Goal: Information Seeking & Learning: Learn about a topic

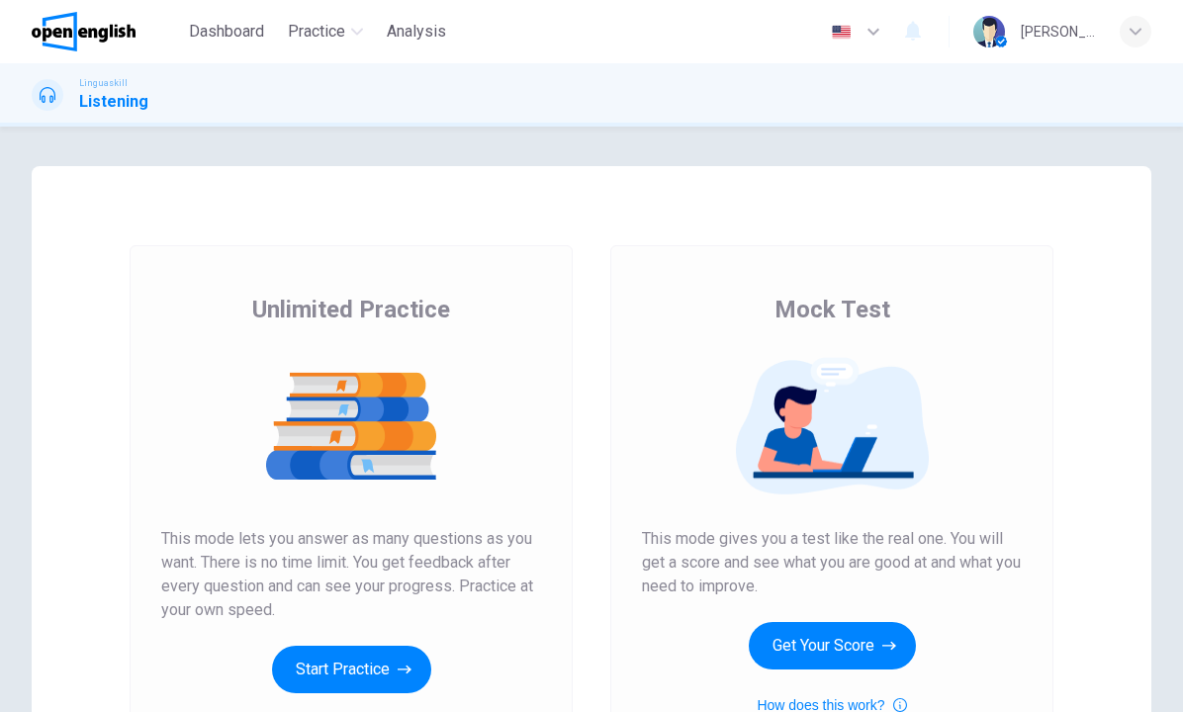
scroll to position [170, 0]
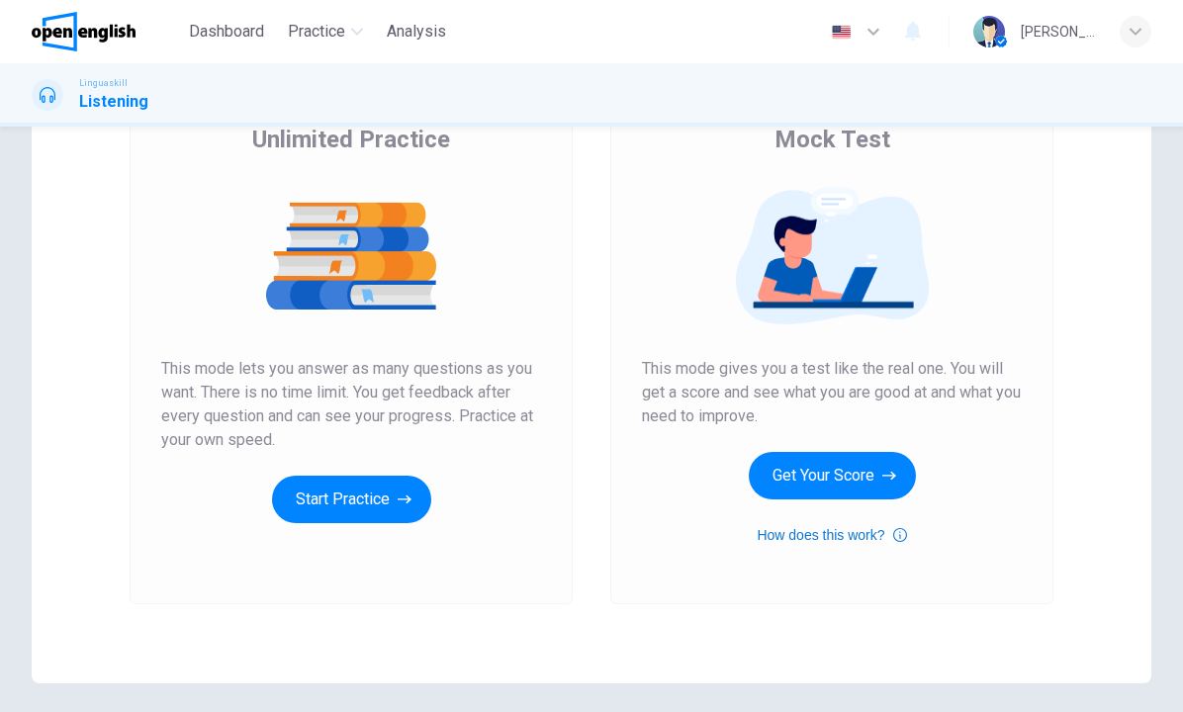
click at [808, 538] on button "How does this work?" at bounding box center [831, 535] width 149 height 24
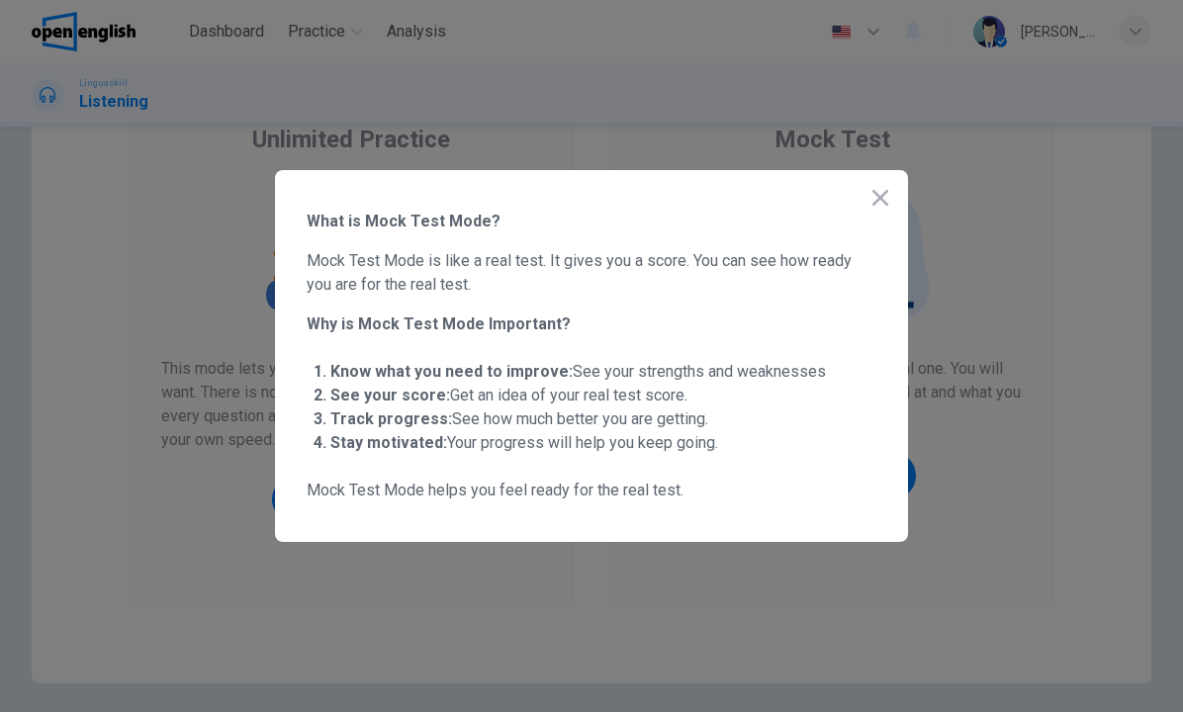
click at [880, 198] on icon "button" at bounding box center [880, 198] width 16 height 16
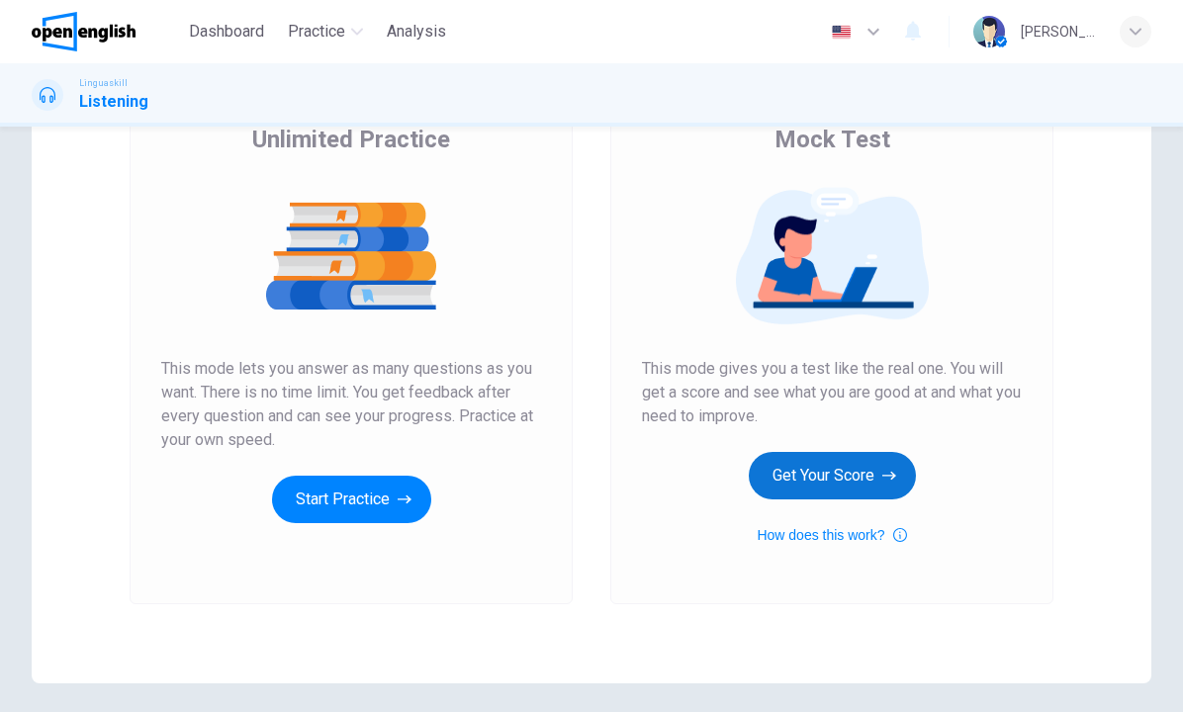
click at [838, 462] on button "Get Your Score" at bounding box center [832, 475] width 167 height 47
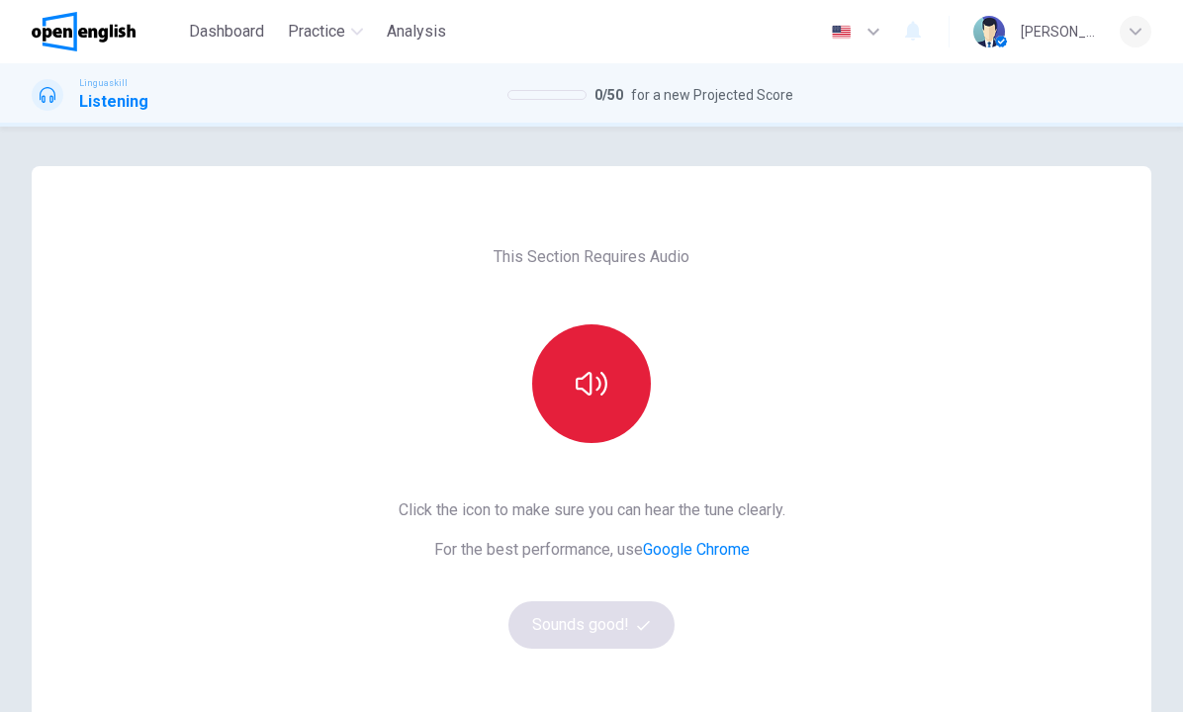
click at [577, 402] on button "button" at bounding box center [591, 383] width 119 height 119
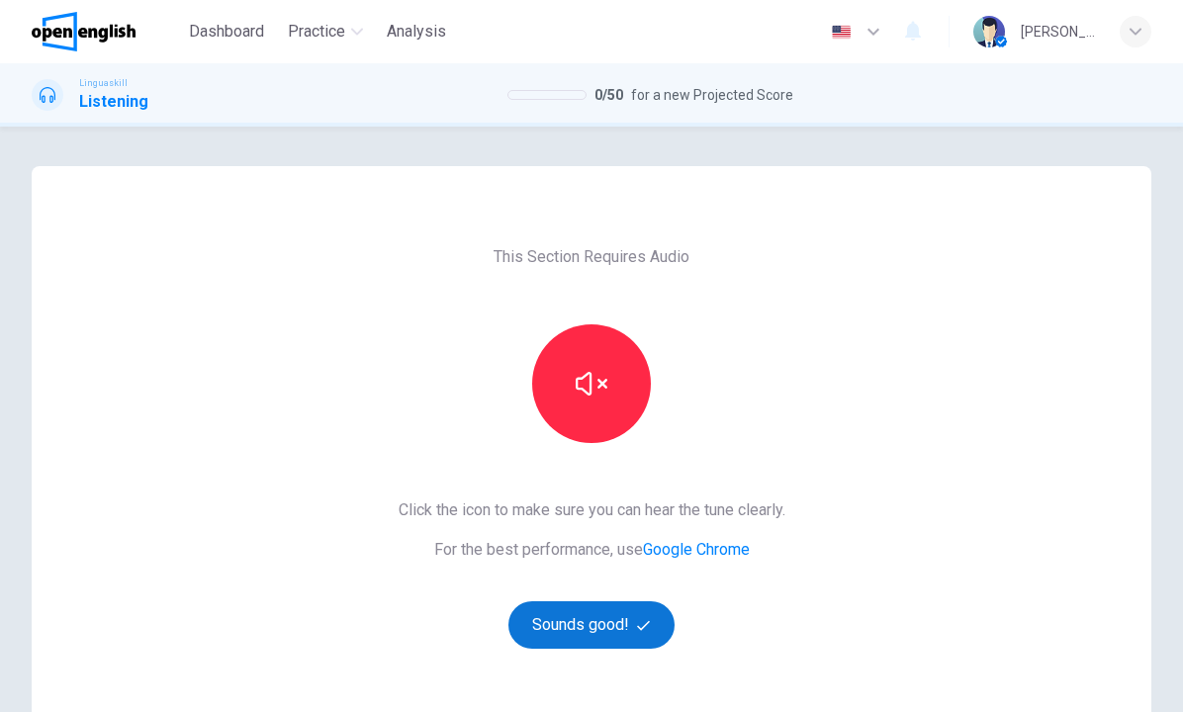
click at [603, 634] on button "Sounds good!" at bounding box center [591, 624] width 166 height 47
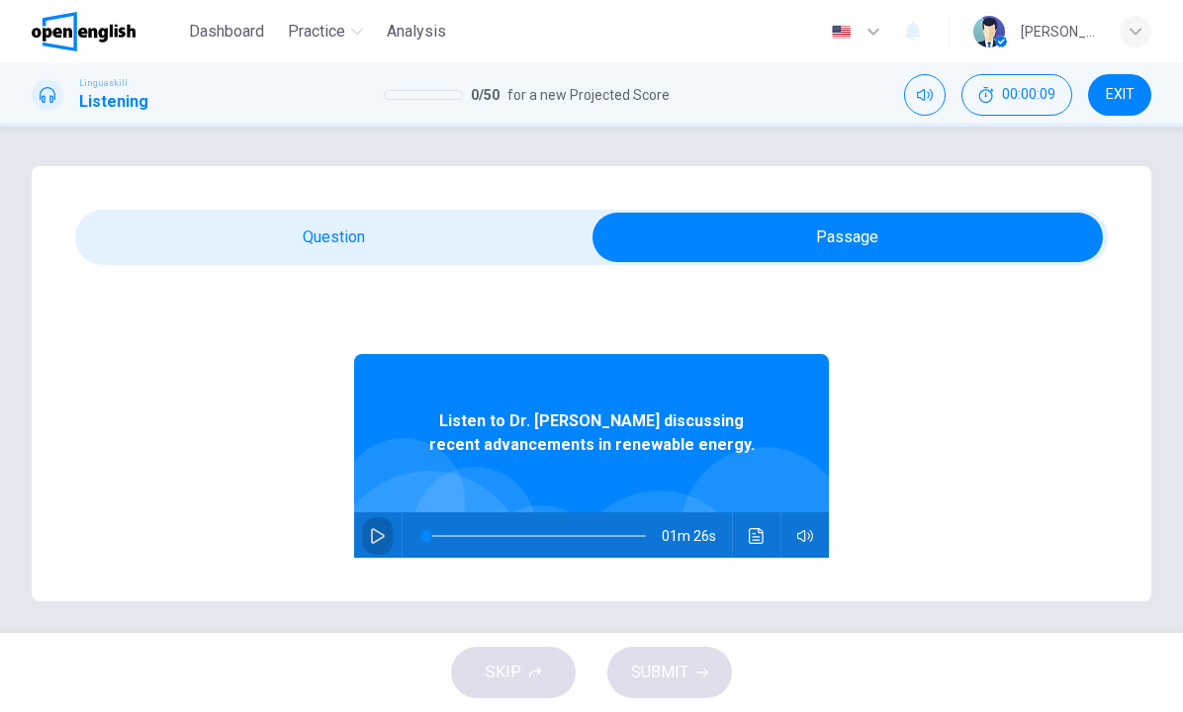
click at [380, 533] on icon "button" at bounding box center [378, 536] width 14 height 16
type input "**"
type input "*"
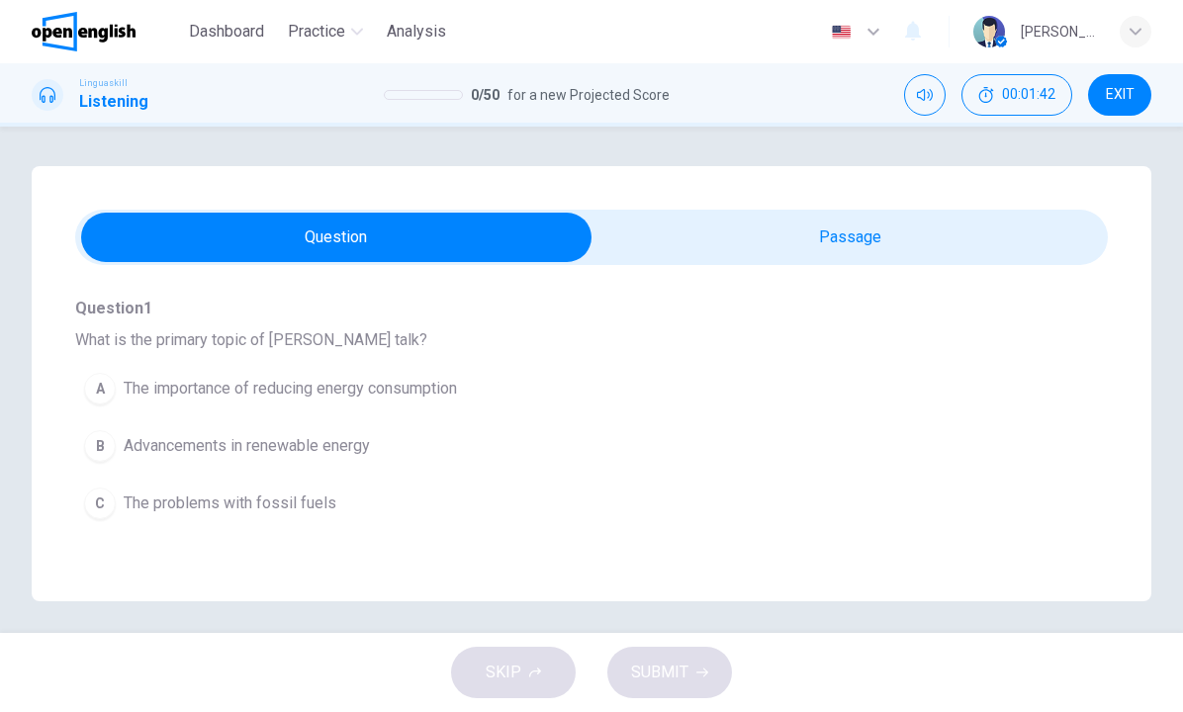
scroll to position [182, 0]
click at [242, 445] on span "Advancements in renewable energy" at bounding box center [247, 446] width 246 height 24
click at [133, 385] on span "Reduction in cost and improved efficiency" at bounding box center [268, 389] width 288 height 24
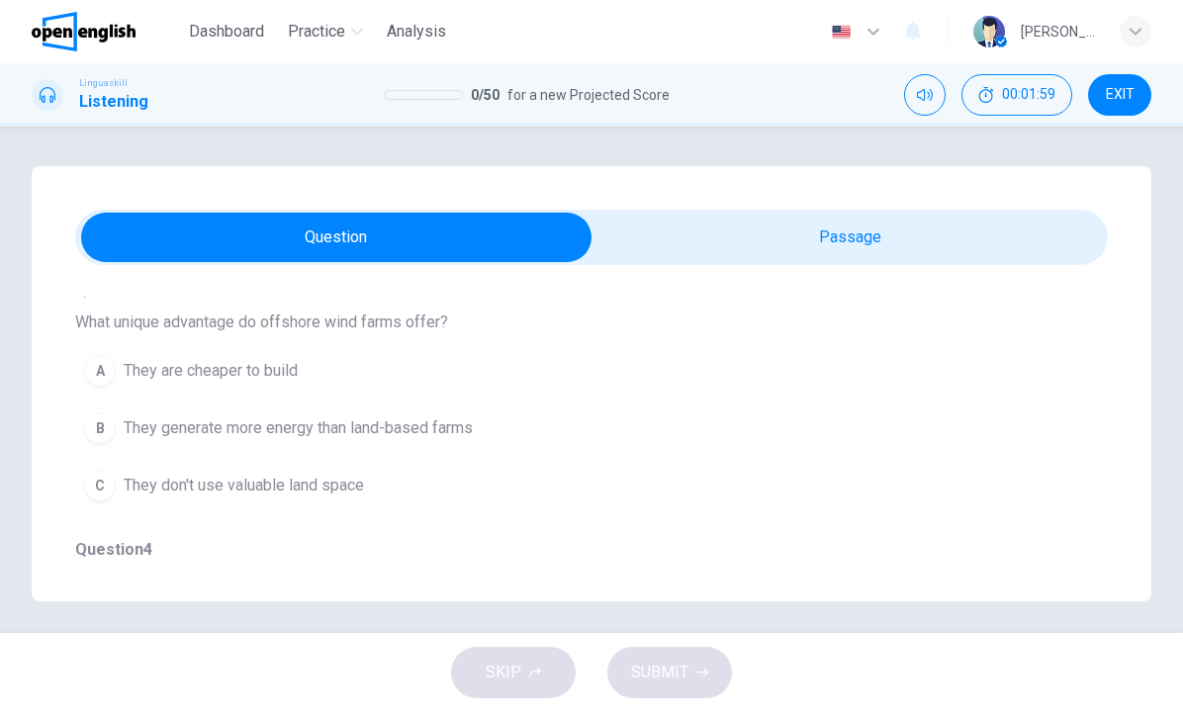
scroll to position [722, 0]
click at [151, 422] on span "They generate more energy than land-based farms" at bounding box center [298, 424] width 349 height 24
click at [153, 371] on span "Public opposition" at bounding box center [185, 369] width 122 height 24
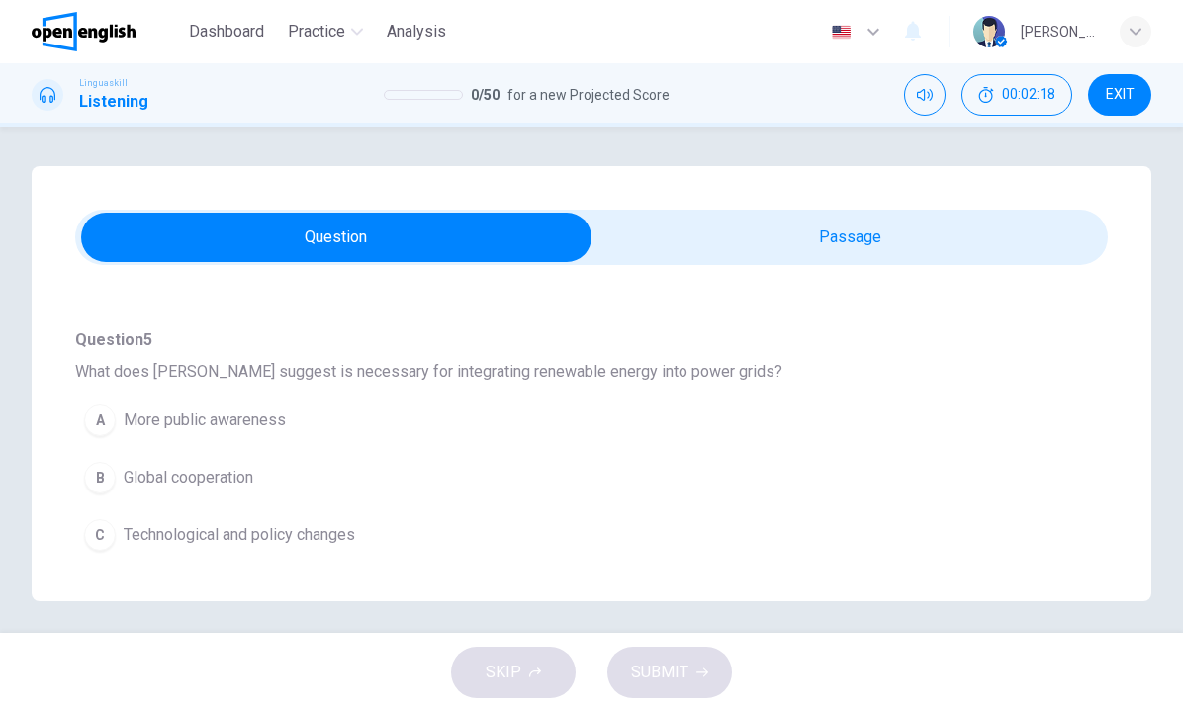
scroll to position [1187, 0]
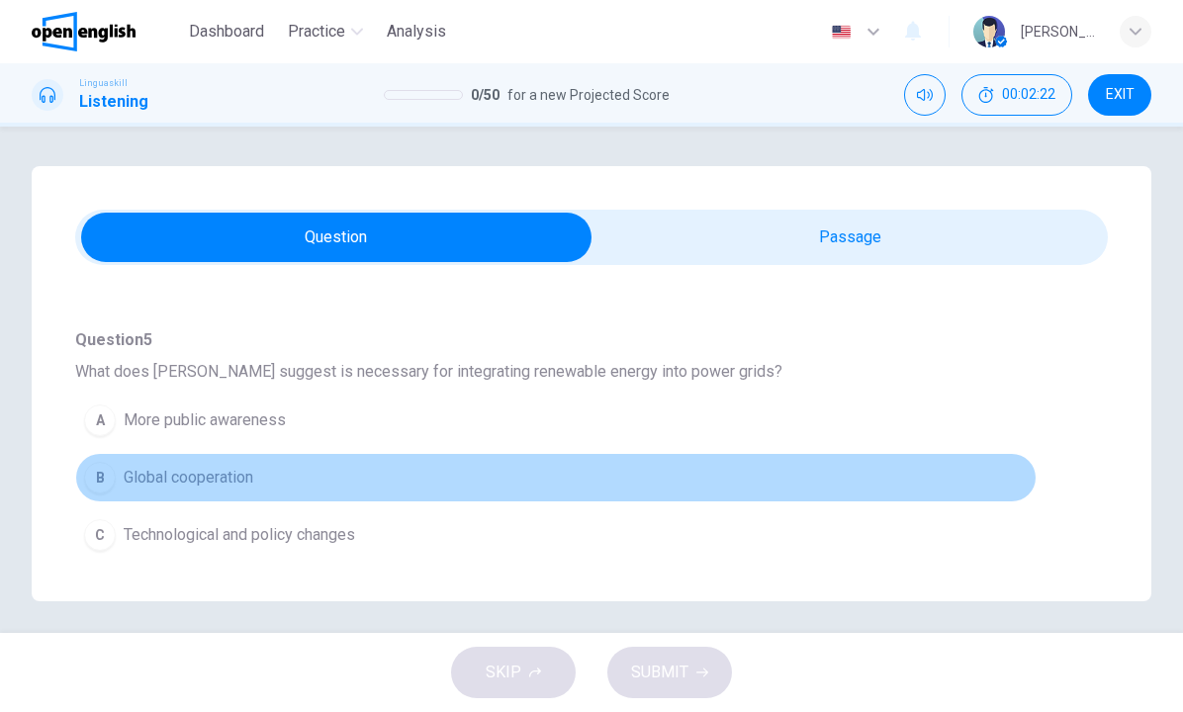
click at [216, 480] on span "Global cooperation" at bounding box center [189, 478] width 130 height 24
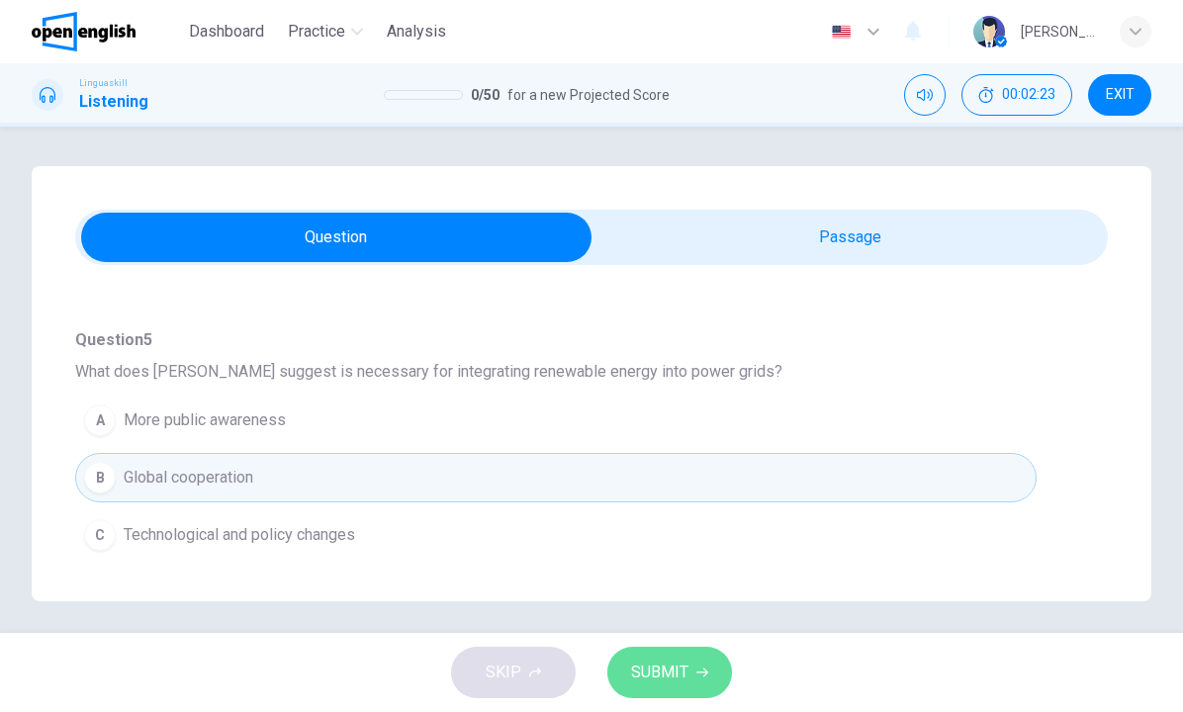
click at [664, 682] on span "SUBMIT" at bounding box center [659, 673] width 57 height 28
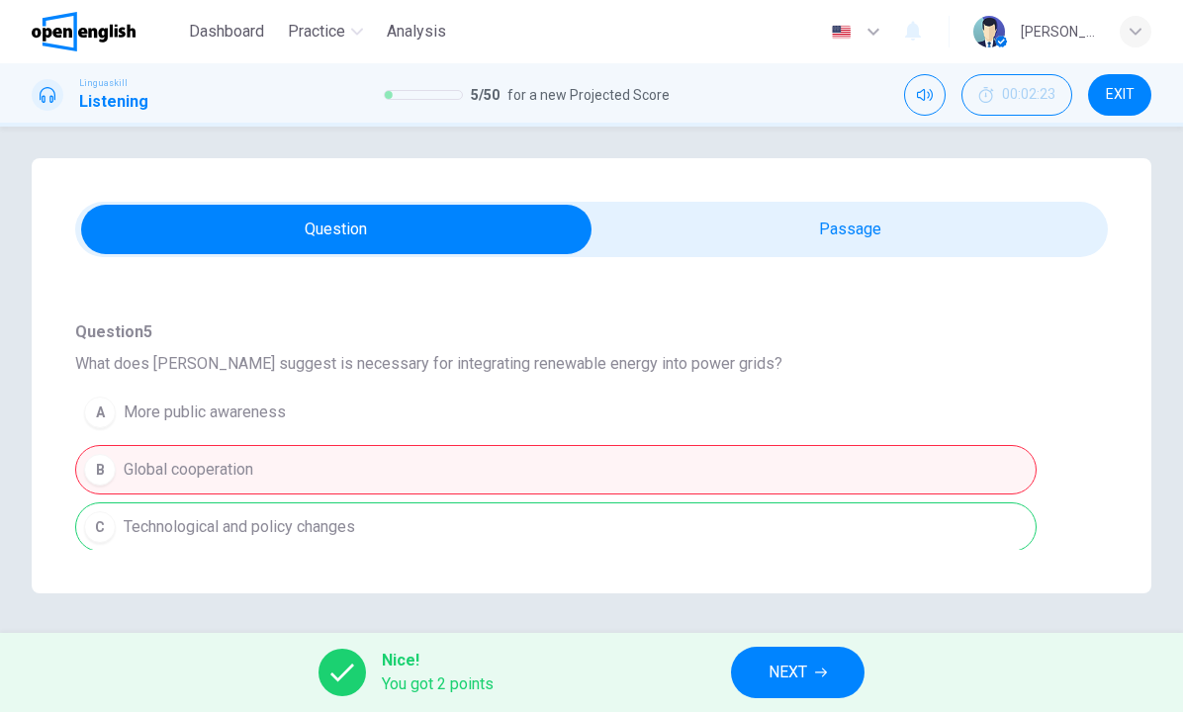
scroll to position [0, 0]
click at [785, 652] on button "NEXT" at bounding box center [798, 672] width 134 height 51
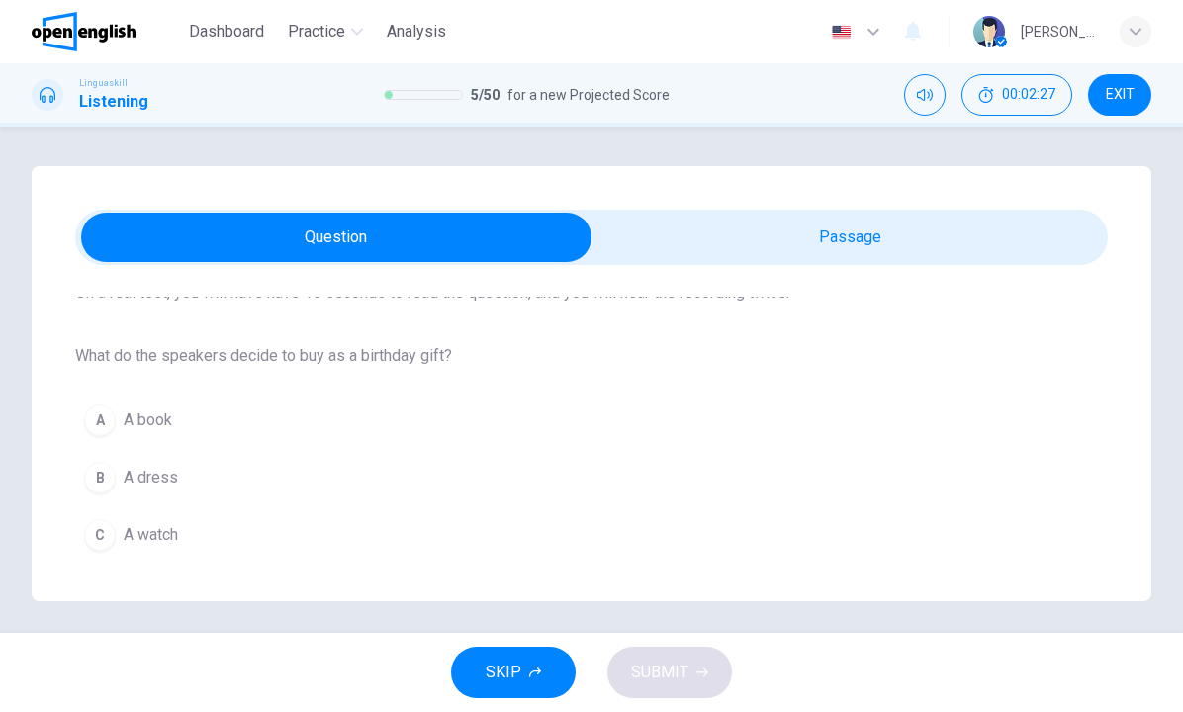
scroll to position [166, 0]
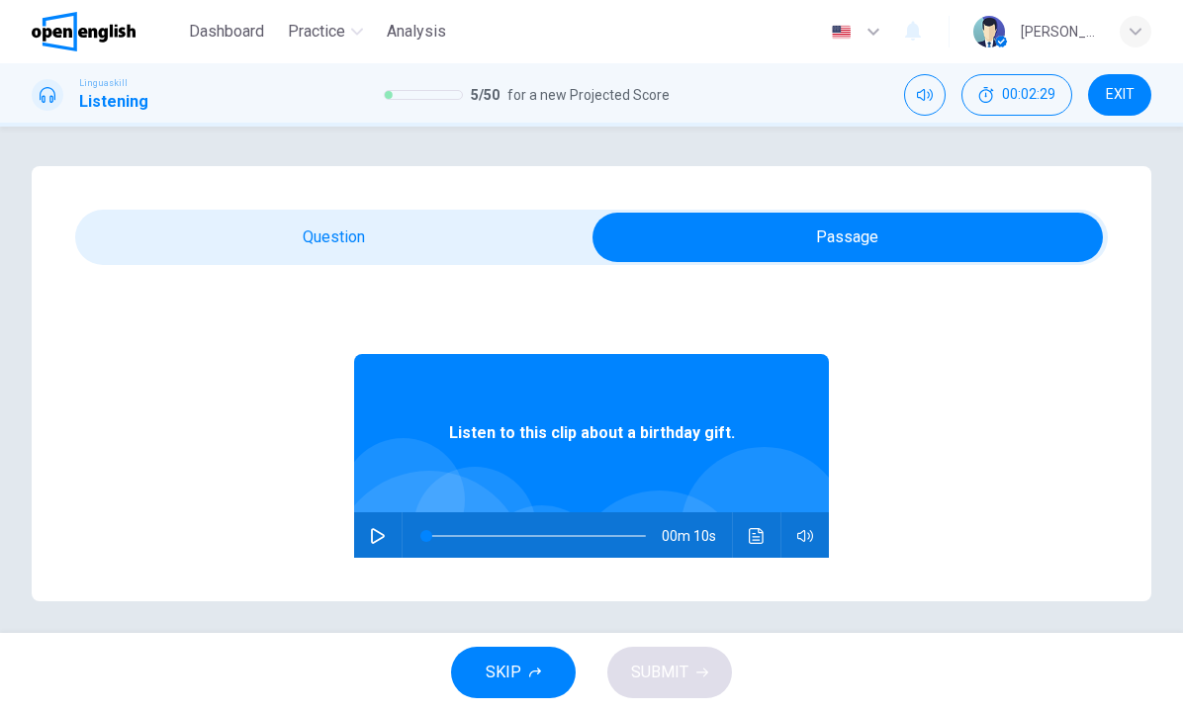
click at [382, 537] on icon "button" at bounding box center [378, 536] width 14 height 16
type input "*"
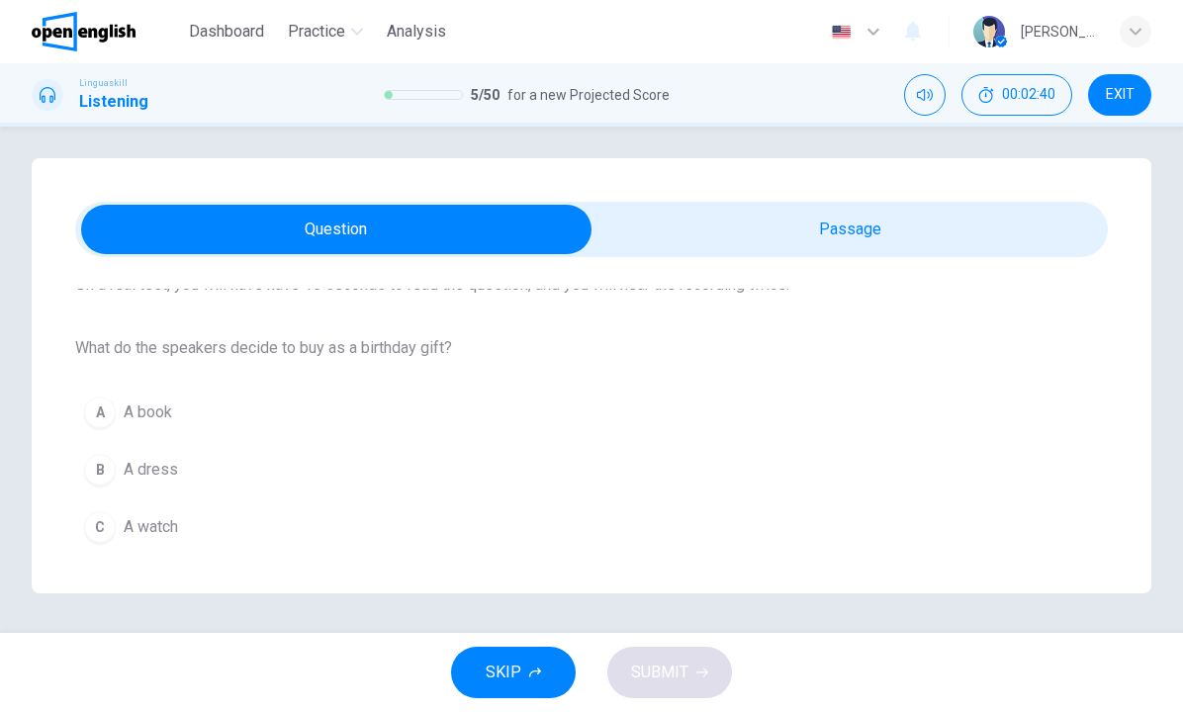
click at [105, 408] on div "A" at bounding box center [100, 413] width 32 height 32
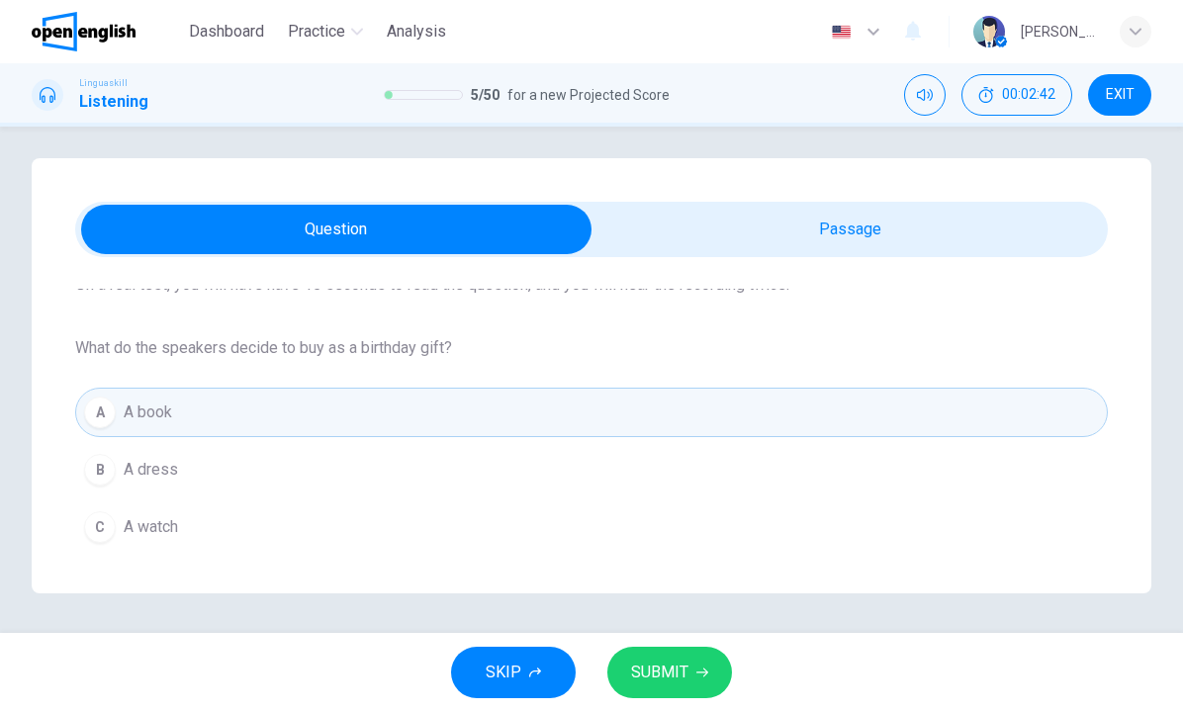
scroll to position [0, 0]
click at [662, 680] on span "SUBMIT" at bounding box center [659, 673] width 57 height 28
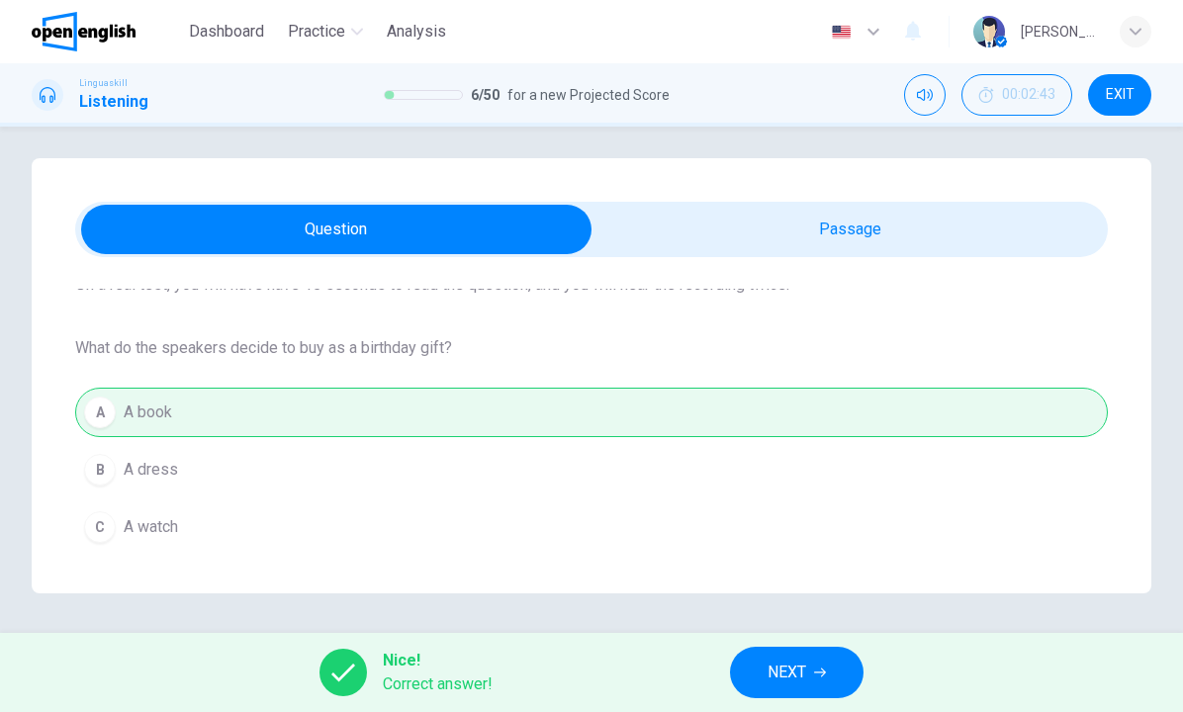
click at [753, 674] on button "NEXT" at bounding box center [797, 672] width 134 height 51
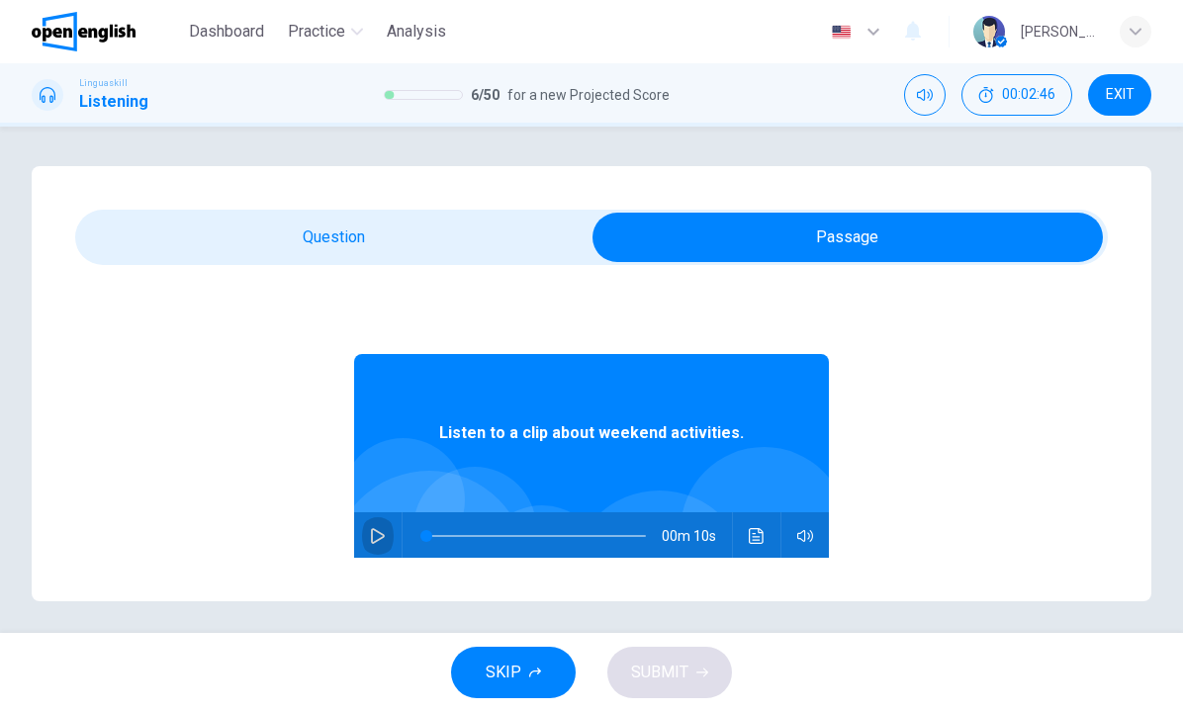
click at [379, 531] on icon "button" at bounding box center [378, 536] width 16 height 16
type input "*"
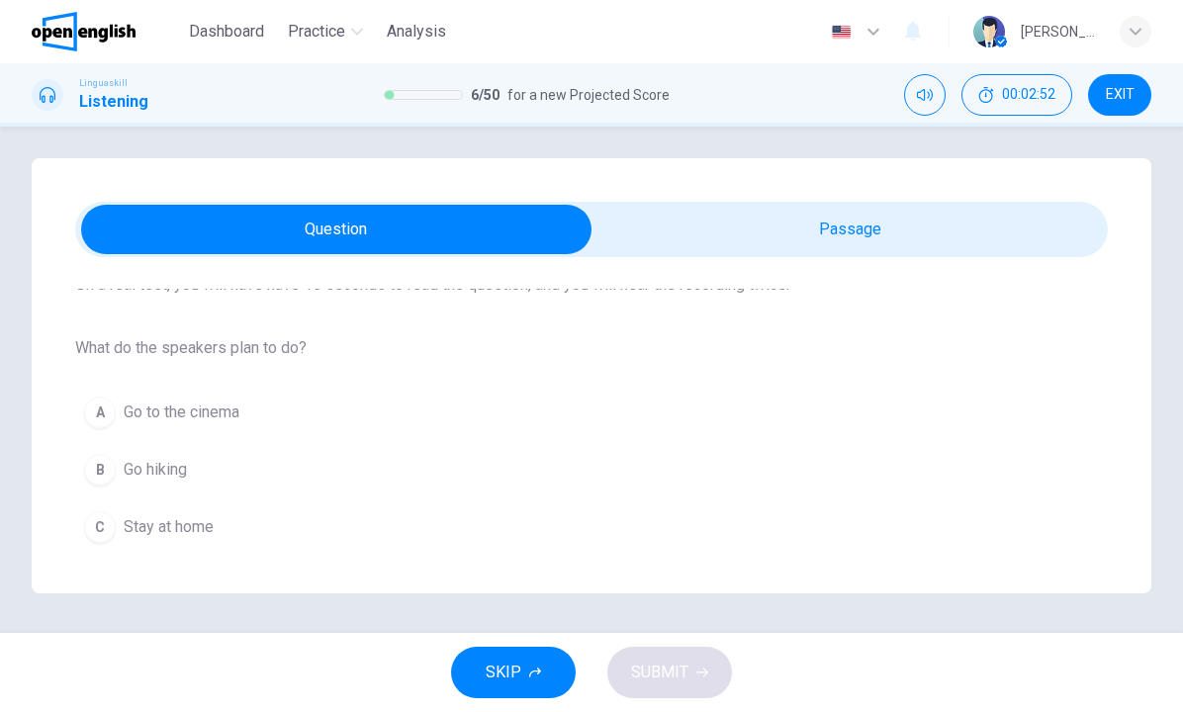
scroll to position [8, 0]
click at [153, 460] on span "Go hiking" at bounding box center [155, 470] width 63 height 24
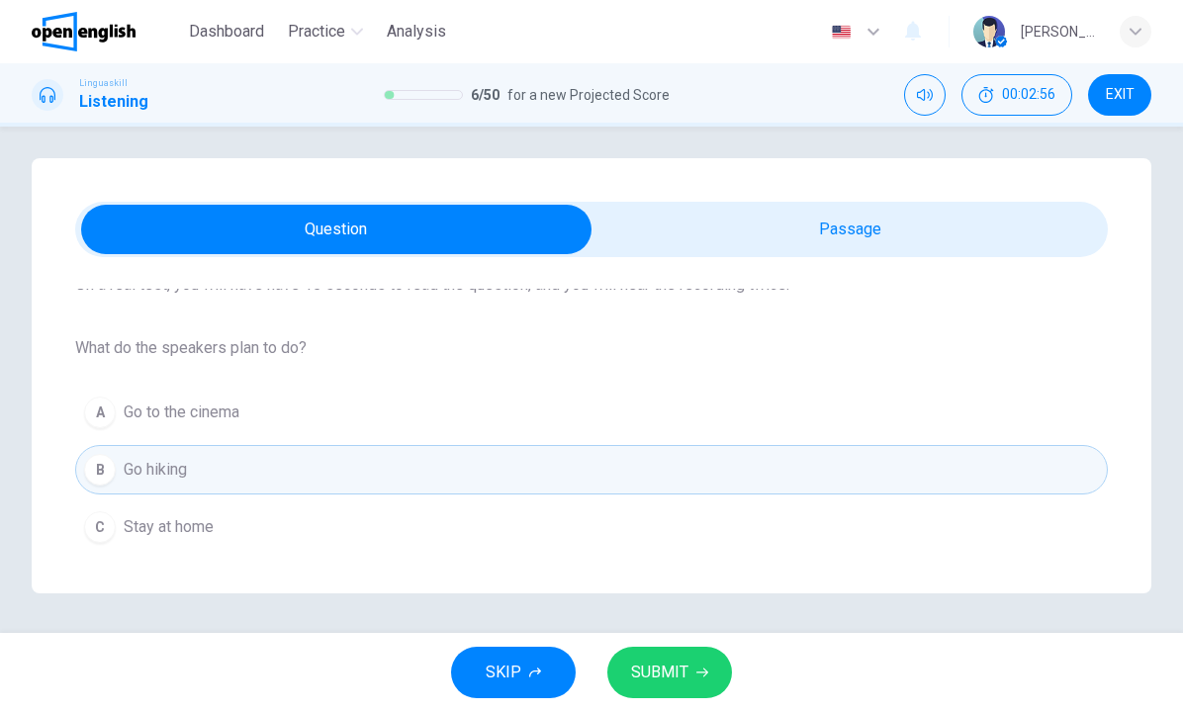
scroll to position [0, 0]
click at [656, 672] on span "SUBMIT" at bounding box center [659, 673] width 57 height 28
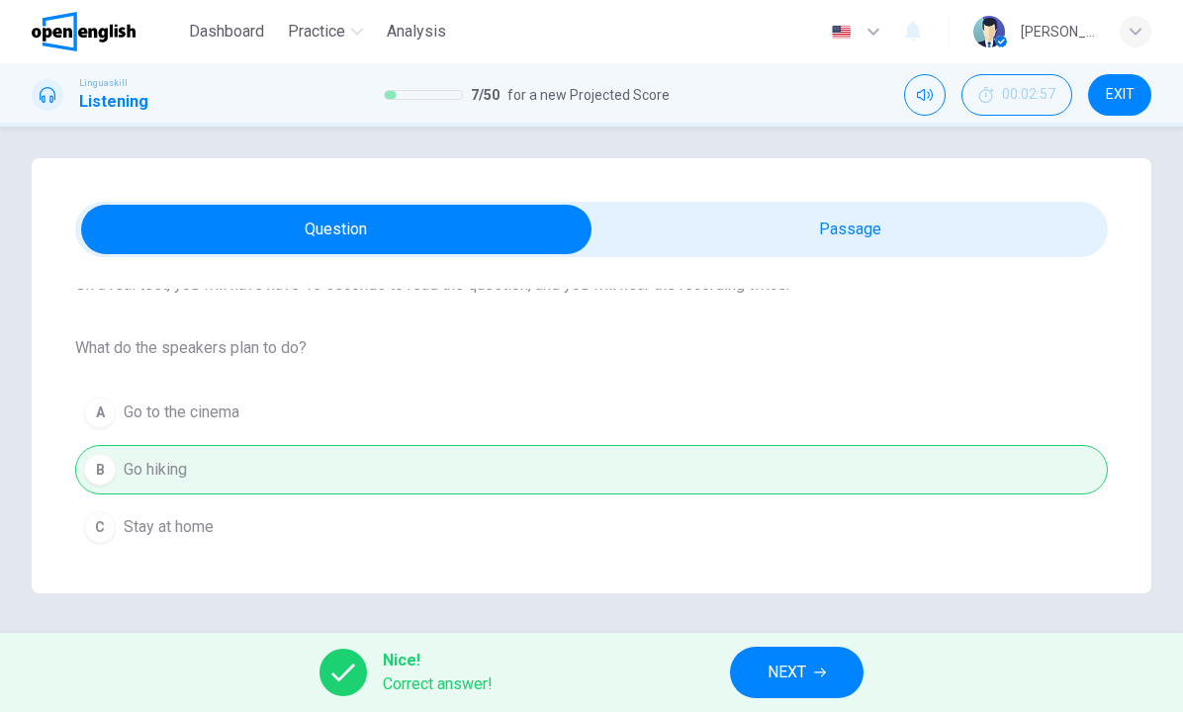
click at [780, 659] on span "NEXT" at bounding box center [786, 673] width 39 height 28
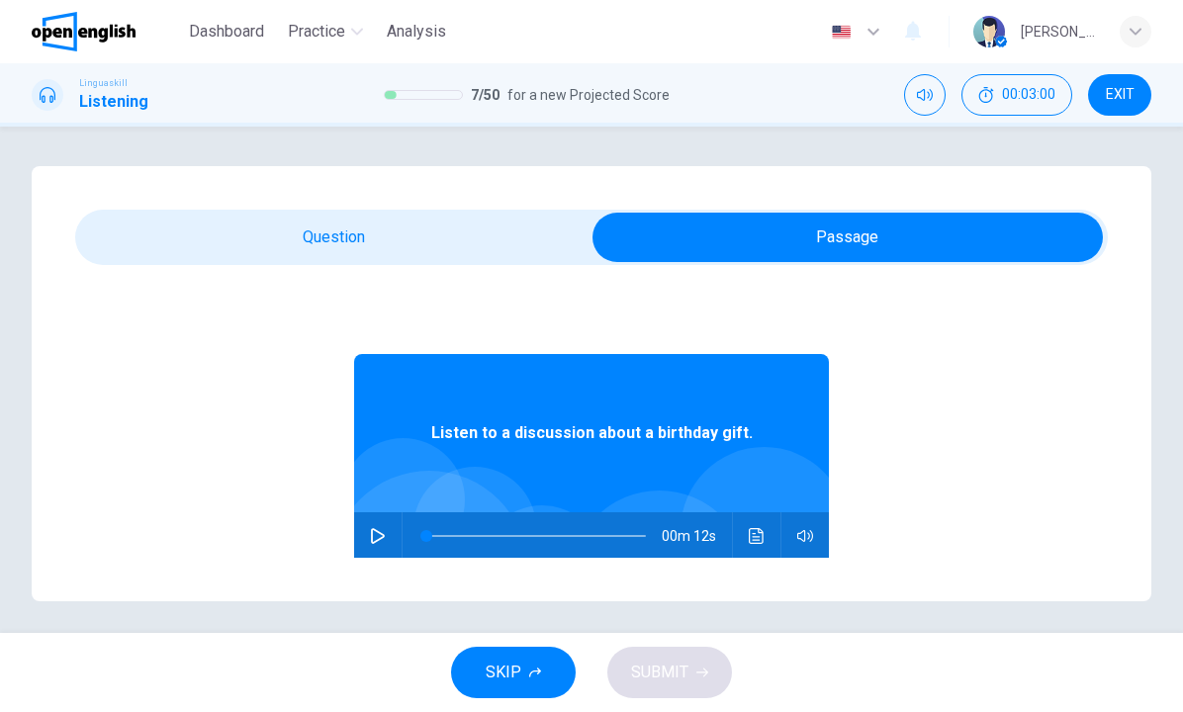
click at [381, 532] on icon "button" at bounding box center [378, 536] width 16 height 16
type input "*"
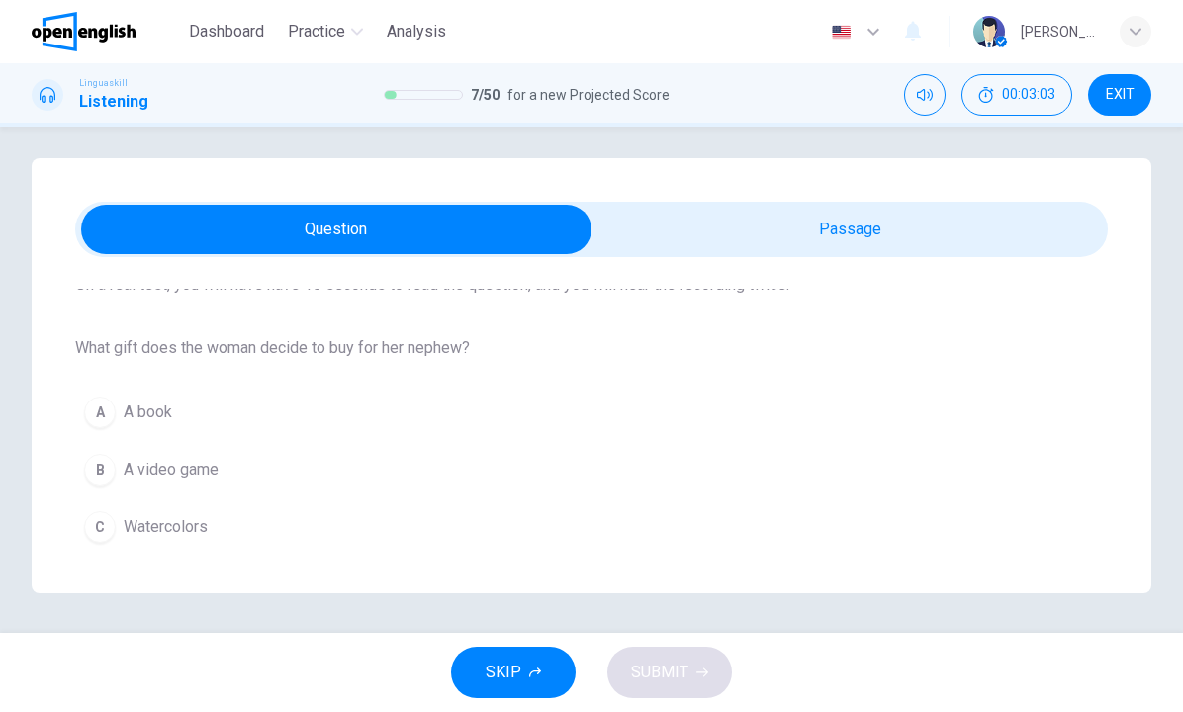
scroll to position [8, 0]
click at [191, 525] on span "Watercolors" at bounding box center [166, 527] width 84 height 24
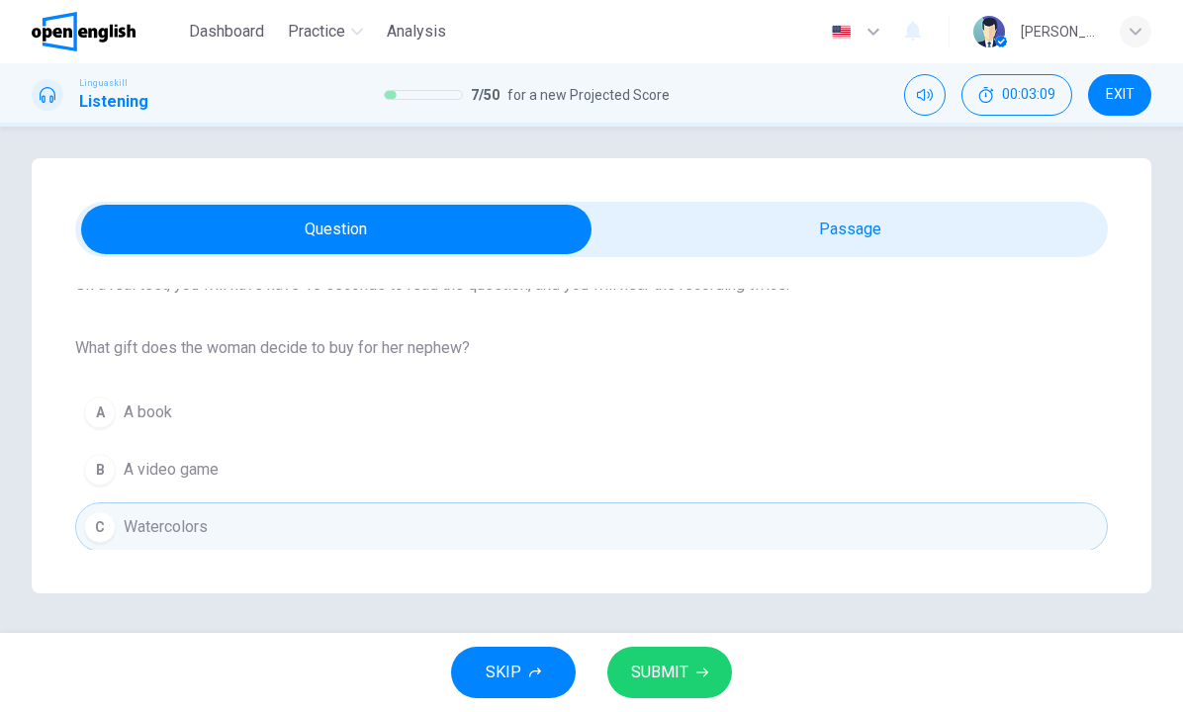
click at [677, 678] on span "SUBMIT" at bounding box center [659, 673] width 57 height 28
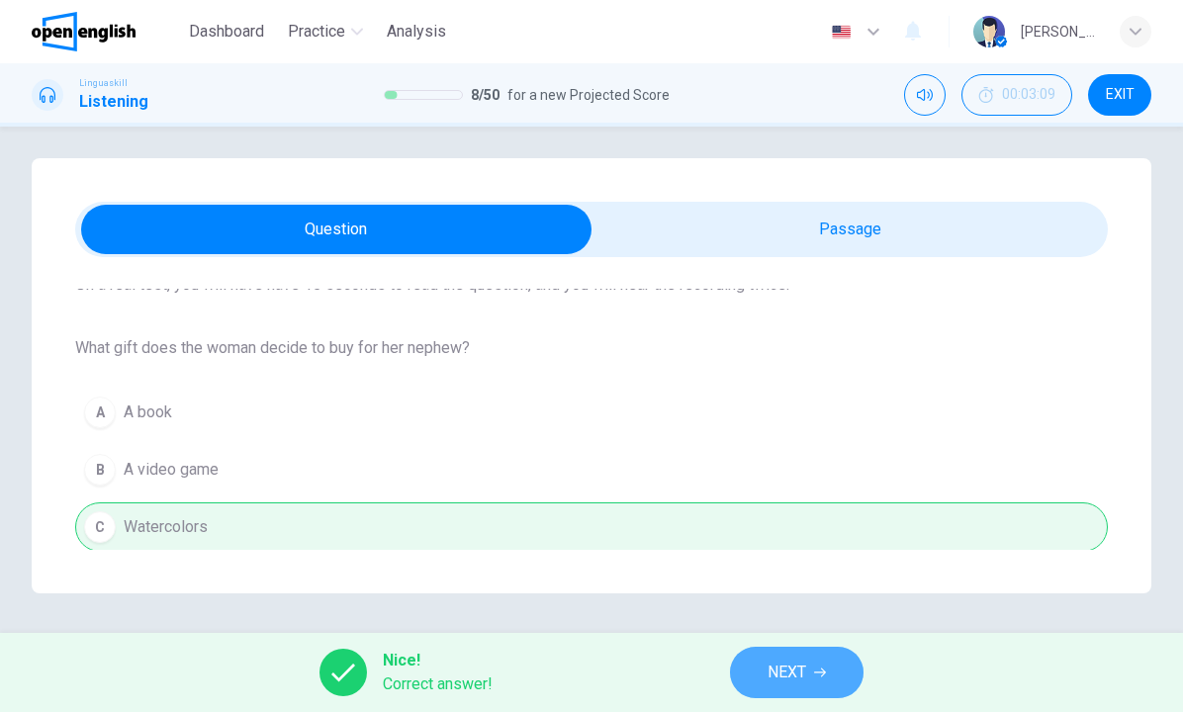
click at [773, 648] on button "NEXT" at bounding box center [797, 672] width 134 height 51
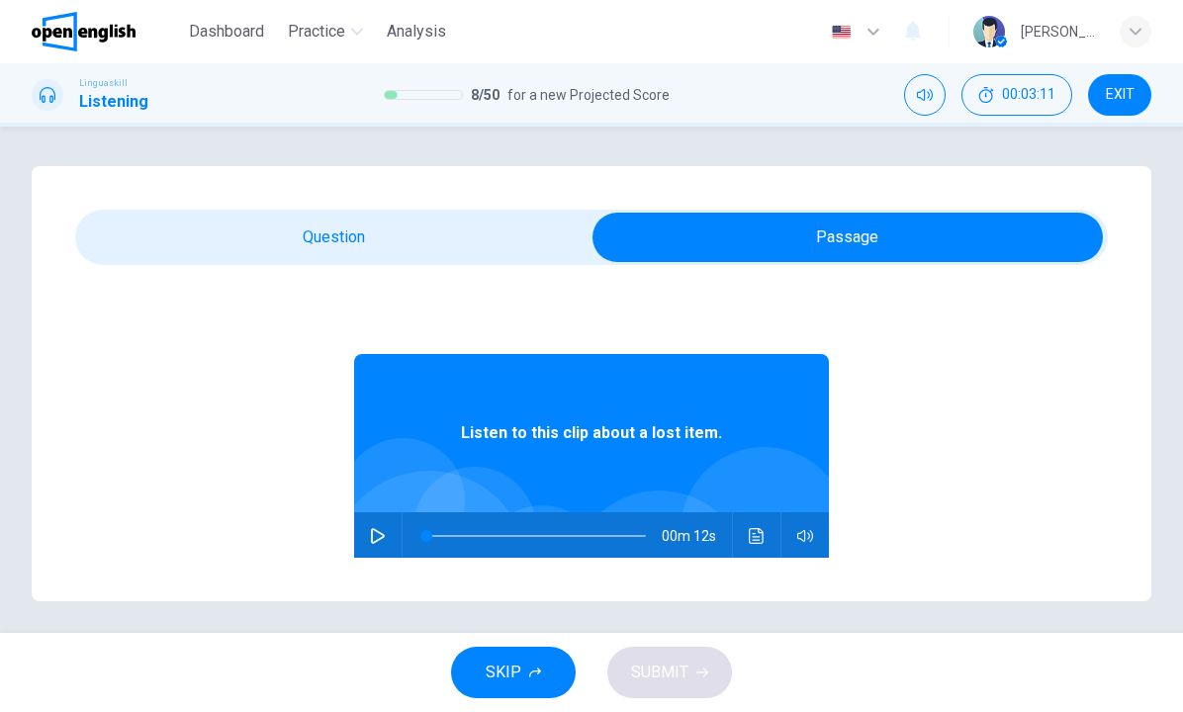
click at [359, 529] on div "00m 12s" at bounding box center [591, 535] width 475 height 47
click at [375, 534] on icon "button" at bounding box center [378, 536] width 16 height 16
type input "*"
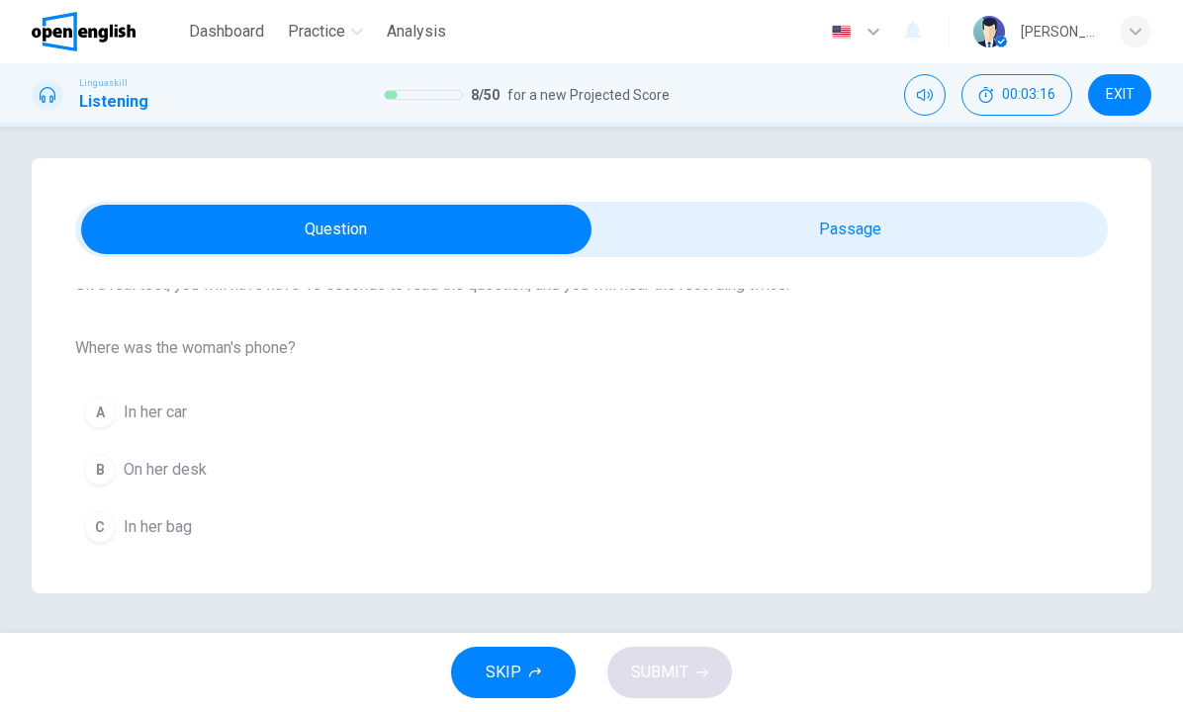
scroll to position [8, 0]
click at [184, 531] on span "In her bag" at bounding box center [158, 527] width 68 height 24
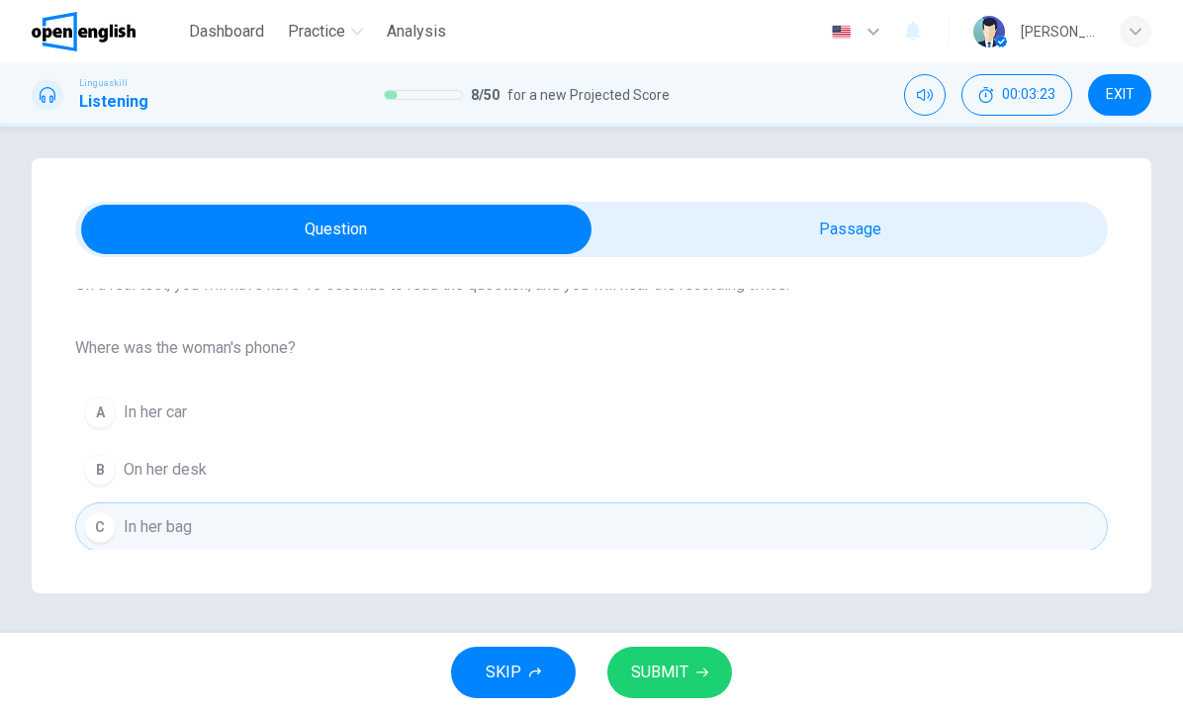
click at [671, 680] on span "SUBMIT" at bounding box center [659, 673] width 57 height 28
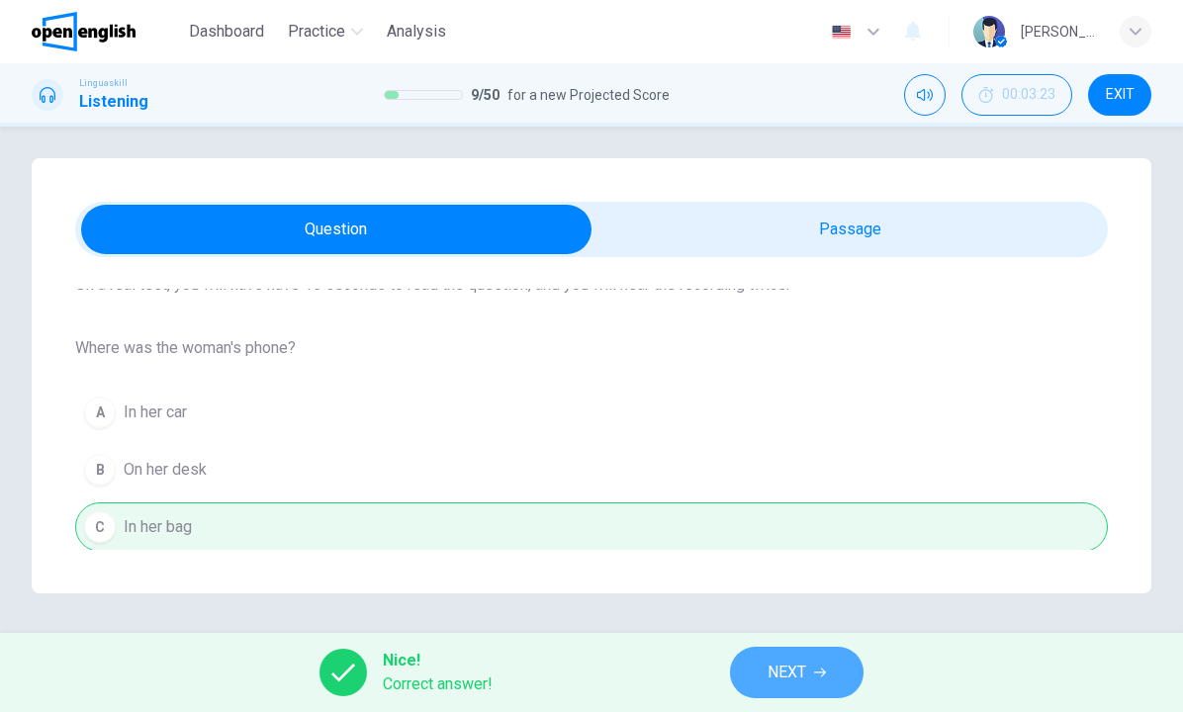
click at [787, 664] on span "NEXT" at bounding box center [786, 673] width 39 height 28
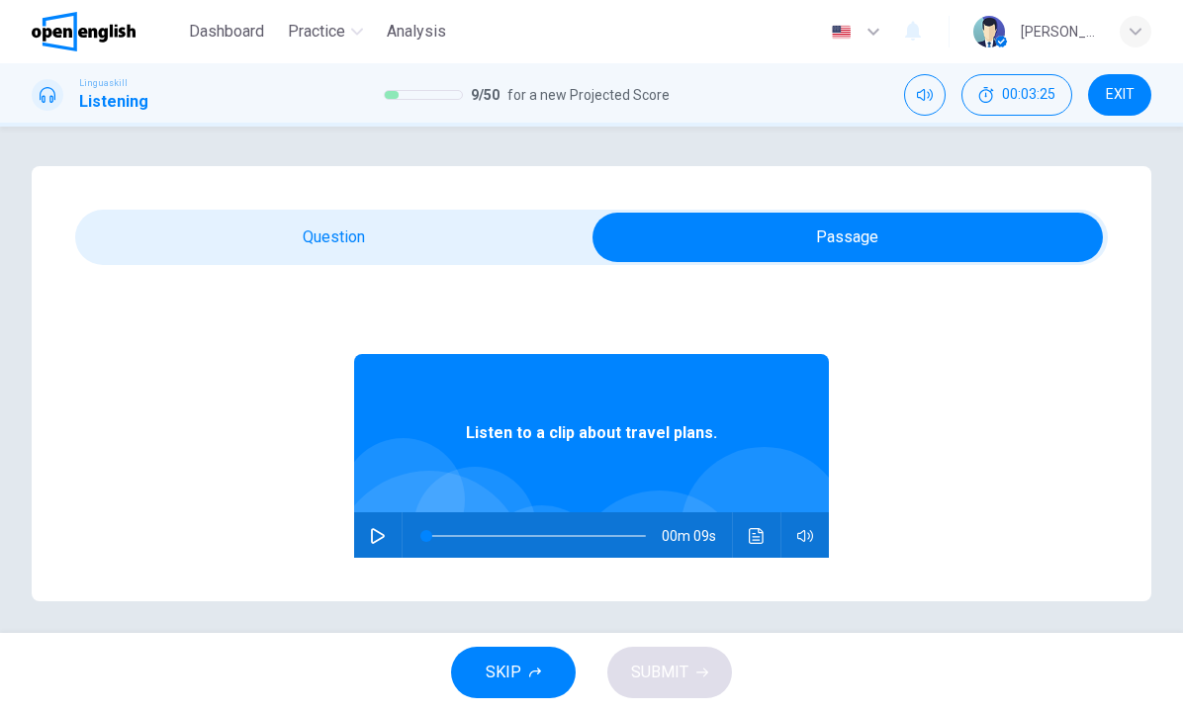
click at [379, 538] on icon "button" at bounding box center [378, 536] width 16 height 16
type input "*"
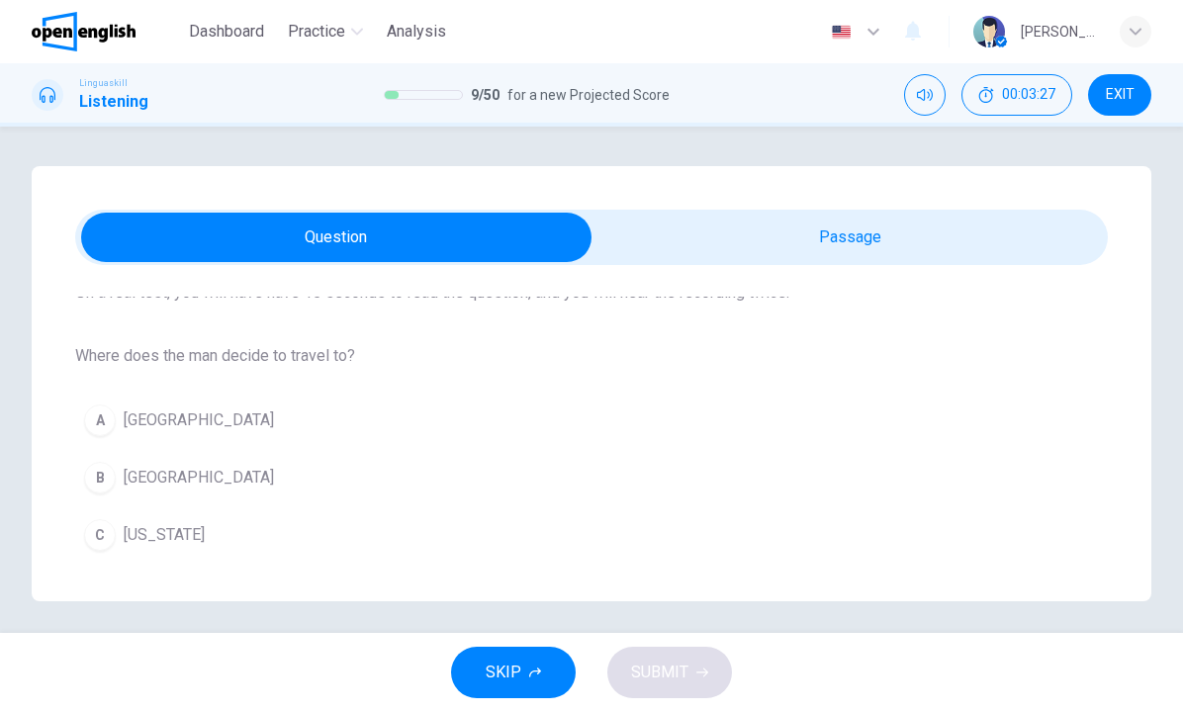
scroll to position [166, 0]
click at [101, 480] on div "B" at bounding box center [100, 478] width 32 height 32
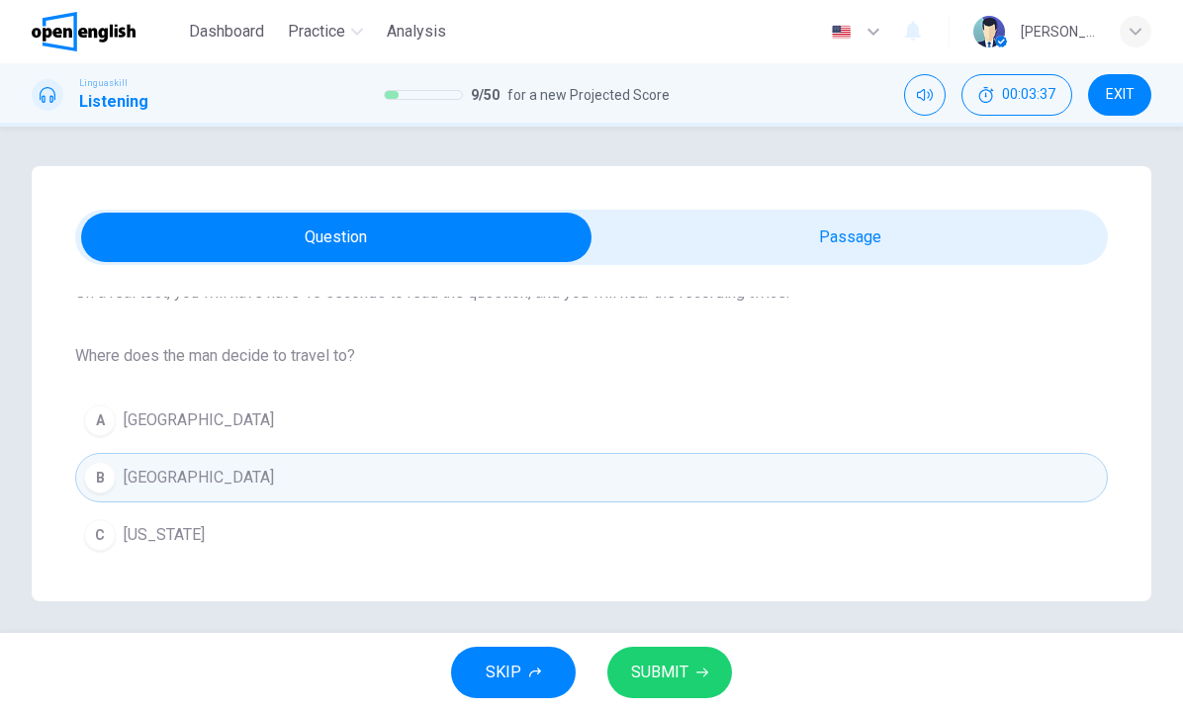
click at [693, 680] on button "SUBMIT" at bounding box center [669, 672] width 125 height 51
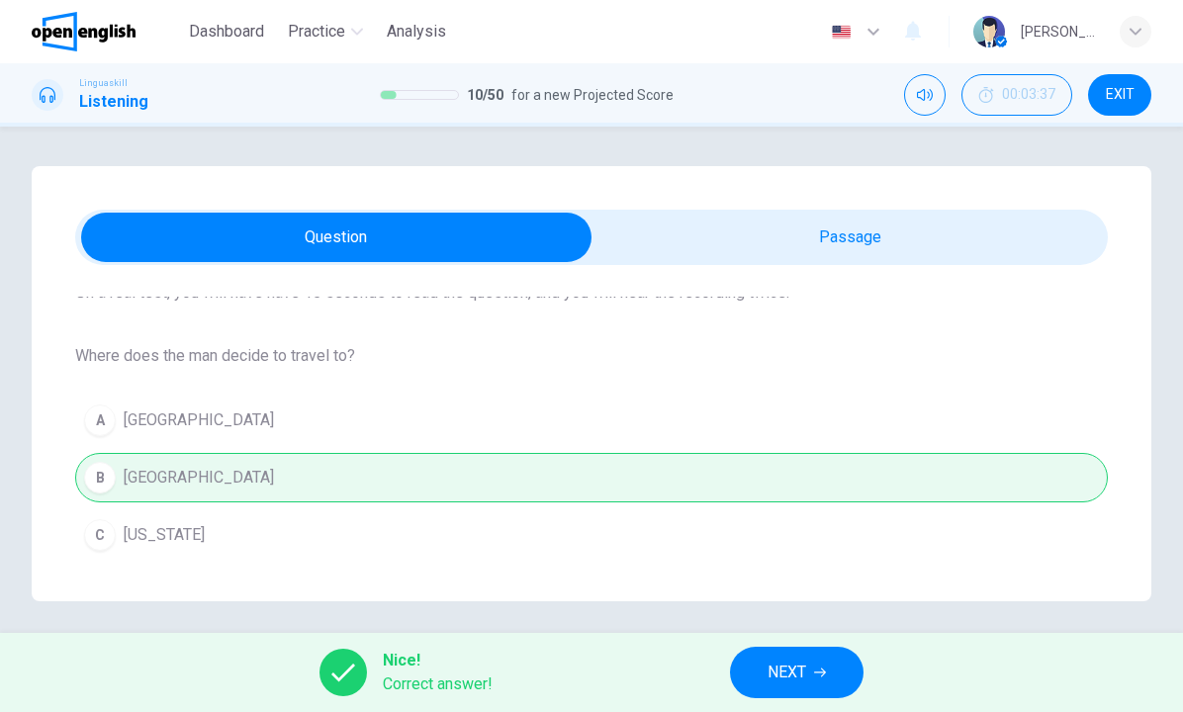
click at [781, 658] on button "NEXT" at bounding box center [797, 672] width 134 height 51
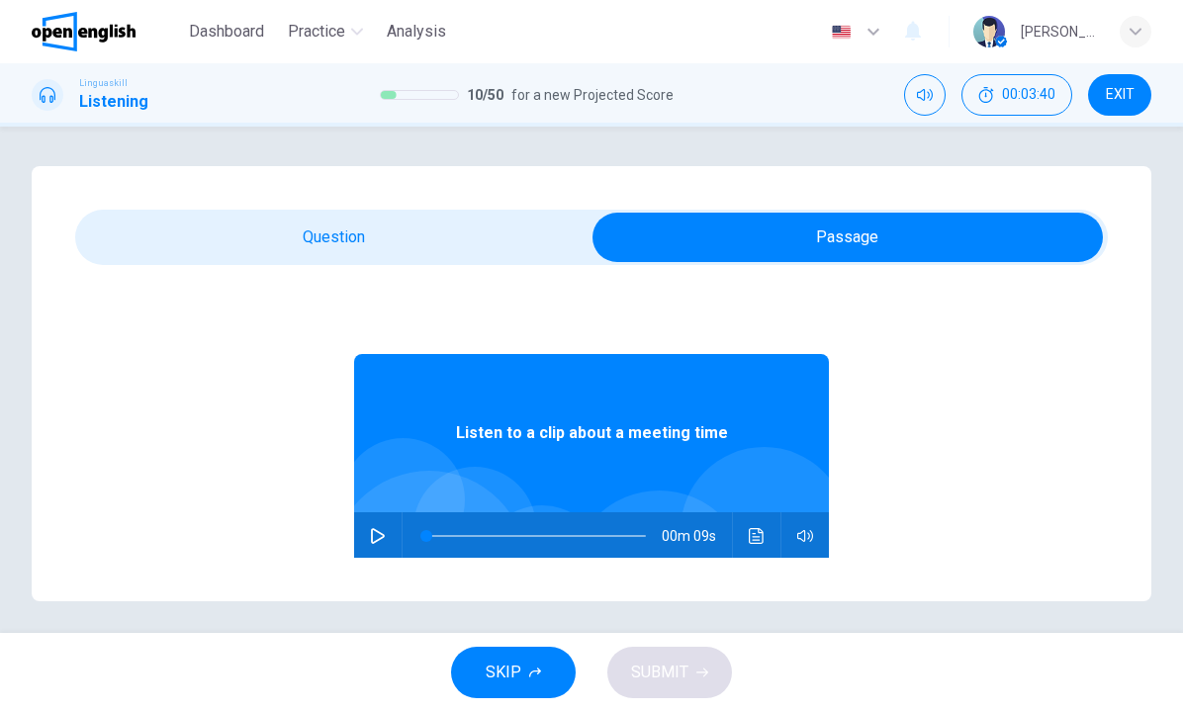
click at [377, 540] on icon "button" at bounding box center [378, 536] width 14 height 16
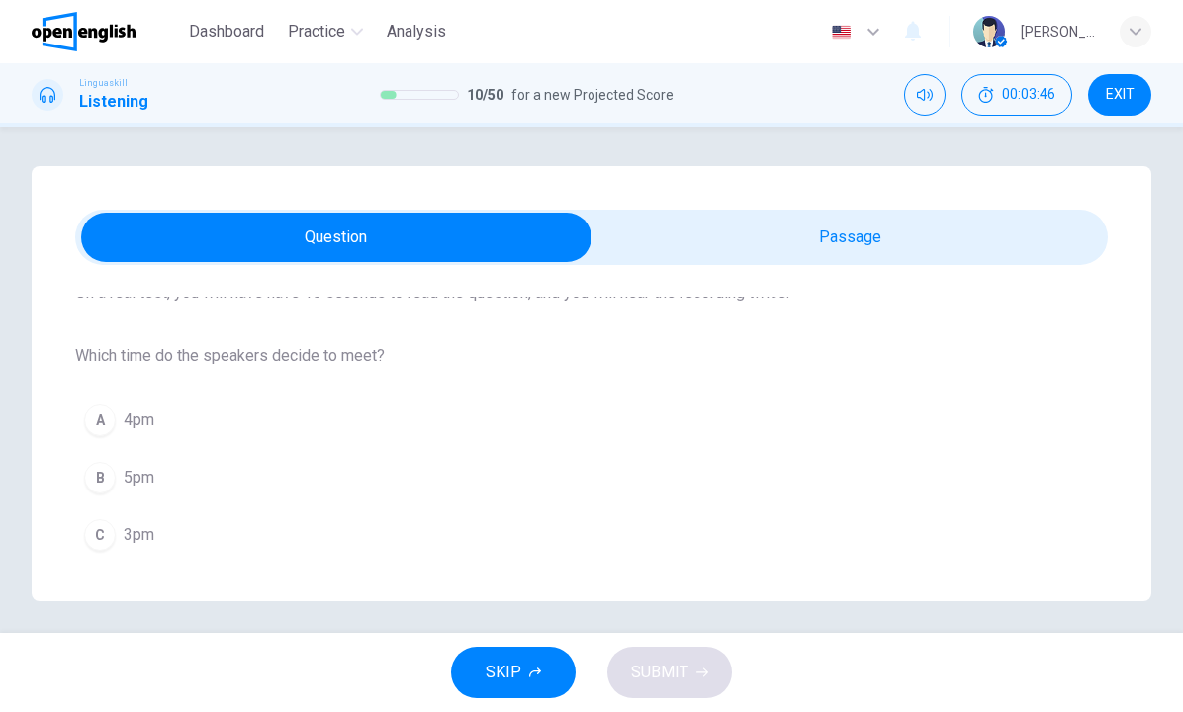
click at [97, 543] on div "C" at bounding box center [100, 535] width 32 height 32
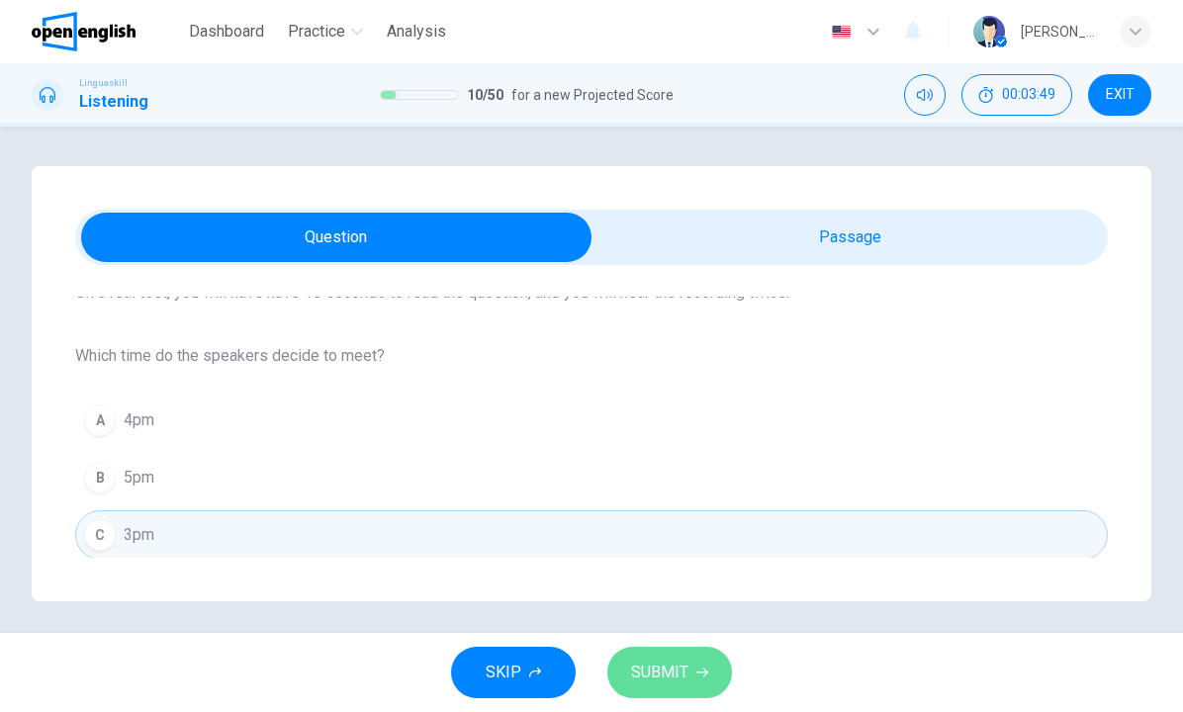
click at [677, 677] on span "SUBMIT" at bounding box center [659, 673] width 57 height 28
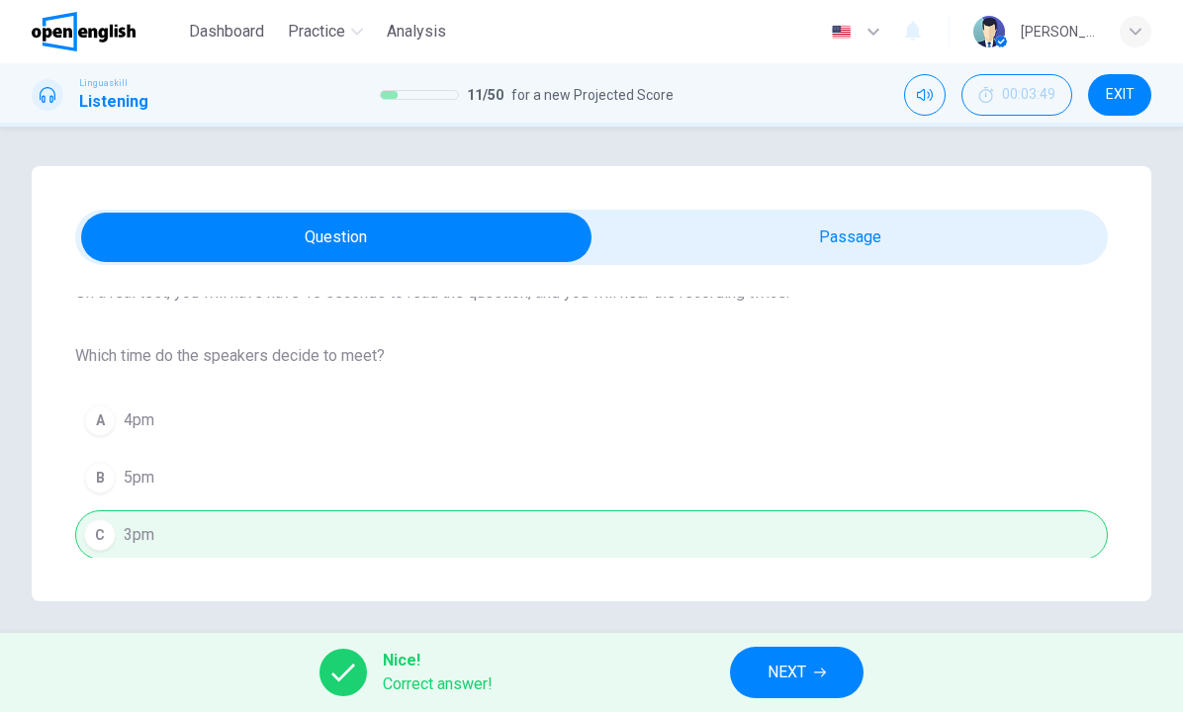
click at [800, 670] on span "NEXT" at bounding box center [786, 673] width 39 height 28
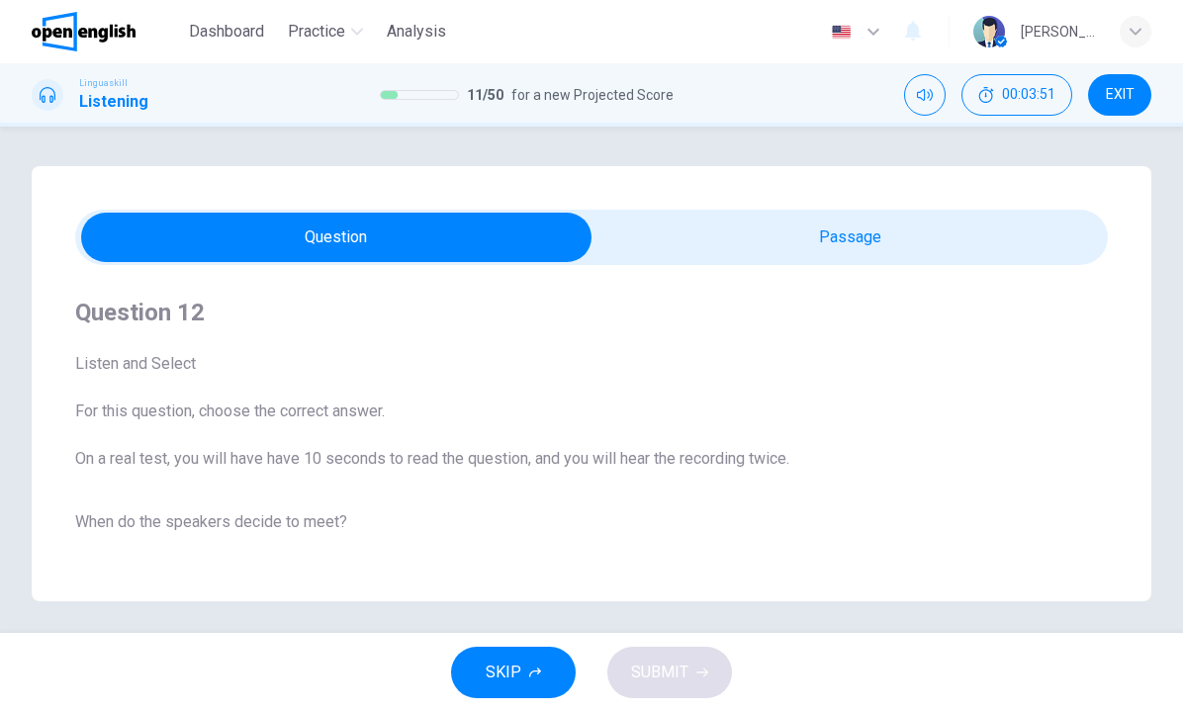
scroll to position [0, 0]
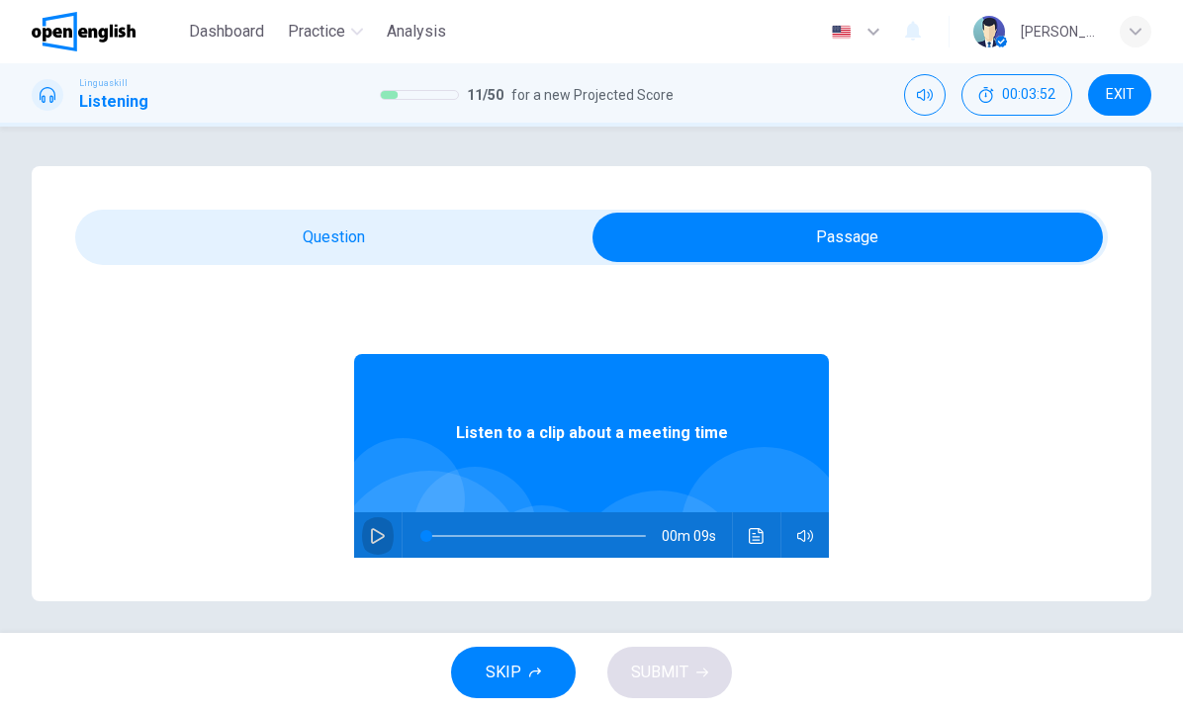
click at [384, 536] on icon "button" at bounding box center [378, 536] width 14 height 16
type input "**"
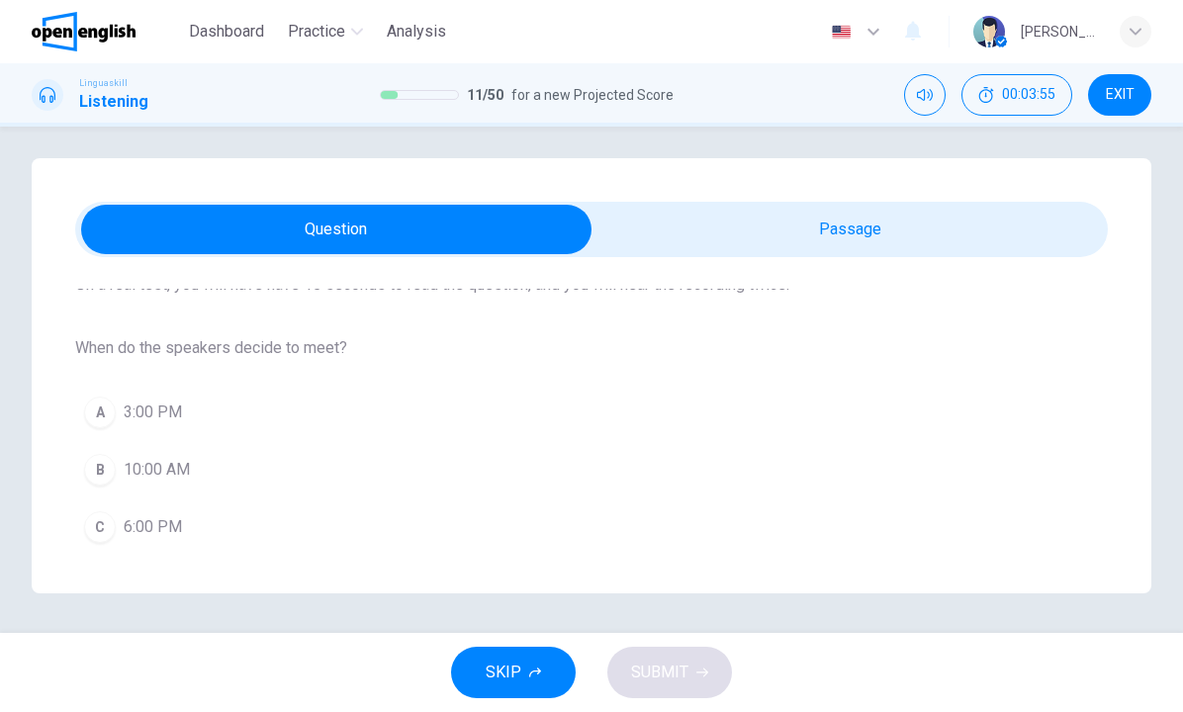
scroll to position [166, 0]
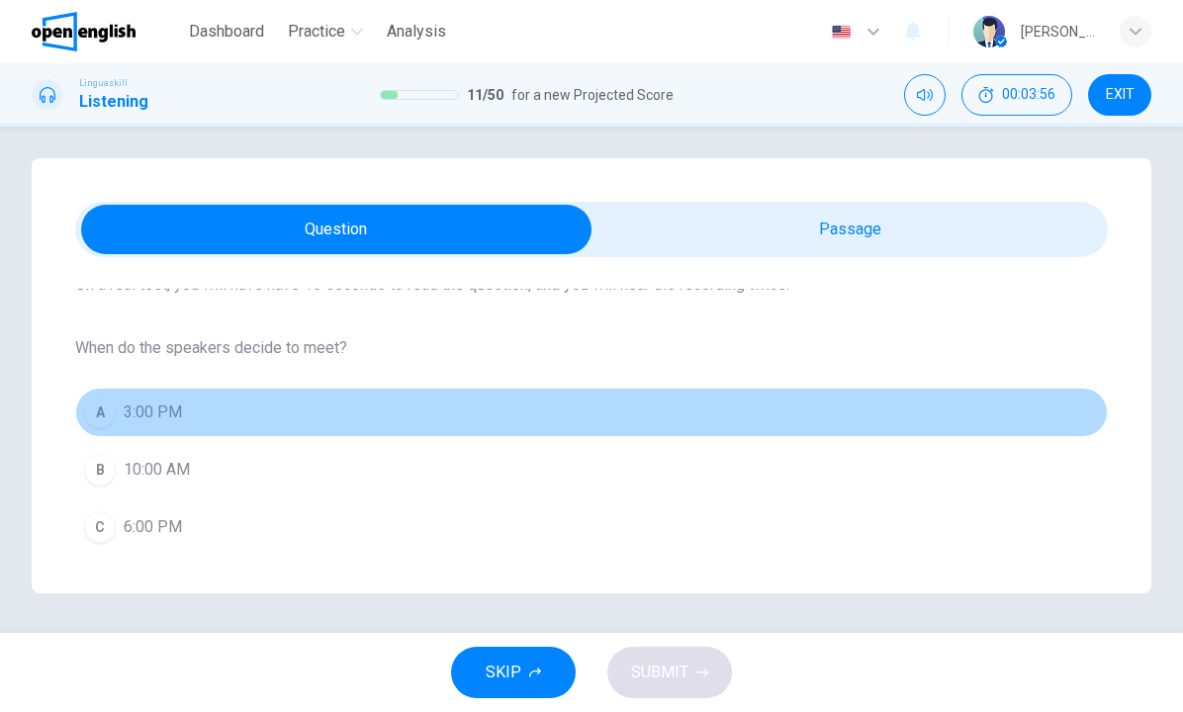
click at [97, 412] on div "A" at bounding box center [100, 413] width 32 height 32
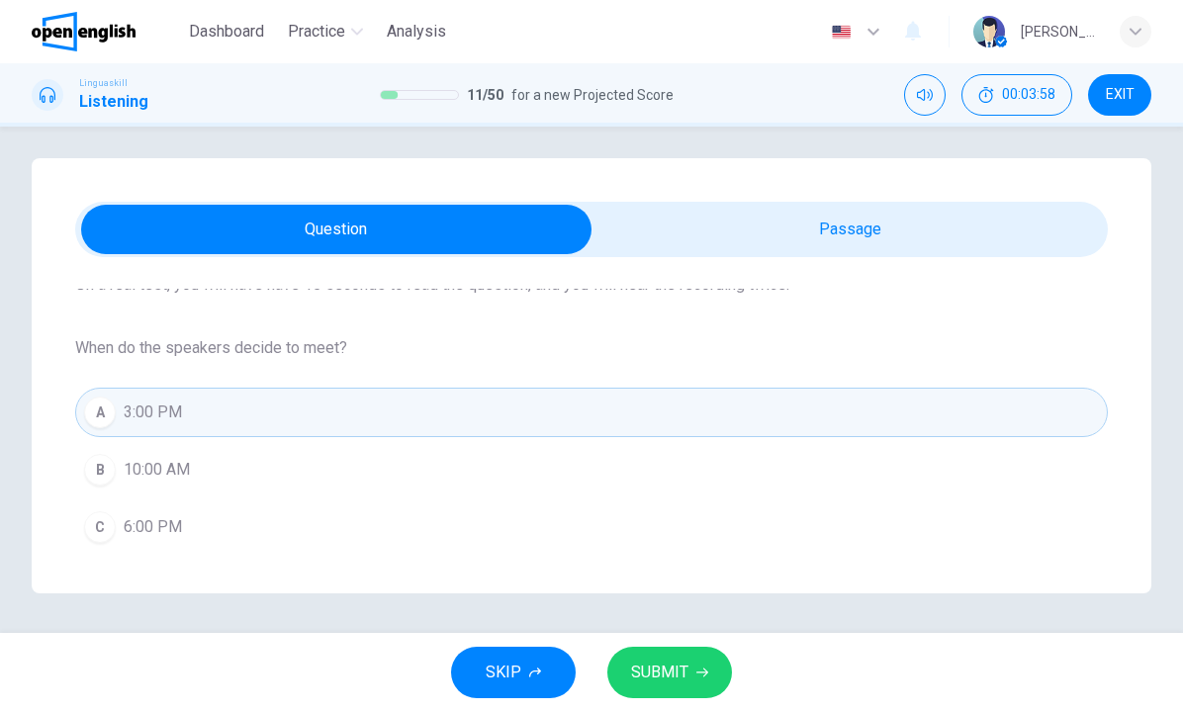
click at [702, 683] on button "SUBMIT" at bounding box center [669, 672] width 125 height 51
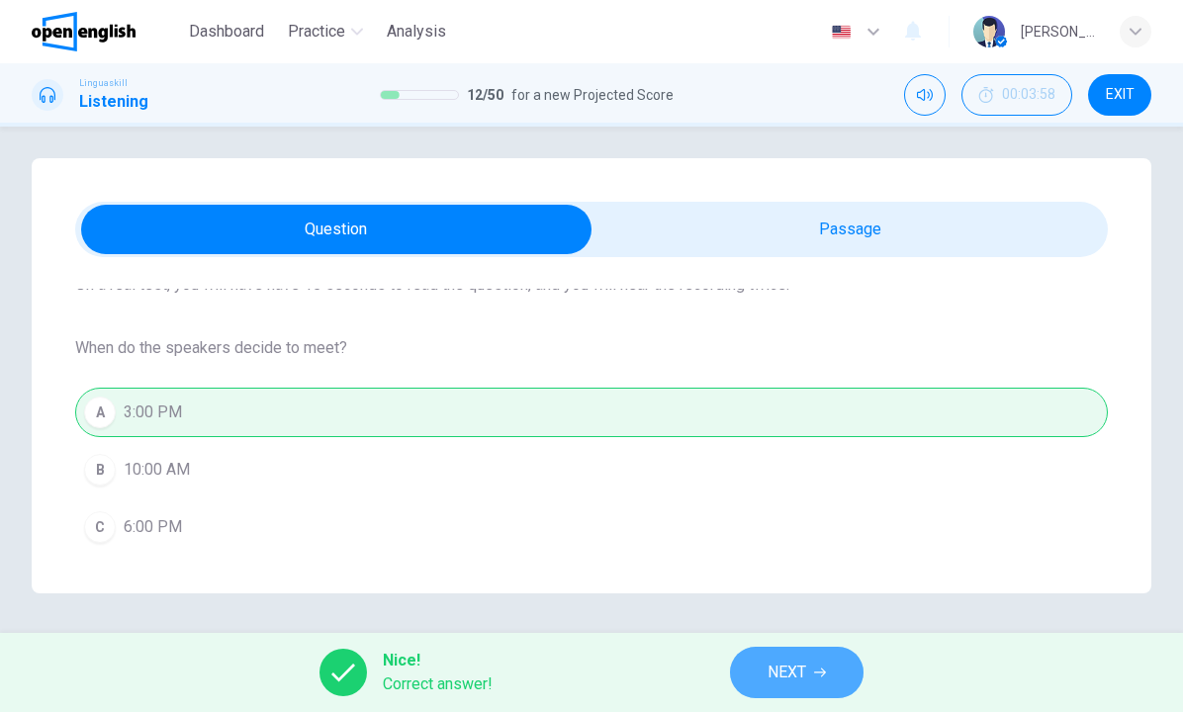
click at [780, 672] on span "NEXT" at bounding box center [786, 673] width 39 height 28
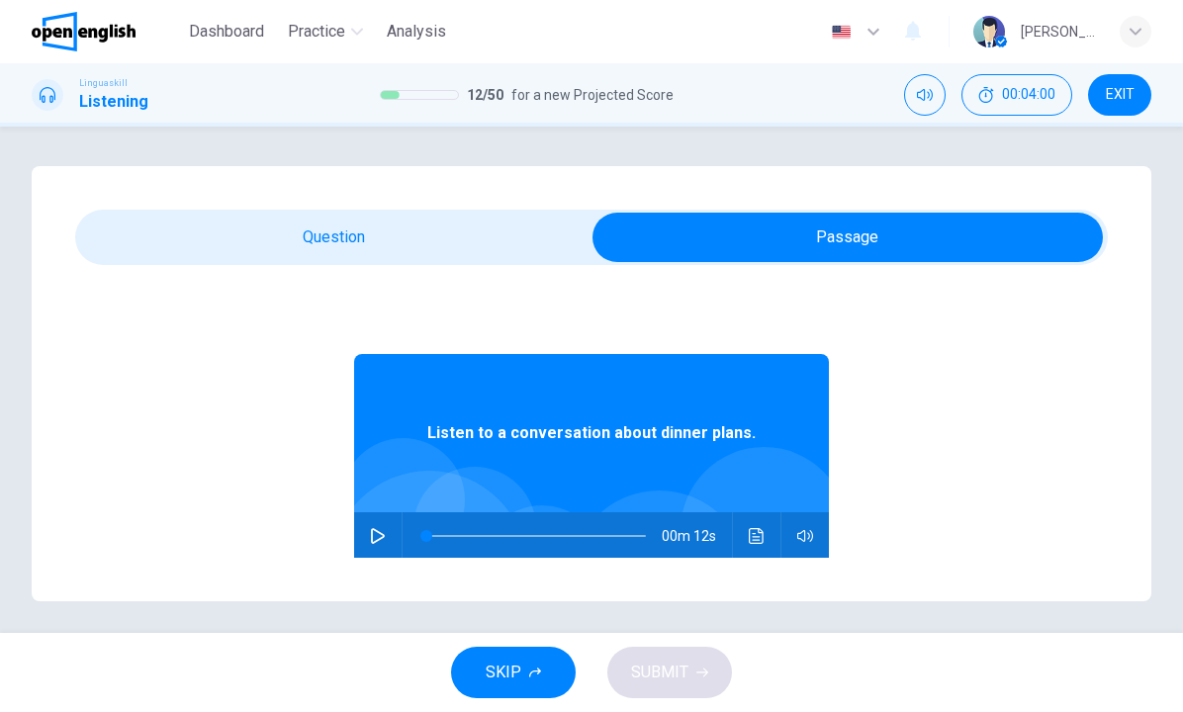
click at [371, 543] on icon "button" at bounding box center [378, 536] width 16 height 16
type input "*"
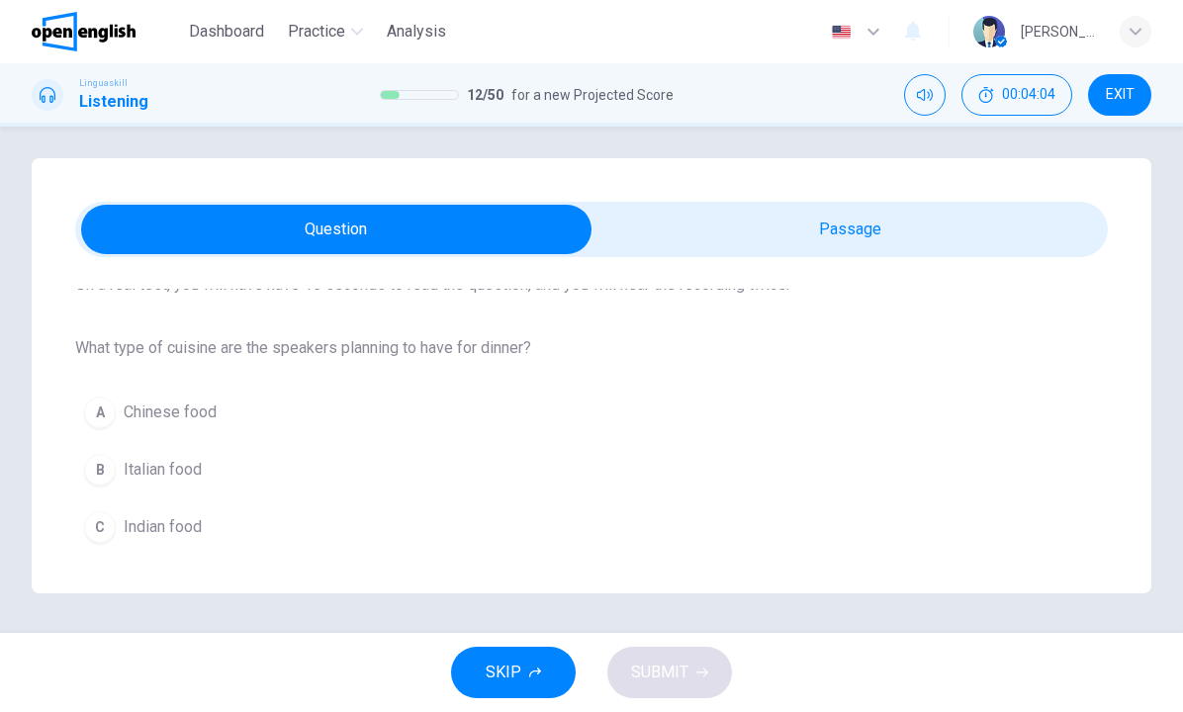
scroll to position [8, 0]
click at [102, 466] on div "B" at bounding box center [100, 470] width 32 height 32
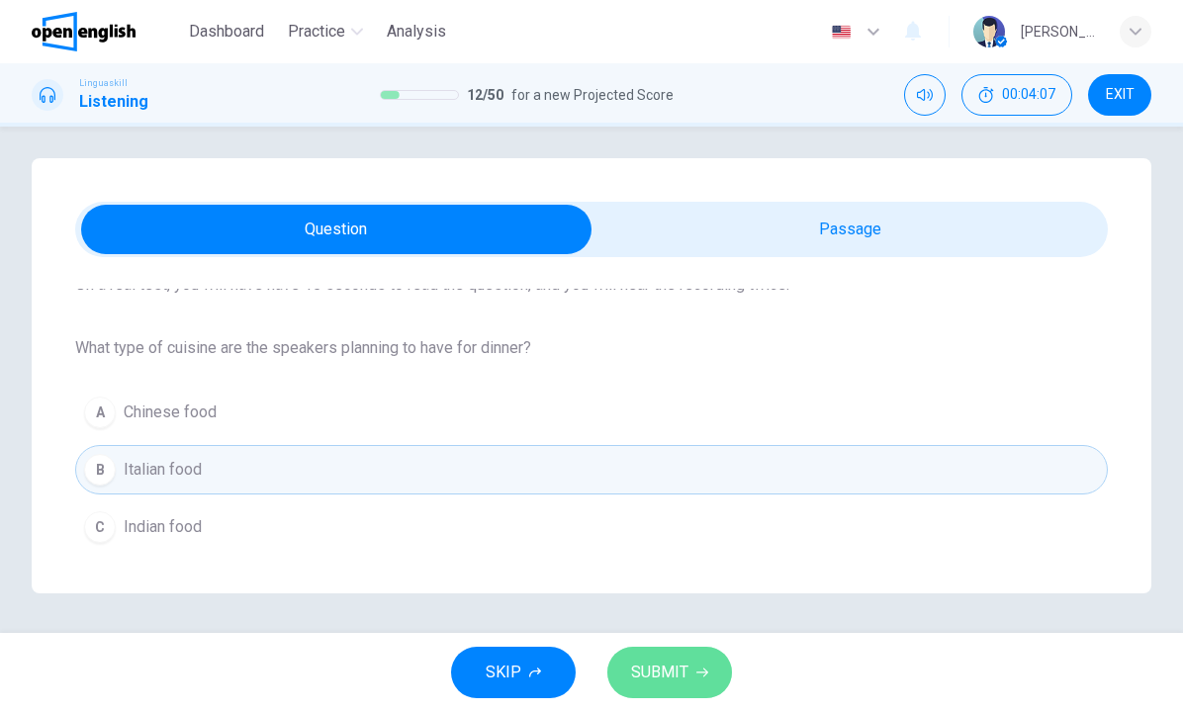
click at [682, 674] on span "SUBMIT" at bounding box center [659, 673] width 57 height 28
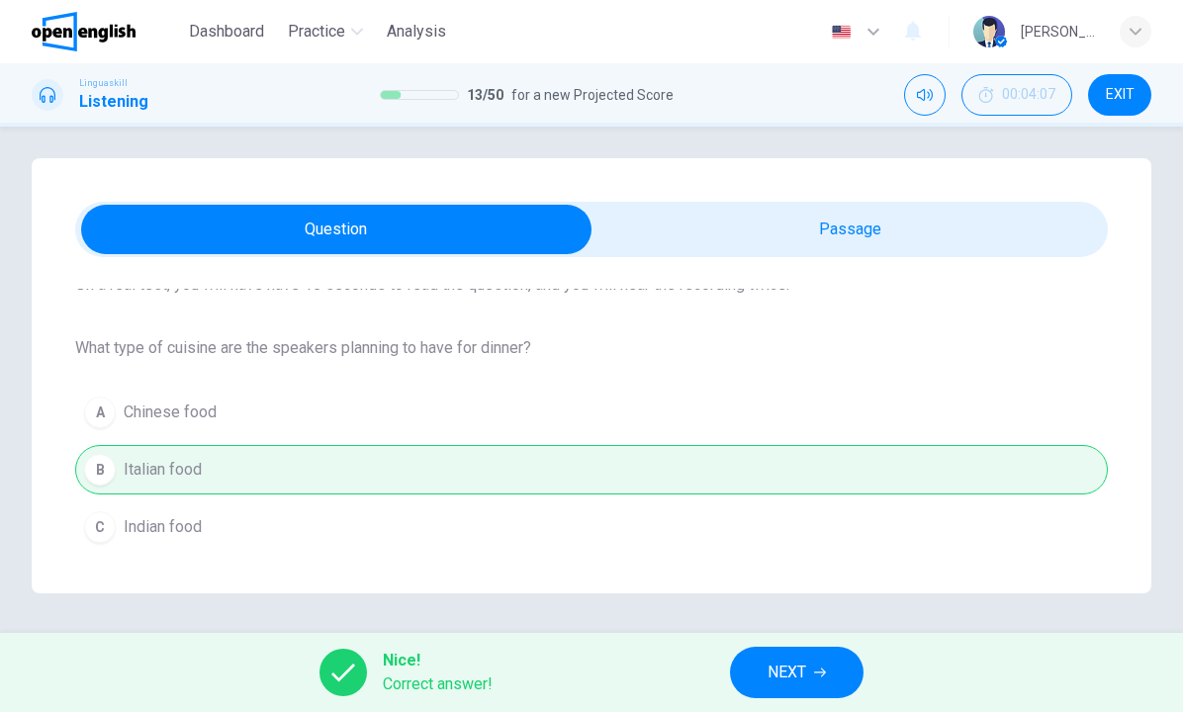
click at [758, 664] on button "NEXT" at bounding box center [797, 672] width 134 height 51
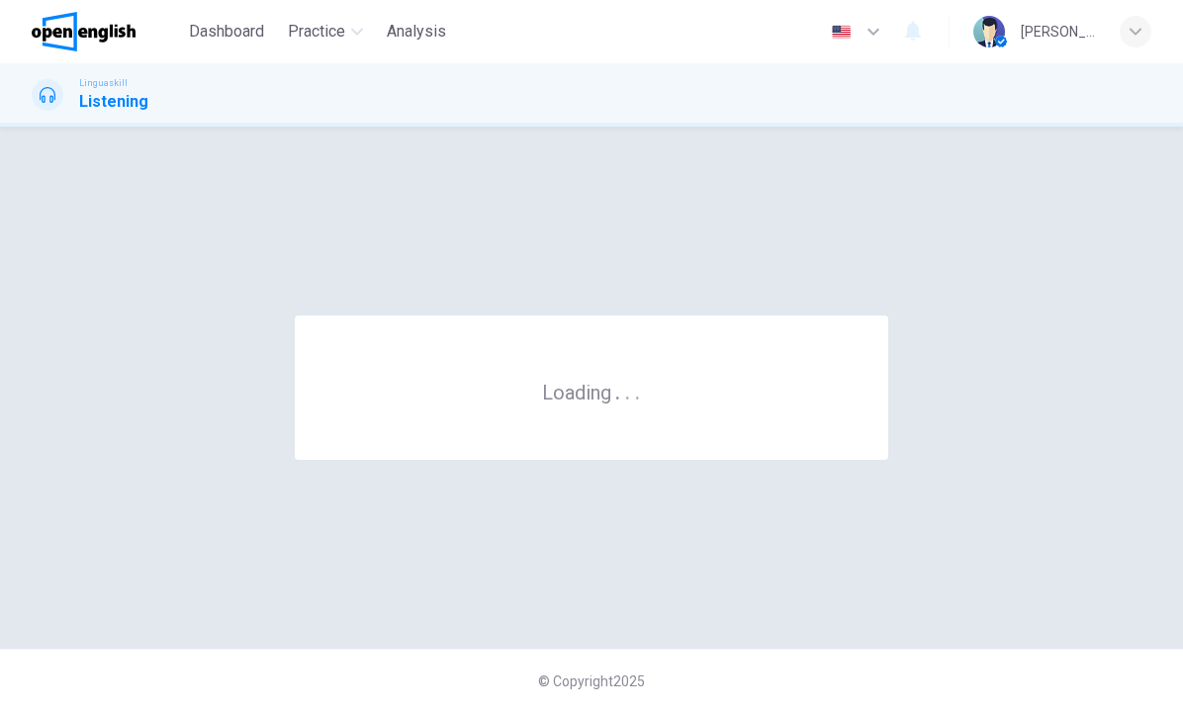
scroll to position [0, 0]
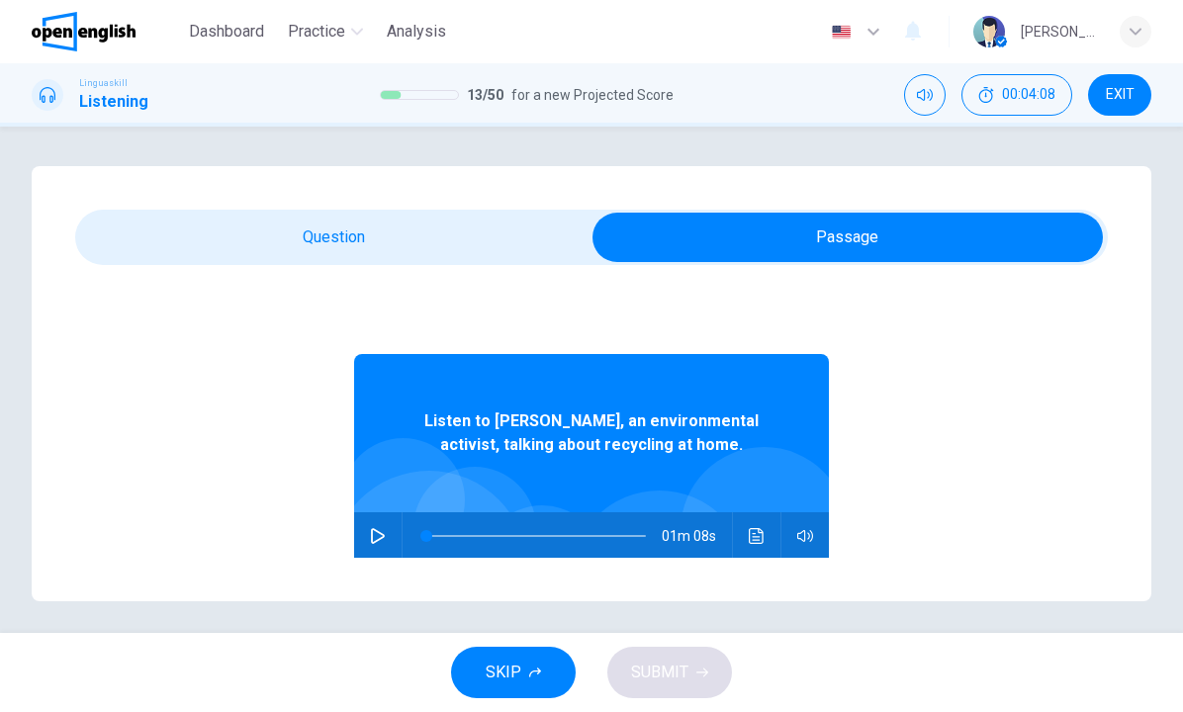
click at [371, 539] on icon "button" at bounding box center [378, 536] width 16 height 16
click at [433, 208] on div "Question 14 - 18 For these questions, choose the correct answer. On a real test…" at bounding box center [592, 383] width 1120 height 435
type input "*"
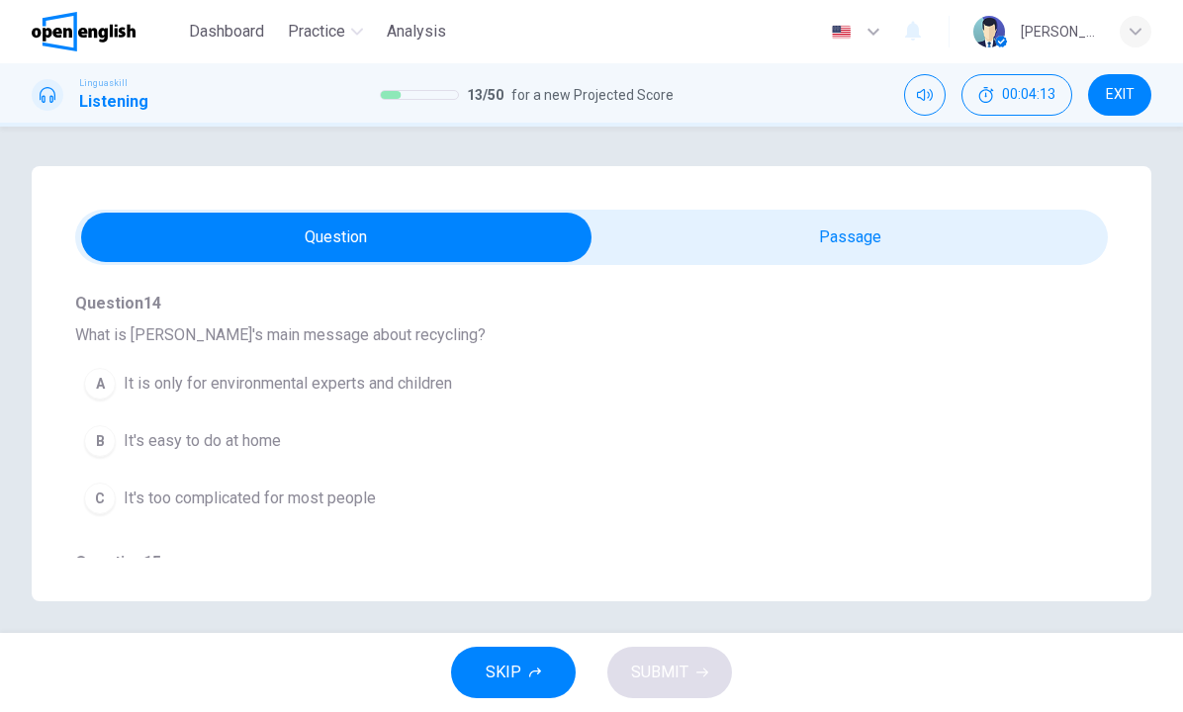
scroll to position [187, 0]
click at [338, 501] on span "It's too complicated for most people" at bounding box center [250, 499] width 252 height 24
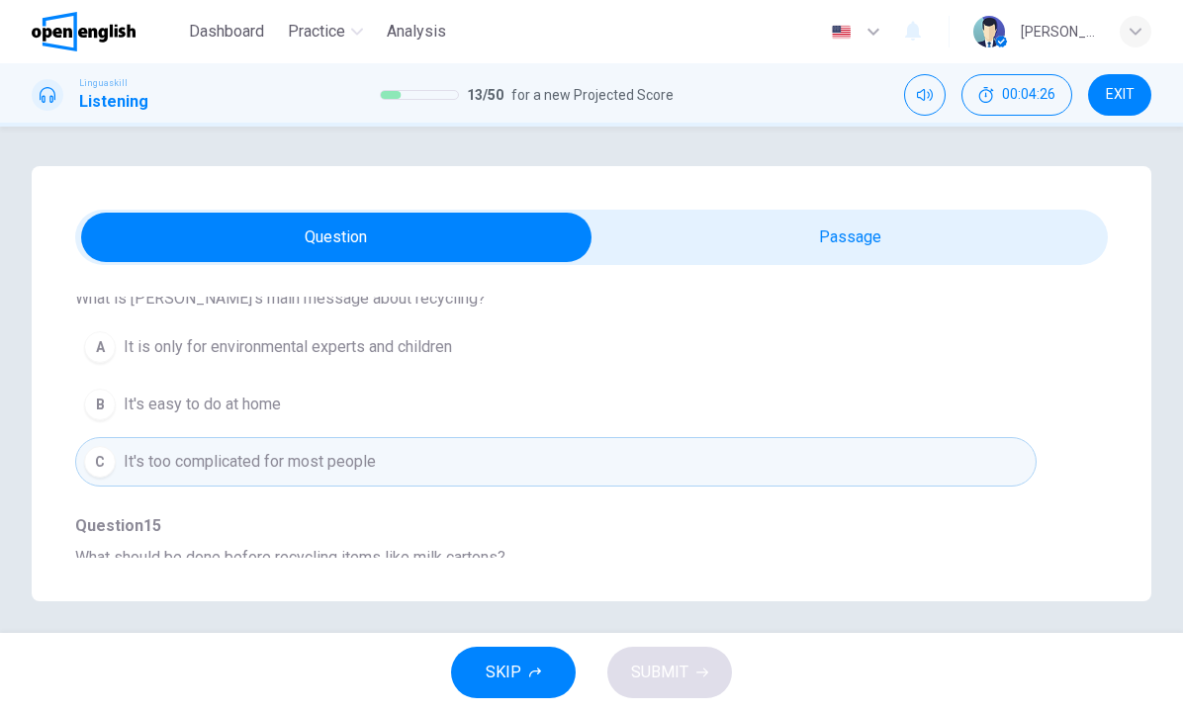
scroll to position [226, 0]
click at [278, 398] on span "It's easy to do at home" at bounding box center [202, 403] width 157 height 24
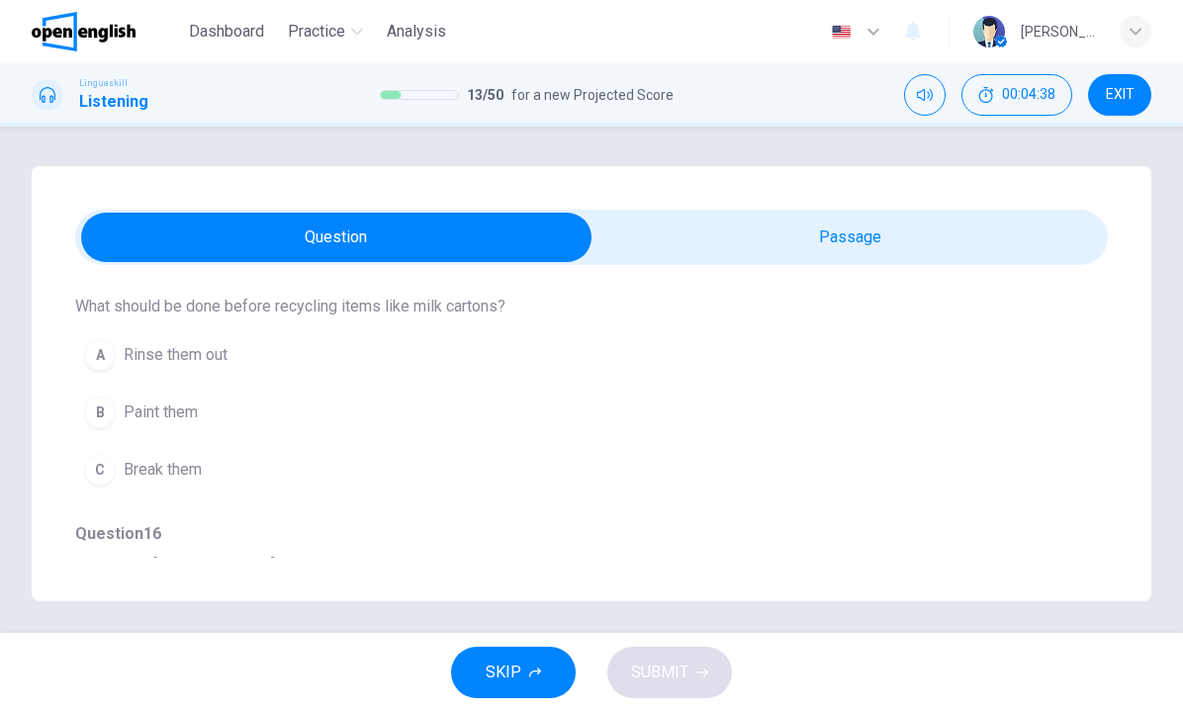
scroll to position [477, 0]
click at [187, 354] on span "Rinse them out" at bounding box center [176, 353] width 104 height 24
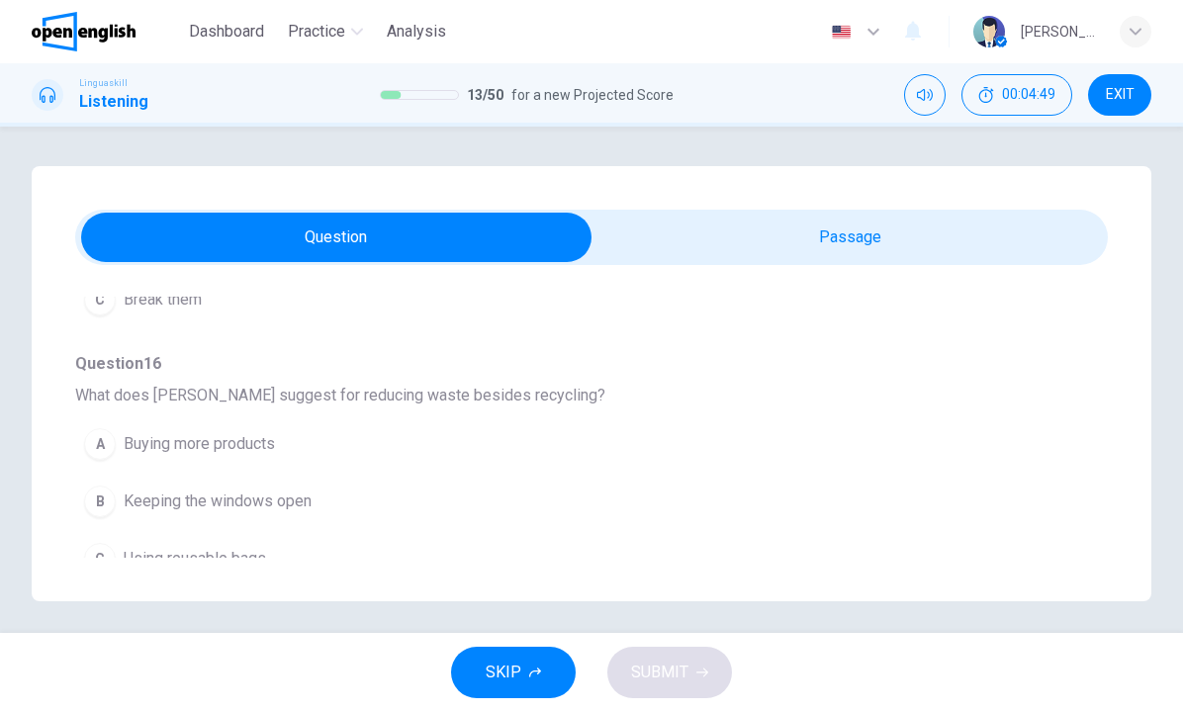
scroll to position [660, 0]
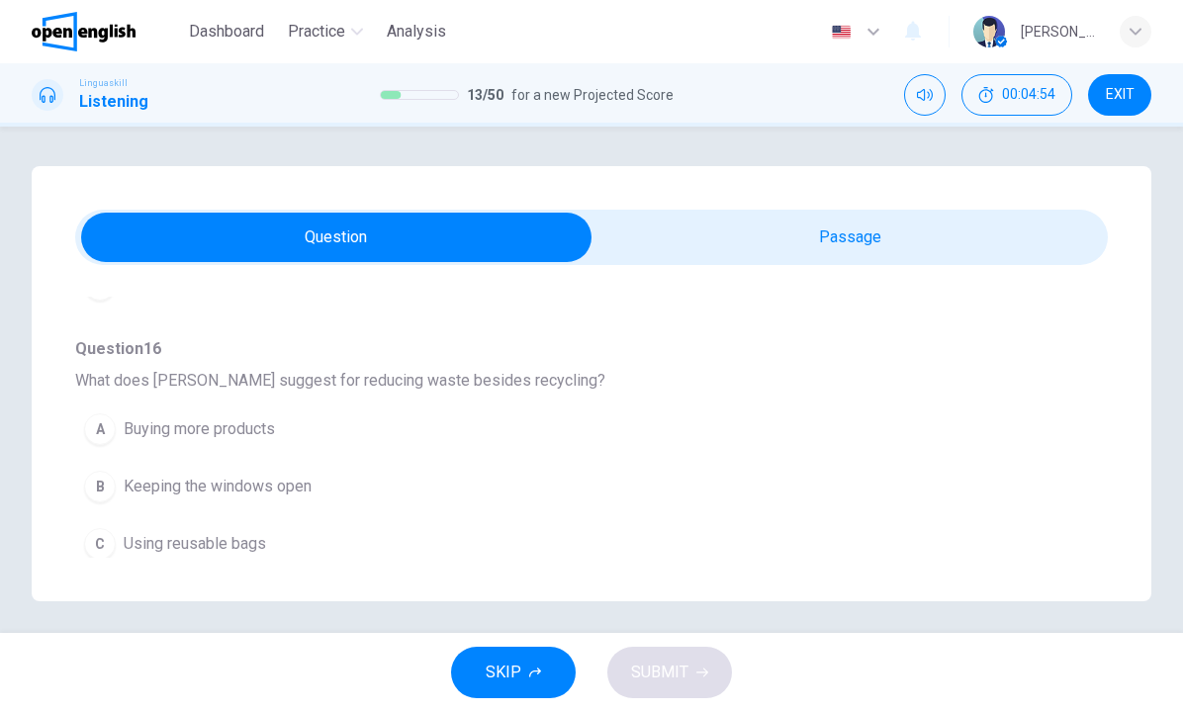
click at [105, 546] on div "C" at bounding box center [100, 544] width 32 height 32
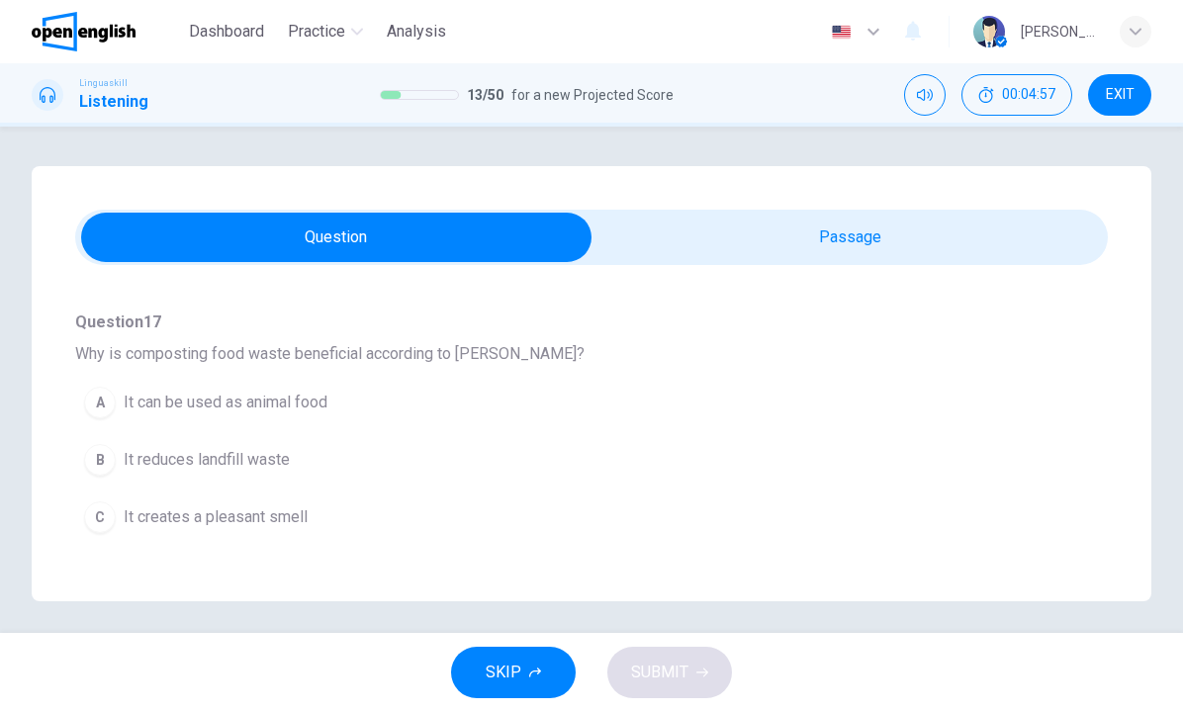
scroll to position [951, 0]
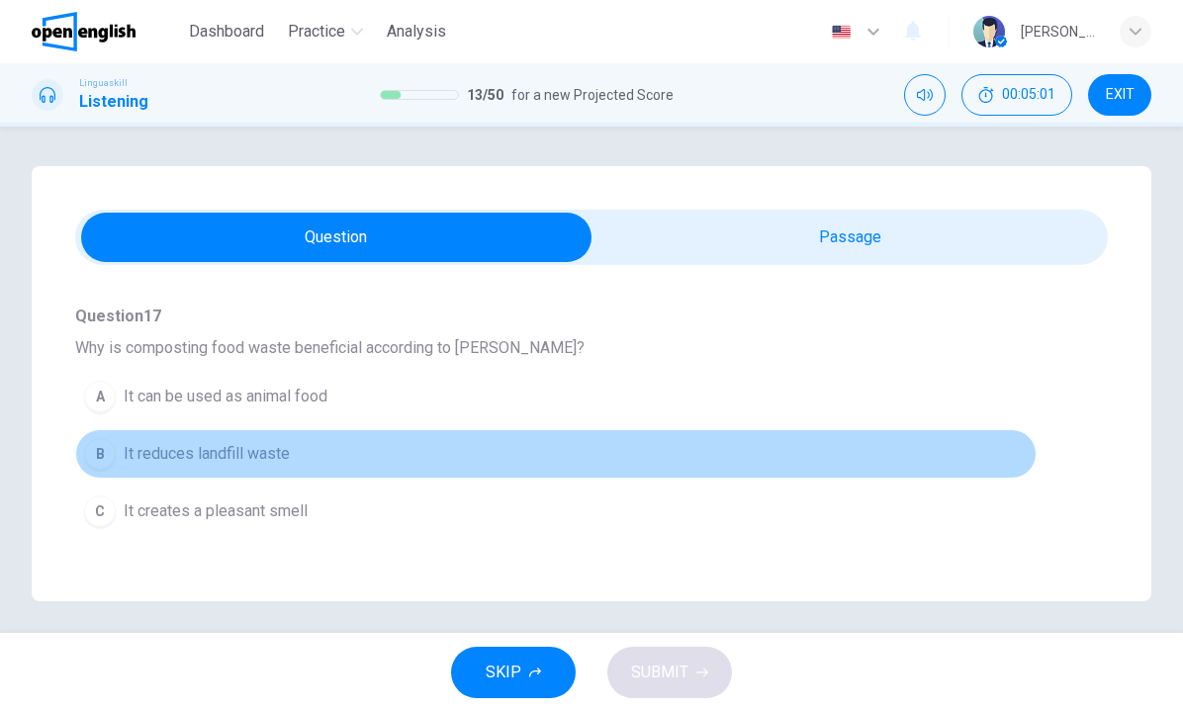
click at [100, 458] on div "B" at bounding box center [100, 454] width 32 height 32
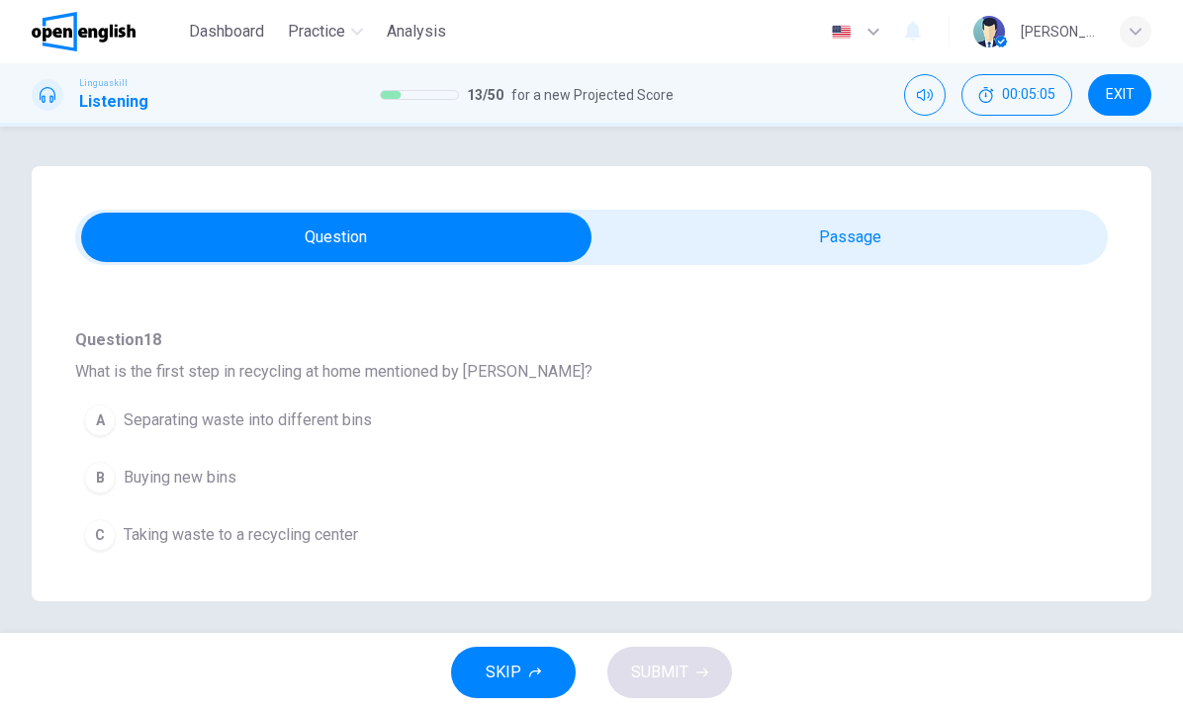
scroll to position [1187, 0]
click at [104, 425] on div "A" at bounding box center [100, 421] width 32 height 32
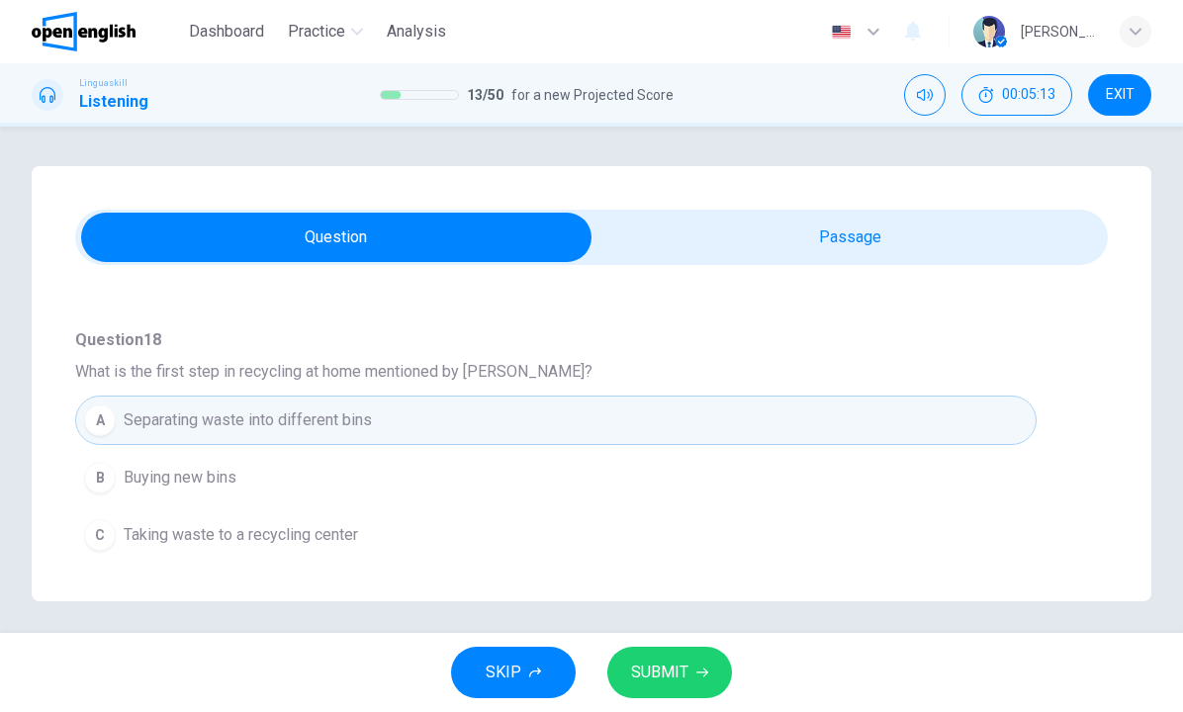
click at [672, 672] on span "SUBMIT" at bounding box center [659, 673] width 57 height 28
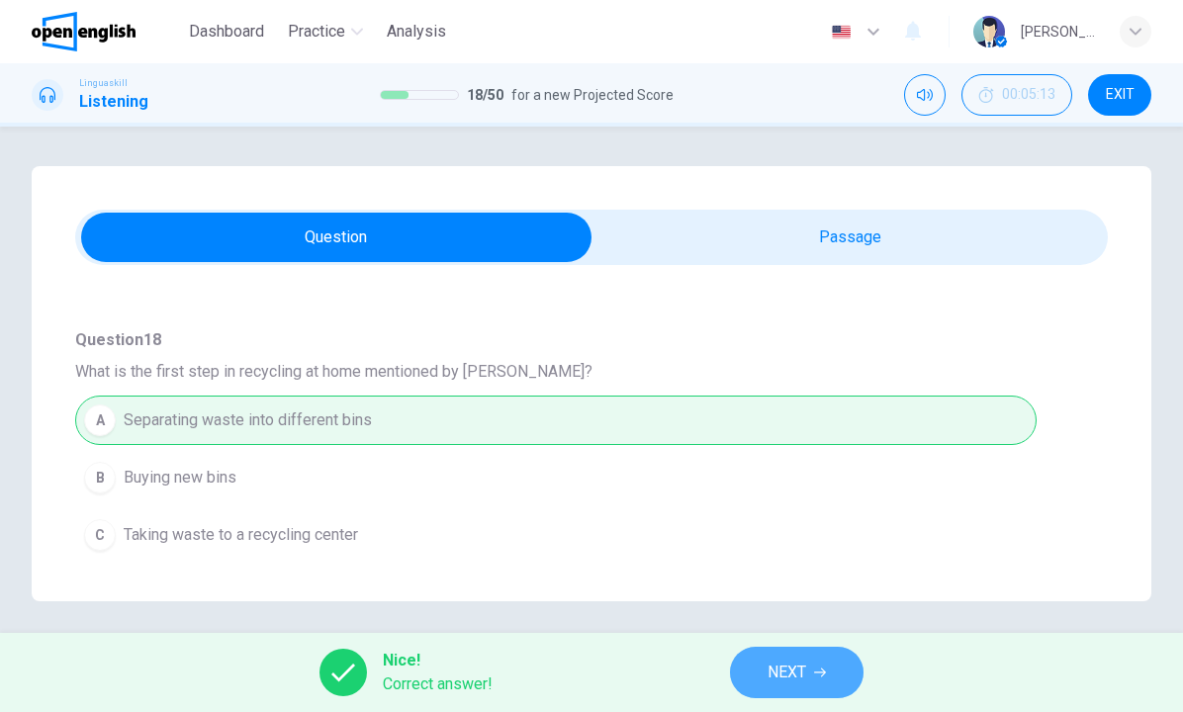
click at [802, 673] on span "NEXT" at bounding box center [786, 673] width 39 height 28
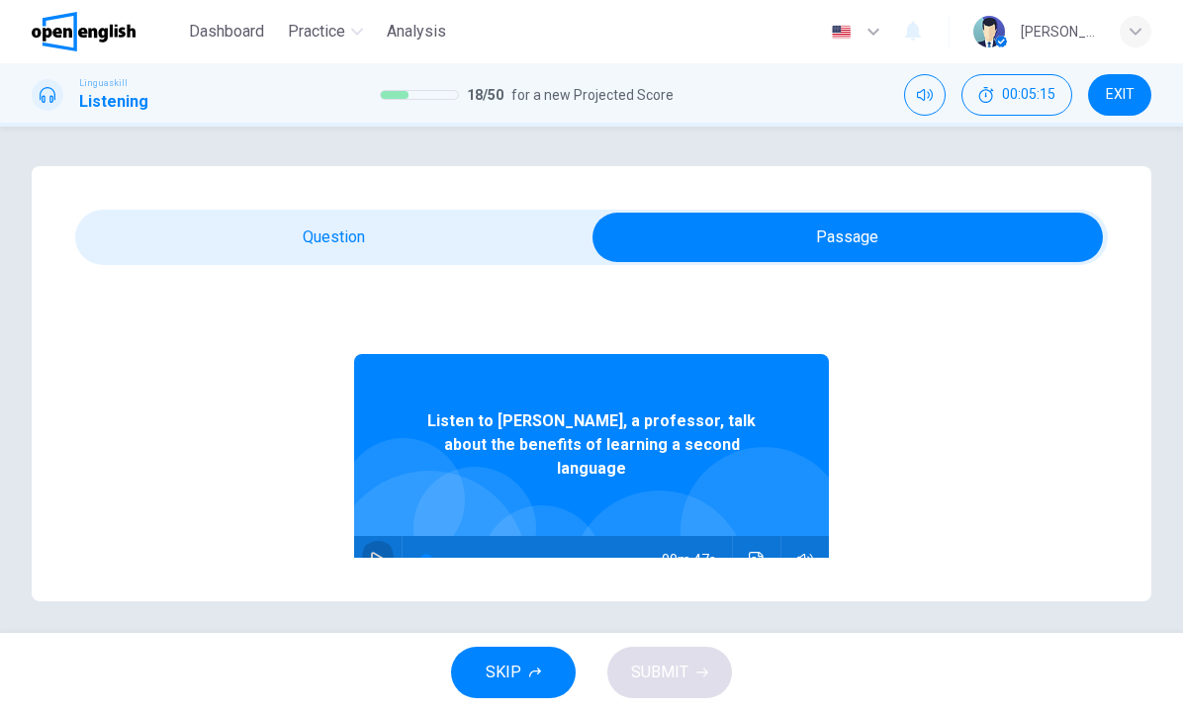
click at [377, 552] on icon "button" at bounding box center [378, 560] width 16 height 16
type input "*"
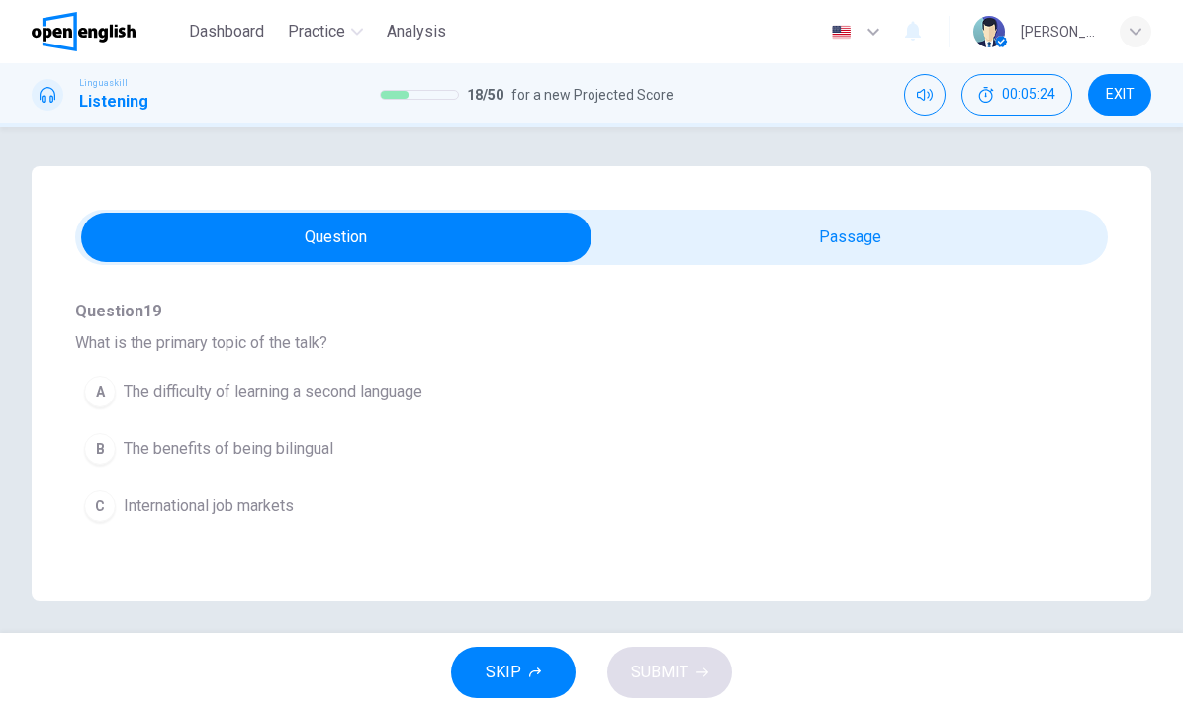
scroll to position [187, 0]
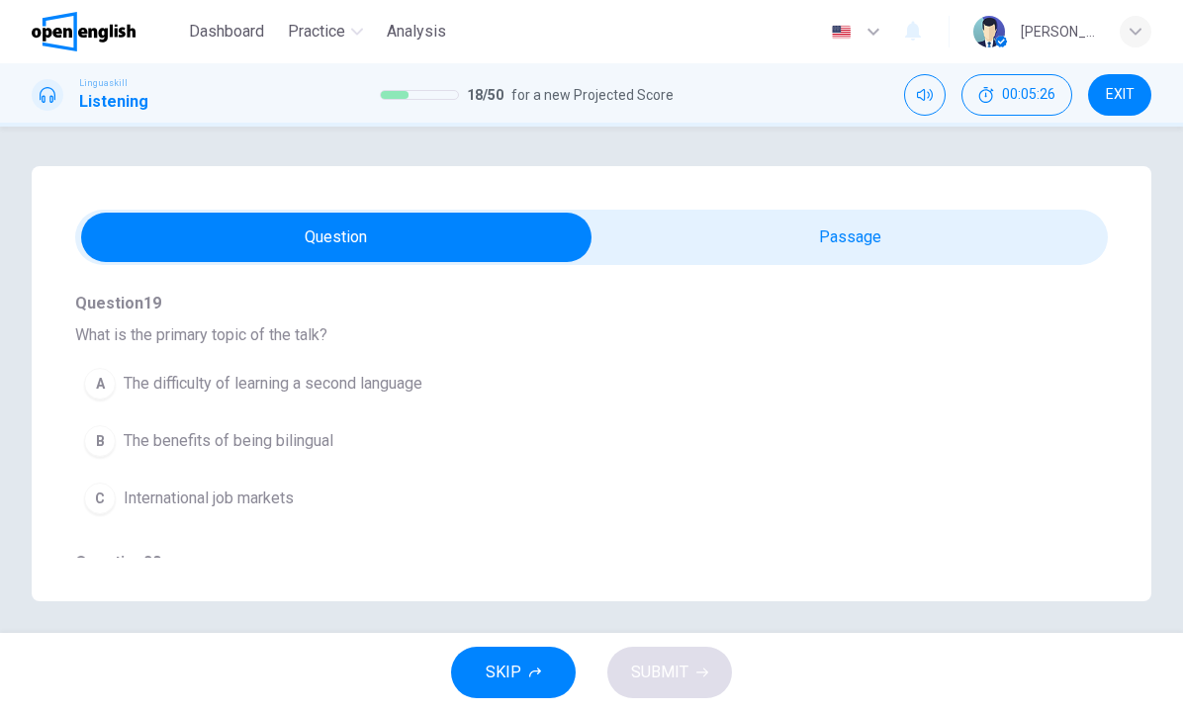
click at [269, 443] on span "The benefits of being bilingual" at bounding box center [229, 441] width 210 height 24
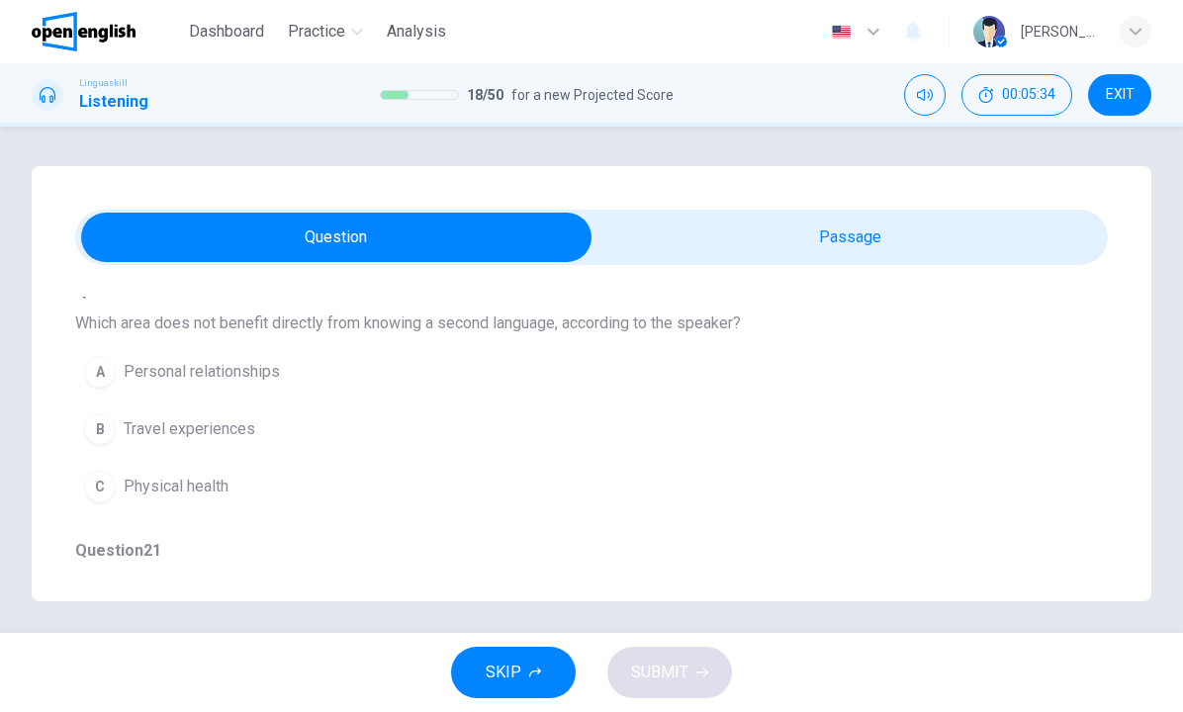
scroll to position [462, 0]
click at [210, 486] on span "Physical health" at bounding box center [176, 483] width 105 height 24
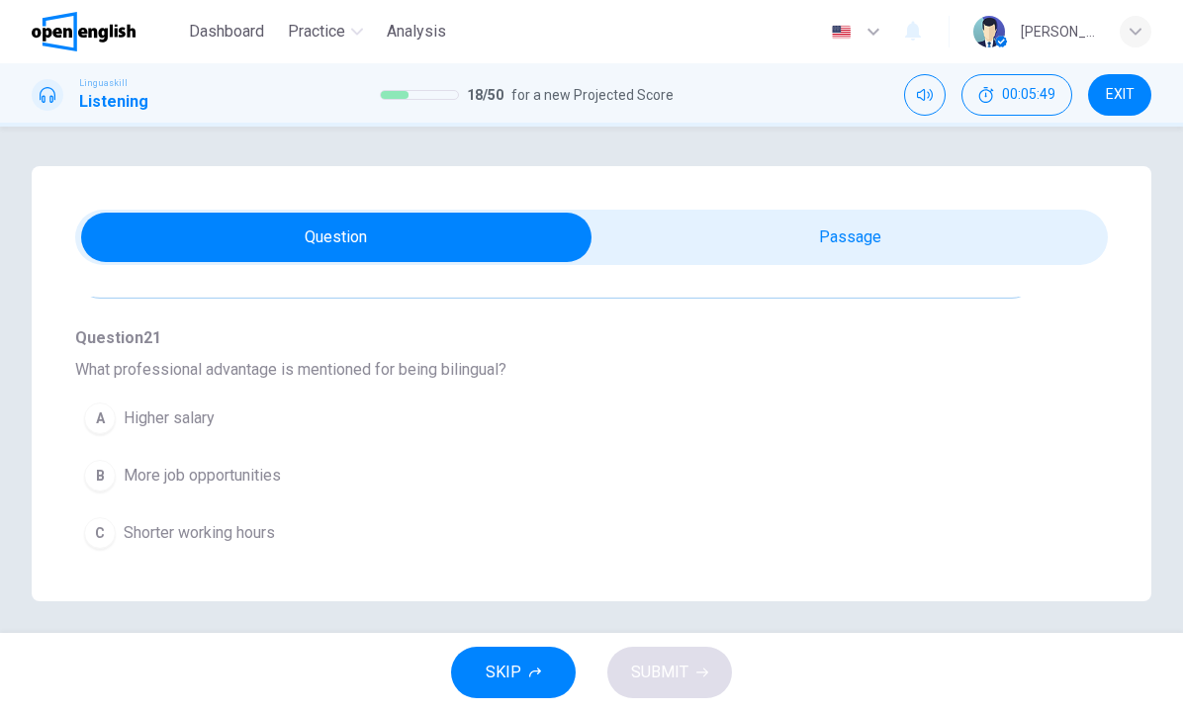
scroll to position [677, 0]
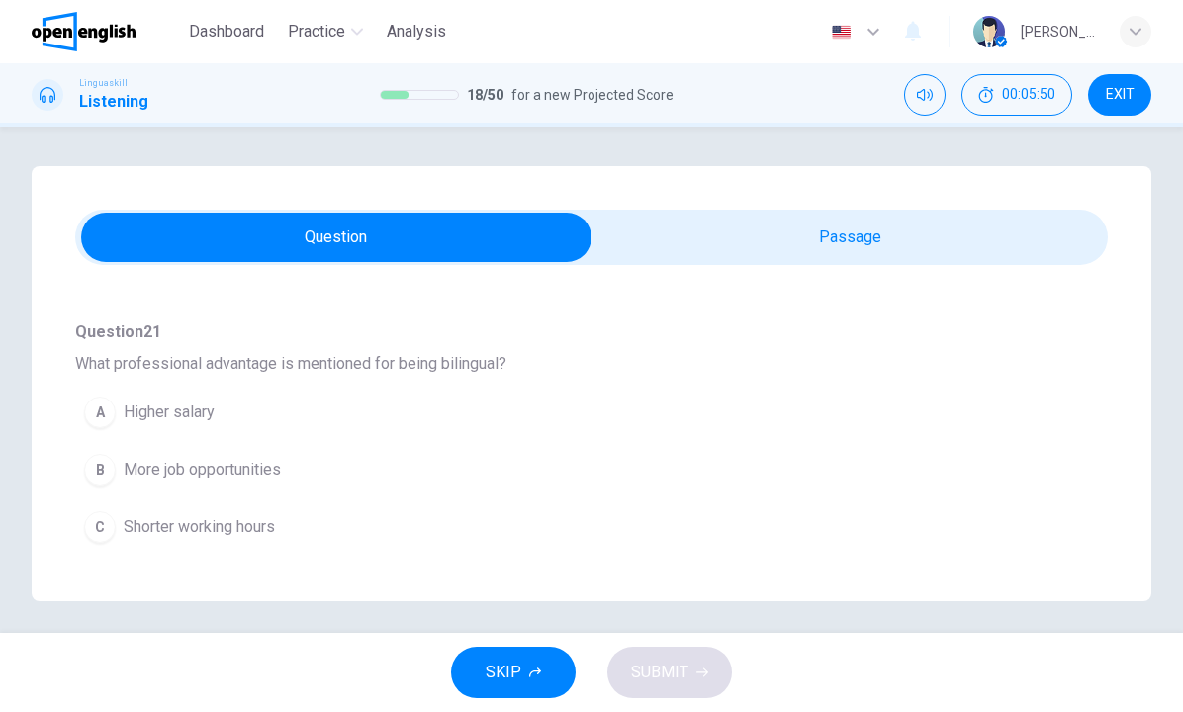
click at [207, 471] on span "More job opportunities" at bounding box center [202, 470] width 157 height 24
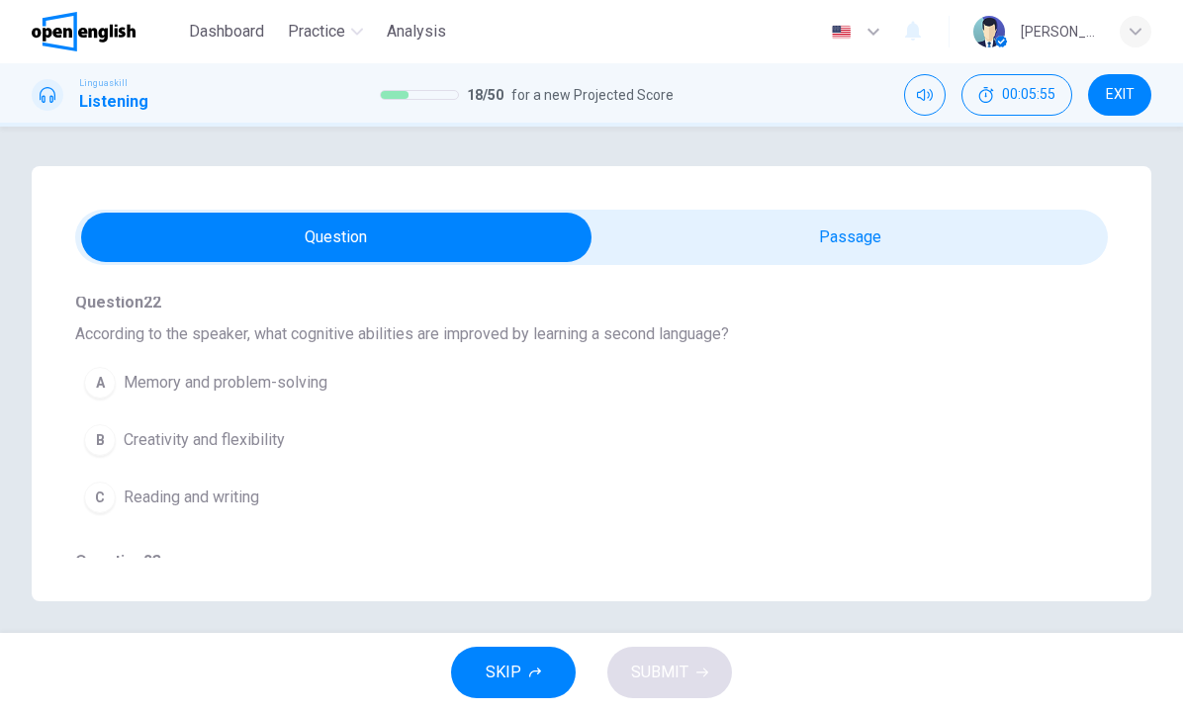
scroll to position [968, 0]
click at [219, 388] on span "Memory and problem-solving" at bounding box center [226, 380] width 204 height 24
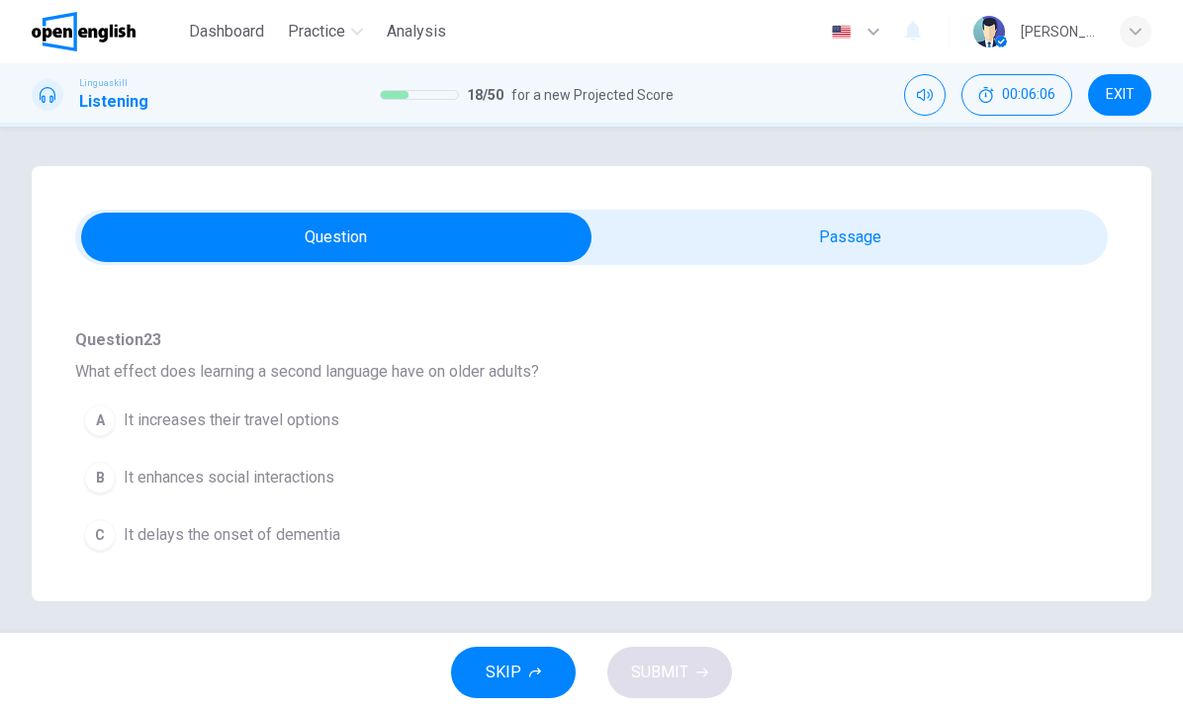
scroll to position [1187, 0]
click at [234, 432] on button "A It increases their travel options" at bounding box center [555, 420] width 961 height 49
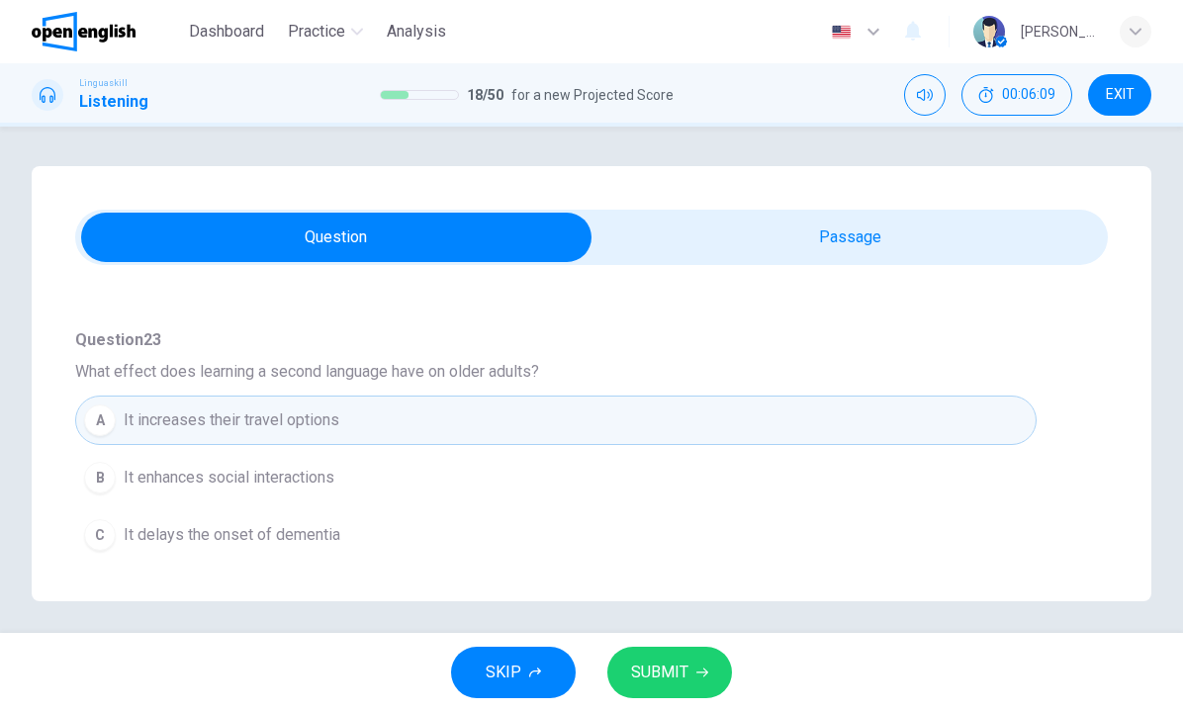
click at [655, 692] on button "SUBMIT" at bounding box center [669, 672] width 125 height 51
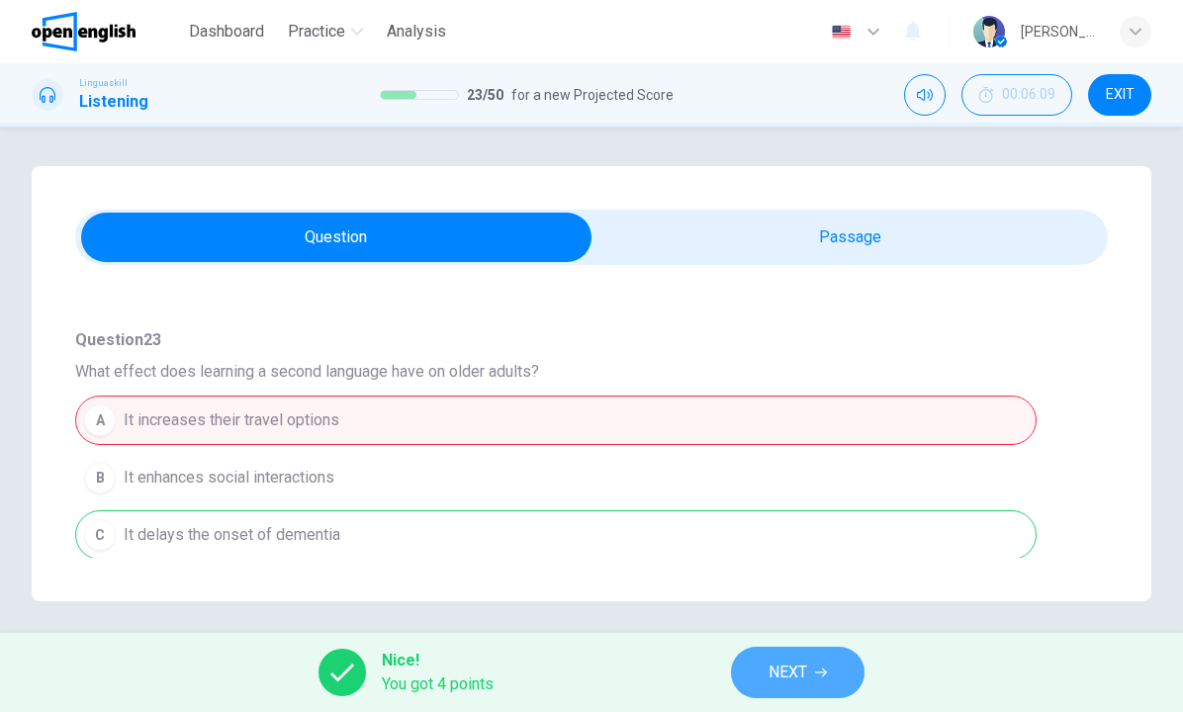
click at [799, 692] on button "NEXT" at bounding box center [798, 672] width 134 height 51
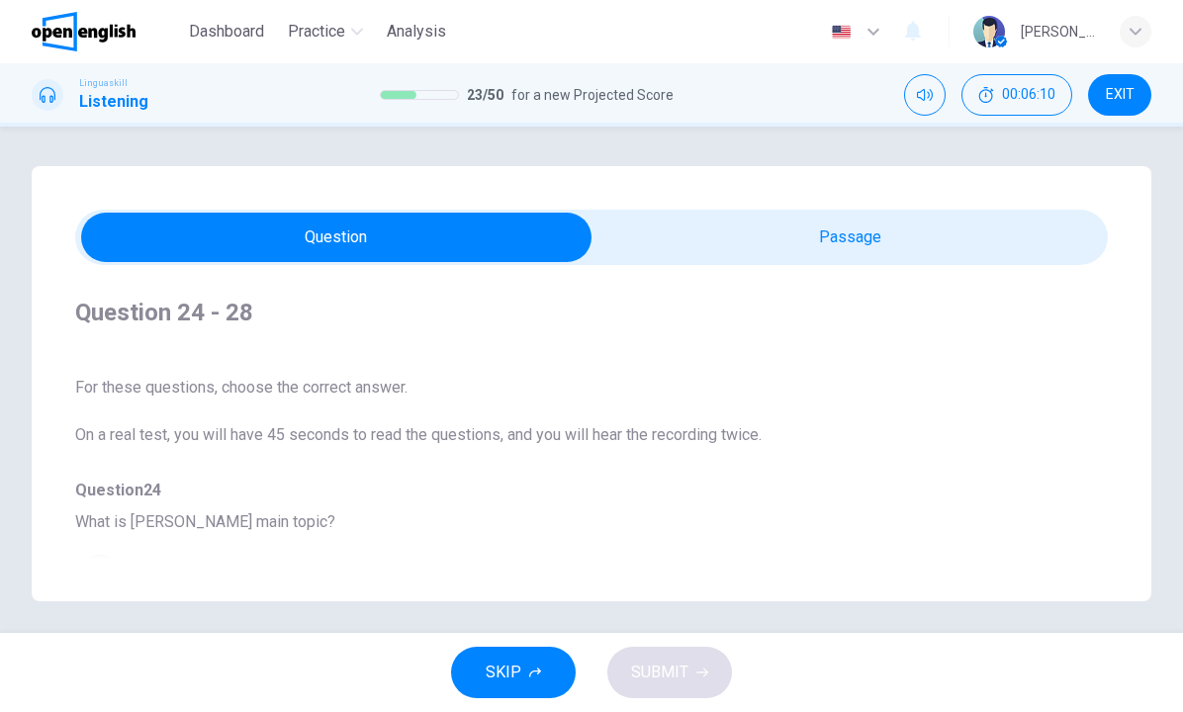
click at [670, 268] on div "Question 24 - 28 For these questions, choose the correct answer. On a real test…" at bounding box center [592, 383] width 1120 height 435
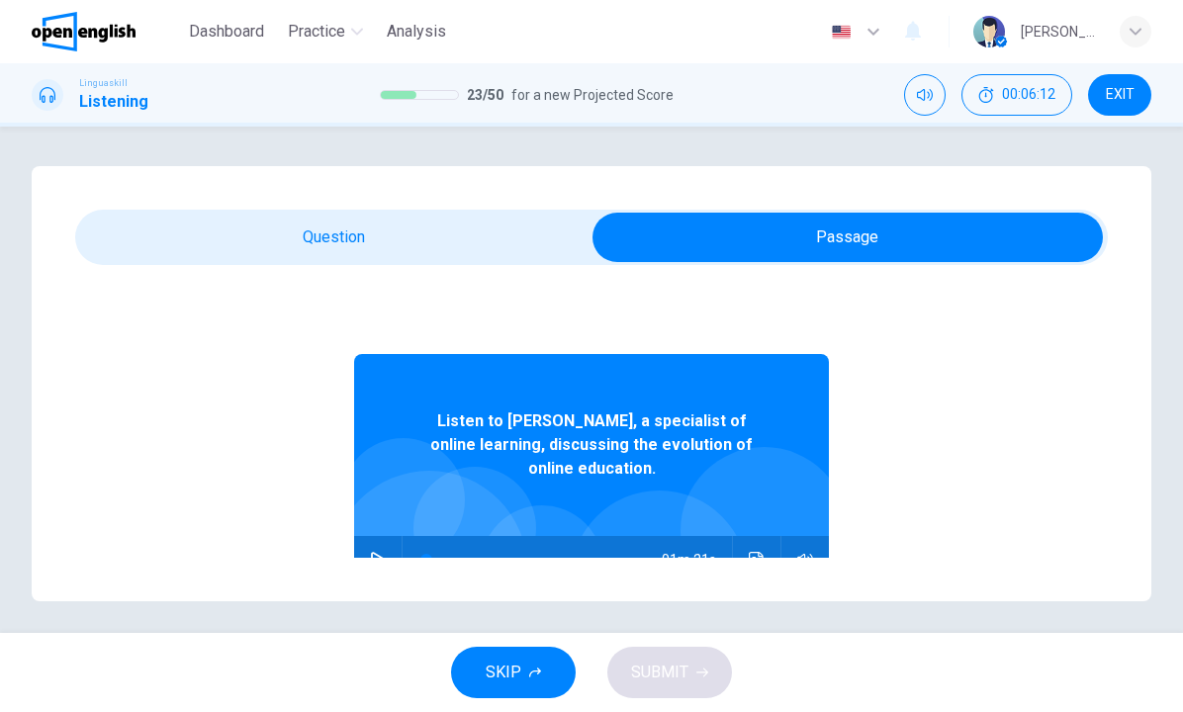
click at [375, 554] on icon "button" at bounding box center [378, 560] width 14 height 16
type input "*"
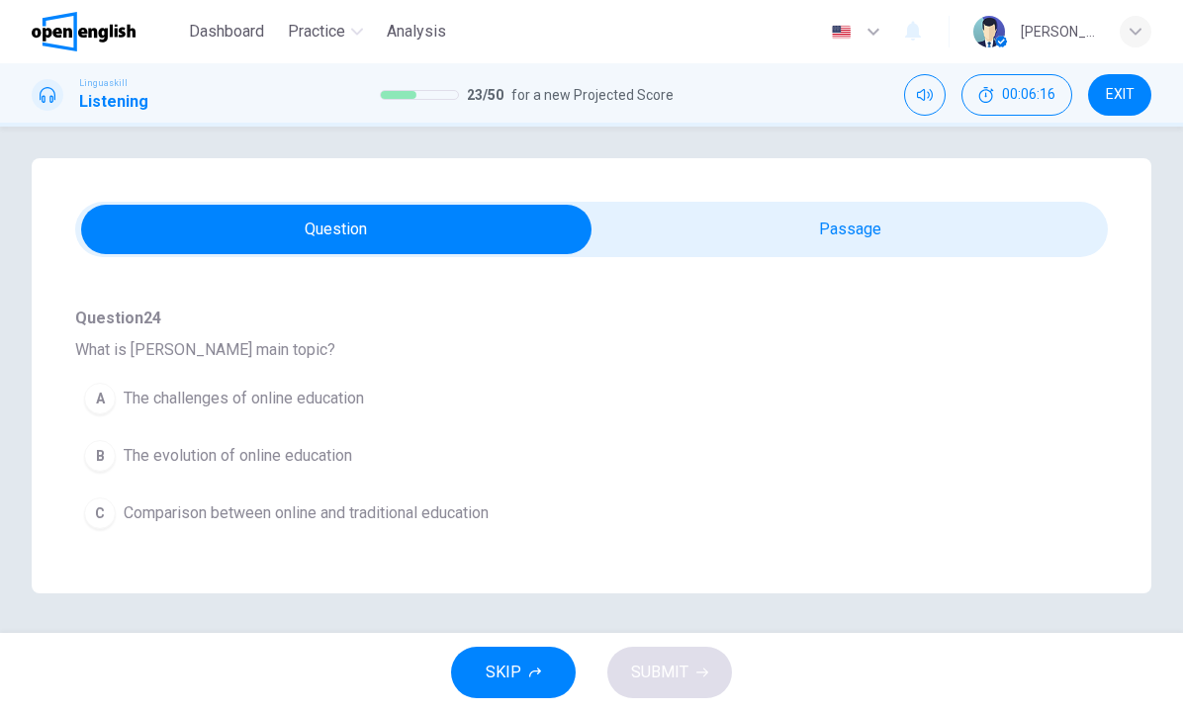
scroll to position [161, 0]
click at [402, 511] on span "Comparison between online and traditional education" at bounding box center [306, 516] width 365 height 24
click at [326, 517] on span "Easier exams and assessments" at bounding box center [235, 514] width 223 height 24
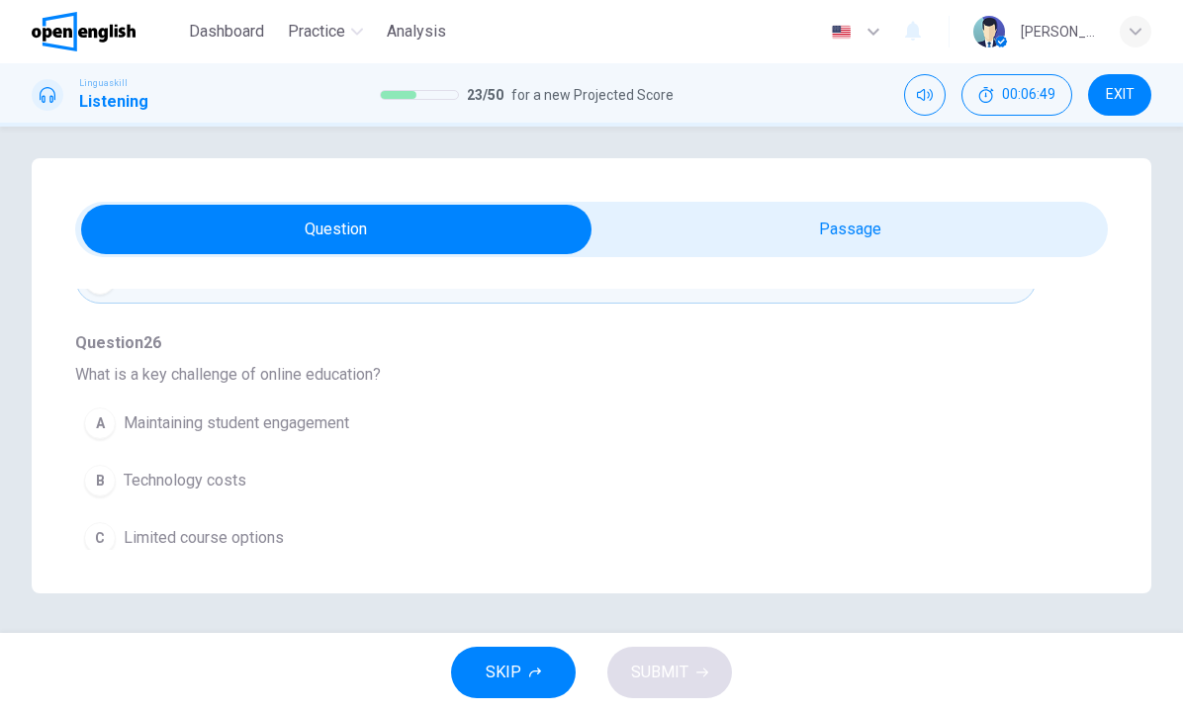
scroll to position [669, 0]
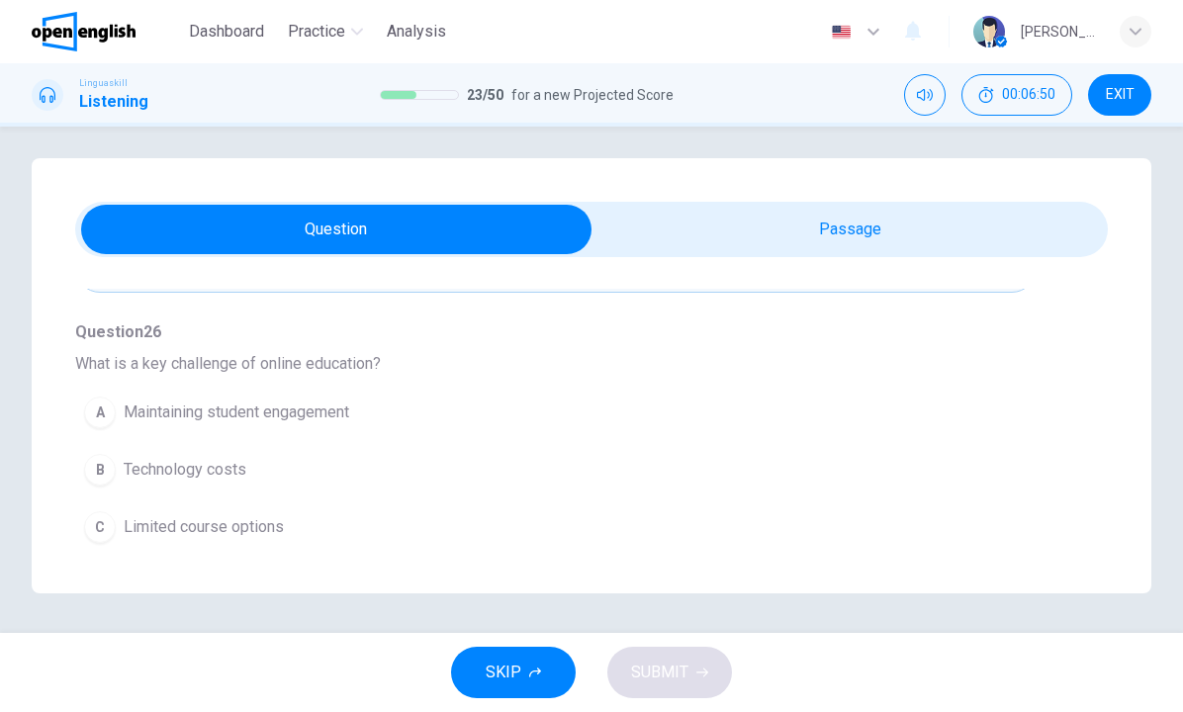
click at [270, 525] on span "Limited course options" at bounding box center [204, 527] width 160 height 24
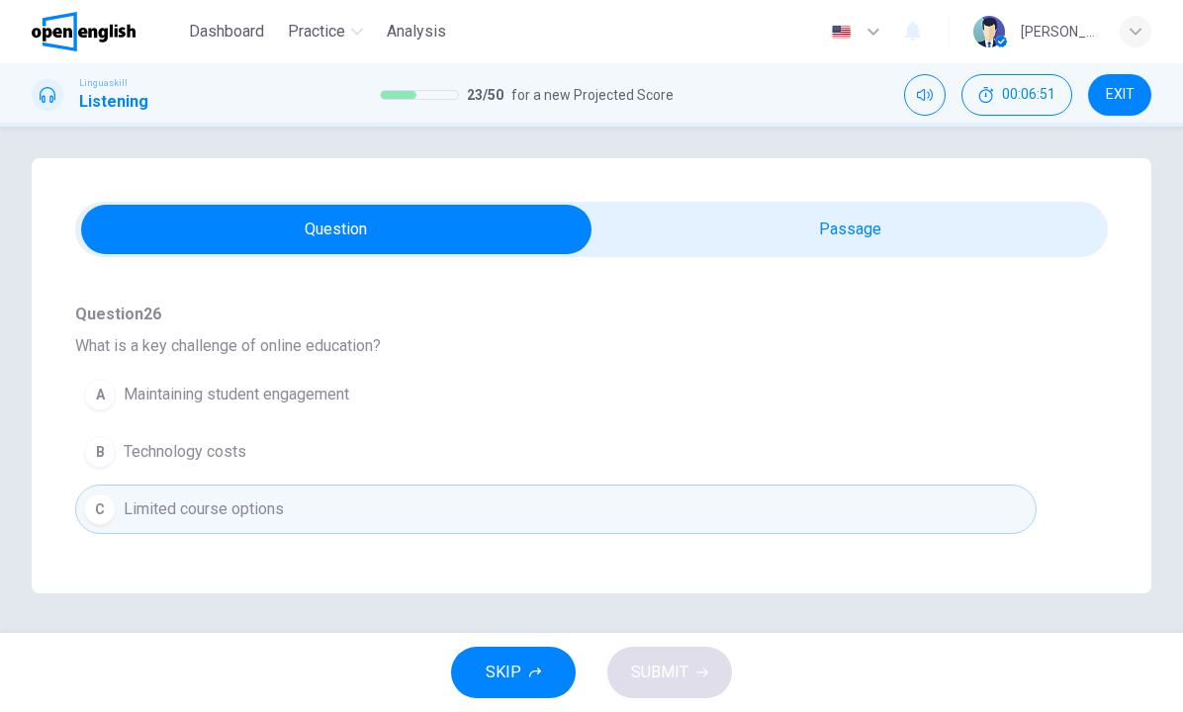
scroll to position [688, 0]
click at [251, 384] on span "Maintaining student engagement" at bounding box center [237, 393] width 226 height 24
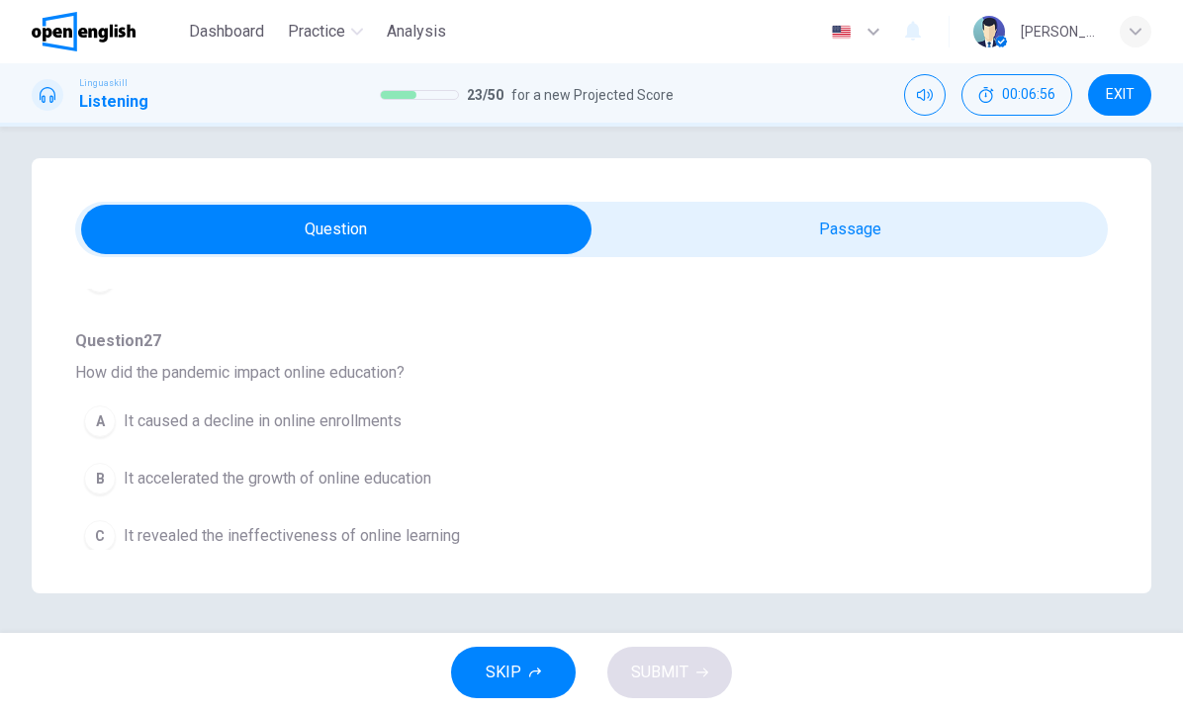
scroll to position [924, 0]
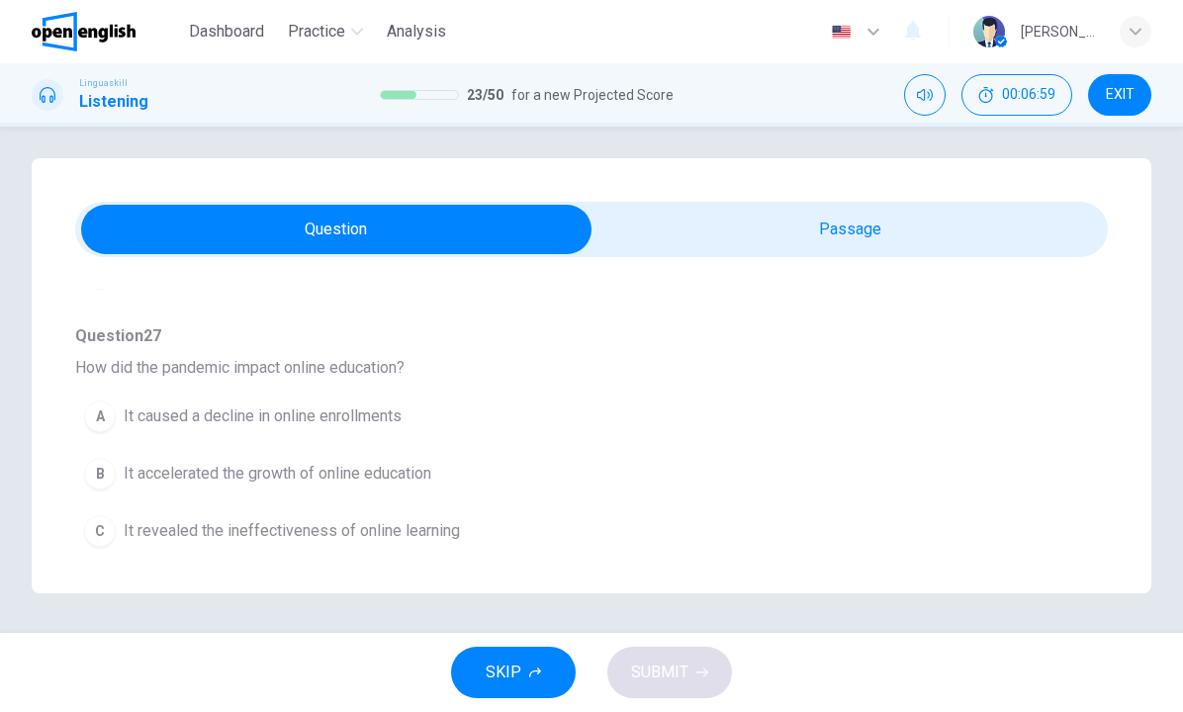
click at [300, 472] on span "It accelerated the growth of online education" at bounding box center [278, 474] width 308 height 24
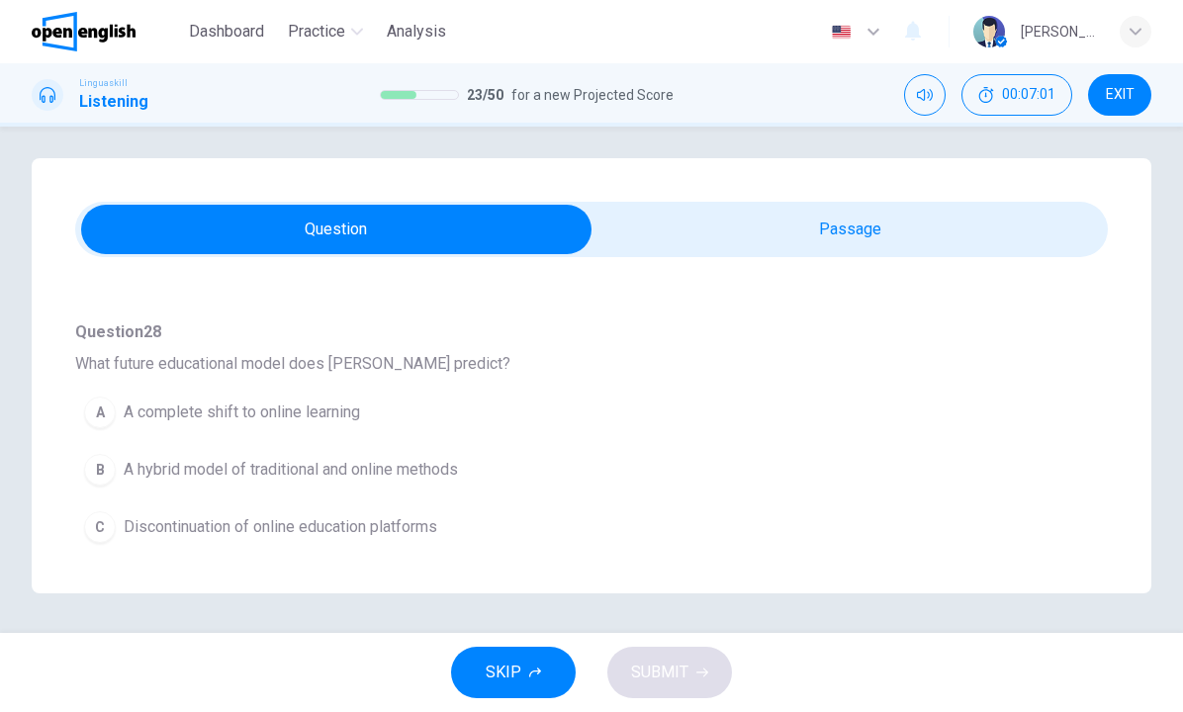
scroll to position [1187, 0]
click at [297, 473] on span "A hybrid model of traditional and online methods" at bounding box center [291, 470] width 334 height 24
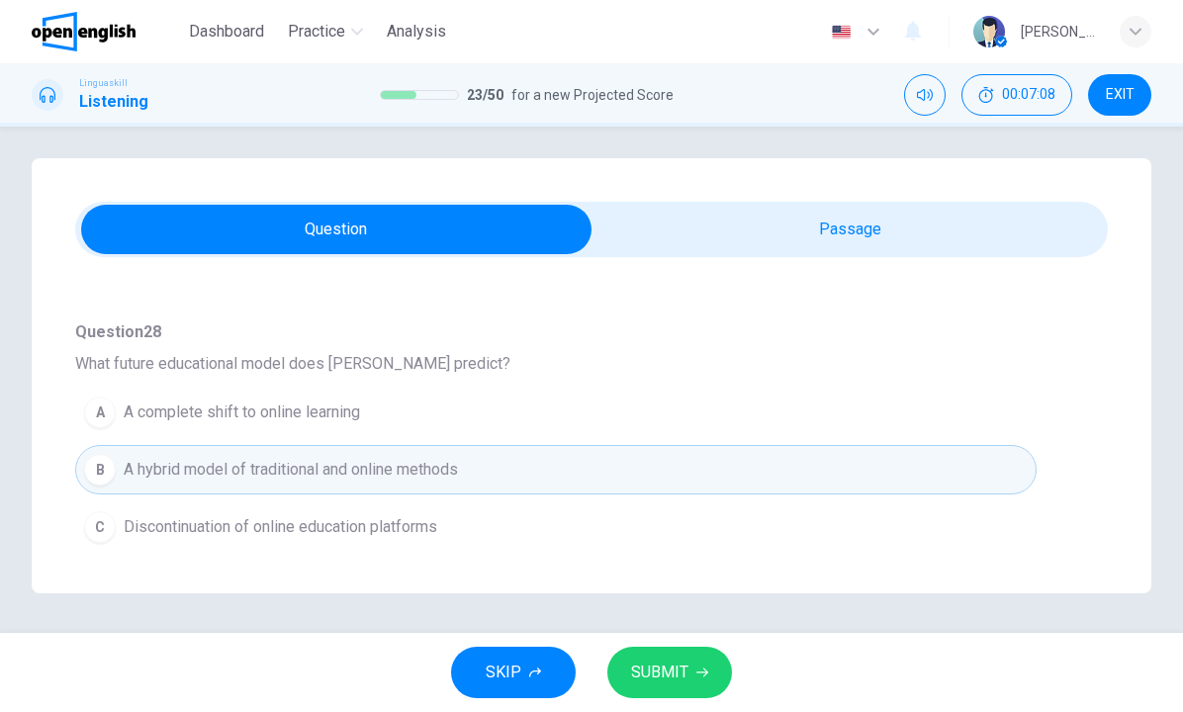
click at [649, 680] on span "SUBMIT" at bounding box center [659, 673] width 57 height 28
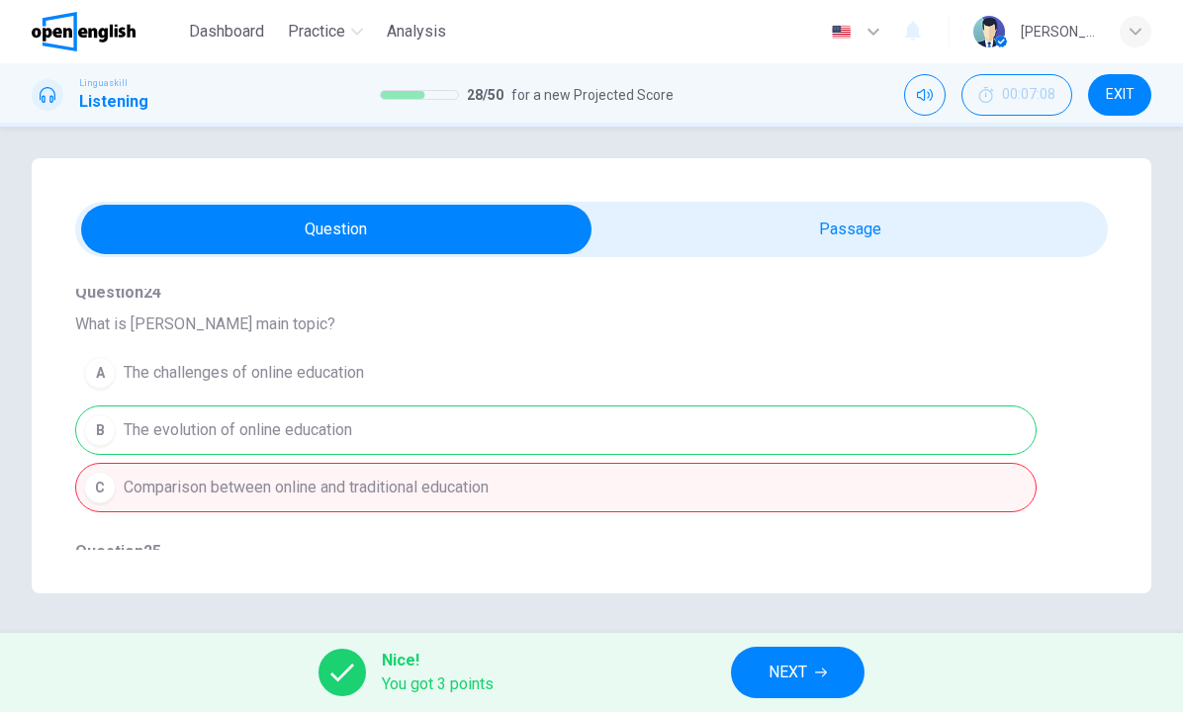
scroll to position [172, 0]
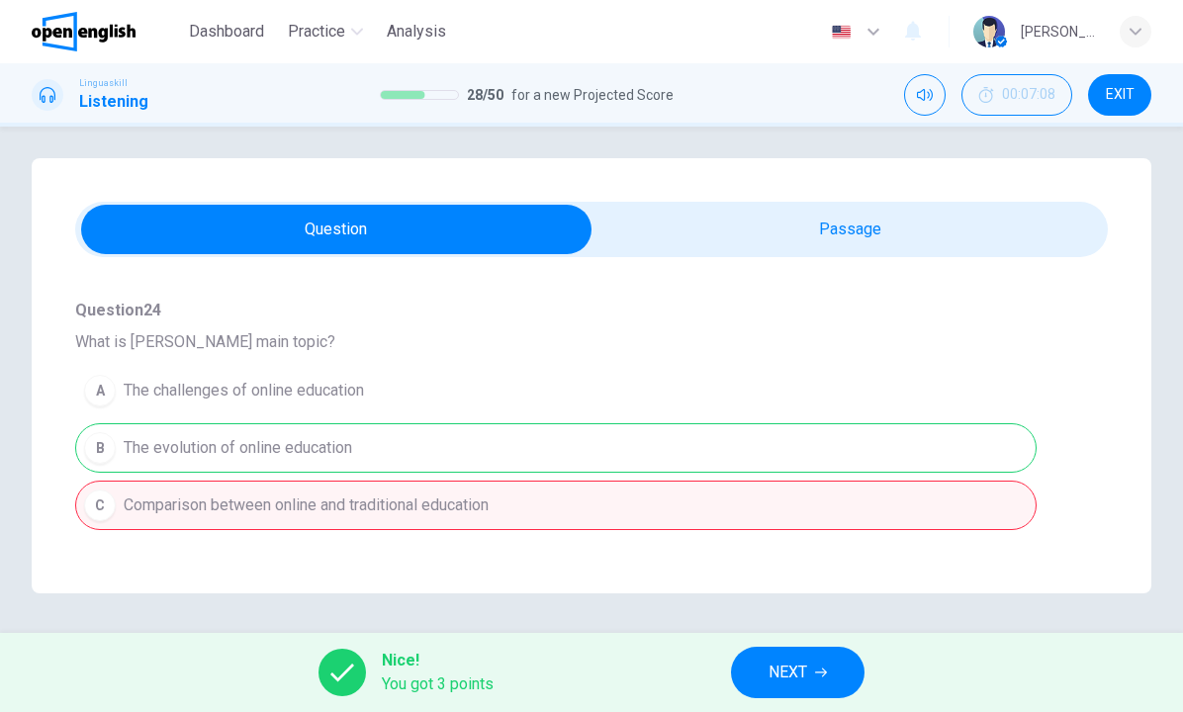
click at [757, 676] on button "NEXT" at bounding box center [798, 672] width 134 height 51
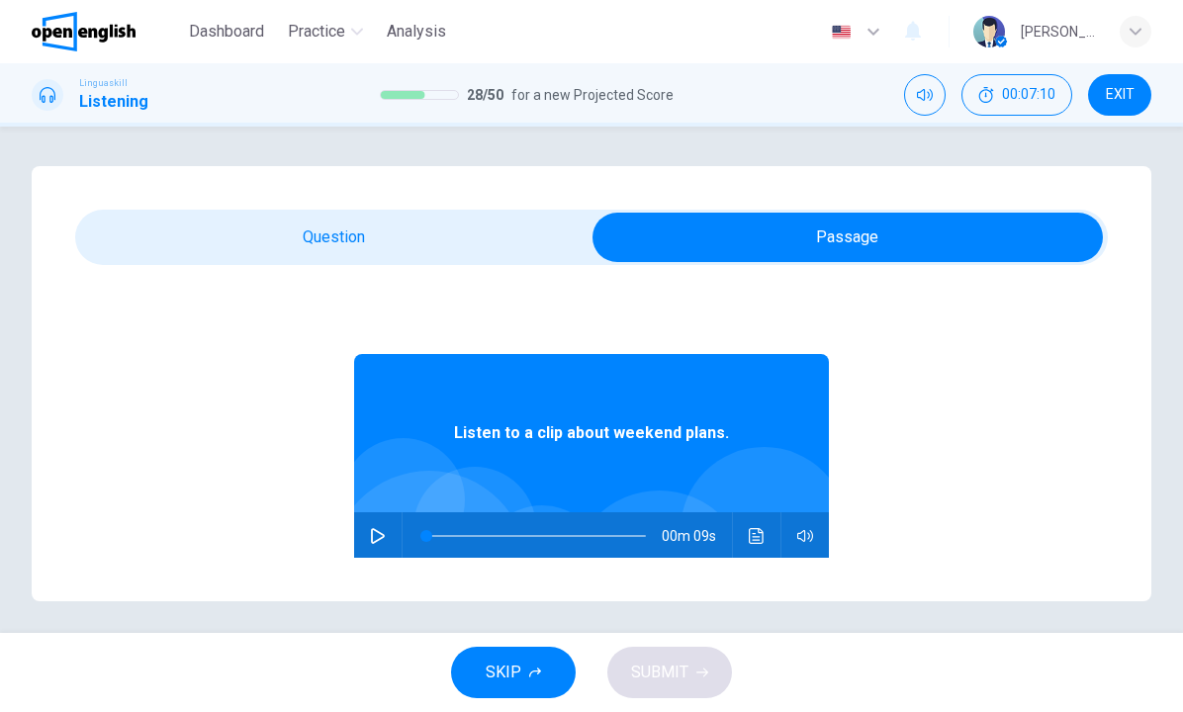
click at [372, 538] on icon "button" at bounding box center [378, 536] width 14 height 16
type input "*"
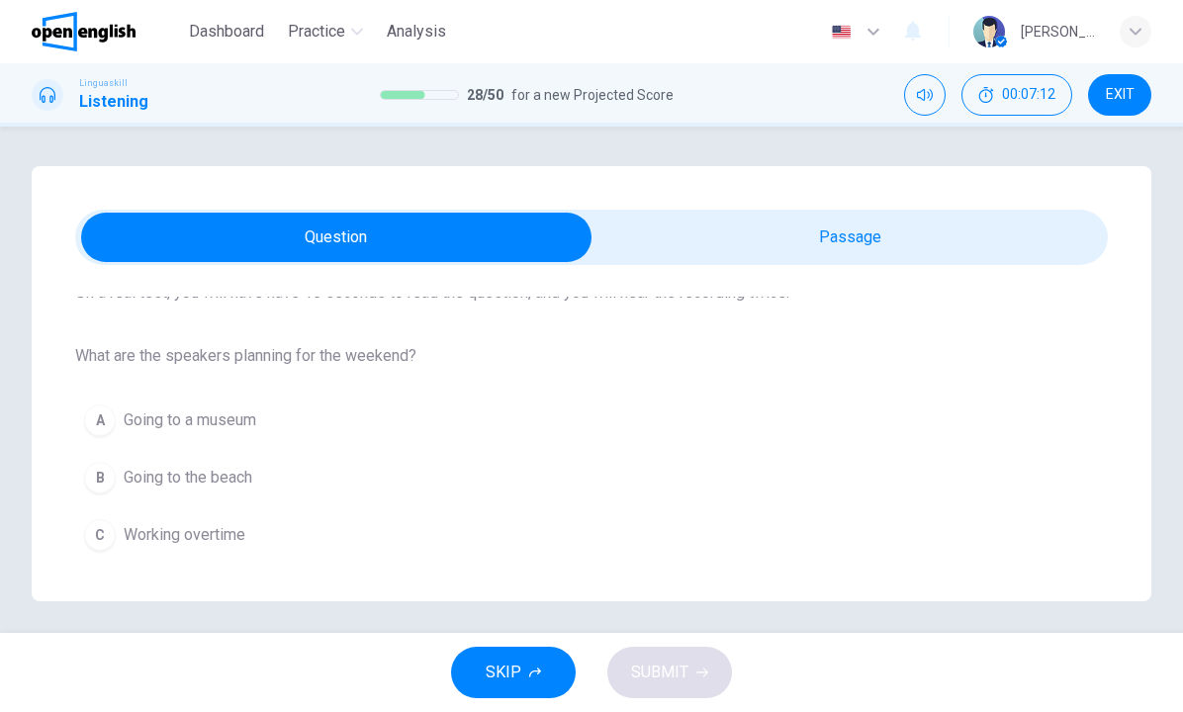
scroll to position [166, 0]
click at [99, 480] on div "B" at bounding box center [100, 478] width 32 height 32
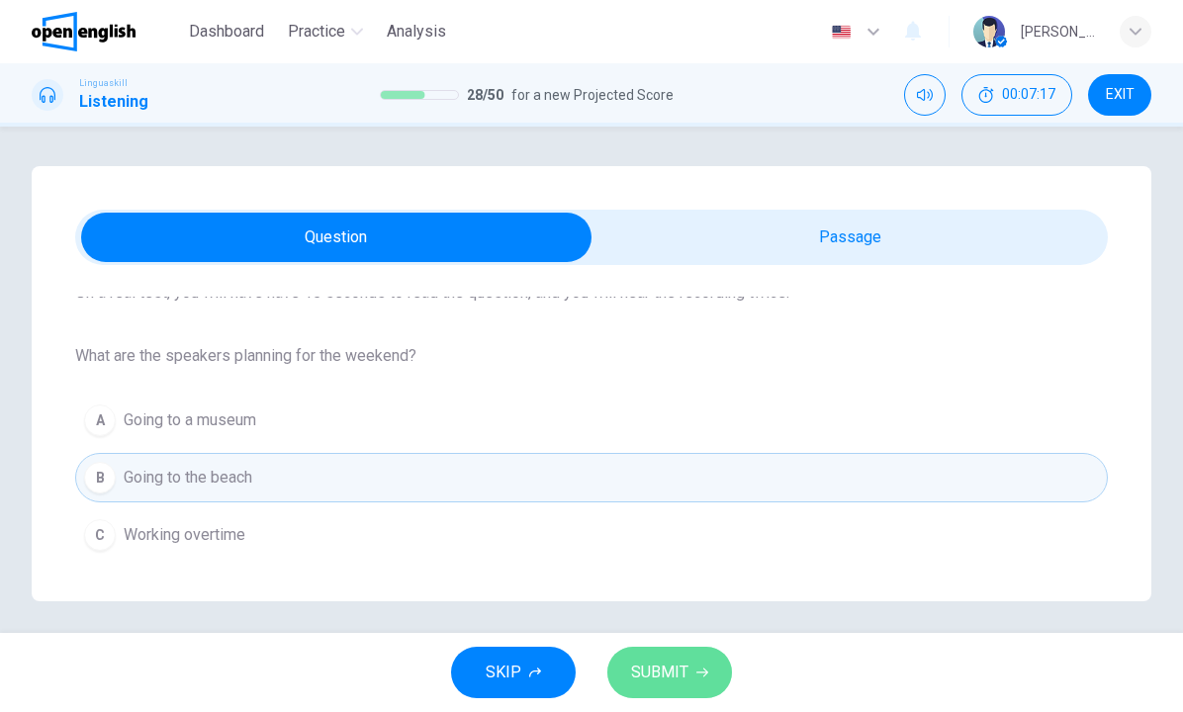
click at [631, 667] on span "SUBMIT" at bounding box center [659, 673] width 57 height 28
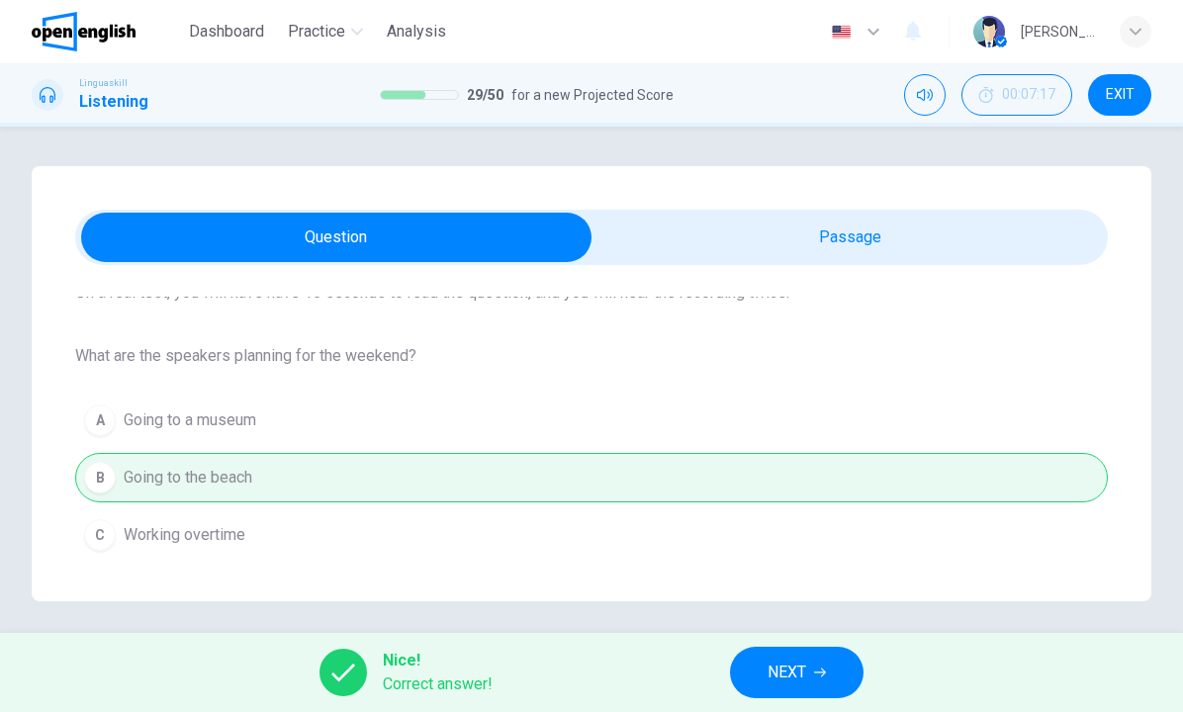
click at [721, 663] on div "Nice! Correct answer! NEXT" at bounding box center [591, 672] width 1183 height 79
click at [752, 667] on button "NEXT" at bounding box center [797, 672] width 134 height 51
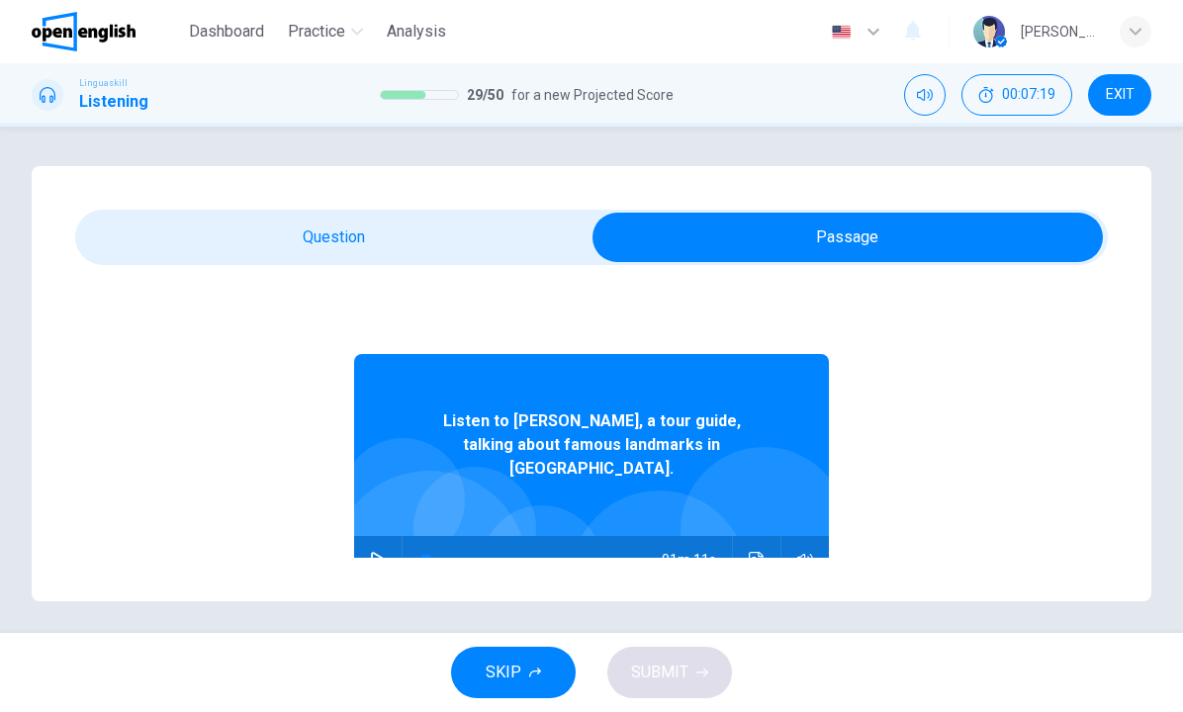
click at [377, 552] on icon "button" at bounding box center [378, 560] width 16 height 16
click at [453, 271] on div "Question 30 - 34 For these questions, choose the correct answer. On a real test…" at bounding box center [592, 383] width 1120 height 435
type input "*"
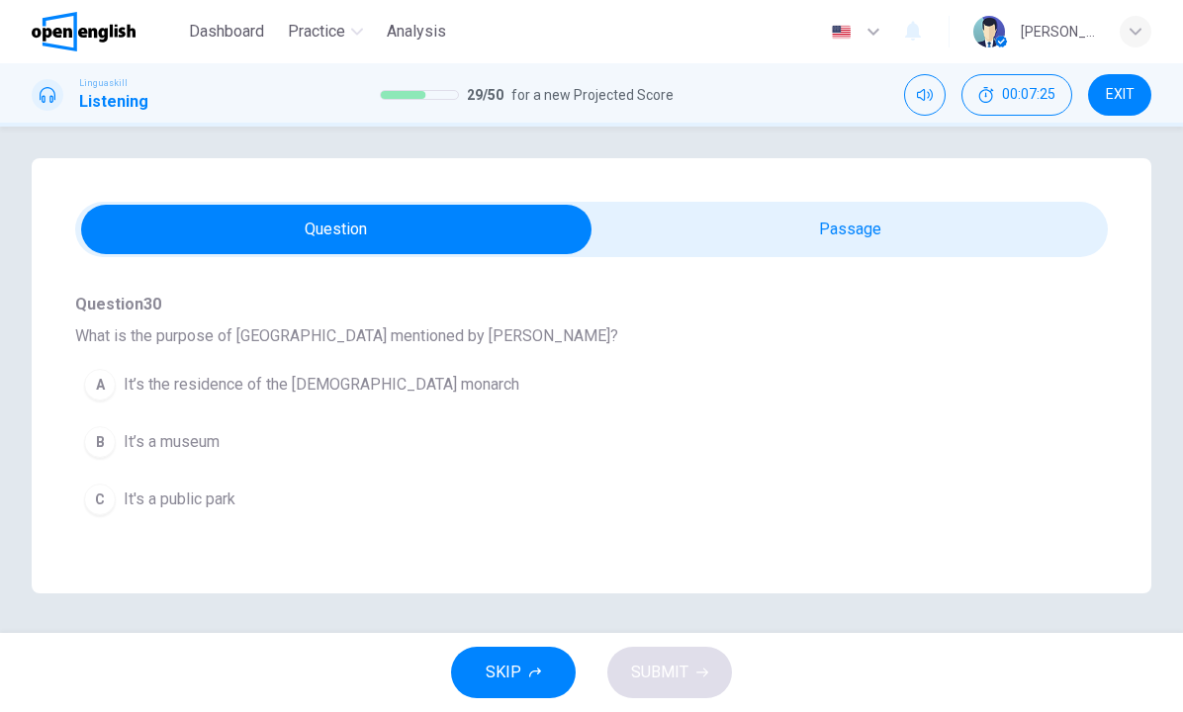
scroll to position [169, 0]
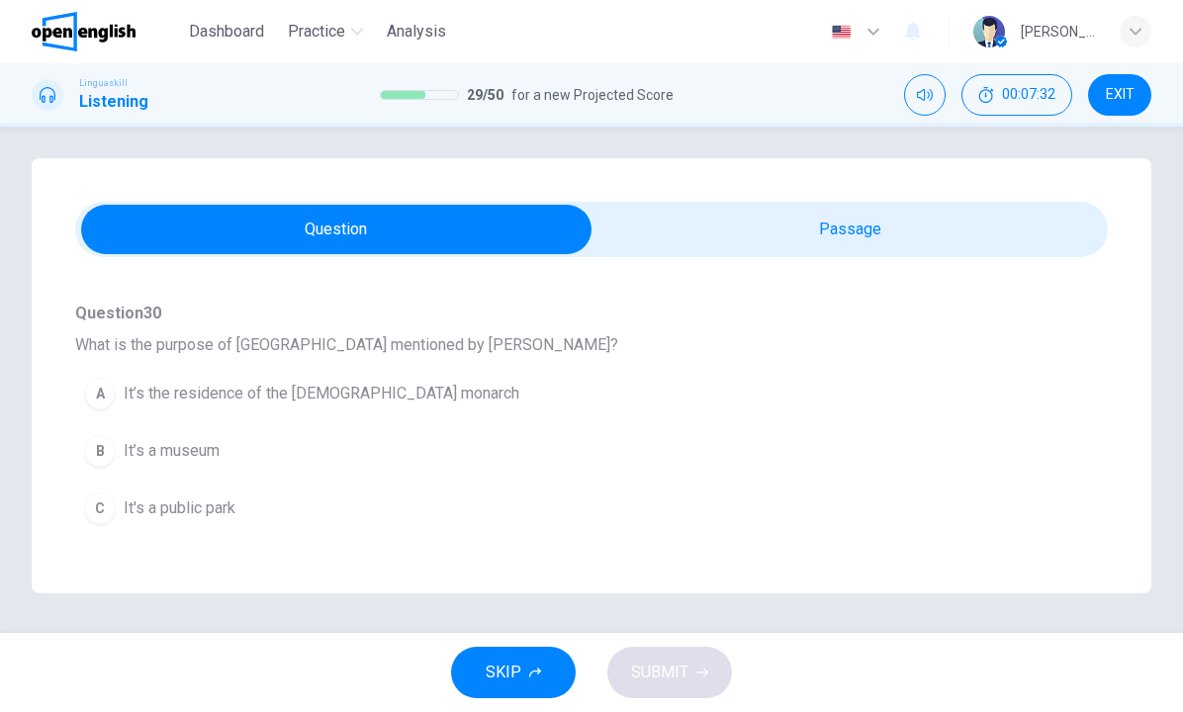
click at [257, 398] on span "It’s the residence of the [DEMOGRAPHIC_DATA] monarch" at bounding box center [322, 394] width 396 height 24
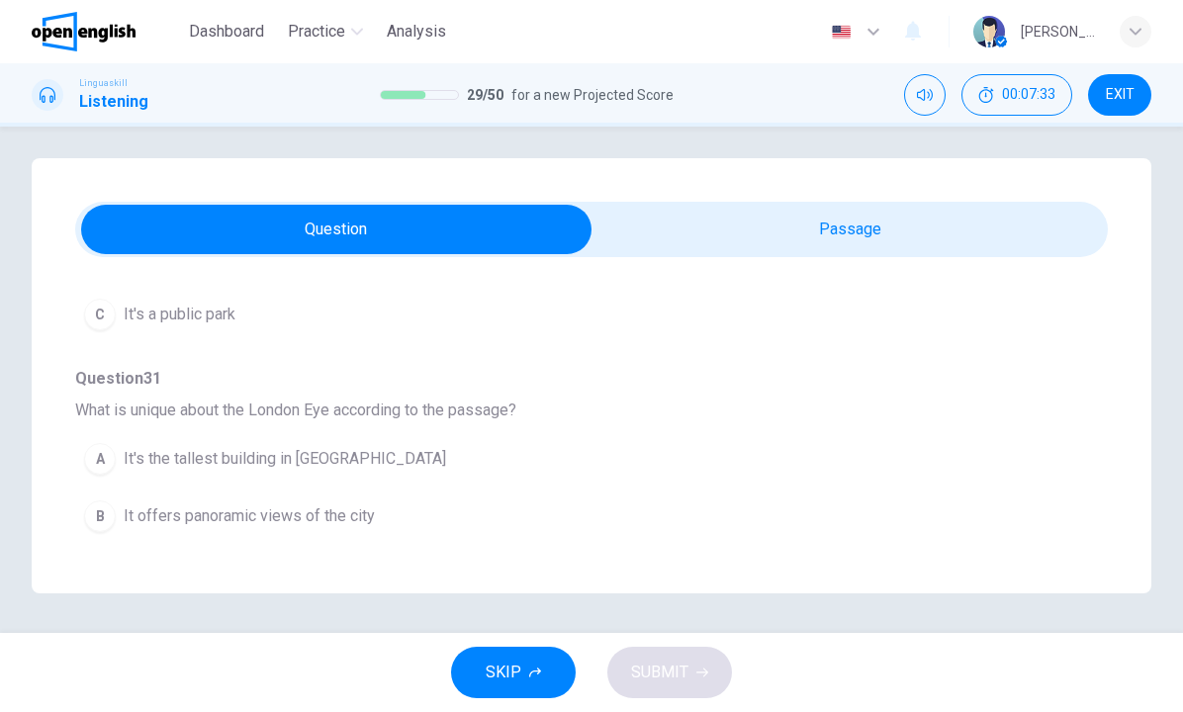
scroll to position [444, 0]
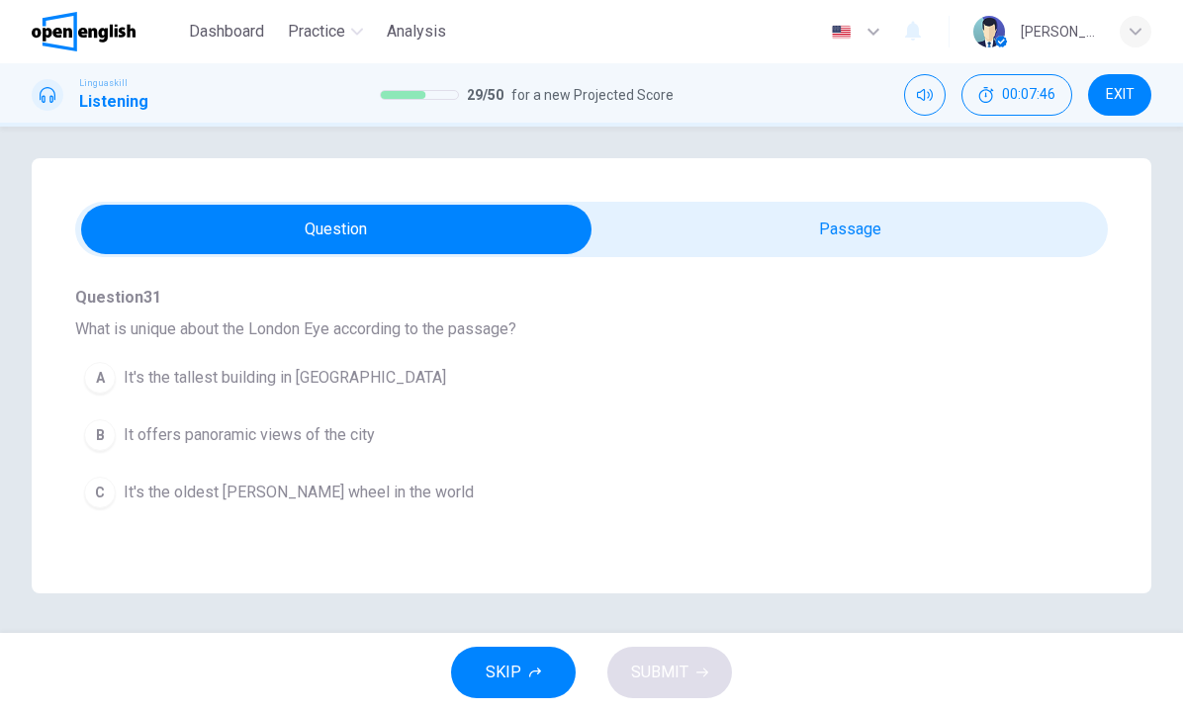
click at [263, 428] on span "It offers panoramic views of the city" at bounding box center [249, 435] width 251 height 24
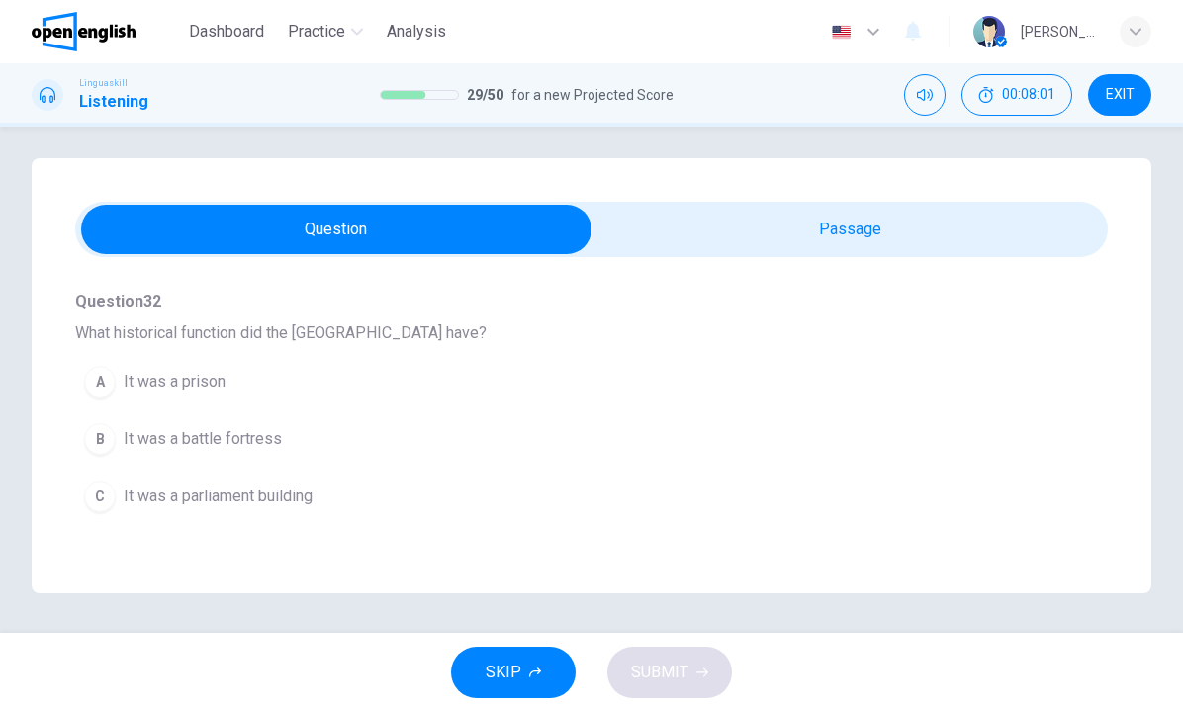
scroll to position [701, 0]
click at [193, 381] on span "It was a prison" at bounding box center [175, 380] width 102 height 24
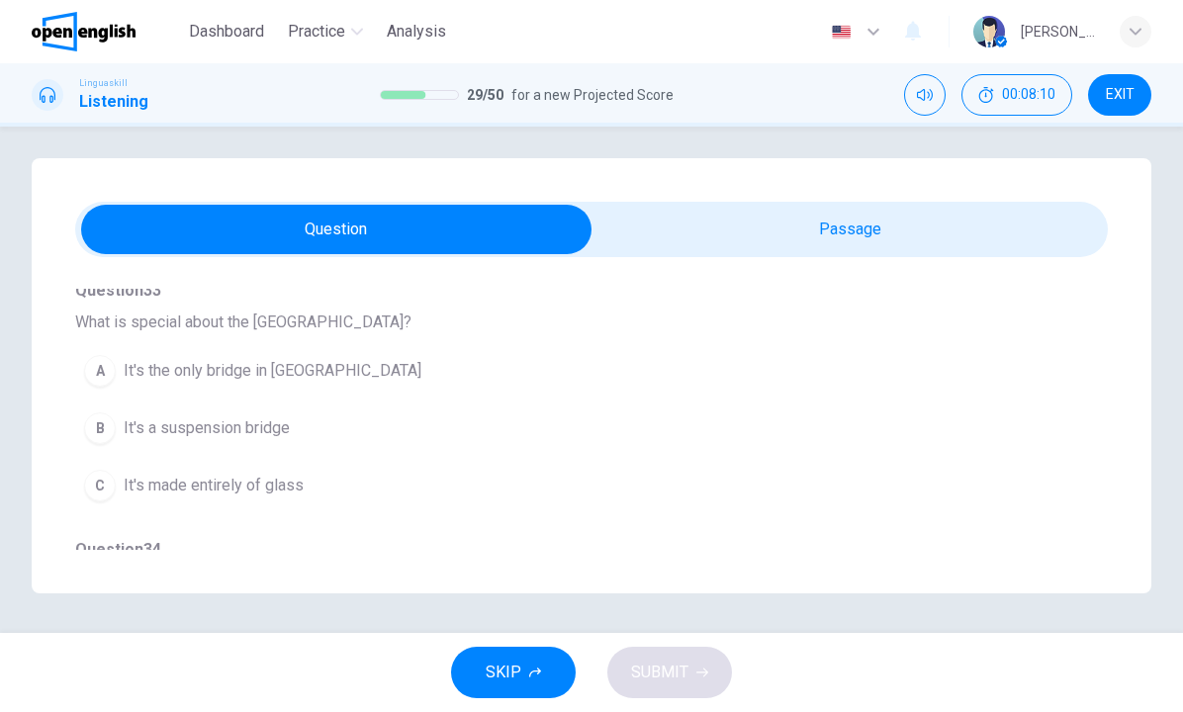
scroll to position [970, 0]
click at [218, 379] on span "It's the only bridge in [GEOGRAPHIC_DATA]" at bounding box center [273, 370] width 298 height 24
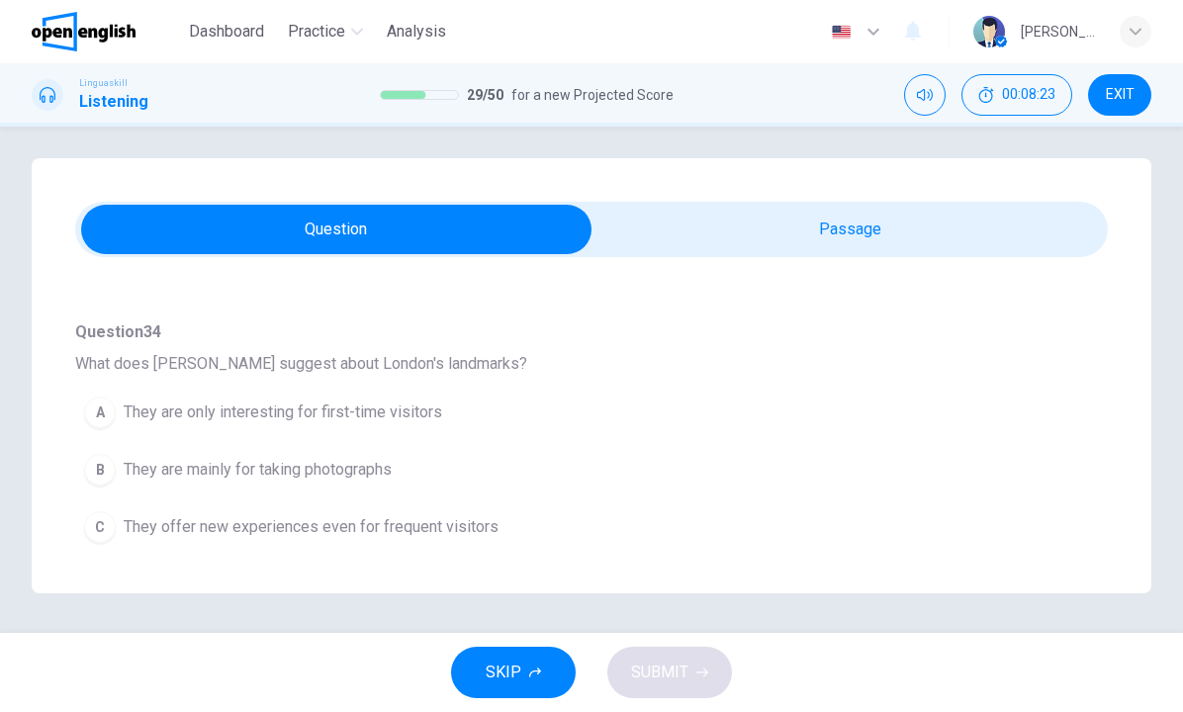
scroll to position [0, 0]
click at [239, 521] on span "They offer new experiences even for frequent visitors" at bounding box center [311, 527] width 375 height 24
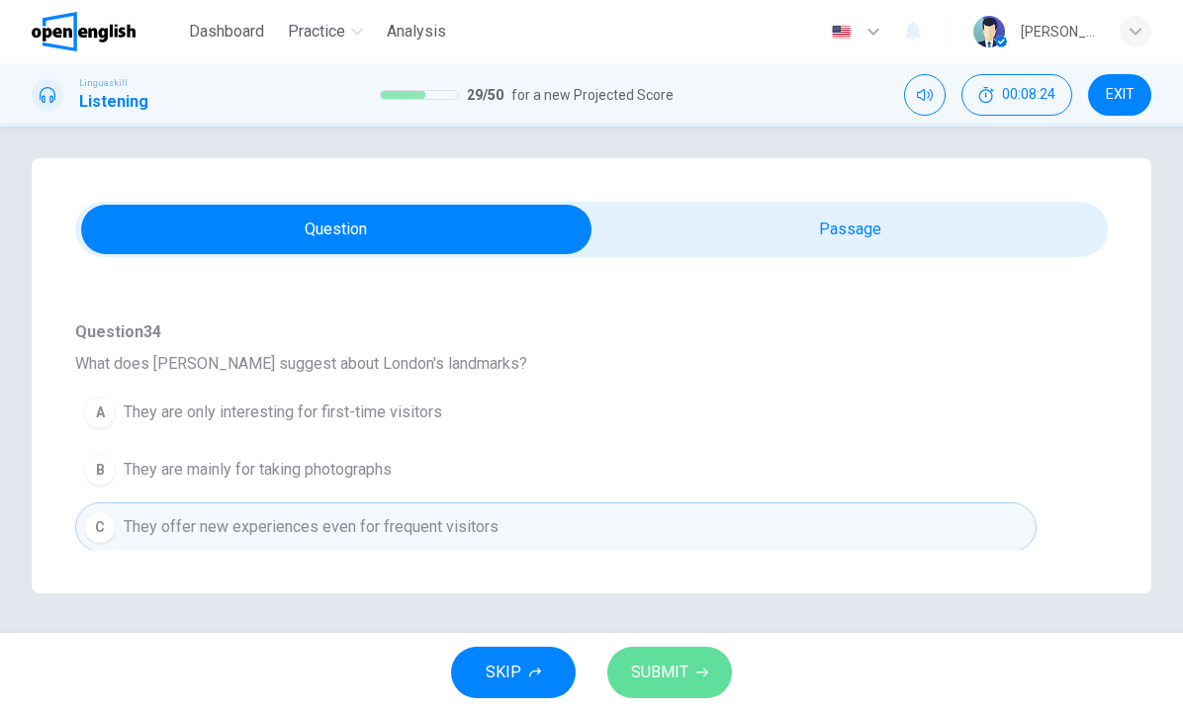
click at [680, 677] on span "SUBMIT" at bounding box center [659, 673] width 57 height 28
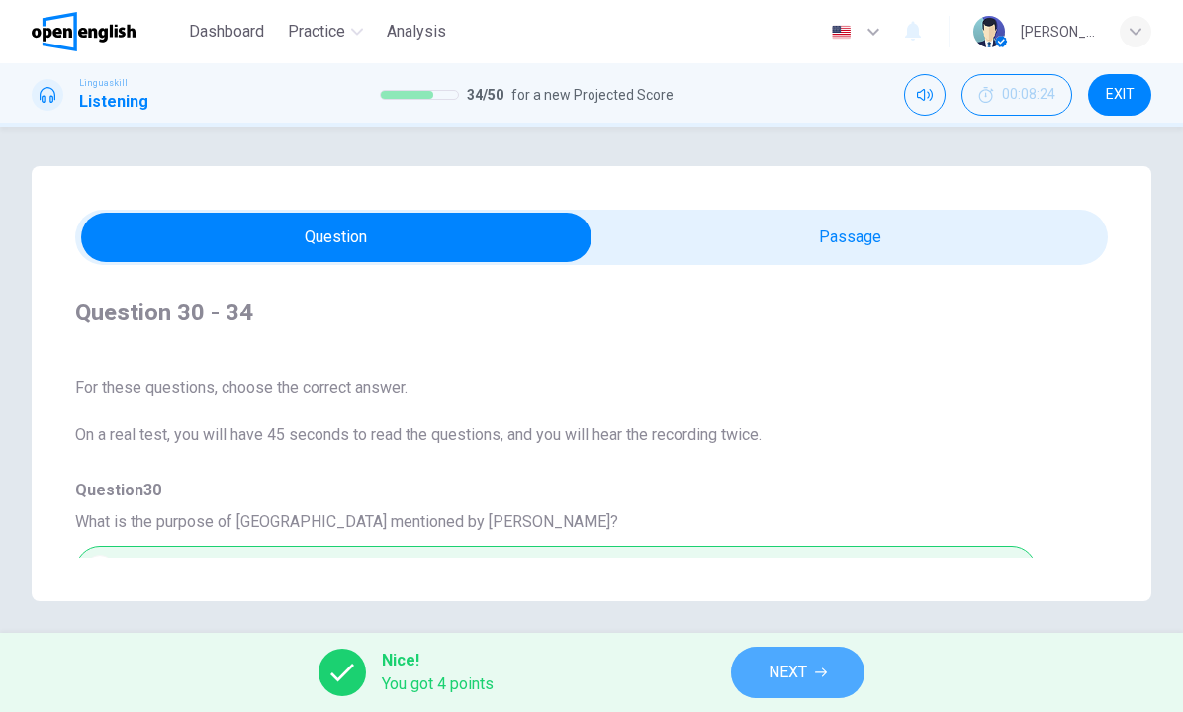
click at [794, 667] on span "NEXT" at bounding box center [787, 673] width 39 height 28
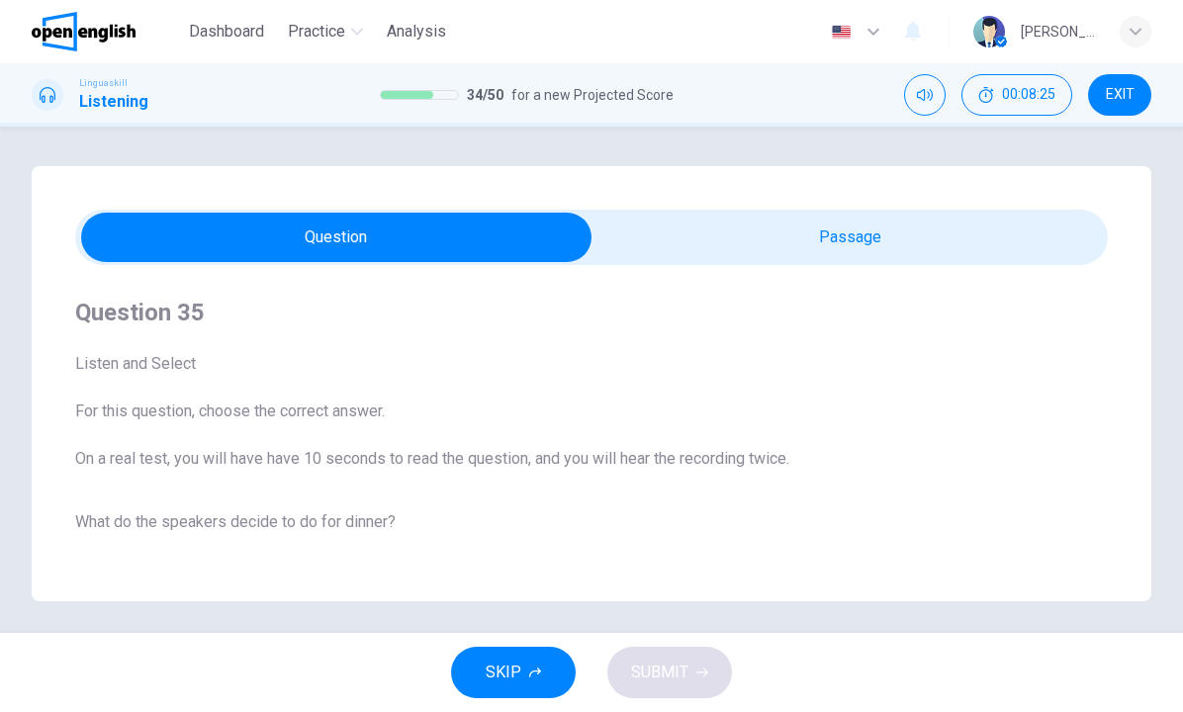
click at [686, 282] on div "Question 35 Listen and Select For this question, choose the correct answer. On …" at bounding box center [592, 383] width 1120 height 435
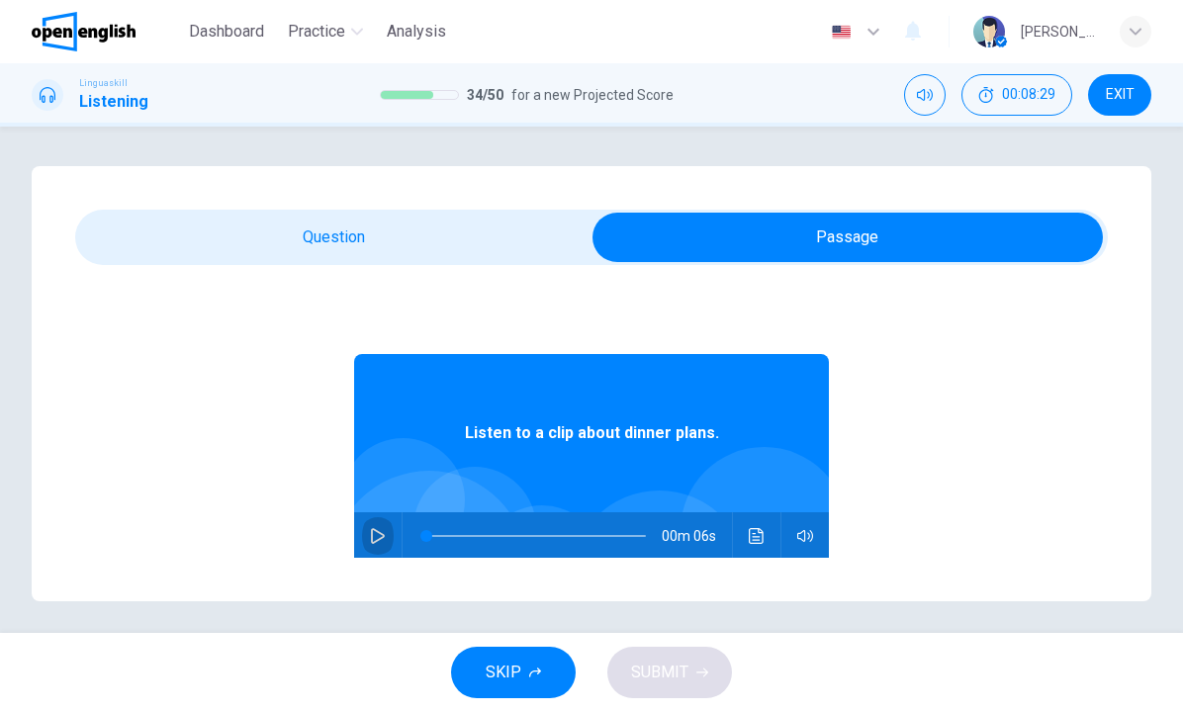
click at [384, 536] on icon "button" at bounding box center [378, 536] width 14 height 16
type input "*"
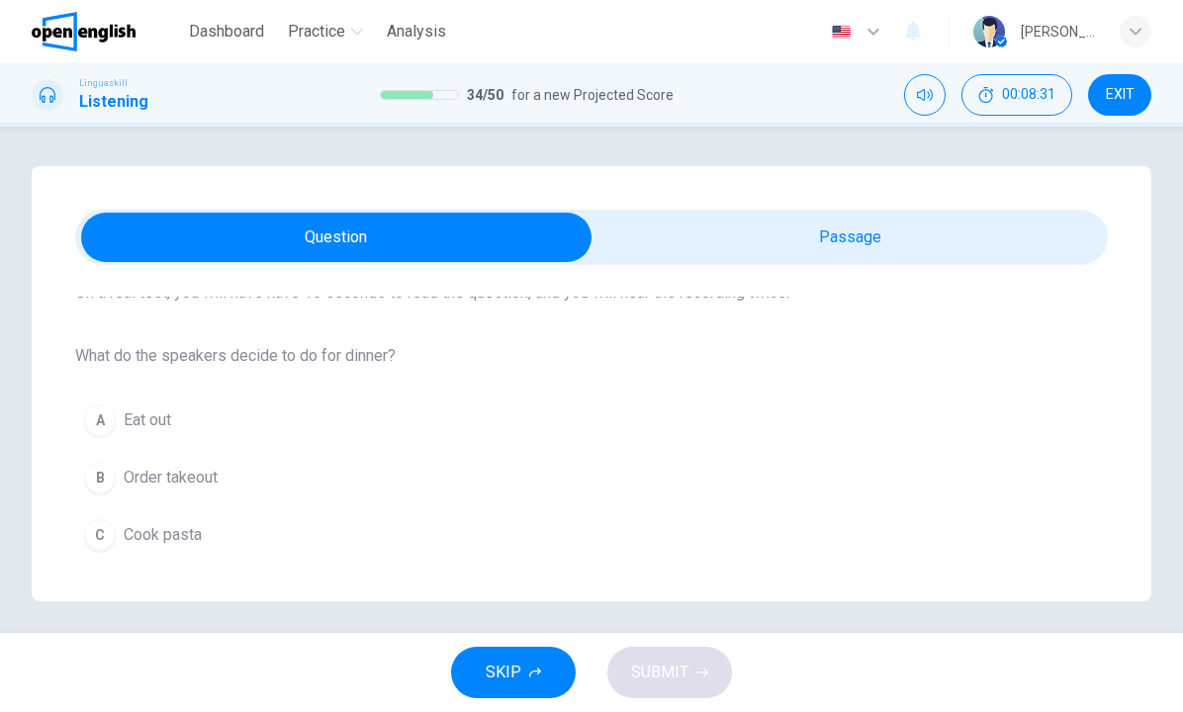
scroll to position [166, 0]
click at [98, 538] on div "C" at bounding box center [100, 535] width 32 height 32
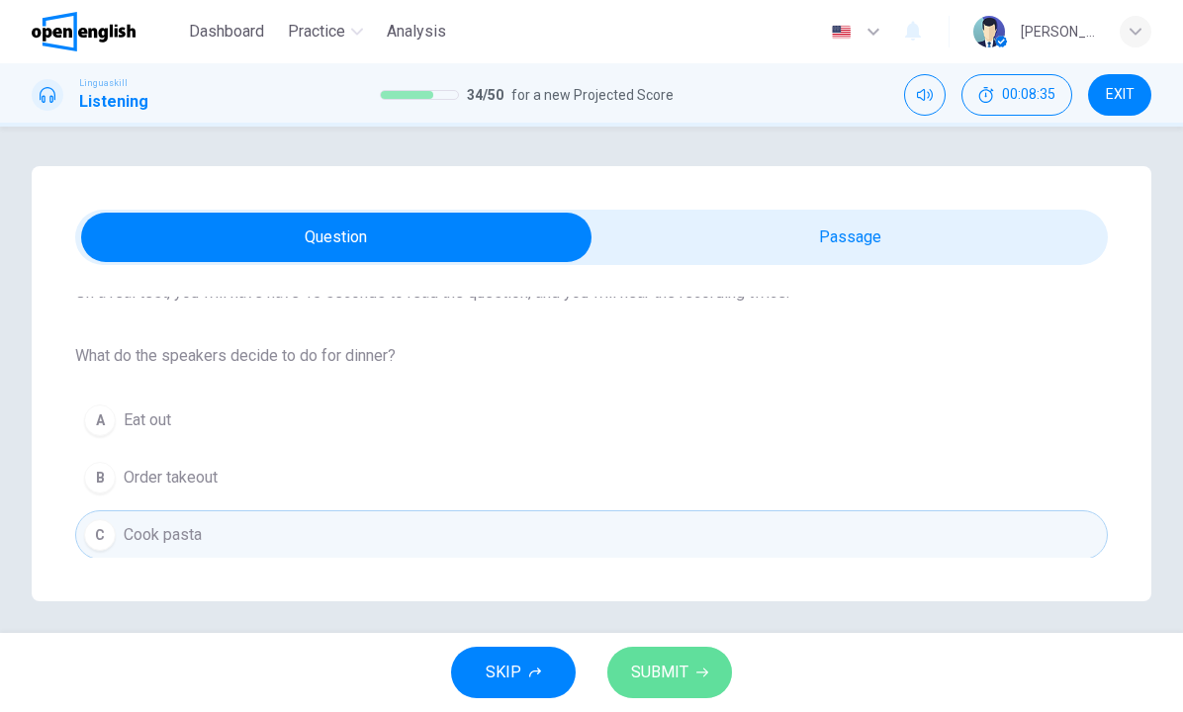
click at [659, 680] on span "SUBMIT" at bounding box center [659, 673] width 57 height 28
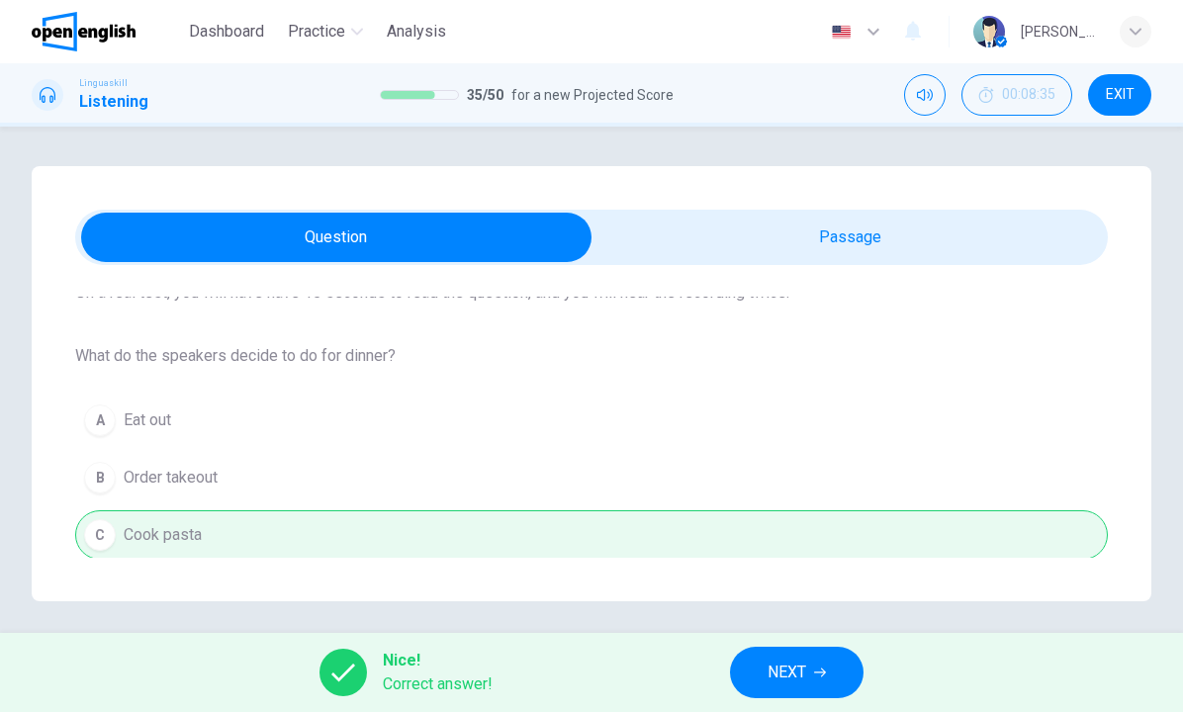
click at [741, 677] on button "NEXT" at bounding box center [797, 672] width 134 height 51
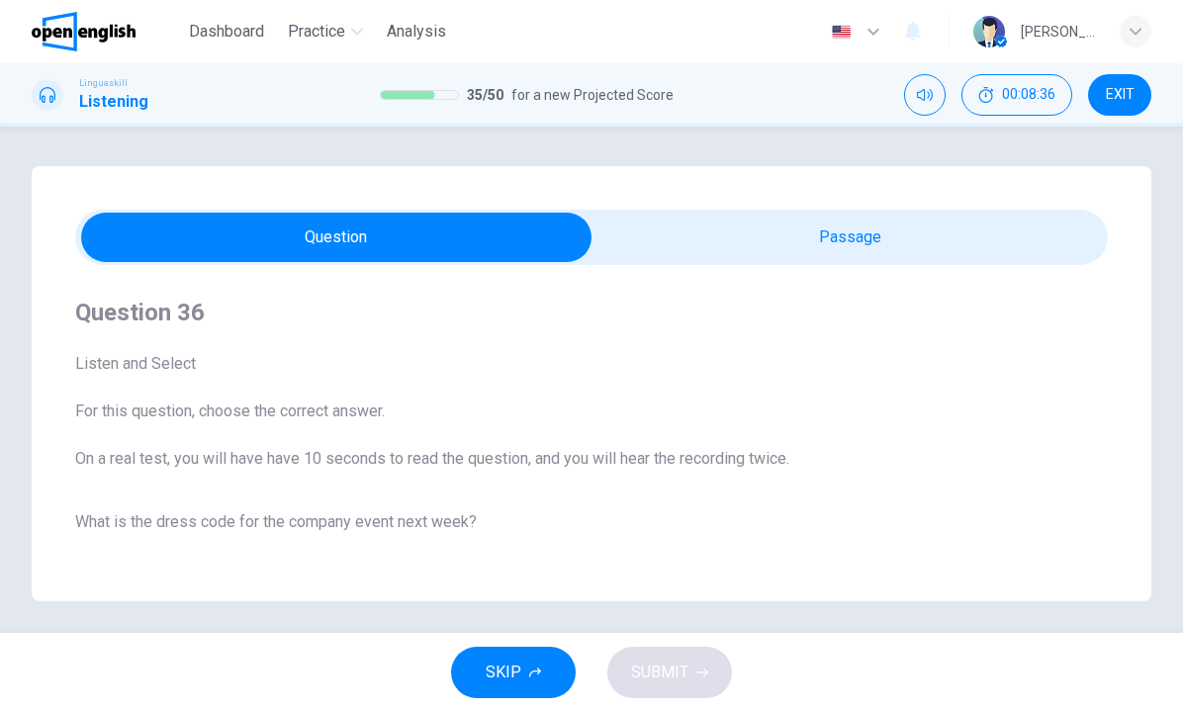
click at [747, 262] on span at bounding box center [591, 237] width 1033 height 55
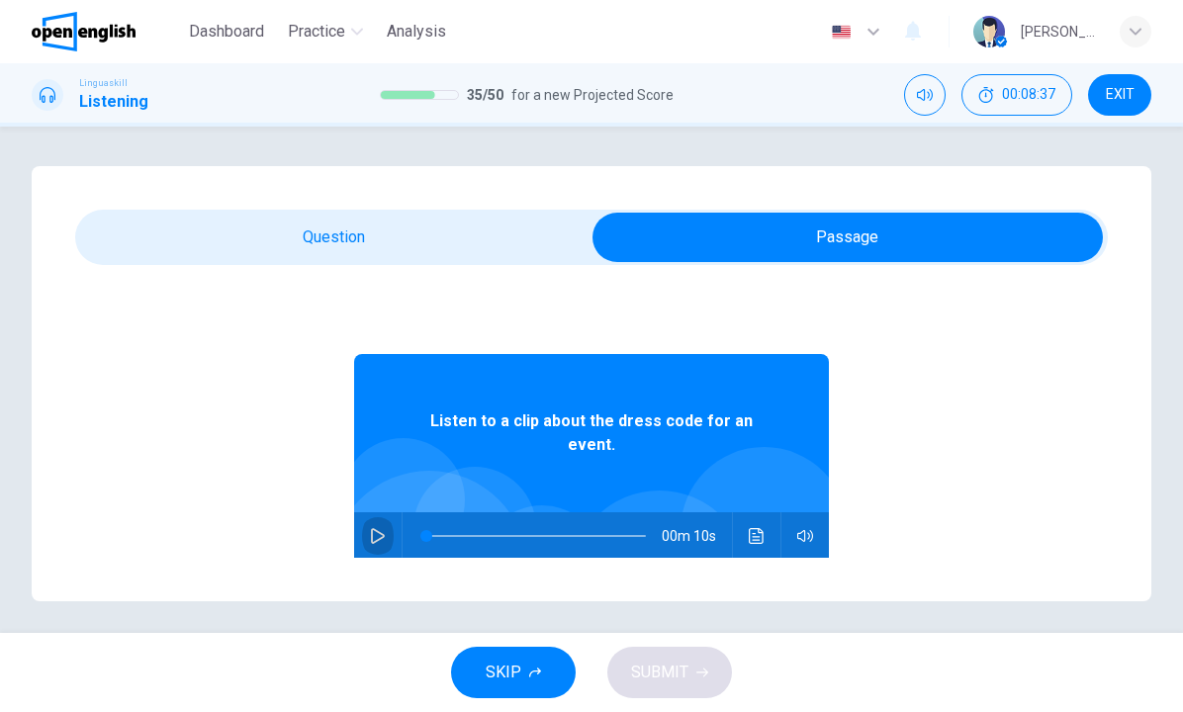
click at [380, 540] on icon "button" at bounding box center [378, 536] width 14 height 16
type input "*"
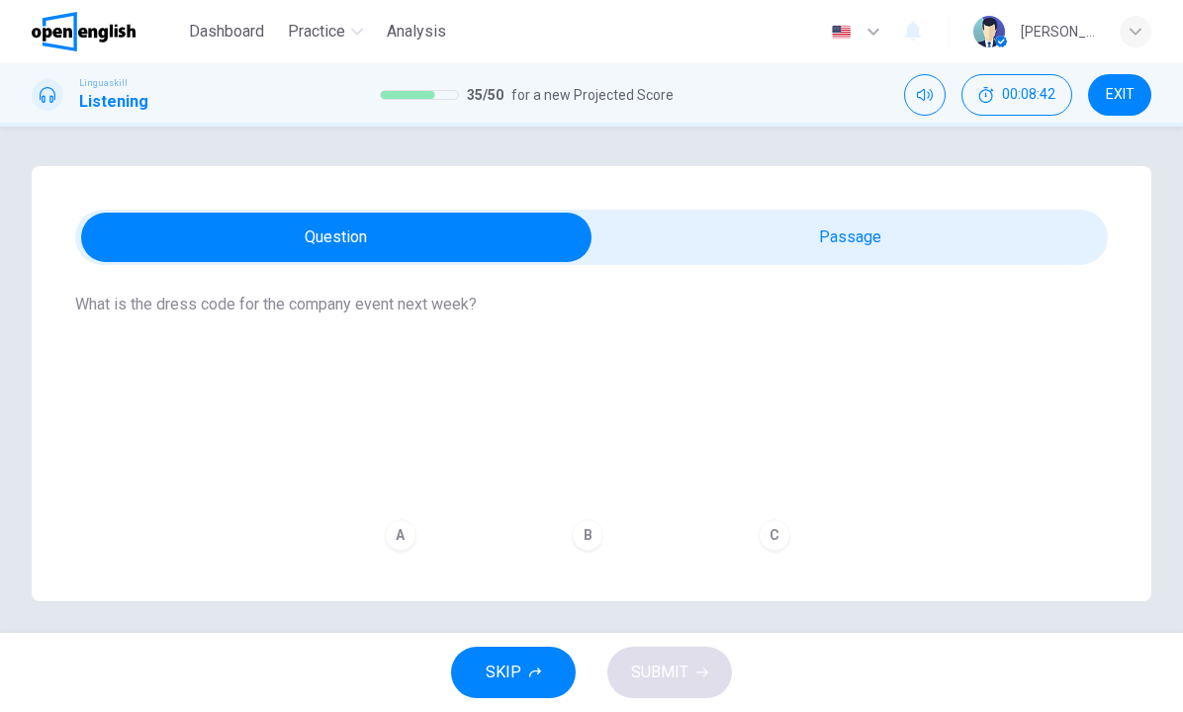
scroll to position [218, 0]
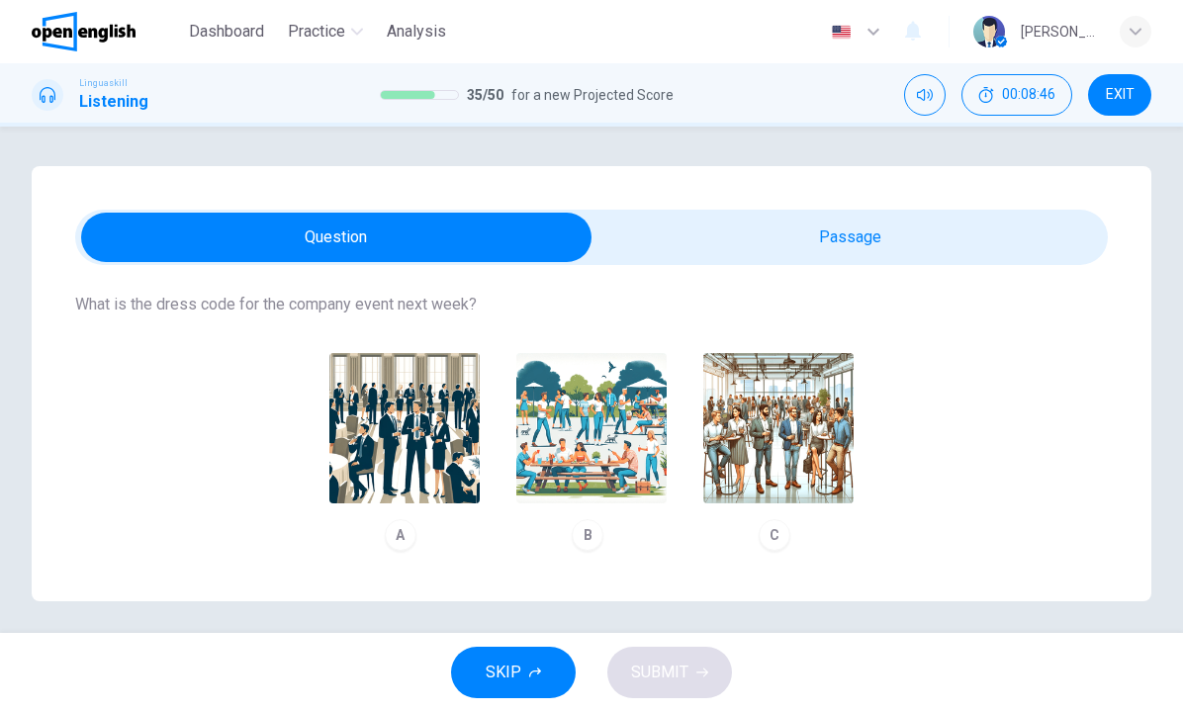
click at [570, 439] on img "button" at bounding box center [591, 428] width 150 height 150
click at [673, 668] on span "SUBMIT" at bounding box center [659, 673] width 57 height 28
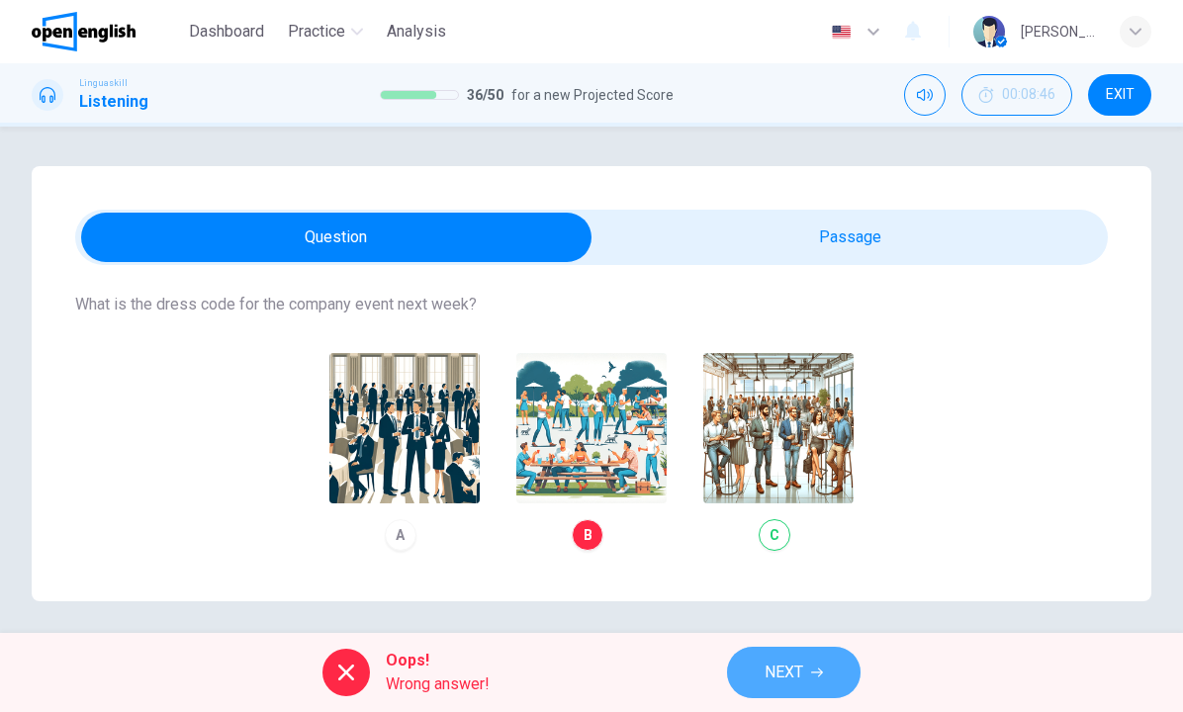
click at [808, 676] on button "NEXT" at bounding box center [794, 672] width 134 height 51
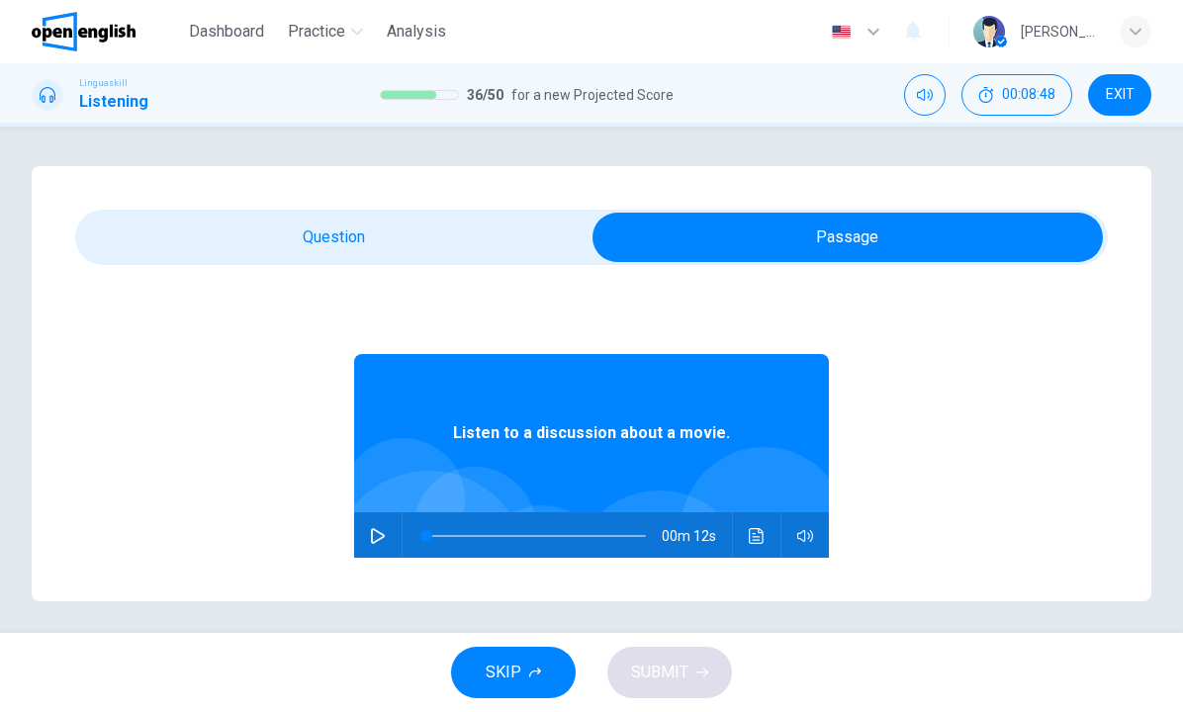
click at [372, 542] on icon "button" at bounding box center [378, 536] width 14 height 16
type input "*"
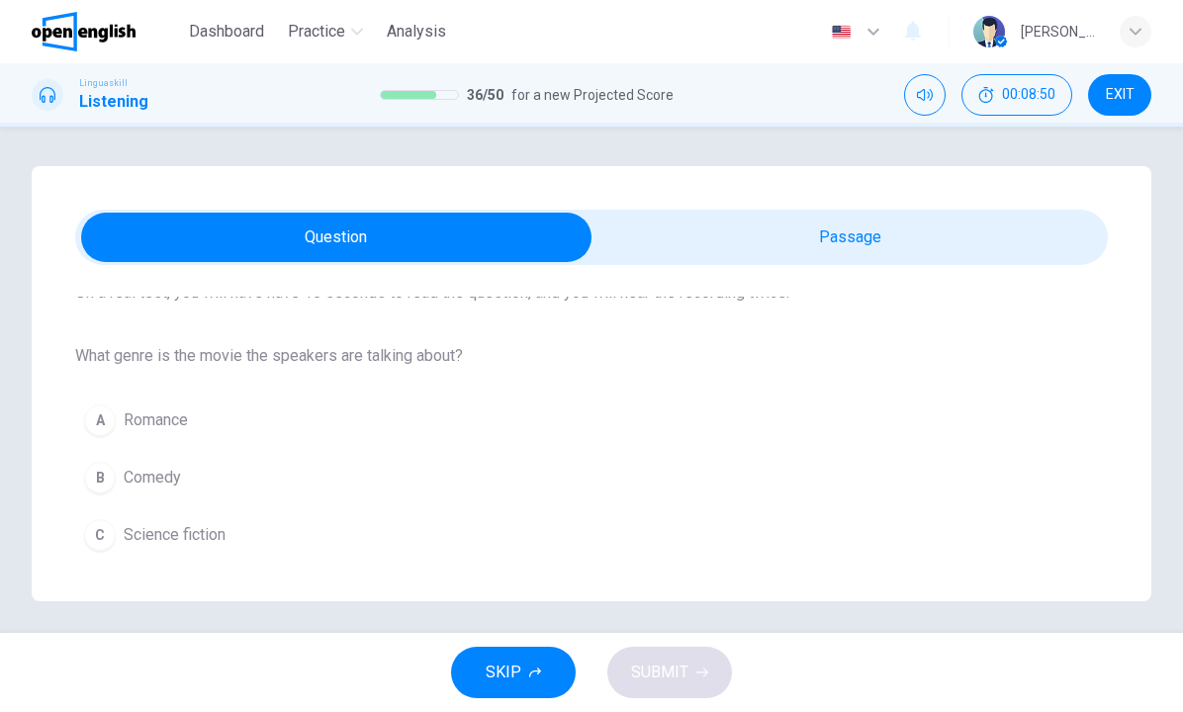
scroll to position [166, 0]
click at [106, 530] on div "C" at bounding box center [100, 535] width 32 height 32
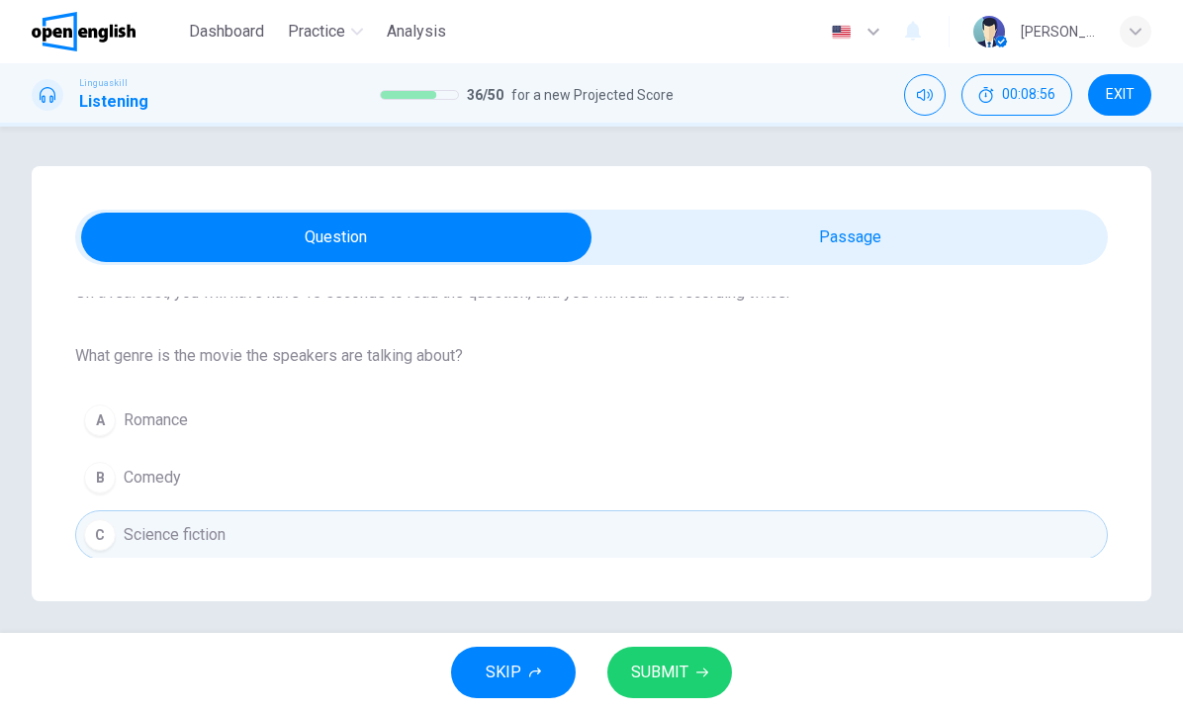
click at [703, 707] on div "SKIP SUBMIT" at bounding box center [591, 672] width 1183 height 79
click at [689, 674] on button "SUBMIT" at bounding box center [669, 672] width 125 height 51
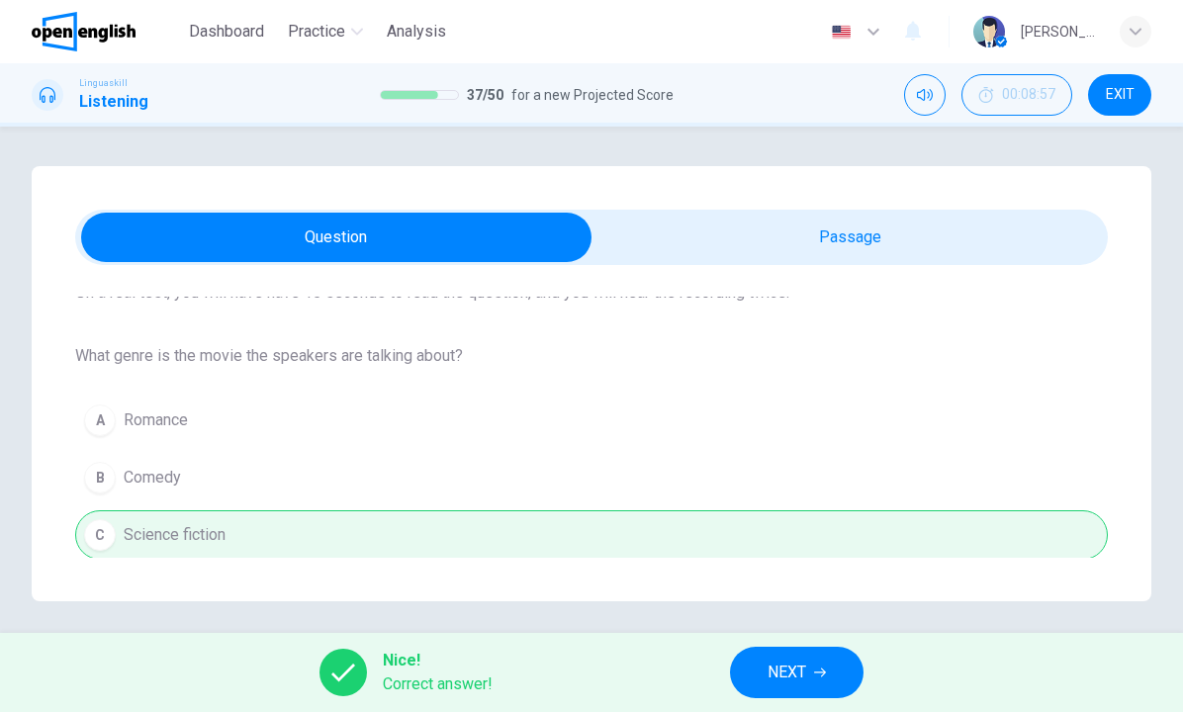
click at [799, 665] on span "NEXT" at bounding box center [786, 673] width 39 height 28
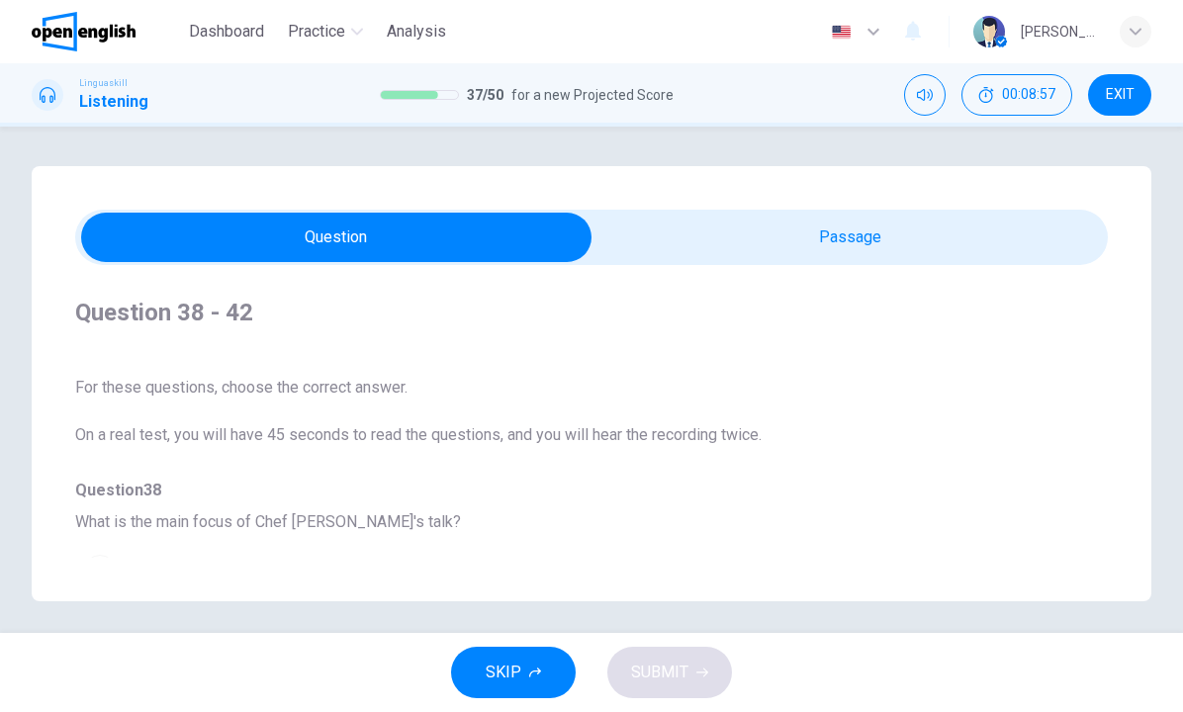
click at [718, 284] on div "Question 38 - 42 For these questions, choose the correct answer. On a real test…" at bounding box center [592, 383] width 1120 height 435
click at [718, 262] on span at bounding box center [591, 237] width 1033 height 55
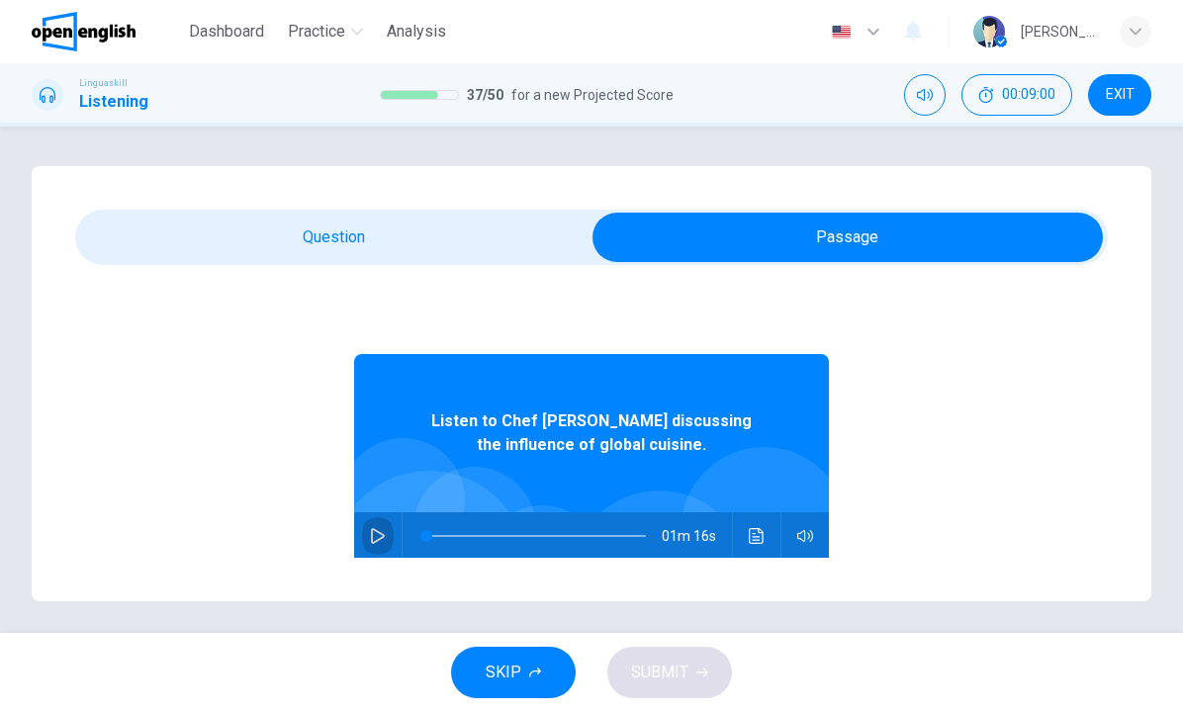
click at [378, 533] on icon "button" at bounding box center [378, 536] width 16 height 16
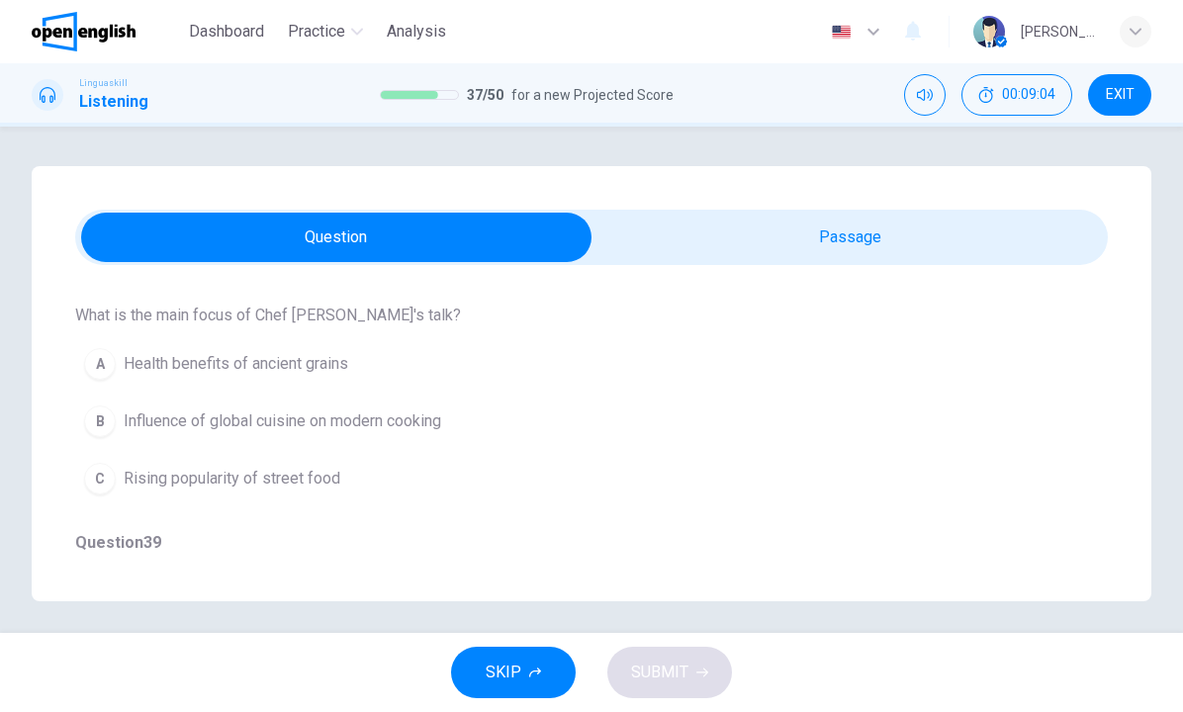
scroll to position [209, 0]
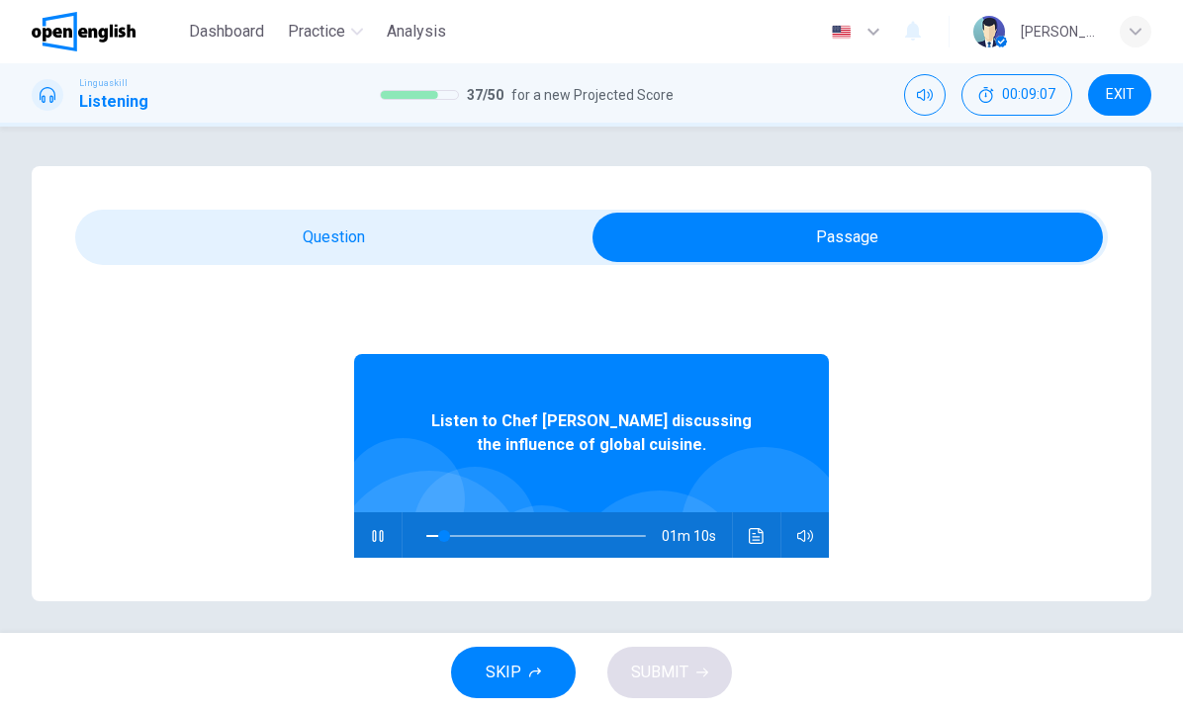
click at [383, 533] on icon "button" at bounding box center [377, 536] width 11 height 12
type input "*"
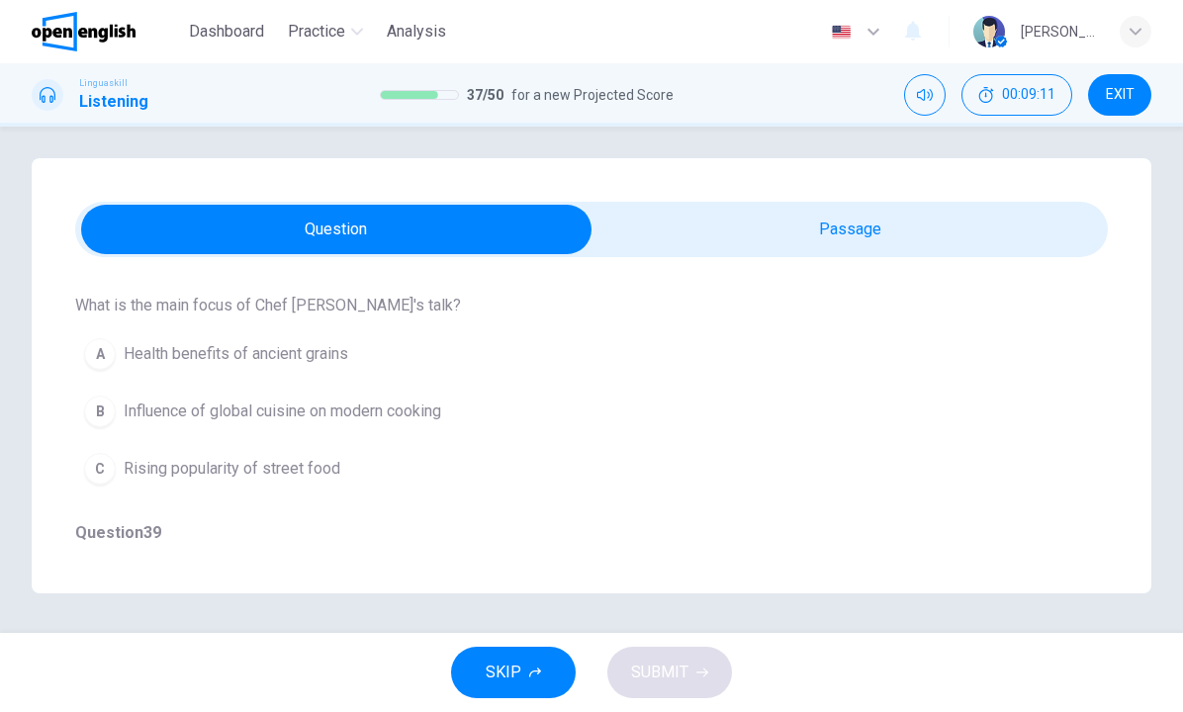
scroll to position [8, 0]
click at [96, 418] on div "B" at bounding box center [100, 412] width 32 height 32
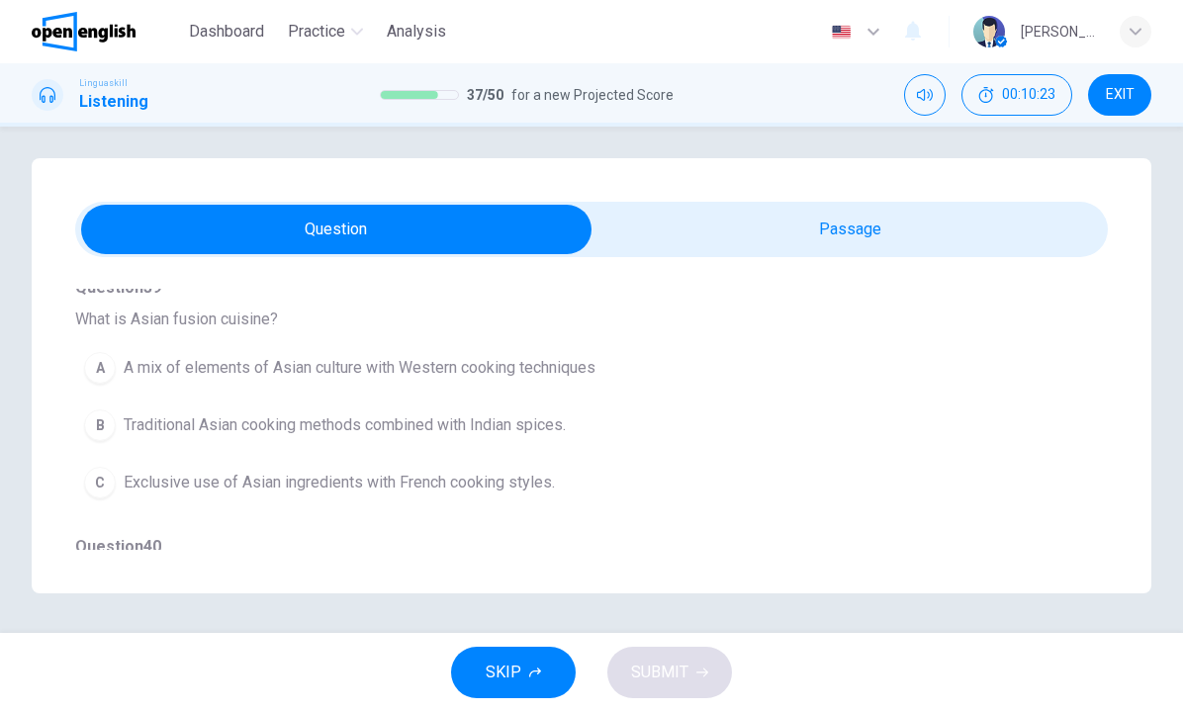
scroll to position [460, 0]
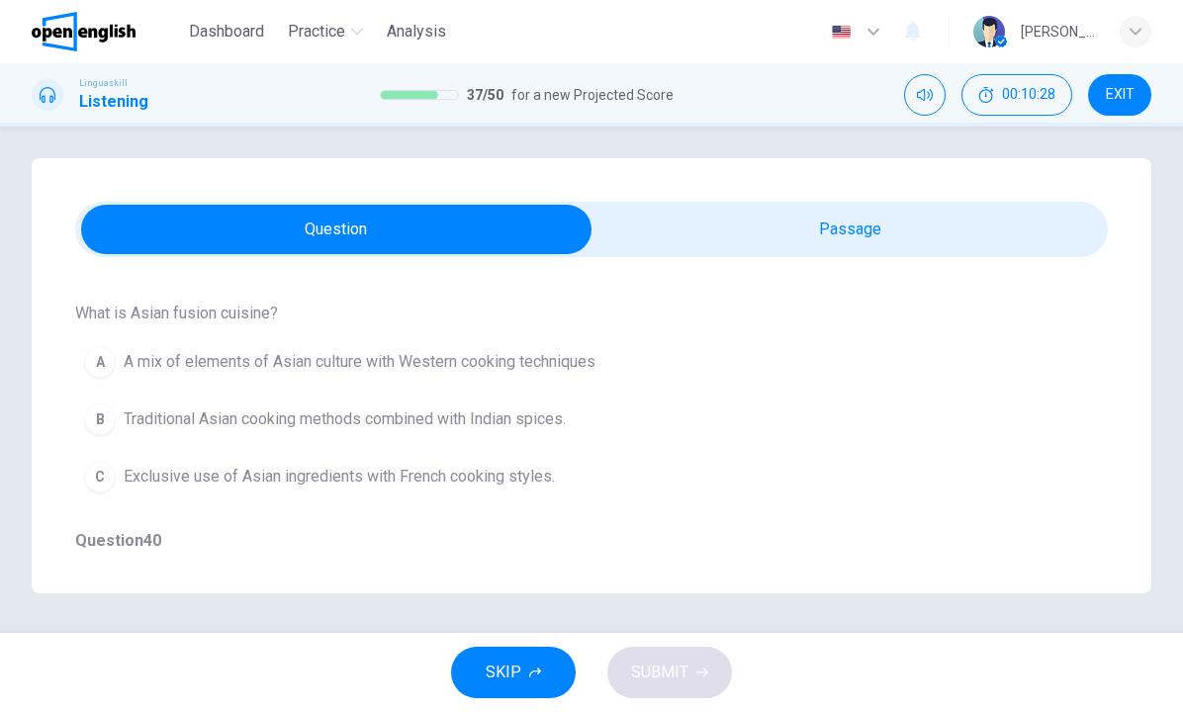
click at [103, 422] on div "B" at bounding box center [100, 420] width 32 height 32
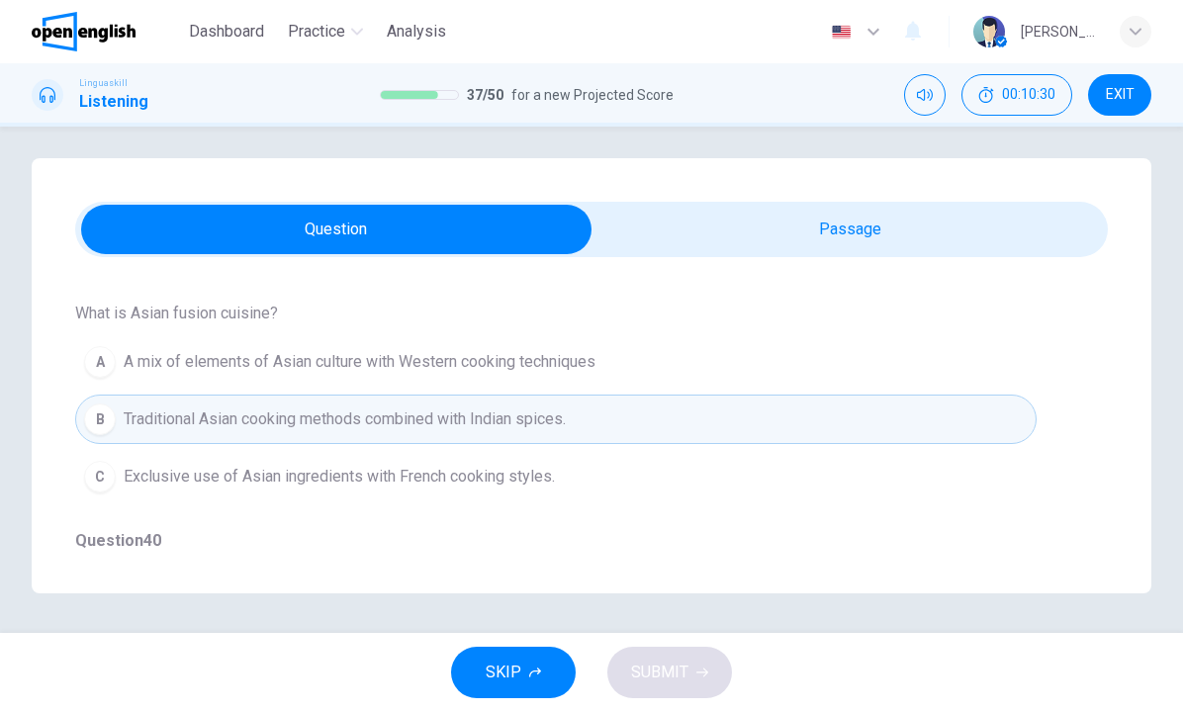
scroll to position [470, 0]
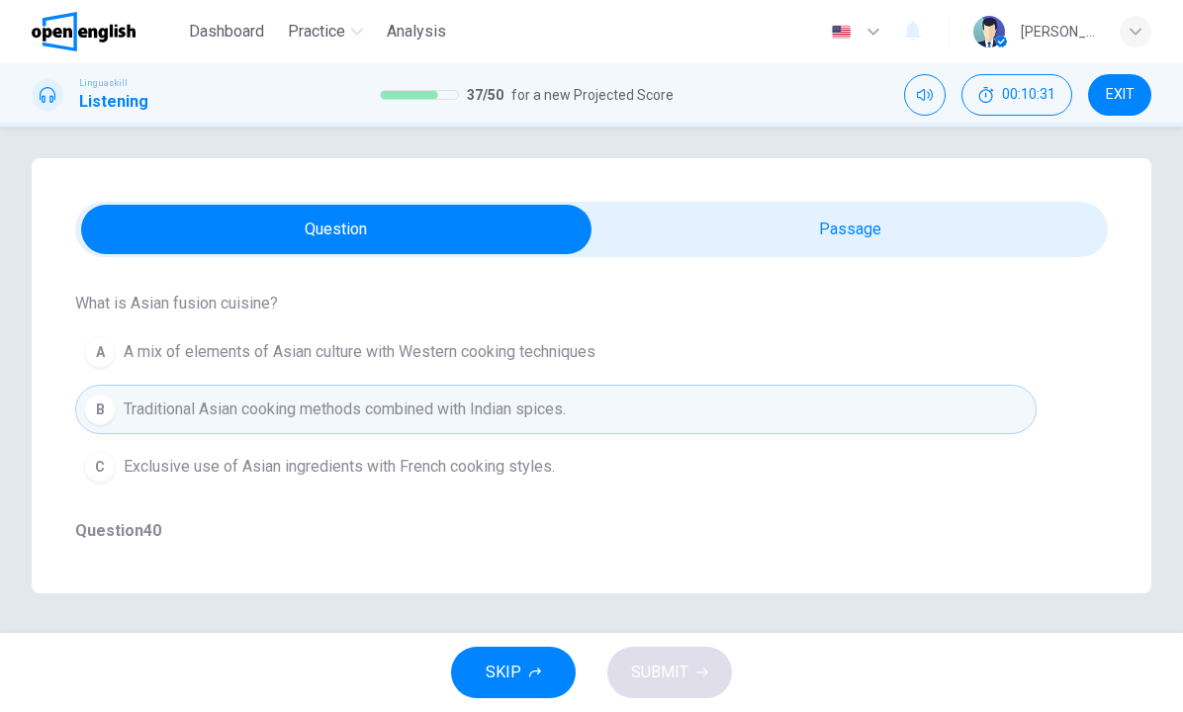
click at [575, 356] on span "A mix of elements of Asian culture with Western cooking techniques" at bounding box center [360, 352] width 472 height 24
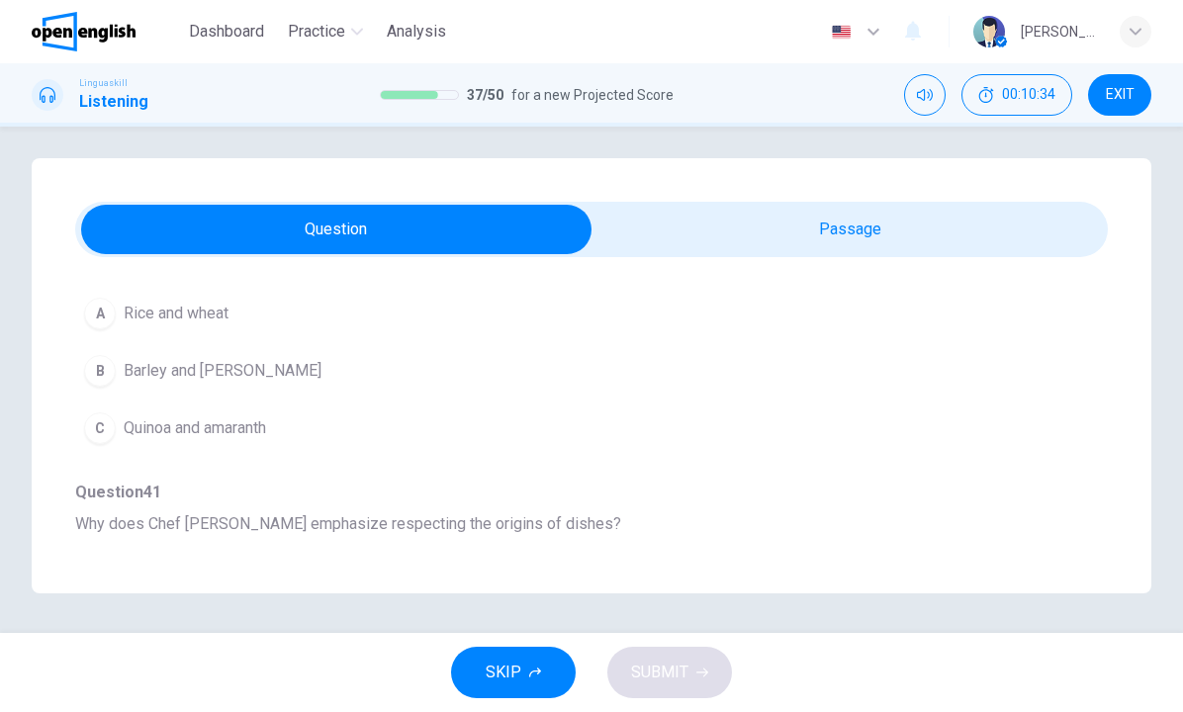
scroll to position [743, 0]
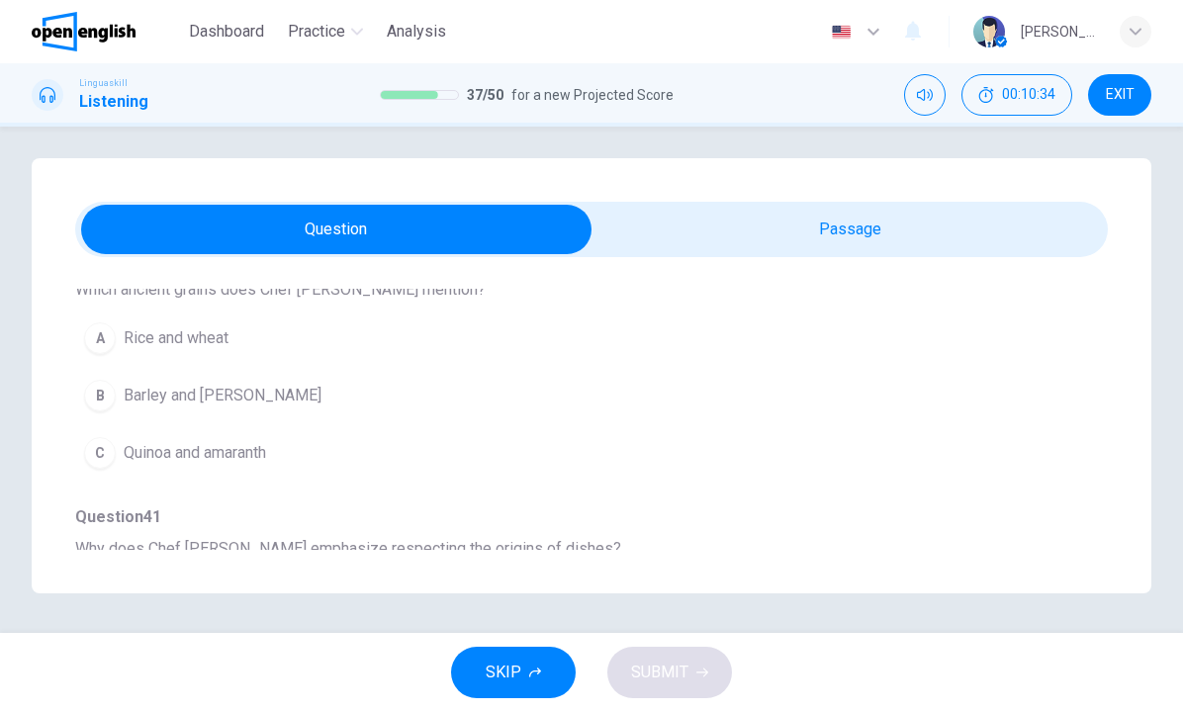
click at [226, 336] on span "Rice and wheat" at bounding box center [176, 338] width 105 height 24
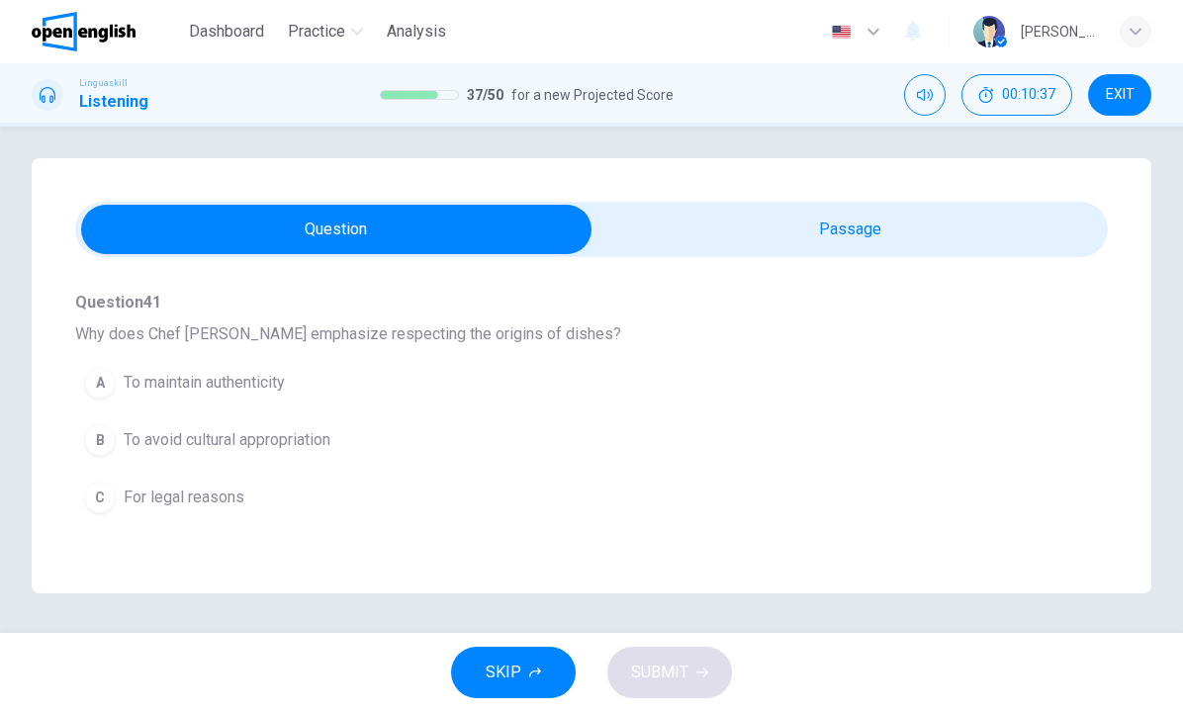
scroll to position [964, 0]
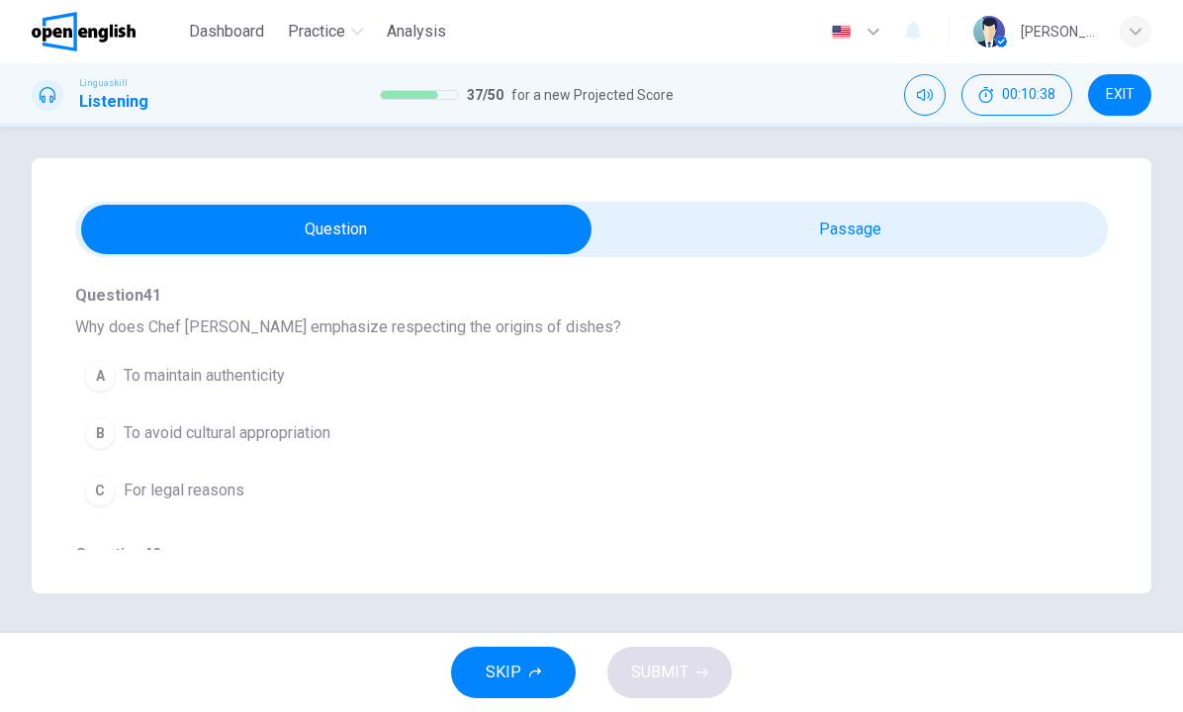
click at [246, 374] on span "To maintain authenticity" at bounding box center [204, 376] width 161 height 24
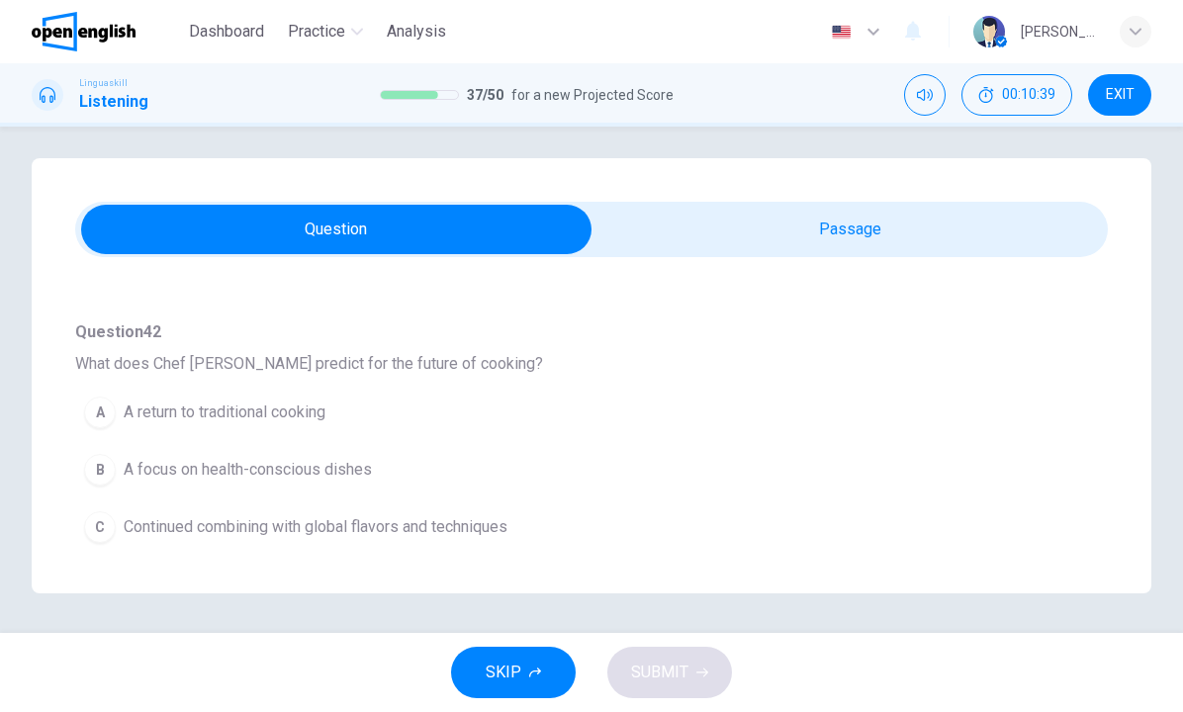
scroll to position [0, 0]
click at [279, 473] on span "A focus on health-conscious dishes" at bounding box center [248, 470] width 248 height 24
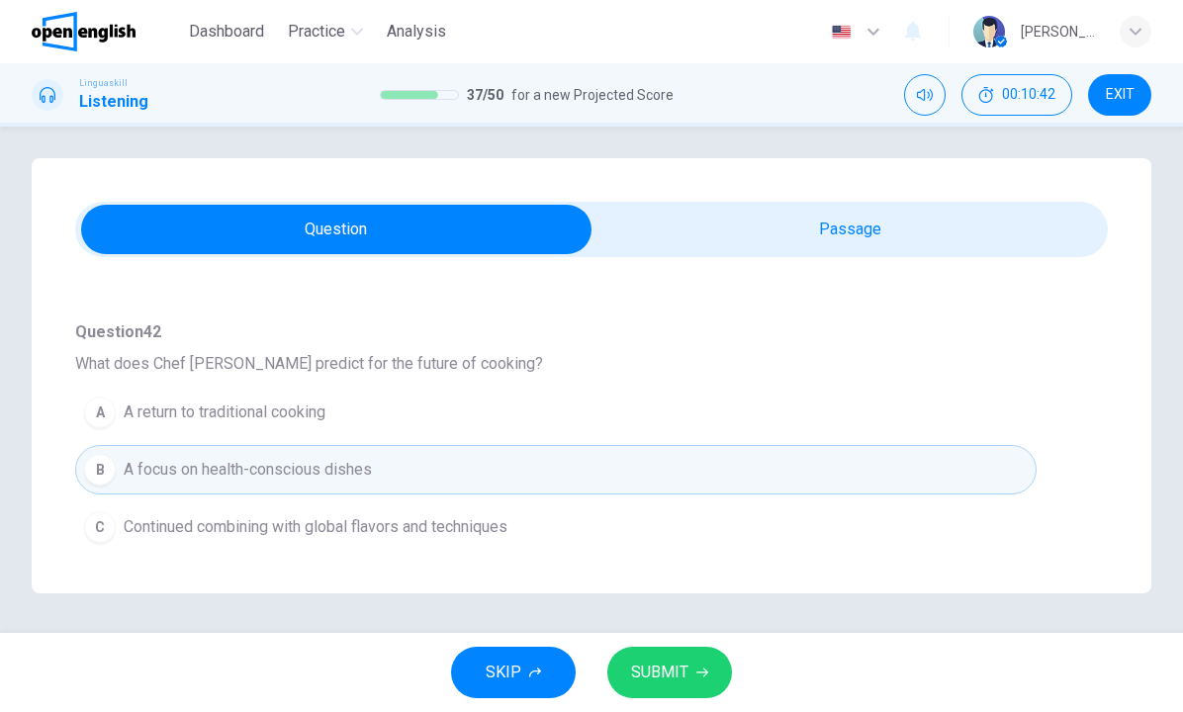
click at [666, 664] on span "SUBMIT" at bounding box center [659, 673] width 57 height 28
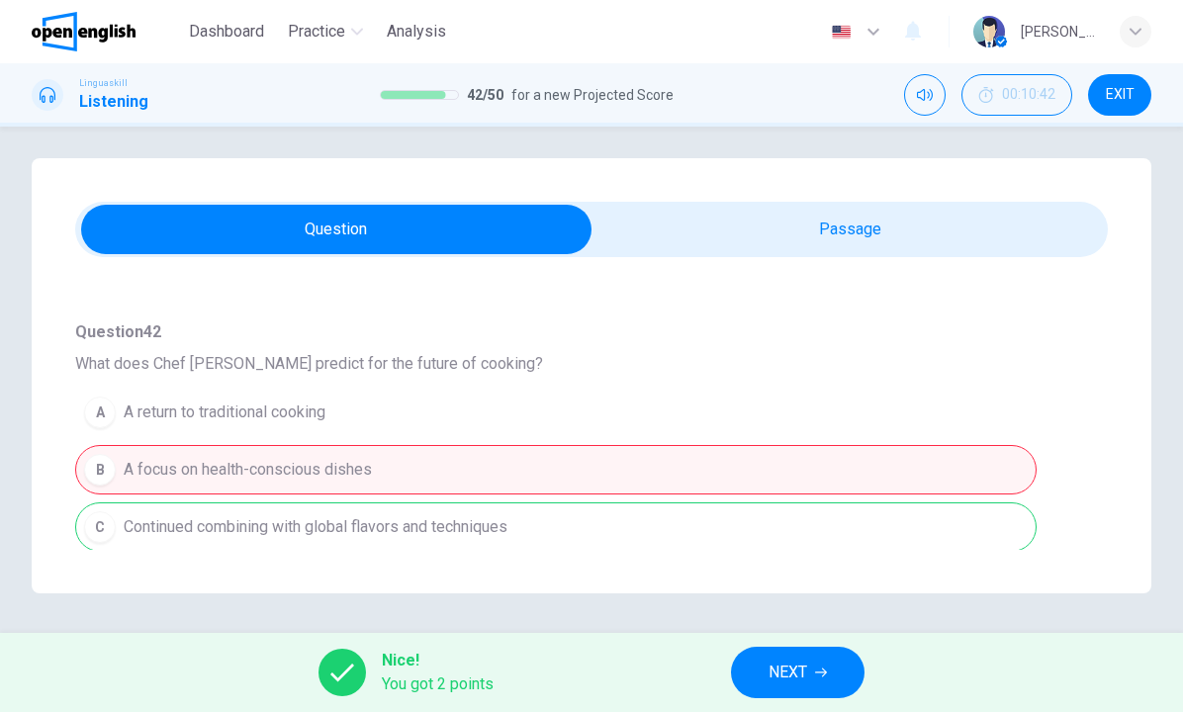
click at [788, 671] on span "NEXT" at bounding box center [787, 673] width 39 height 28
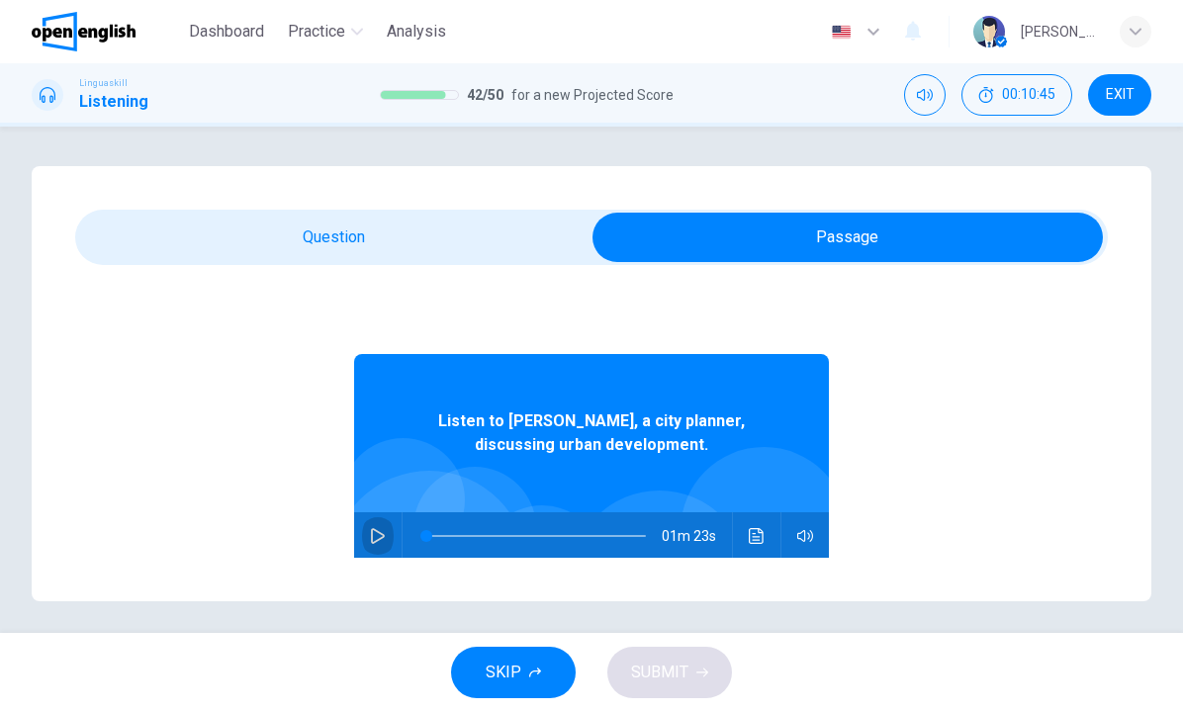
click at [378, 537] on icon "button" at bounding box center [378, 536] width 16 height 16
type input "*"
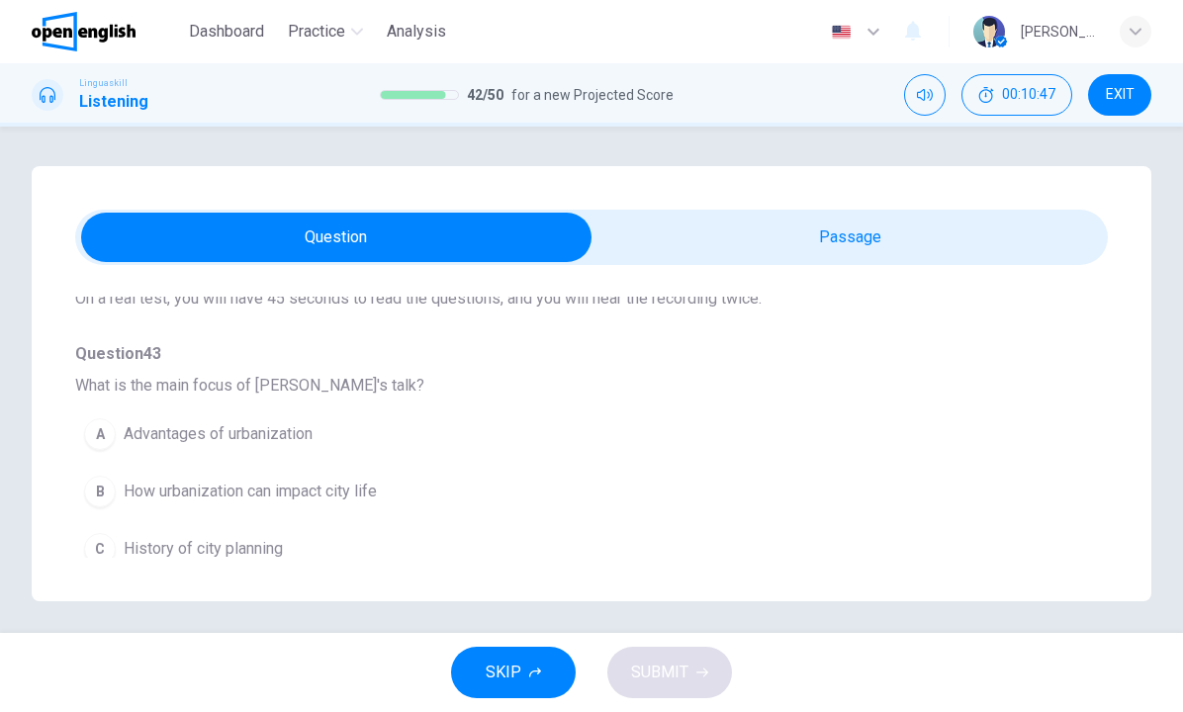
scroll to position [140, 0]
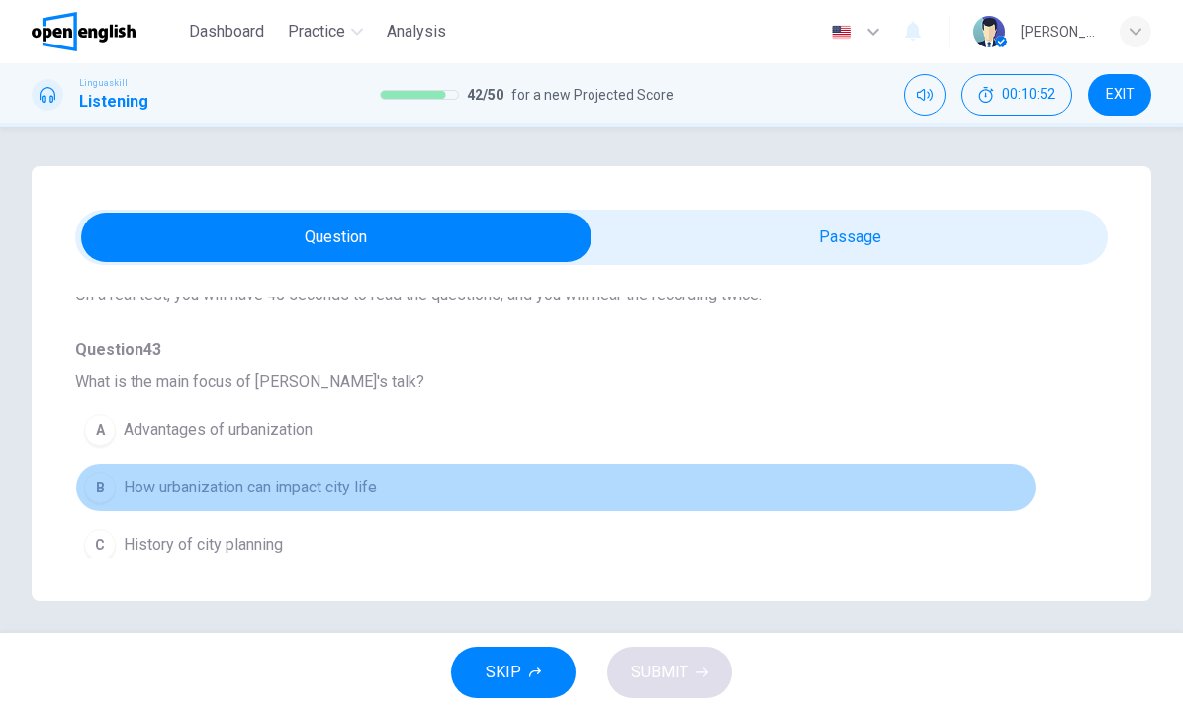
click at [372, 481] on span "How urbanization can impact city life" at bounding box center [250, 488] width 253 height 24
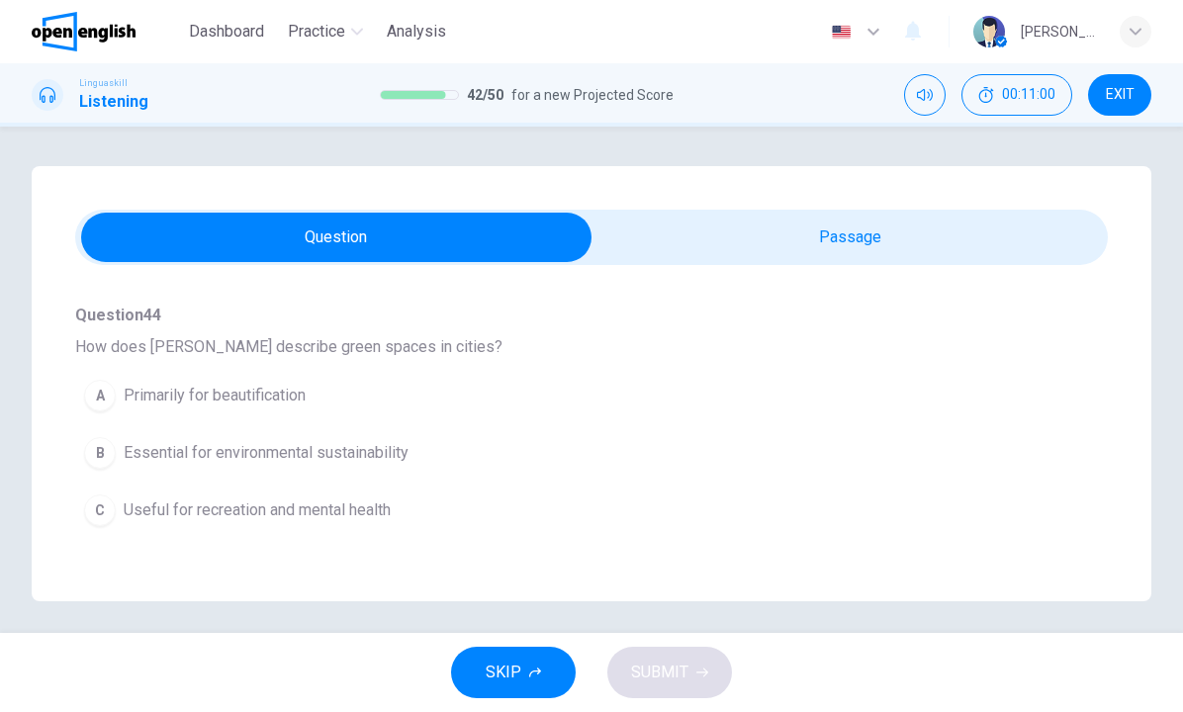
scroll to position [430, 0]
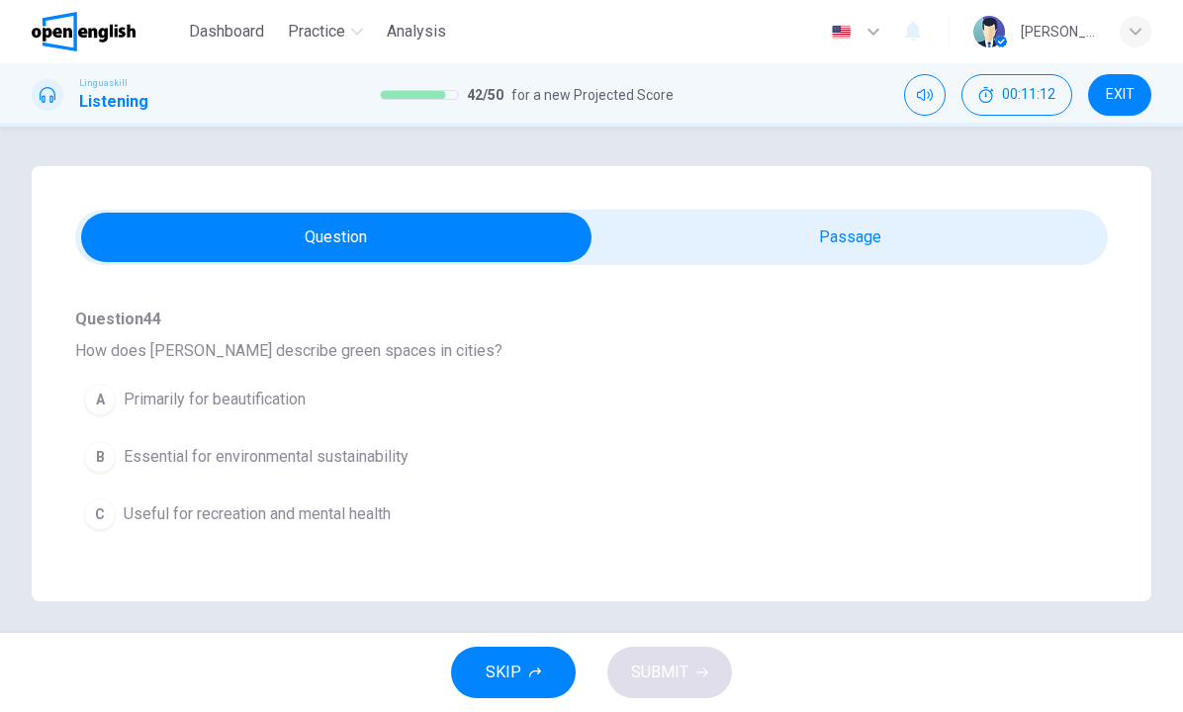
click at [324, 460] on span "Essential for environmental sustainability" at bounding box center [266, 457] width 285 height 24
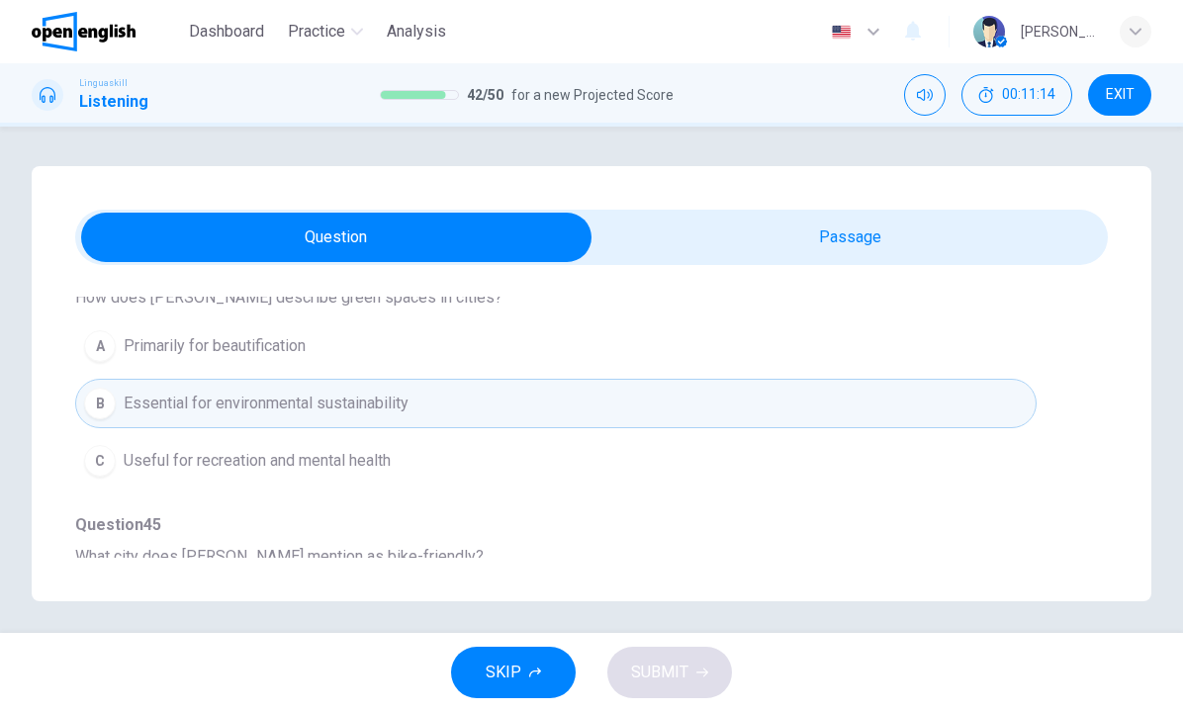
scroll to position [489, 0]
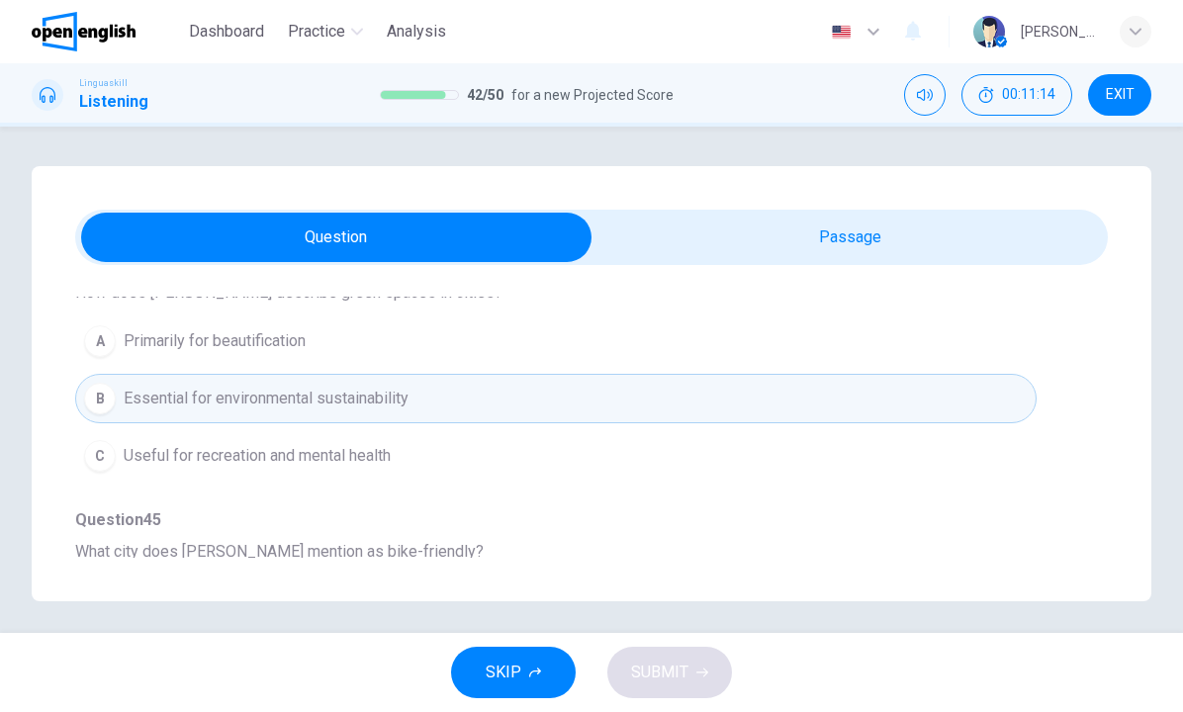
click at [327, 450] on span "Useful for recreation and mental health" at bounding box center [257, 456] width 267 height 24
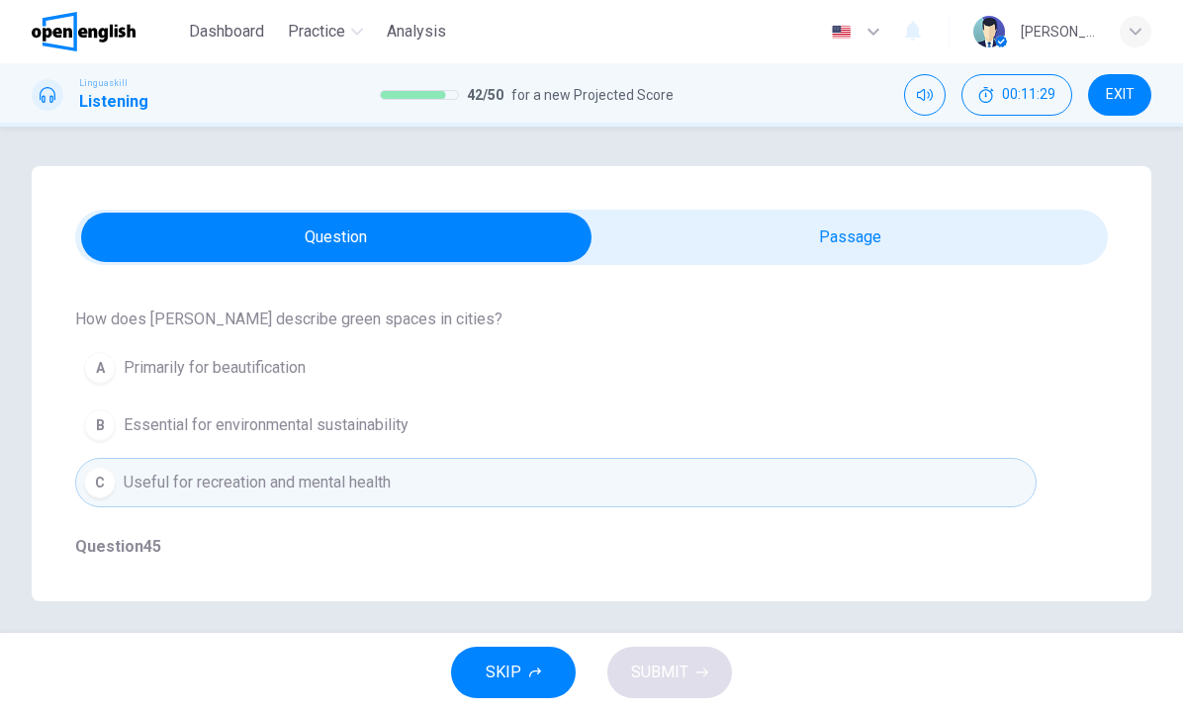
scroll to position [444, 0]
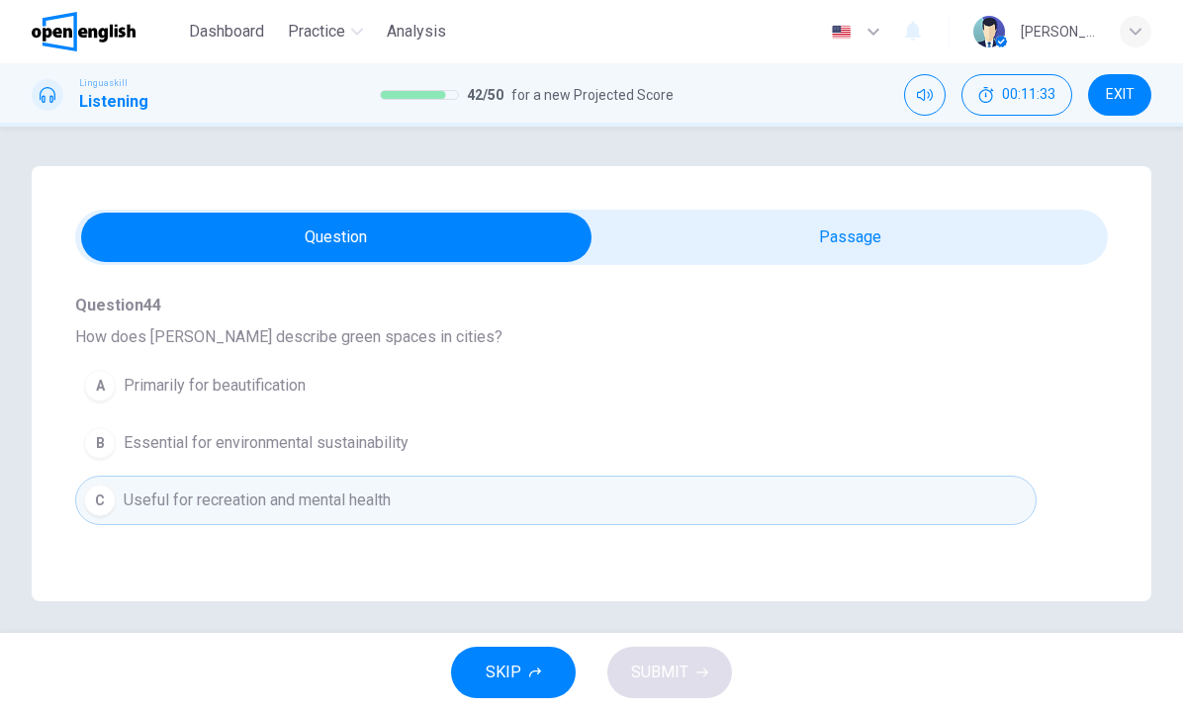
click at [181, 451] on span "Essential for environmental sustainability" at bounding box center [266, 443] width 285 height 24
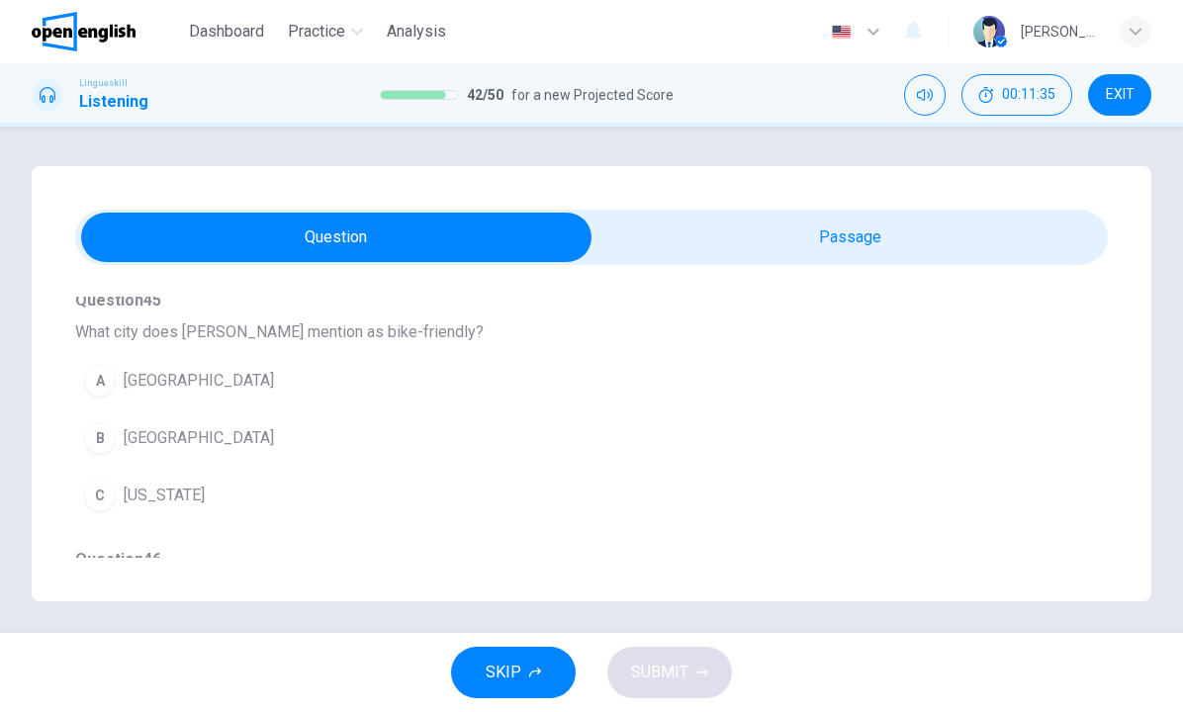
scroll to position [713, 0]
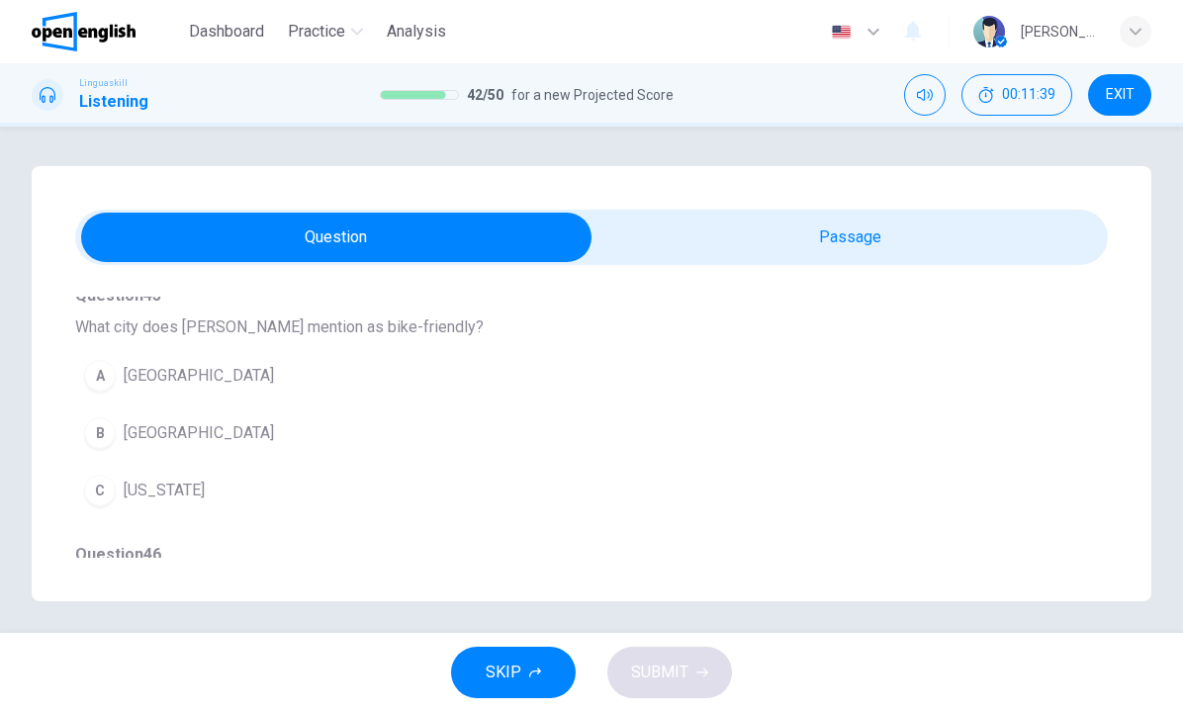
click at [158, 374] on span "[GEOGRAPHIC_DATA]" at bounding box center [199, 376] width 150 height 24
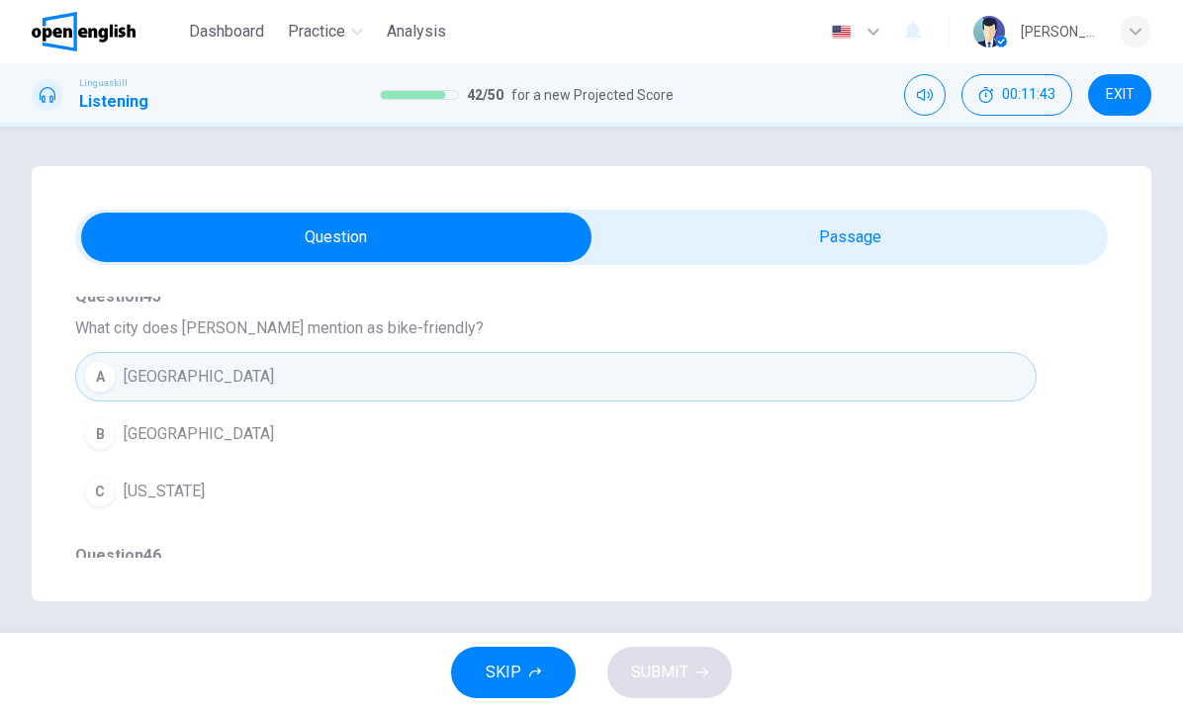
scroll to position [706, 0]
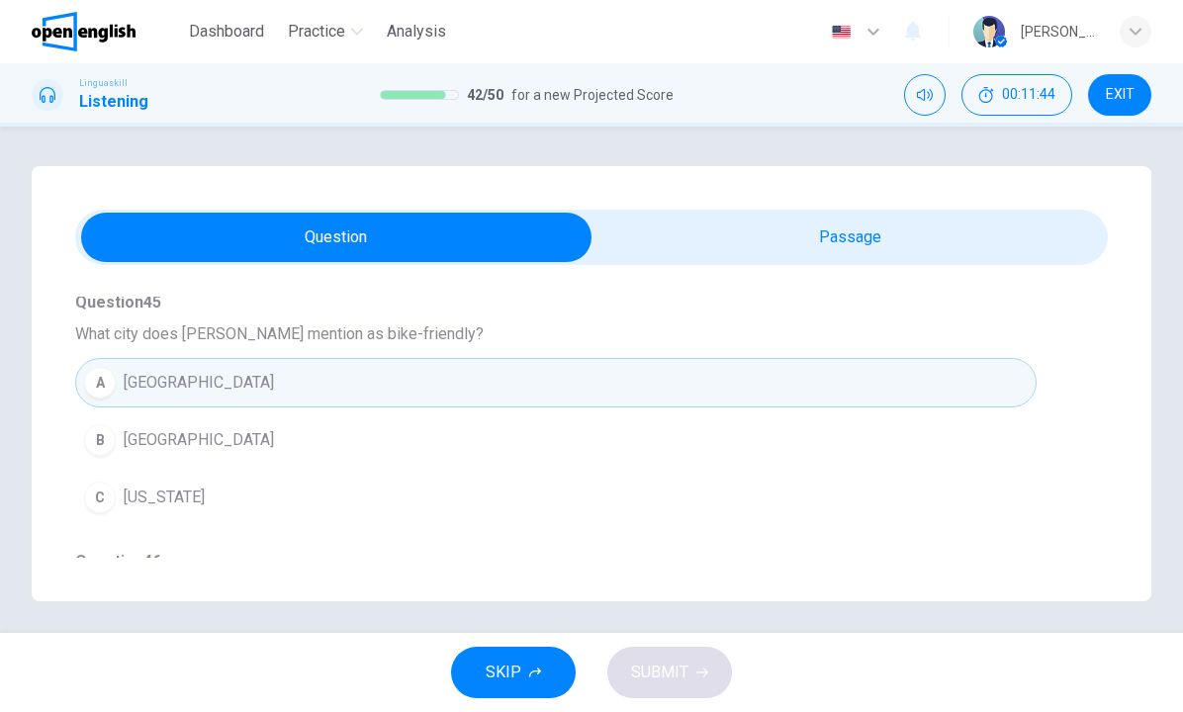
click at [178, 453] on button "B [GEOGRAPHIC_DATA]" at bounding box center [555, 439] width 961 height 49
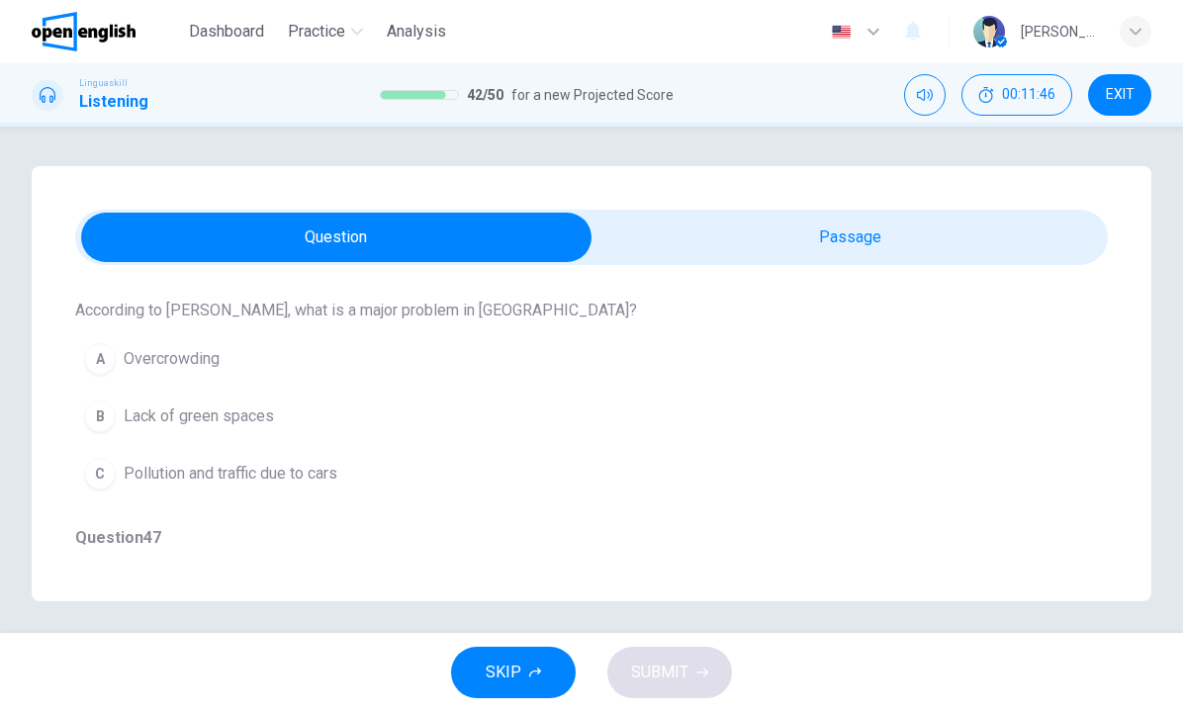
scroll to position [989, 0]
click at [194, 485] on span "Pollution and traffic due to cars" at bounding box center [231, 474] width 214 height 24
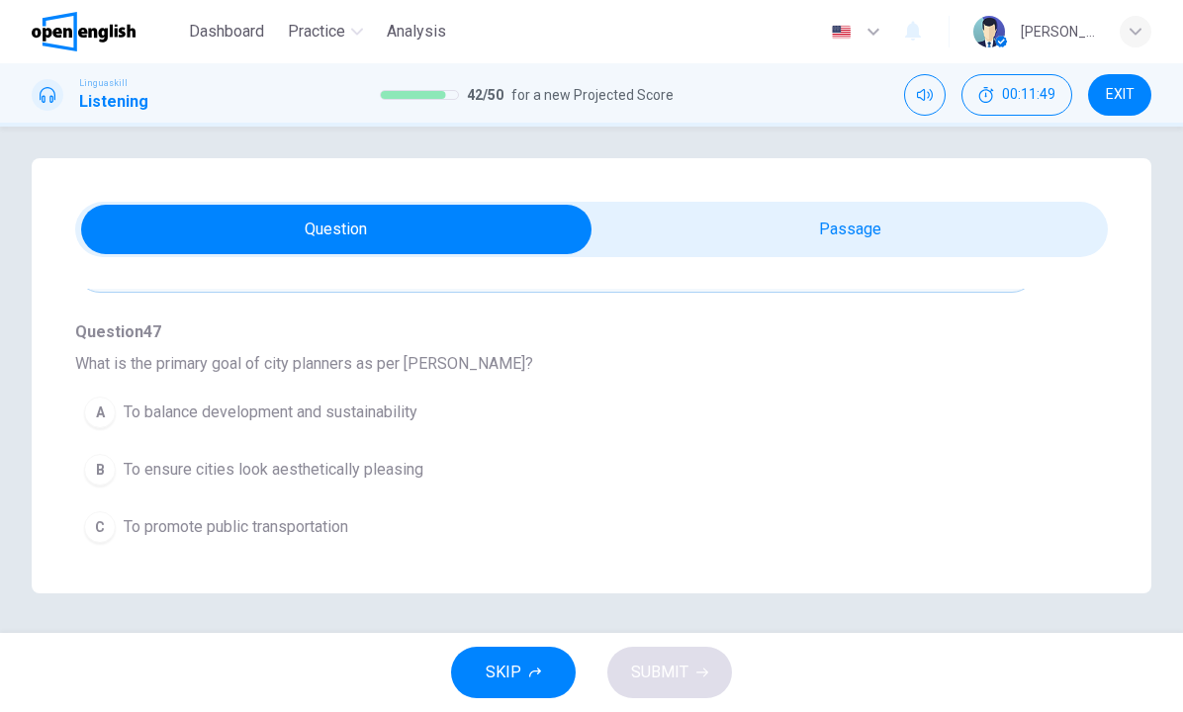
scroll to position [8, 0]
click at [246, 415] on span "To balance development and sustainability" at bounding box center [271, 413] width 294 height 24
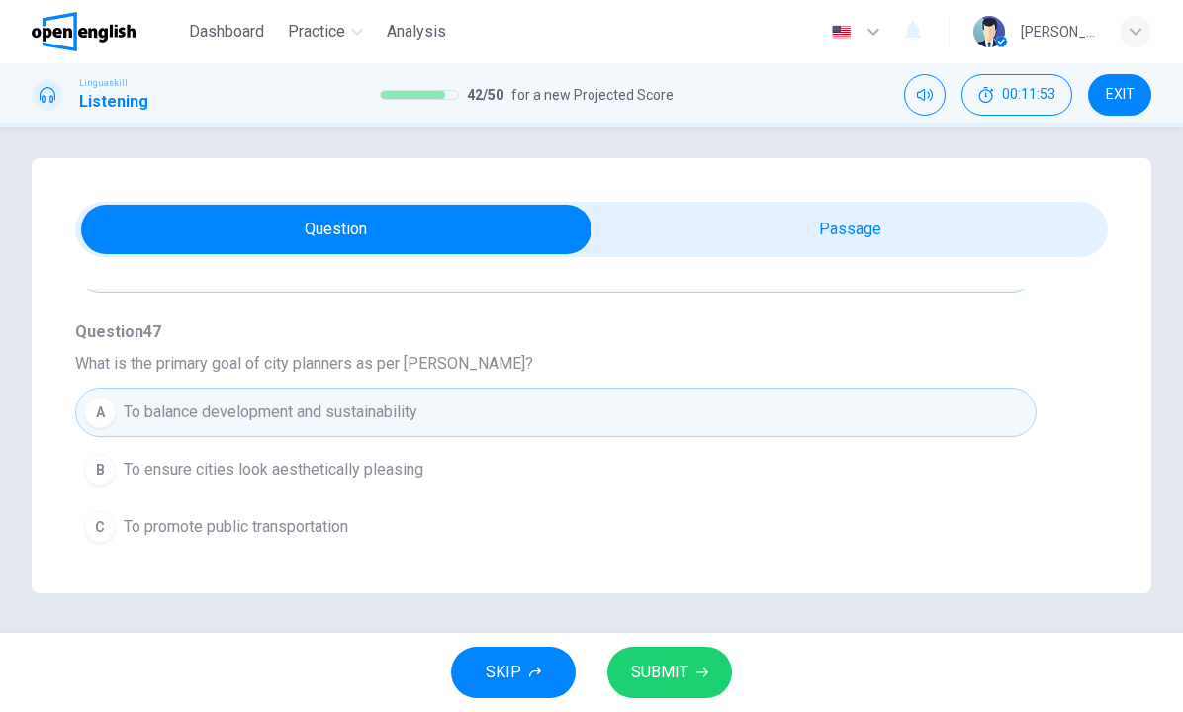
click at [650, 679] on span "SUBMIT" at bounding box center [659, 673] width 57 height 28
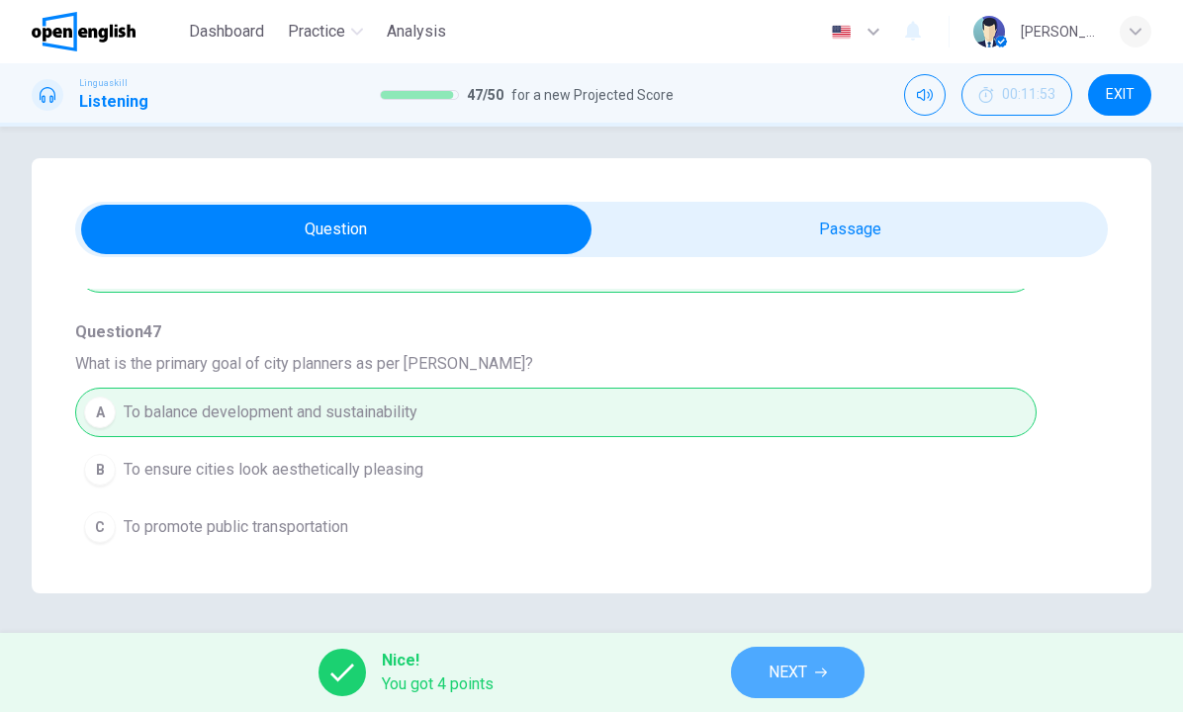
click at [779, 665] on span "NEXT" at bounding box center [787, 673] width 39 height 28
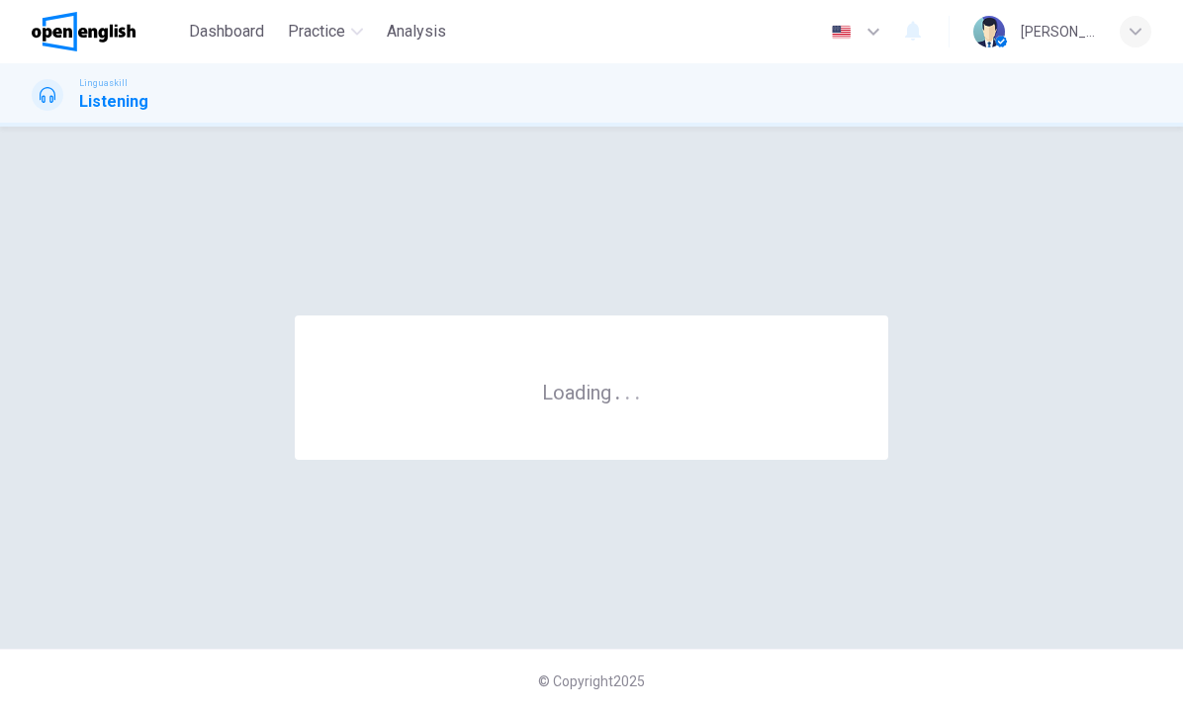
scroll to position [0, 0]
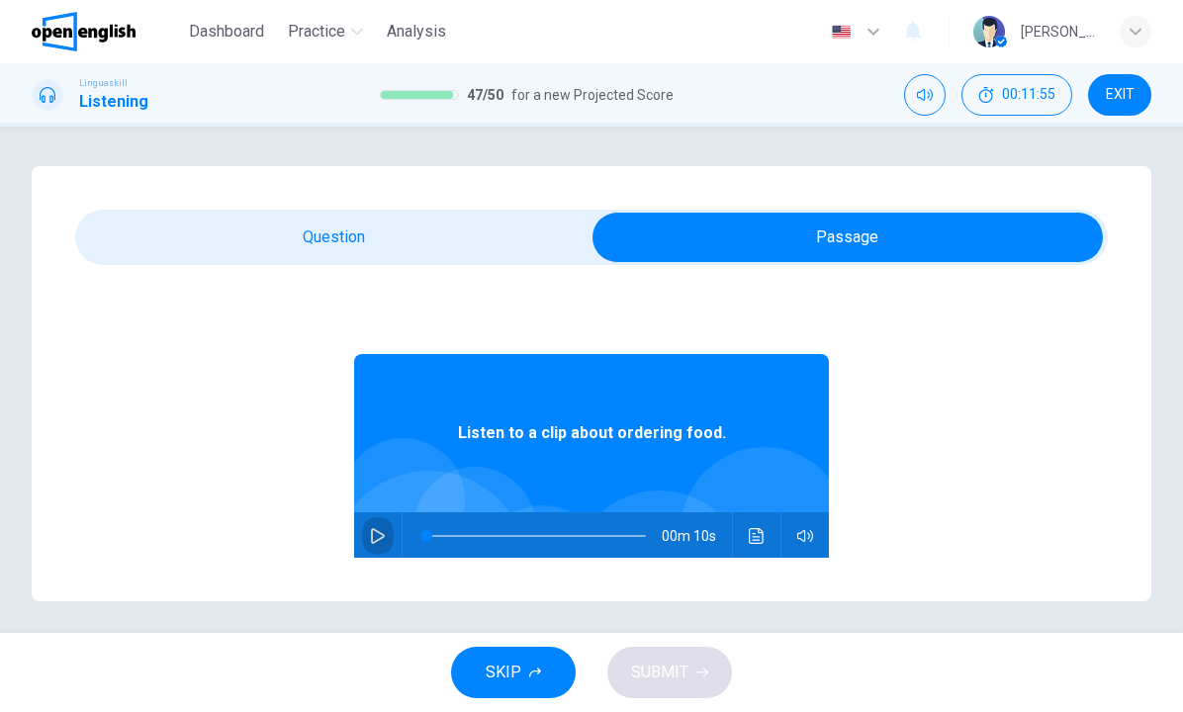
click at [365, 536] on button "button" at bounding box center [378, 535] width 32 height 47
type input "*"
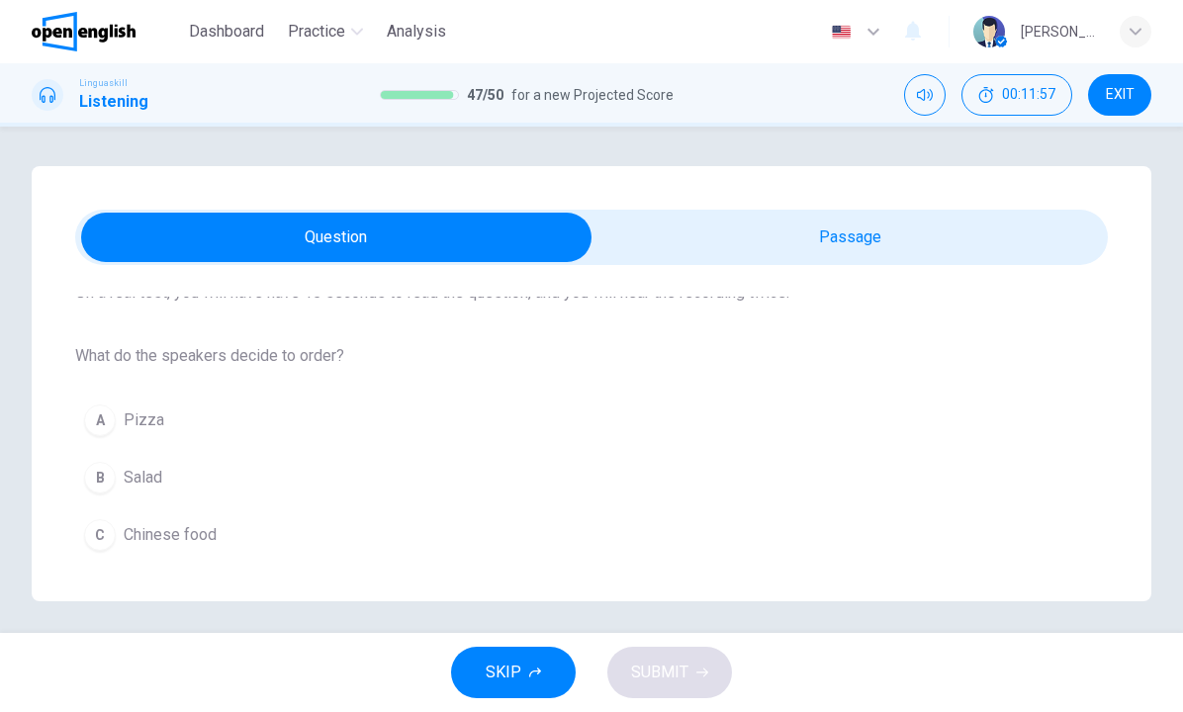
scroll to position [166, 0]
click at [104, 474] on div "B" at bounding box center [100, 478] width 32 height 32
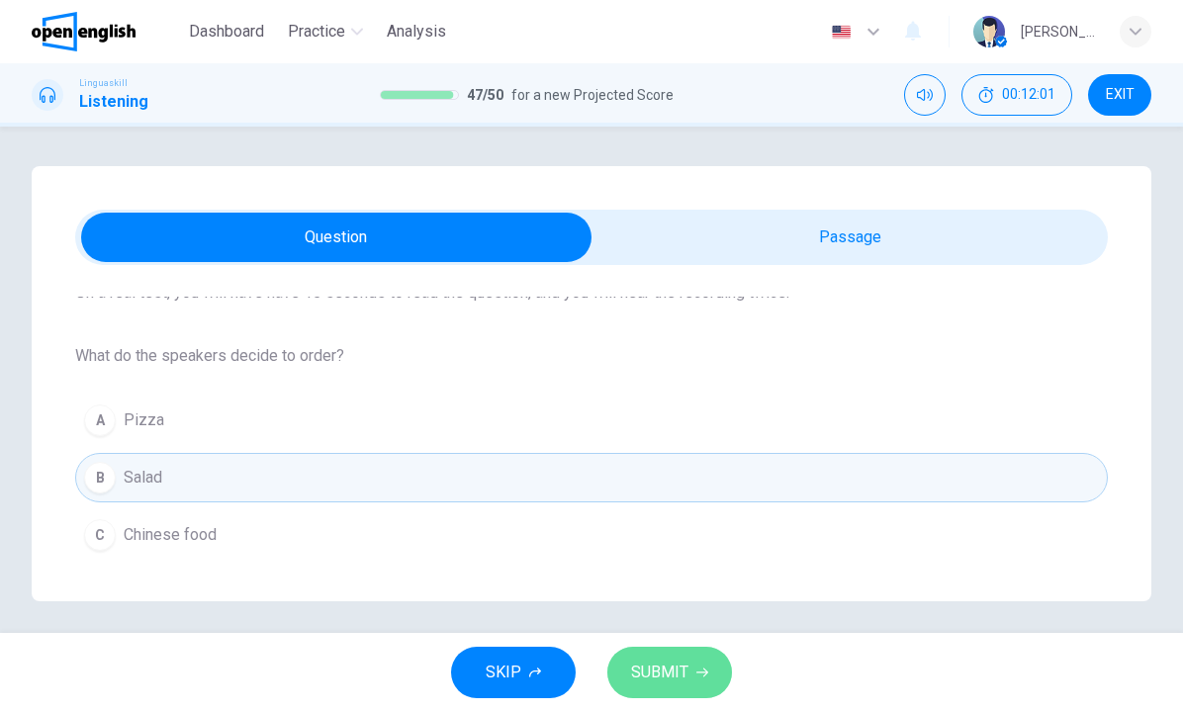
click at [642, 661] on span "SUBMIT" at bounding box center [659, 673] width 57 height 28
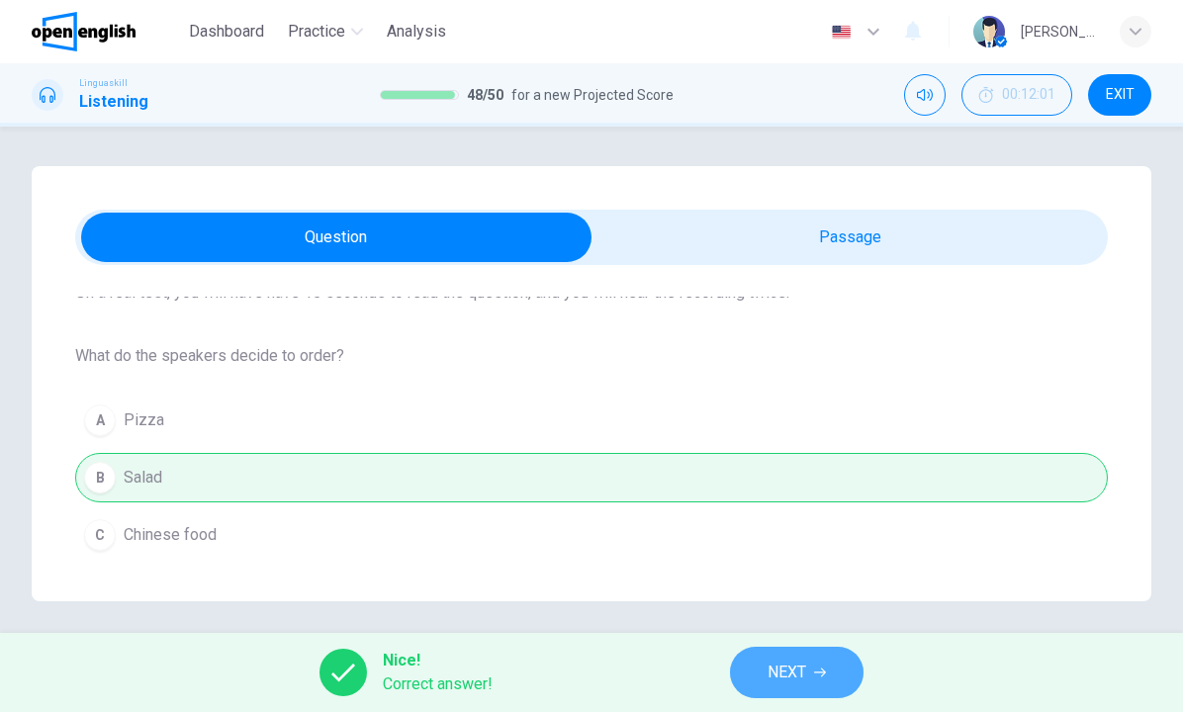
click at [740, 653] on button "NEXT" at bounding box center [797, 672] width 134 height 51
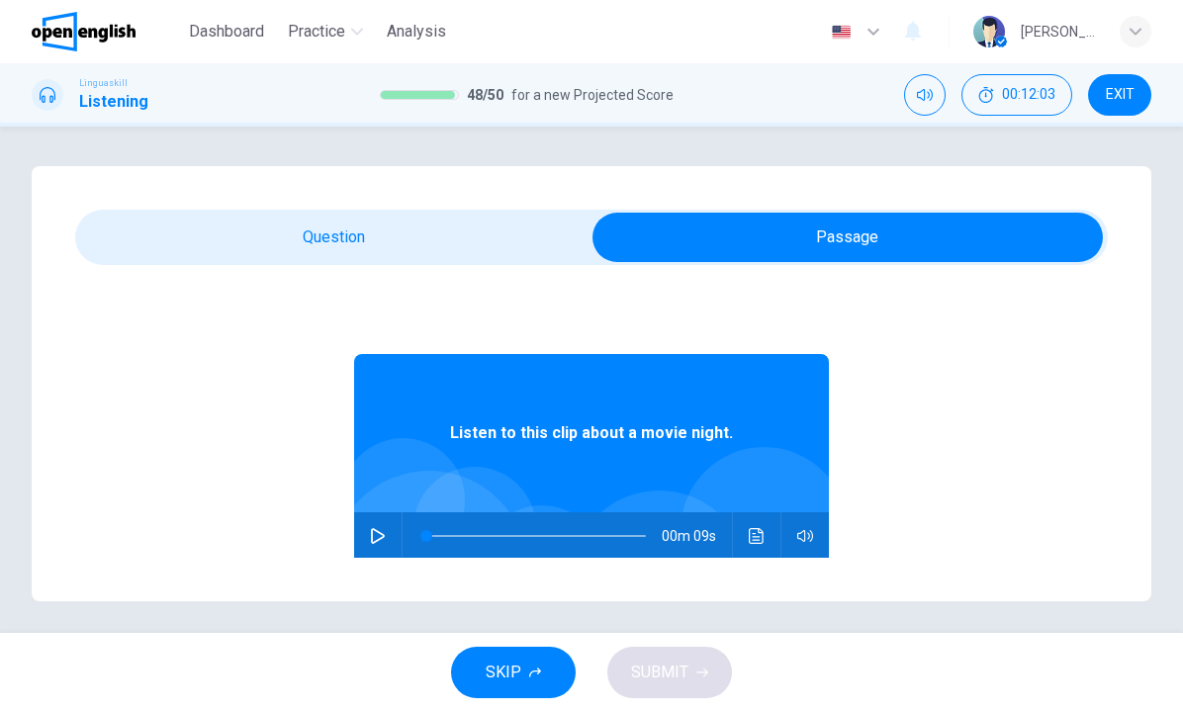
click at [373, 534] on icon "button" at bounding box center [378, 536] width 16 height 16
type input "*"
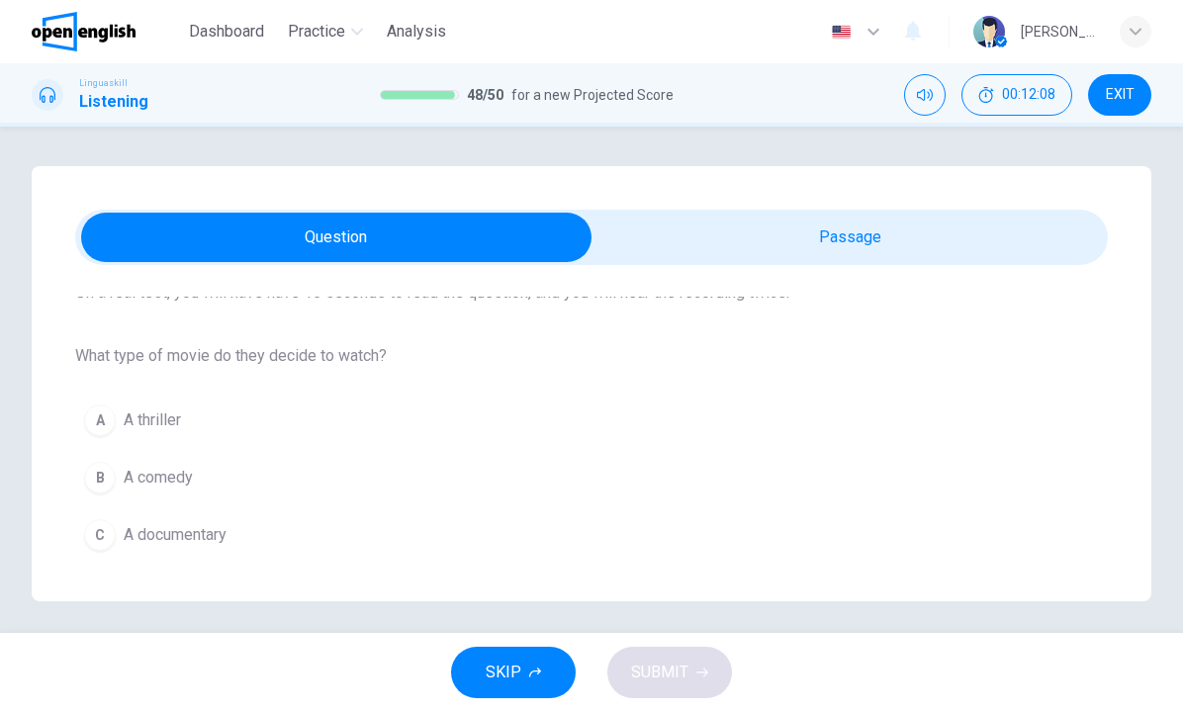
click at [103, 480] on div "B" at bounding box center [100, 478] width 32 height 32
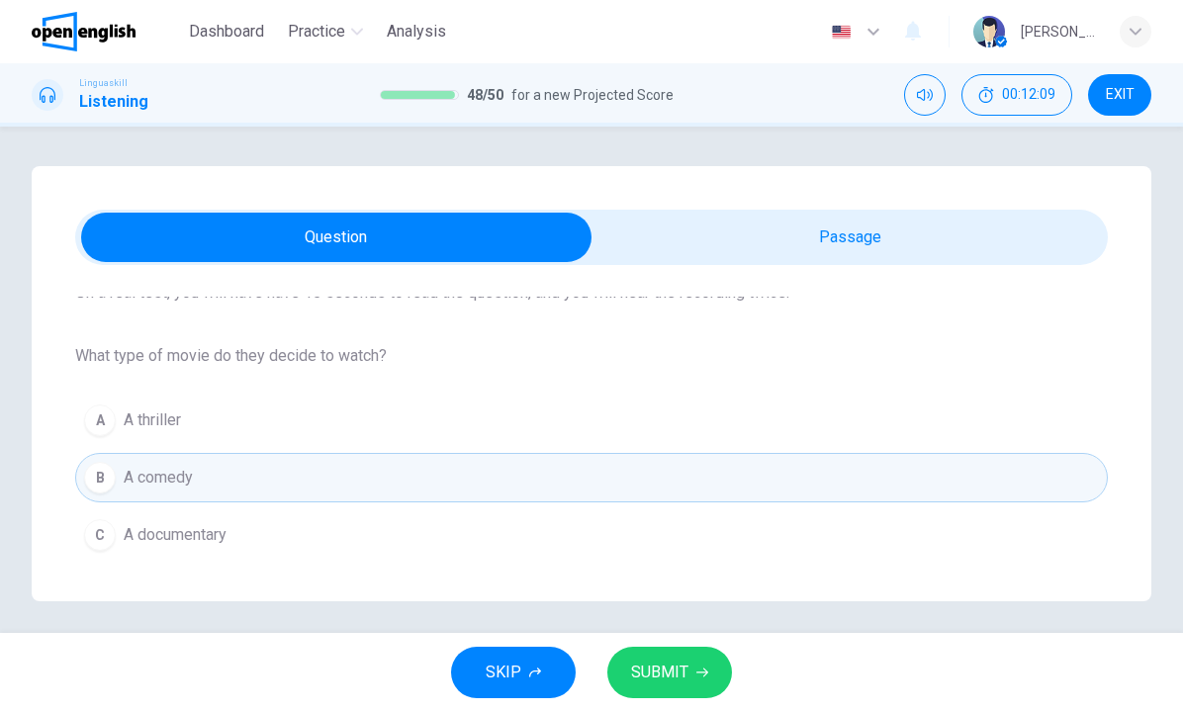
click at [690, 674] on button "SUBMIT" at bounding box center [669, 672] width 125 height 51
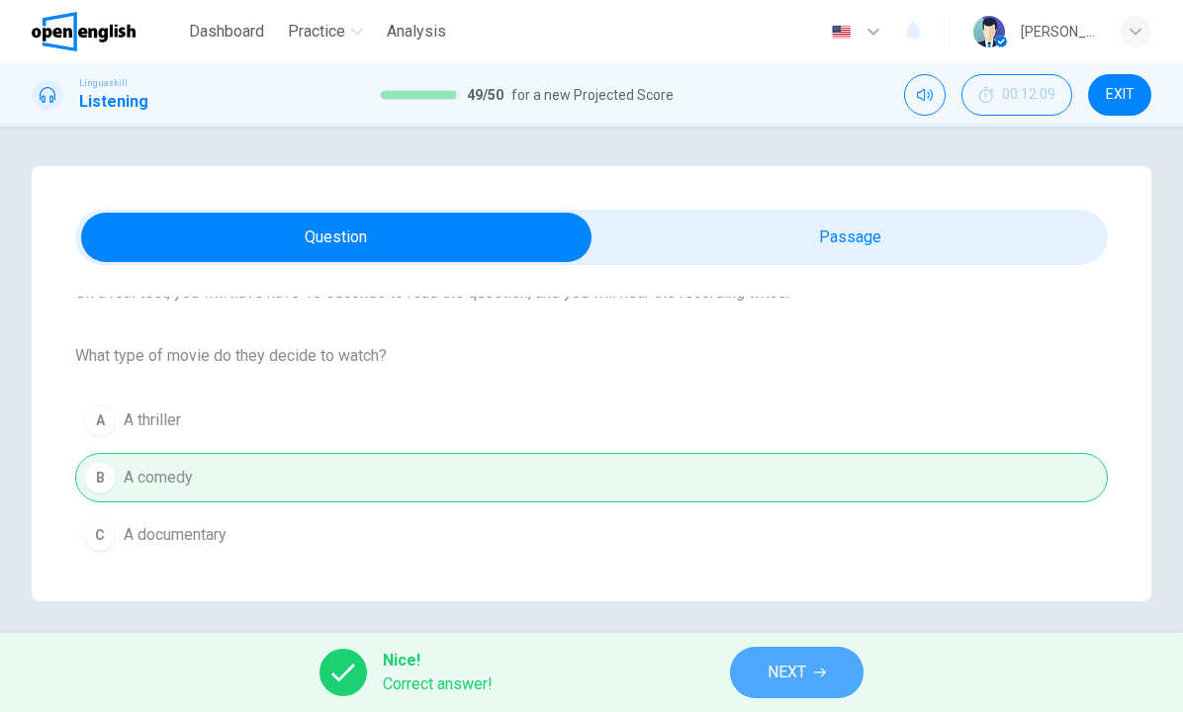
click at [765, 668] on button "NEXT" at bounding box center [797, 672] width 134 height 51
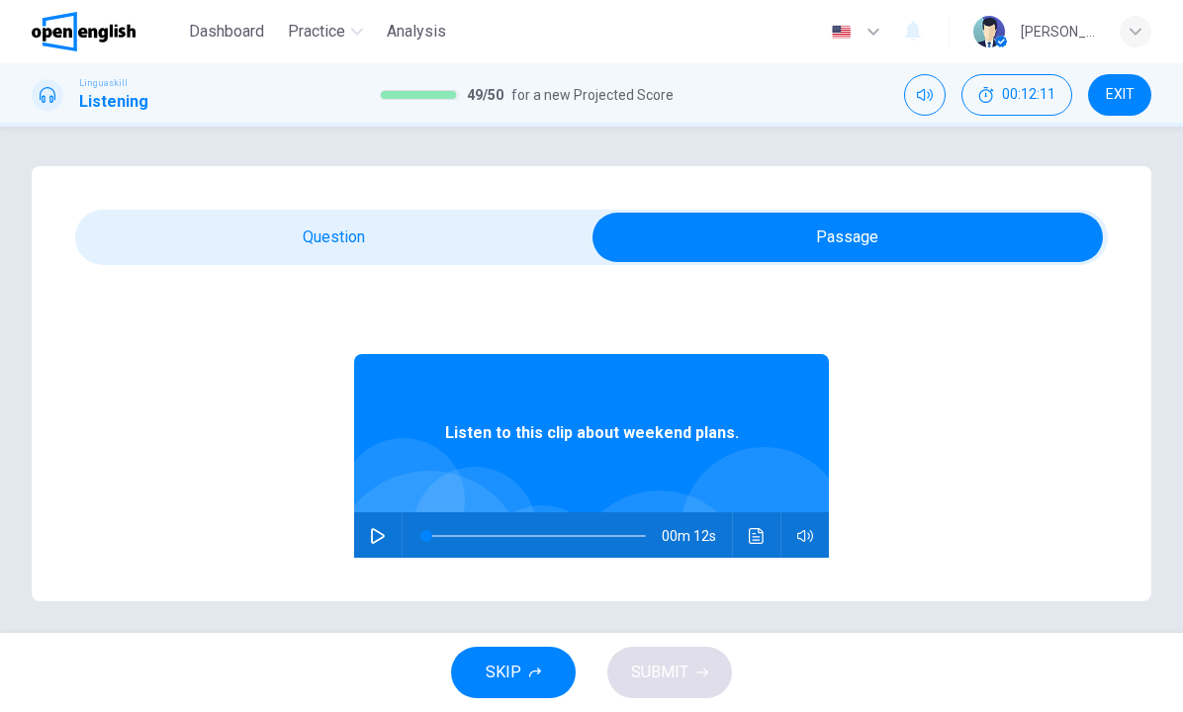
click at [377, 534] on icon "button" at bounding box center [378, 536] width 16 height 16
type input "*"
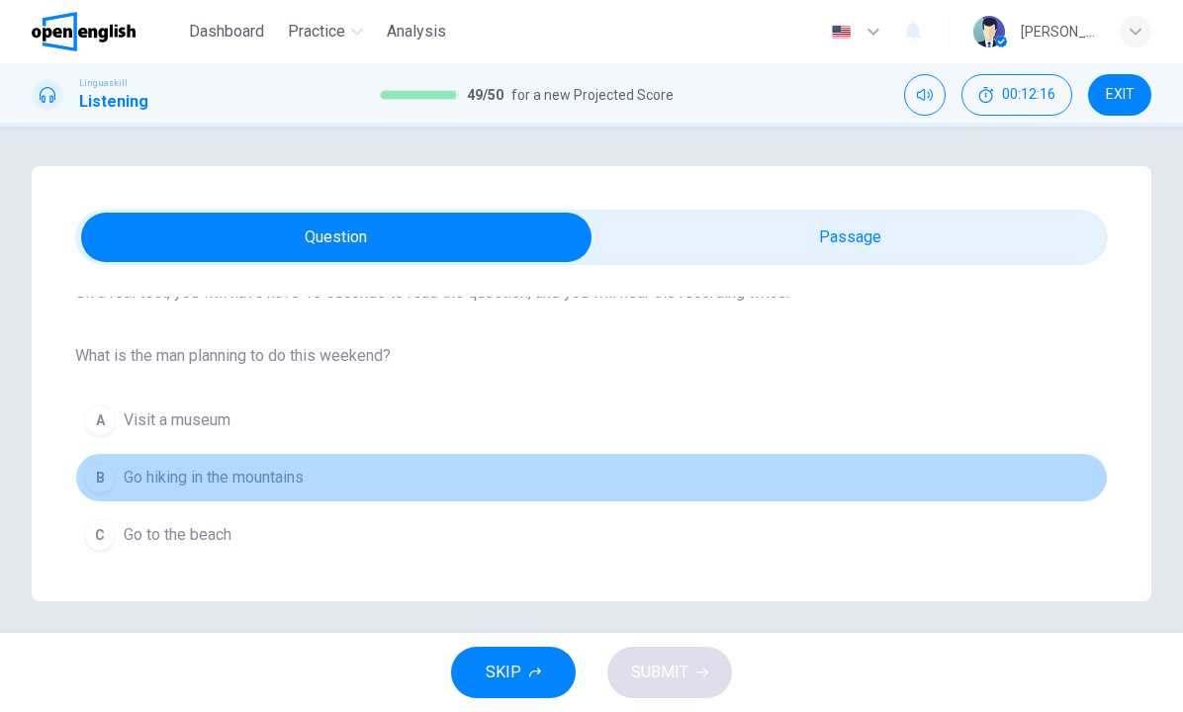
click at [172, 469] on span "Go hiking in the mountains" at bounding box center [214, 478] width 180 height 24
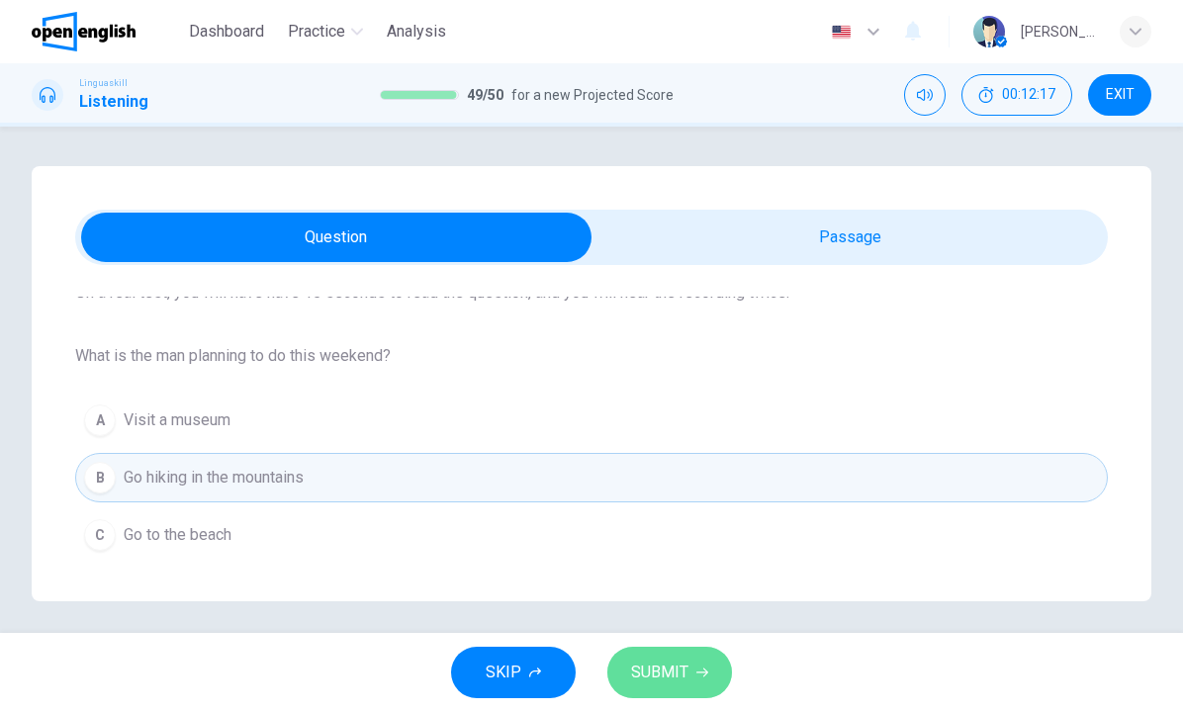
click at [649, 649] on button "SUBMIT" at bounding box center [669, 672] width 125 height 51
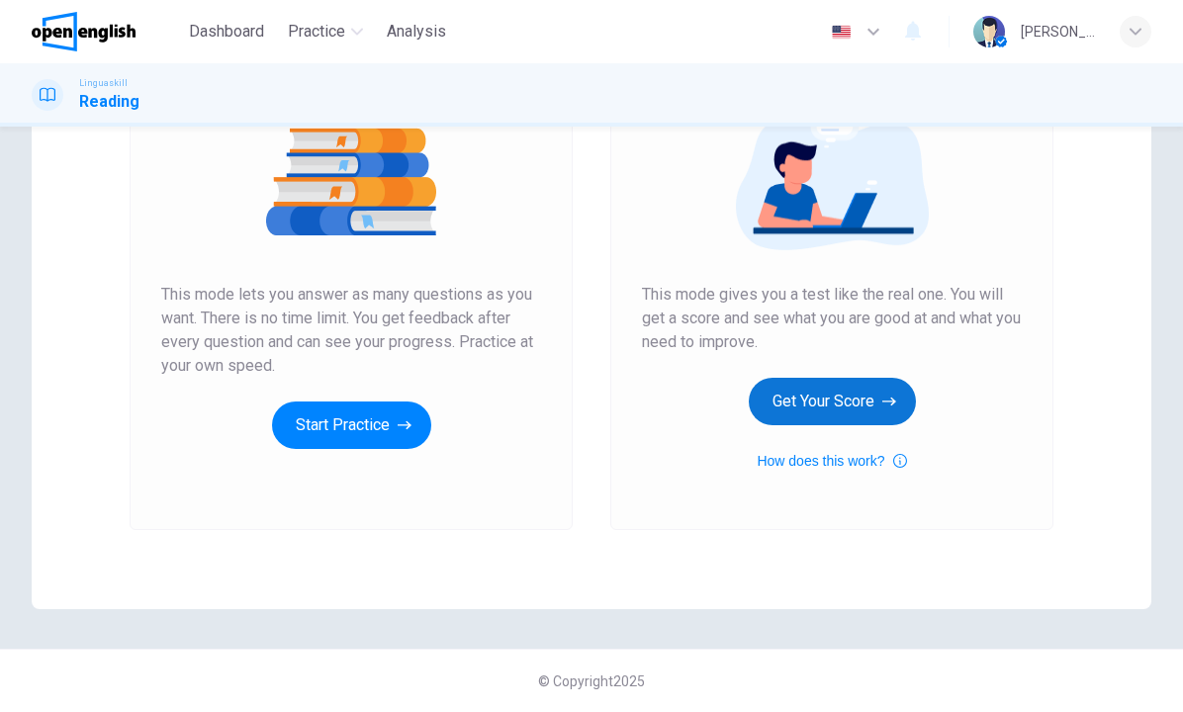
scroll to position [244, 0]
click at [832, 381] on button "Get Your Score" at bounding box center [832, 401] width 167 height 47
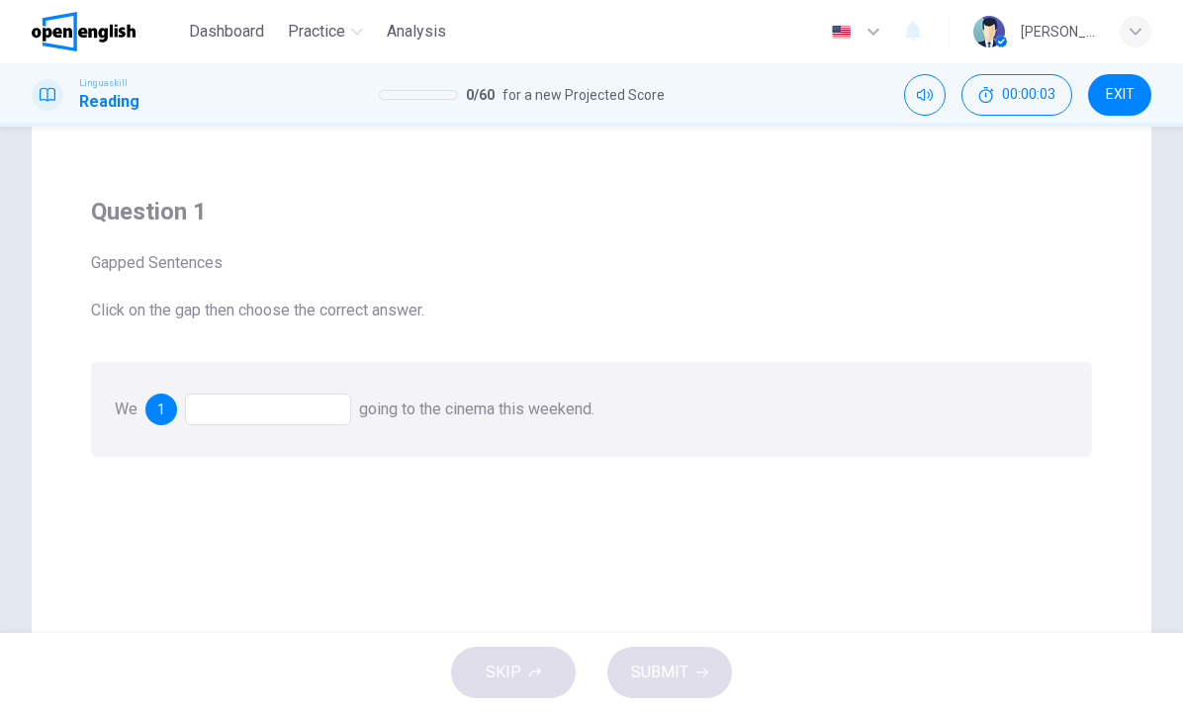
scroll to position [42, 0]
click at [269, 421] on div at bounding box center [268, 414] width 166 height 32
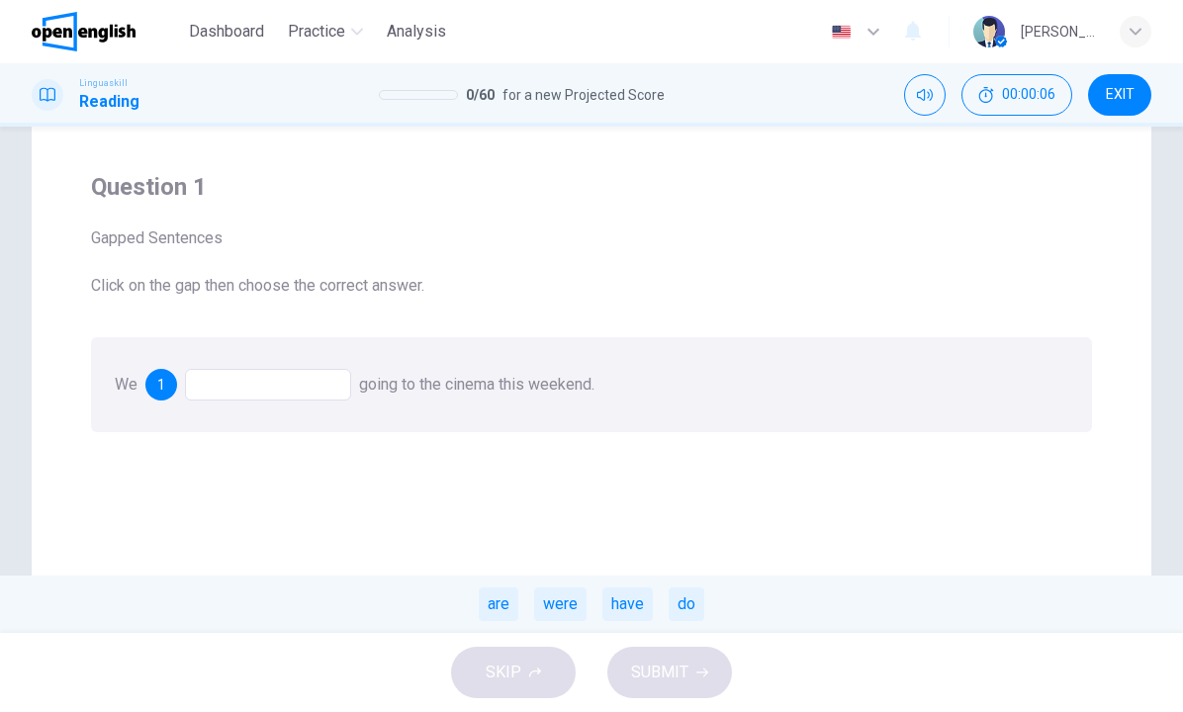
scroll to position [71, 0]
click at [511, 611] on div "are" at bounding box center [499, 604] width 40 height 34
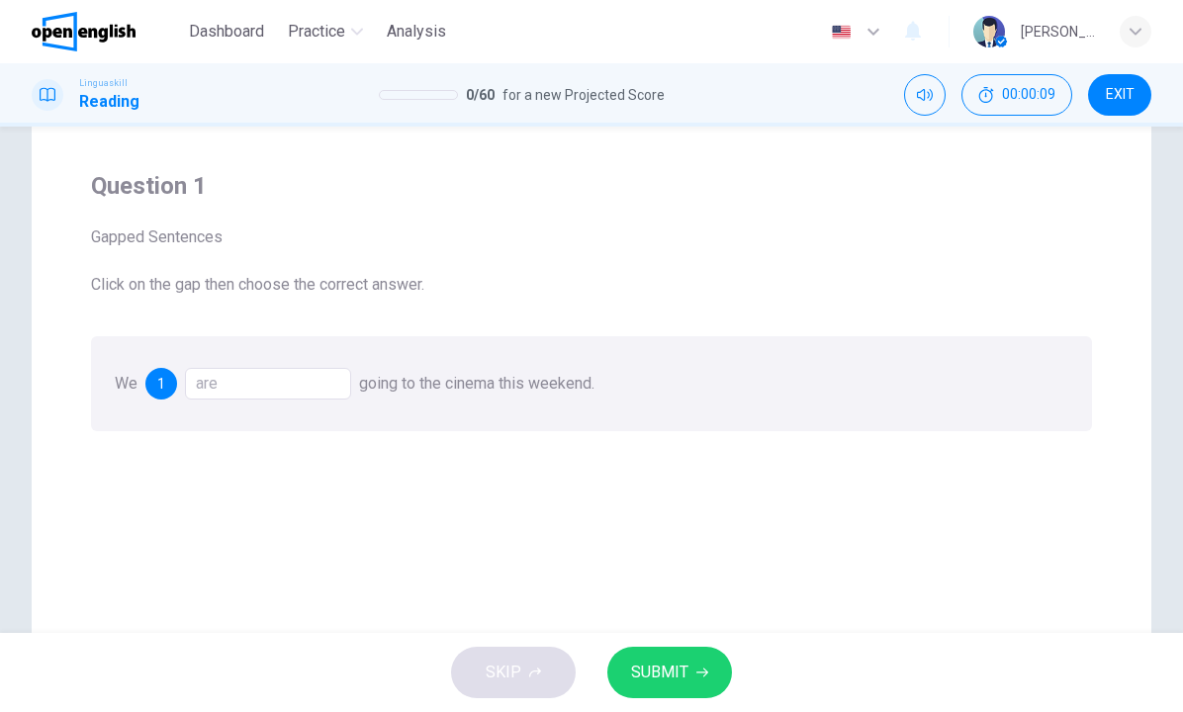
click at [661, 677] on span "SUBMIT" at bounding box center [659, 673] width 57 height 28
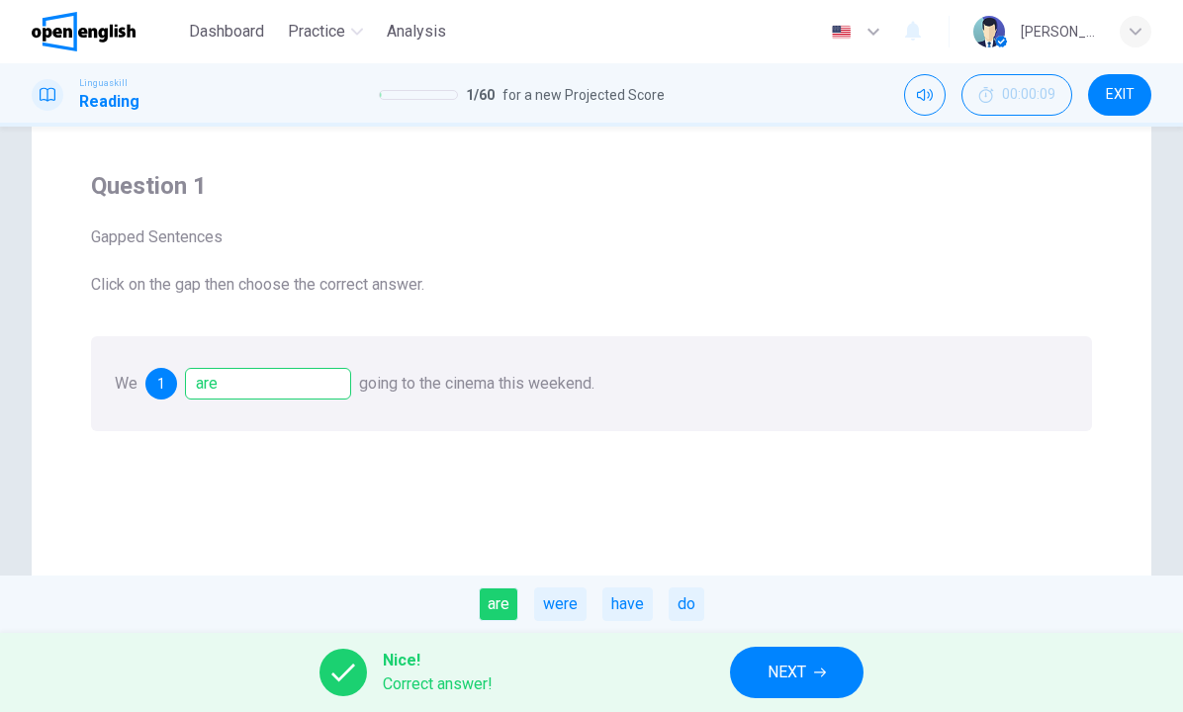
click at [777, 677] on span "NEXT" at bounding box center [786, 673] width 39 height 28
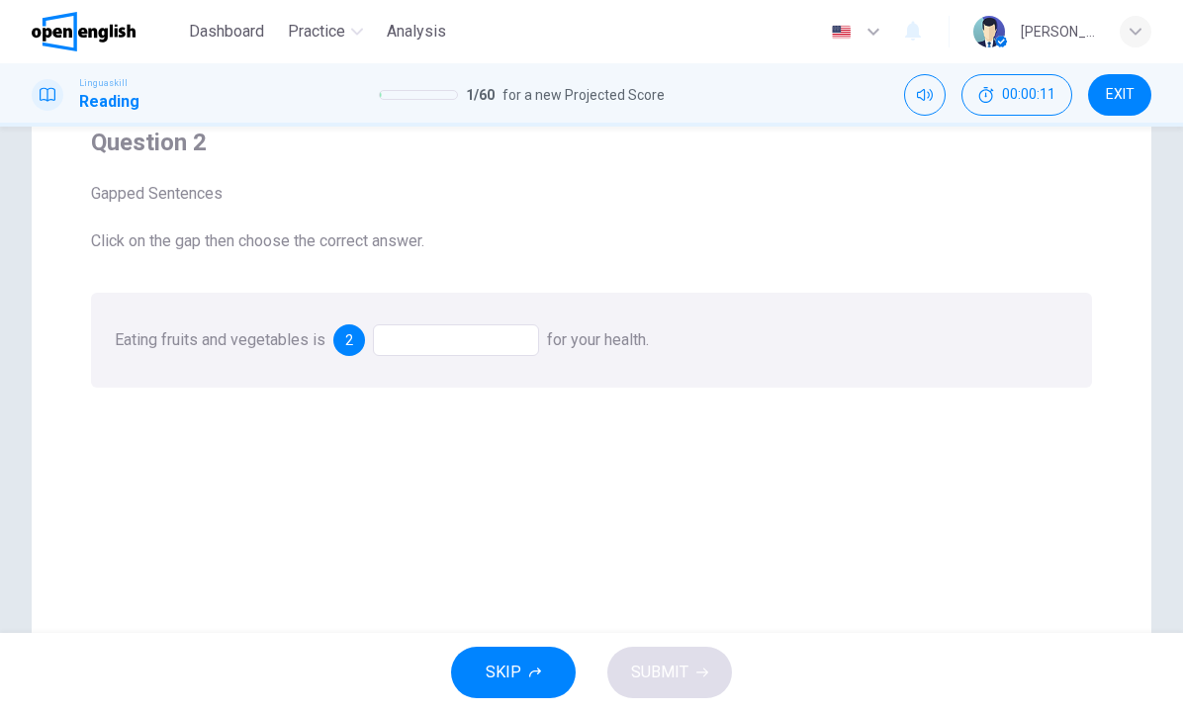
scroll to position [121, 0]
click at [449, 335] on div at bounding box center [456, 334] width 166 height 32
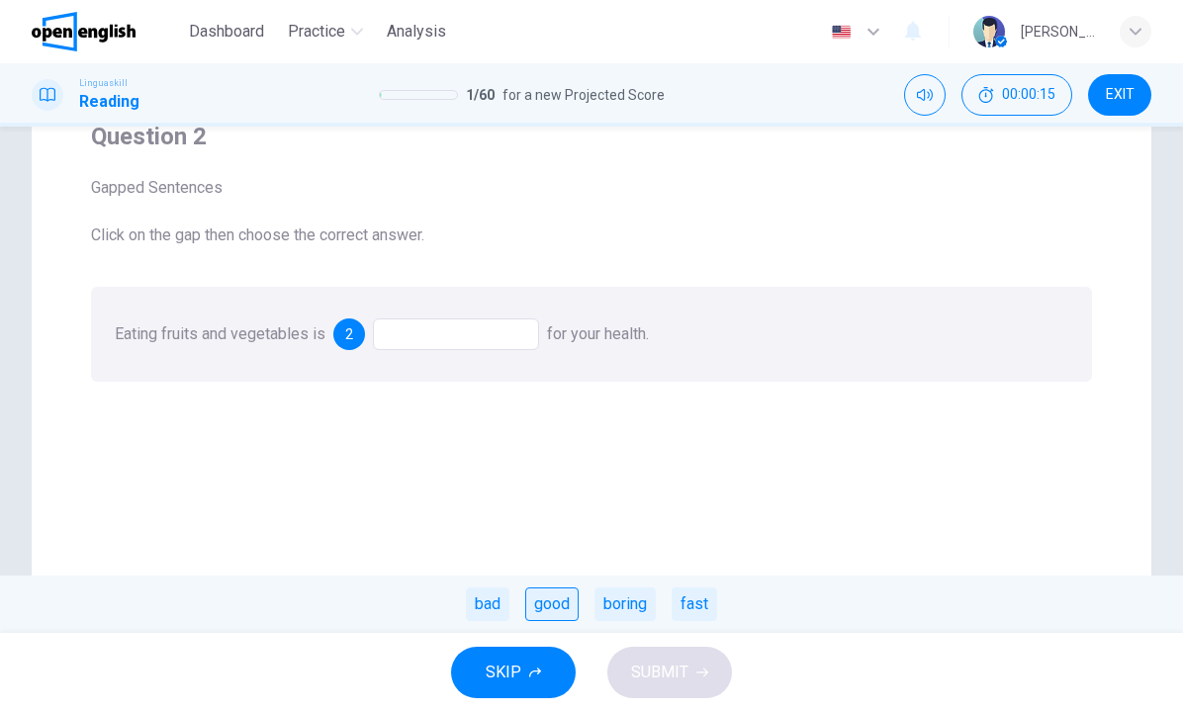
click at [560, 606] on div "good" at bounding box center [551, 604] width 53 height 34
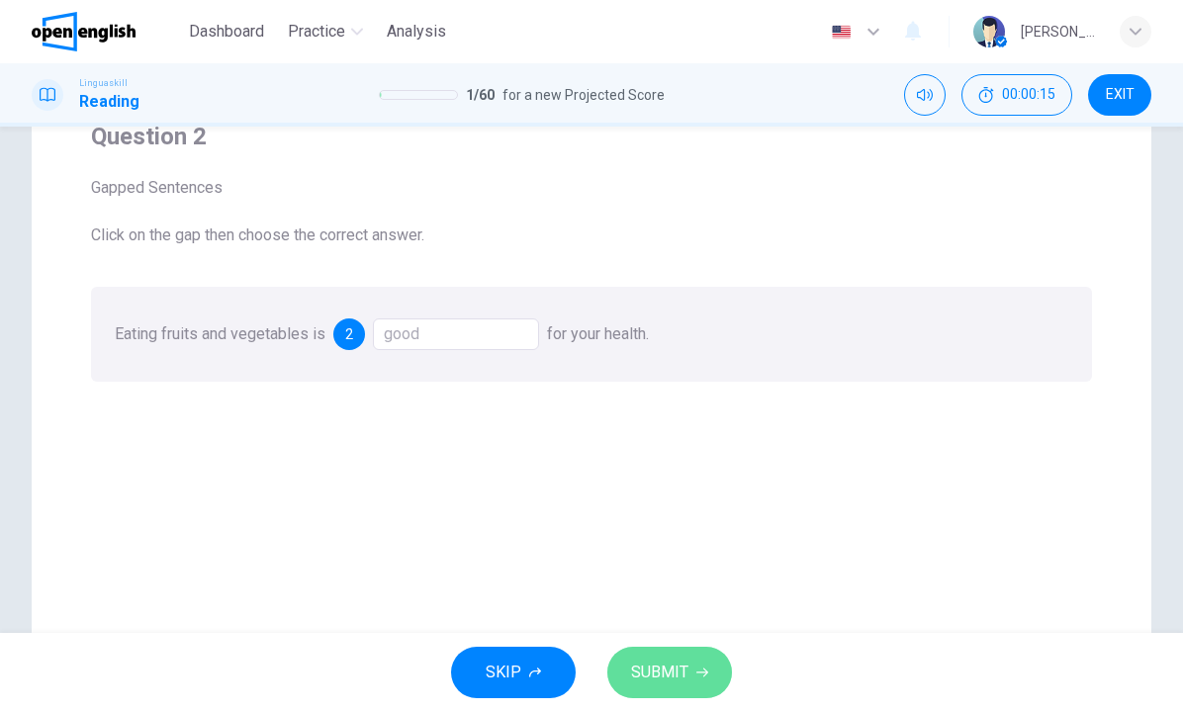
click at [629, 657] on button "SUBMIT" at bounding box center [669, 672] width 125 height 51
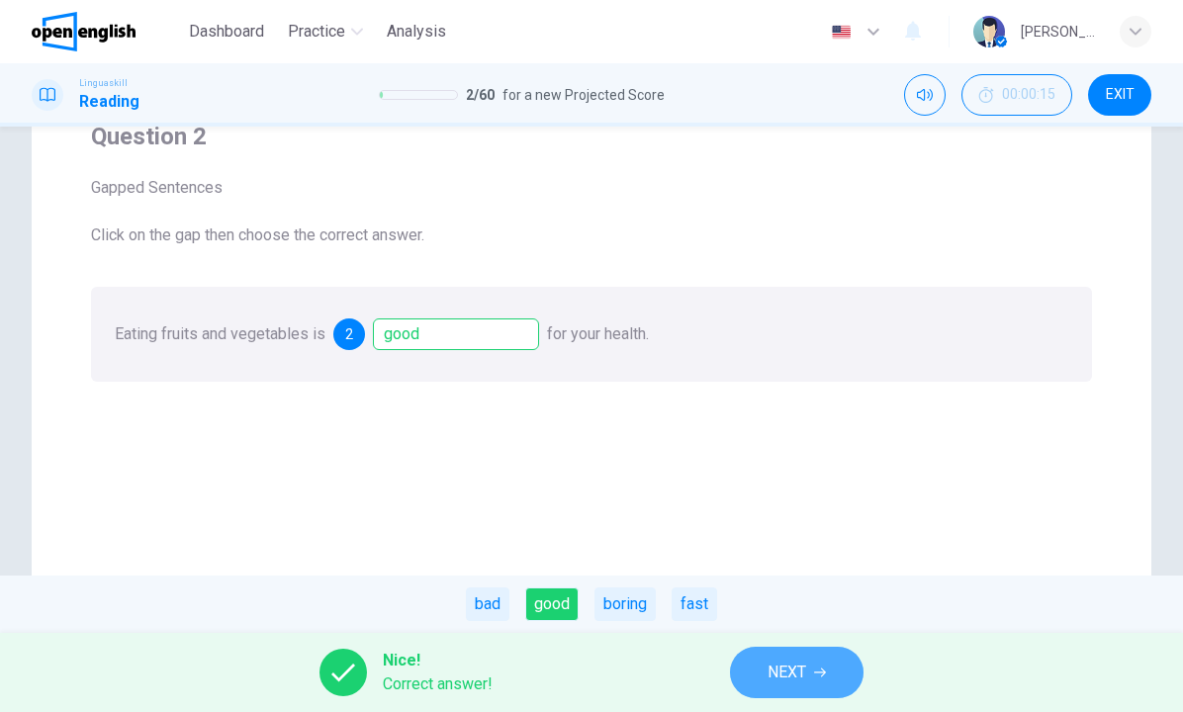
click at [763, 677] on button "NEXT" at bounding box center [797, 672] width 134 height 51
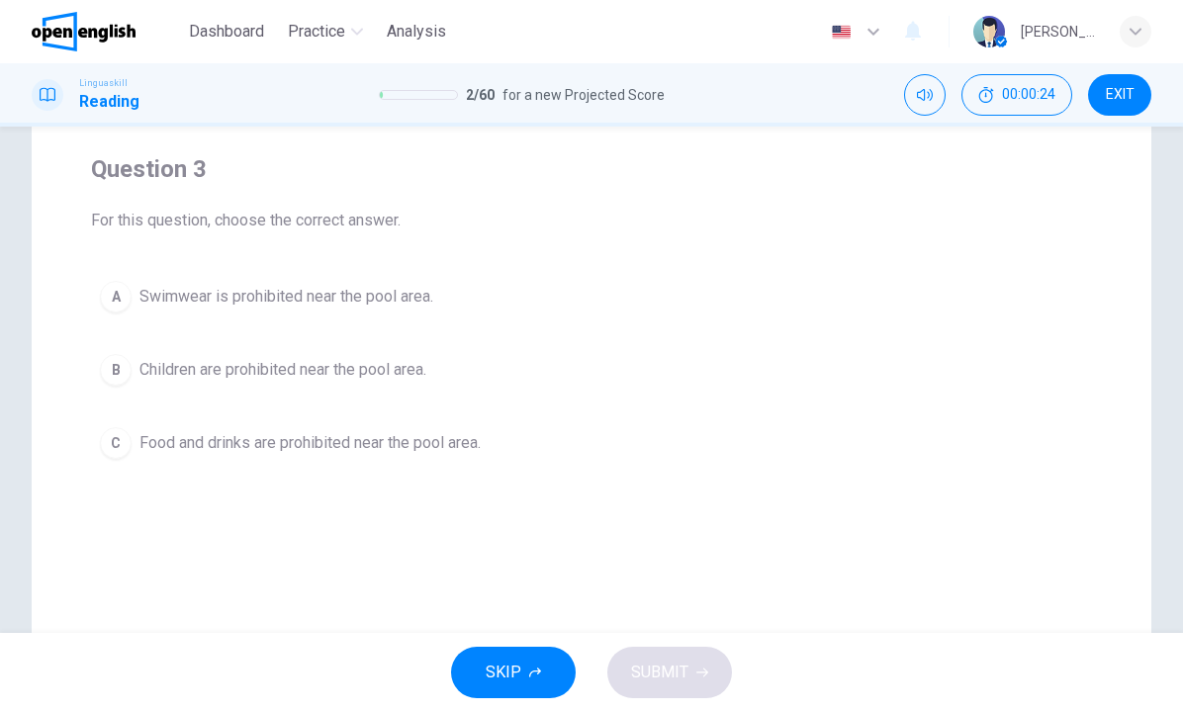
scroll to position [183, 0]
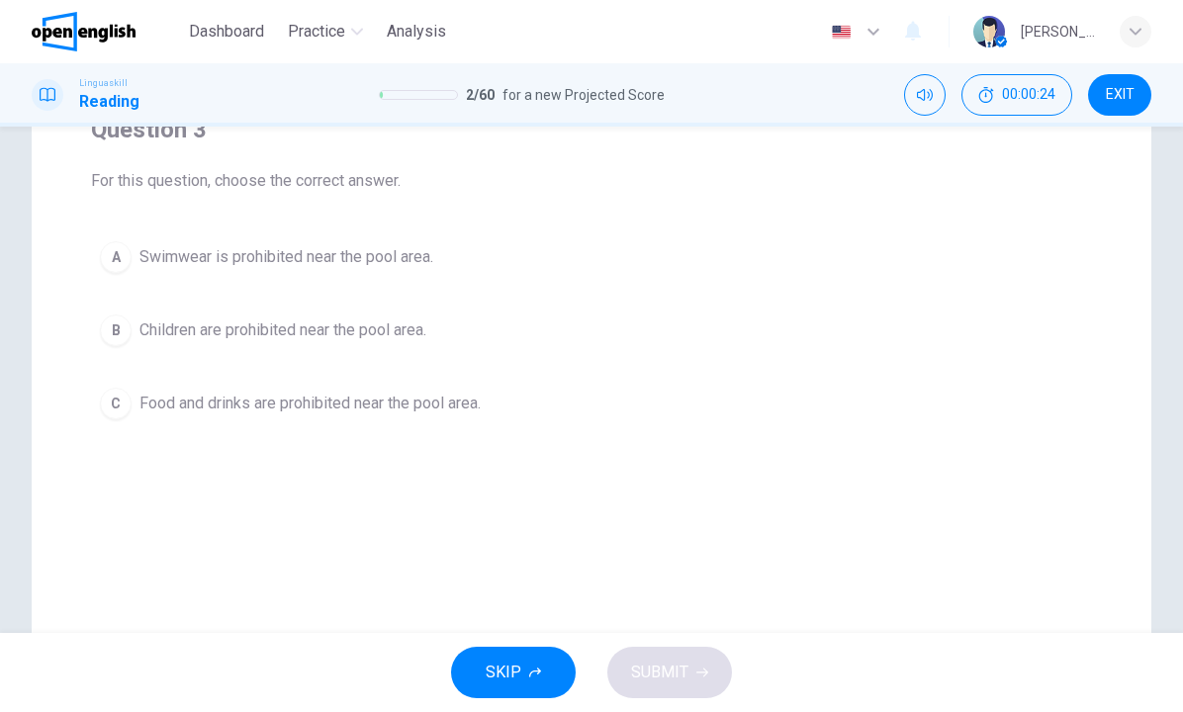
click at [371, 333] on span "Children are prohibited near the pool area." at bounding box center [282, 330] width 287 height 24
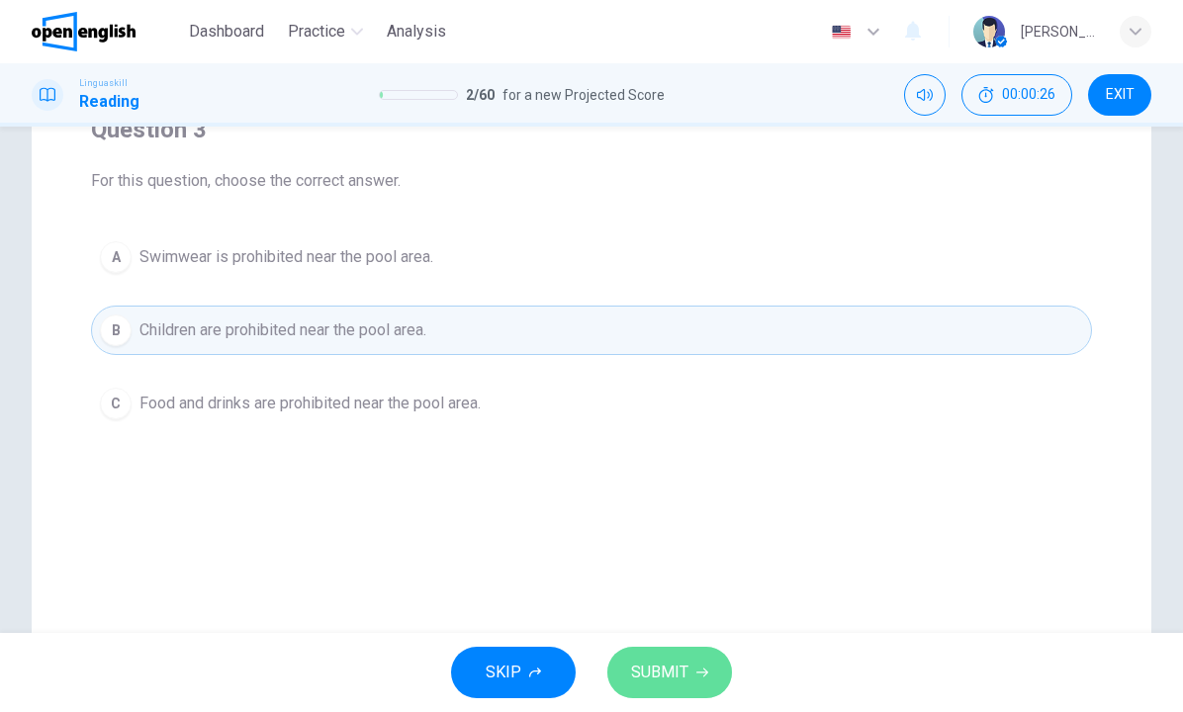
click at [684, 679] on span "SUBMIT" at bounding box center [659, 673] width 57 height 28
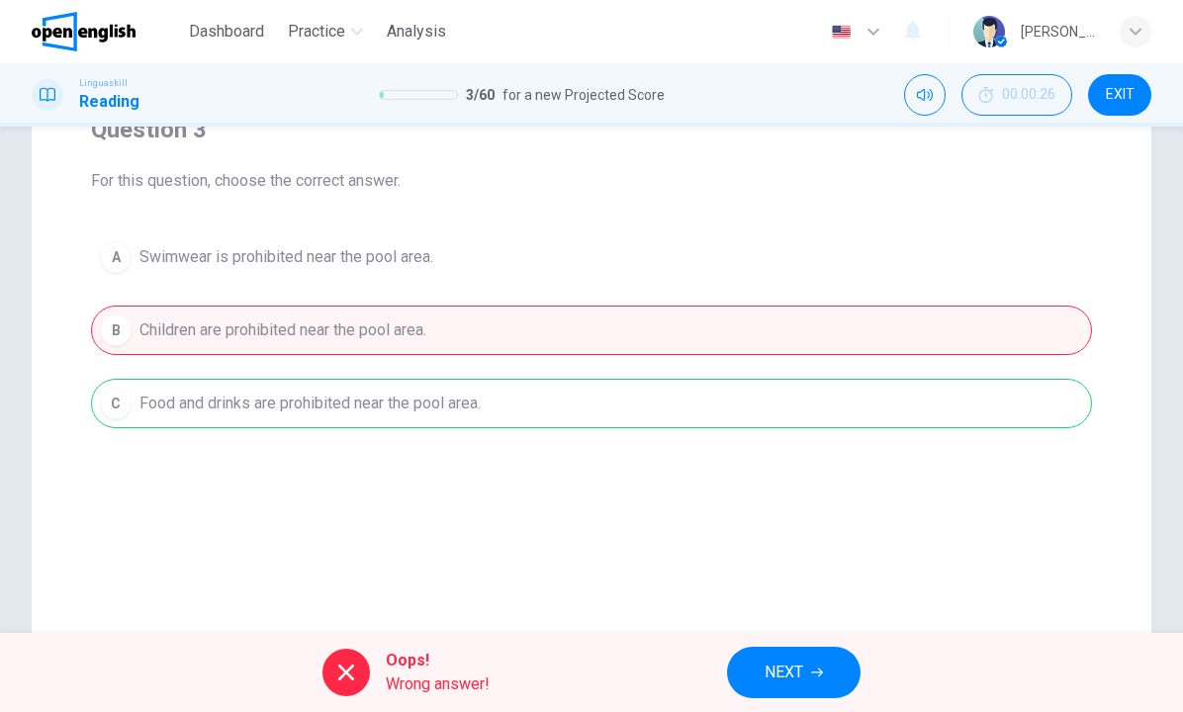
click at [808, 673] on button "NEXT" at bounding box center [794, 672] width 134 height 51
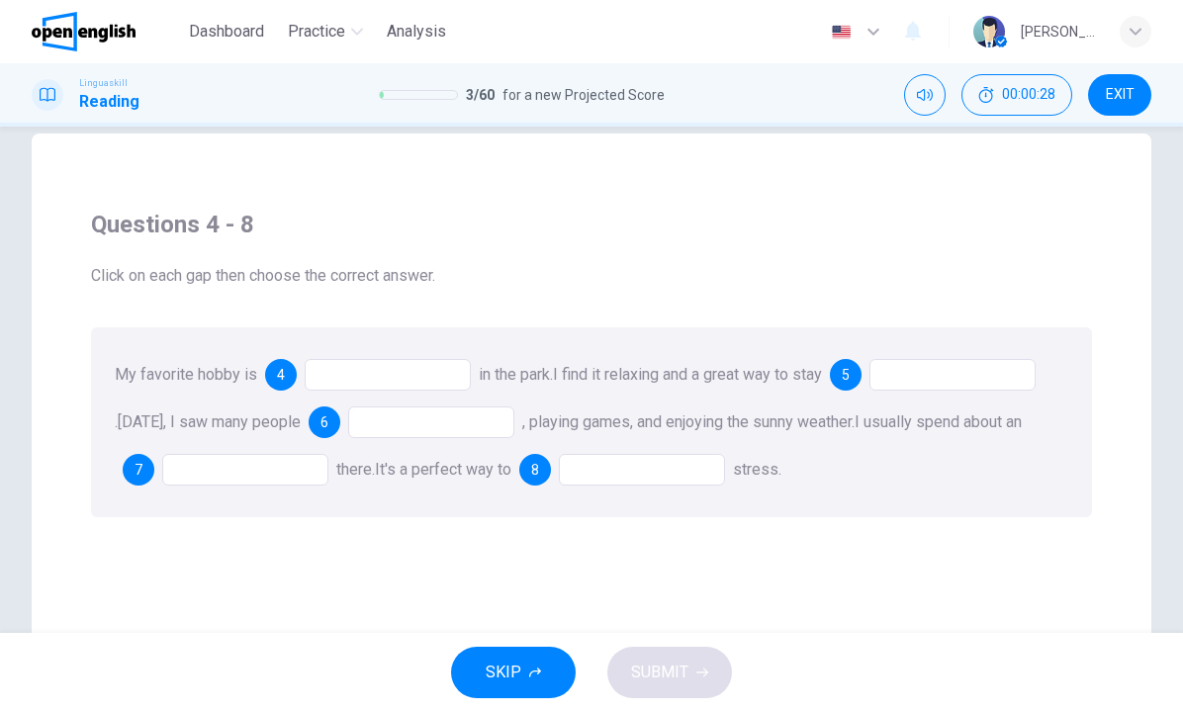
scroll to position [33, 0]
click at [393, 380] on div at bounding box center [388, 375] width 166 height 32
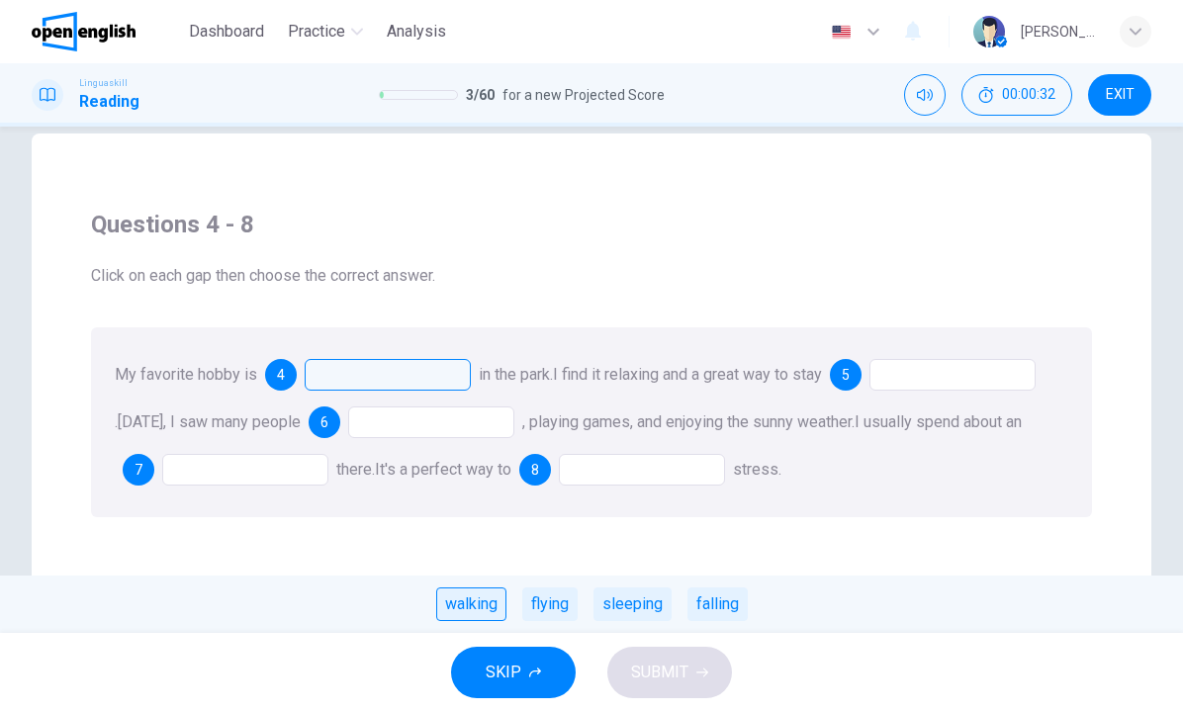
click at [494, 613] on div "walking" at bounding box center [471, 604] width 70 height 34
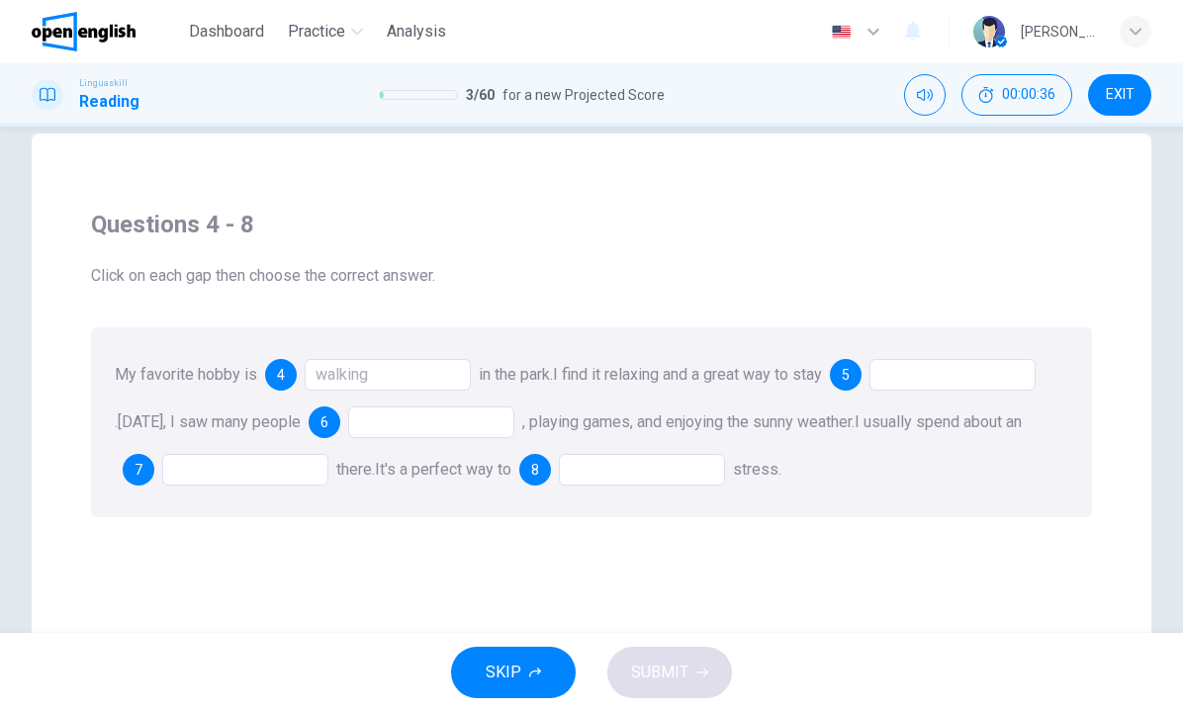
click at [908, 386] on div at bounding box center [952, 375] width 166 height 32
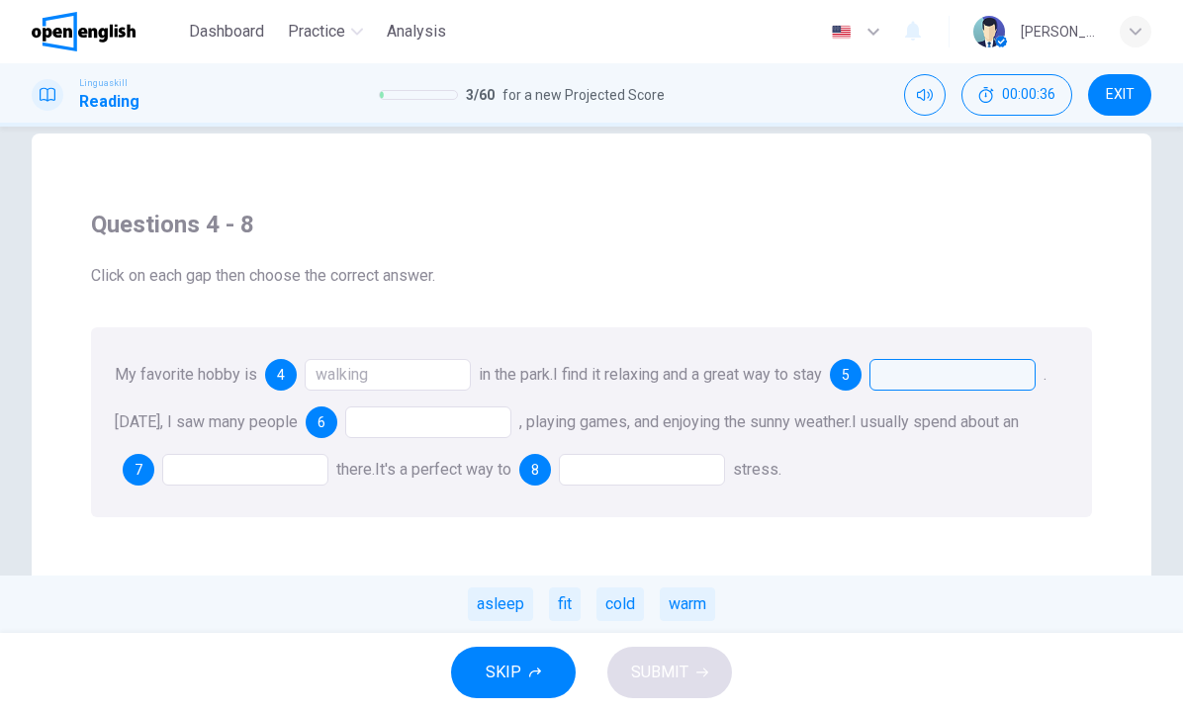
click at [908, 386] on div at bounding box center [952, 375] width 166 height 32
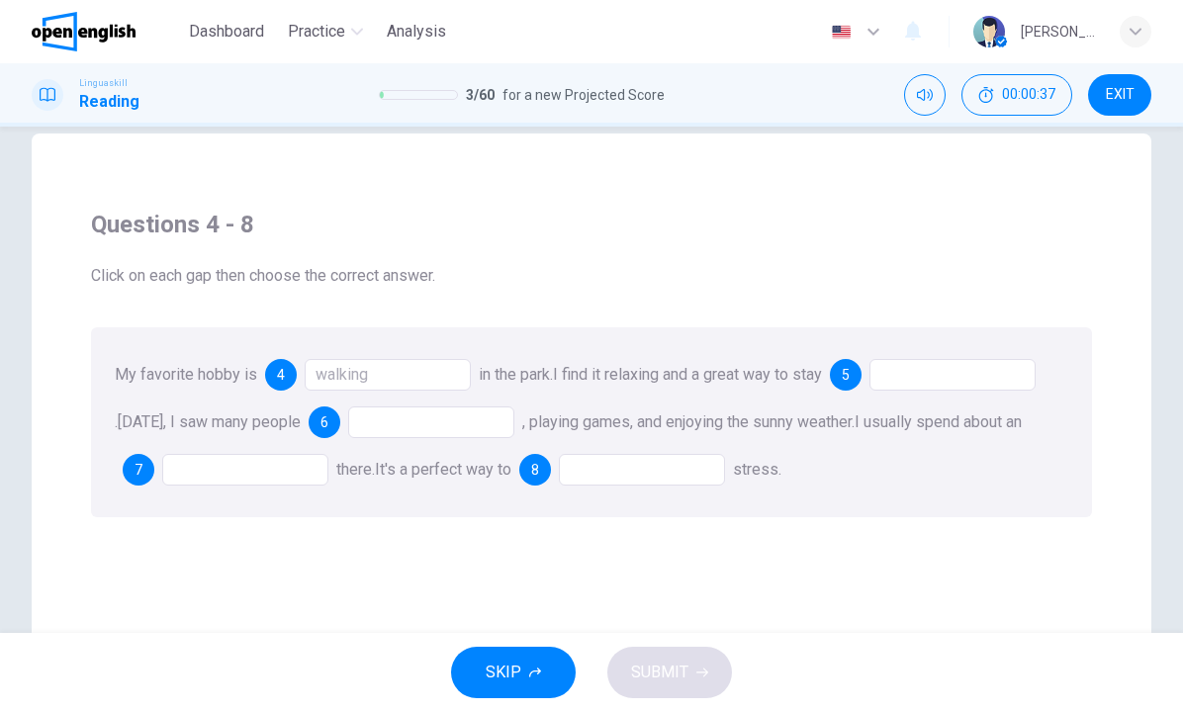
click at [919, 383] on div at bounding box center [952, 375] width 166 height 32
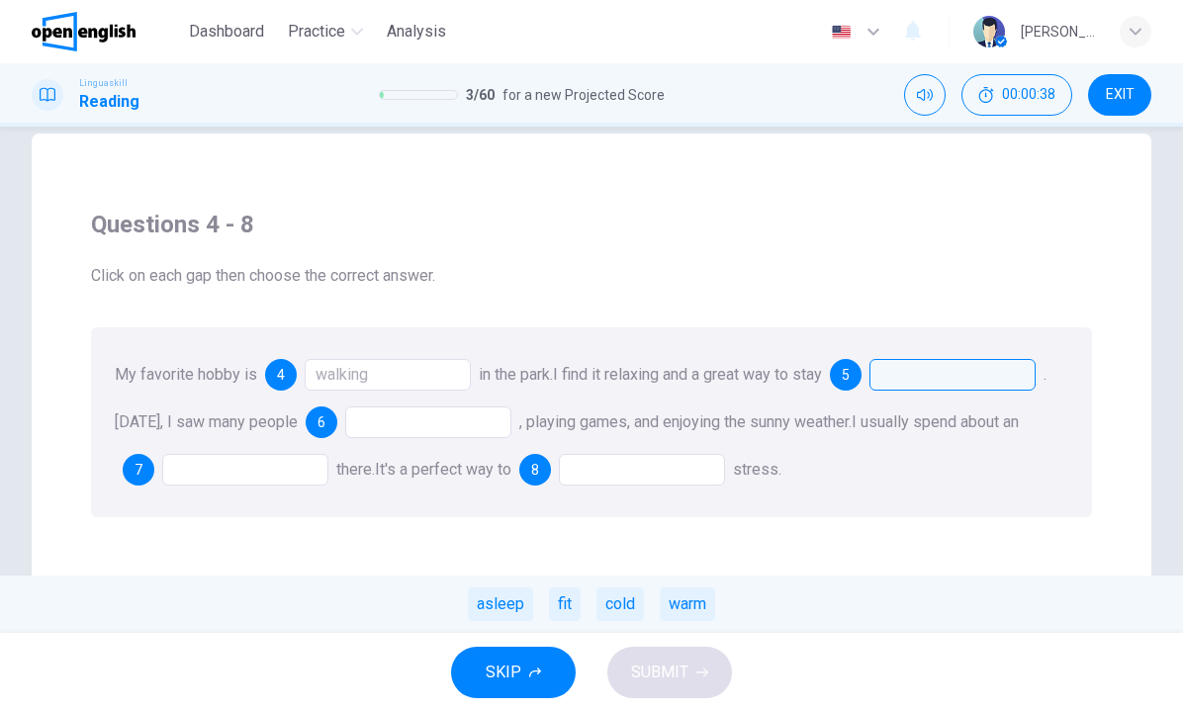
scroll to position [65, 0]
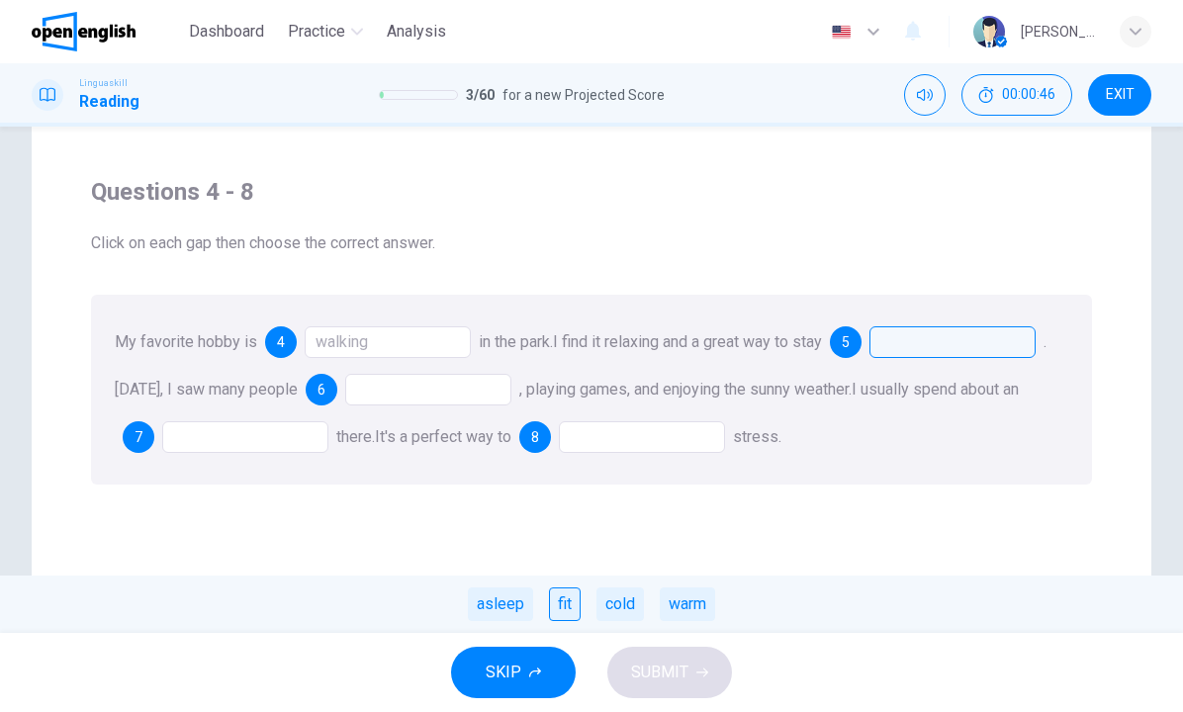
click at [576, 609] on div "fit" at bounding box center [565, 604] width 32 height 34
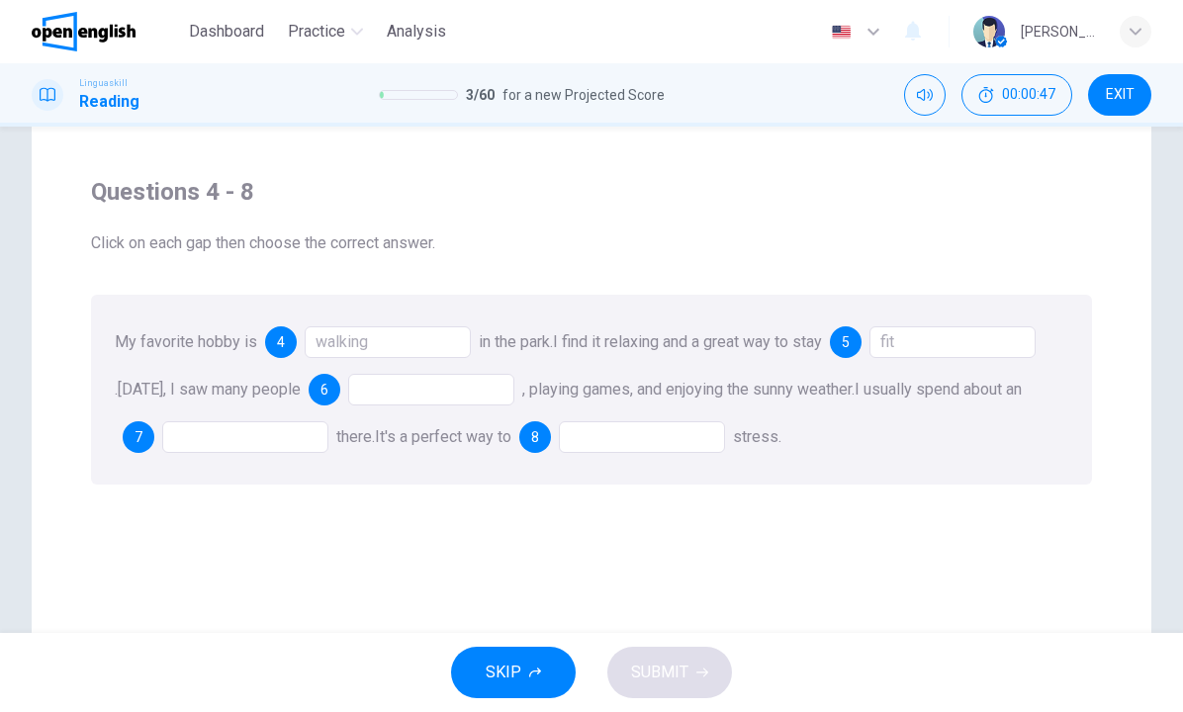
click at [457, 398] on div at bounding box center [431, 390] width 166 height 32
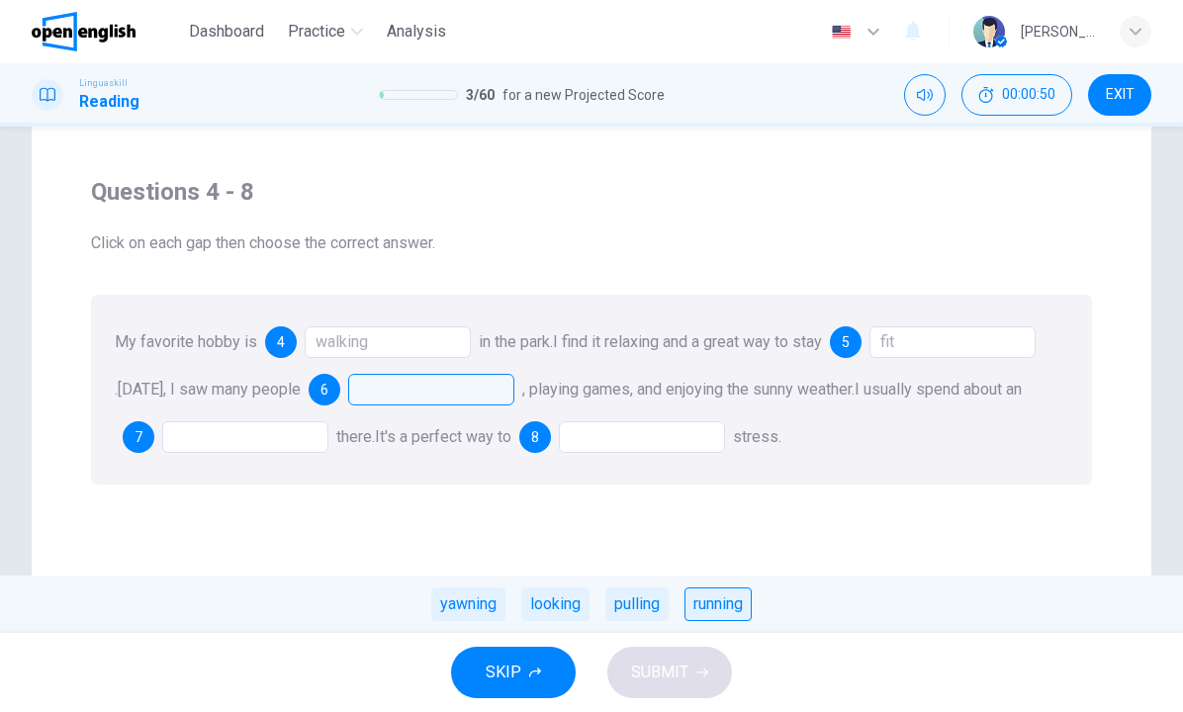
click at [719, 607] on div "running" at bounding box center [717, 604] width 67 height 34
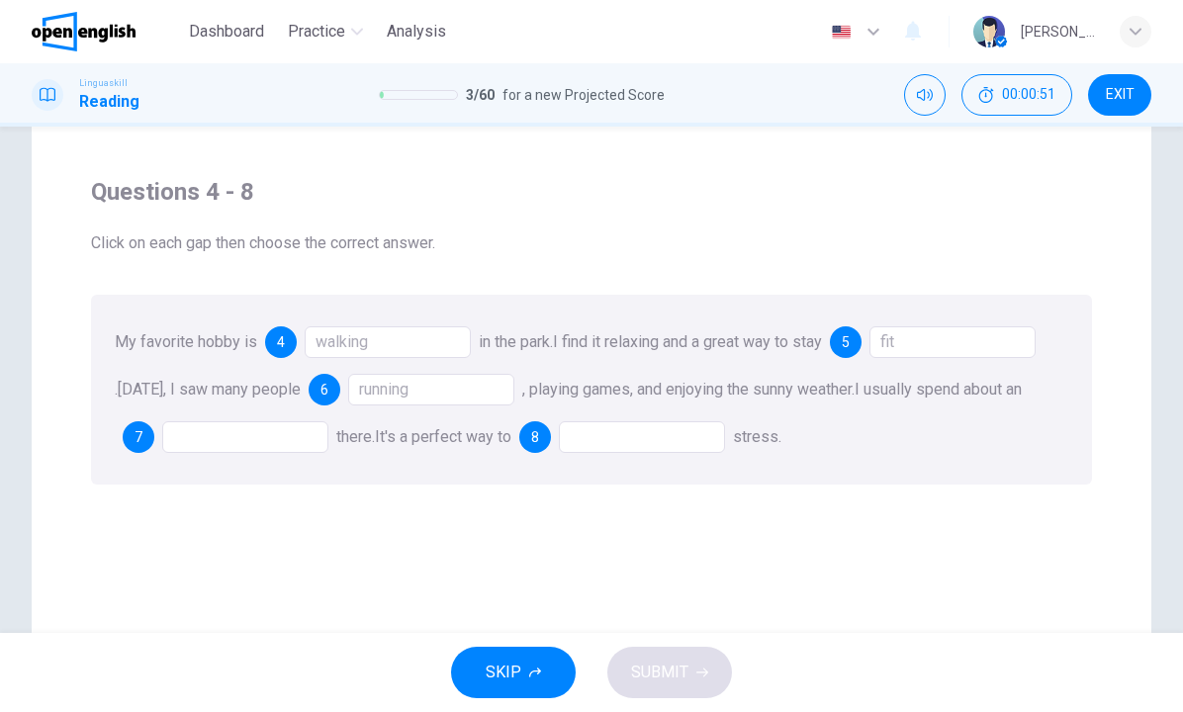
click at [241, 441] on div at bounding box center [245, 437] width 166 height 32
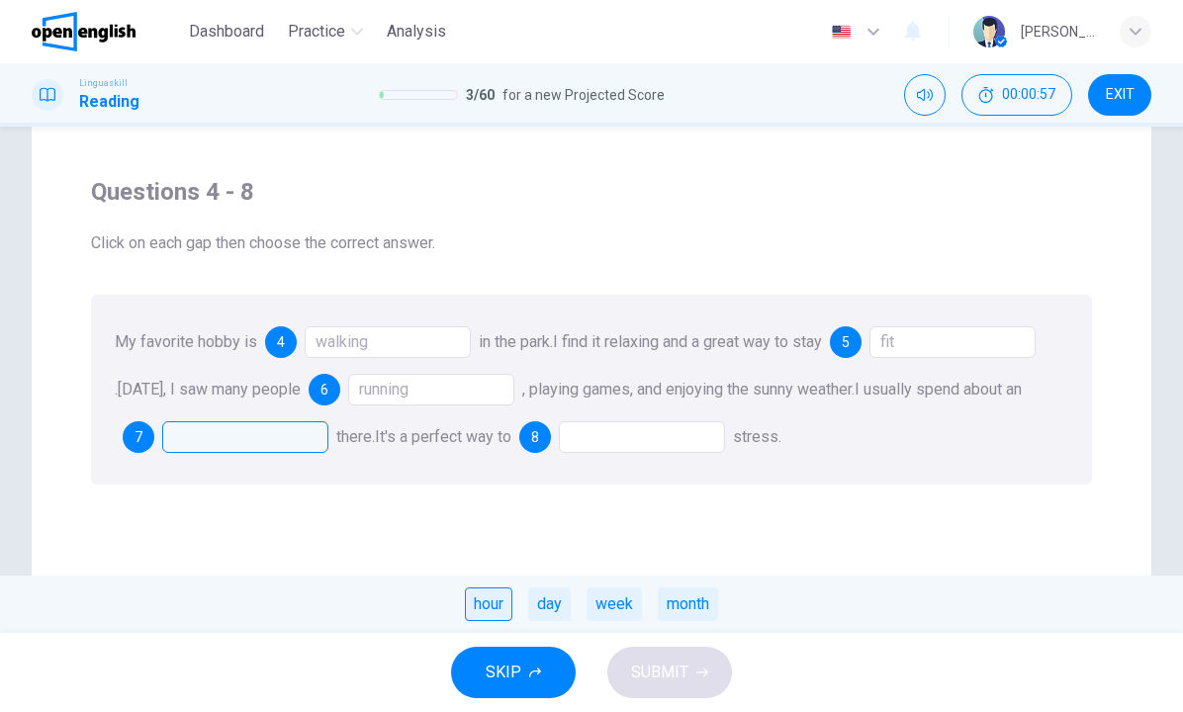
click at [499, 606] on div "hour" at bounding box center [488, 604] width 47 height 34
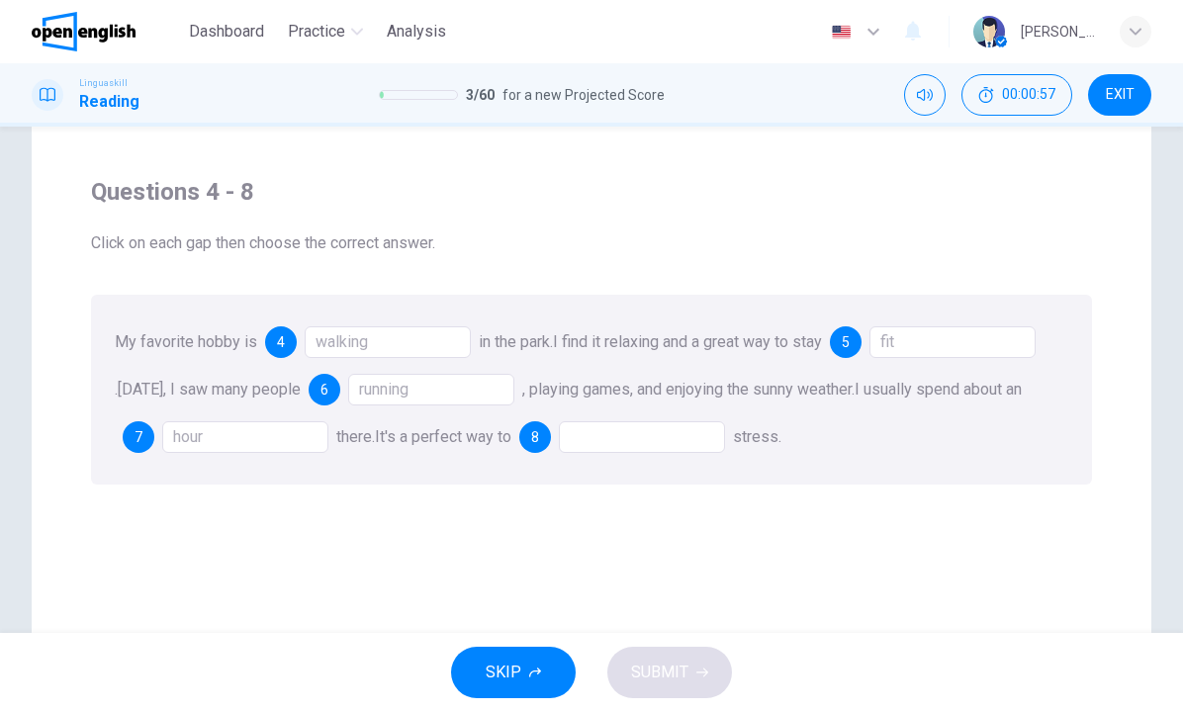
click at [613, 438] on div at bounding box center [642, 437] width 166 height 32
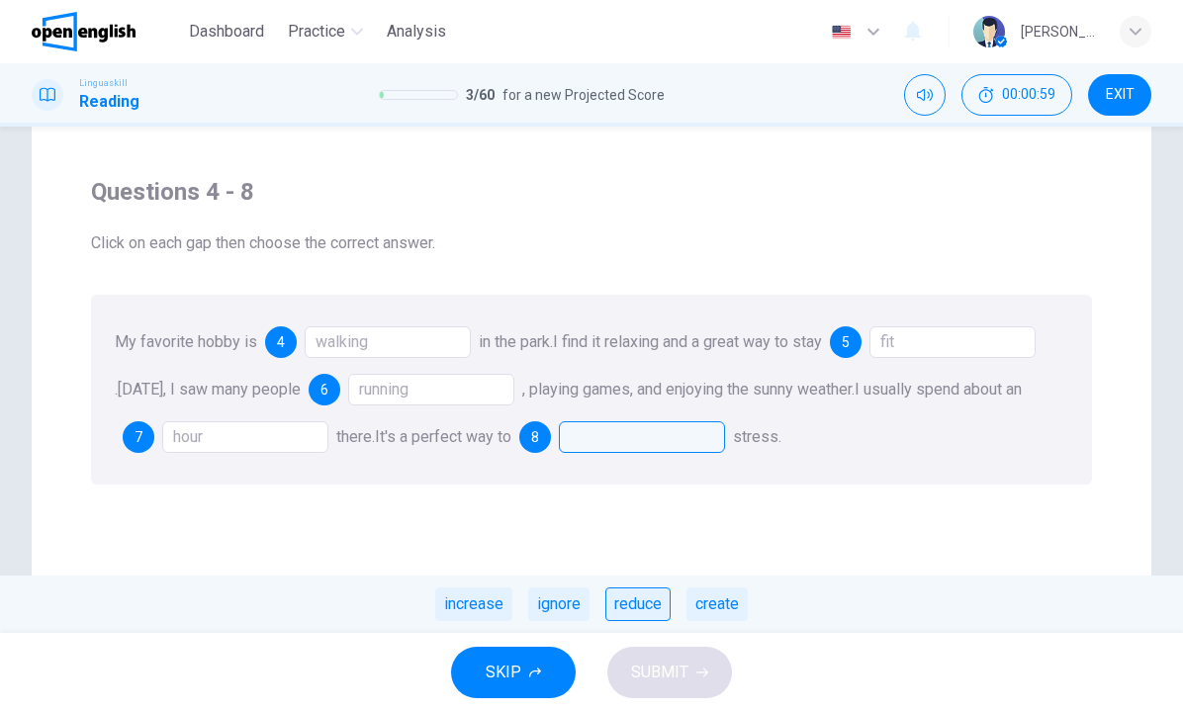
click at [649, 609] on div "reduce" at bounding box center [637, 604] width 65 height 34
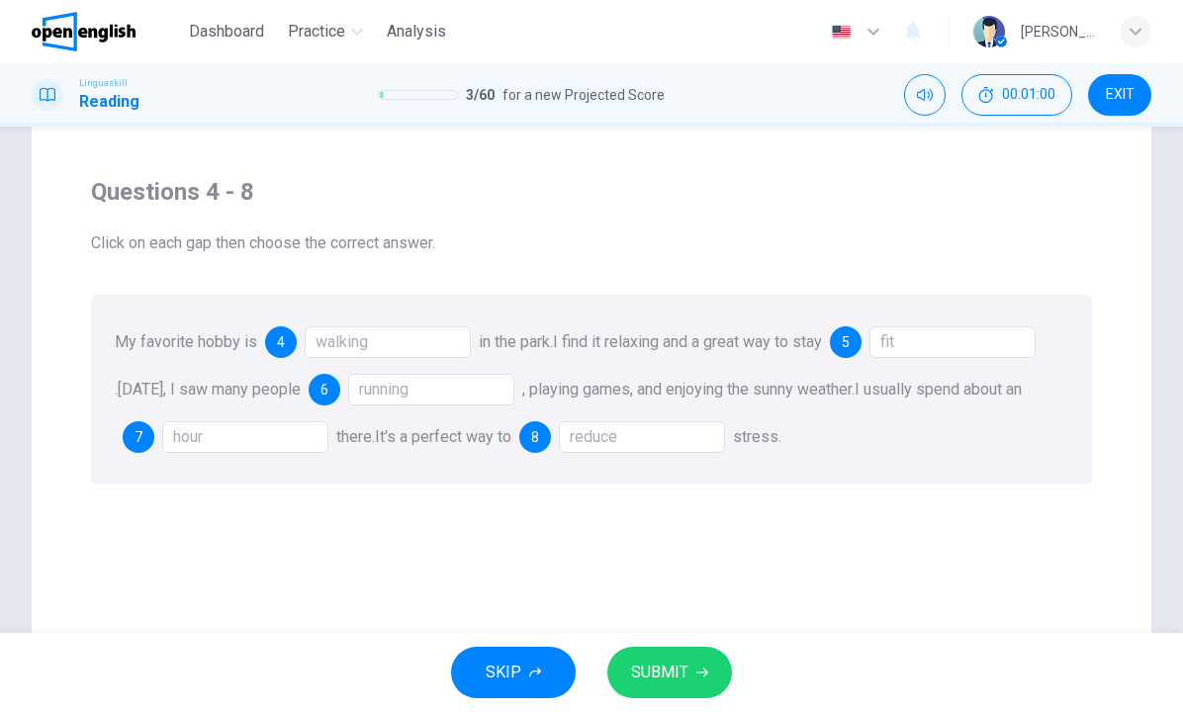
click at [657, 664] on span "SUBMIT" at bounding box center [659, 673] width 57 height 28
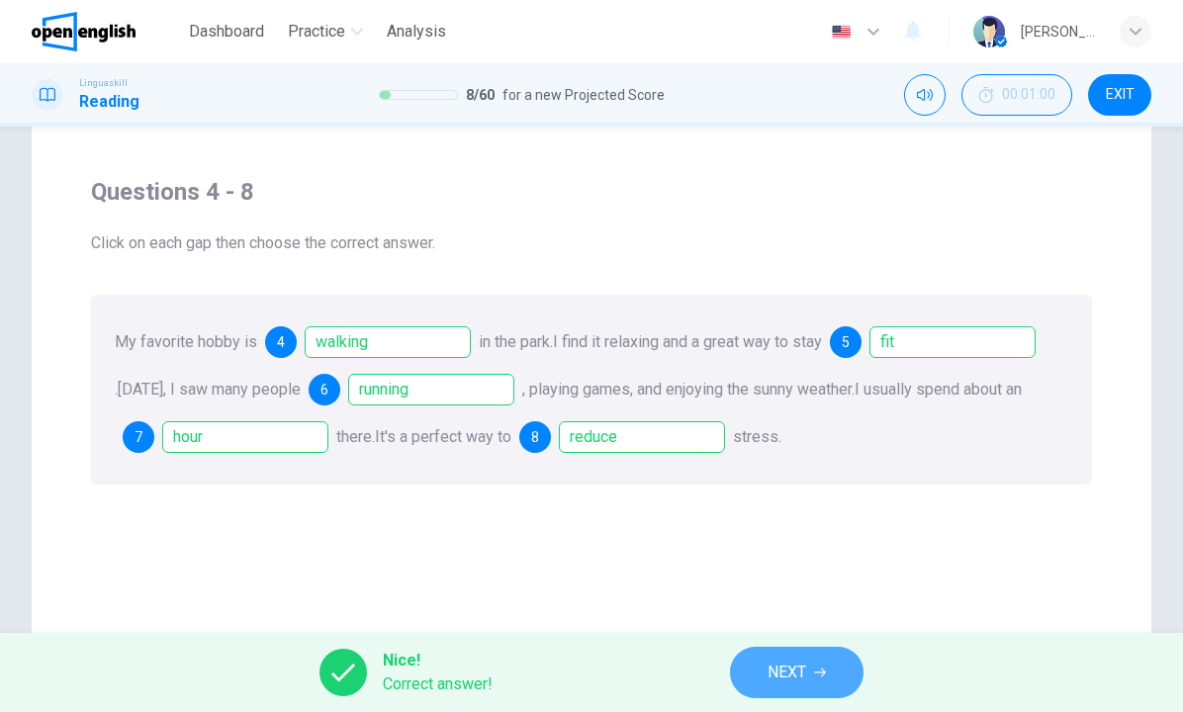
click at [793, 684] on span "NEXT" at bounding box center [786, 673] width 39 height 28
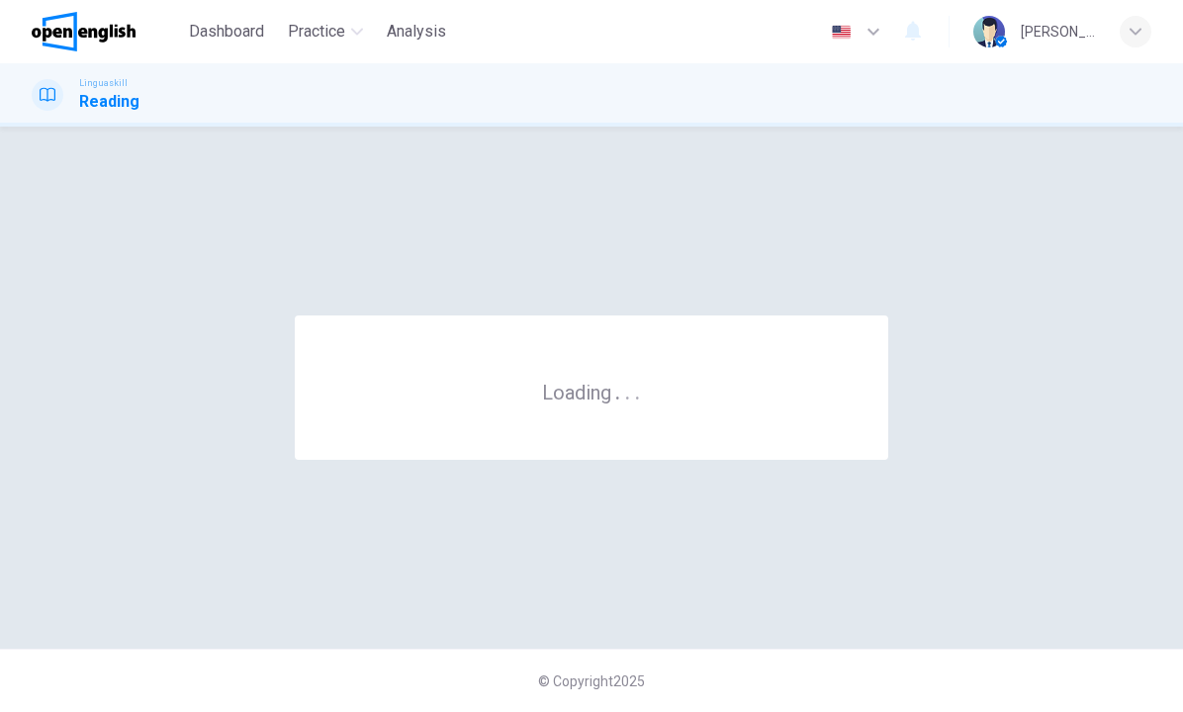
scroll to position [0, 0]
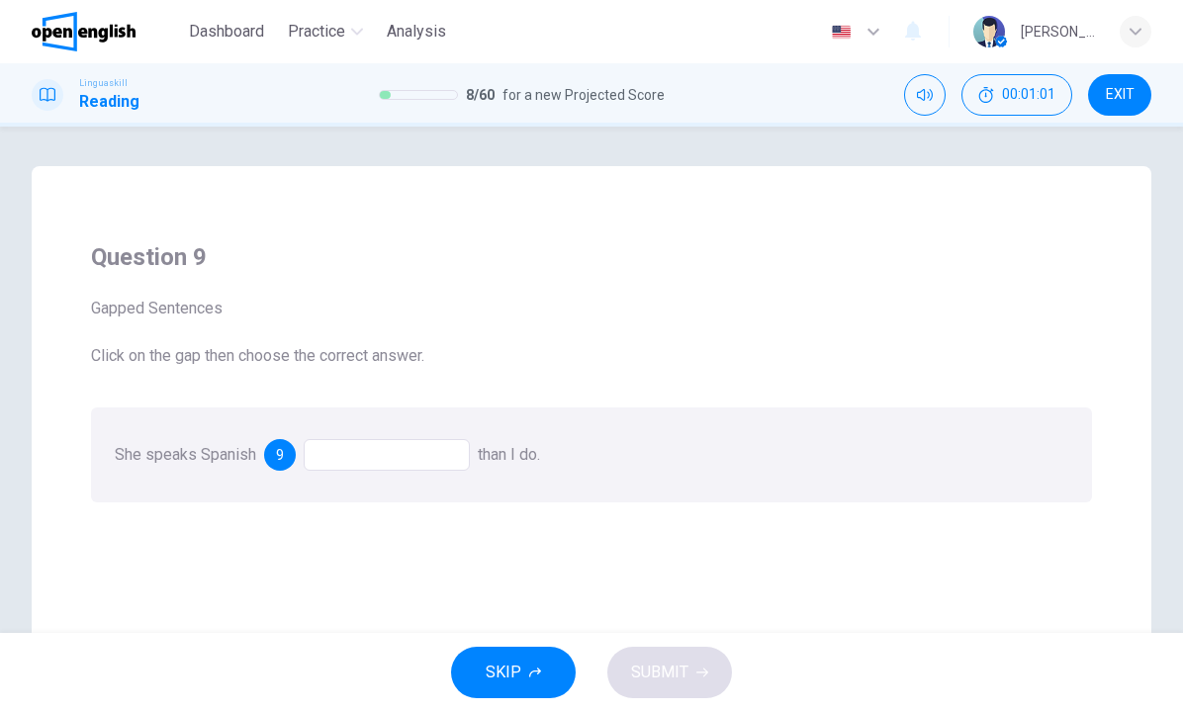
click at [385, 461] on div at bounding box center [387, 455] width 166 height 32
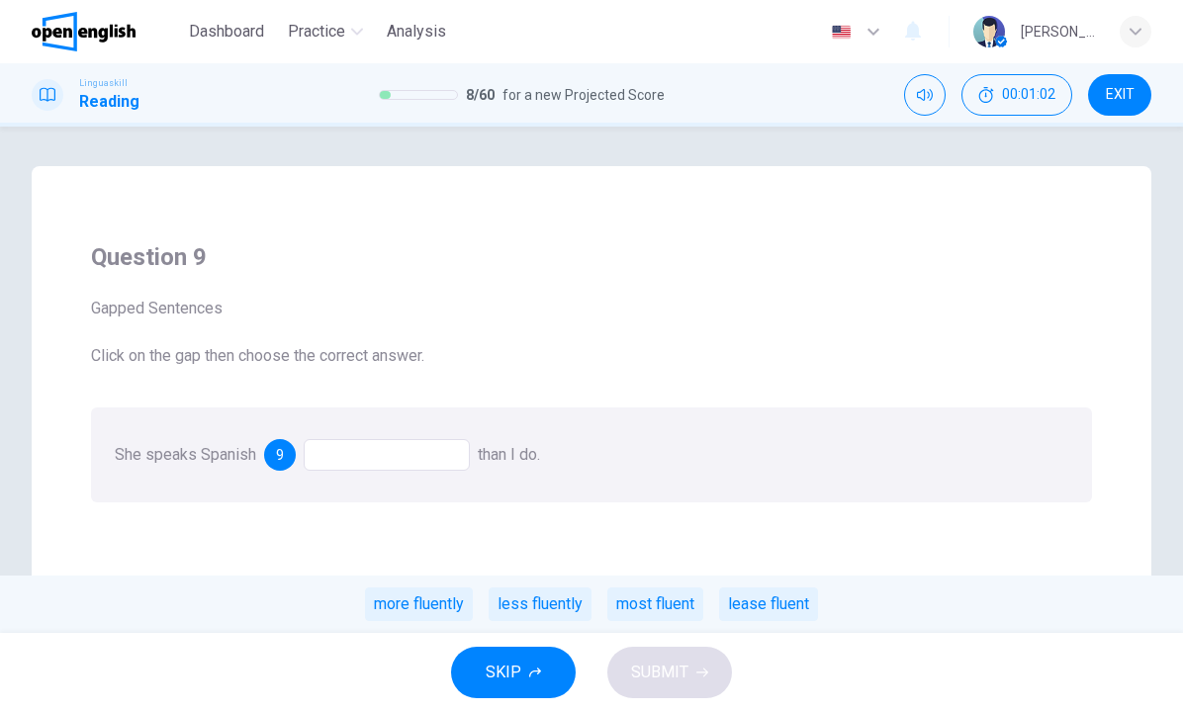
scroll to position [42, 0]
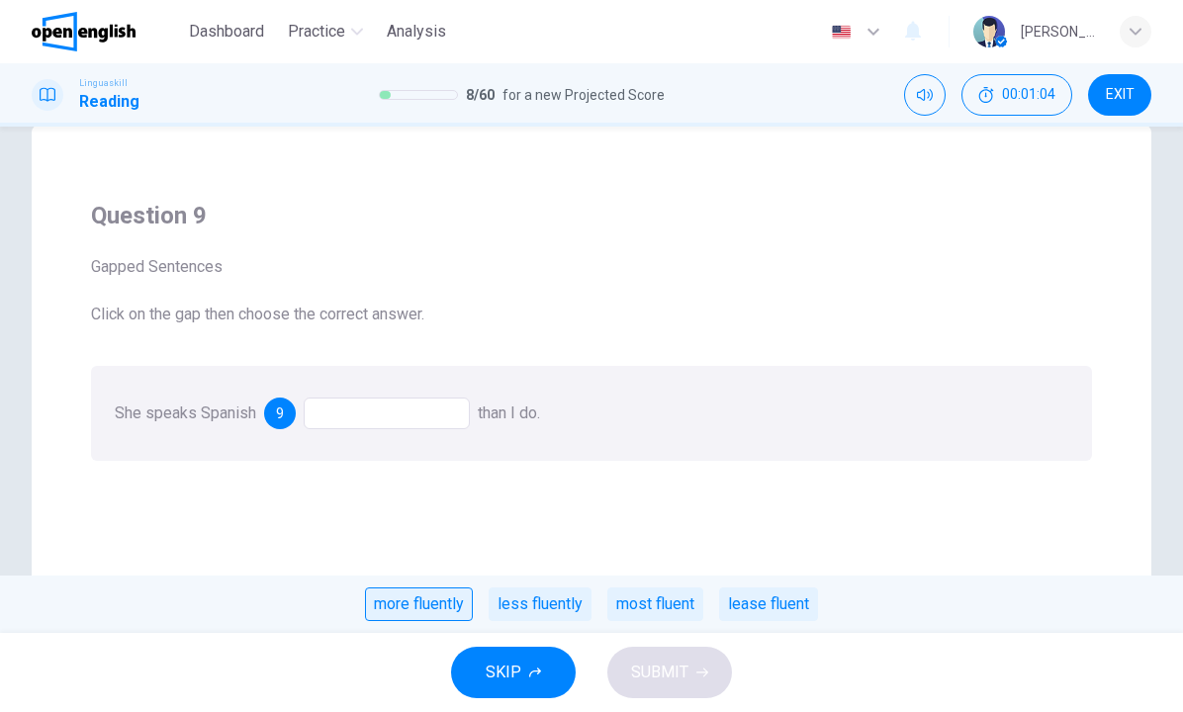
click at [452, 598] on div "more fluently" at bounding box center [419, 604] width 108 height 34
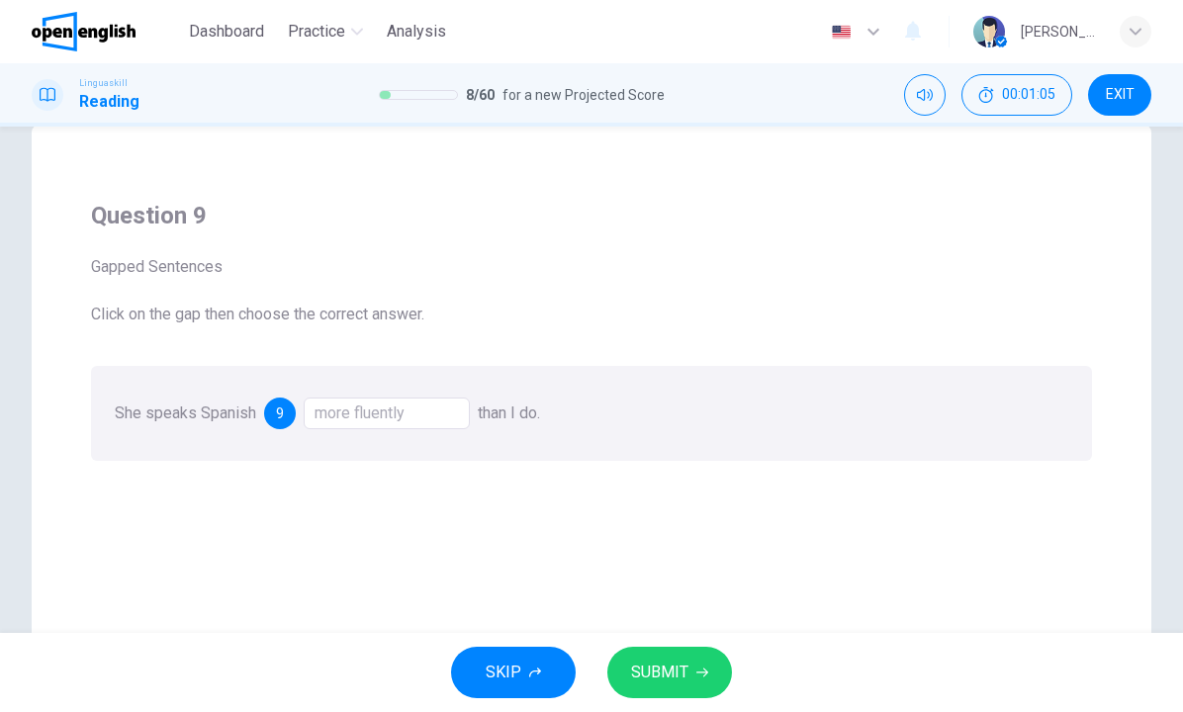
click at [659, 675] on span "SUBMIT" at bounding box center [659, 673] width 57 height 28
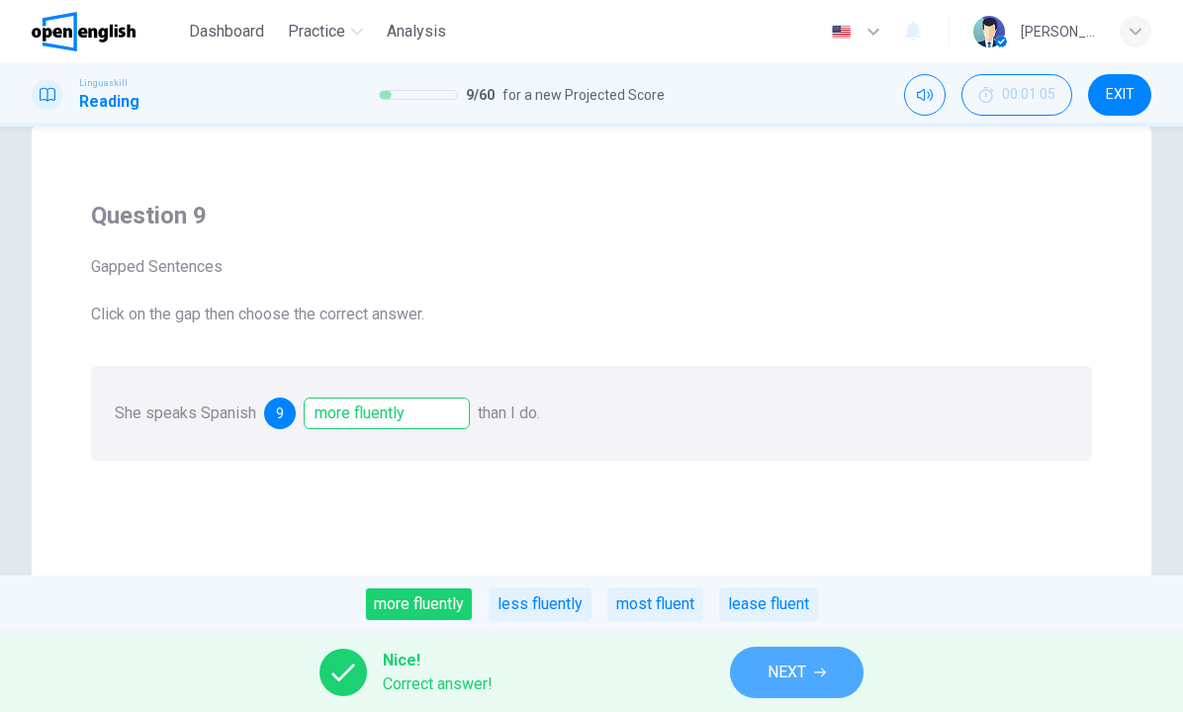
click at [803, 674] on span "NEXT" at bounding box center [786, 673] width 39 height 28
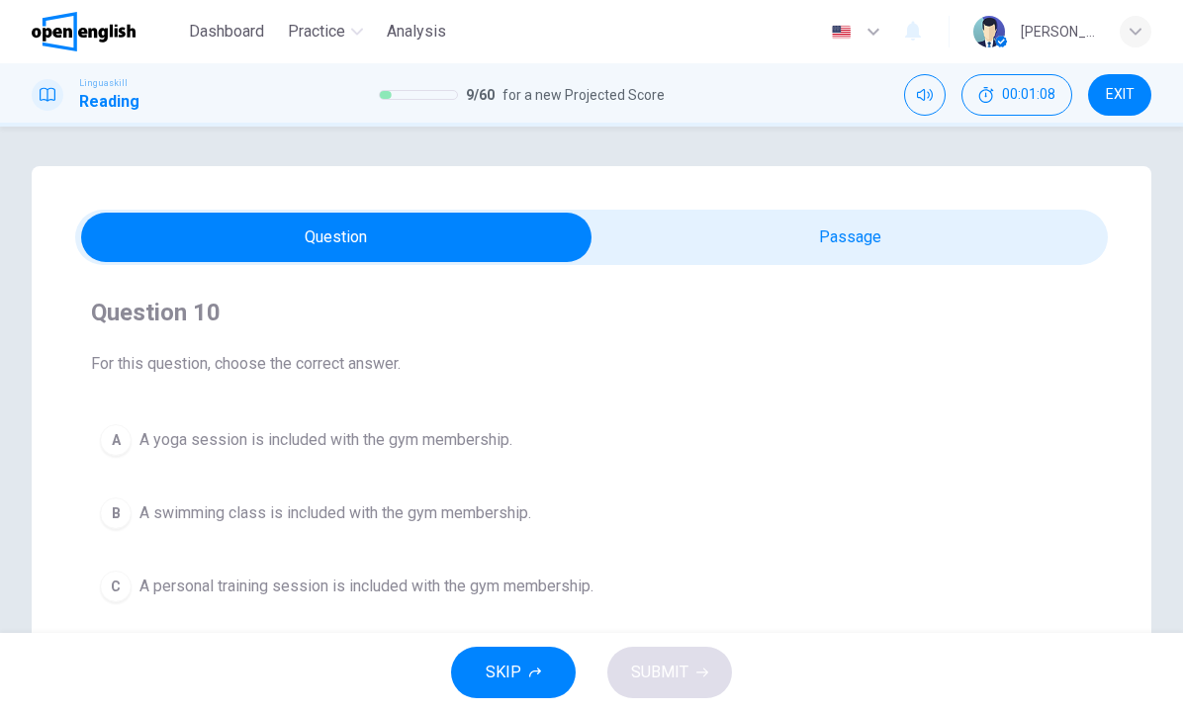
scroll to position [89, 0]
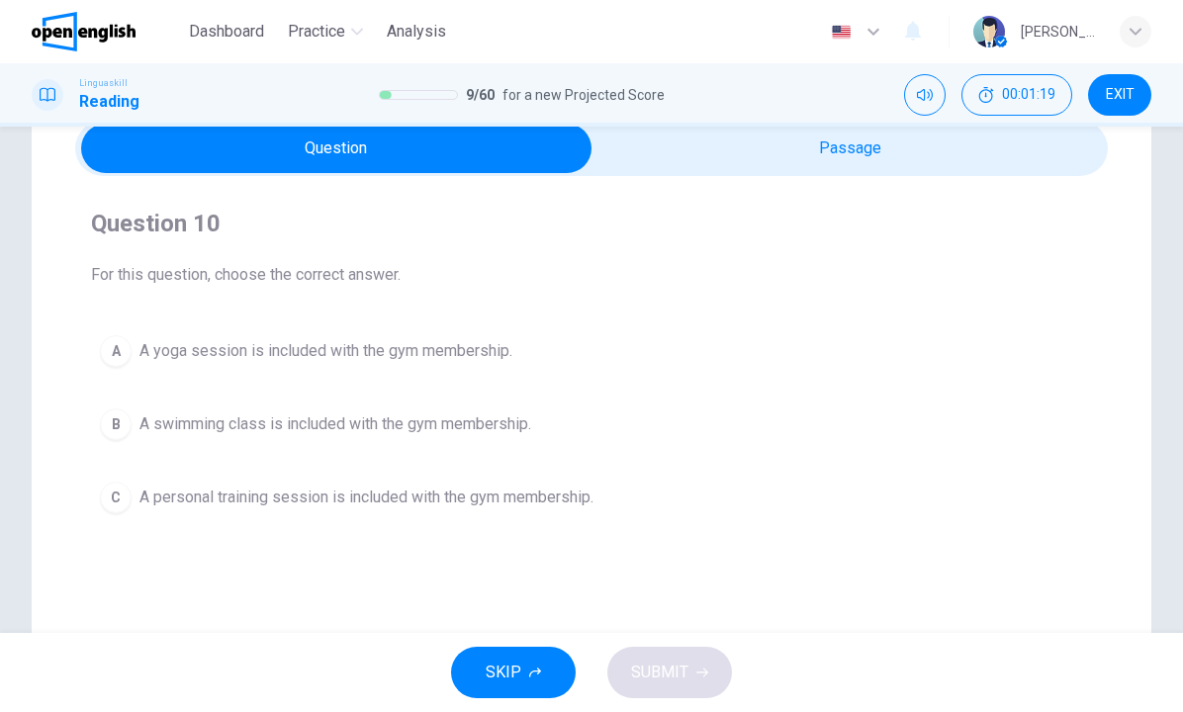
click at [472, 349] on span "A yoga session is included with the gym membership." at bounding box center [325, 351] width 373 height 24
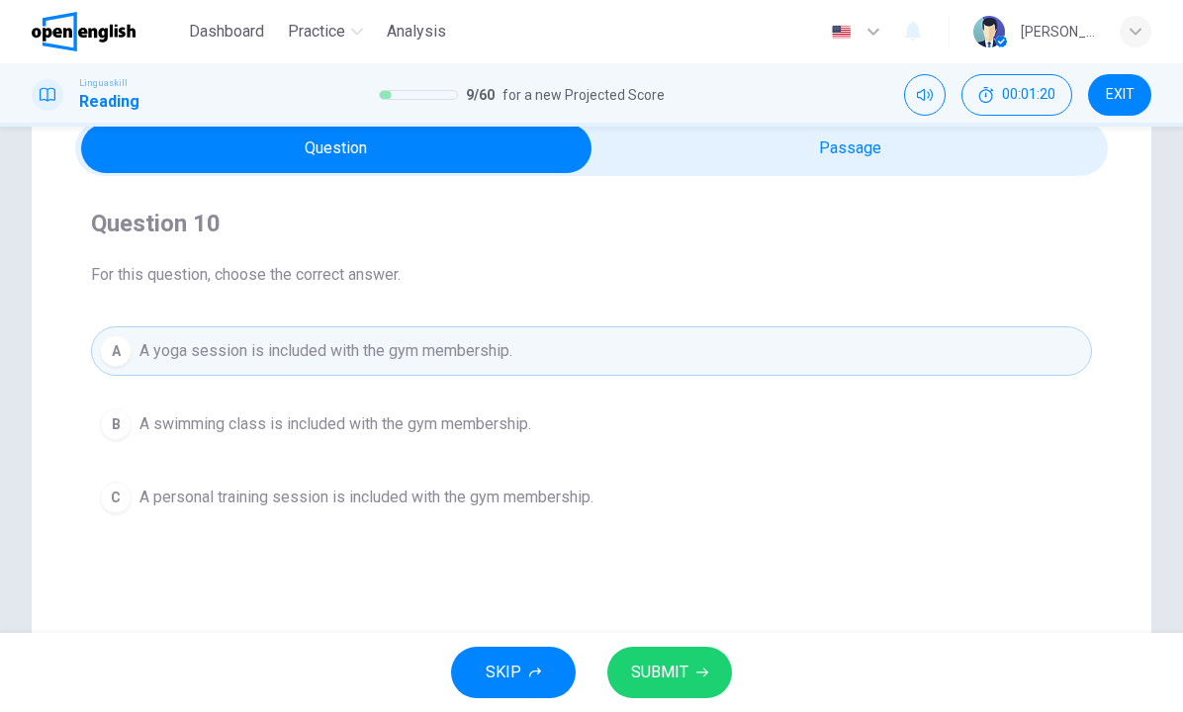
click at [662, 674] on span "SUBMIT" at bounding box center [659, 673] width 57 height 28
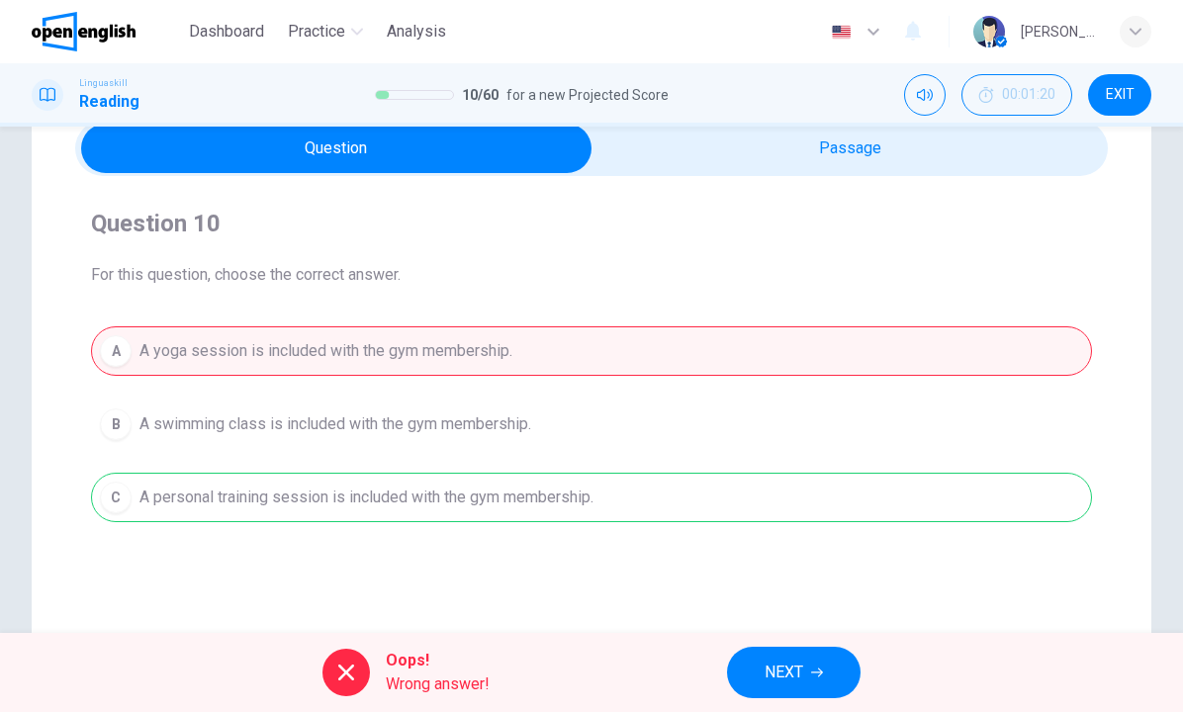
click at [806, 670] on button "NEXT" at bounding box center [794, 672] width 134 height 51
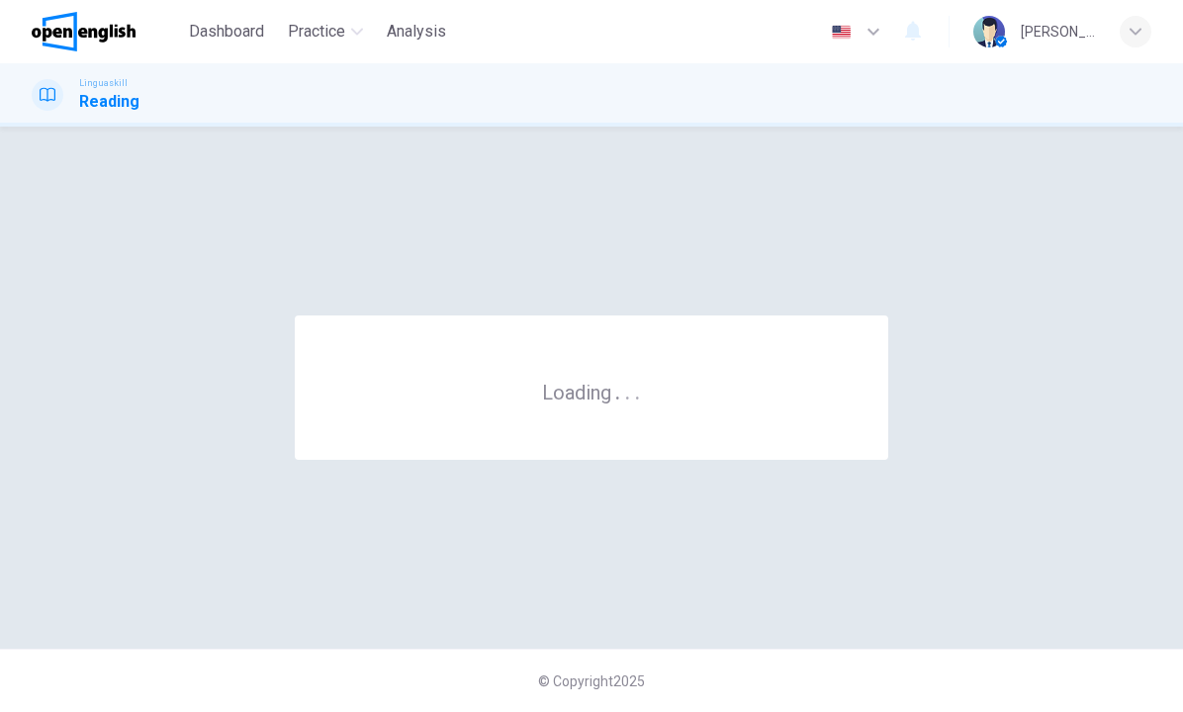
scroll to position [0, 0]
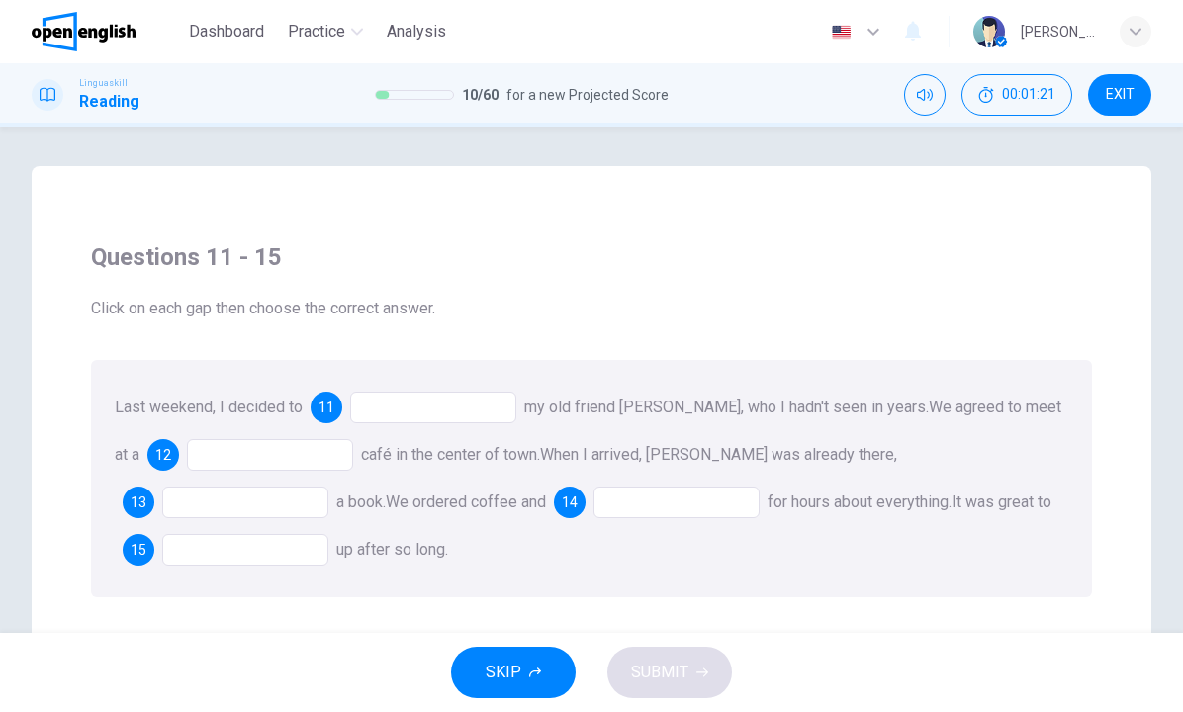
click at [411, 415] on div at bounding box center [433, 408] width 166 height 32
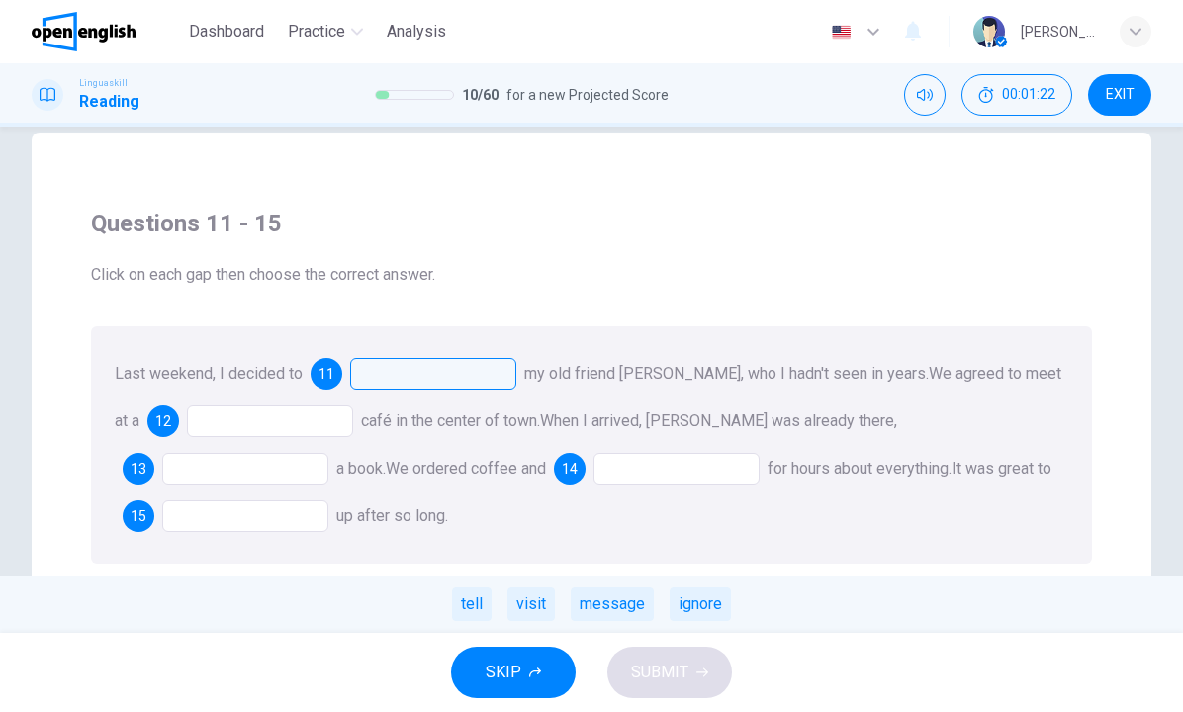
scroll to position [38, 0]
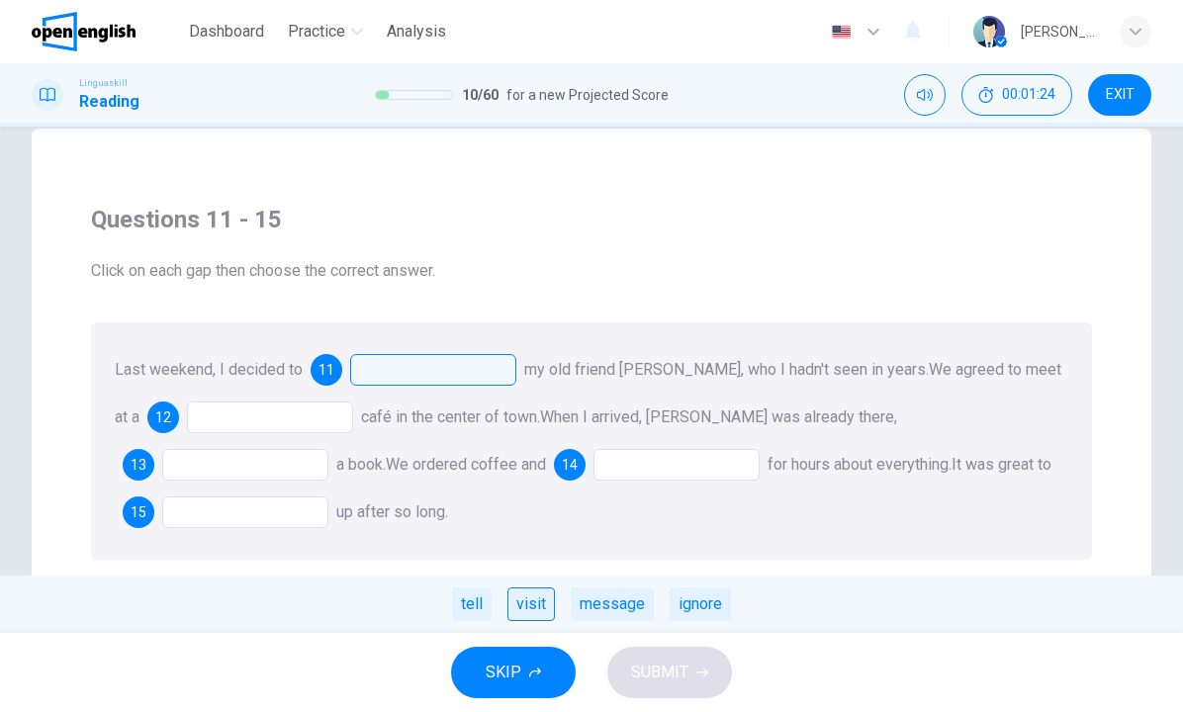
click at [542, 608] on div "visit" at bounding box center [530, 604] width 47 height 34
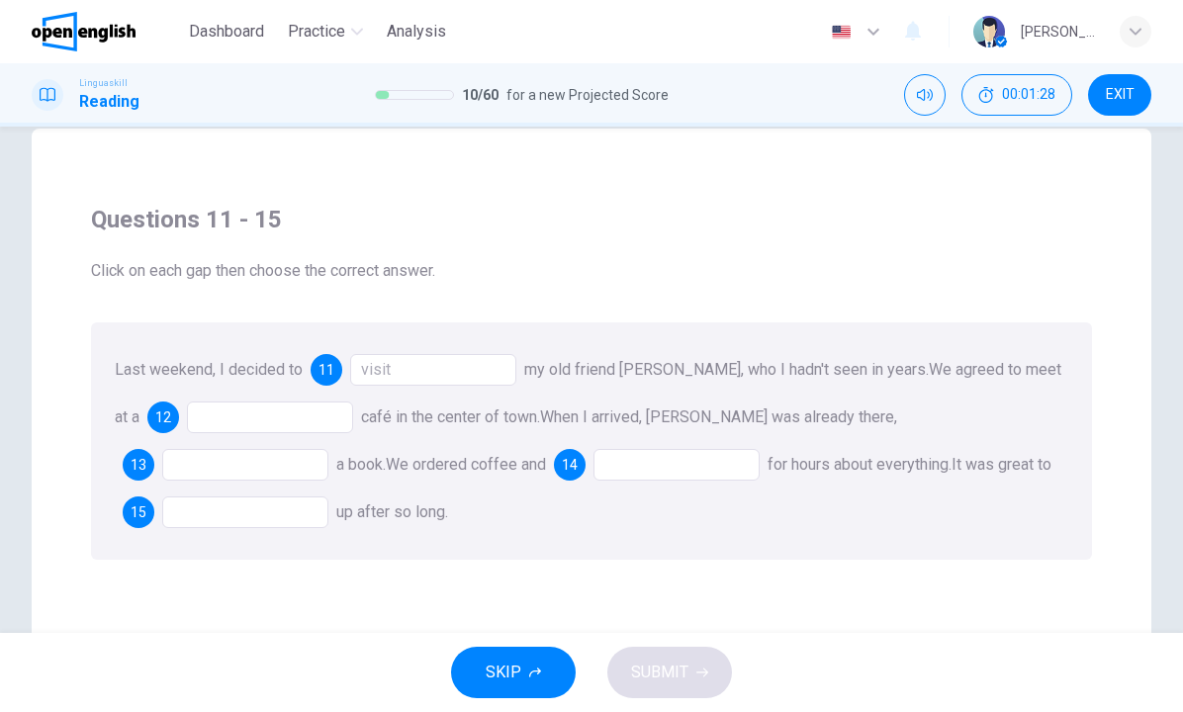
click at [375, 376] on div "visit" at bounding box center [433, 370] width 166 height 32
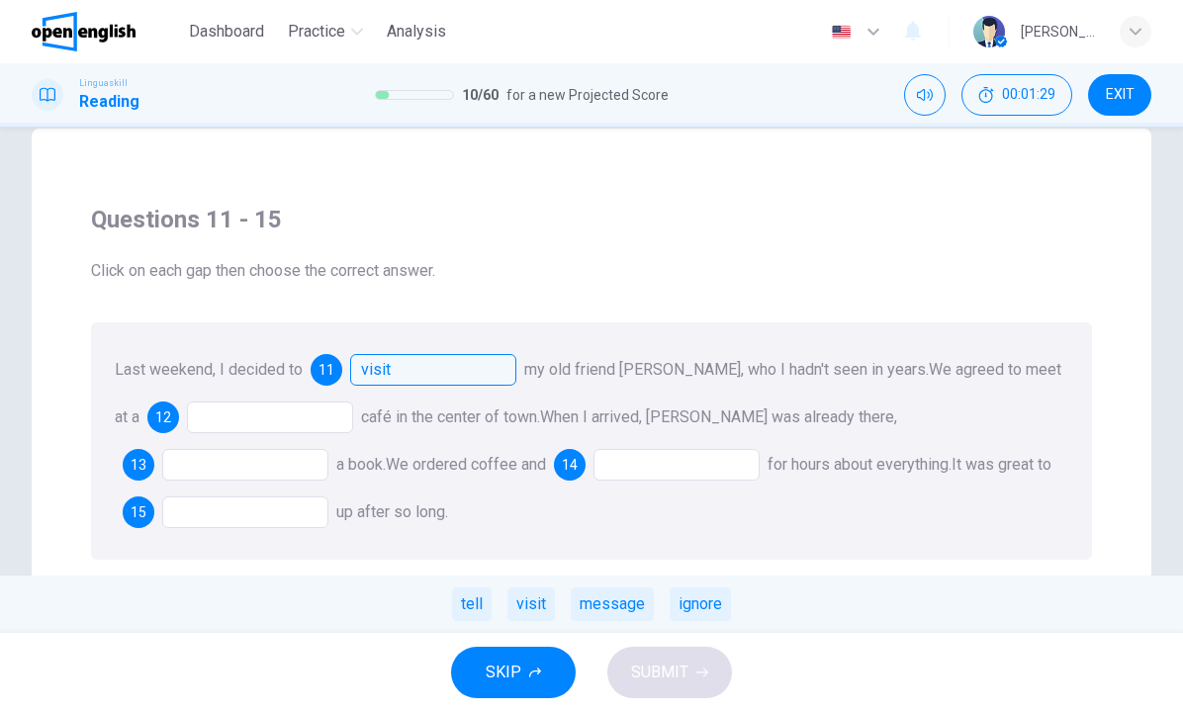
click at [375, 376] on div "visit" at bounding box center [433, 370] width 166 height 32
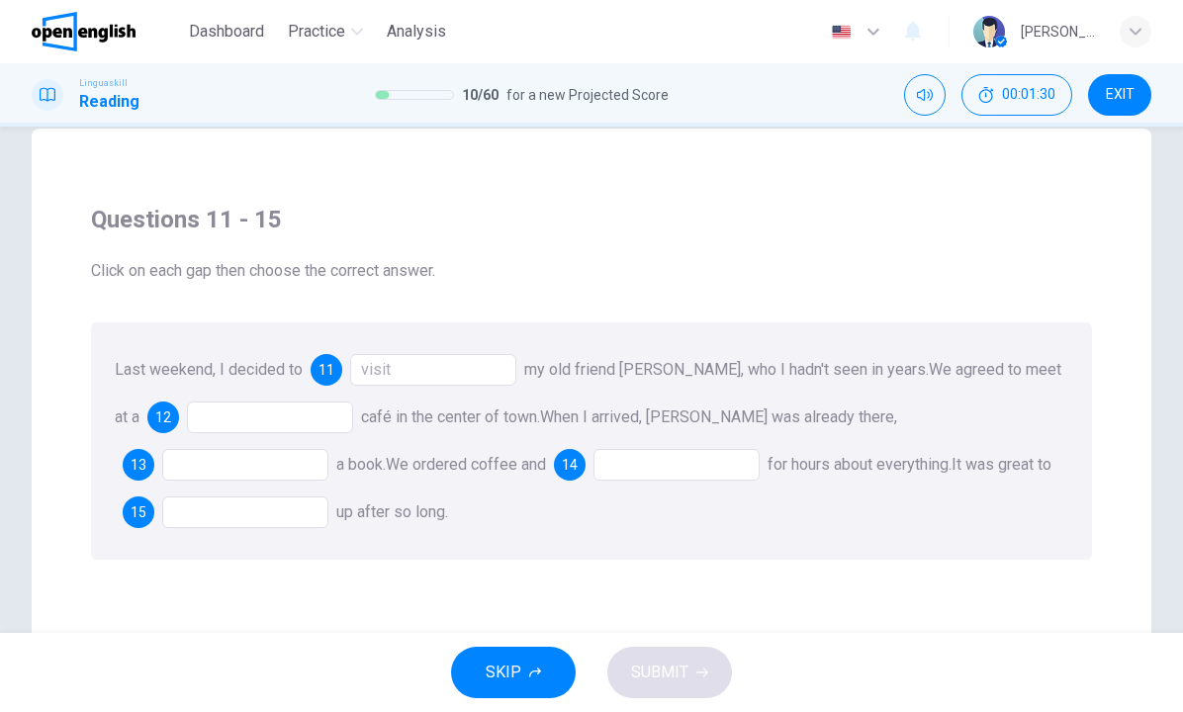
click at [375, 376] on div "visit" at bounding box center [433, 370] width 166 height 32
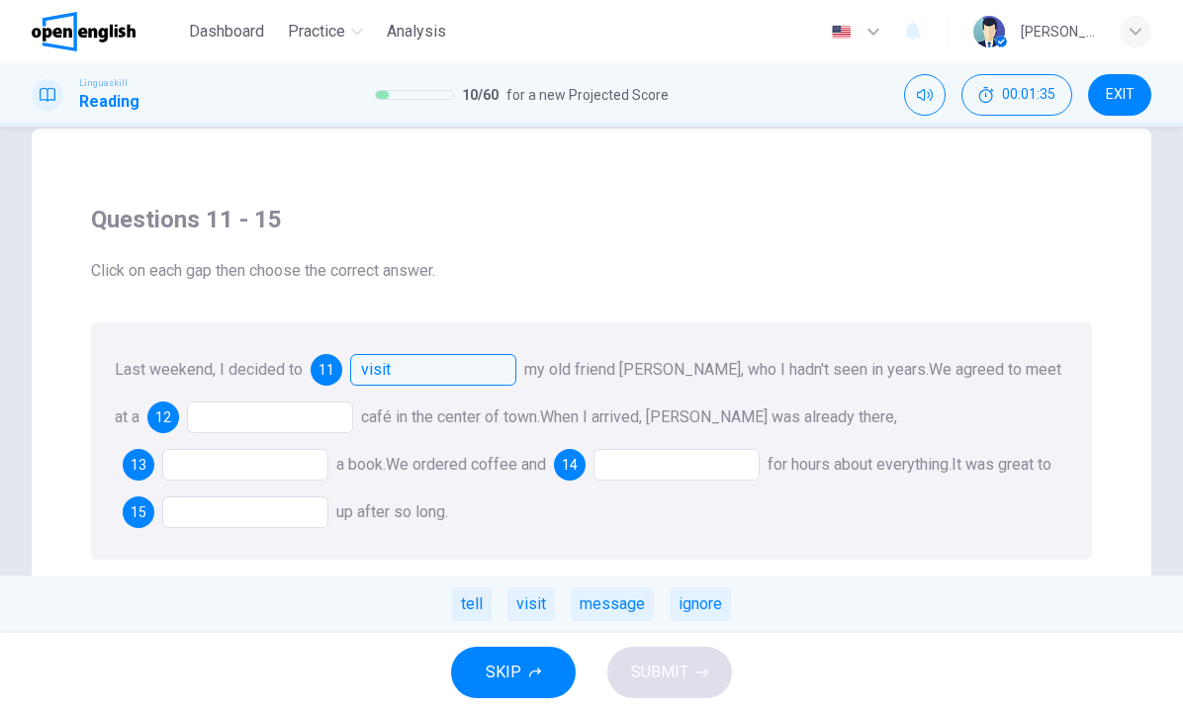
click at [257, 407] on div at bounding box center [270, 418] width 166 height 32
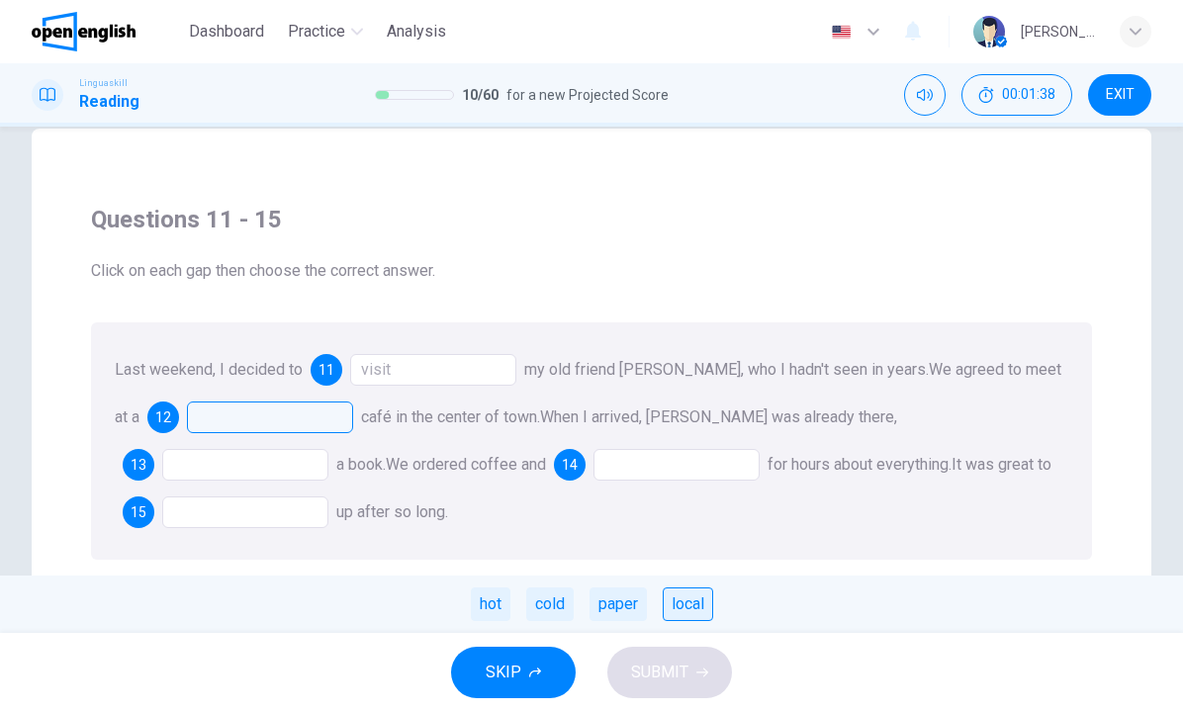
click at [692, 606] on div "local" at bounding box center [688, 604] width 50 height 34
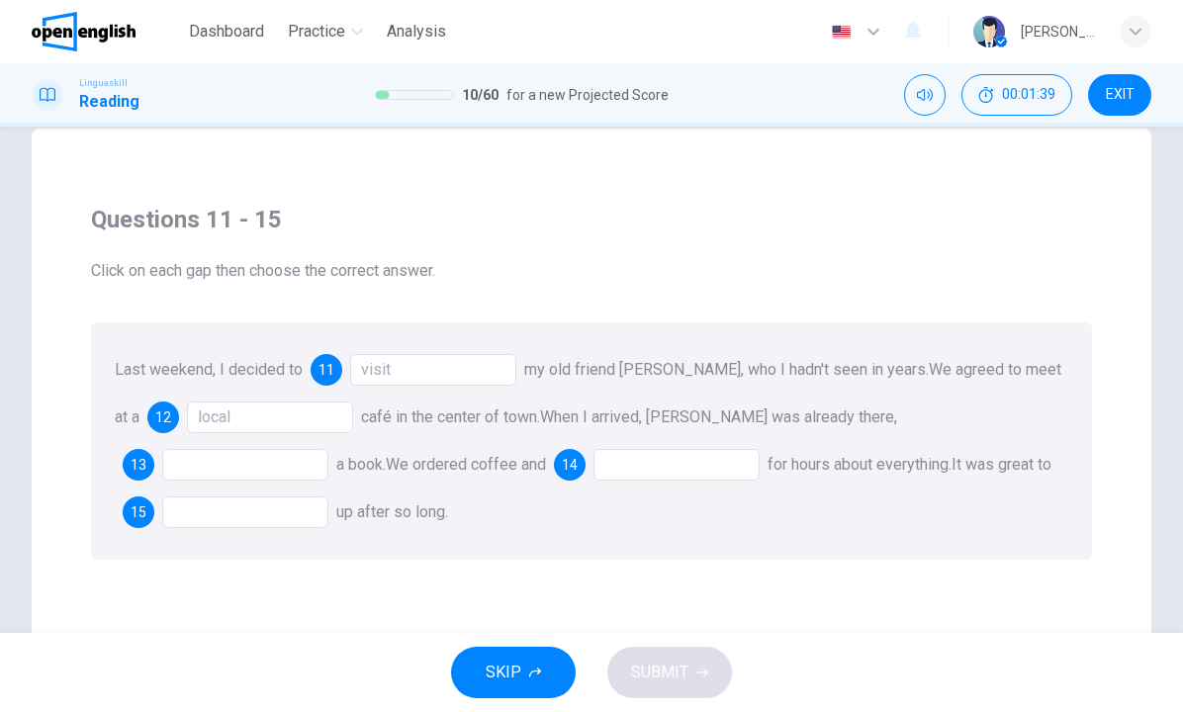
click at [328, 449] on div at bounding box center [245, 465] width 166 height 32
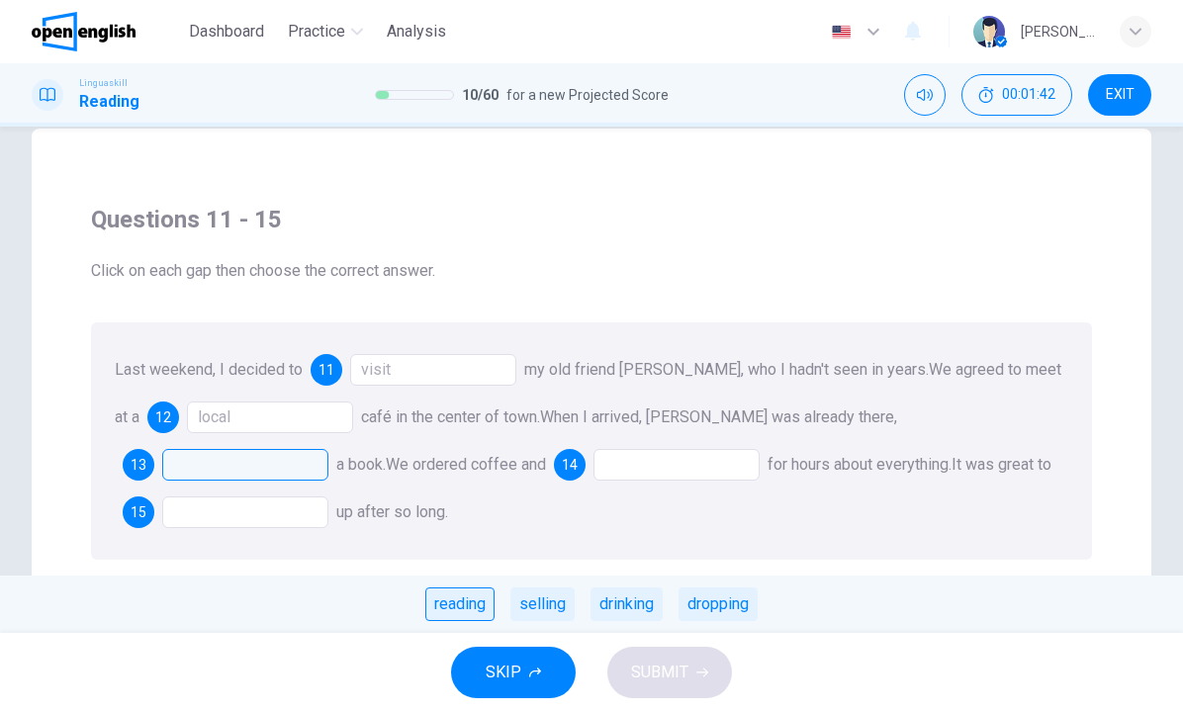
click at [457, 600] on div "reading" at bounding box center [459, 604] width 69 height 34
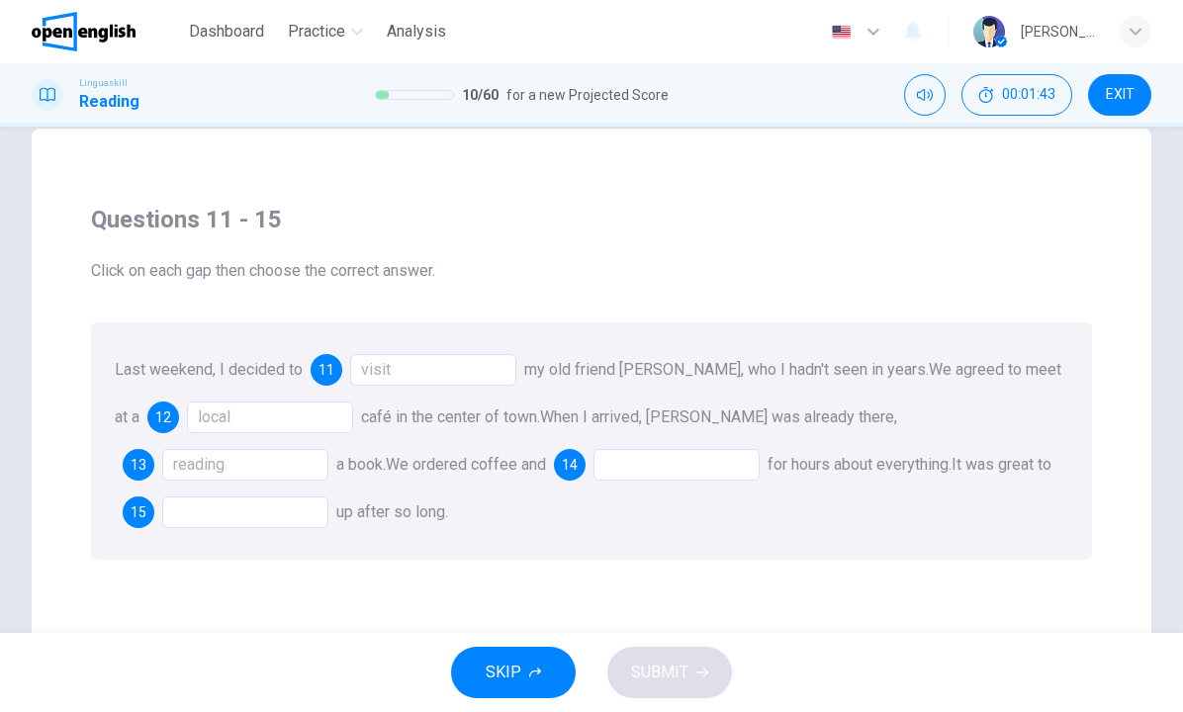
click at [593, 462] on div at bounding box center [676, 465] width 166 height 32
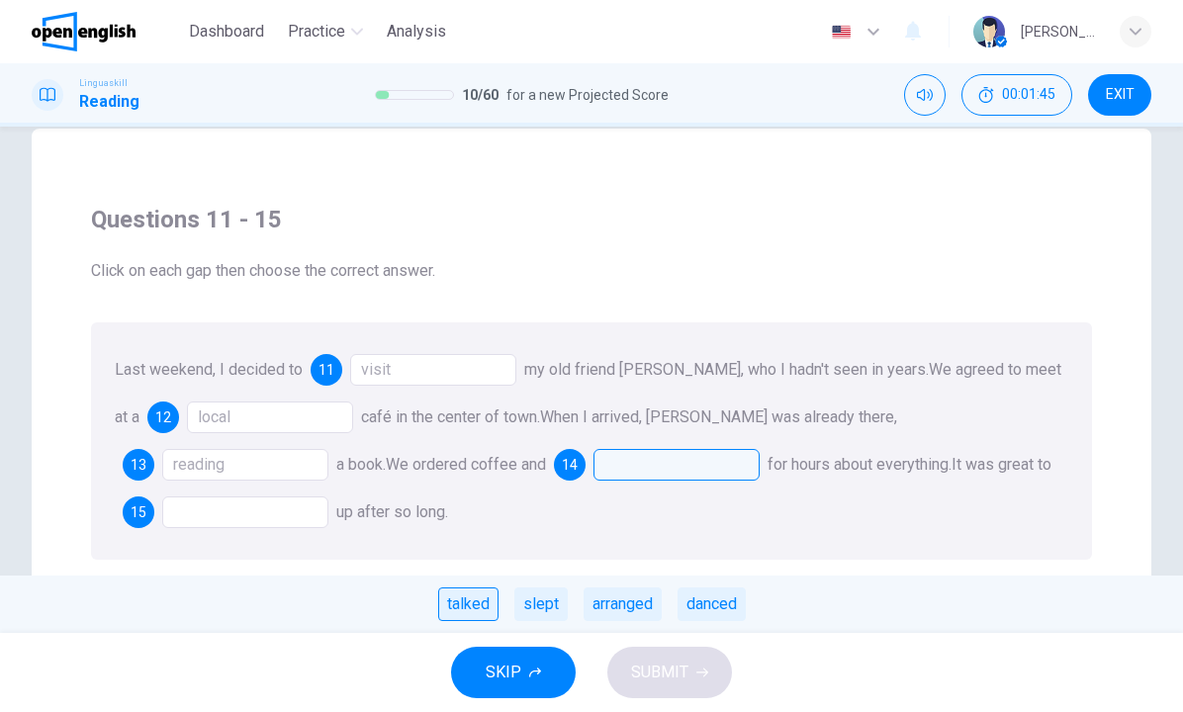
click at [474, 608] on div "talked" at bounding box center [468, 604] width 60 height 34
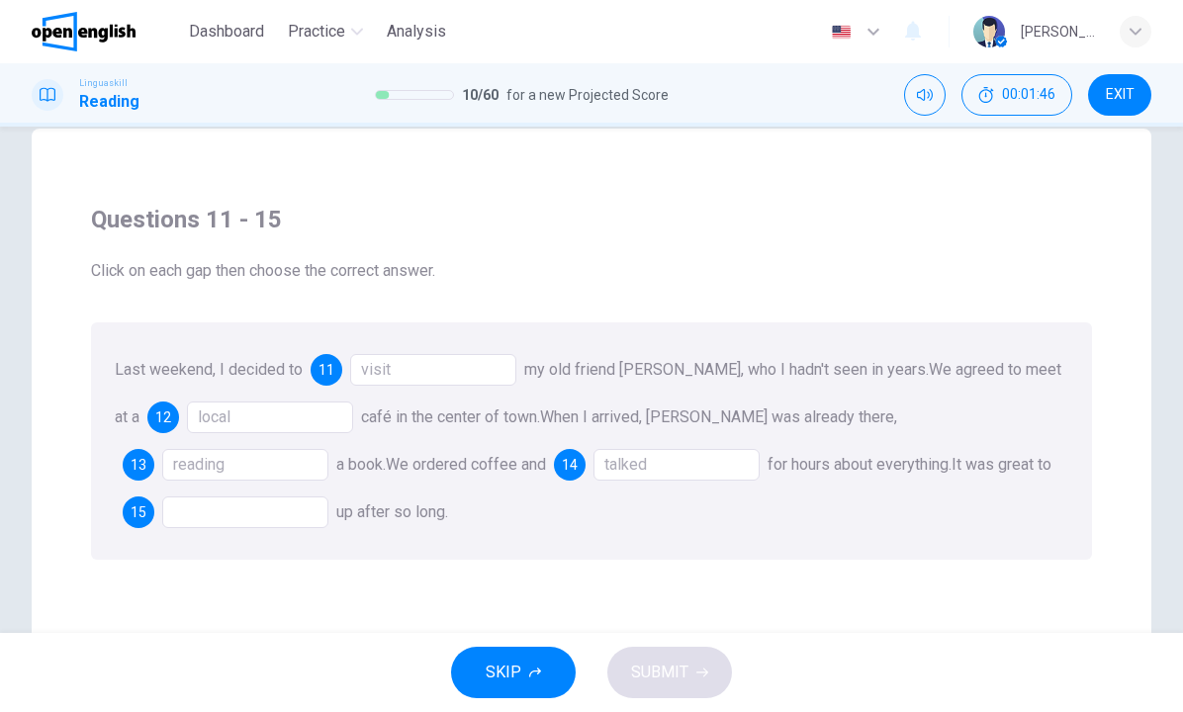
click at [328, 497] on div at bounding box center [245, 513] width 166 height 32
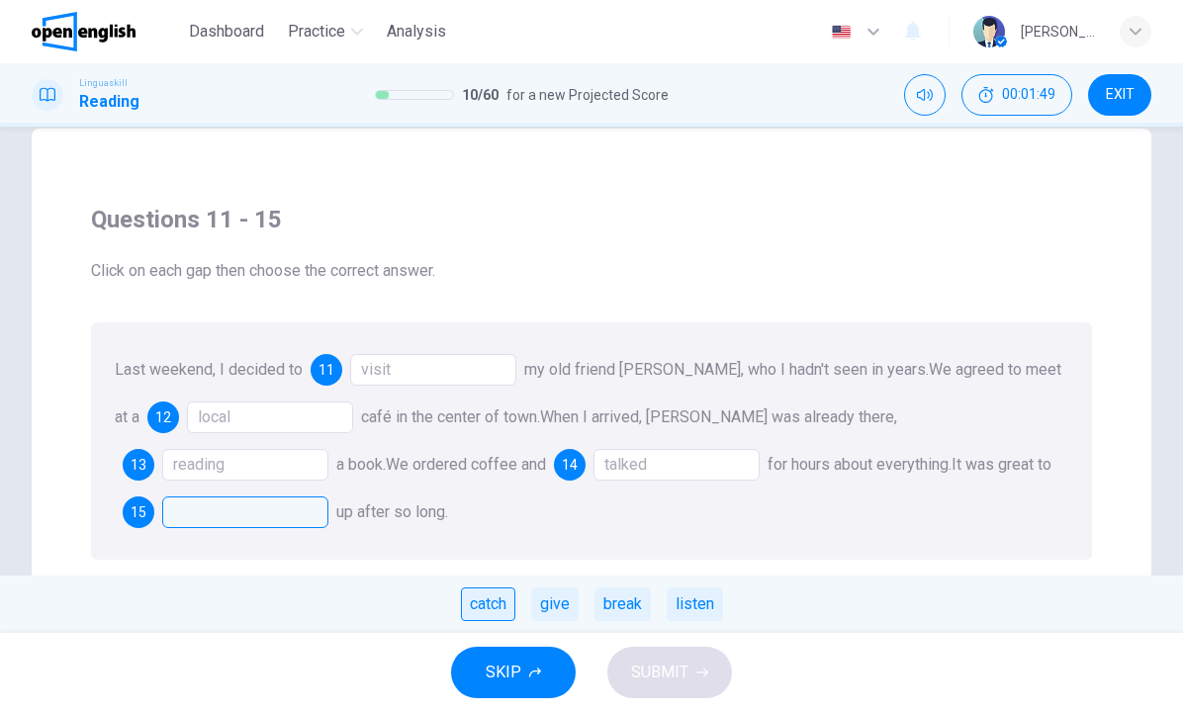
click at [509, 602] on div "catch" at bounding box center [488, 604] width 54 height 34
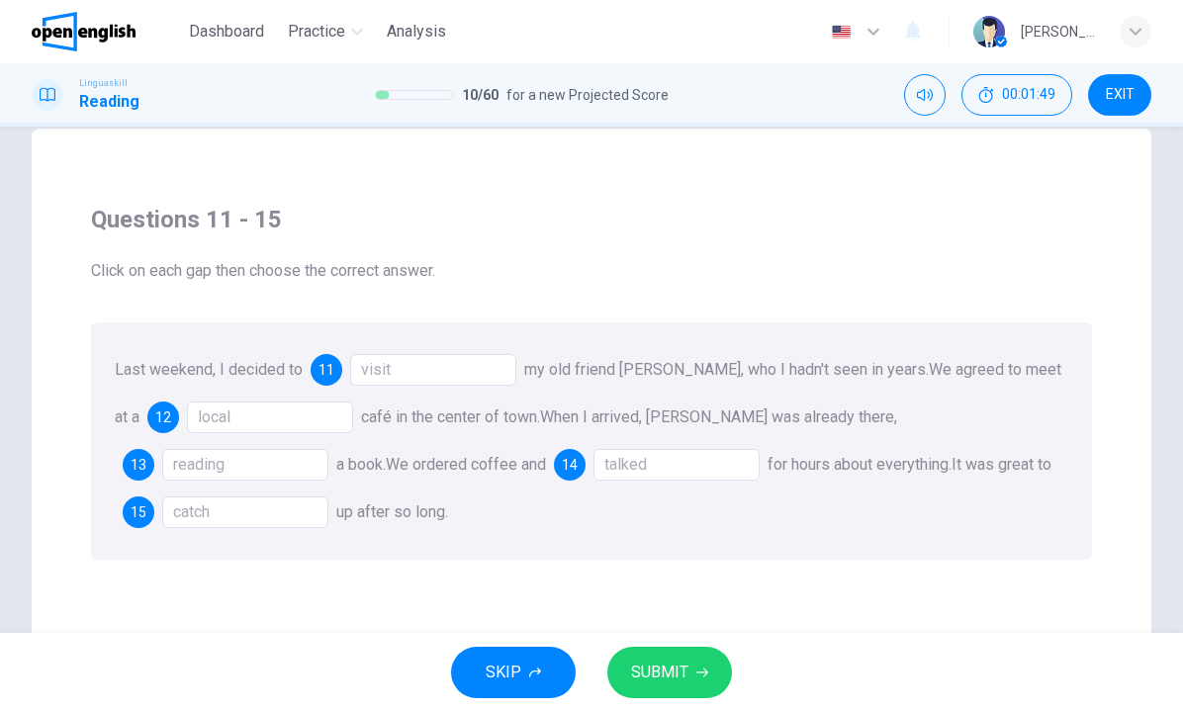
click at [681, 666] on span "SUBMIT" at bounding box center [659, 673] width 57 height 28
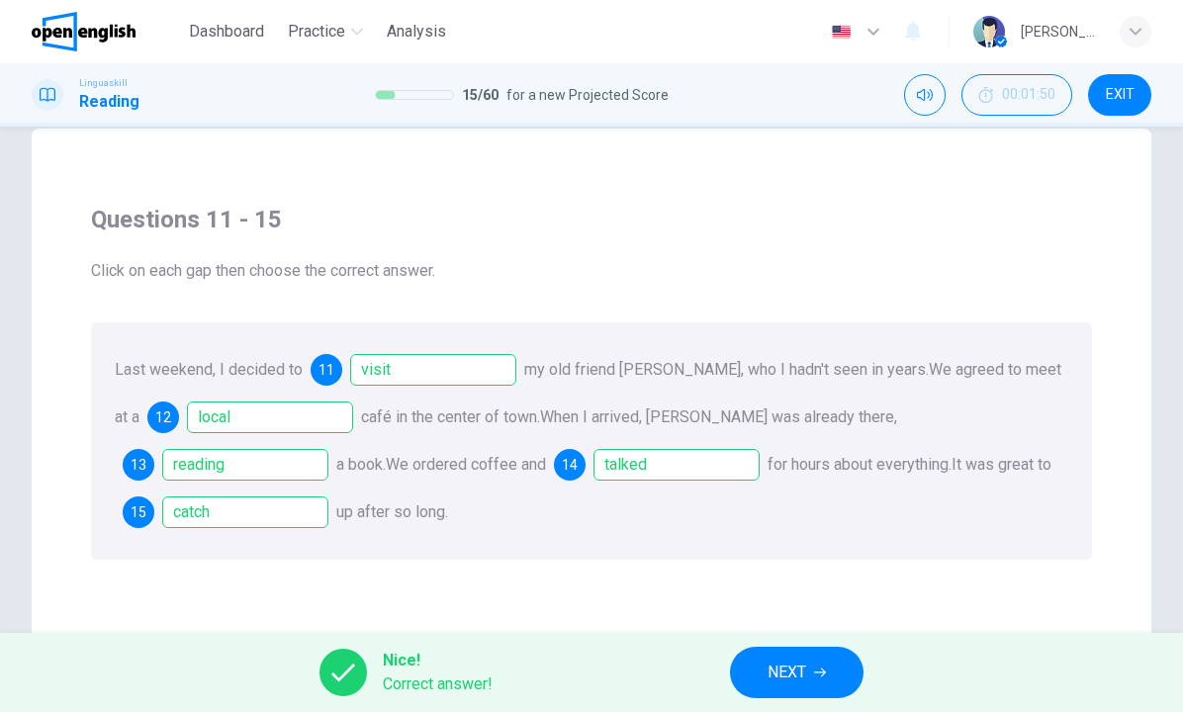
click at [778, 669] on span "NEXT" at bounding box center [786, 673] width 39 height 28
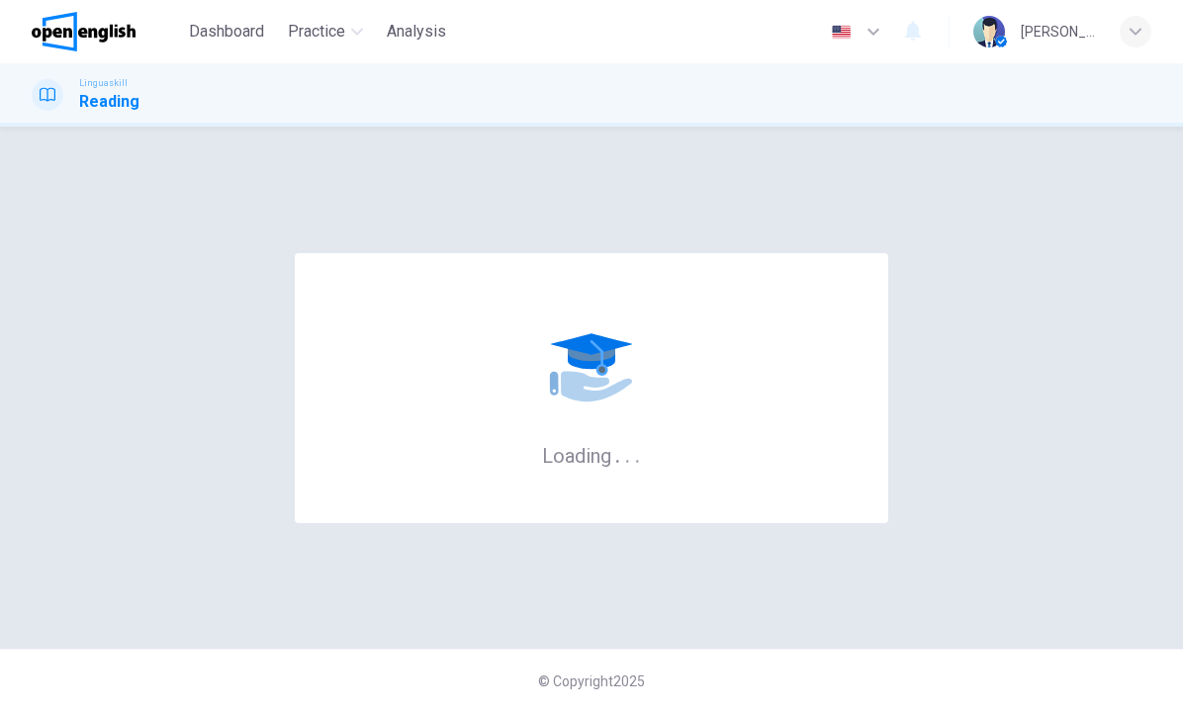
scroll to position [0, 0]
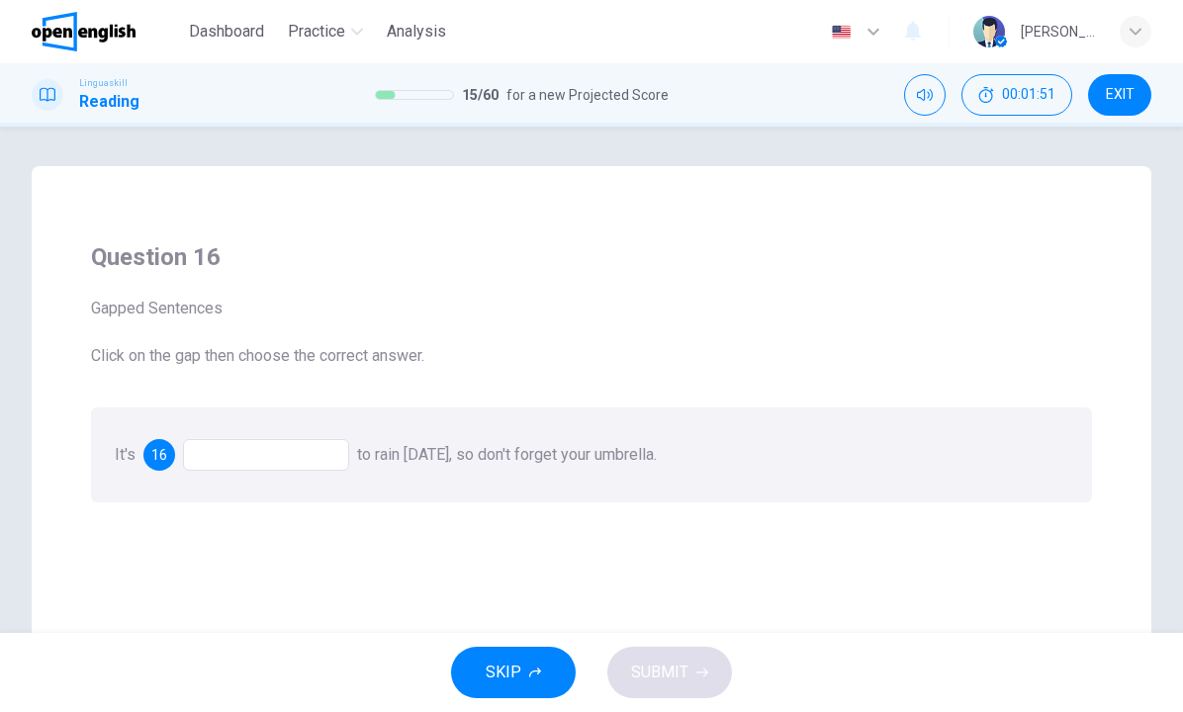
click at [314, 454] on div at bounding box center [266, 455] width 166 height 32
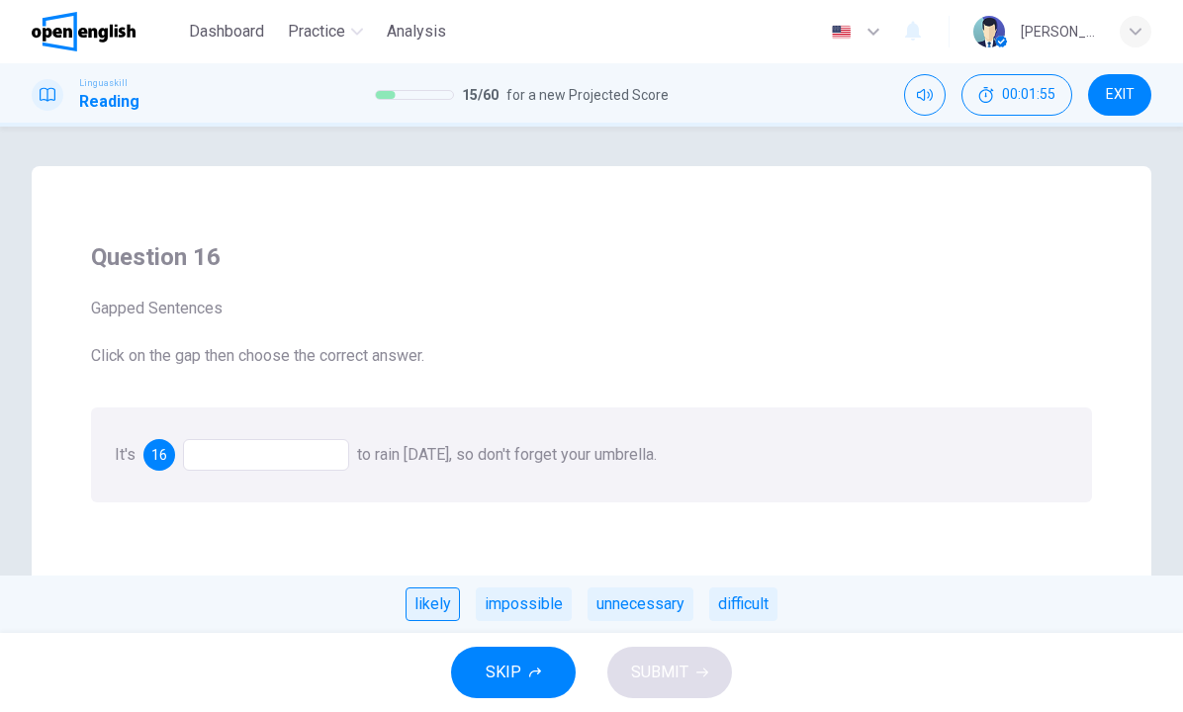
click at [434, 599] on div "likely" at bounding box center [433, 604] width 54 height 34
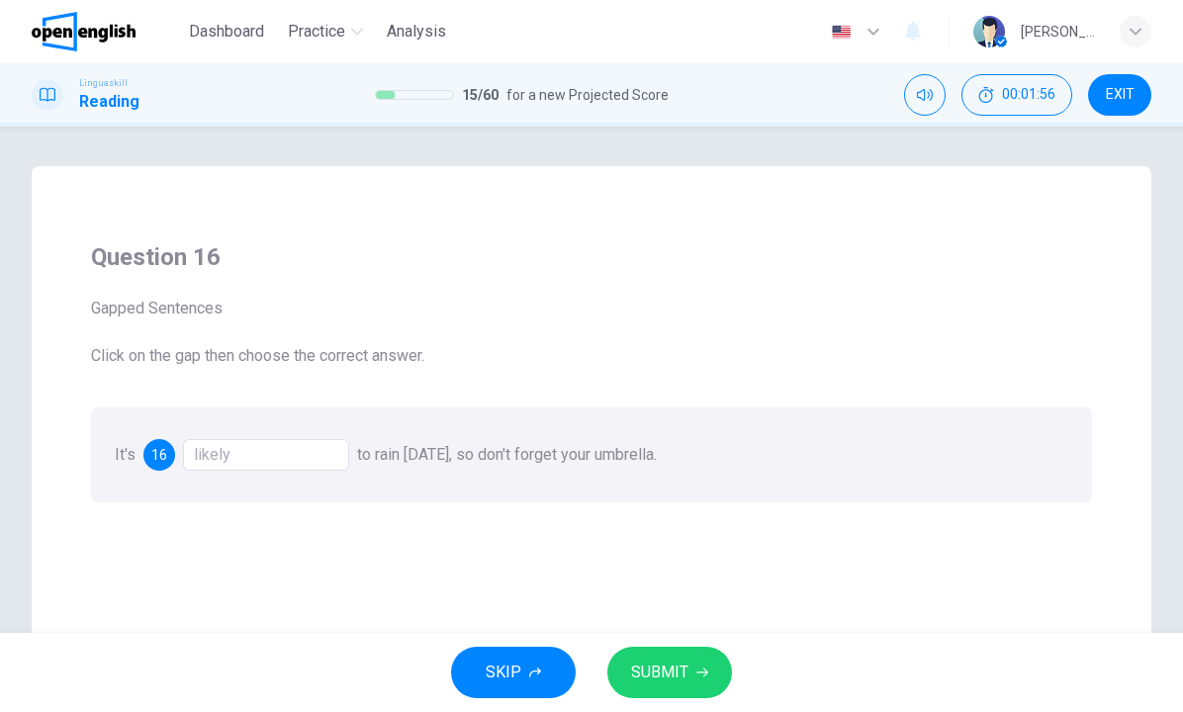
click at [676, 662] on span "SUBMIT" at bounding box center [659, 673] width 57 height 28
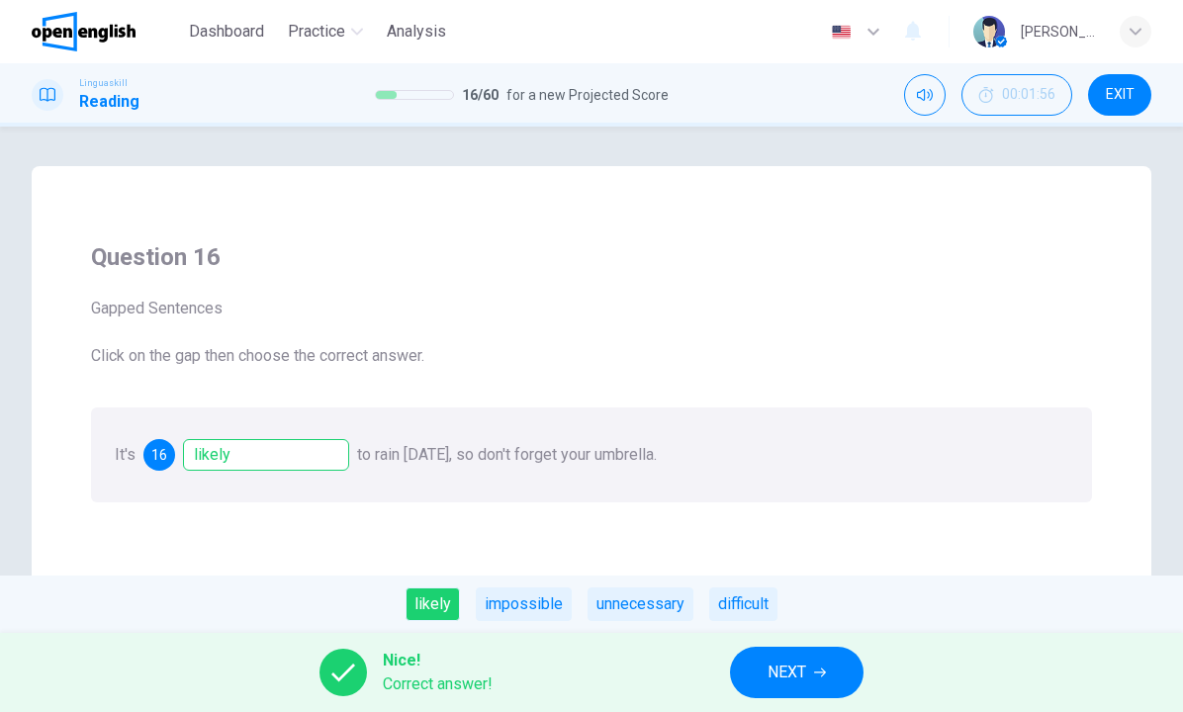
click at [766, 663] on button "NEXT" at bounding box center [797, 672] width 134 height 51
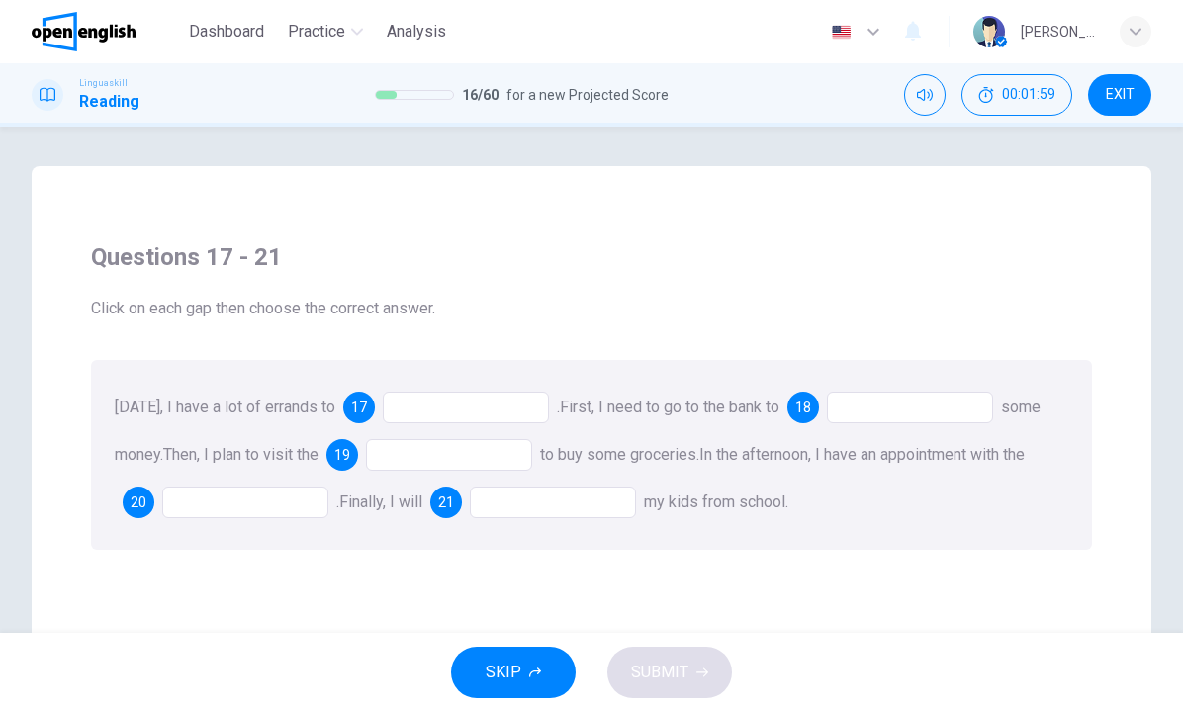
click at [524, 420] on div at bounding box center [466, 408] width 166 height 32
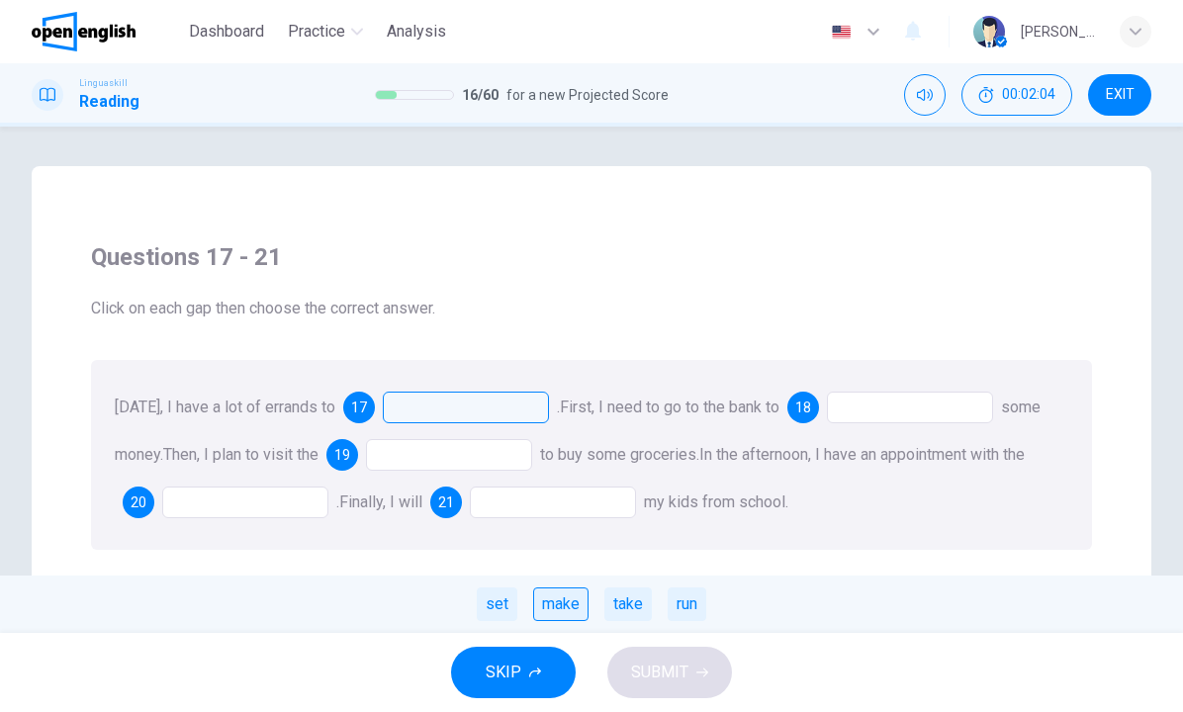
click at [562, 599] on div "make" at bounding box center [560, 604] width 55 height 34
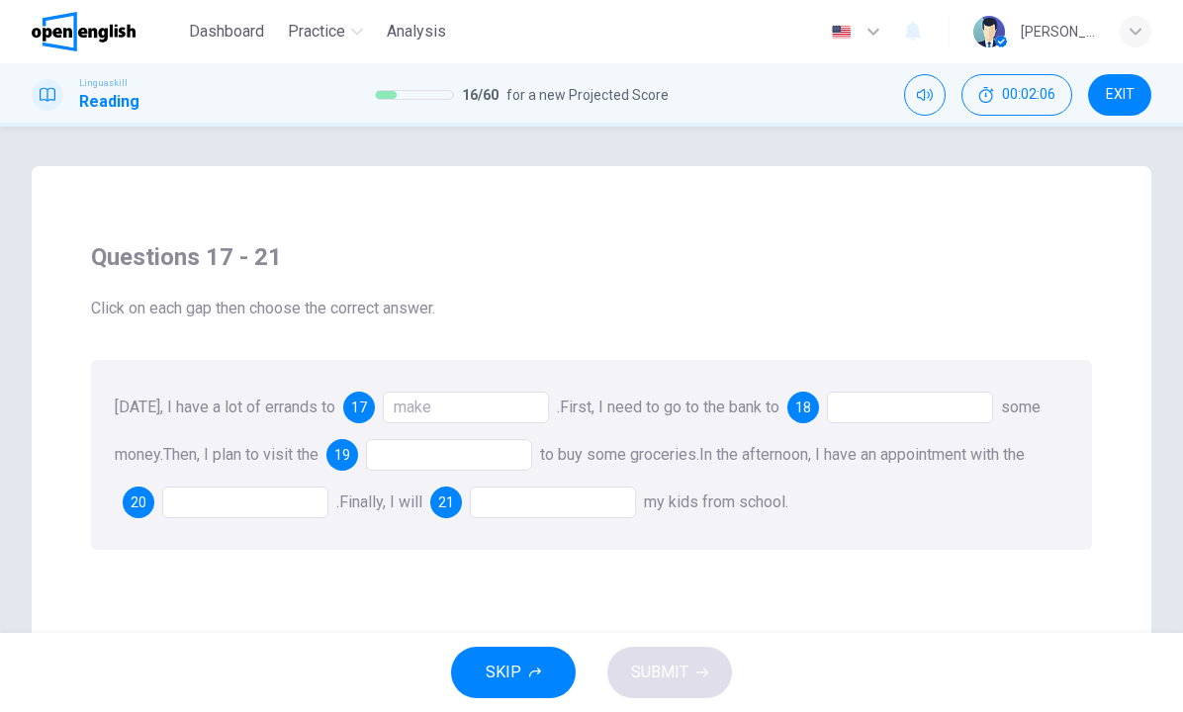
click at [920, 410] on div at bounding box center [910, 408] width 166 height 32
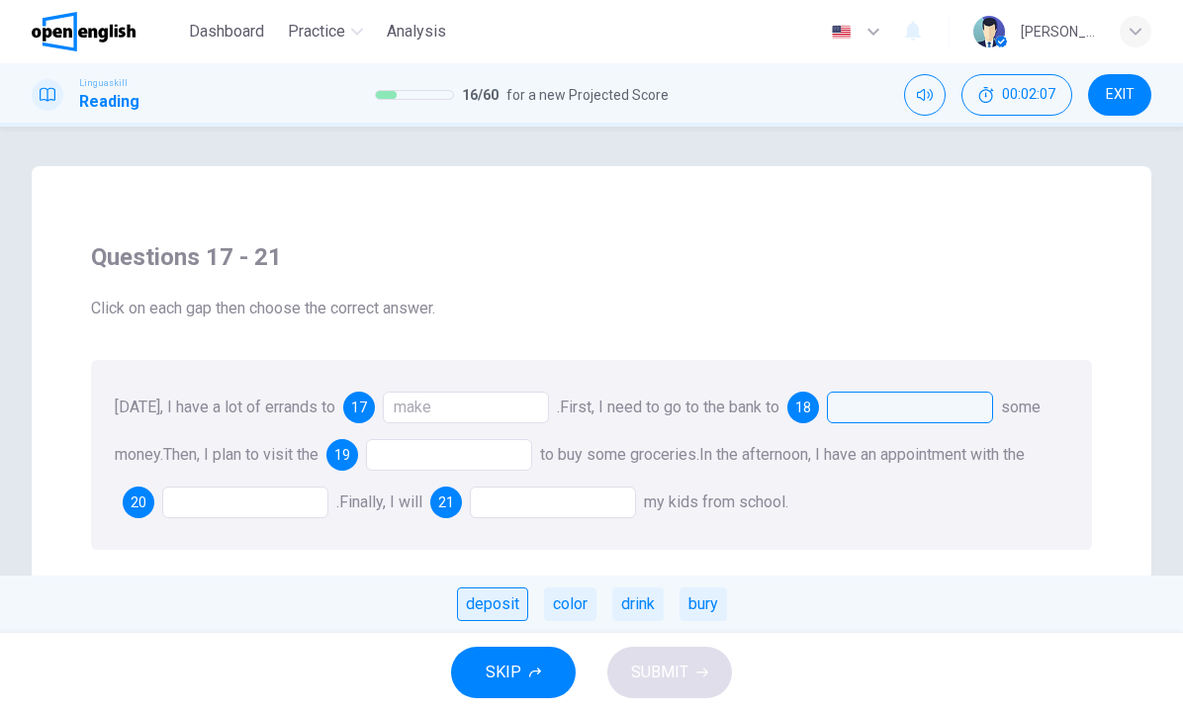
click at [496, 599] on div "deposit" at bounding box center [492, 604] width 71 height 34
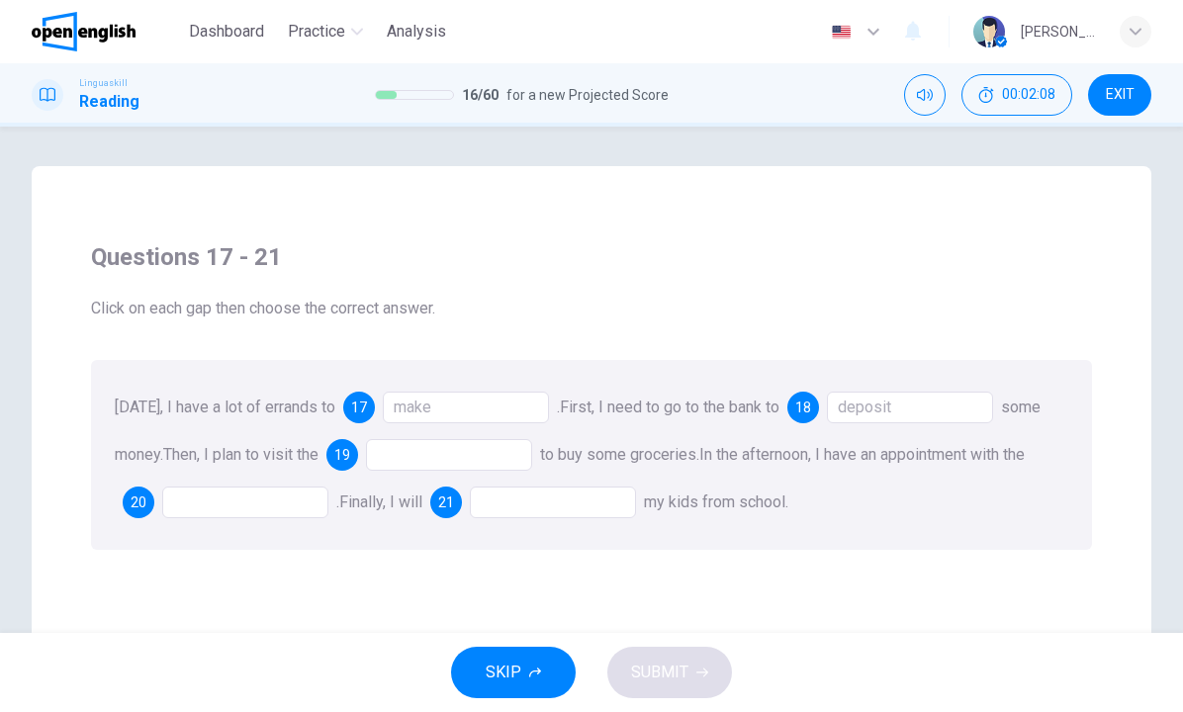
click at [430, 447] on div at bounding box center [449, 455] width 166 height 32
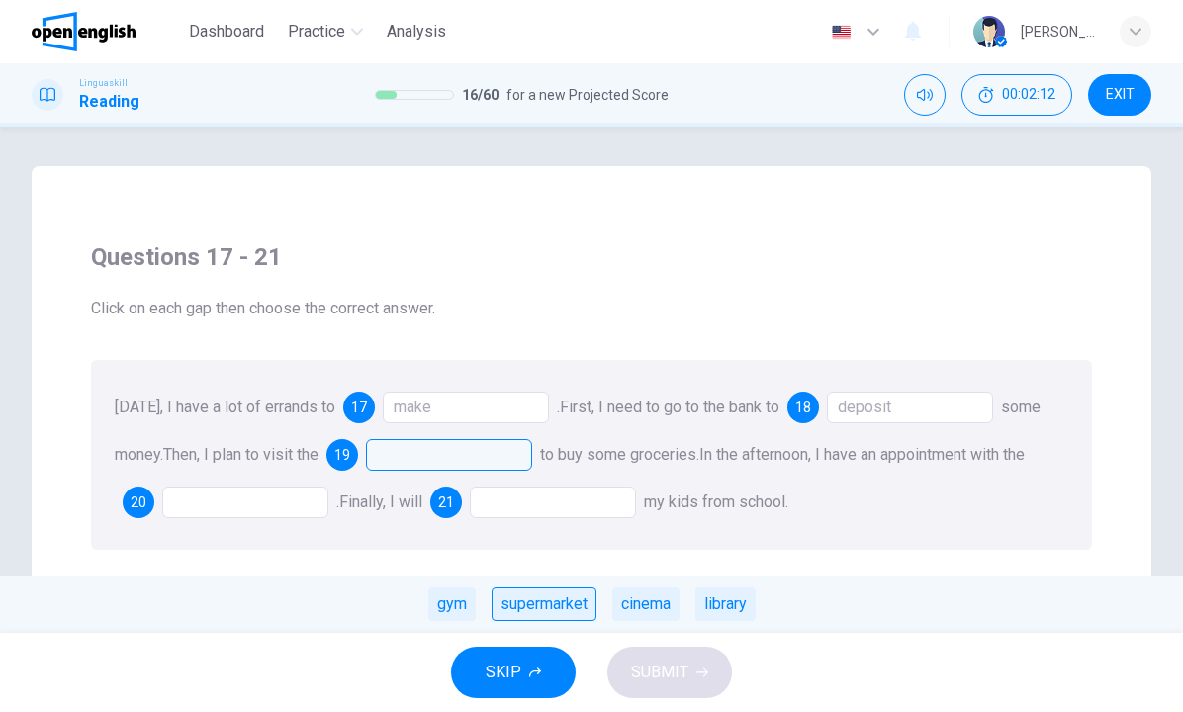
click at [576, 609] on div "supermarket" at bounding box center [544, 604] width 105 height 34
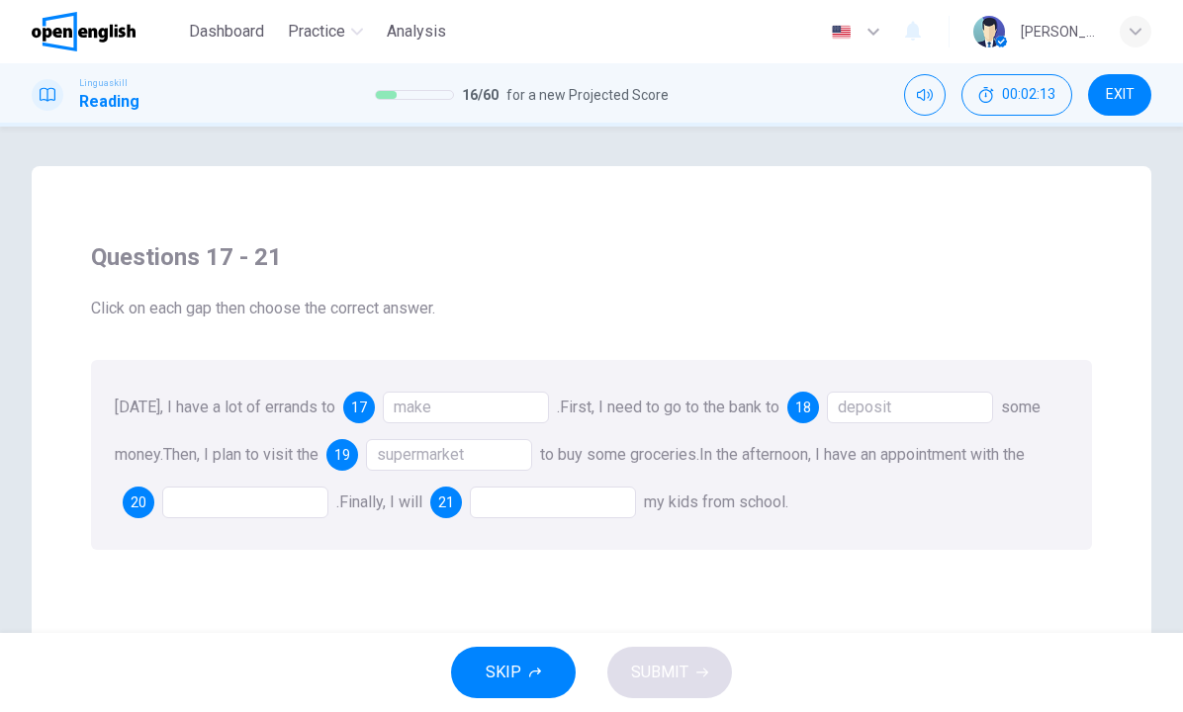
click at [238, 504] on div at bounding box center [245, 503] width 166 height 32
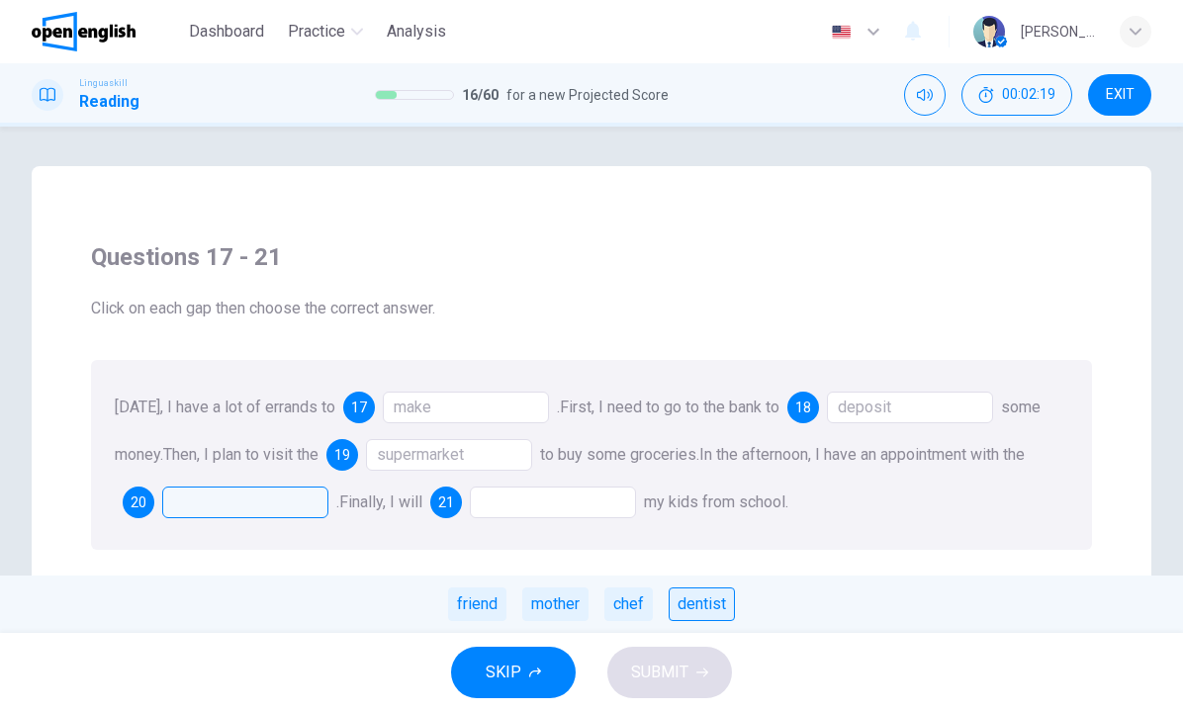
click at [686, 614] on div "dentist" at bounding box center [702, 604] width 66 height 34
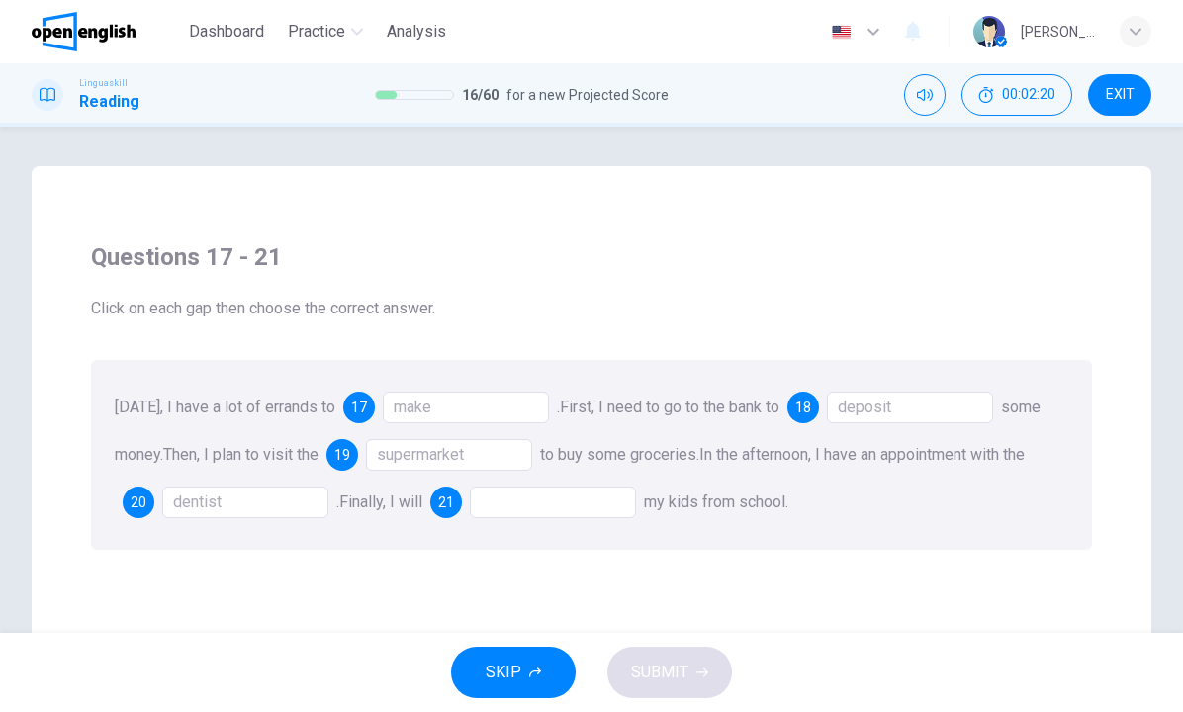
click at [591, 500] on div at bounding box center [553, 503] width 166 height 32
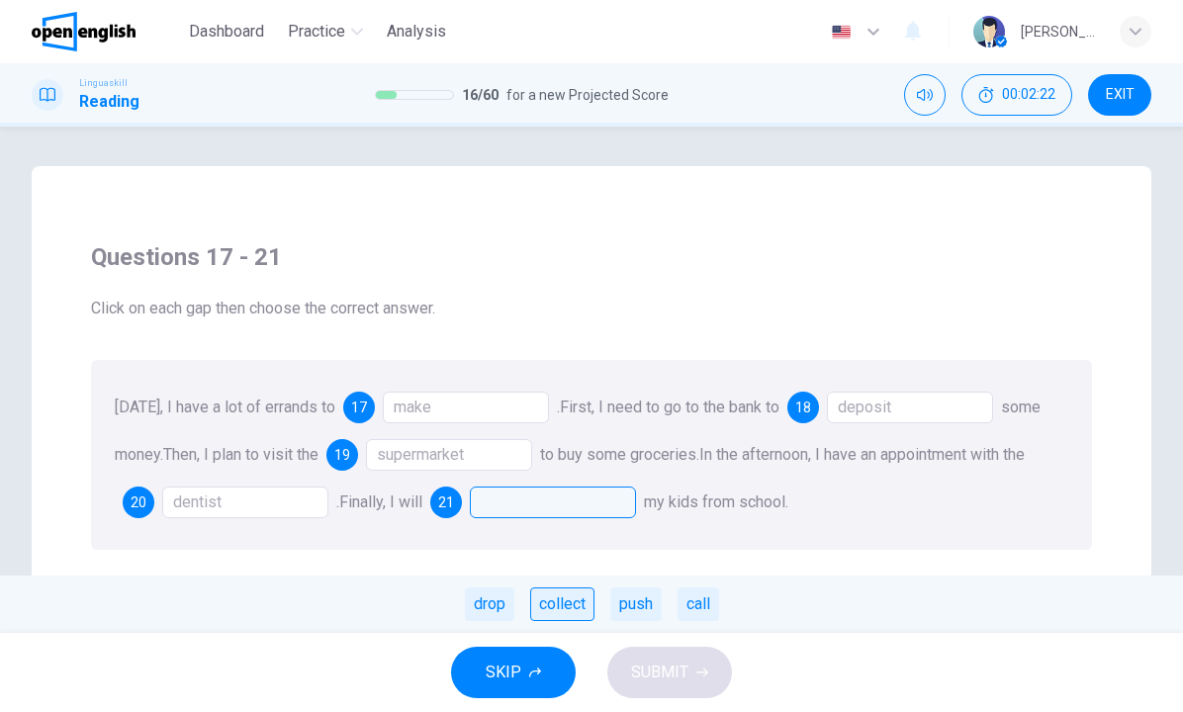
click at [557, 610] on div "collect" at bounding box center [562, 604] width 64 height 34
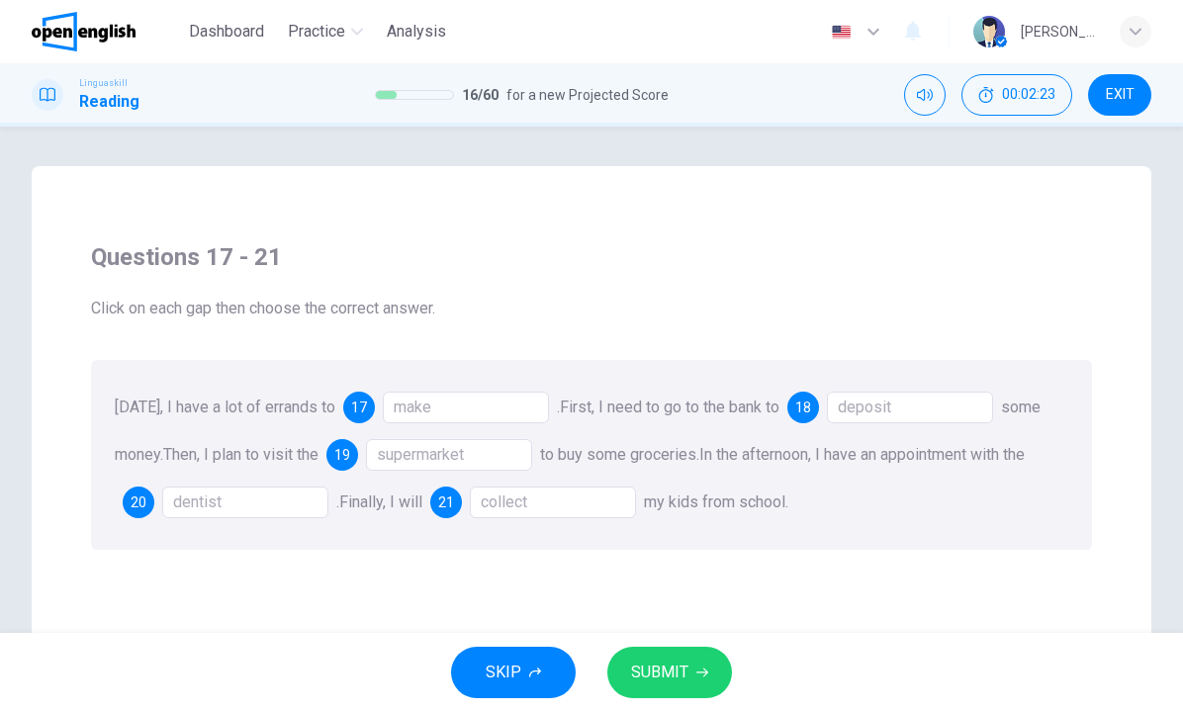
click at [640, 665] on span "SUBMIT" at bounding box center [659, 673] width 57 height 28
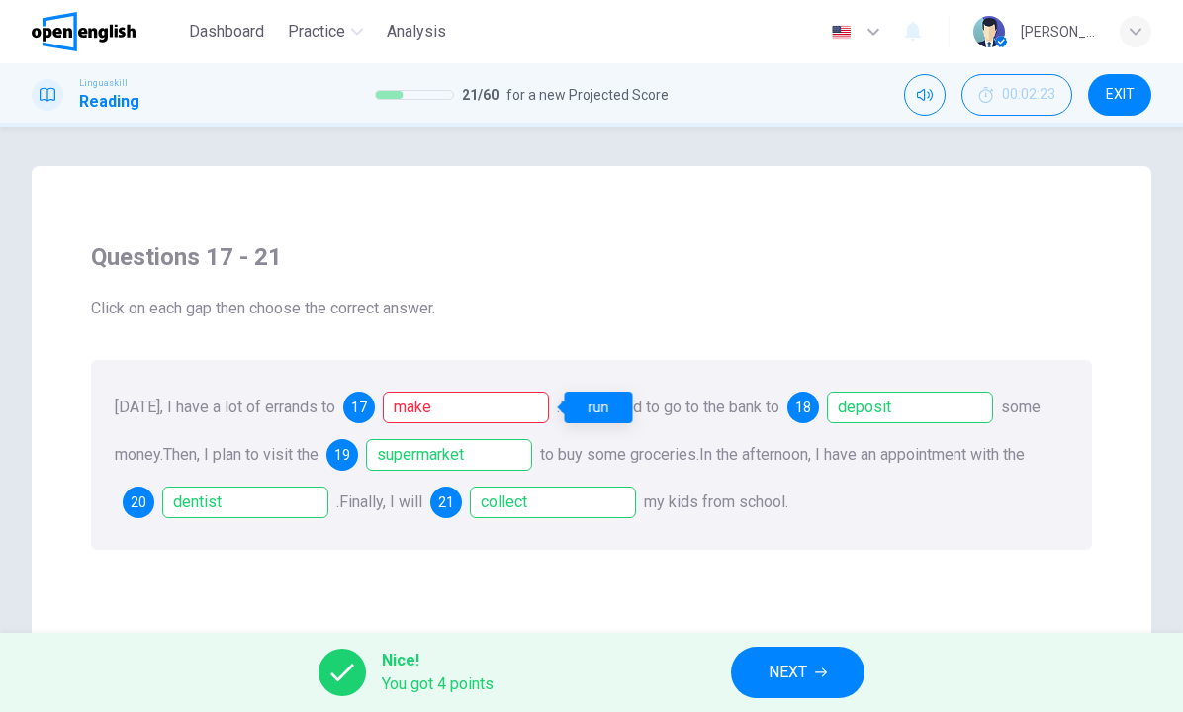
click at [466, 397] on div "make" at bounding box center [466, 408] width 166 height 32
click at [760, 675] on button "NEXT" at bounding box center [798, 672] width 134 height 51
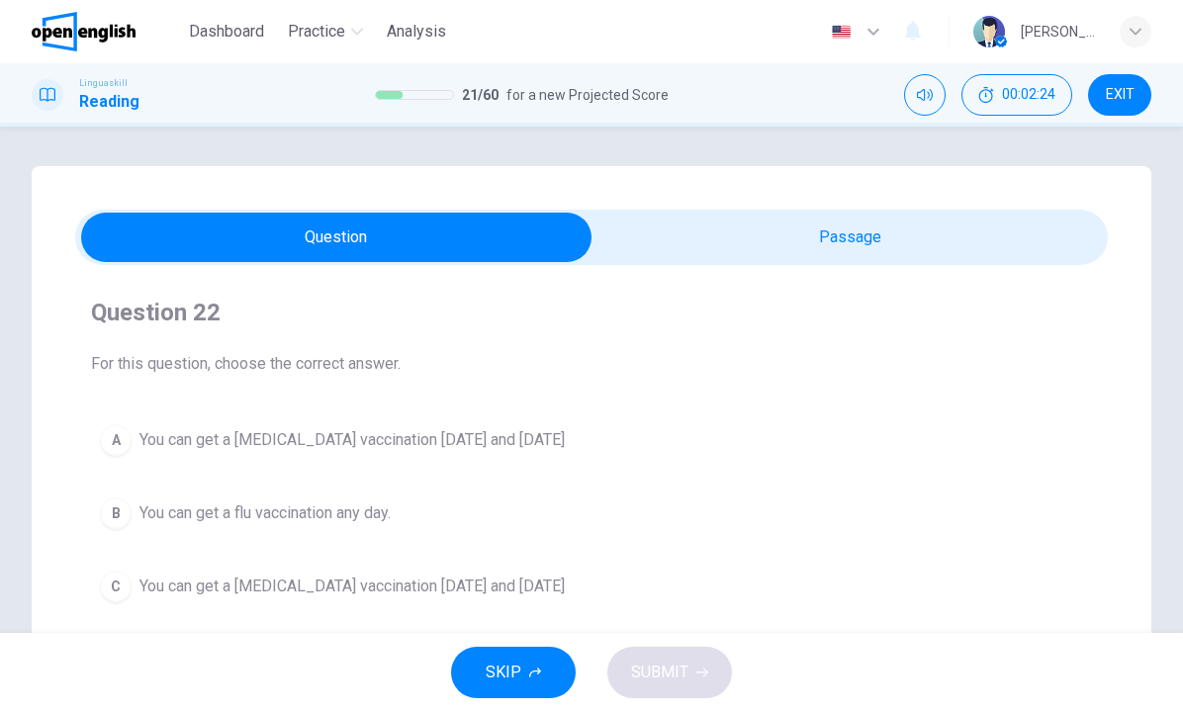
scroll to position [58, 0]
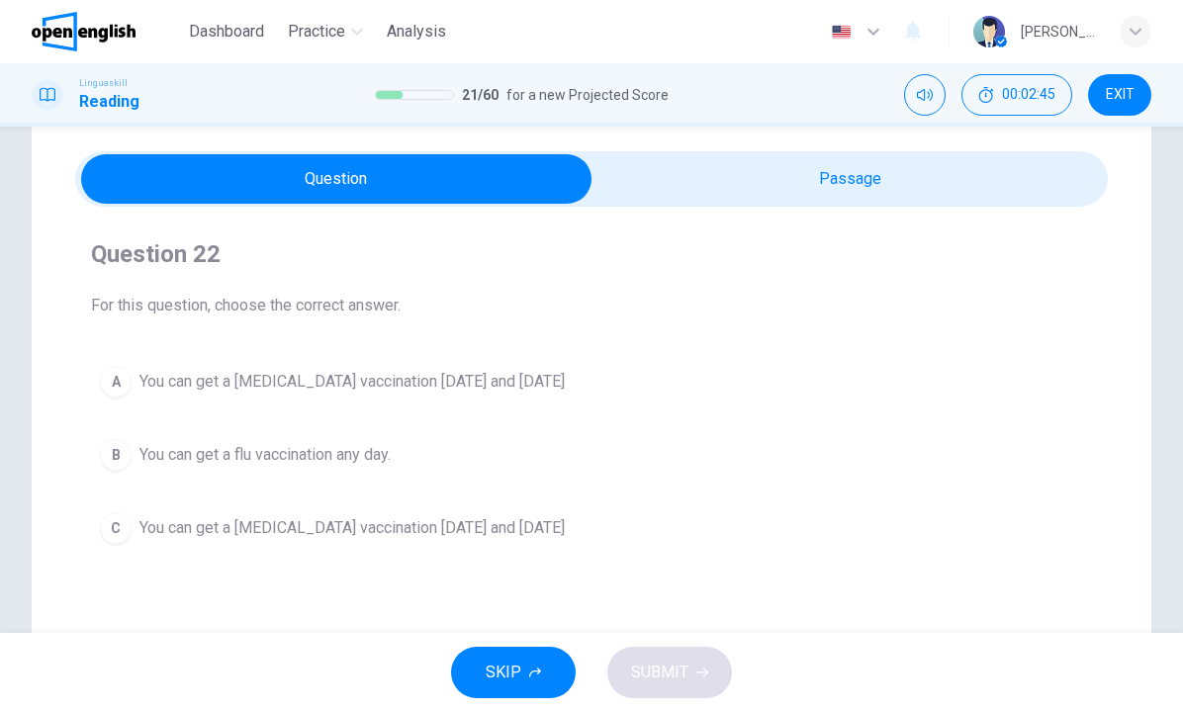
click at [393, 531] on span "You can get a flu vaccination on Wednesday and Friday" at bounding box center [351, 528] width 425 height 24
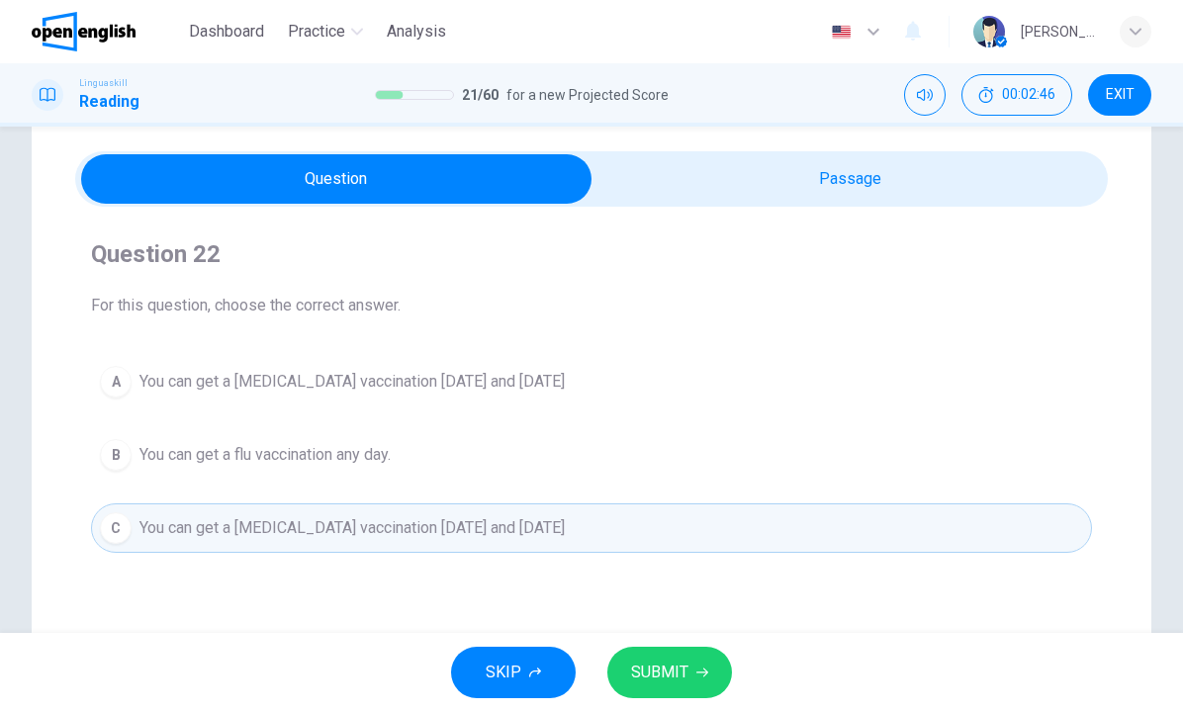
click at [644, 663] on span "SUBMIT" at bounding box center [659, 673] width 57 height 28
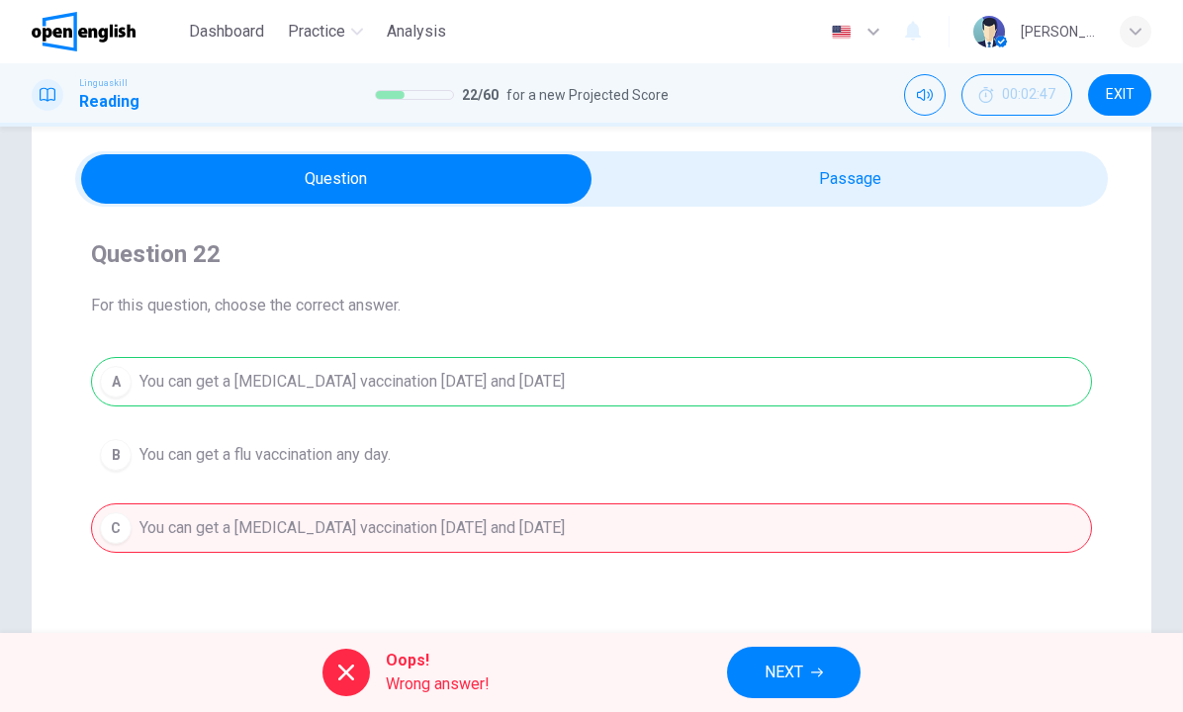
click at [778, 672] on span "NEXT" at bounding box center [784, 673] width 39 height 28
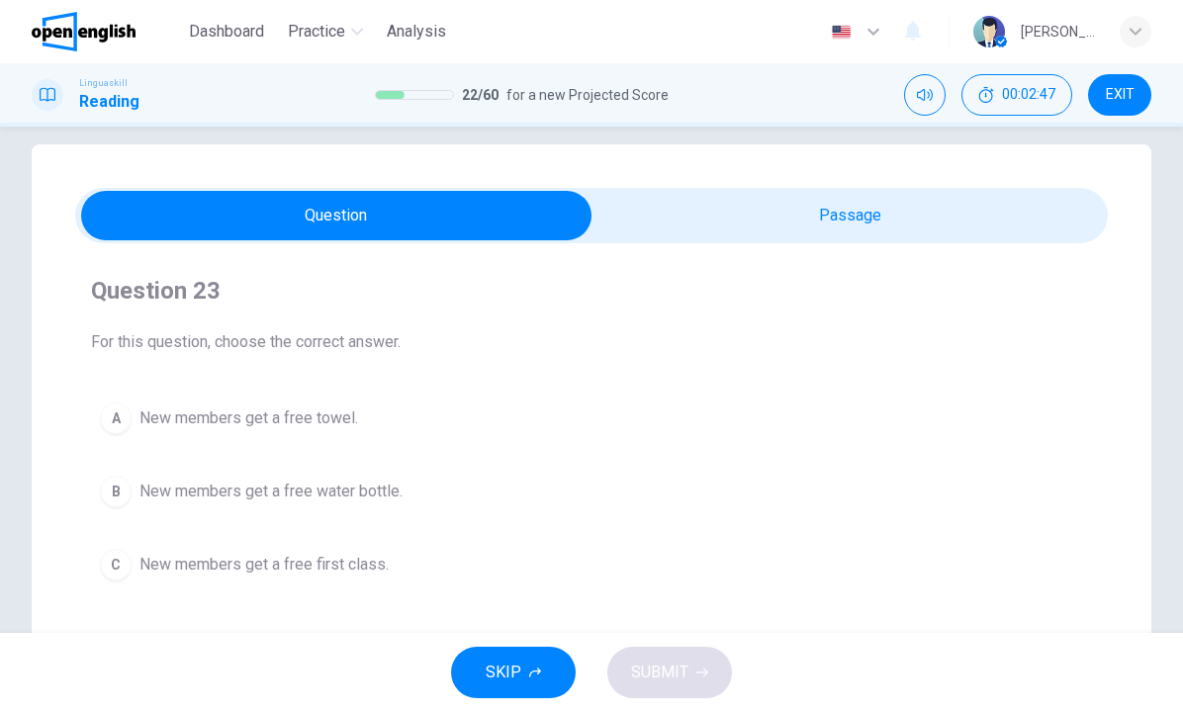
scroll to position [44, 0]
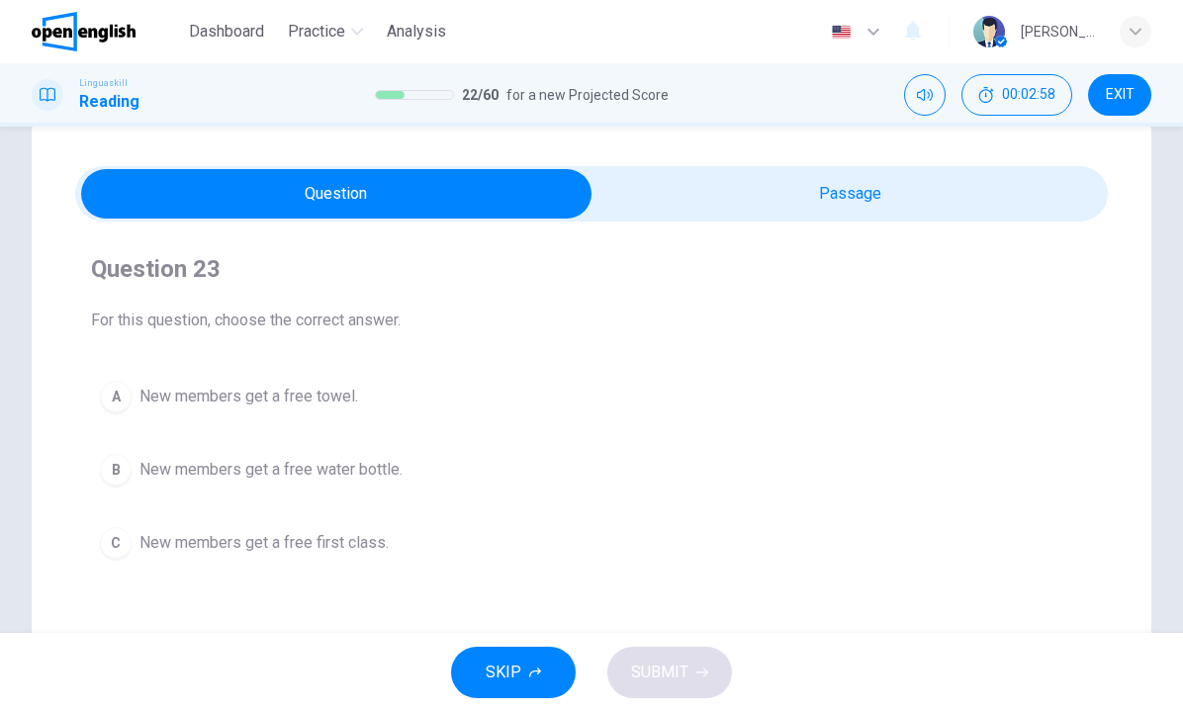
click at [286, 545] on span "New members get a free first class." at bounding box center [263, 543] width 249 height 24
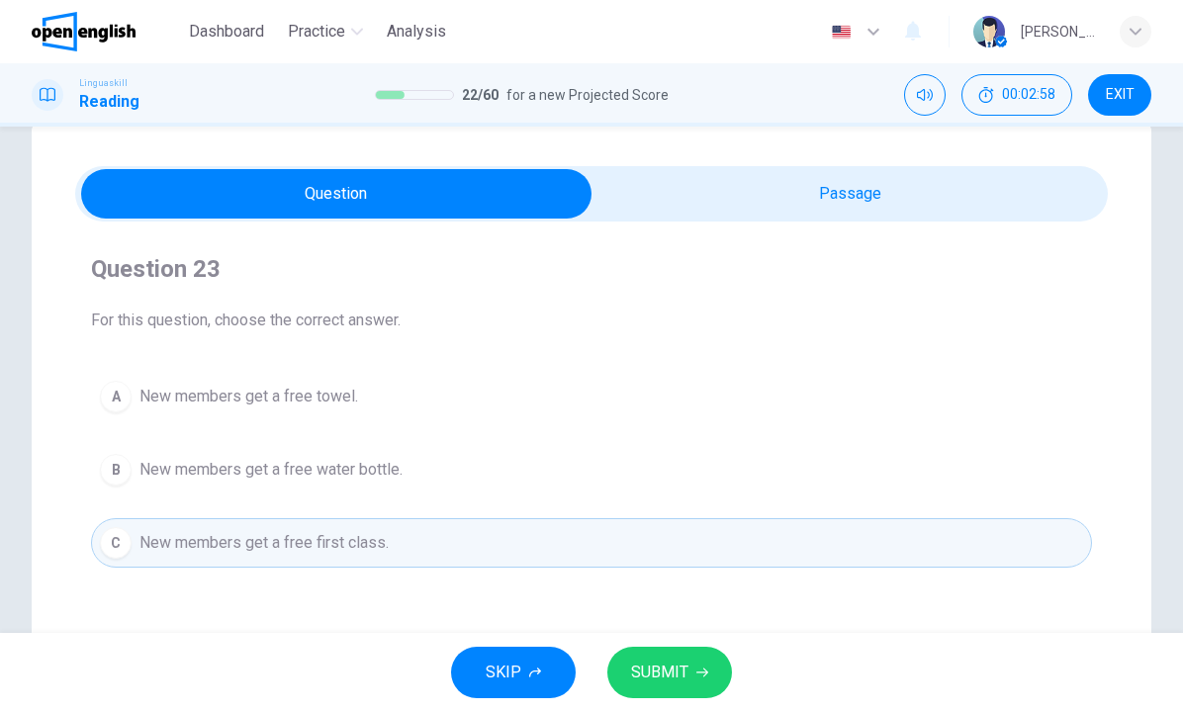
click at [635, 665] on span "SUBMIT" at bounding box center [659, 673] width 57 height 28
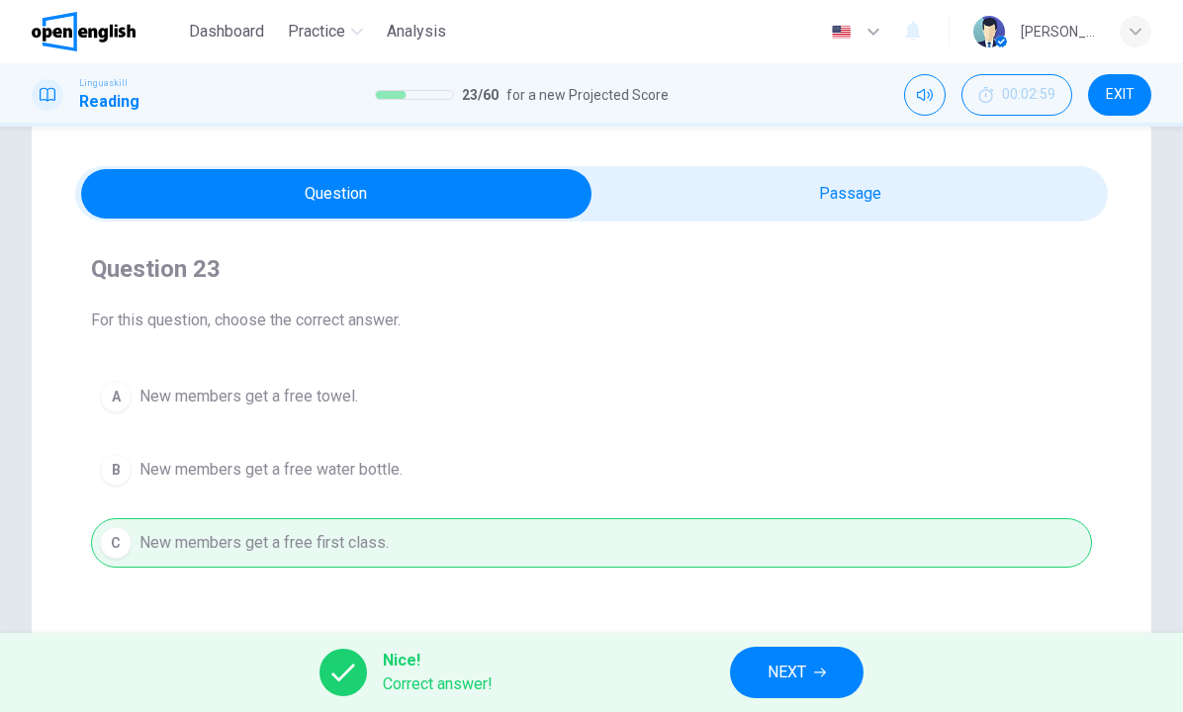
click at [508, 538] on div "A New members get a free towel. B New members get a free water bottle. C New me…" at bounding box center [591, 470] width 1001 height 196
click at [776, 675] on span "NEXT" at bounding box center [786, 673] width 39 height 28
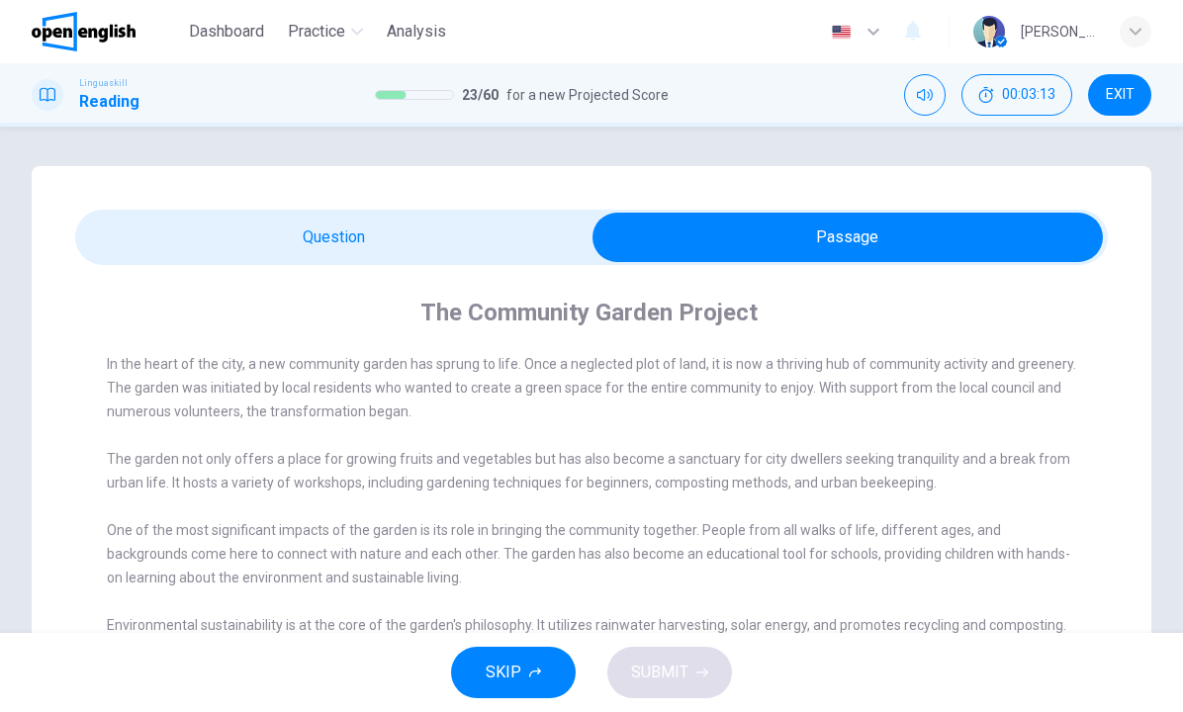
scroll to position [15, 0]
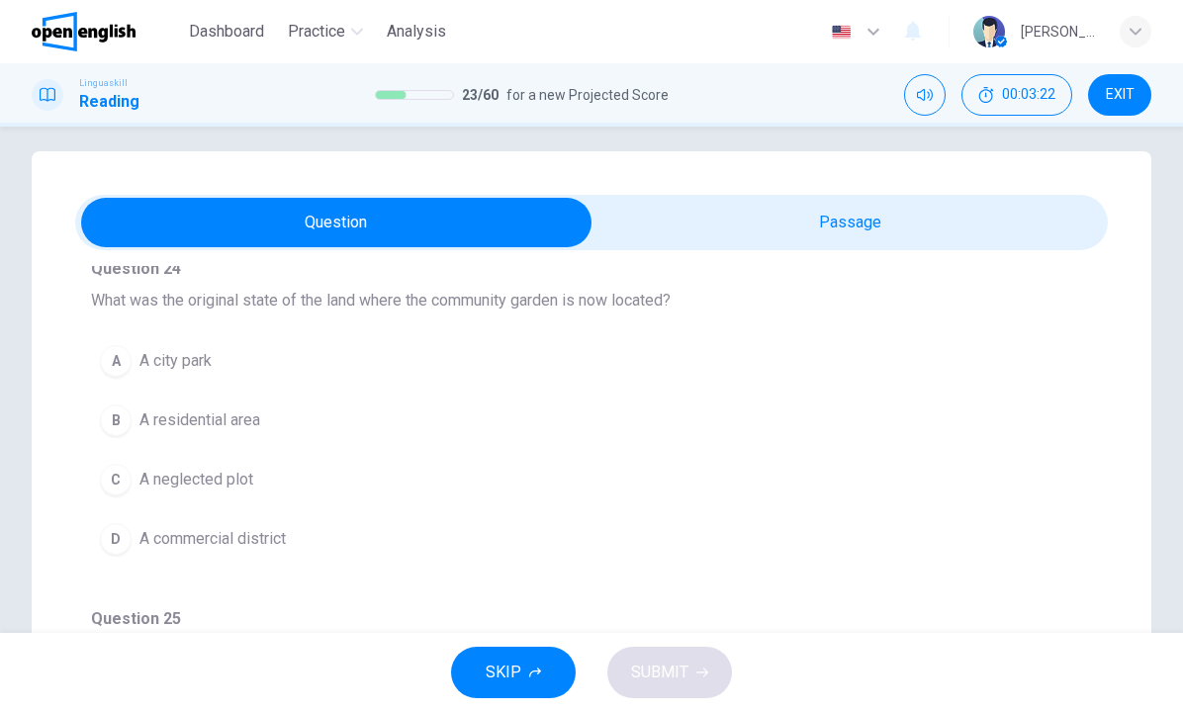
click at [224, 368] on button "A A city park" at bounding box center [591, 360] width 1001 height 49
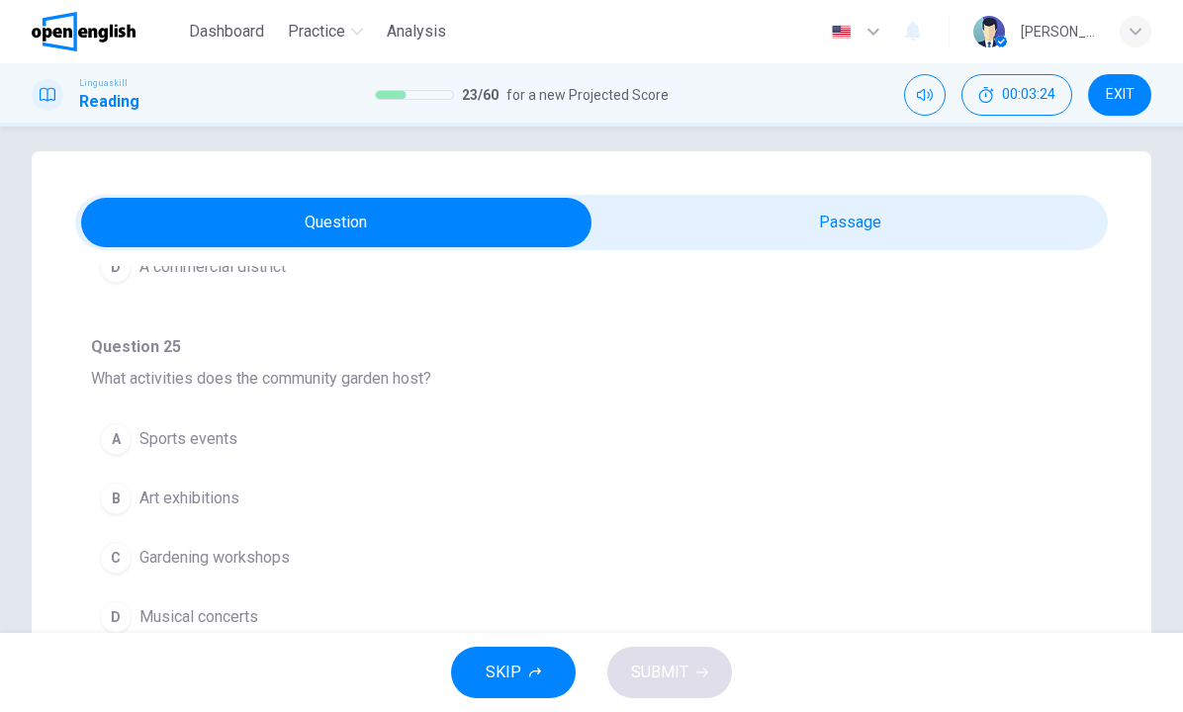
scroll to position [425, 0]
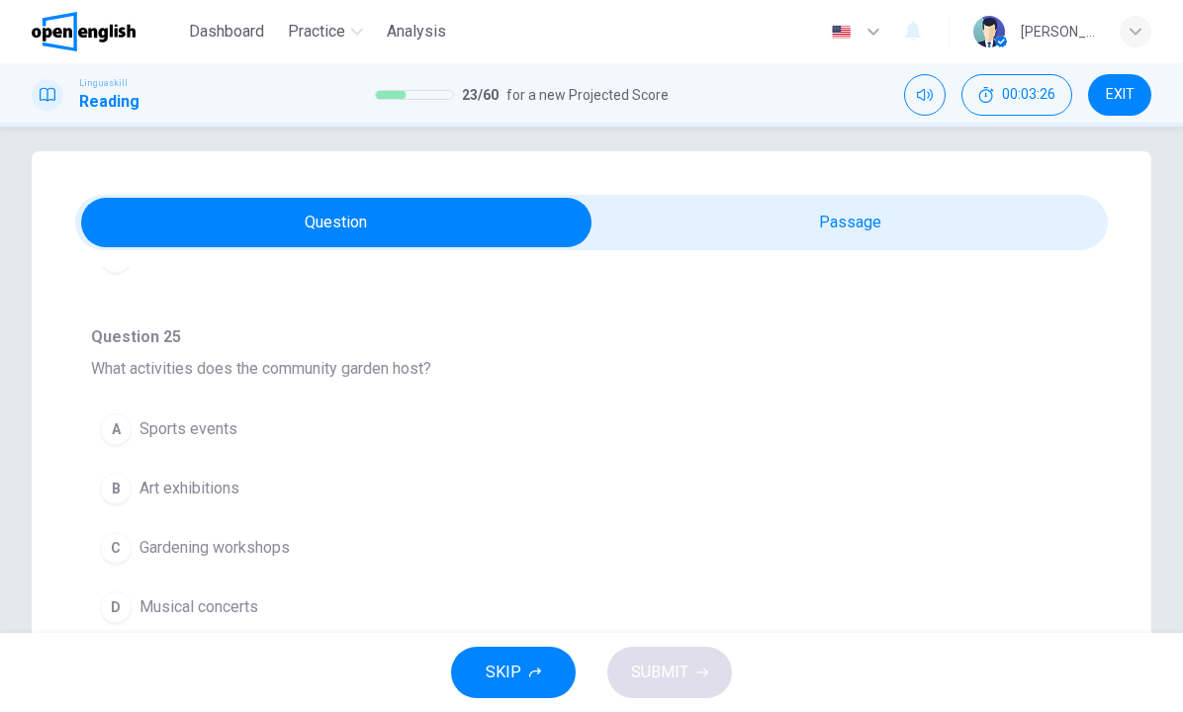
click at [211, 433] on span "Sports events" at bounding box center [188, 429] width 98 height 24
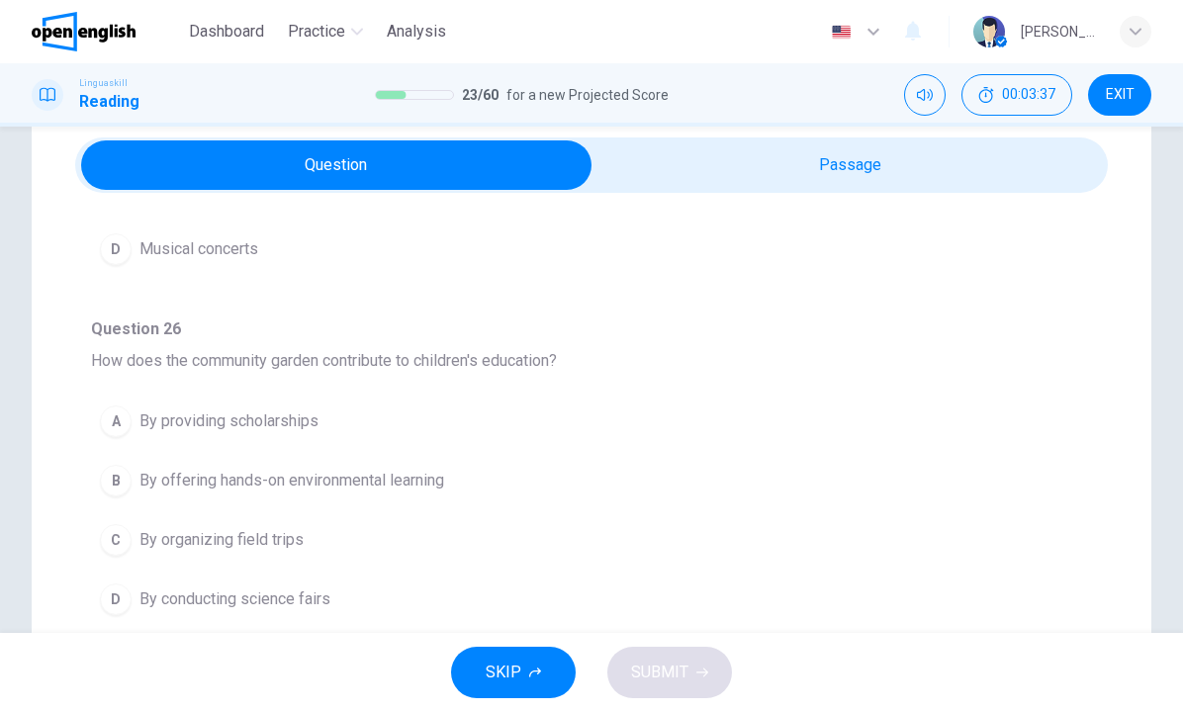
scroll to position [734, 0]
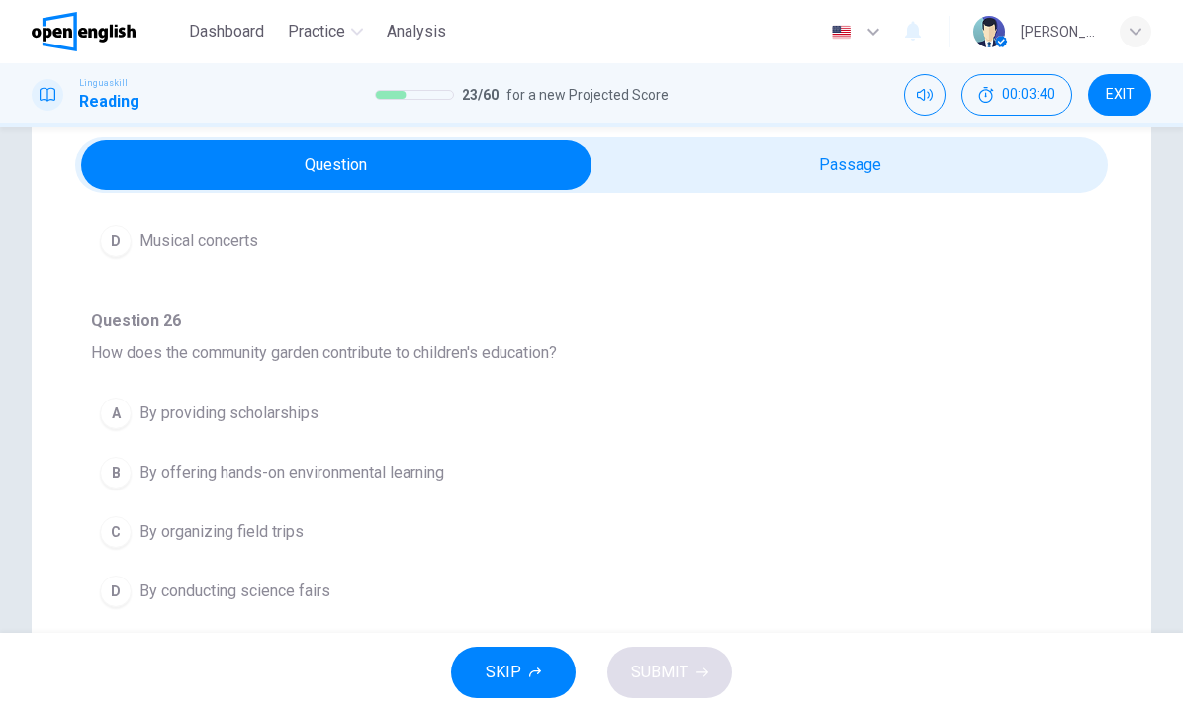
click at [338, 475] on span "By offering hands-on environmental learning" at bounding box center [291, 473] width 305 height 24
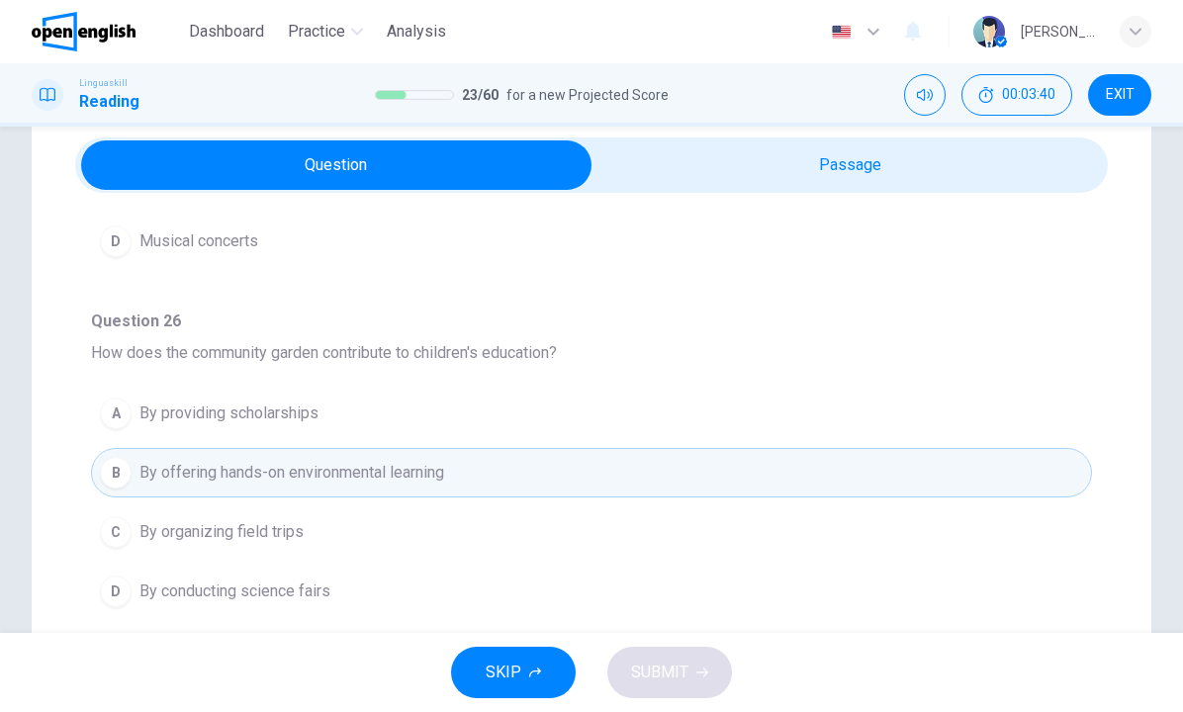
scroll to position [608, 0]
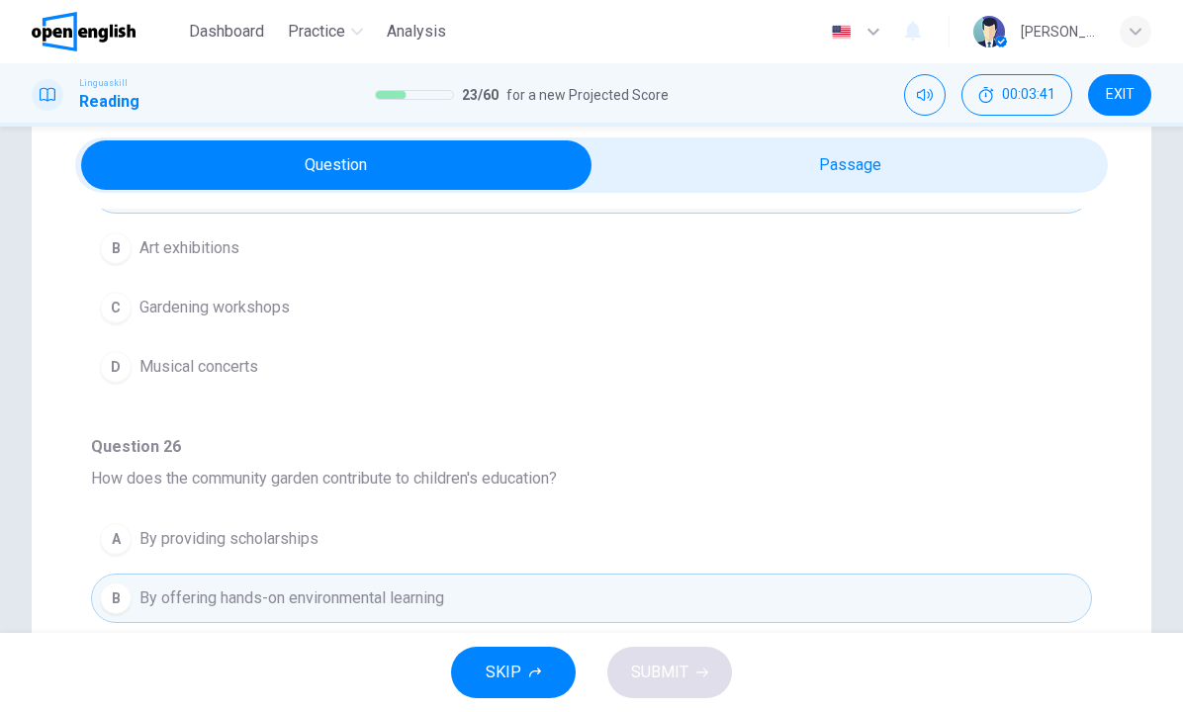
click at [258, 311] on span "Gardening workshops" at bounding box center [214, 308] width 150 height 24
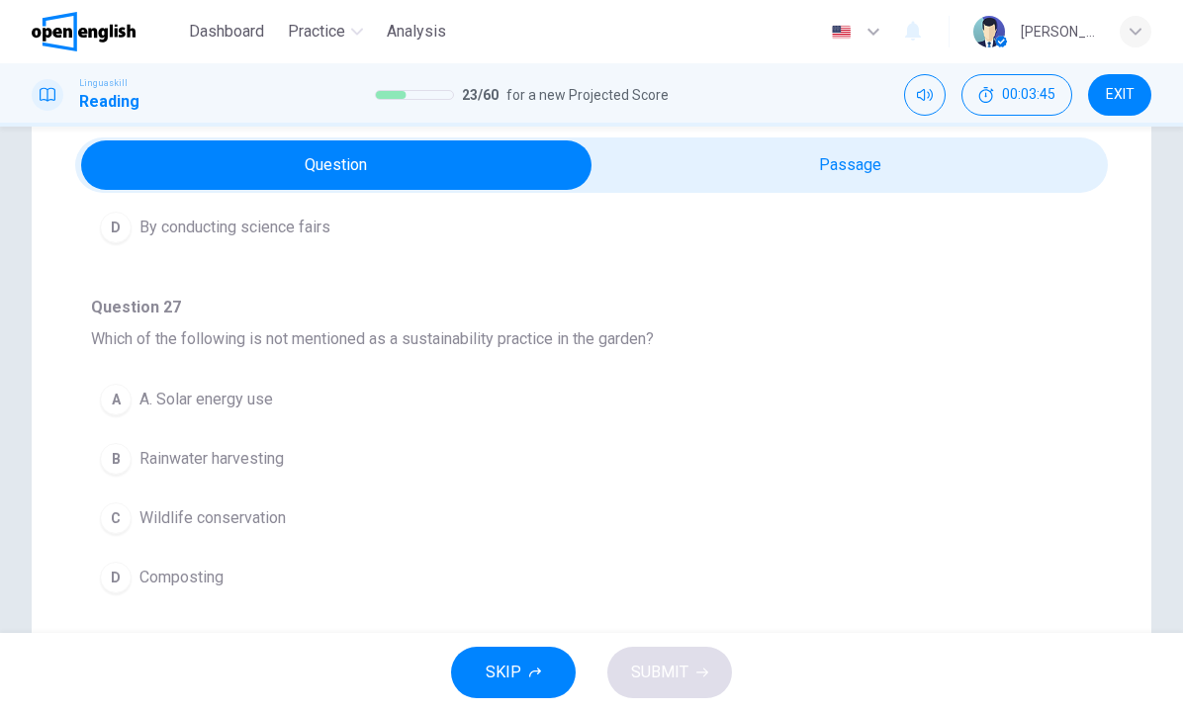
scroll to position [1098, 0]
click at [246, 401] on span "A. Solar energy use" at bounding box center [206, 400] width 134 height 24
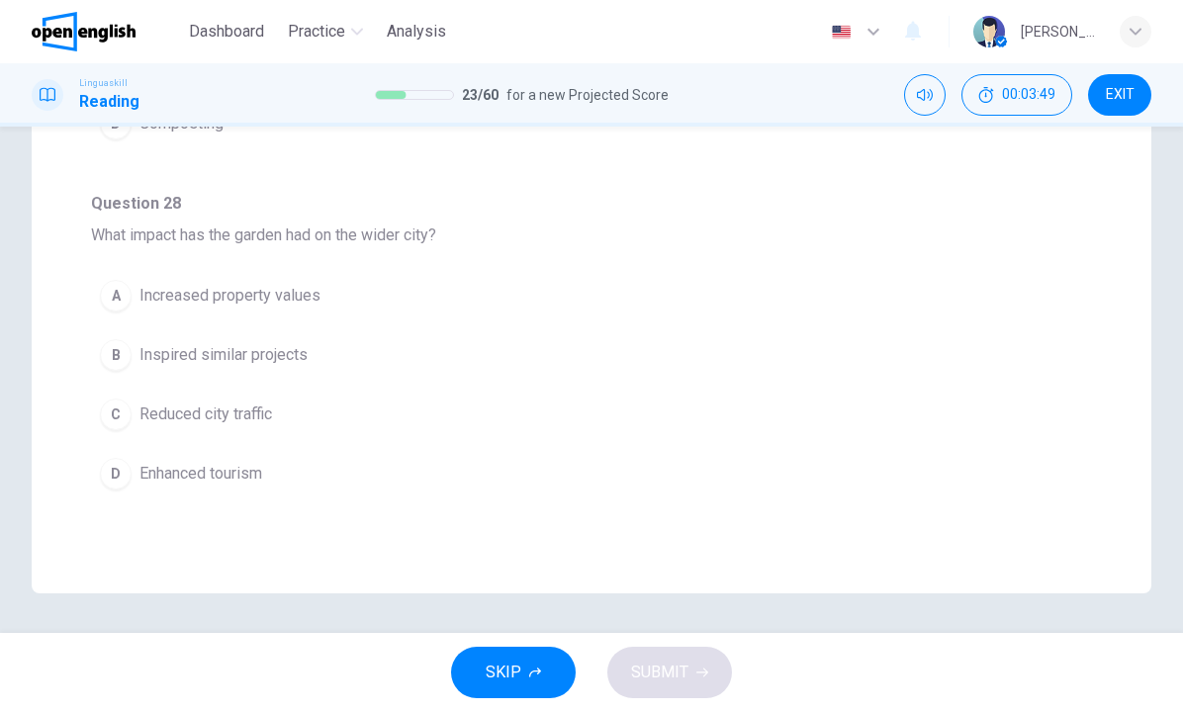
scroll to position [0, 0]
click at [123, 291] on div "A" at bounding box center [116, 296] width 32 height 32
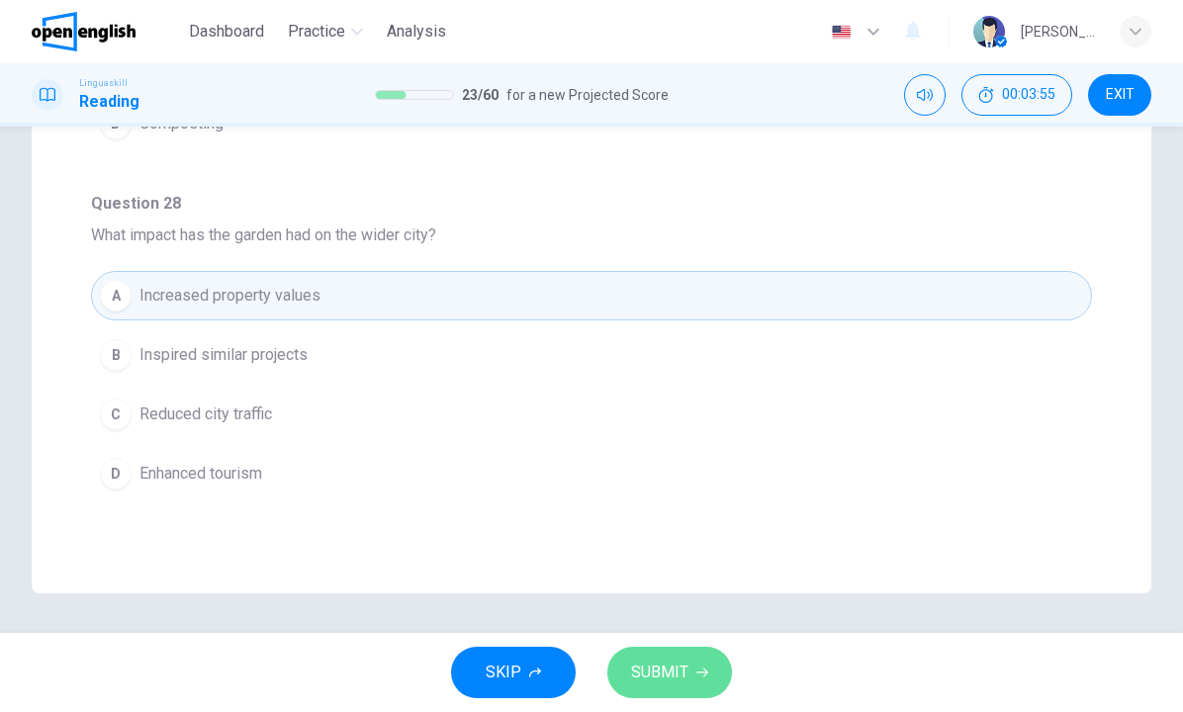
click at [694, 660] on button "SUBMIT" at bounding box center [669, 672] width 125 height 51
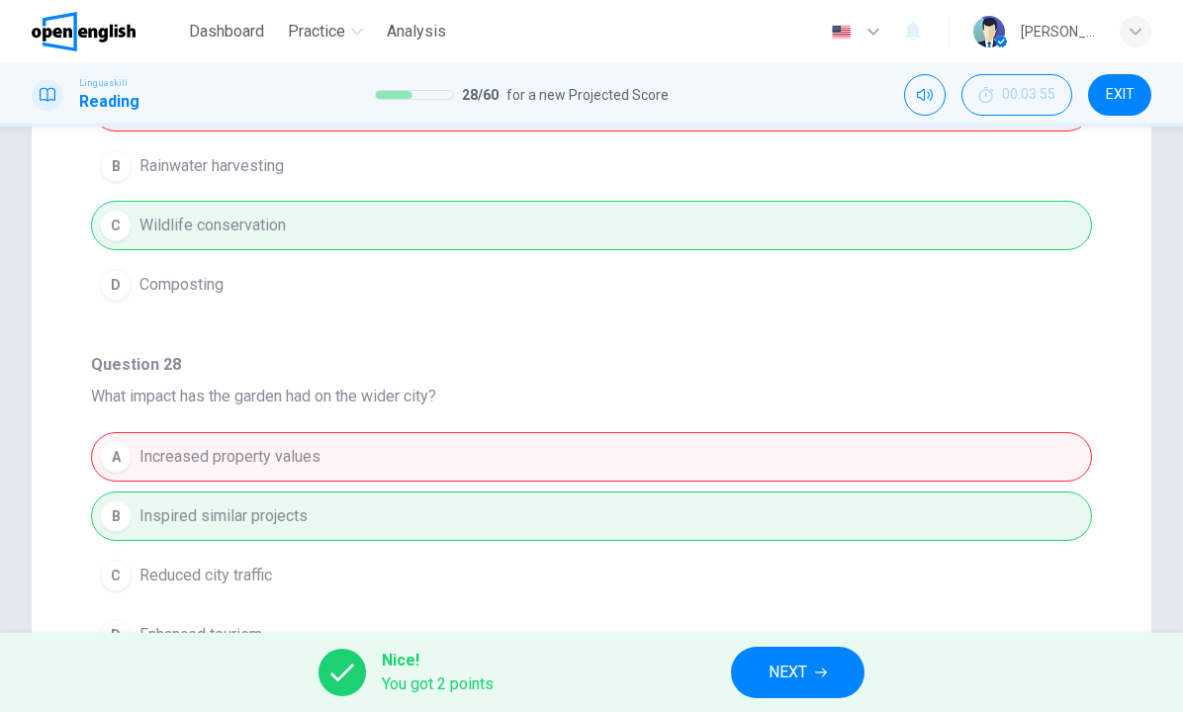
scroll to position [333, 0]
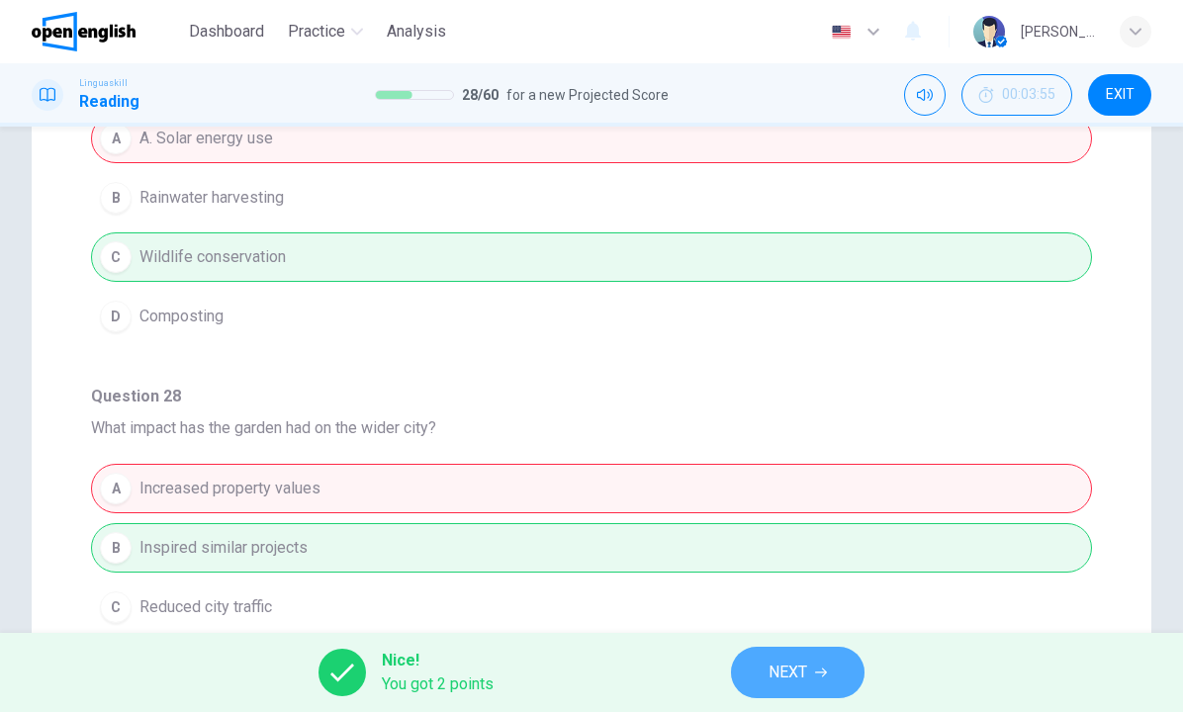
click at [811, 667] on button "NEXT" at bounding box center [798, 672] width 134 height 51
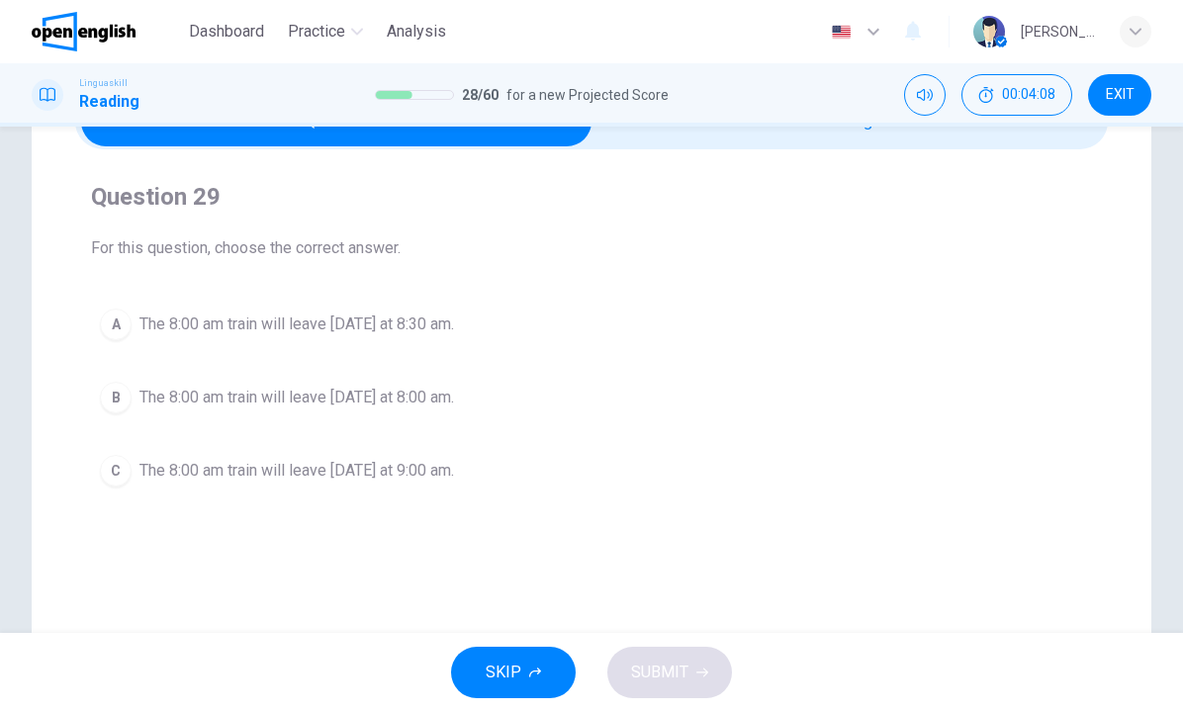
scroll to position [119, 0]
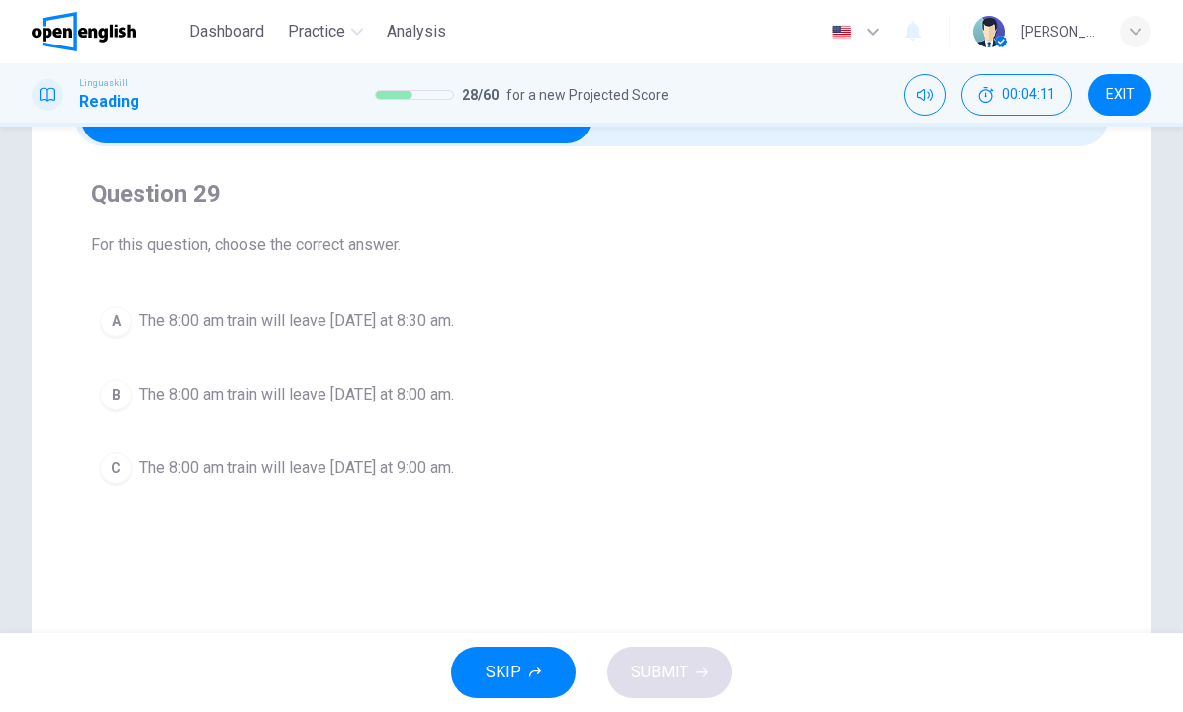
click at [443, 322] on span "The 8:00 am train will leave tomorrow at 8:30 am." at bounding box center [296, 322] width 315 height 24
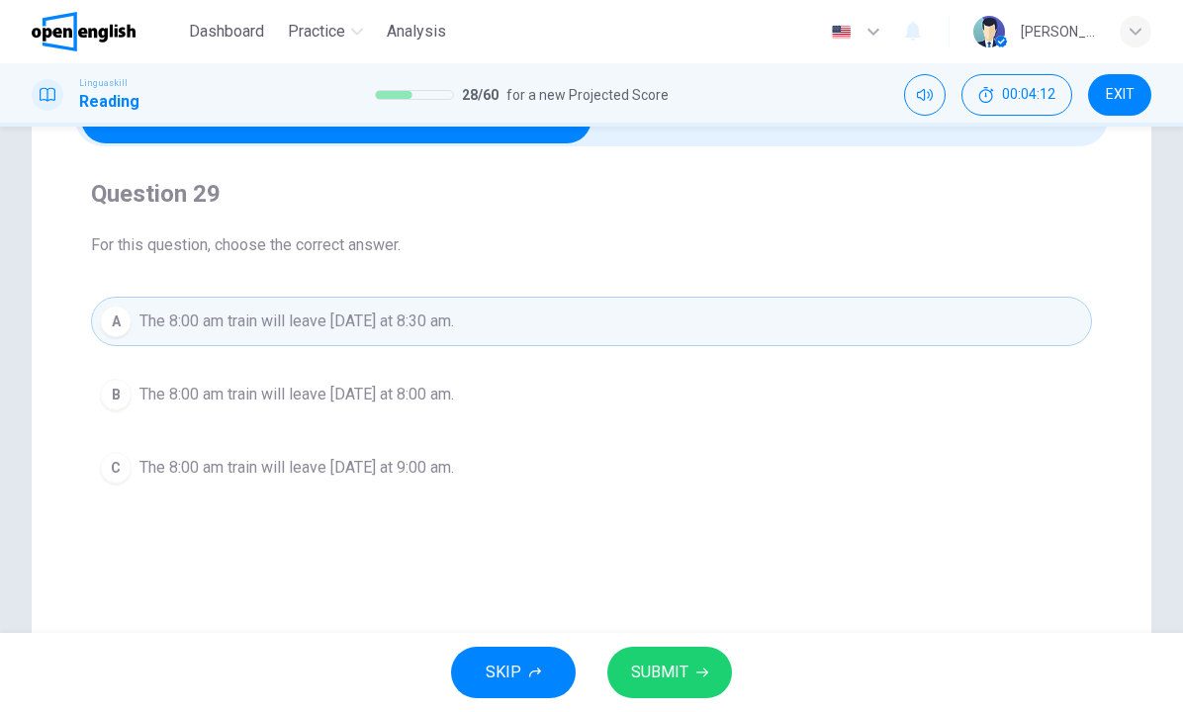
click at [661, 677] on span "SUBMIT" at bounding box center [659, 673] width 57 height 28
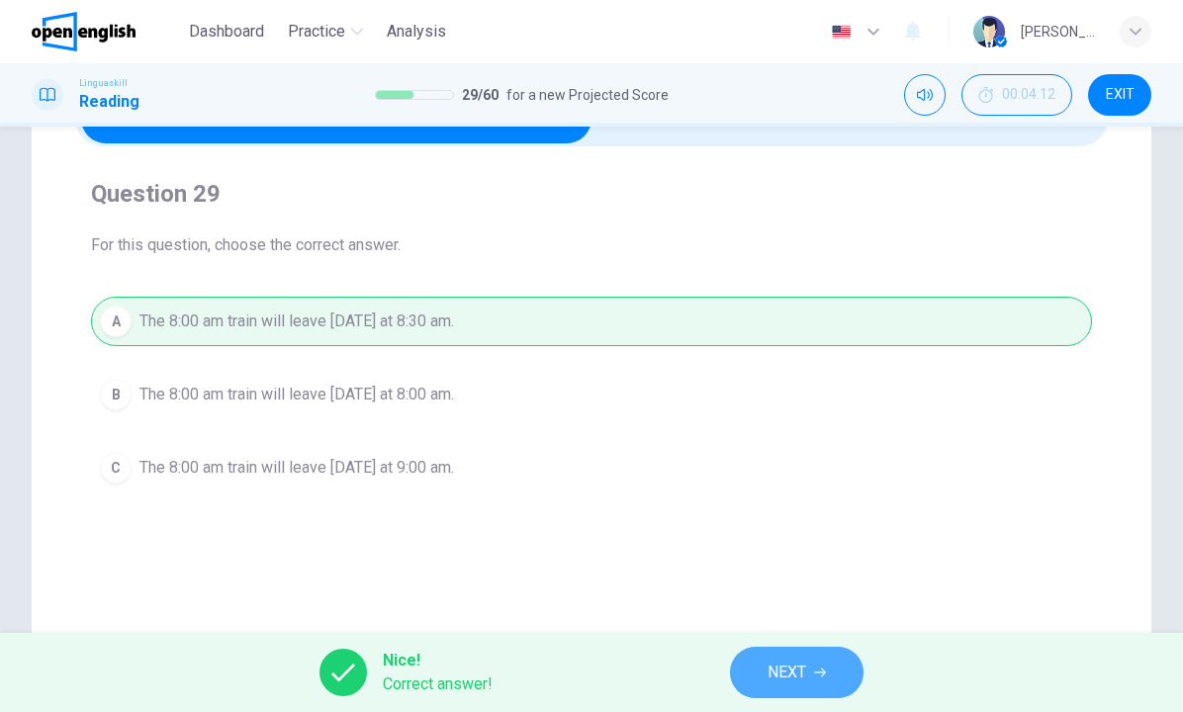
click at [804, 666] on span "NEXT" at bounding box center [786, 673] width 39 height 28
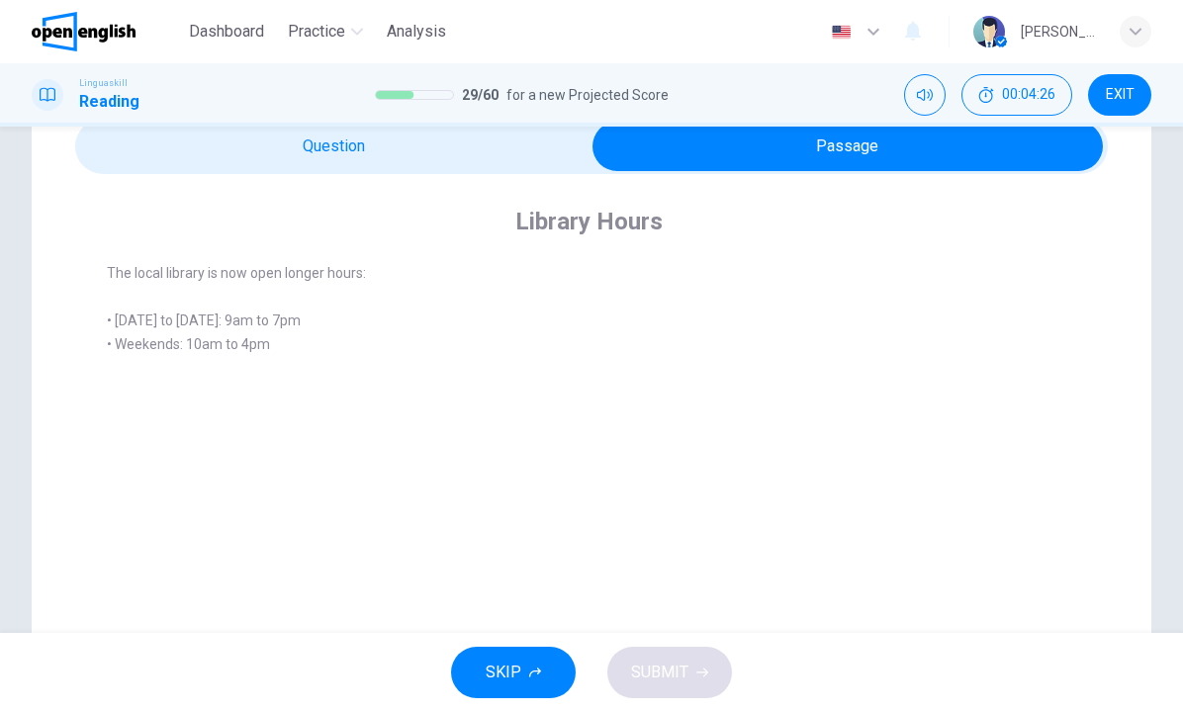
scroll to position [66, 0]
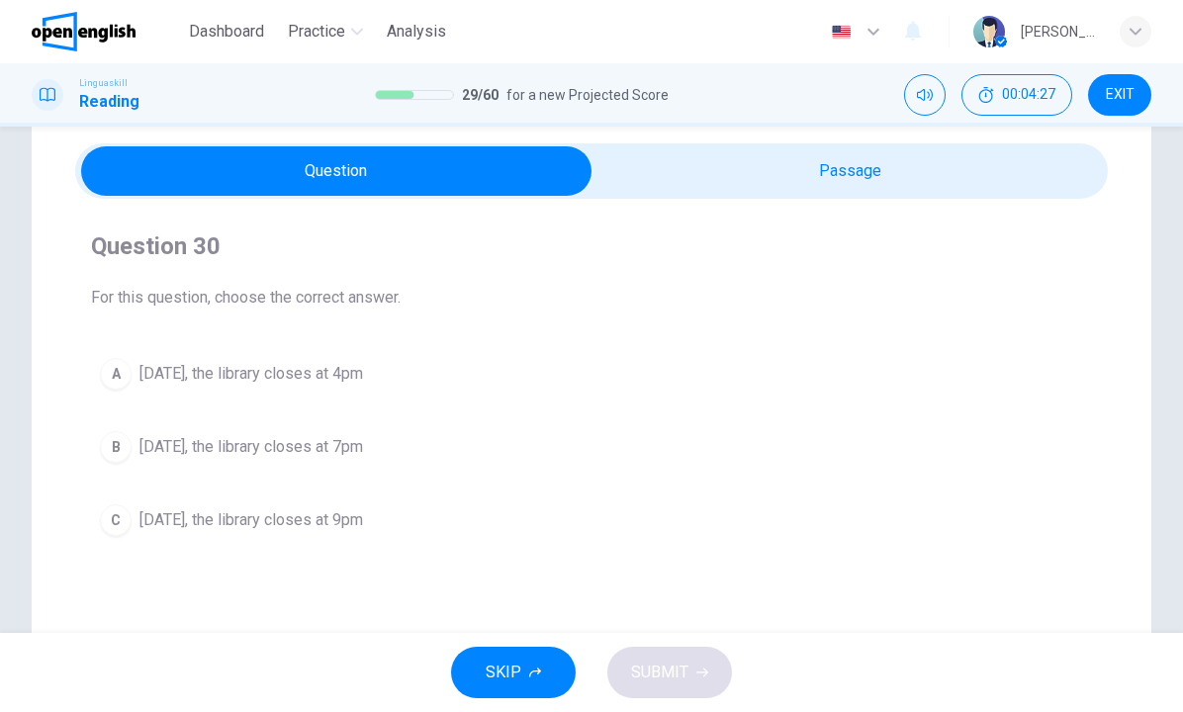
click at [207, 370] on span "On Saturday, the library closes at 4pm" at bounding box center [251, 374] width 224 height 24
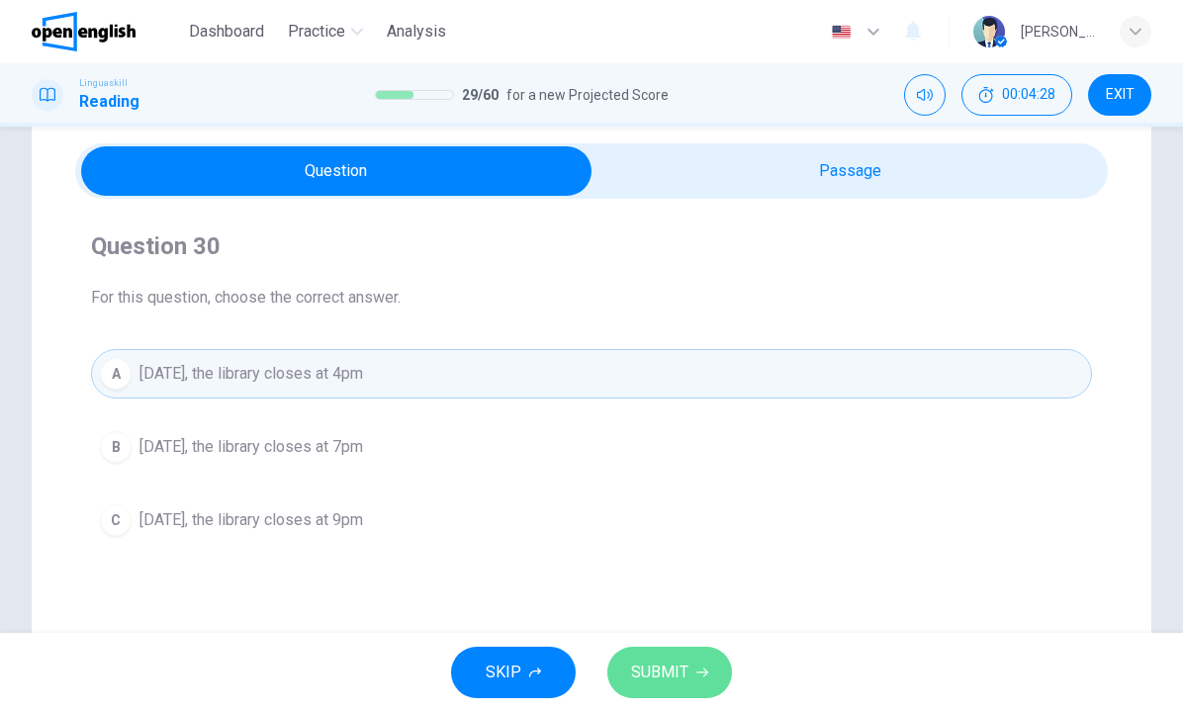
click at [662, 661] on span "SUBMIT" at bounding box center [659, 673] width 57 height 28
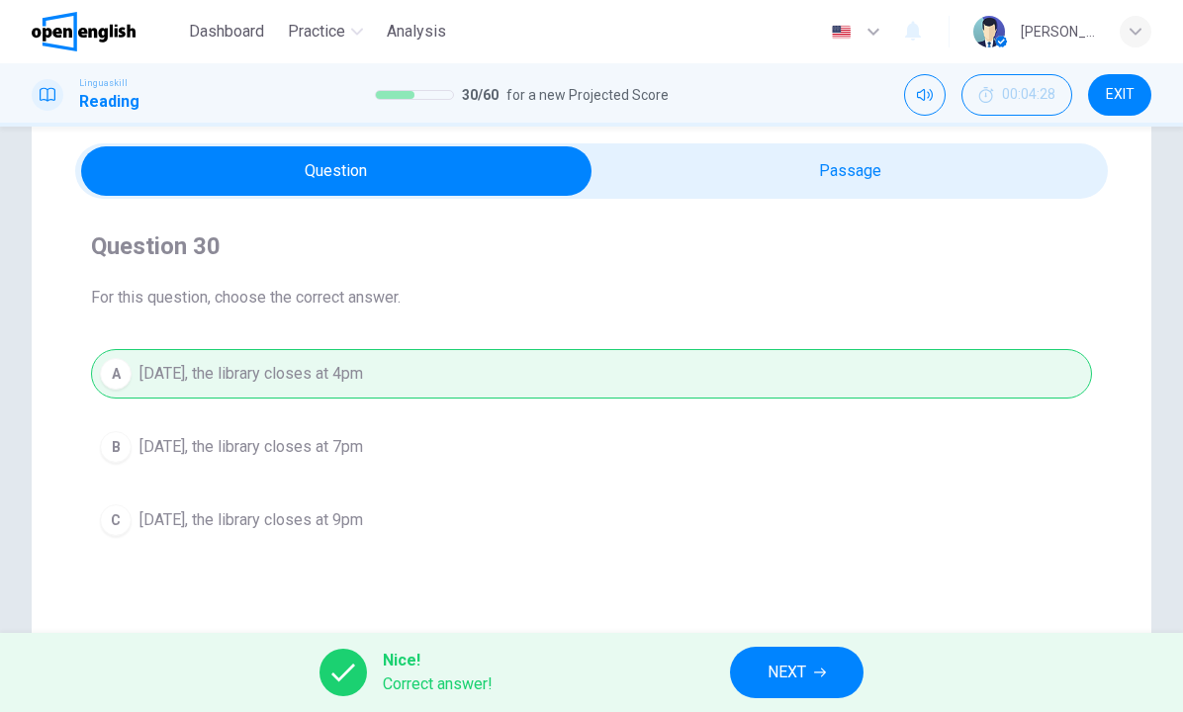
click at [830, 677] on button "NEXT" at bounding box center [797, 672] width 134 height 51
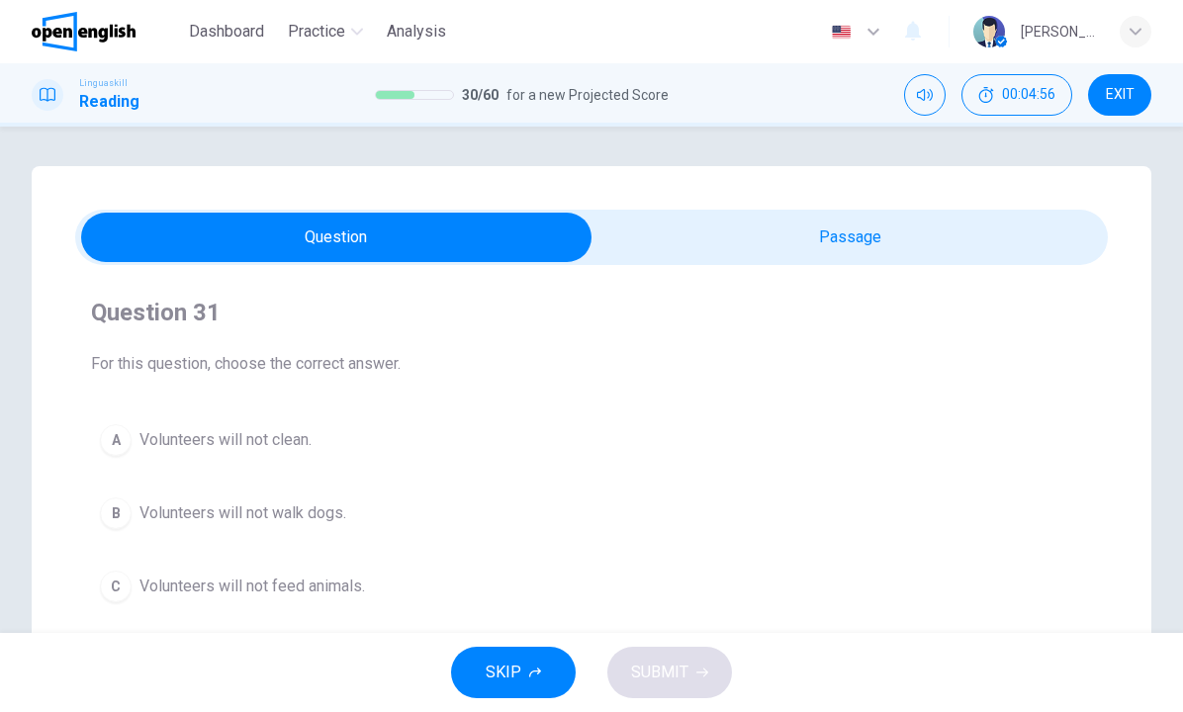
scroll to position [81, 0]
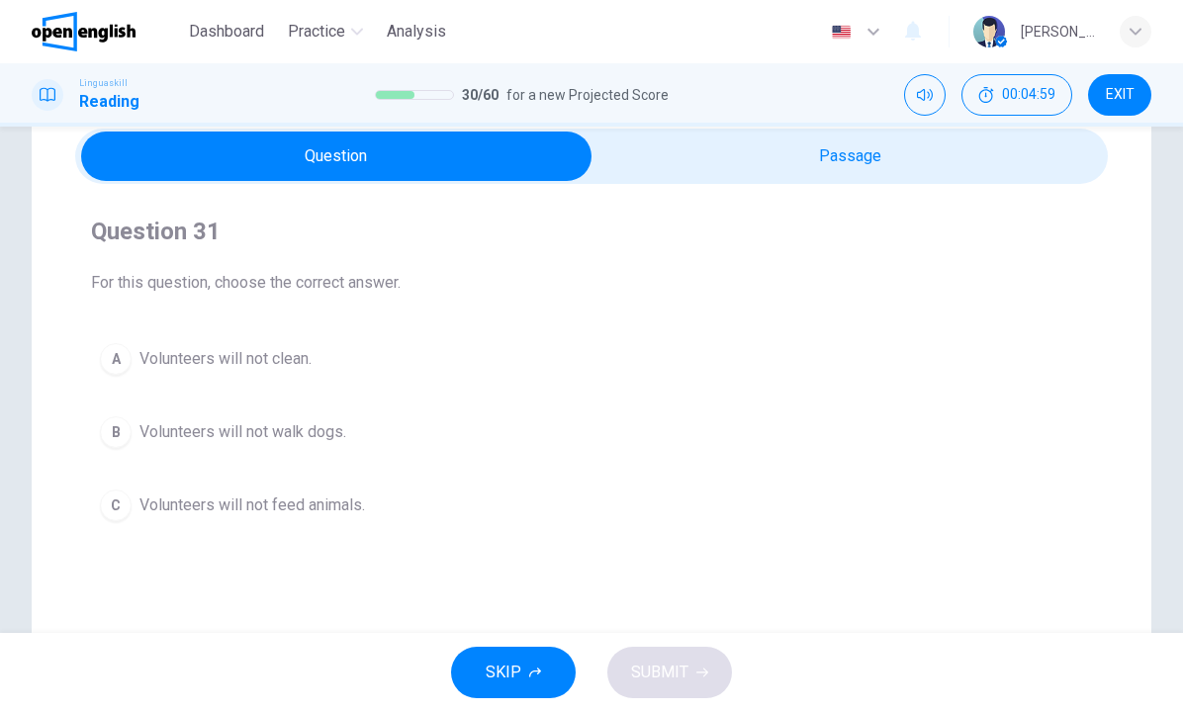
click at [295, 352] on span "Volunteers will not clean." at bounding box center [225, 359] width 172 height 24
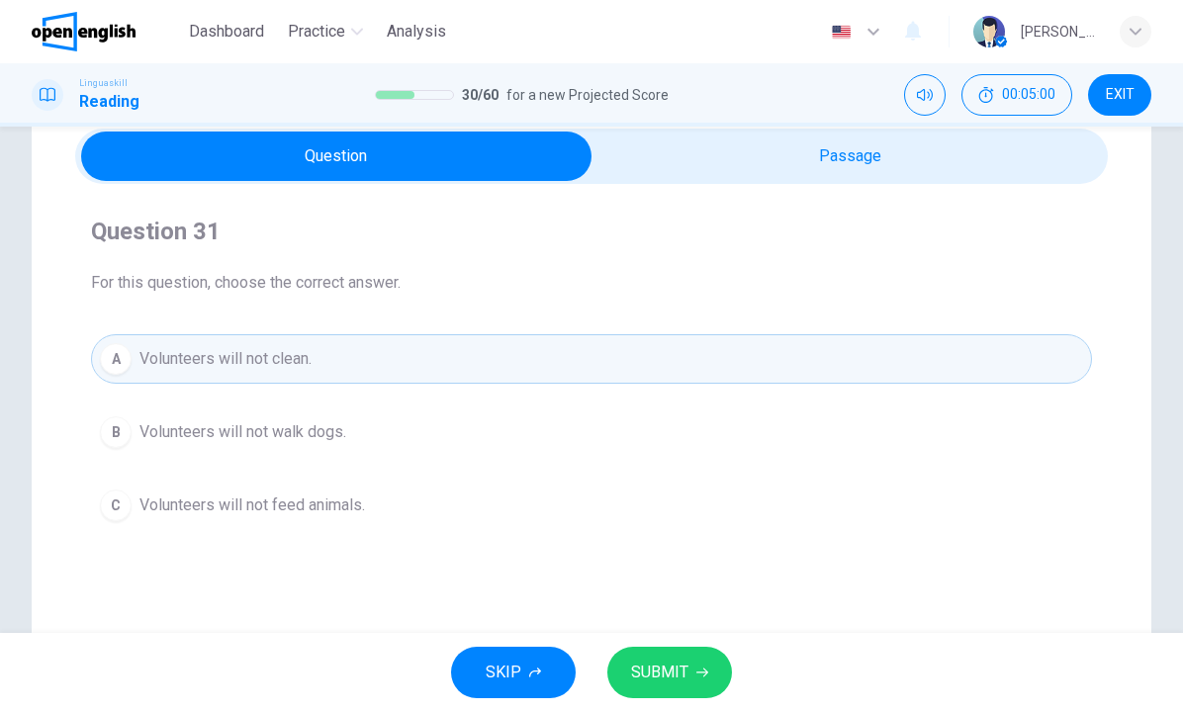
click at [675, 664] on span "SUBMIT" at bounding box center [659, 673] width 57 height 28
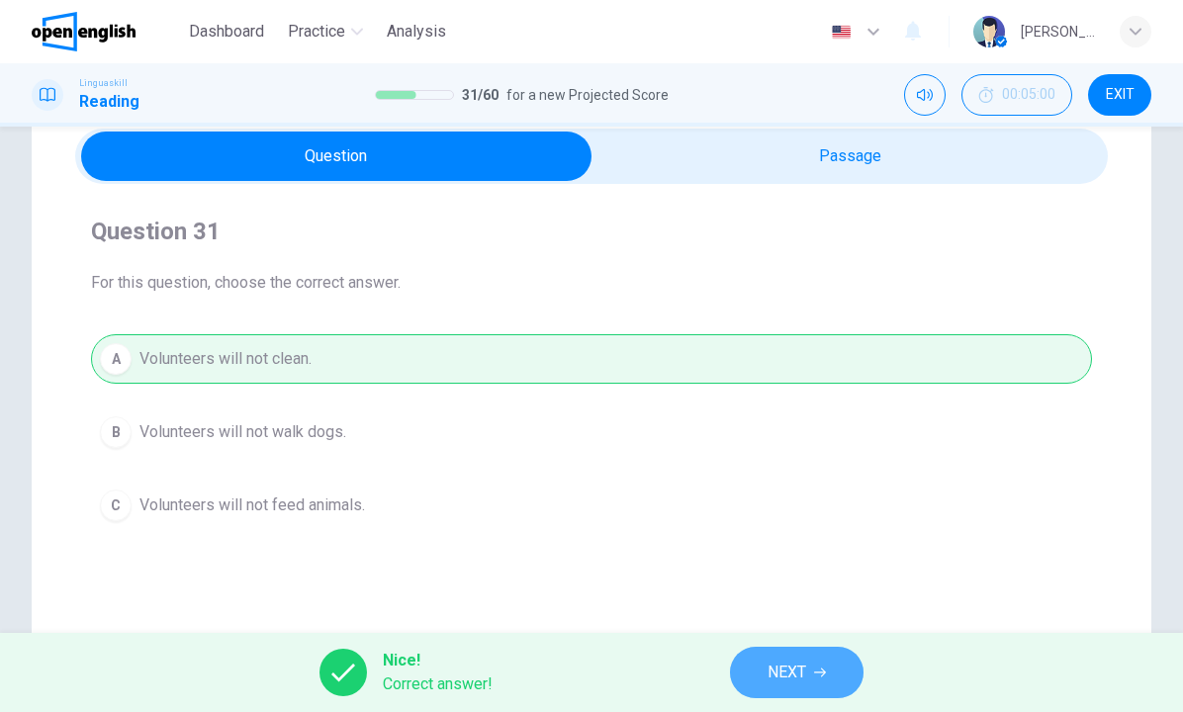
click at [805, 683] on span "NEXT" at bounding box center [786, 673] width 39 height 28
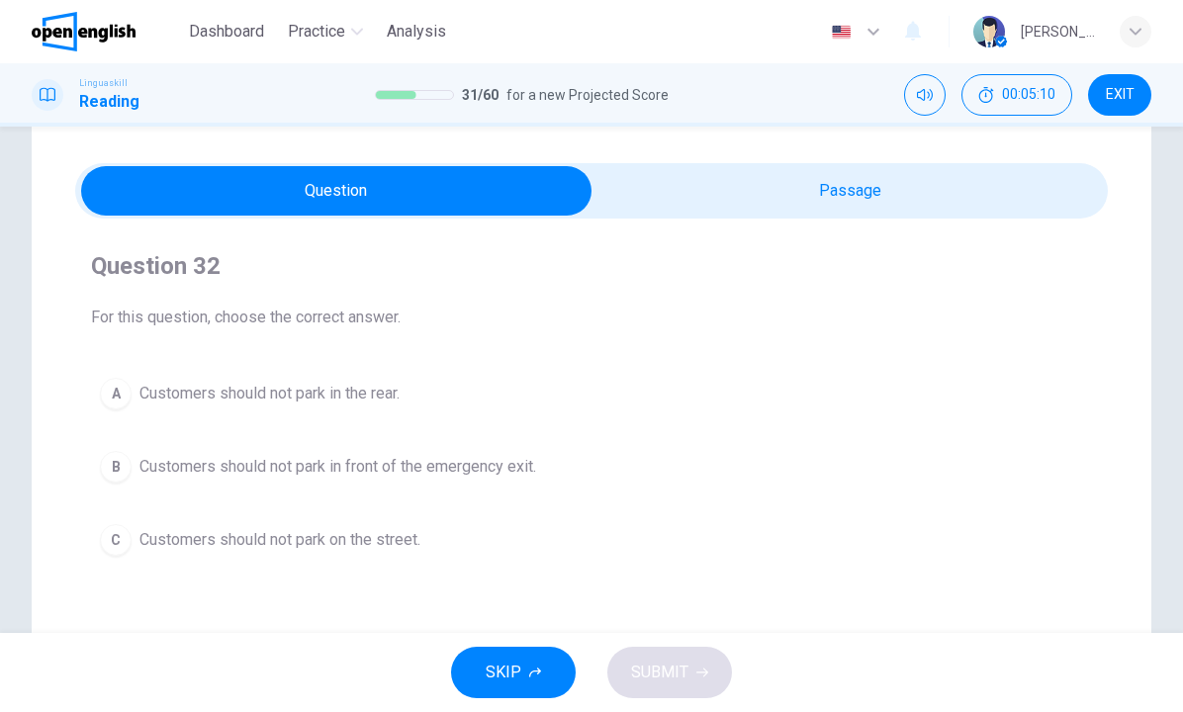
scroll to position [47, 0]
click at [398, 470] on span "Customers should not park in front of the emergency exit." at bounding box center [337, 466] width 397 height 24
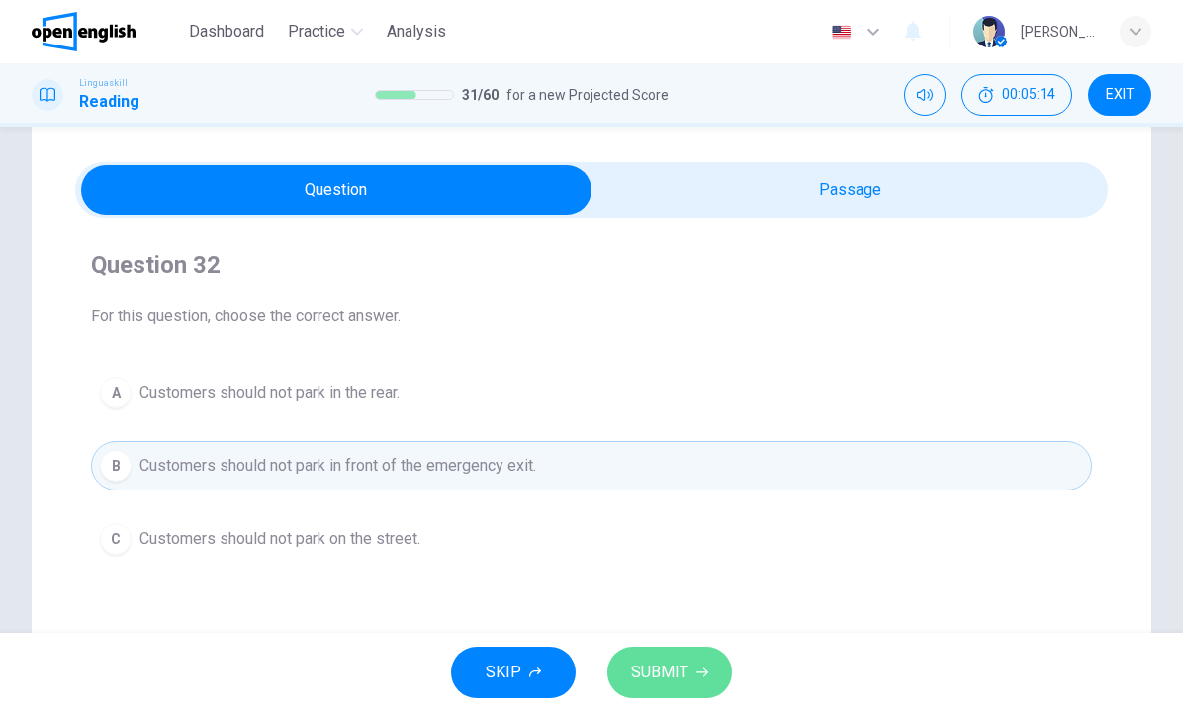
click at [706, 681] on button "SUBMIT" at bounding box center [669, 672] width 125 height 51
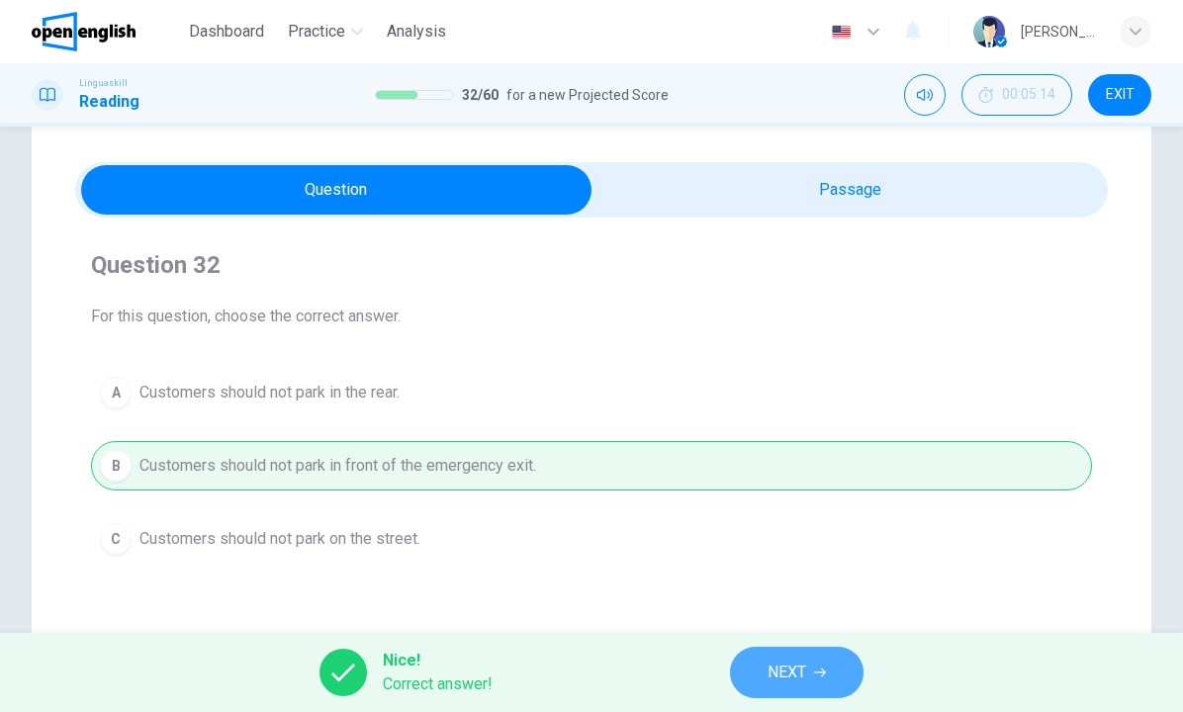
click at [840, 673] on button "NEXT" at bounding box center [797, 672] width 134 height 51
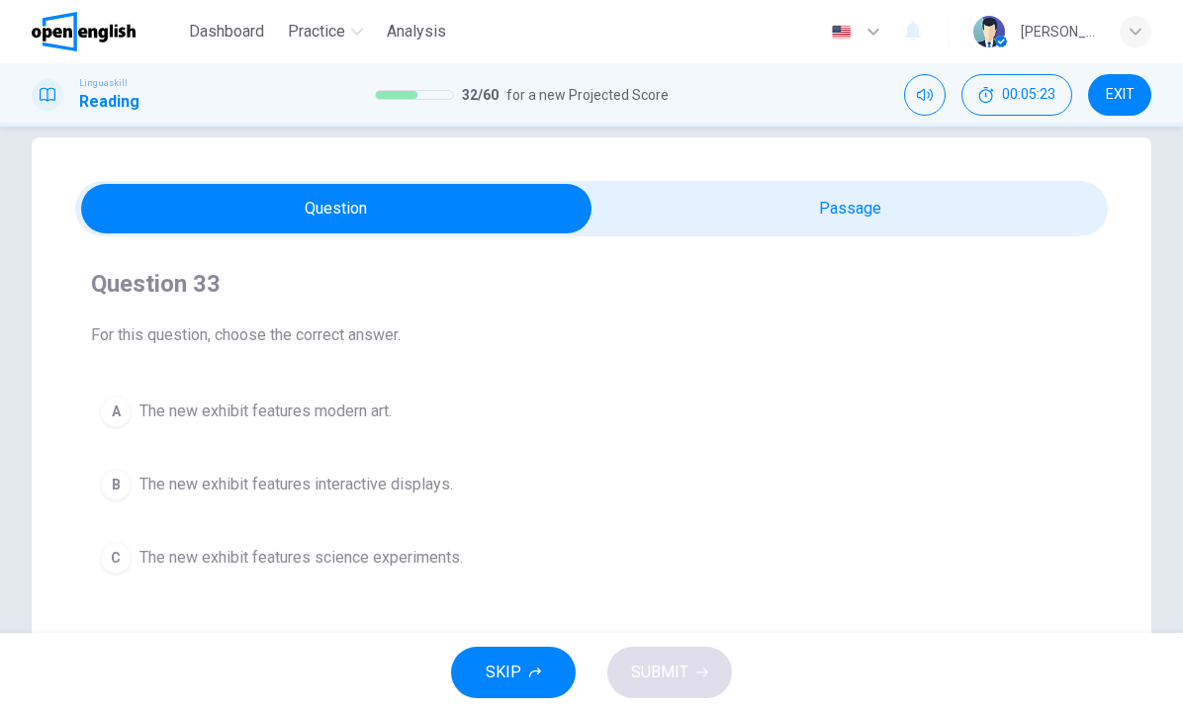
scroll to position [38, 0]
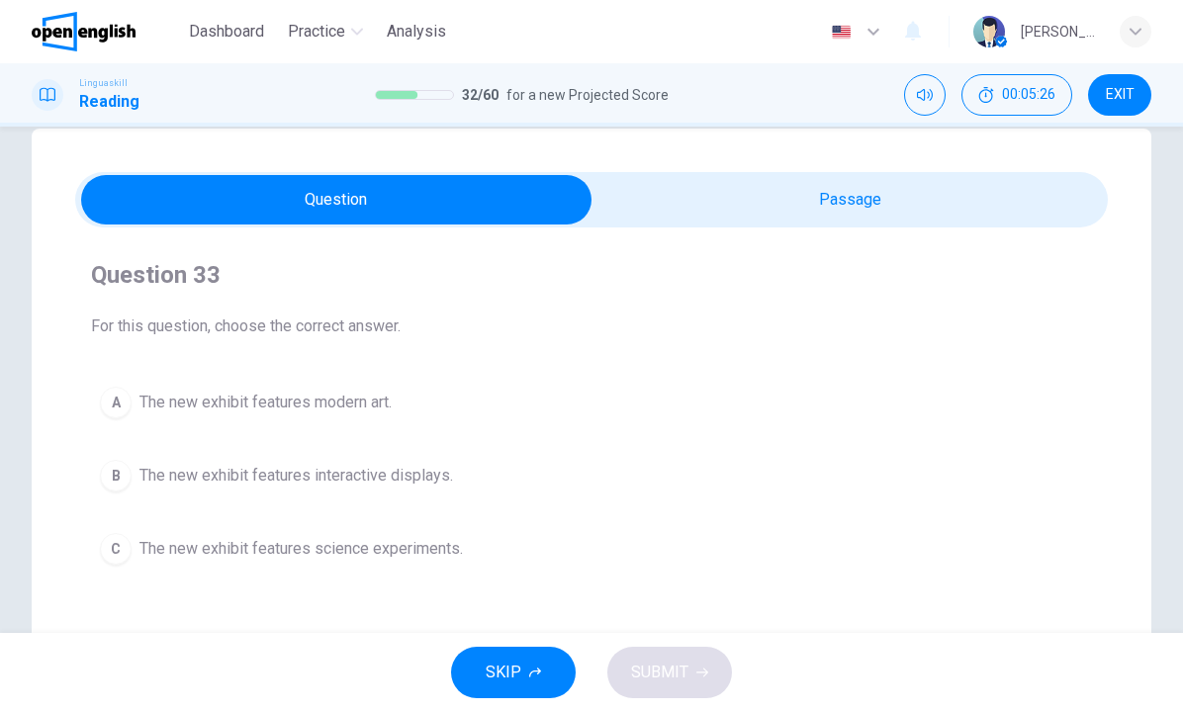
click at [391, 401] on span "The new exhibit features modern art." at bounding box center [265, 403] width 252 height 24
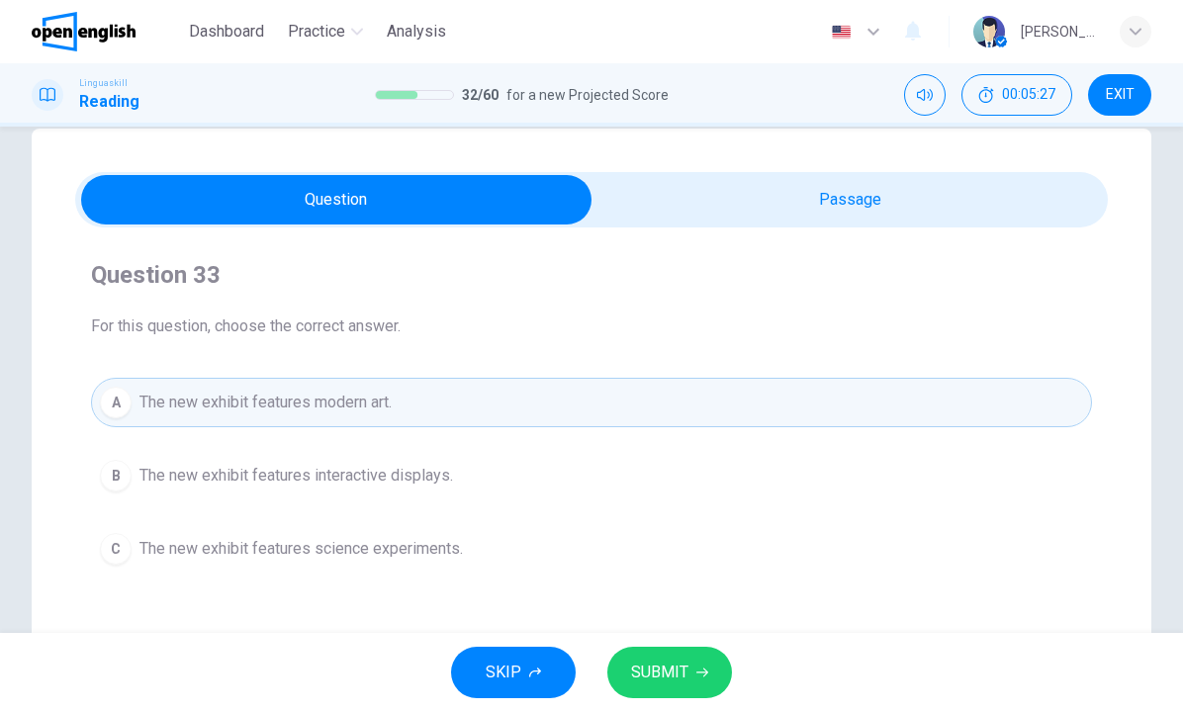
click at [664, 670] on span "SUBMIT" at bounding box center [659, 673] width 57 height 28
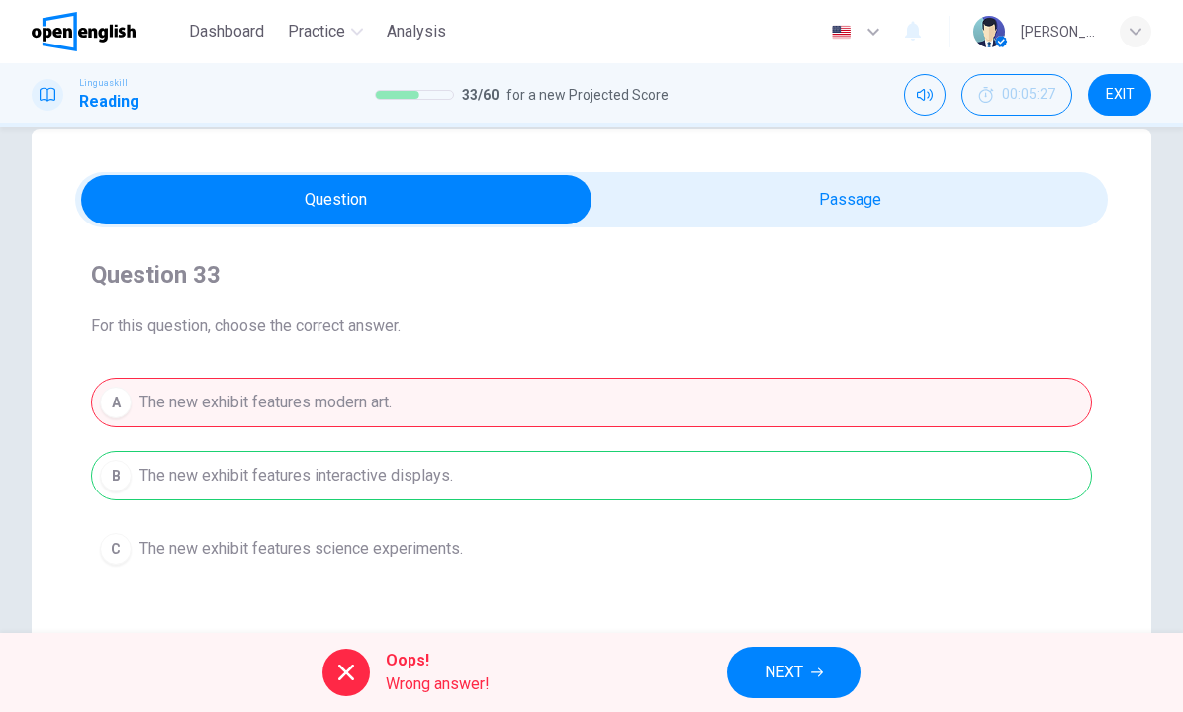
click at [805, 681] on button "NEXT" at bounding box center [794, 672] width 134 height 51
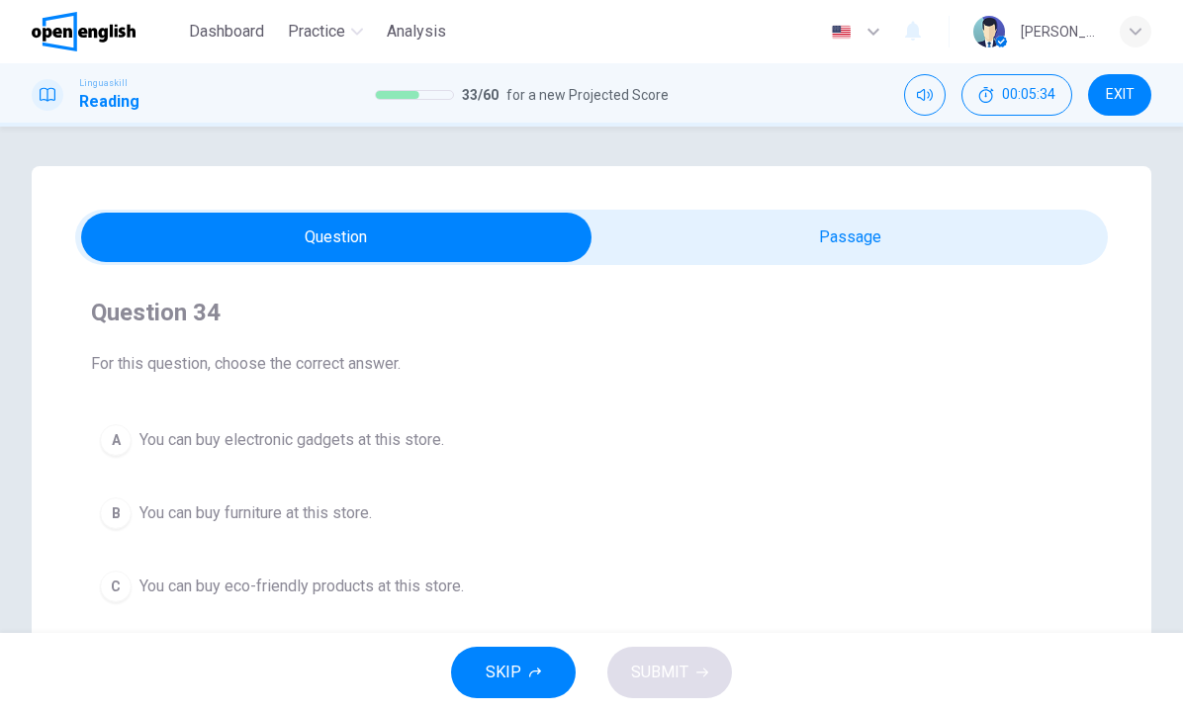
scroll to position [31, 0]
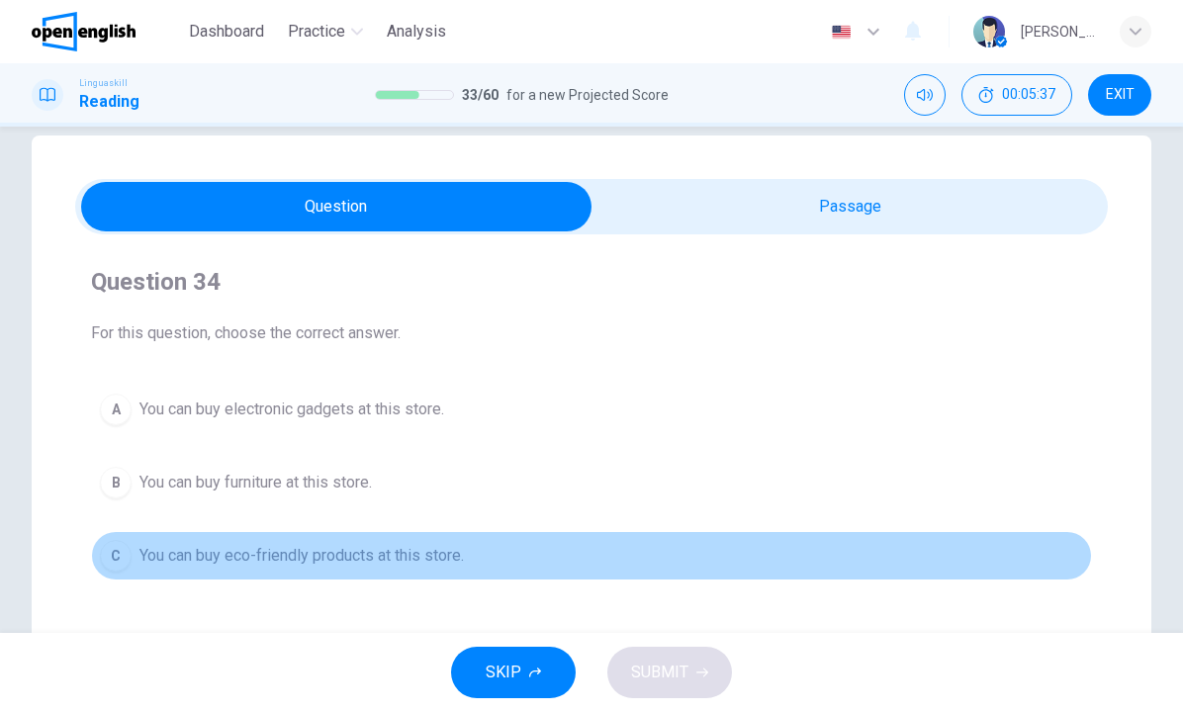
click at [395, 559] on span "You can buy eco-friendly products at this store." at bounding box center [301, 556] width 324 height 24
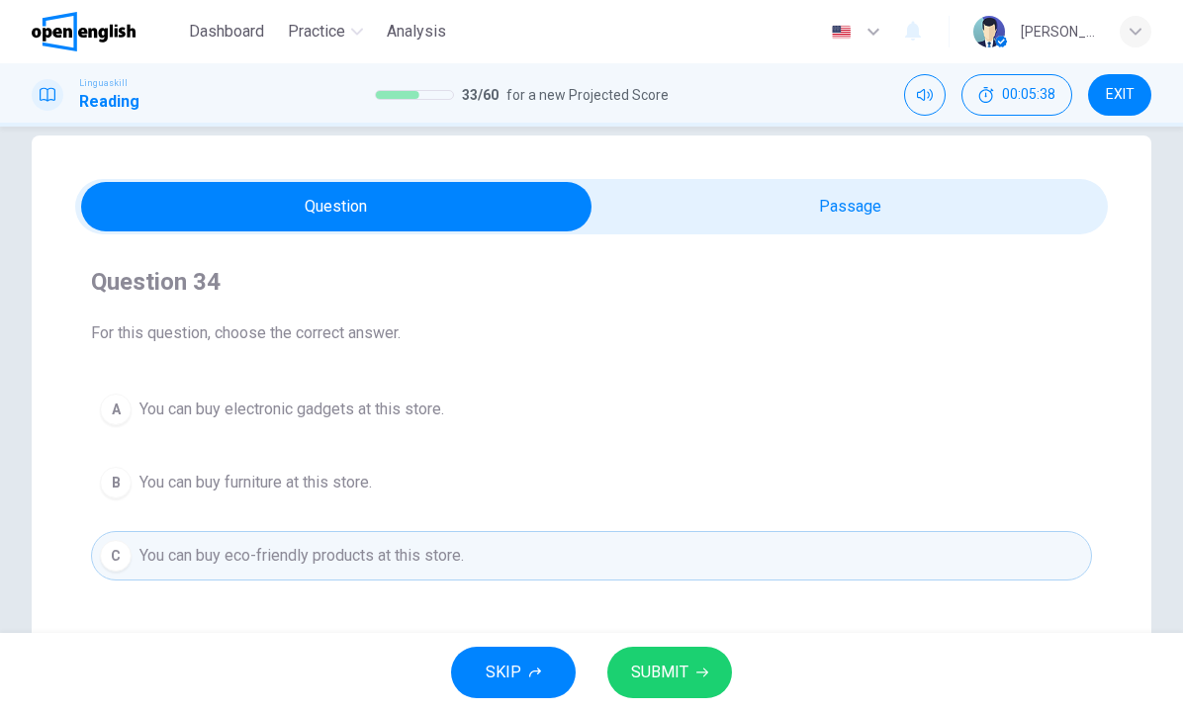
click at [674, 652] on button "SUBMIT" at bounding box center [669, 672] width 125 height 51
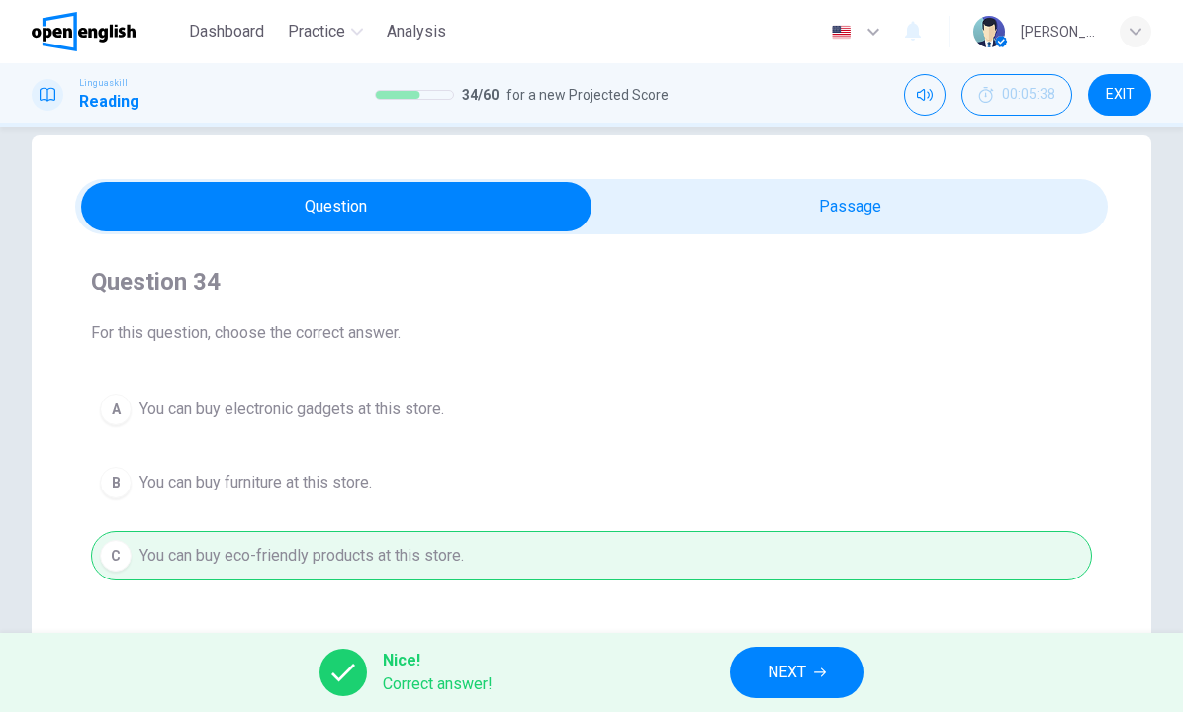
click at [757, 676] on button "NEXT" at bounding box center [797, 672] width 134 height 51
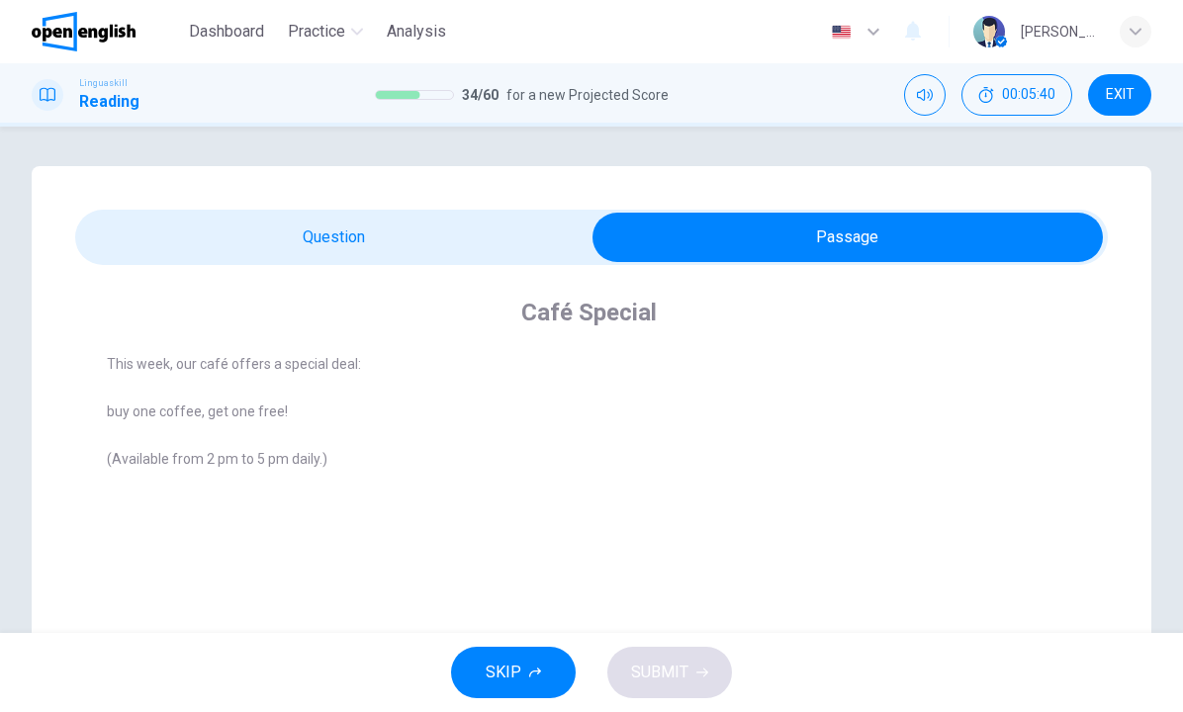
scroll to position [11, 0]
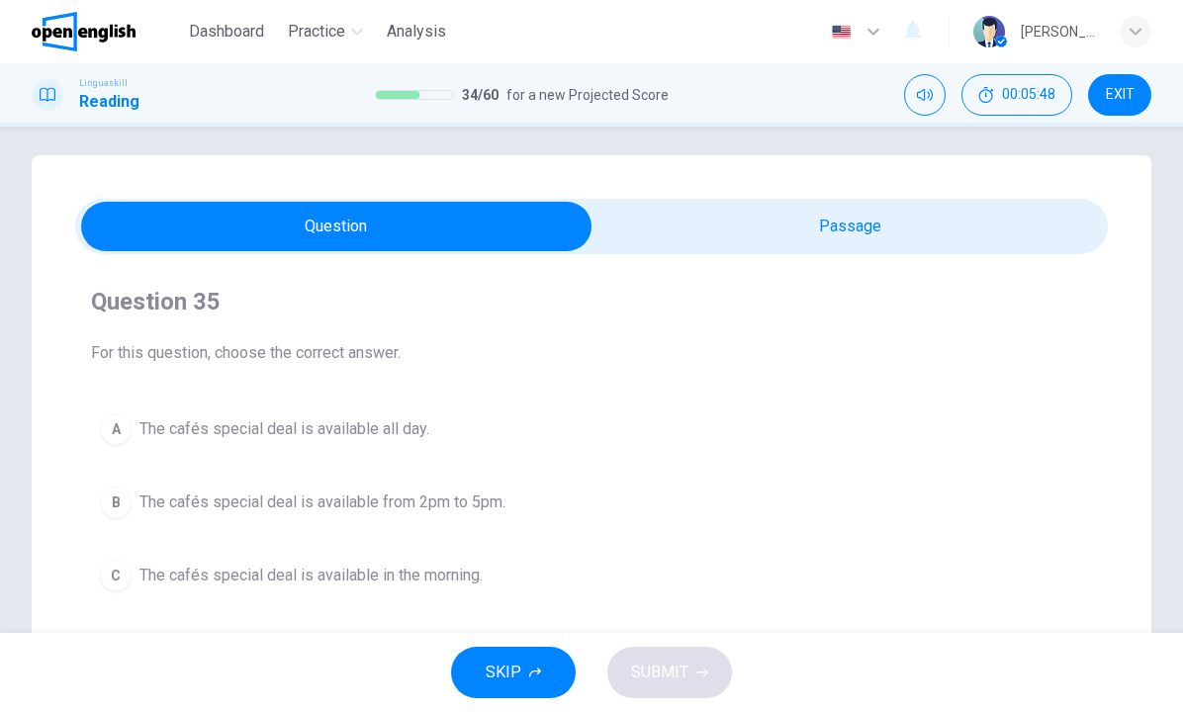
click at [411, 492] on span "The cafés special deal is available from 2pm to 5pm." at bounding box center [322, 503] width 366 height 24
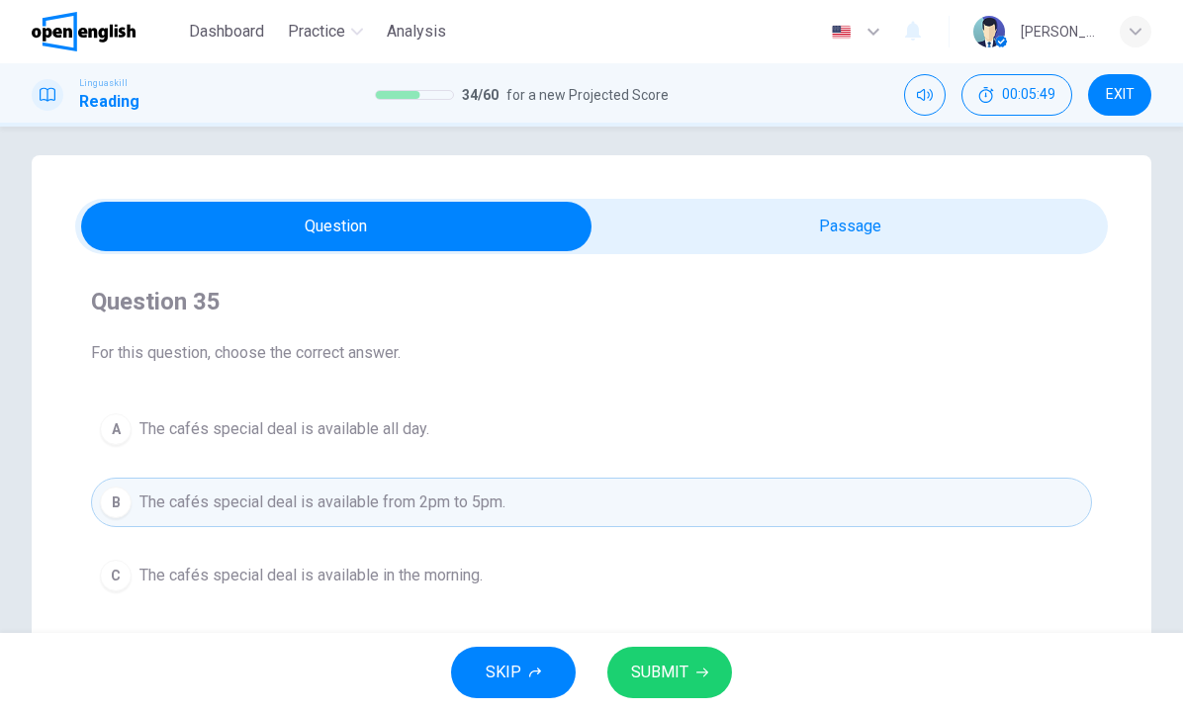
click at [666, 656] on button "SUBMIT" at bounding box center [669, 672] width 125 height 51
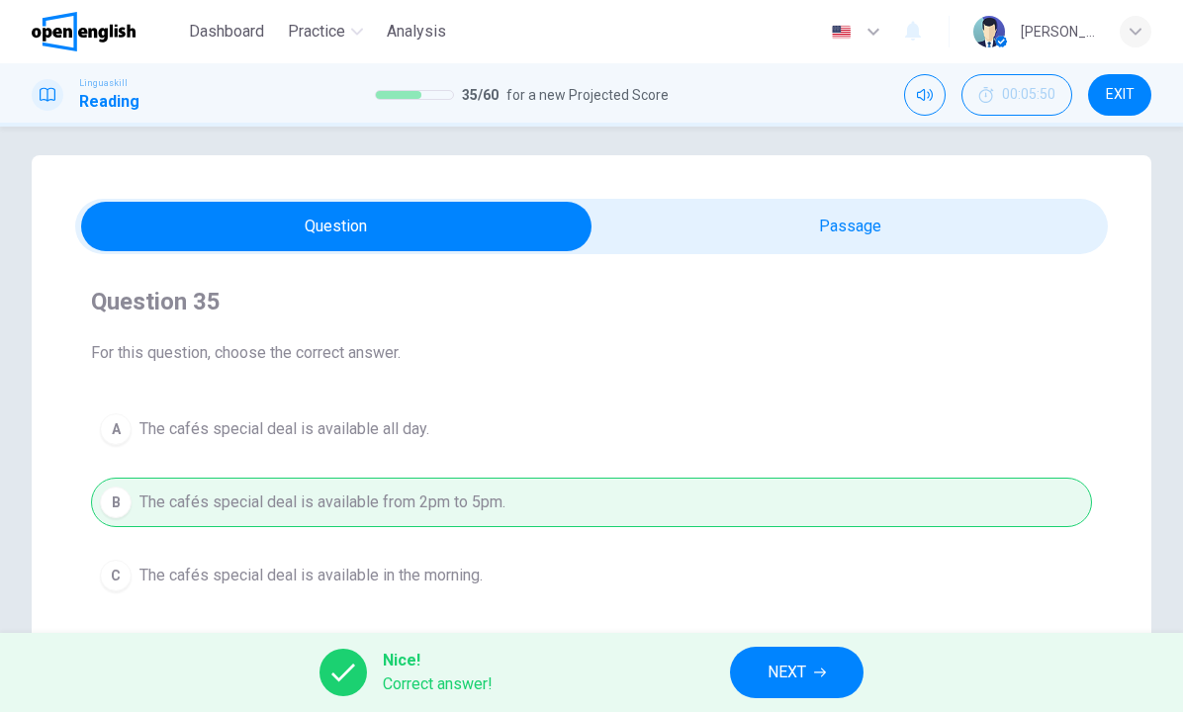
click at [776, 672] on span "NEXT" at bounding box center [786, 673] width 39 height 28
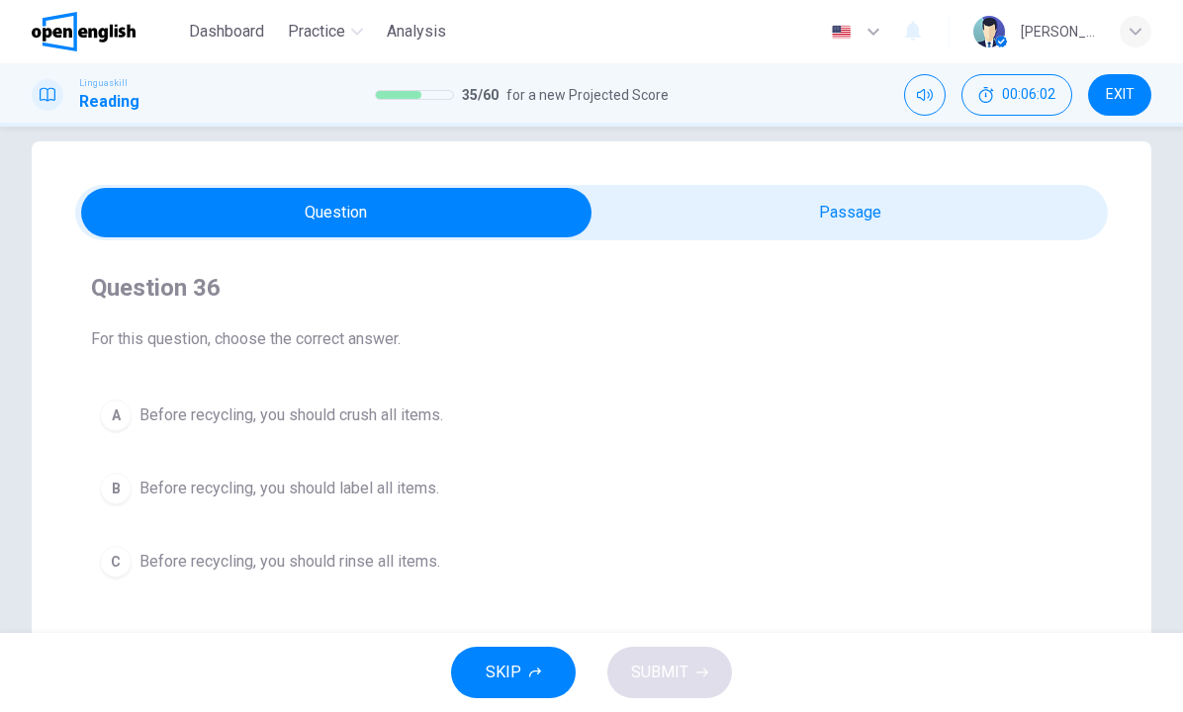
scroll to position [25, 0]
click at [406, 559] on span "Before recycling, you should rinse all items." at bounding box center [289, 562] width 301 height 24
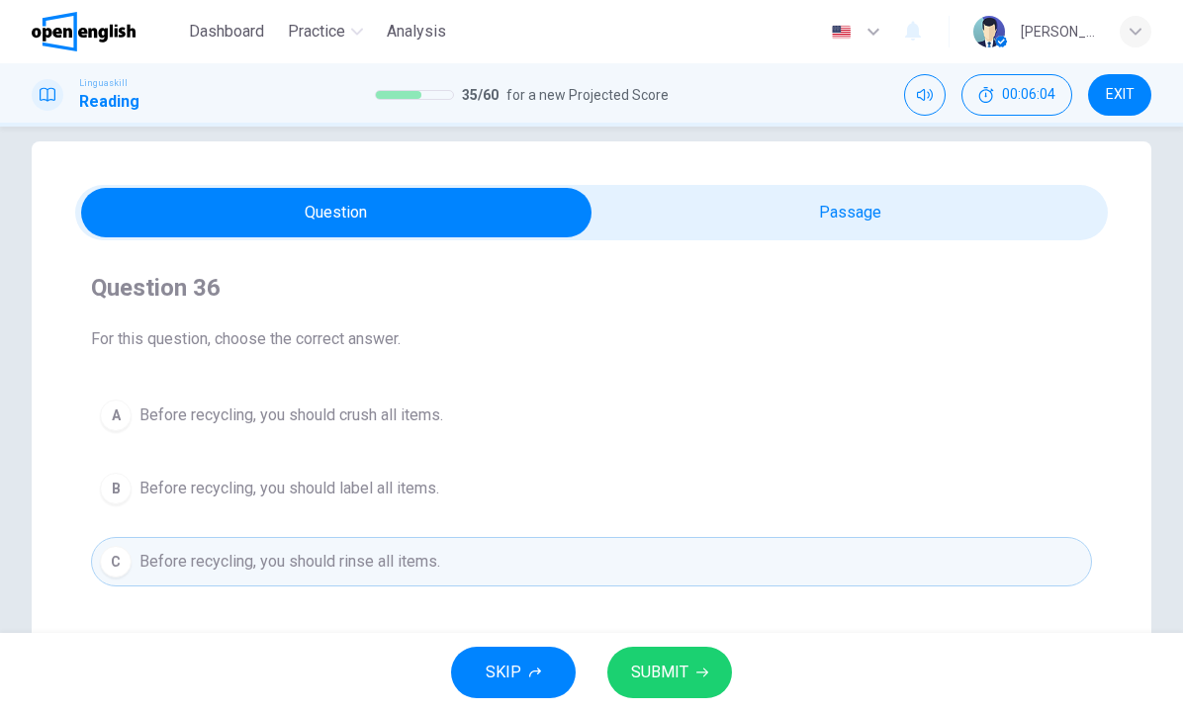
click at [685, 669] on span "SUBMIT" at bounding box center [659, 673] width 57 height 28
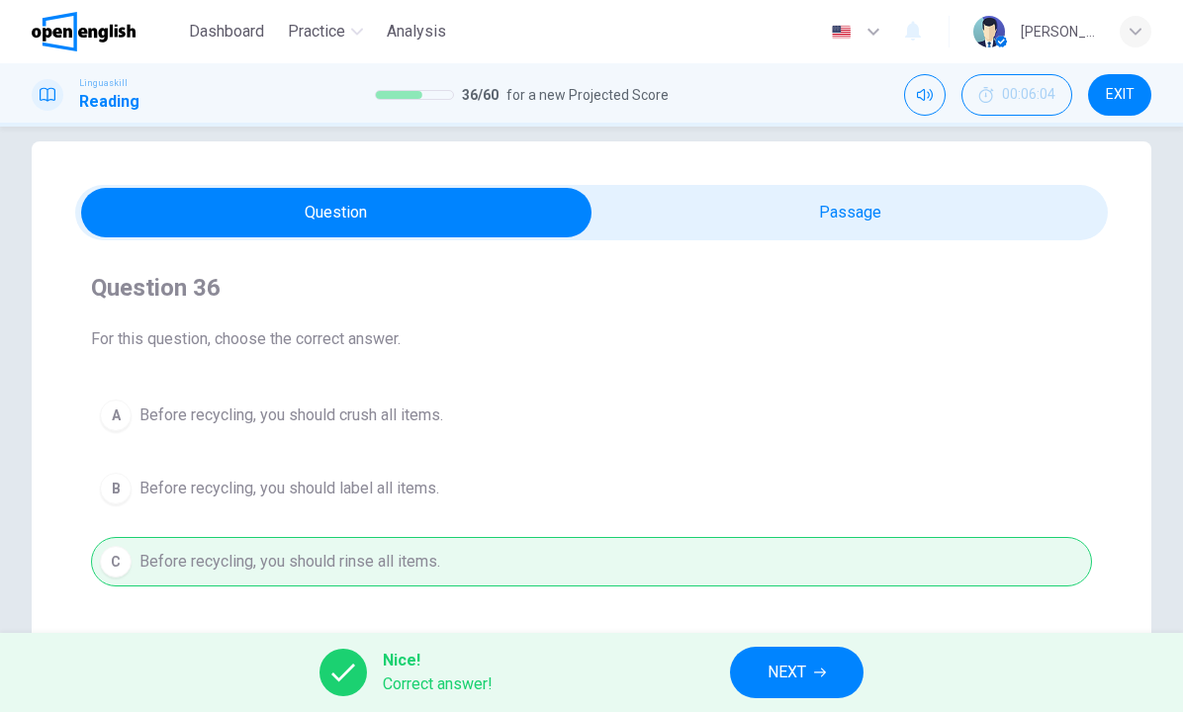
click at [798, 673] on span "NEXT" at bounding box center [786, 673] width 39 height 28
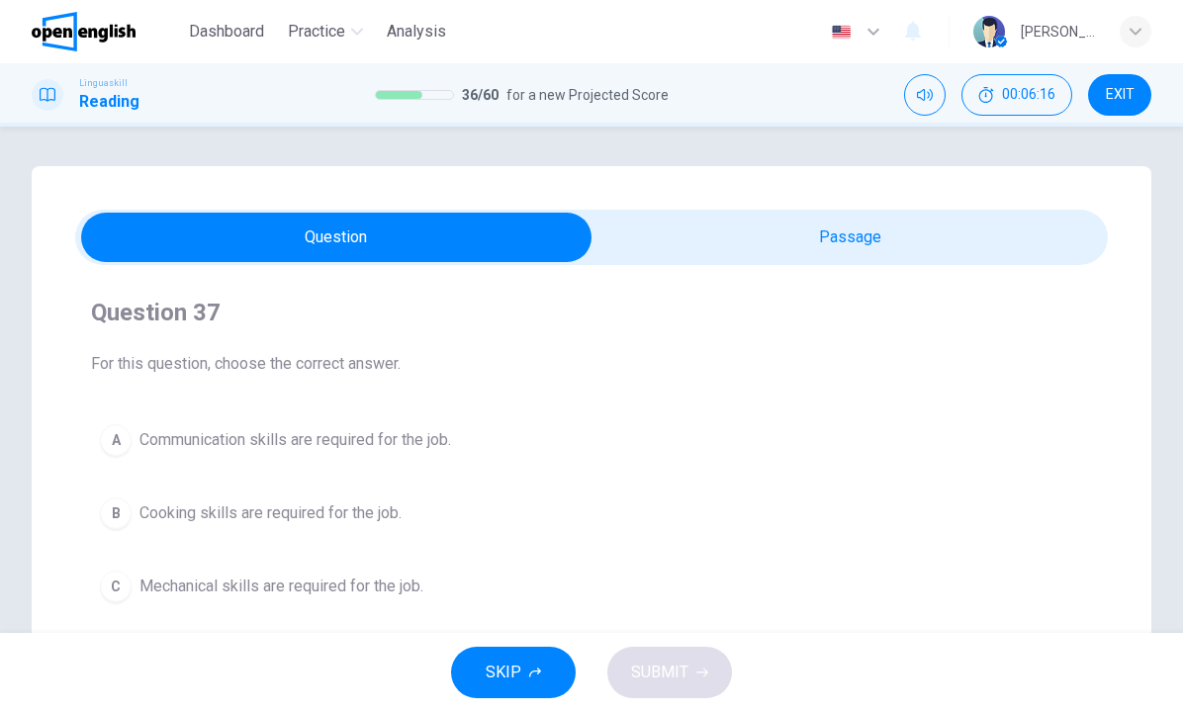
scroll to position [64, 0]
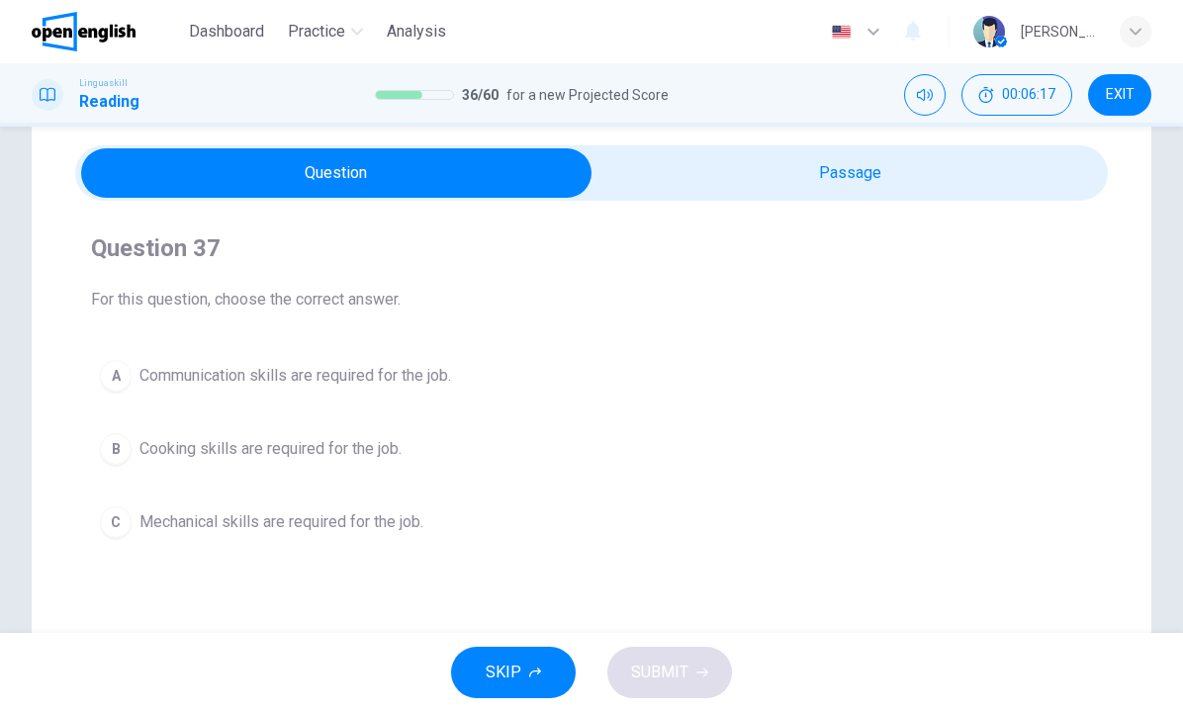
click at [403, 377] on span "Communication skills are required for the job." at bounding box center [295, 376] width 312 height 24
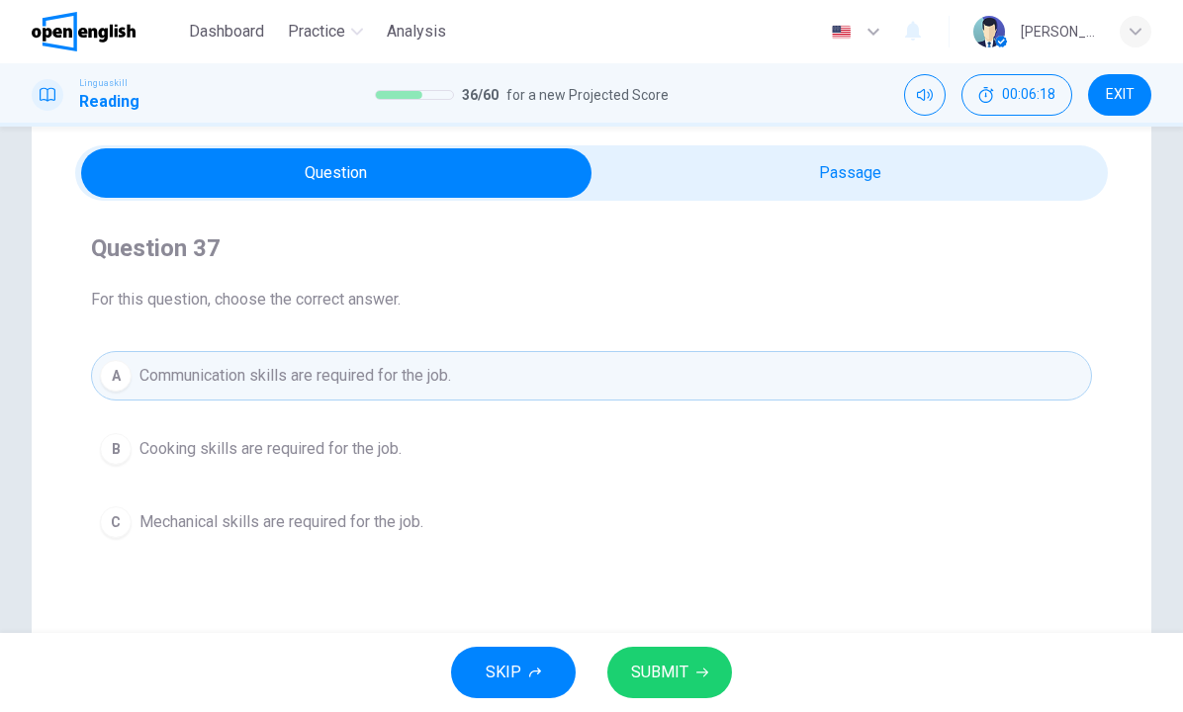
click at [680, 656] on button "SUBMIT" at bounding box center [669, 672] width 125 height 51
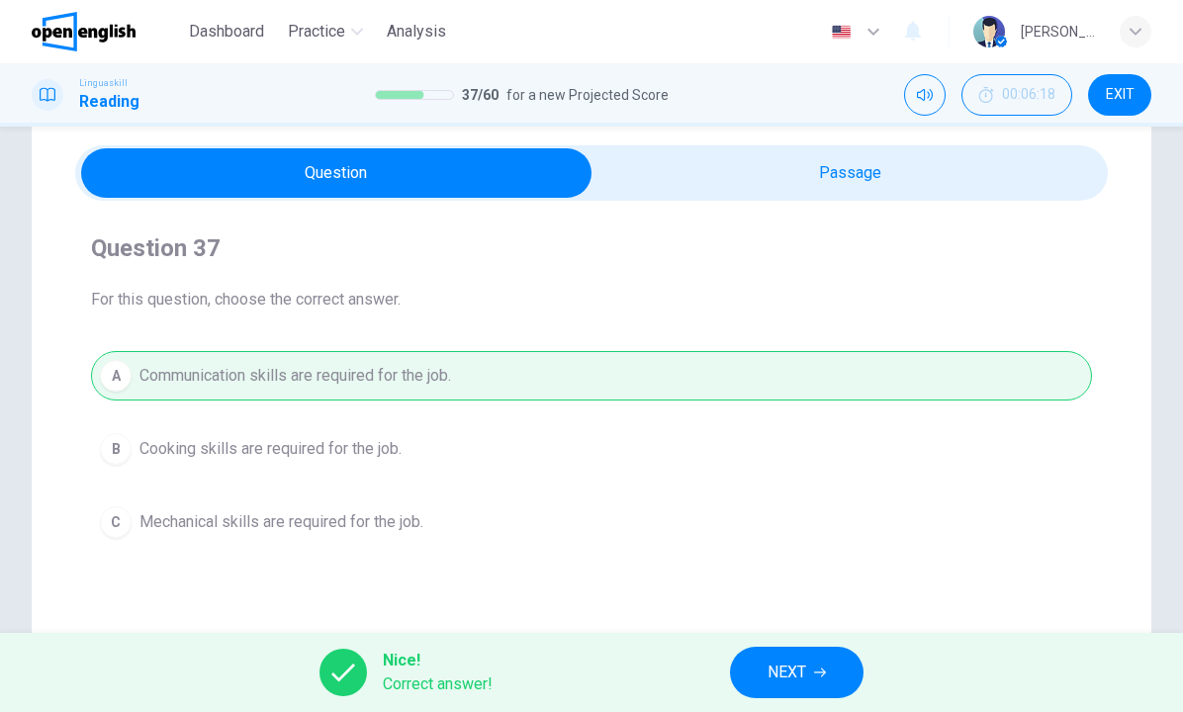
click at [787, 677] on span "NEXT" at bounding box center [786, 673] width 39 height 28
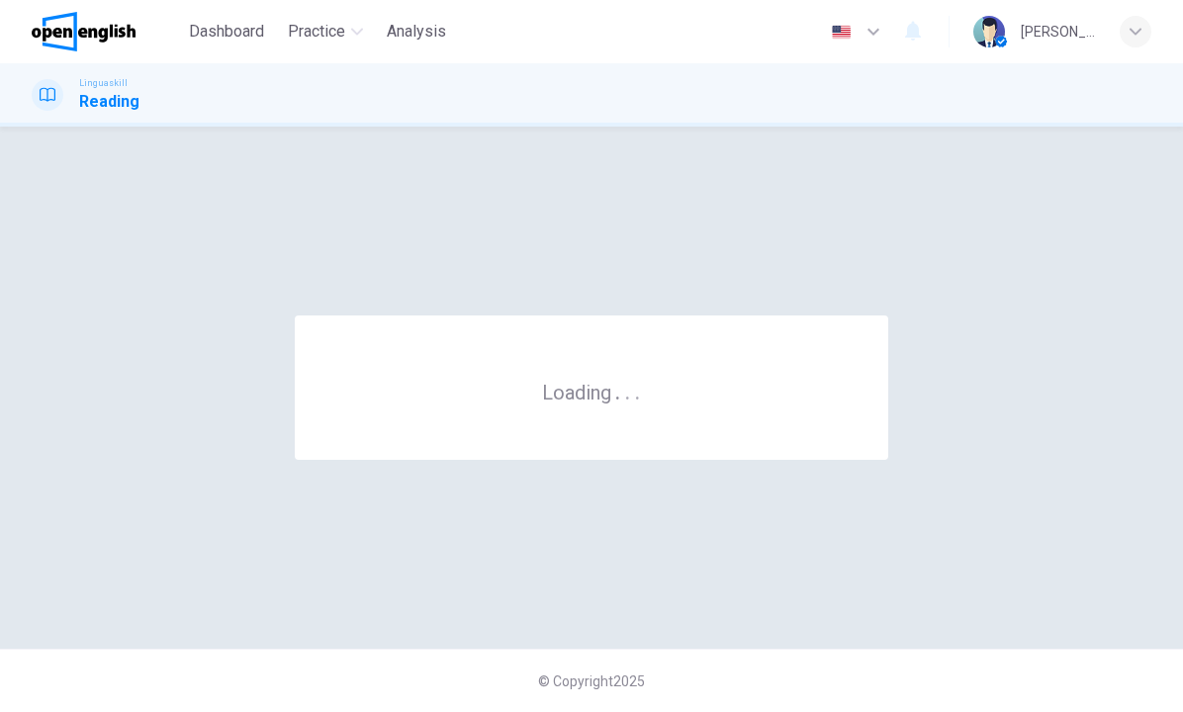
scroll to position [0, 0]
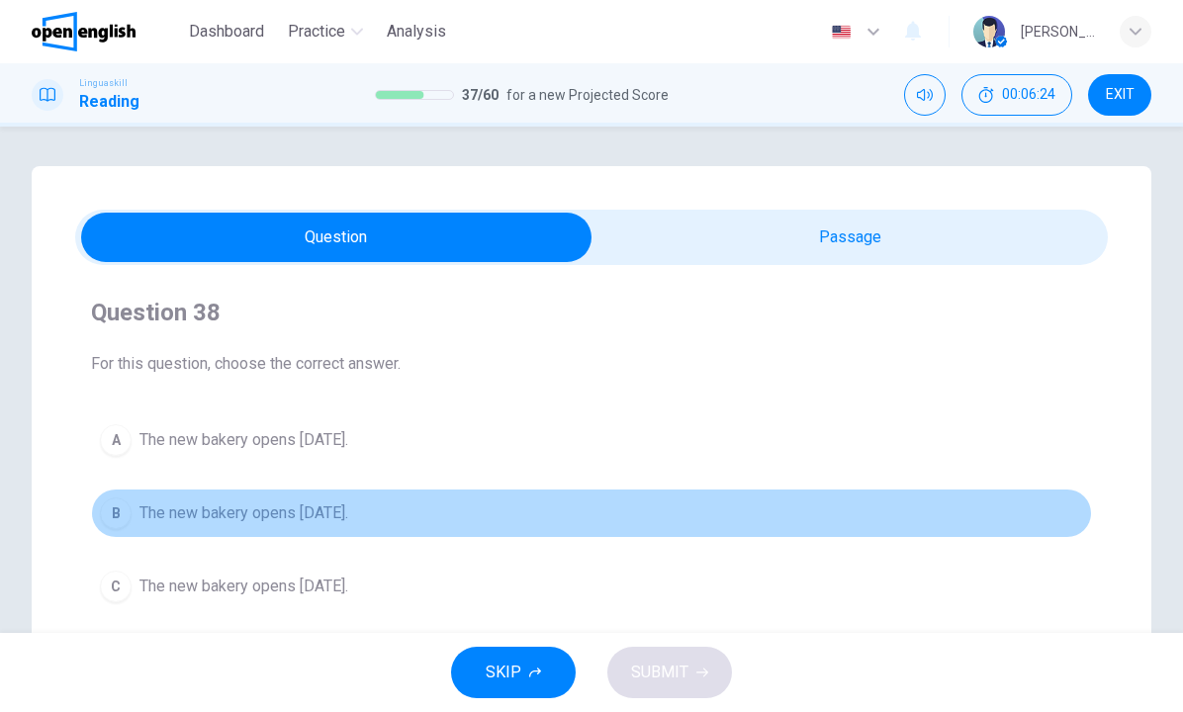
click at [334, 506] on span "The new bakery opens next Monday." at bounding box center [243, 513] width 209 height 24
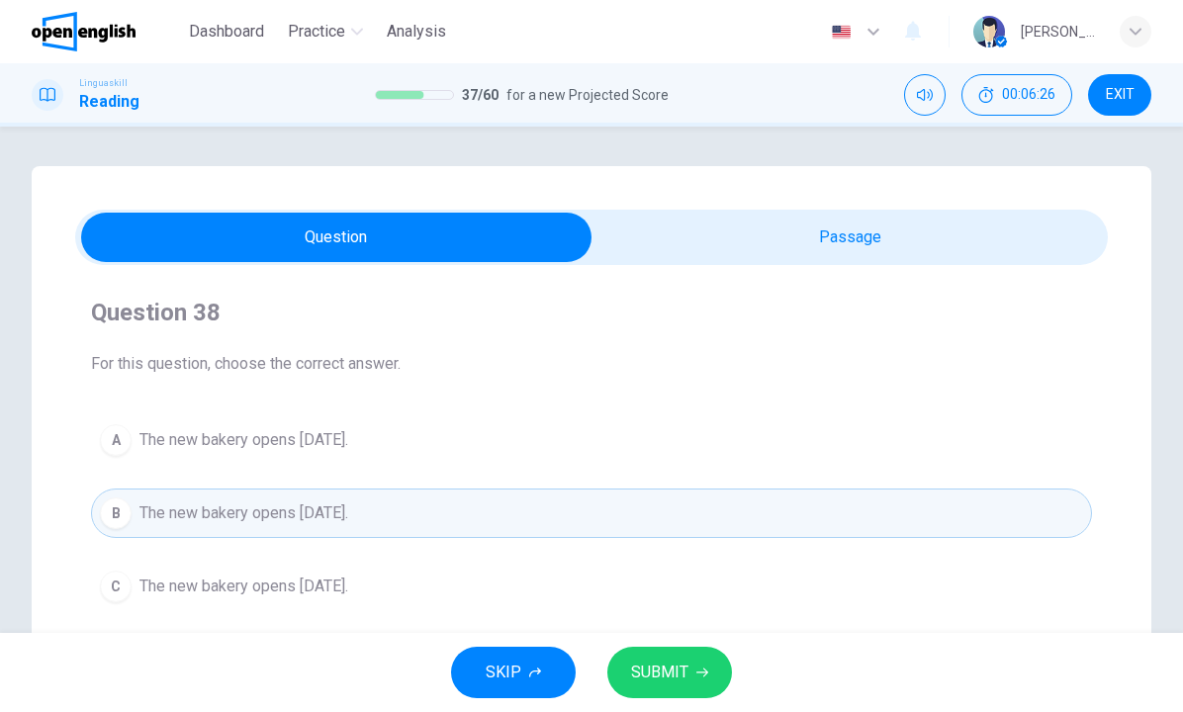
click at [633, 663] on span "SUBMIT" at bounding box center [659, 673] width 57 height 28
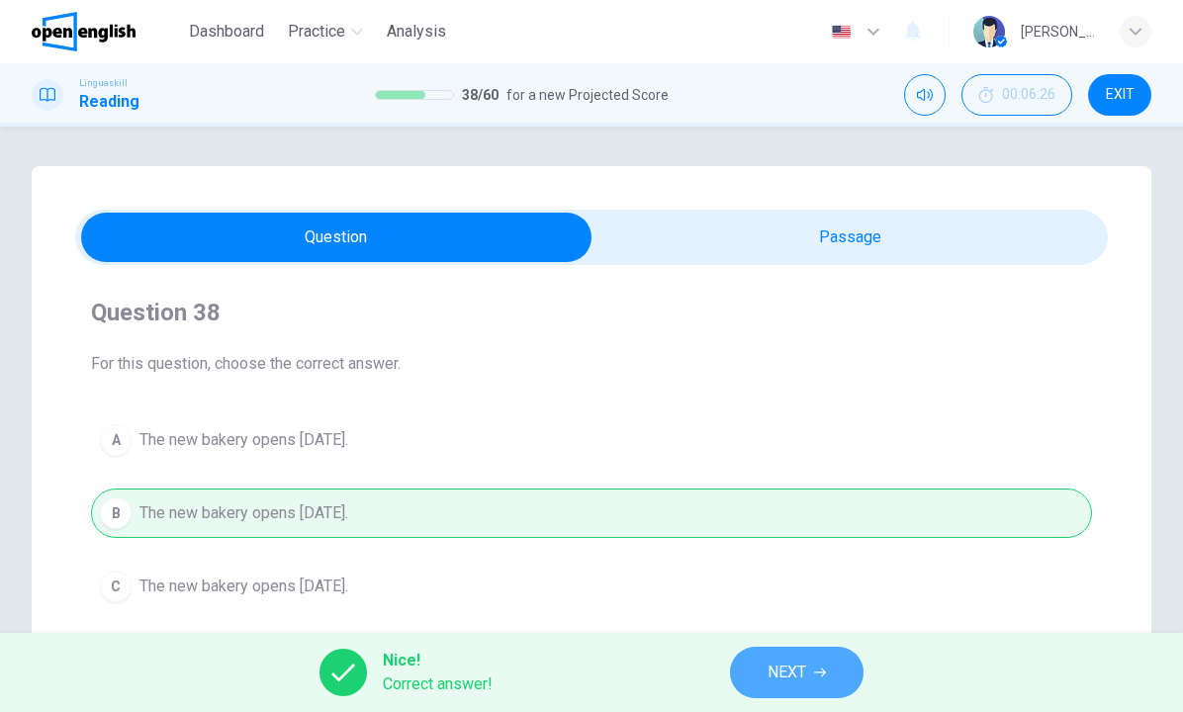
click at [766, 668] on button "NEXT" at bounding box center [797, 672] width 134 height 51
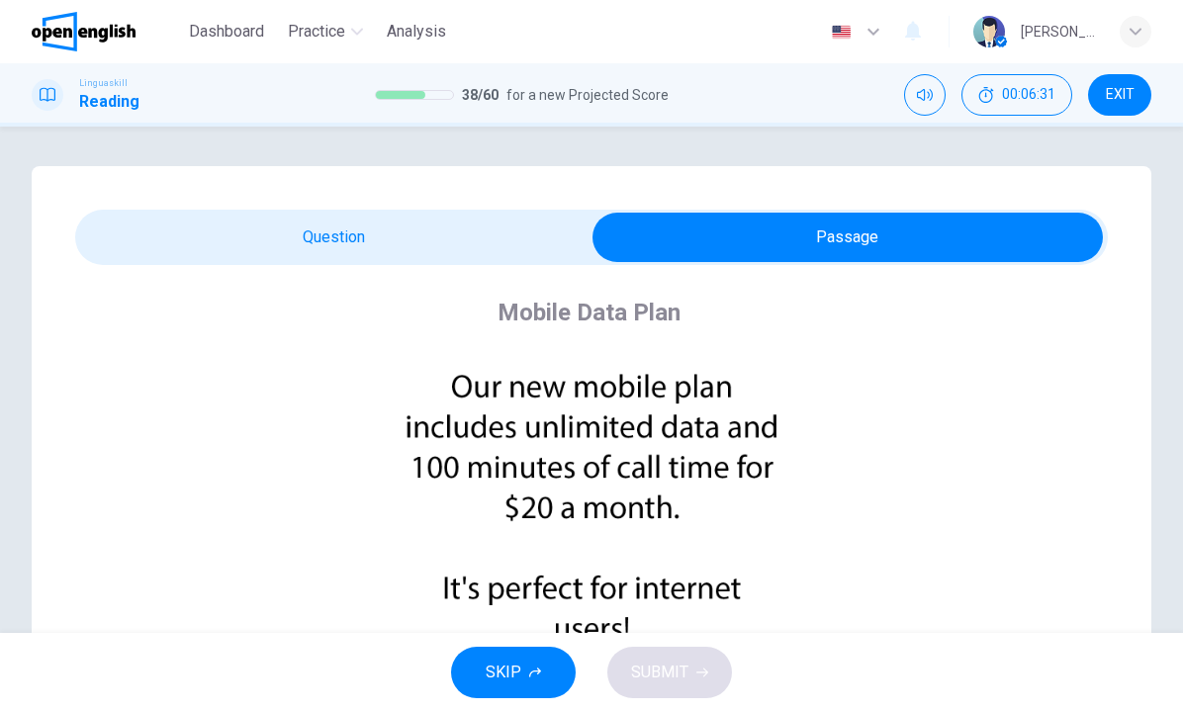
scroll to position [79, 0]
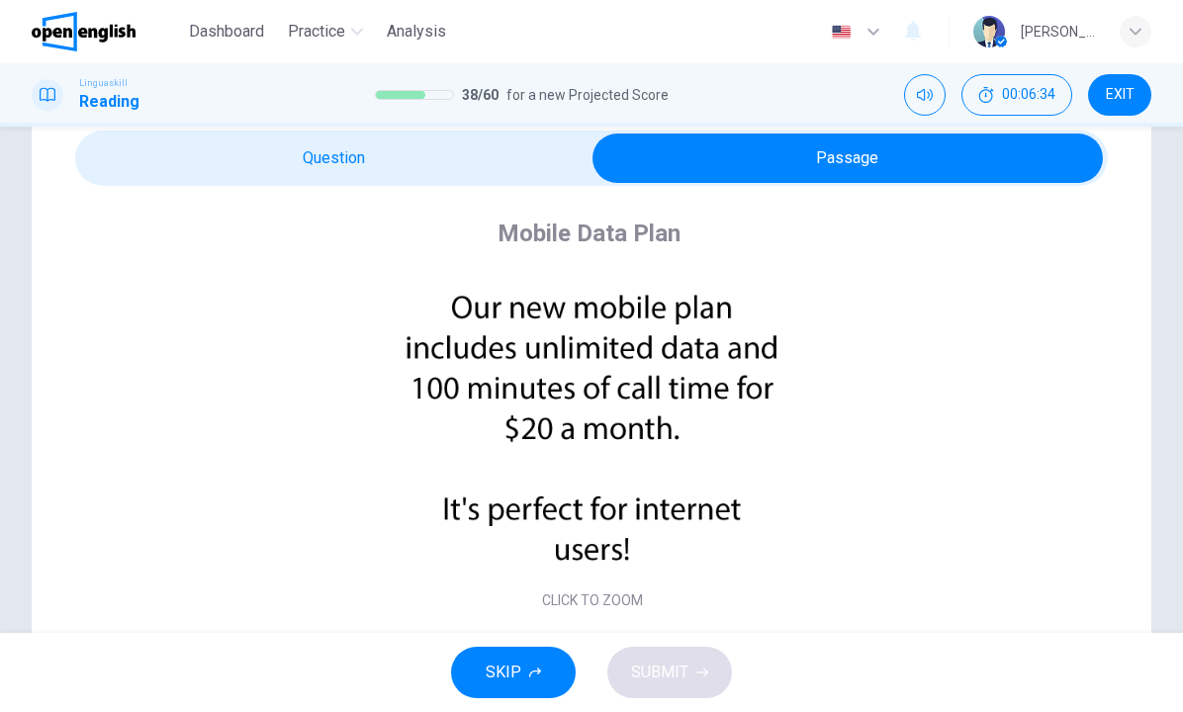
click at [557, 188] on div "Mobile Data Plan CLICK TO ZOOM" at bounding box center [591, 416] width 1033 height 460
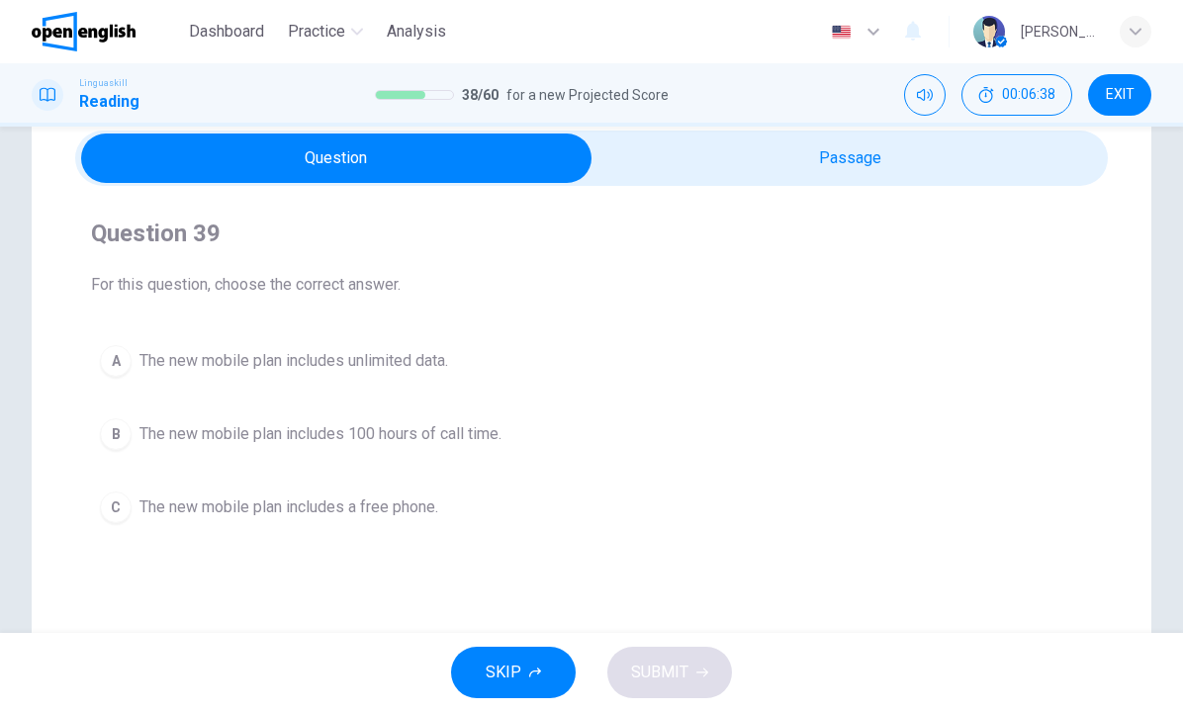
click at [426, 363] on span "The new mobile plan includes unlimited data." at bounding box center [293, 361] width 309 height 24
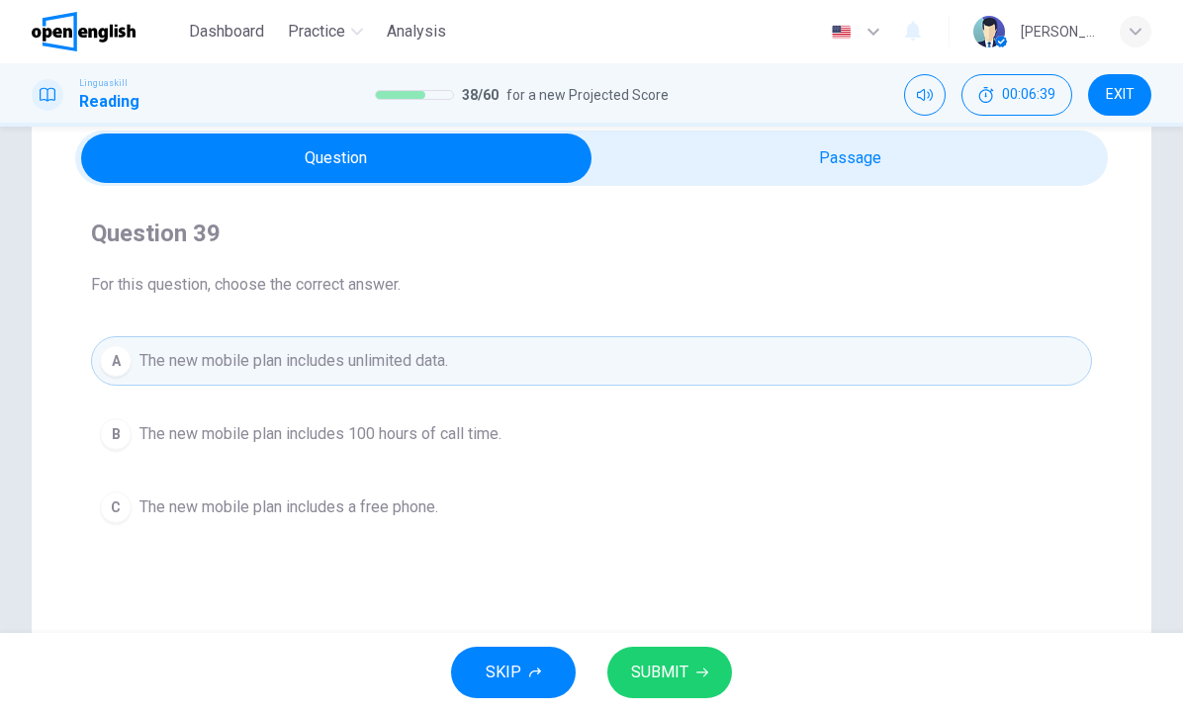
click at [641, 663] on span "SUBMIT" at bounding box center [659, 673] width 57 height 28
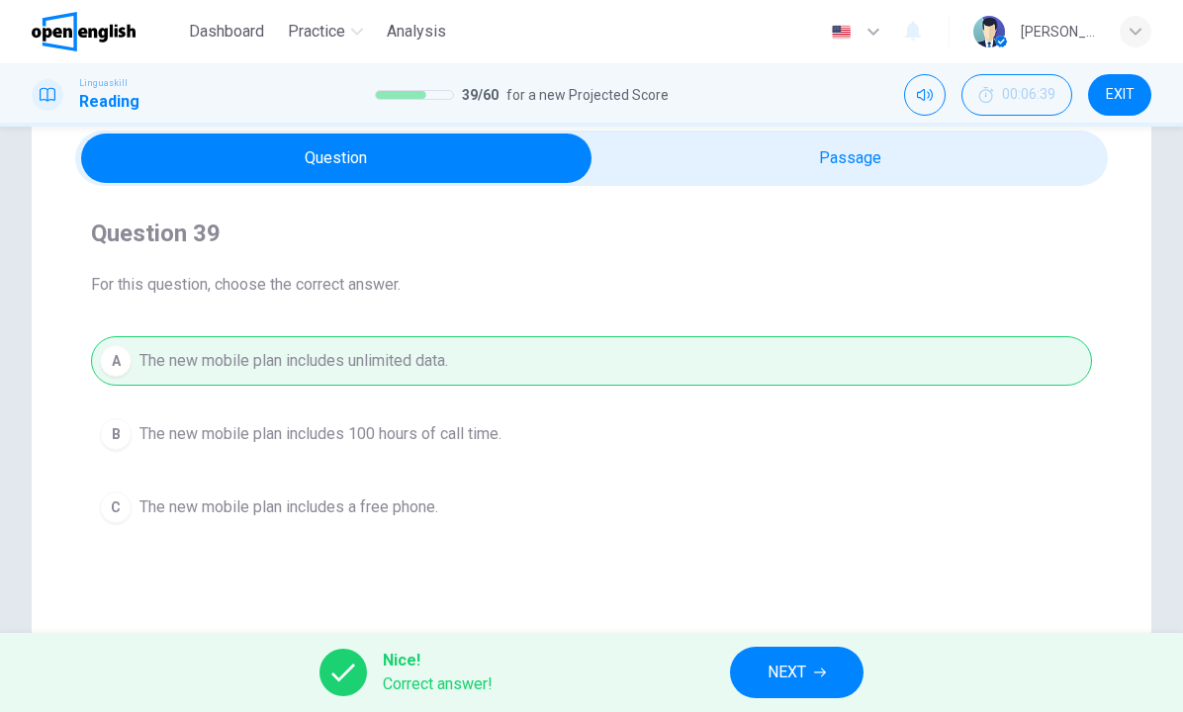
click at [802, 661] on span "NEXT" at bounding box center [786, 673] width 39 height 28
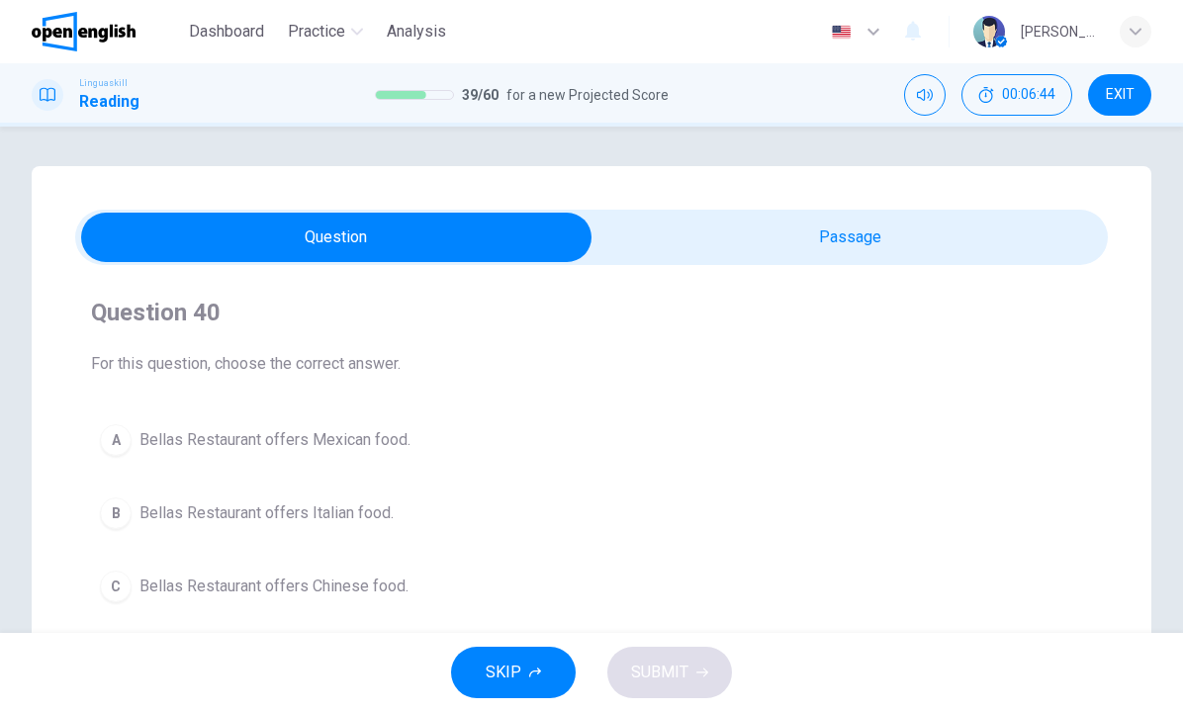
scroll to position [35, 0]
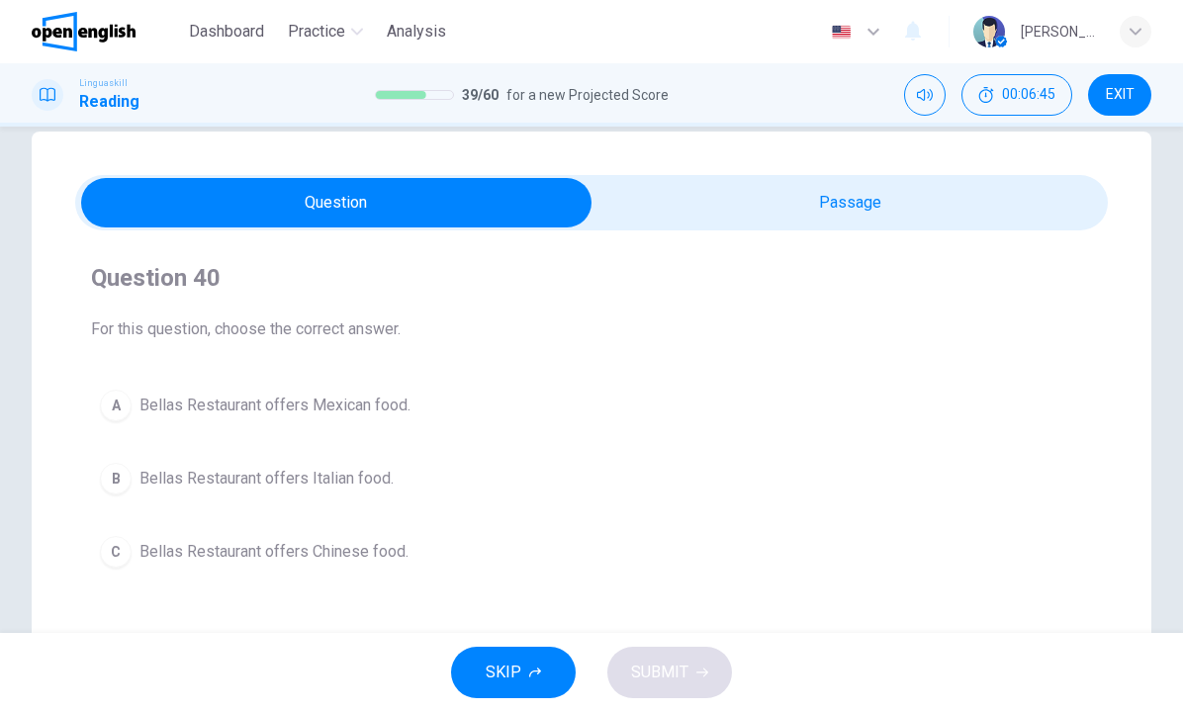
click at [375, 469] on span "Bellas Restaurant offers Italian food." at bounding box center [266, 479] width 254 height 24
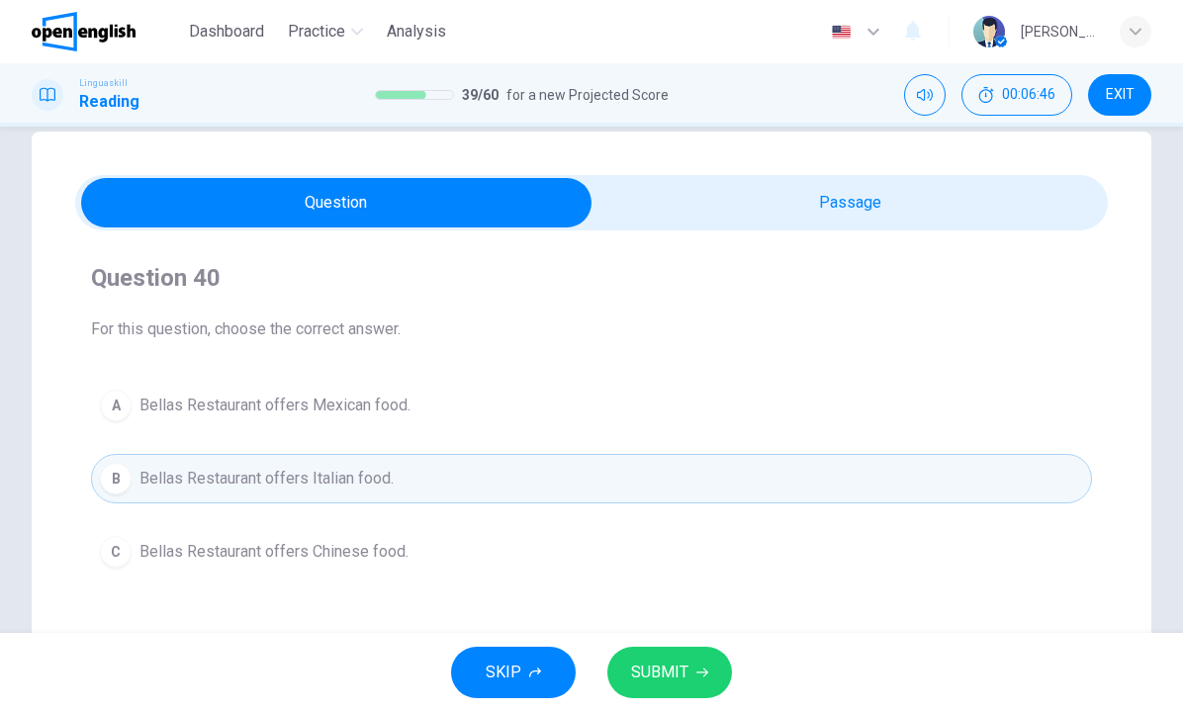
click at [656, 666] on span "SUBMIT" at bounding box center [659, 673] width 57 height 28
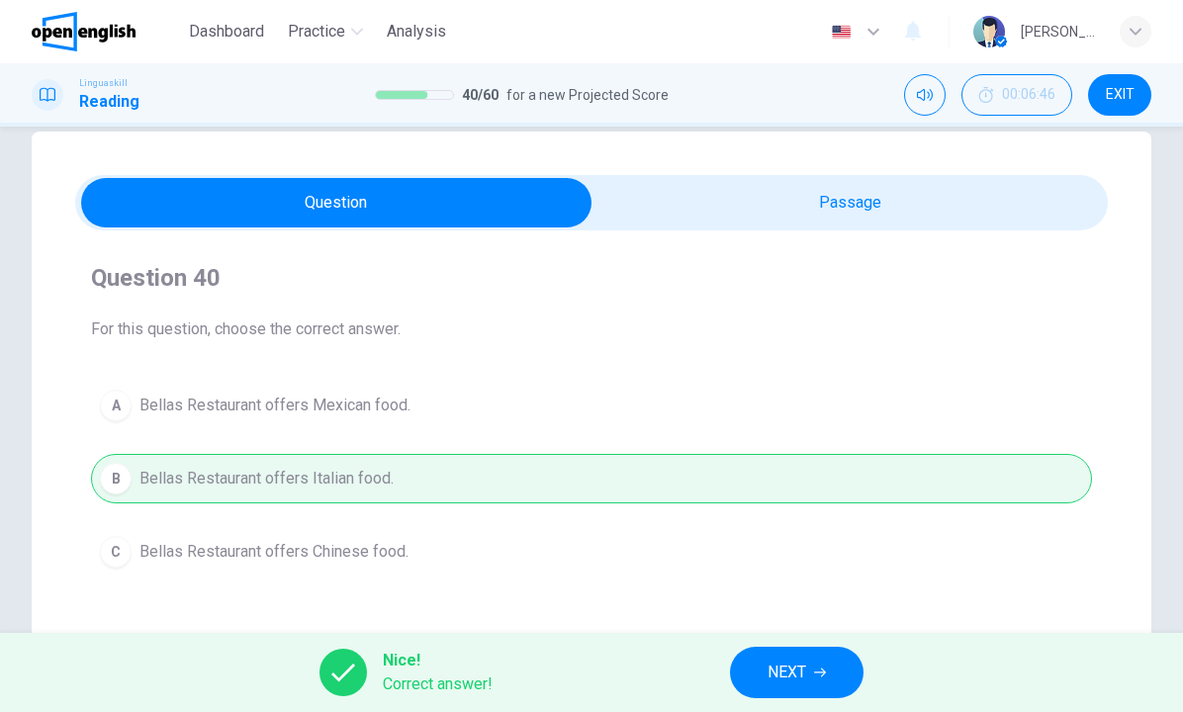
click at [796, 681] on span "NEXT" at bounding box center [786, 673] width 39 height 28
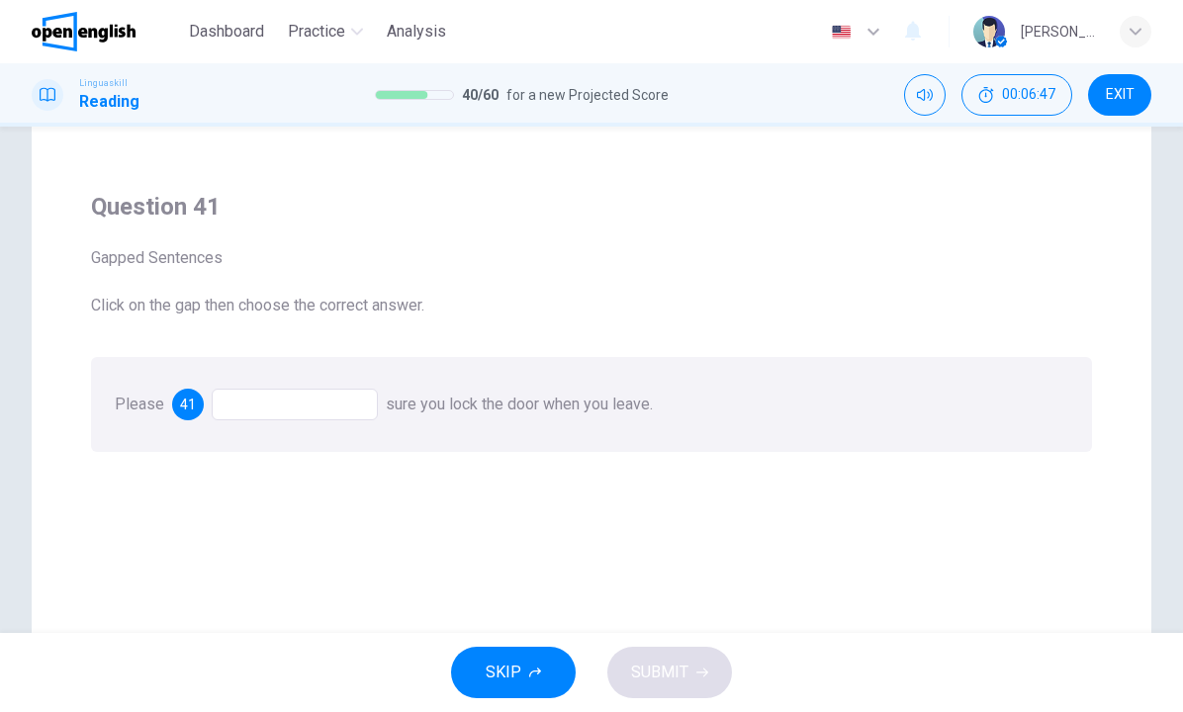
scroll to position [137, 0]
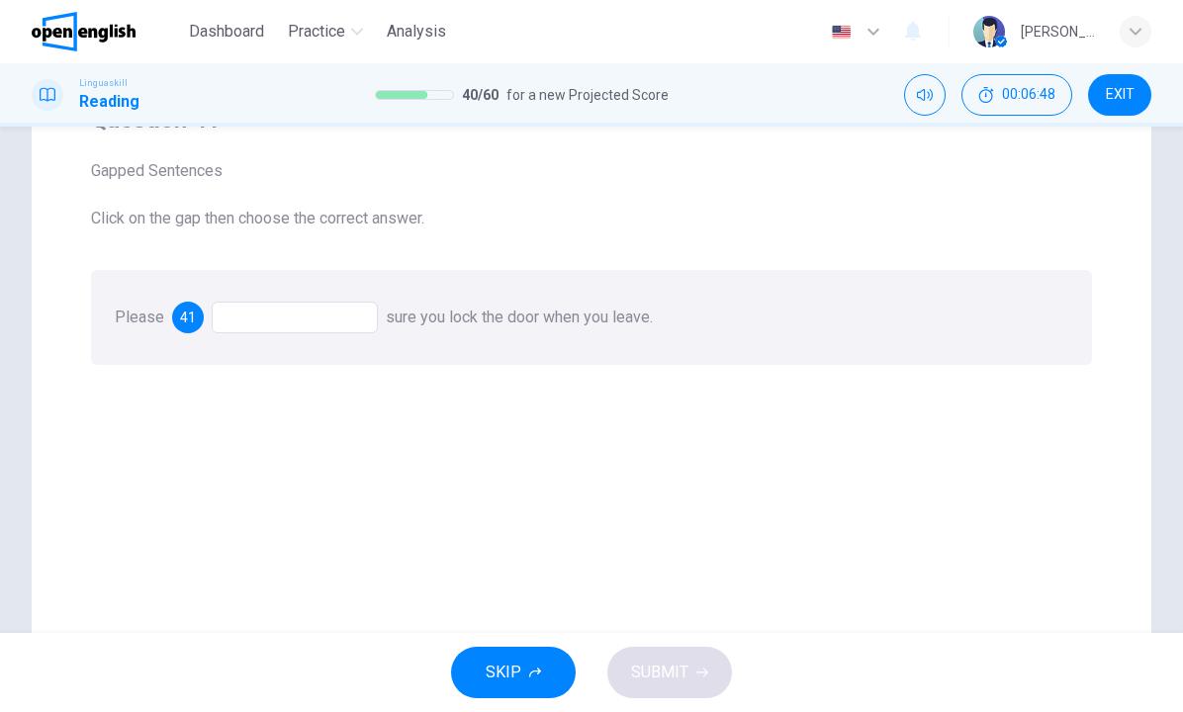
click at [333, 314] on div at bounding box center [295, 318] width 166 height 32
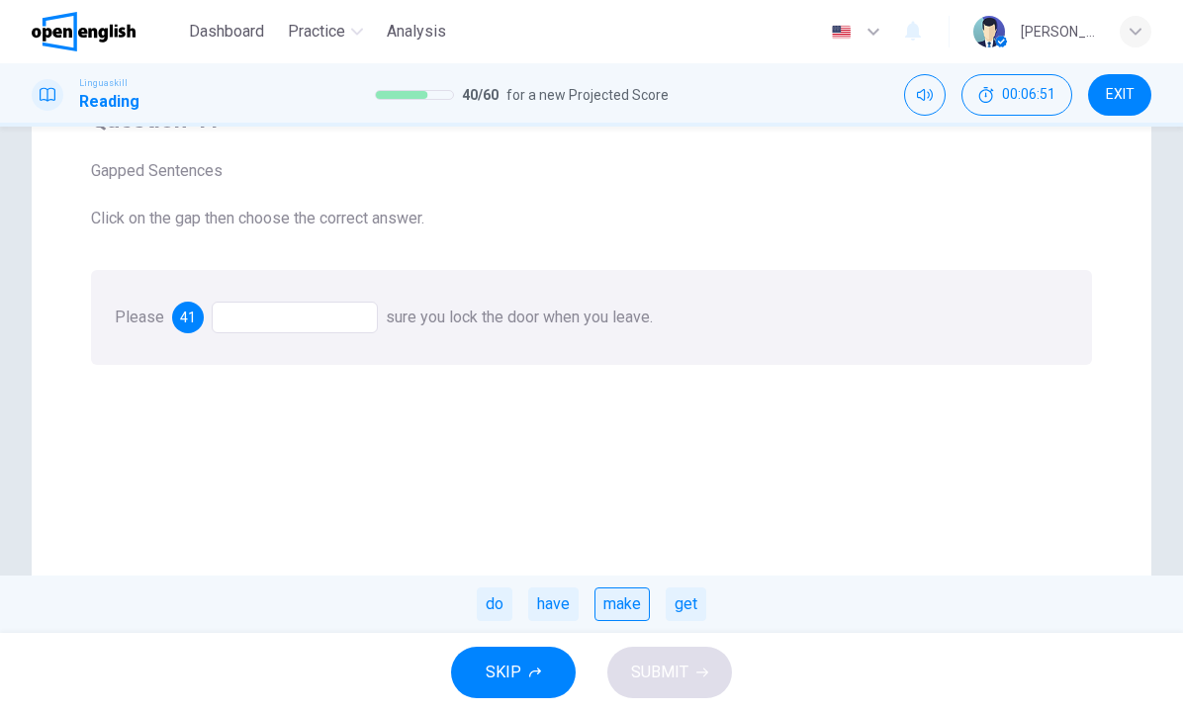
click at [617, 607] on div "make" at bounding box center [621, 604] width 55 height 34
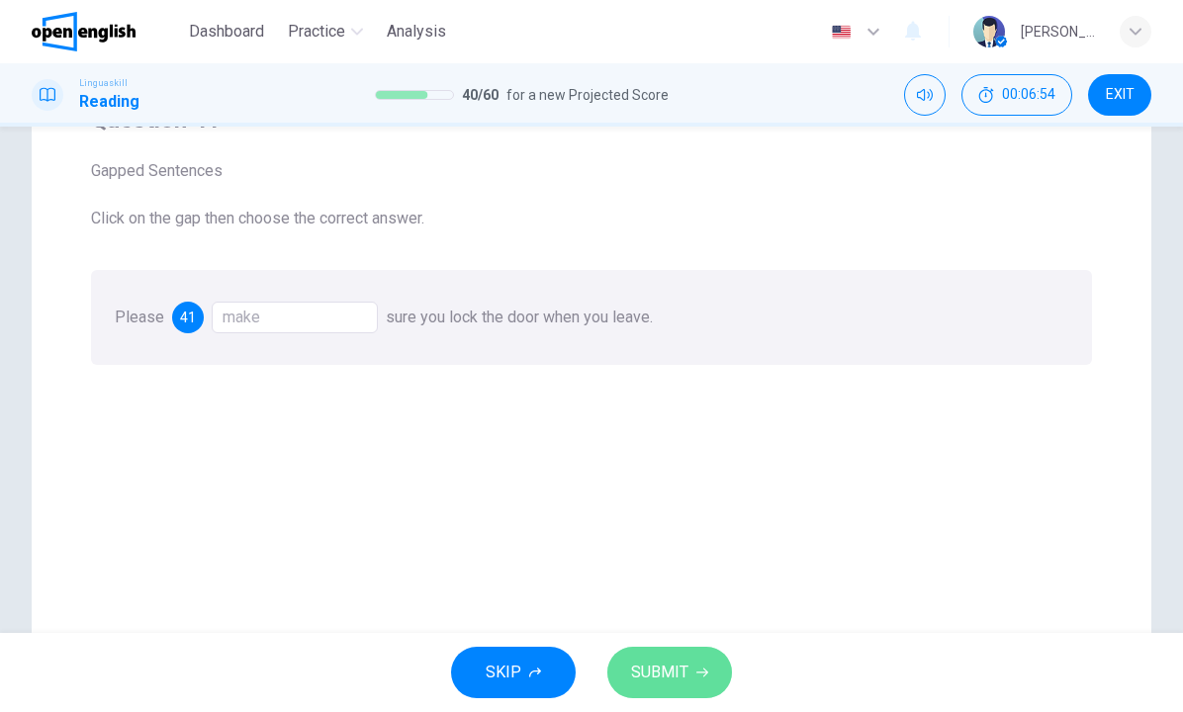
click at [670, 662] on span "SUBMIT" at bounding box center [659, 673] width 57 height 28
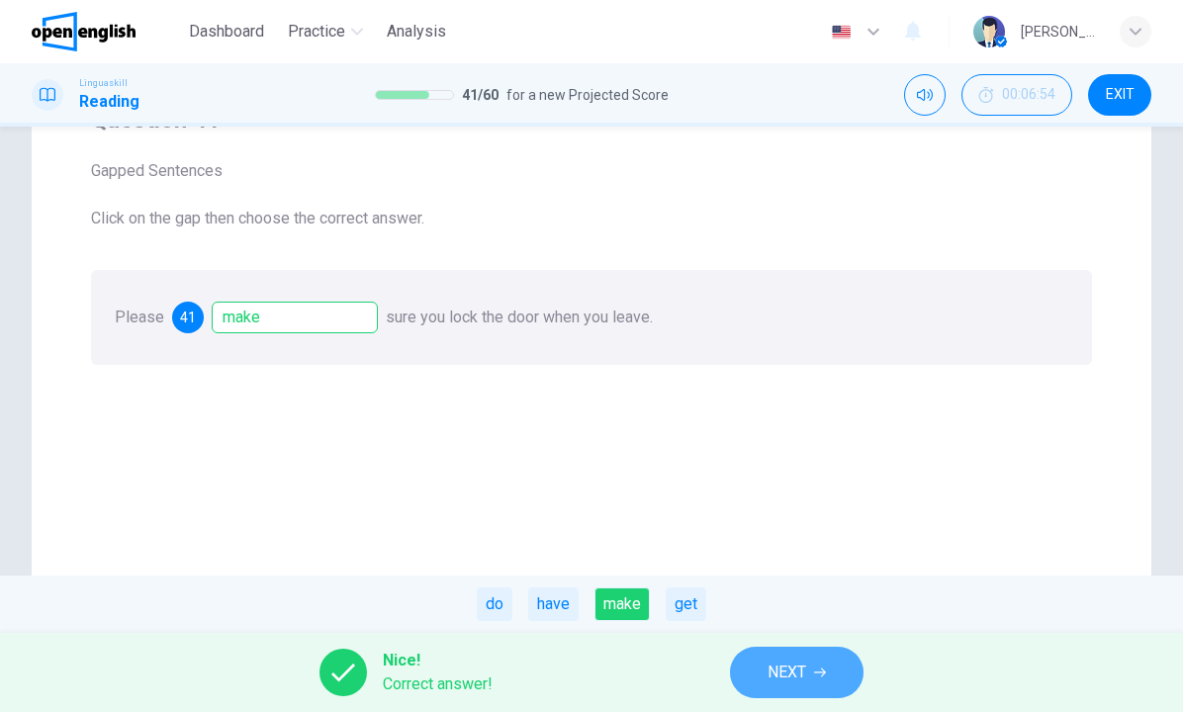
click at [763, 683] on button "NEXT" at bounding box center [797, 672] width 134 height 51
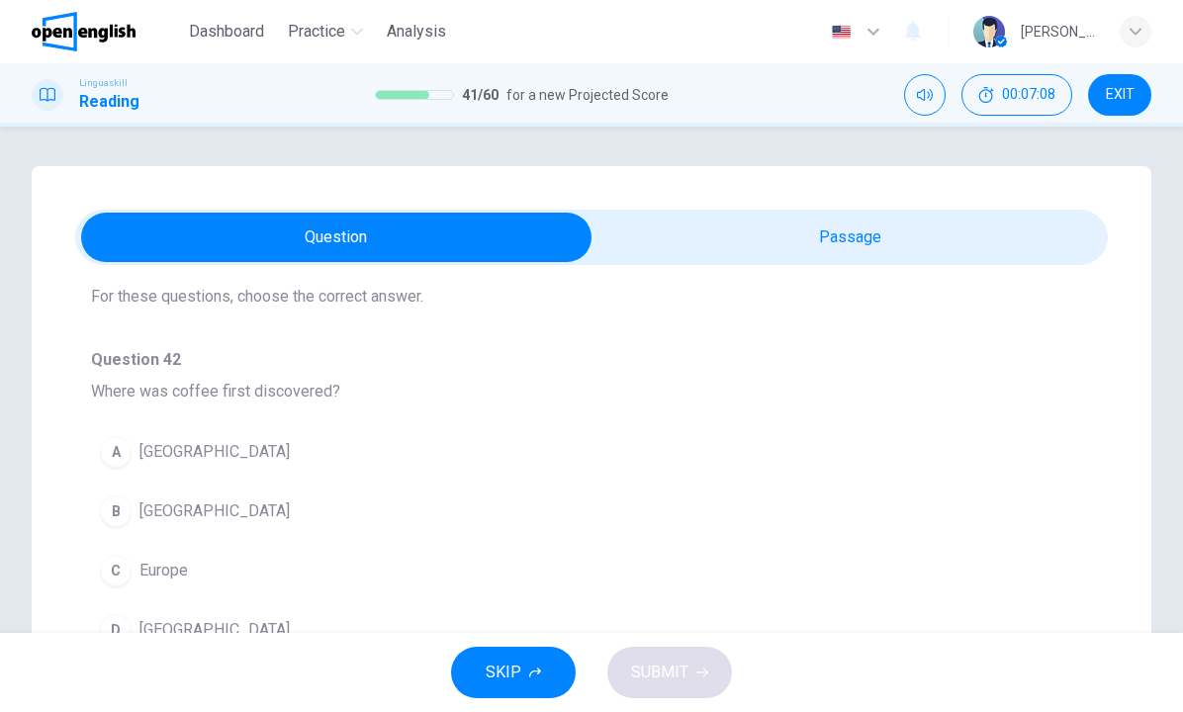
scroll to position [141, 0]
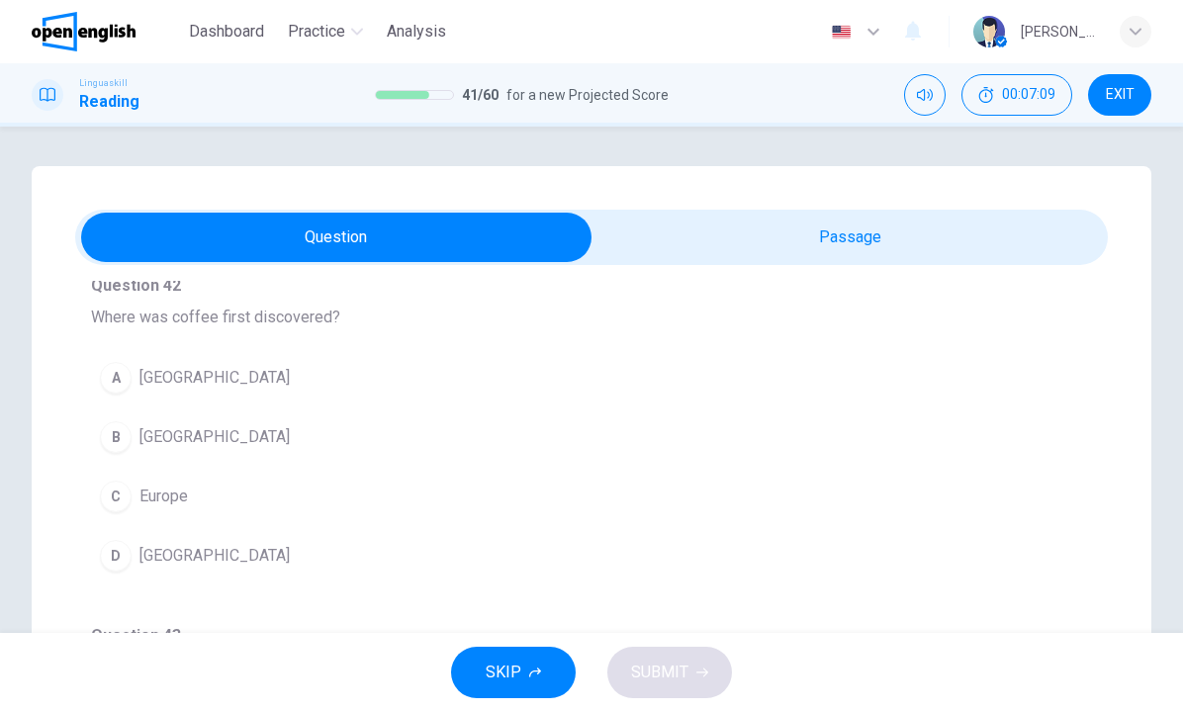
click at [148, 438] on span "Ethiopia" at bounding box center [214, 437] width 150 height 24
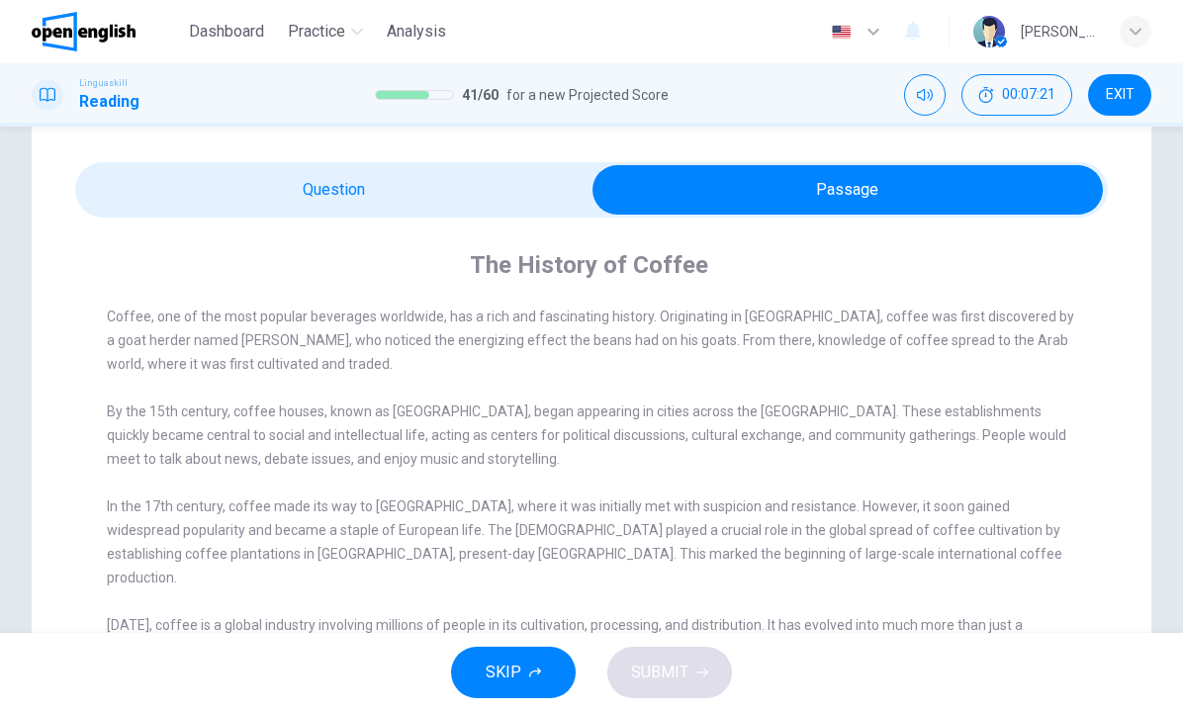
scroll to position [63, 0]
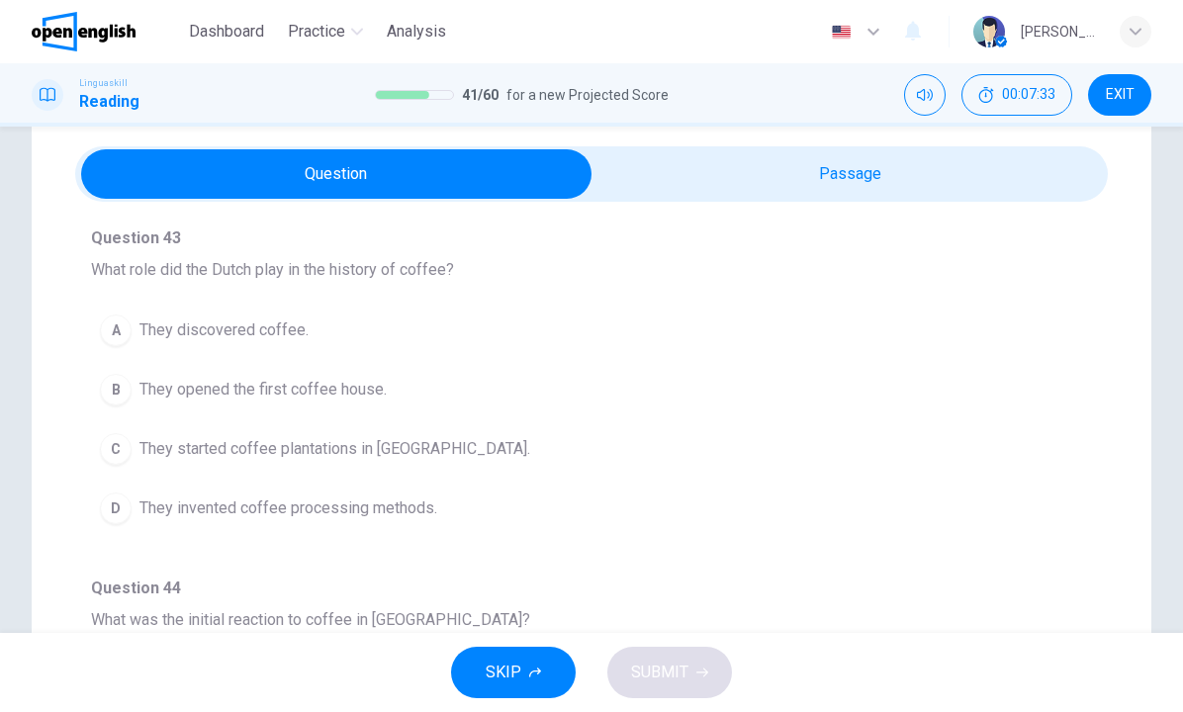
click at [373, 457] on span "They started coffee plantations in Java." at bounding box center [334, 449] width 391 height 24
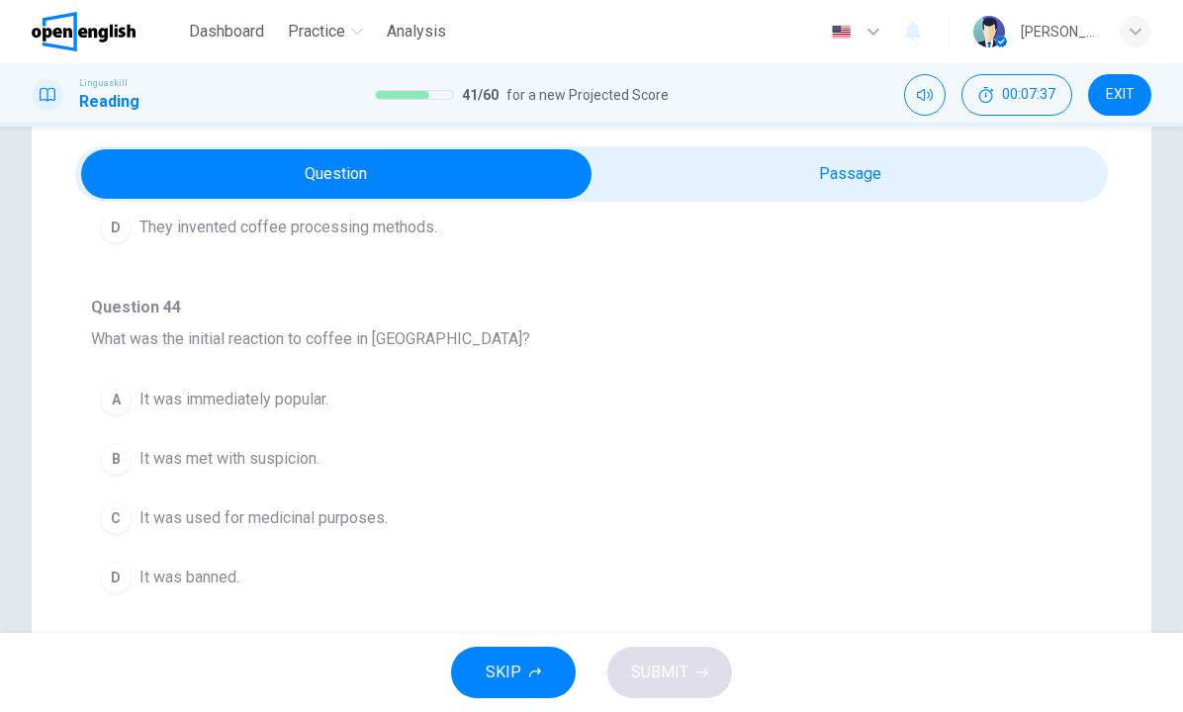
scroll to position [761, 0]
click at [318, 393] on span "It was immediately popular." at bounding box center [233, 396] width 189 height 24
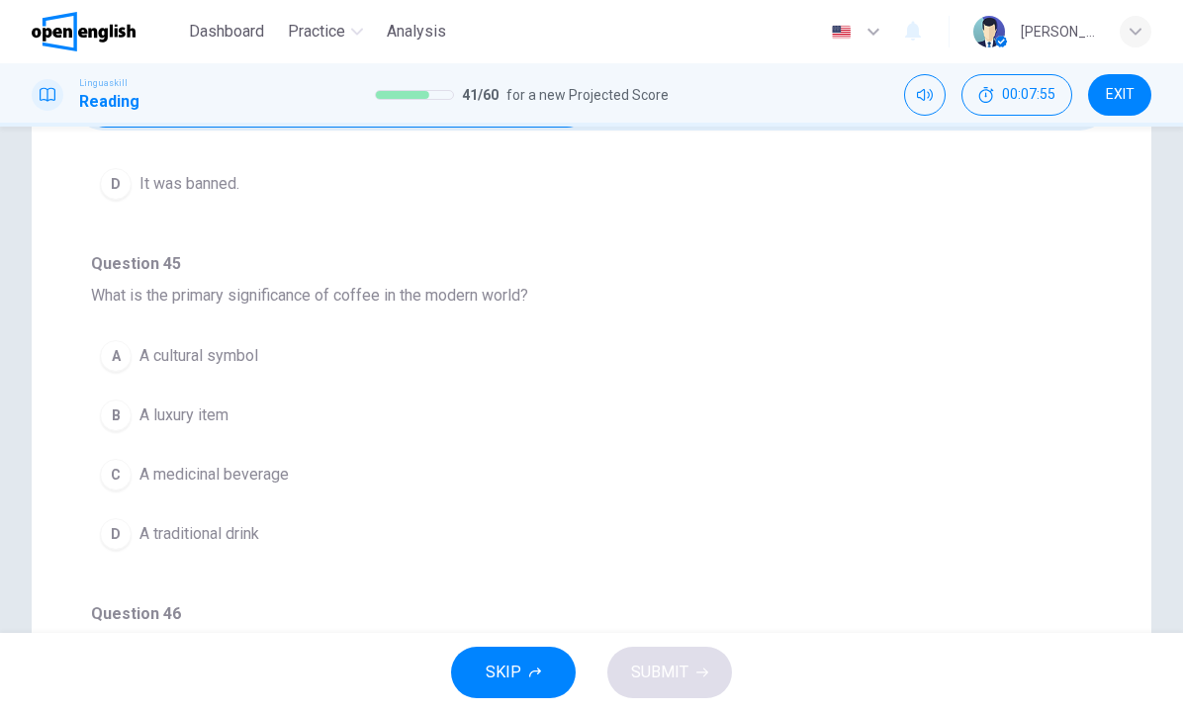
scroll to position [1075, 0]
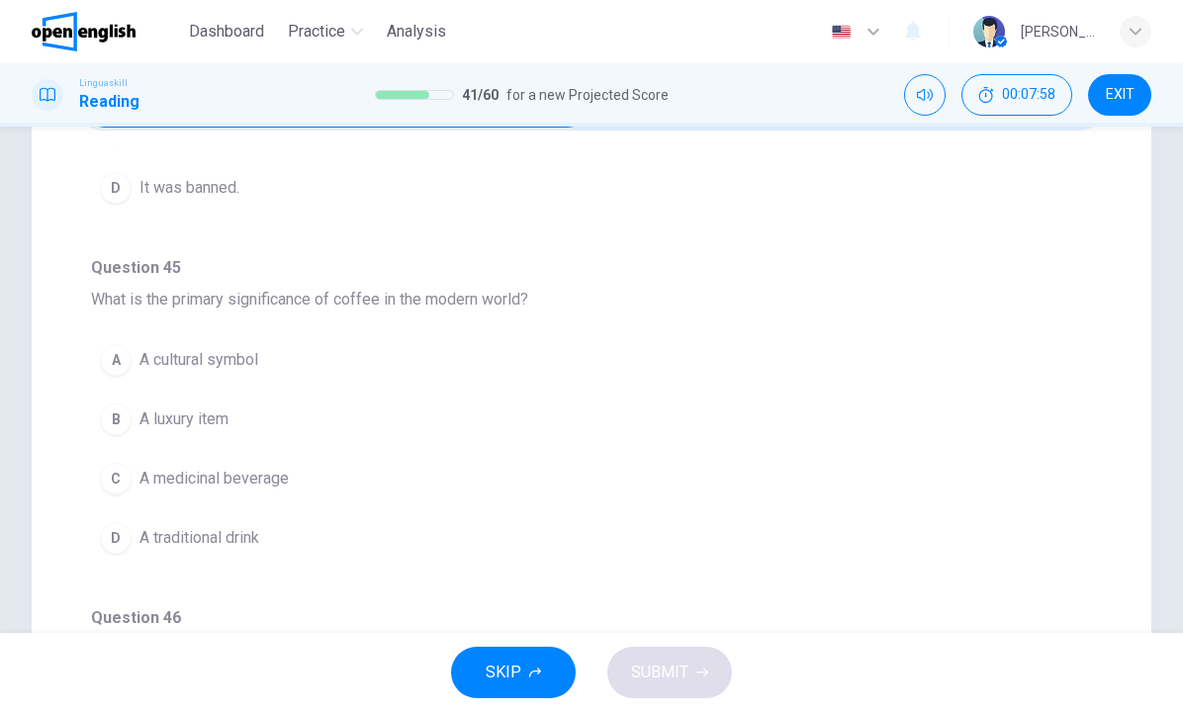
click at [240, 361] on span "A cultural symbol" at bounding box center [198, 360] width 119 height 24
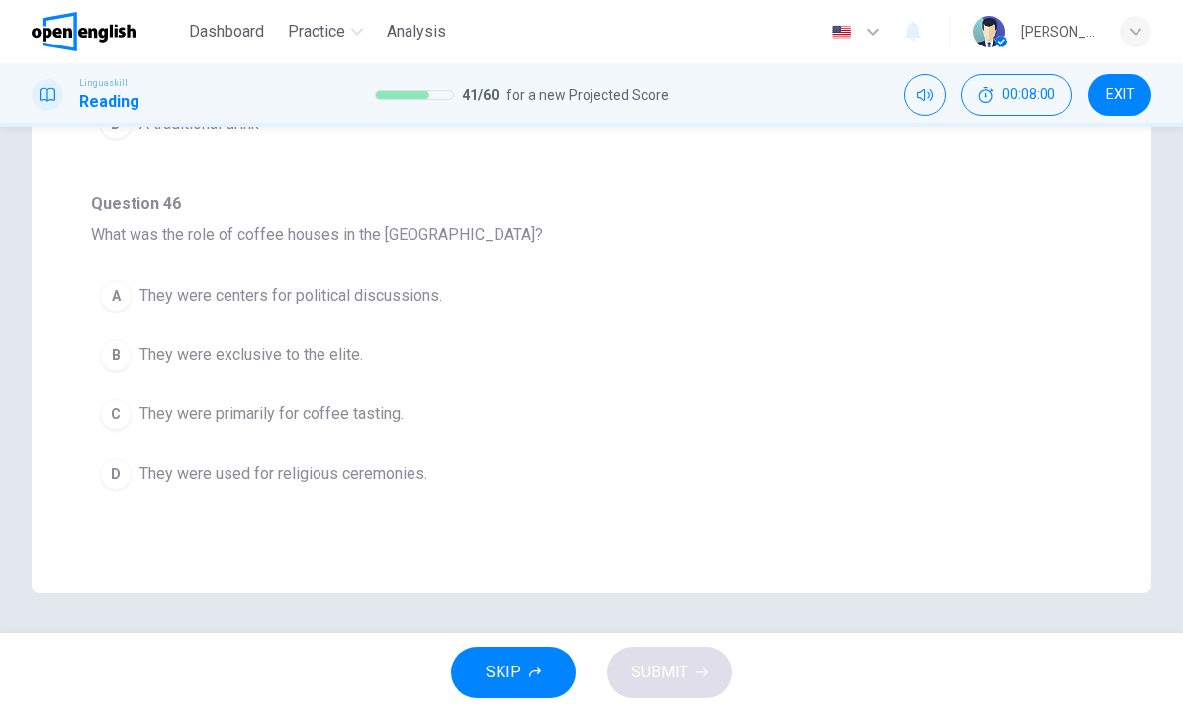
scroll to position [526, 0]
click at [358, 414] on span "They were primarily for coffee tasting." at bounding box center [271, 415] width 264 height 24
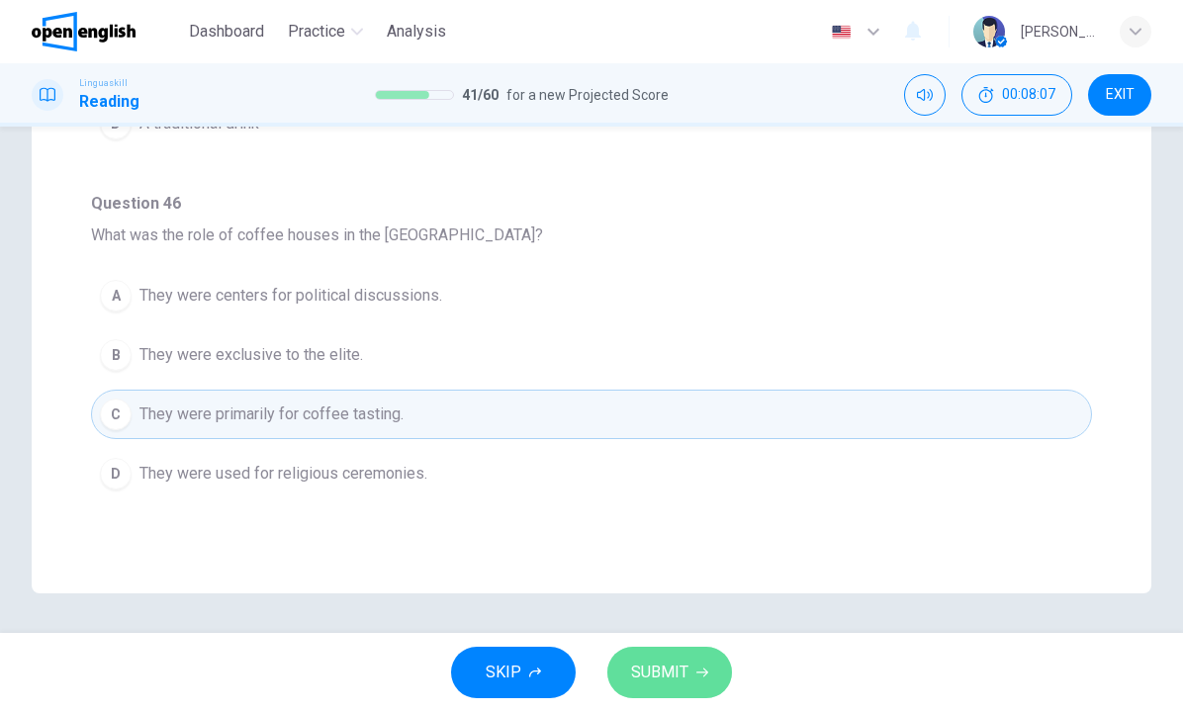
click at [699, 673] on icon "button" at bounding box center [702, 673] width 12 height 9
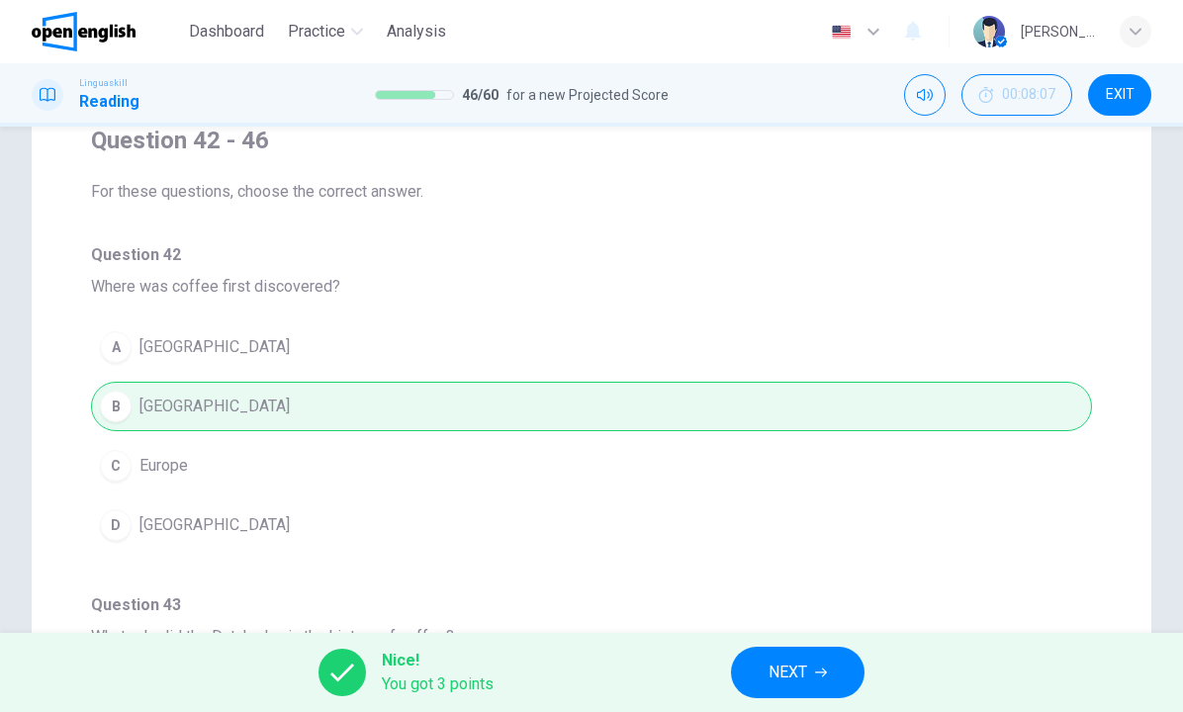
scroll to position [172, 0]
click at [807, 667] on span "NEXT" at bounding box center [787, 673] width 39 height 28
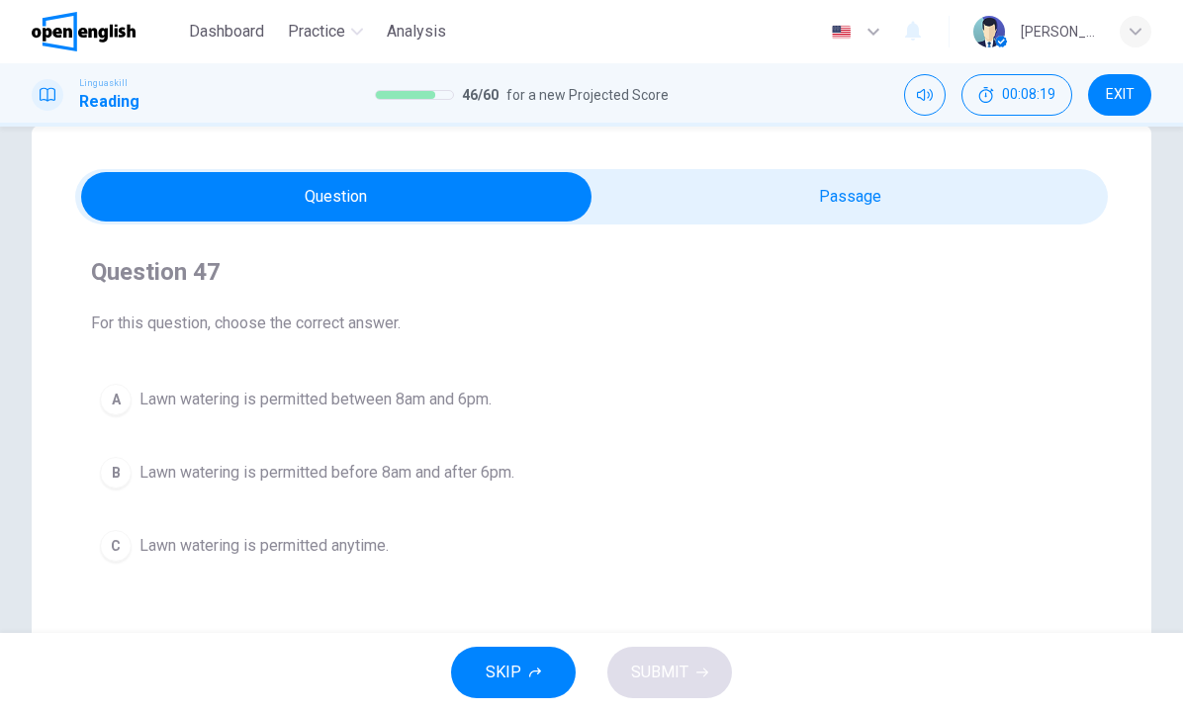
scroll to position [46, 0]
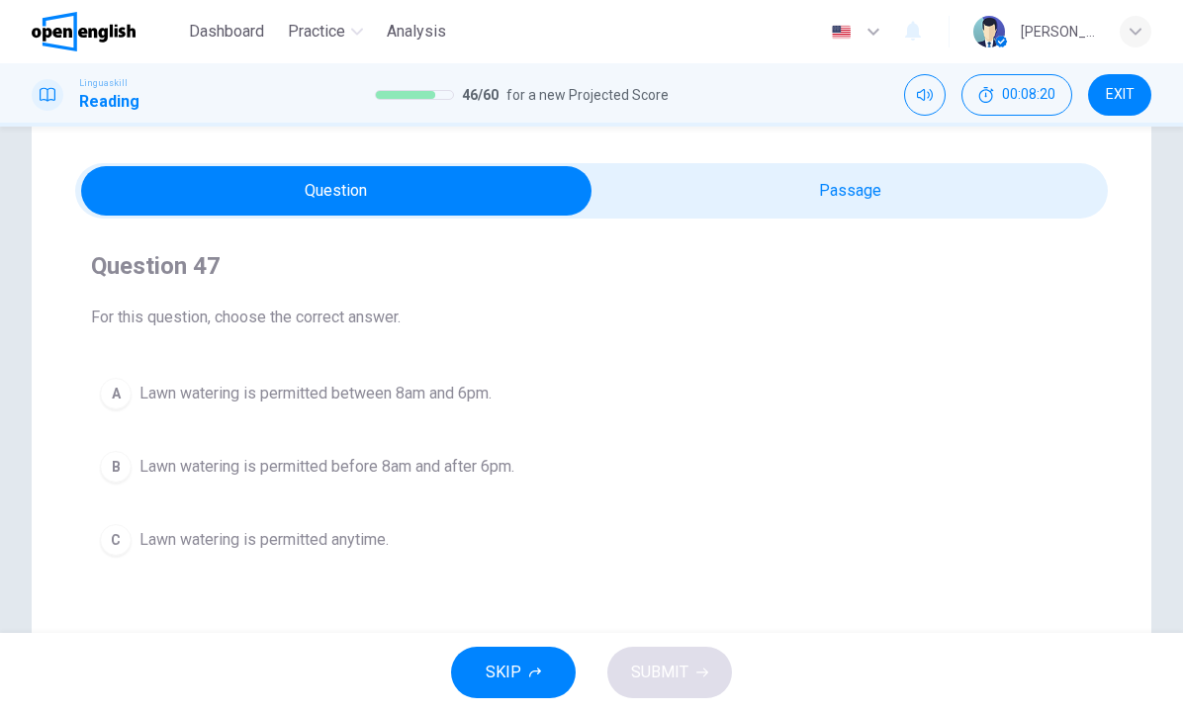
click at [511, 471] on span "Lawn watering is permitted before 8am and after 6pm." at bounding box center [326, 467] width 375 height 24
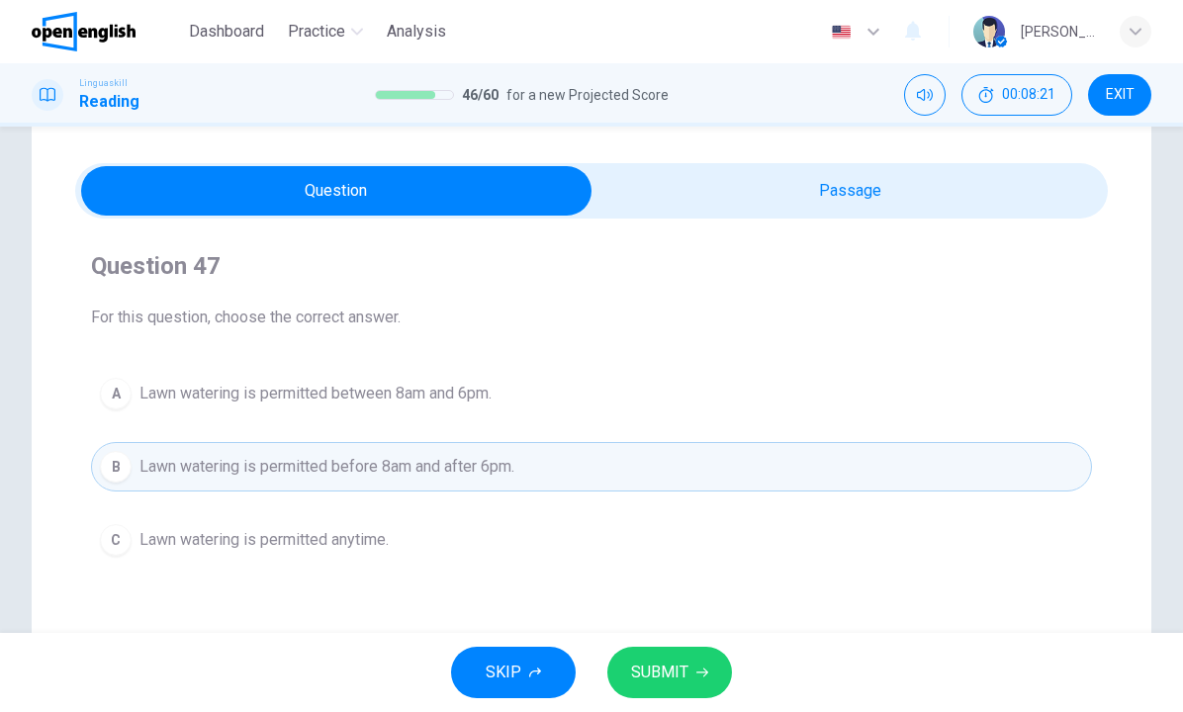
click at [657, 679] on span "SUBMIT" at bounding box center [659, 673] width 57 height 28
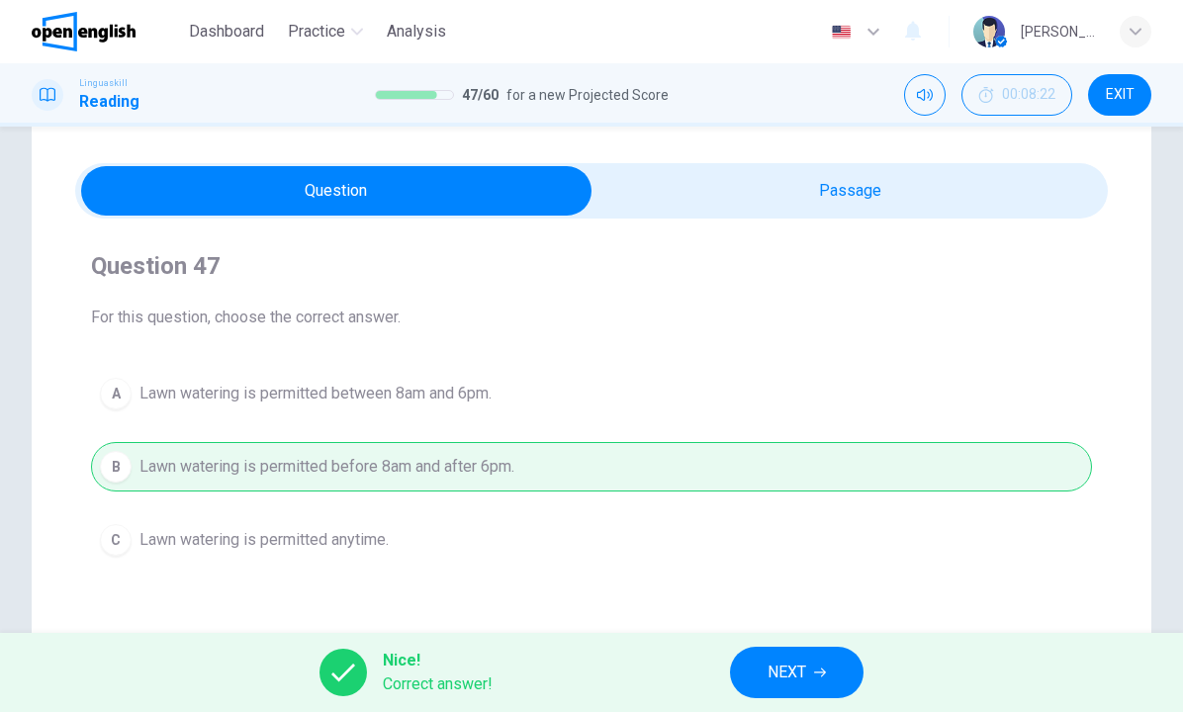
click at [657, 679] on div "Nice! Correct answer! NEXT" at bounding box center [591, 672] width 1183 height 79
click at [791, 672] on span "NEXT" at bounding box center [786, 673] width 39 height 28
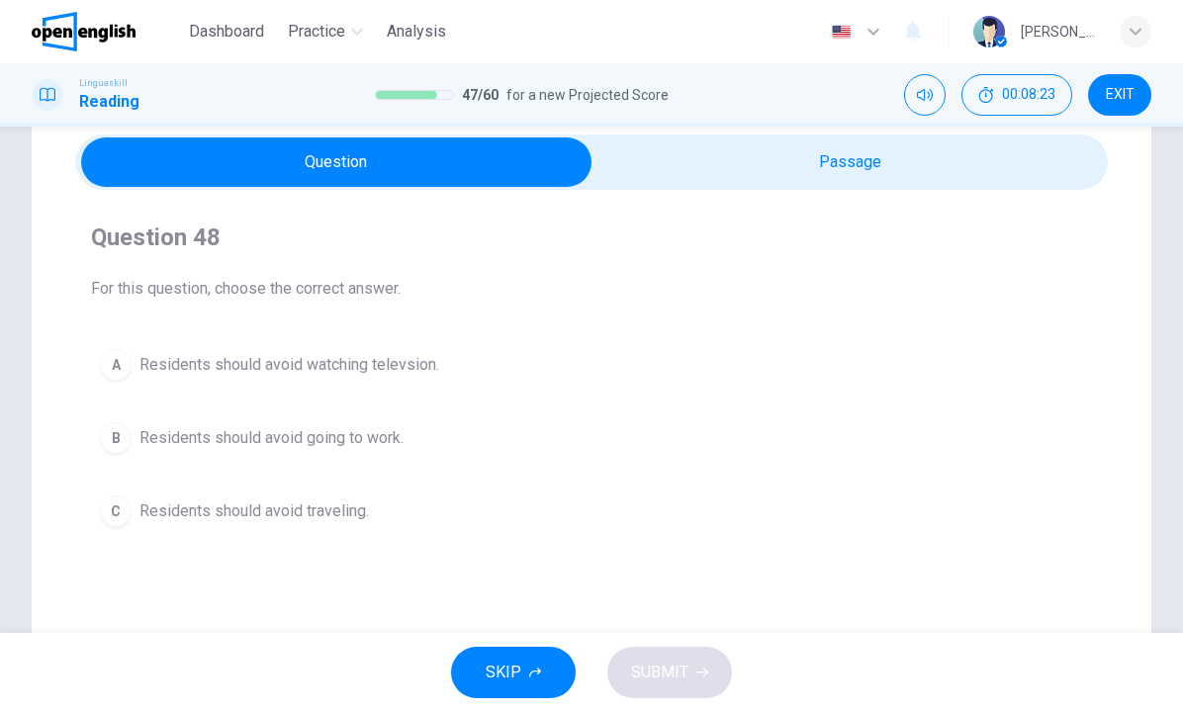
scroll to position [91, 0]
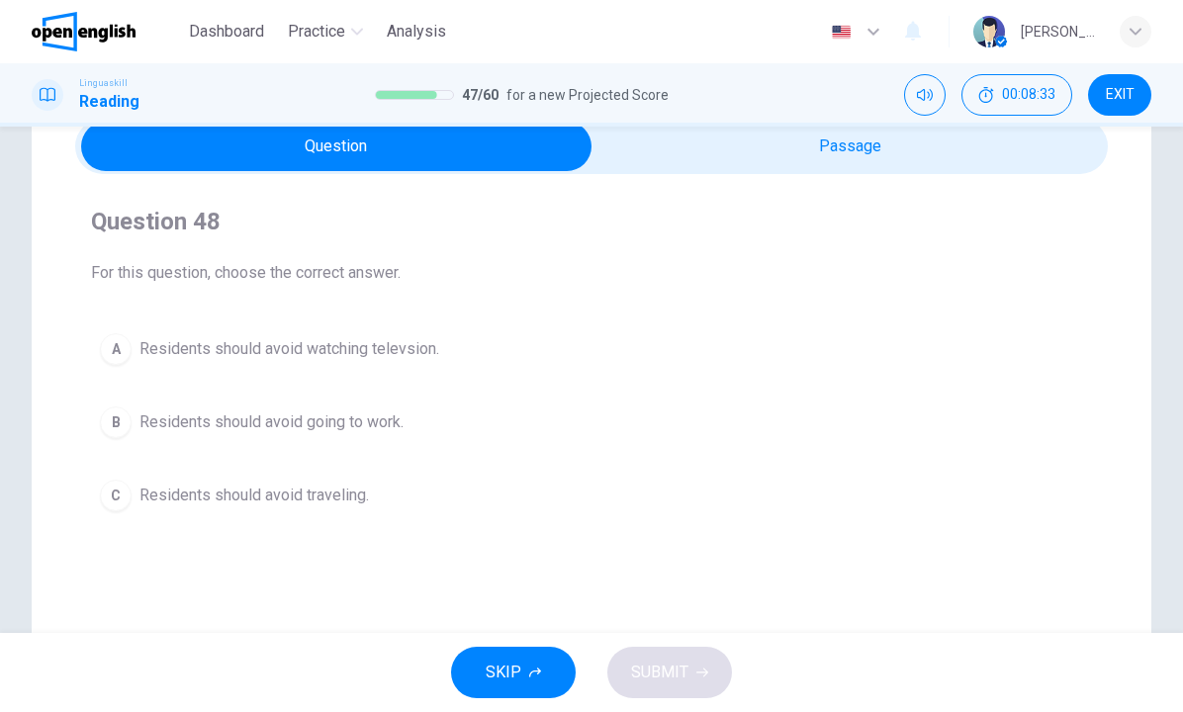
click at [349, 497] on span "Residents should avoid traveling." at bounding box center [253, 496] width 229 height 24
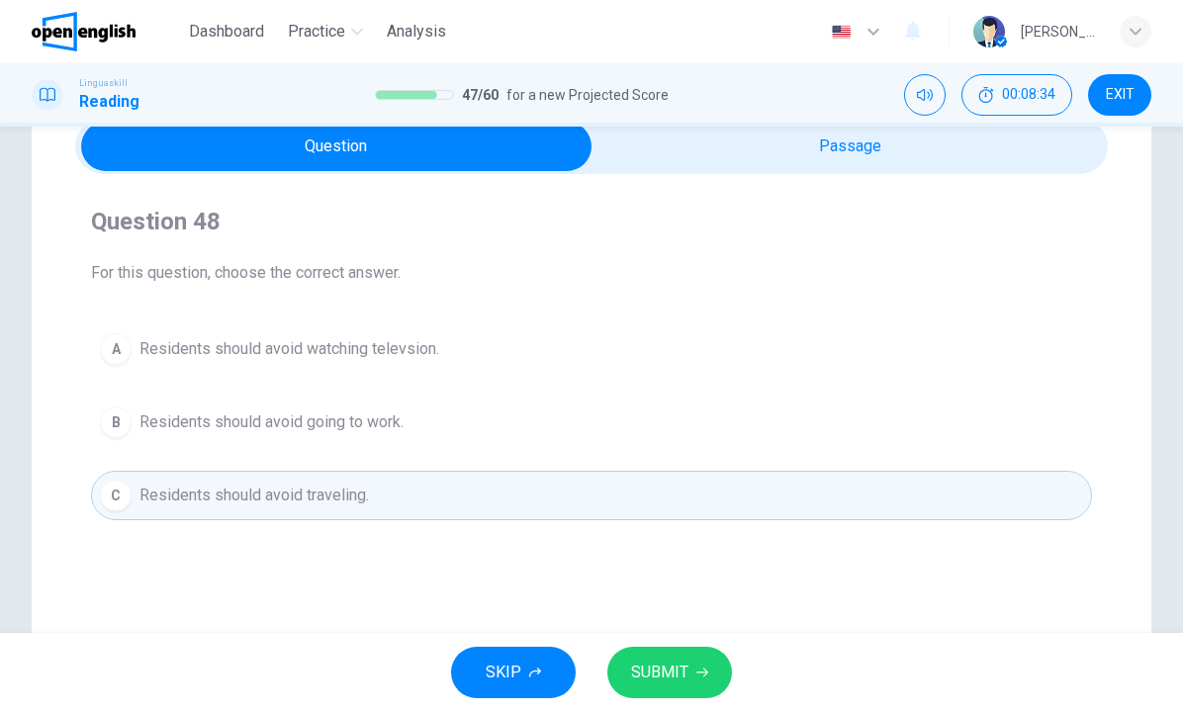
click at [658, 670] on span "SUBMIT" at bounding box center [659, 673] width 57 height 28
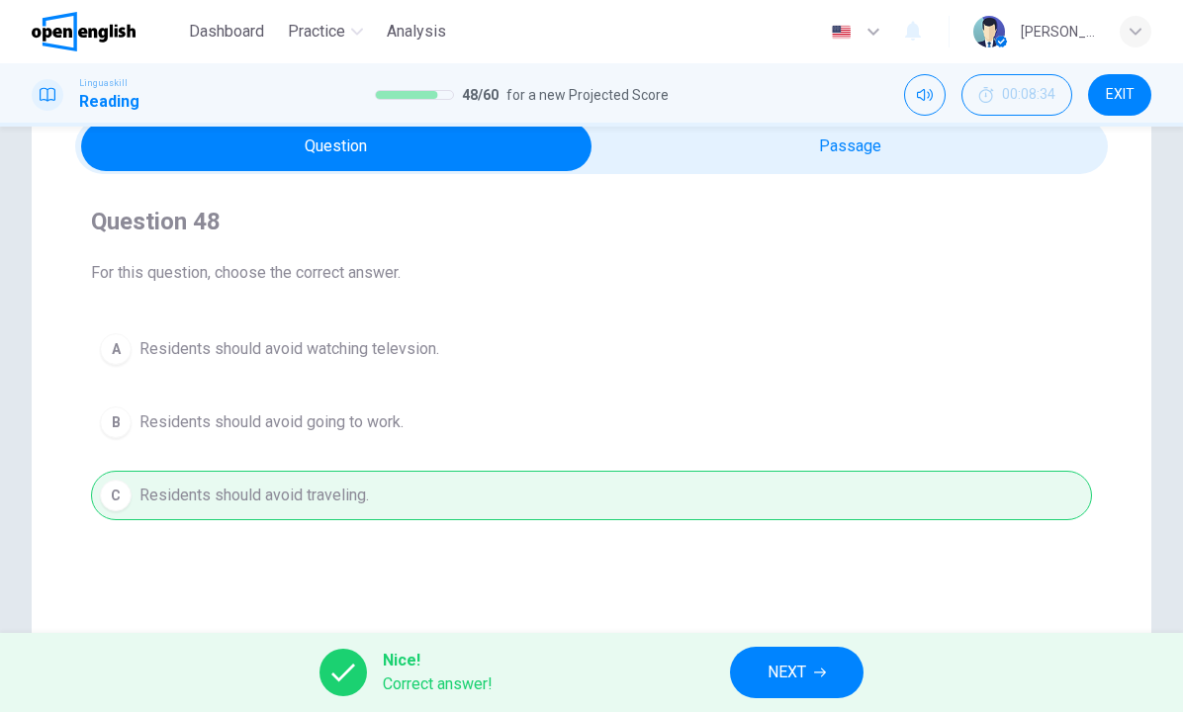
click at [831, 671] on button "NEXT" at bounding box center [797, 672] width 134 height 51
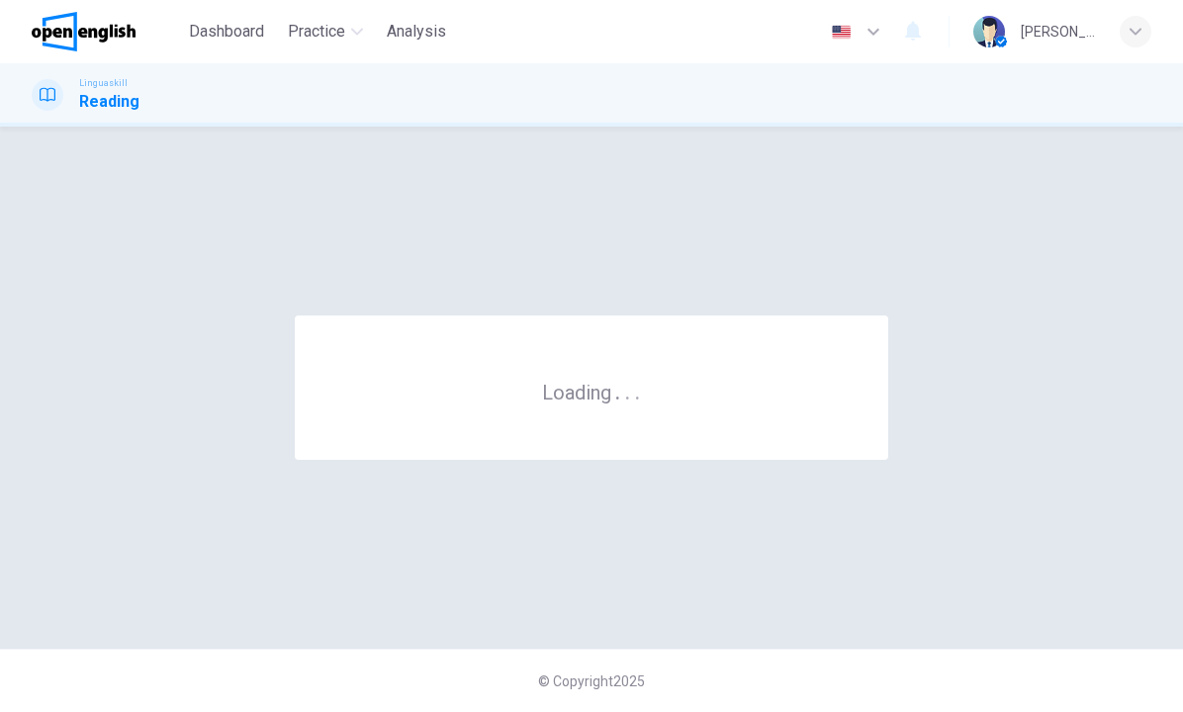
scroll to position [0, 0]
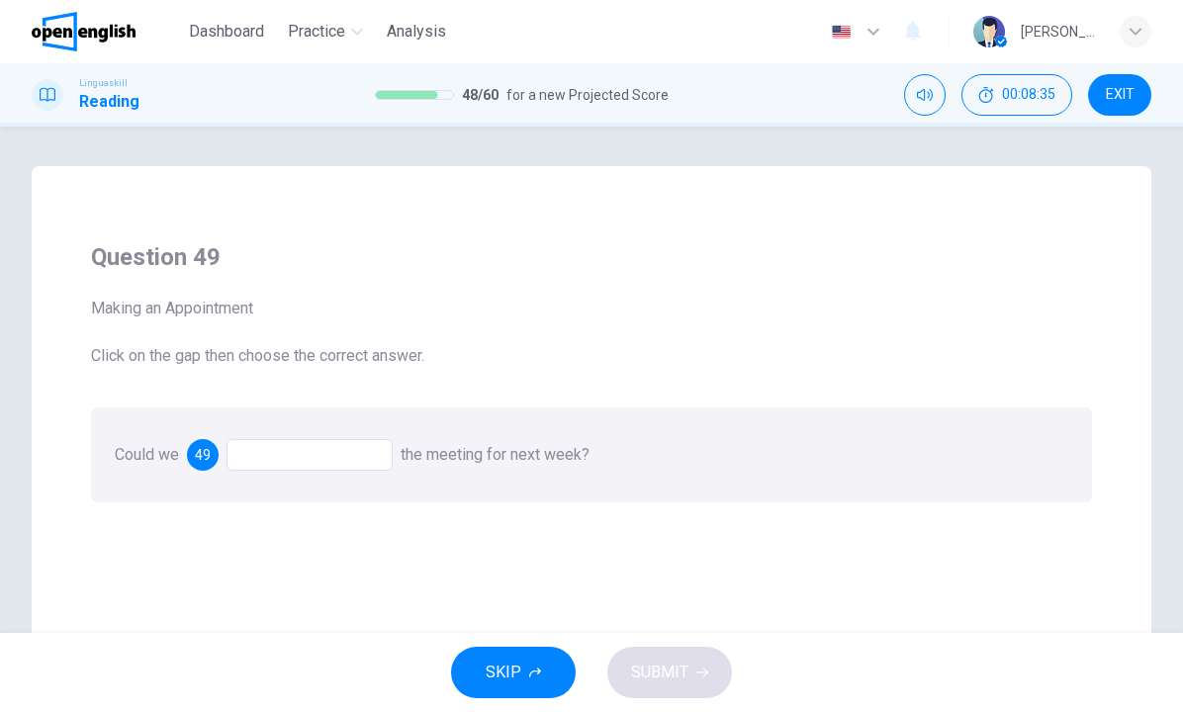
click at [303, 454] on div at bounding box center [309, 455] width 166 height 32
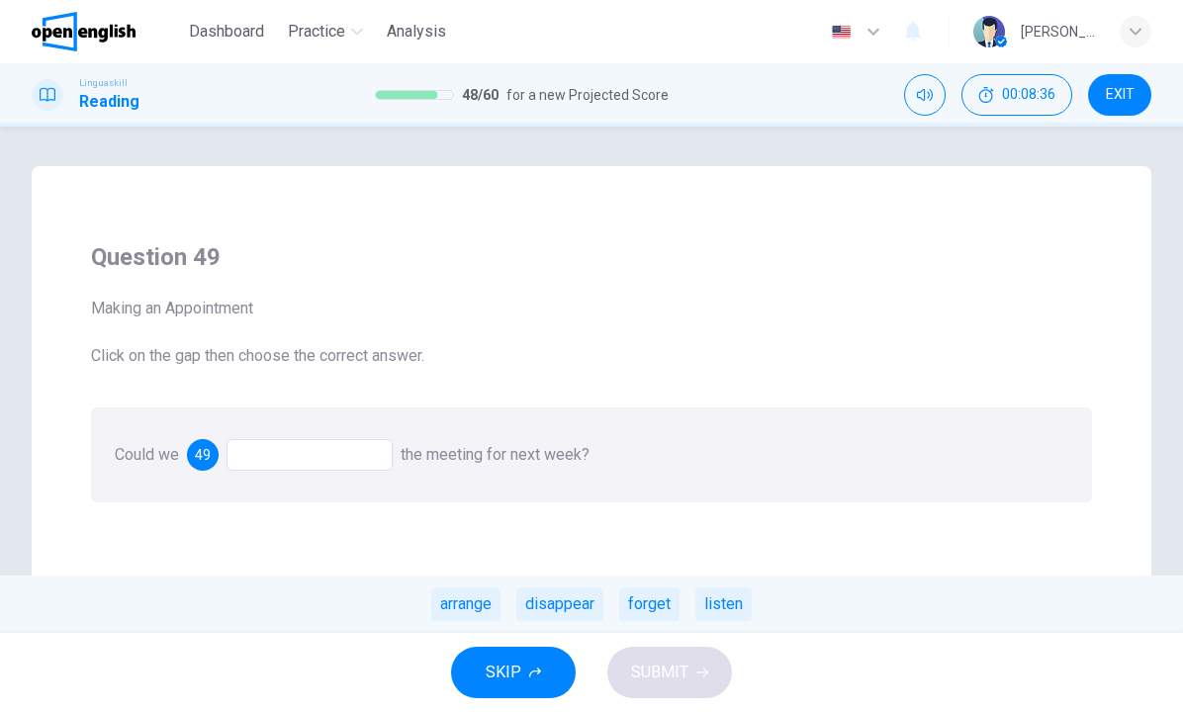
scroll to position [55, 0]
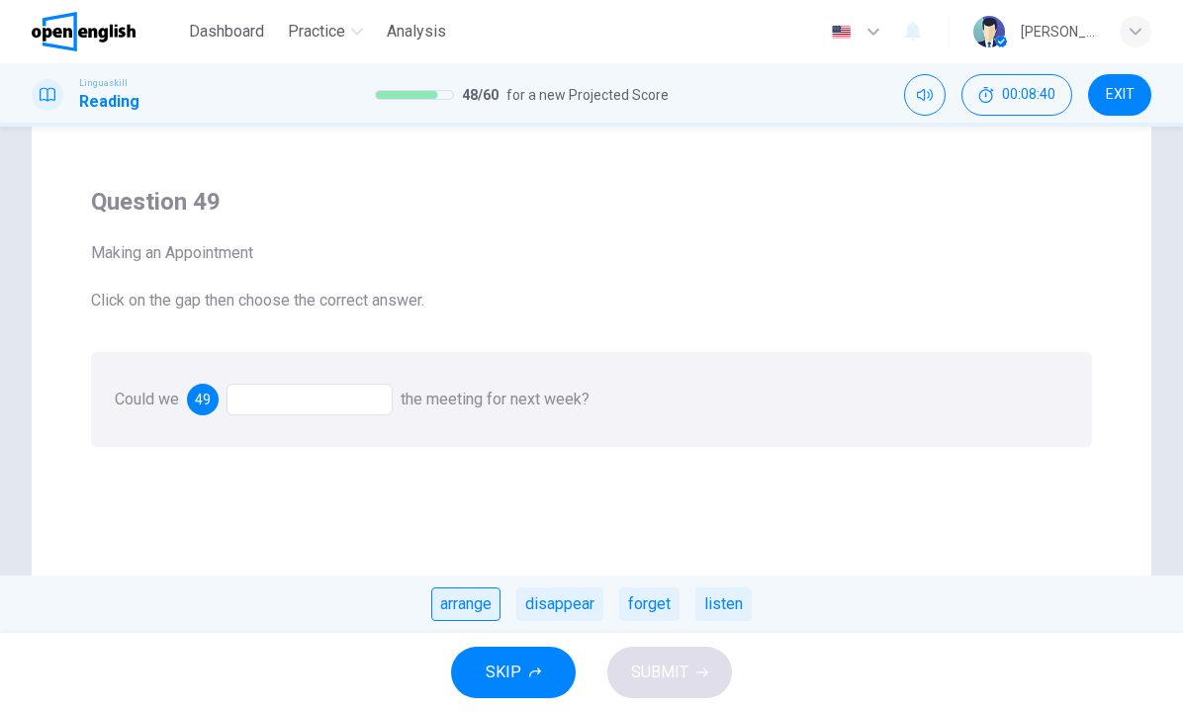
click at [497, 605] on div "arrange" at bounding box center [465, 604] width 69 height 34
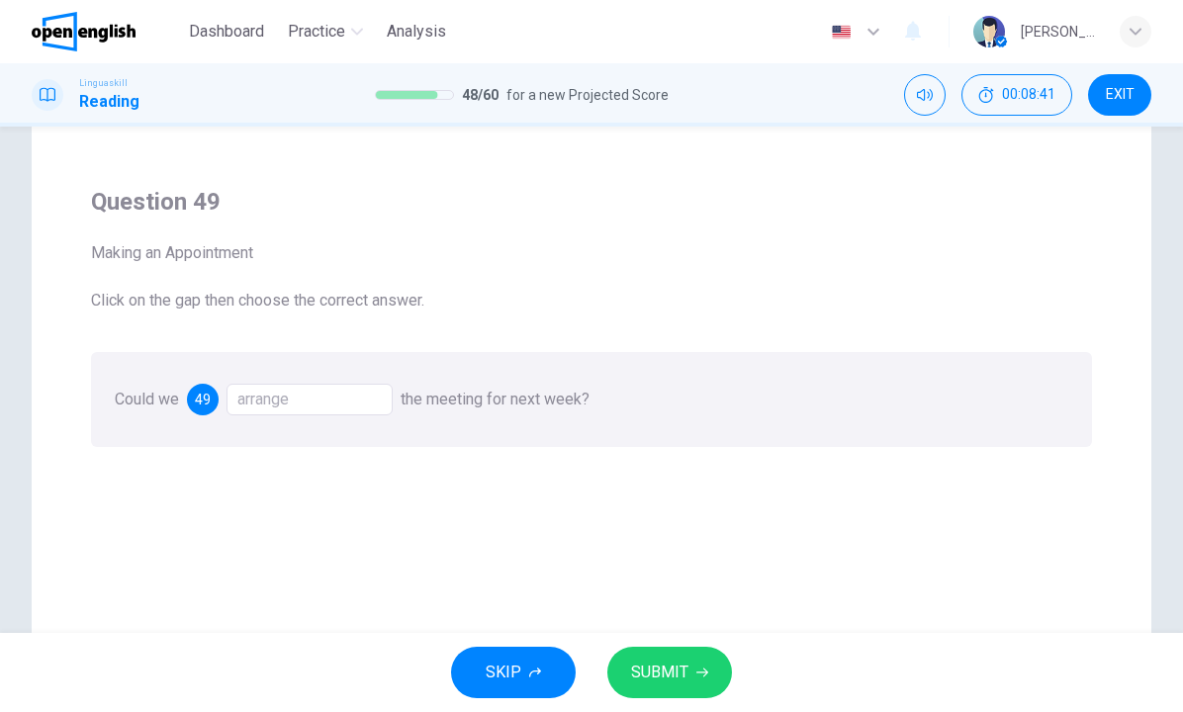
click at [596, 664] on div "SKIP SUBMIT" at bounding box center [591, 672] width 1183 height 79
click at [640, 673] on span "SUBMIT" at bounding box center [659, 673] width 57 height 28
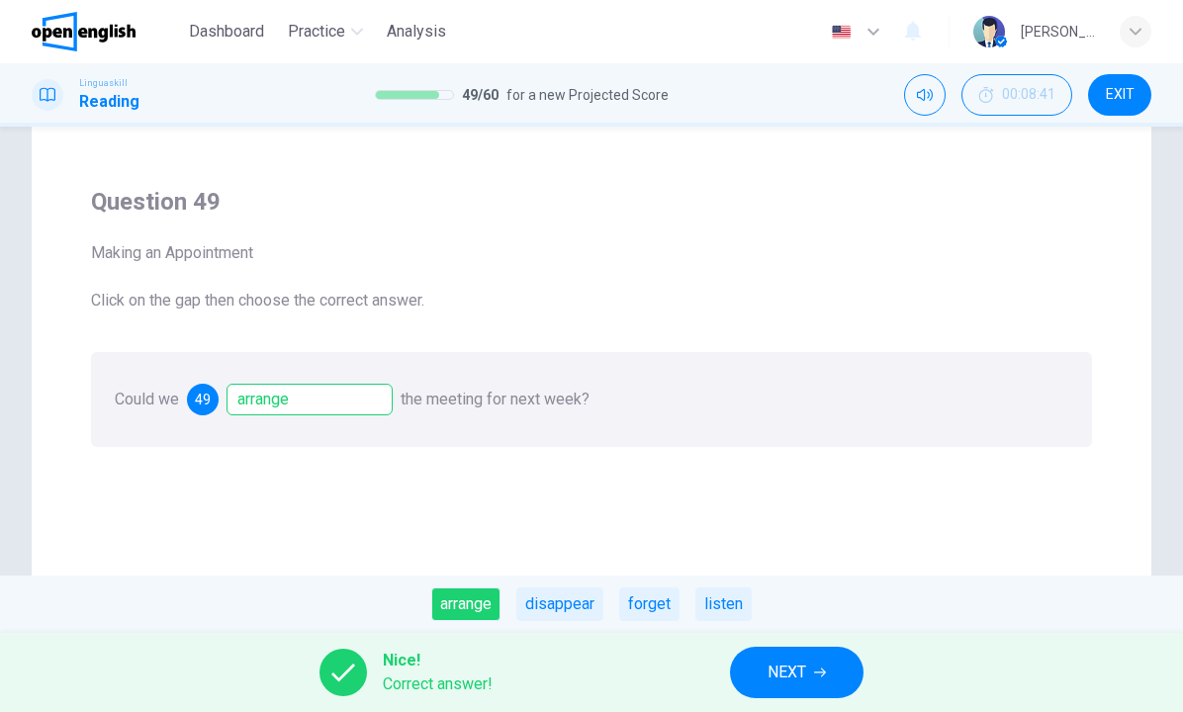
click at [756, 661] on button "NEXT" at bounding box center [797, 672] width 134 height 51
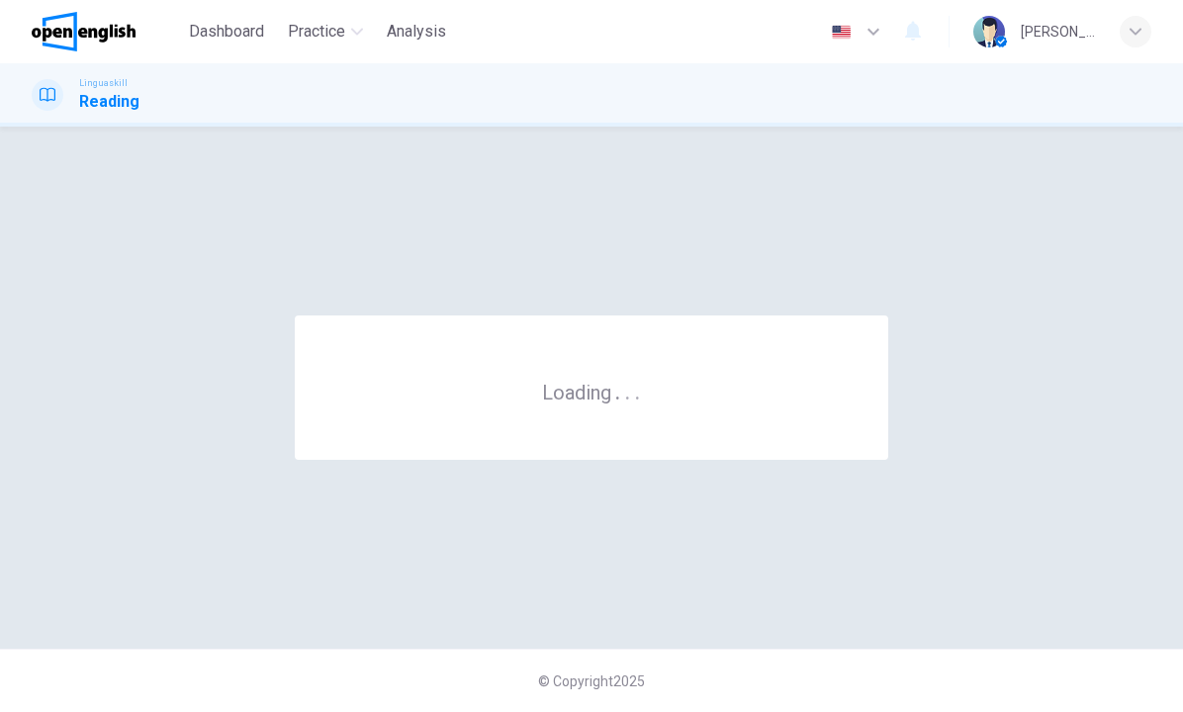
scroll to position [0, 0]
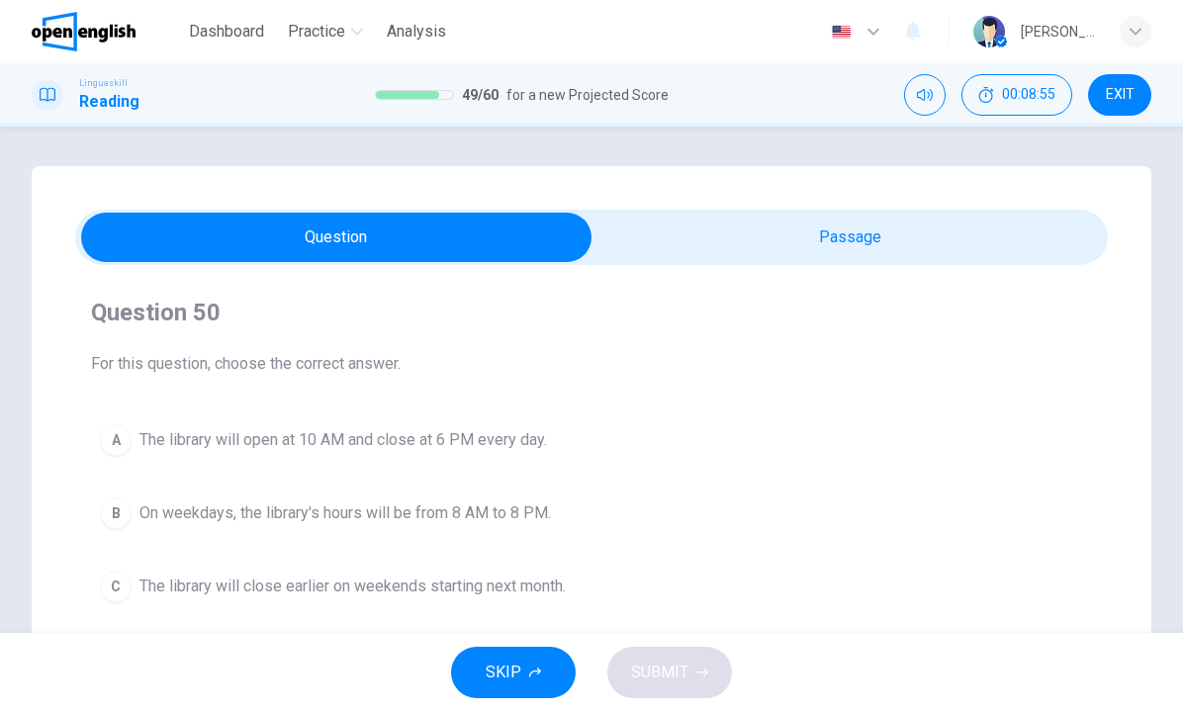
click at [523, 516] on span "On weekdays, the library's hours will be from 8 AM to 8 PM." at bounding box center [344, 513] width 411 height 24
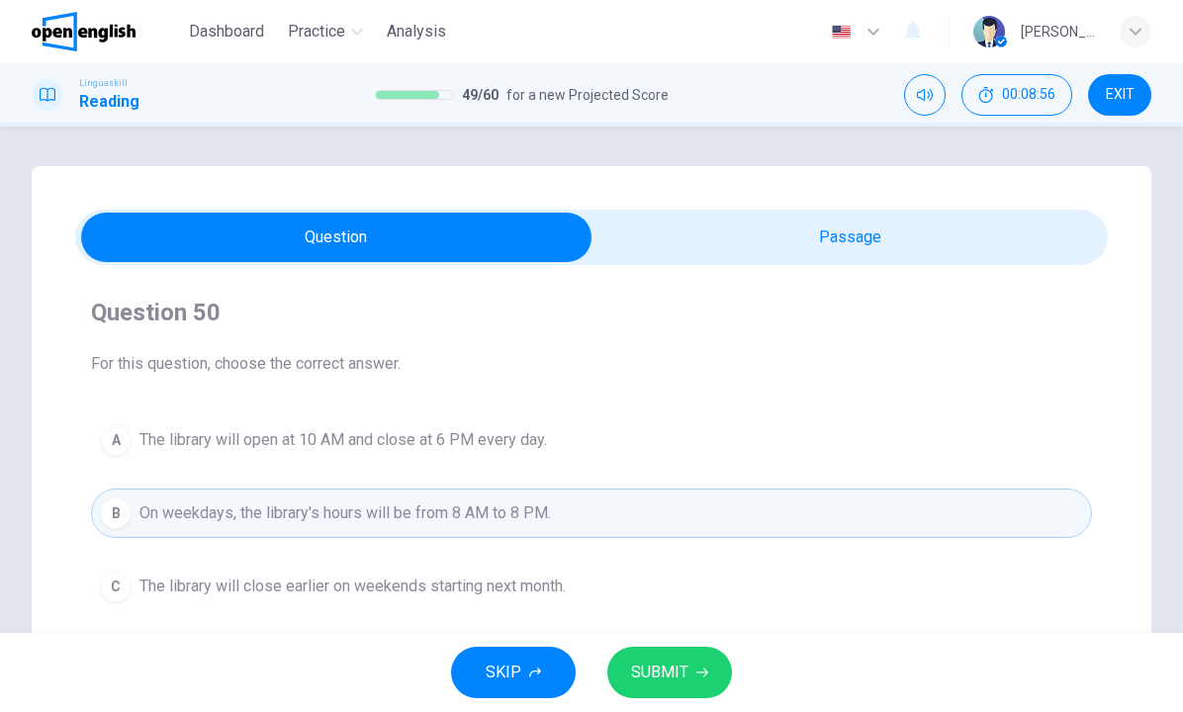
click at [642, 677] on span "SUBMIT" at bounding box center [659, 673] width 57 height 28
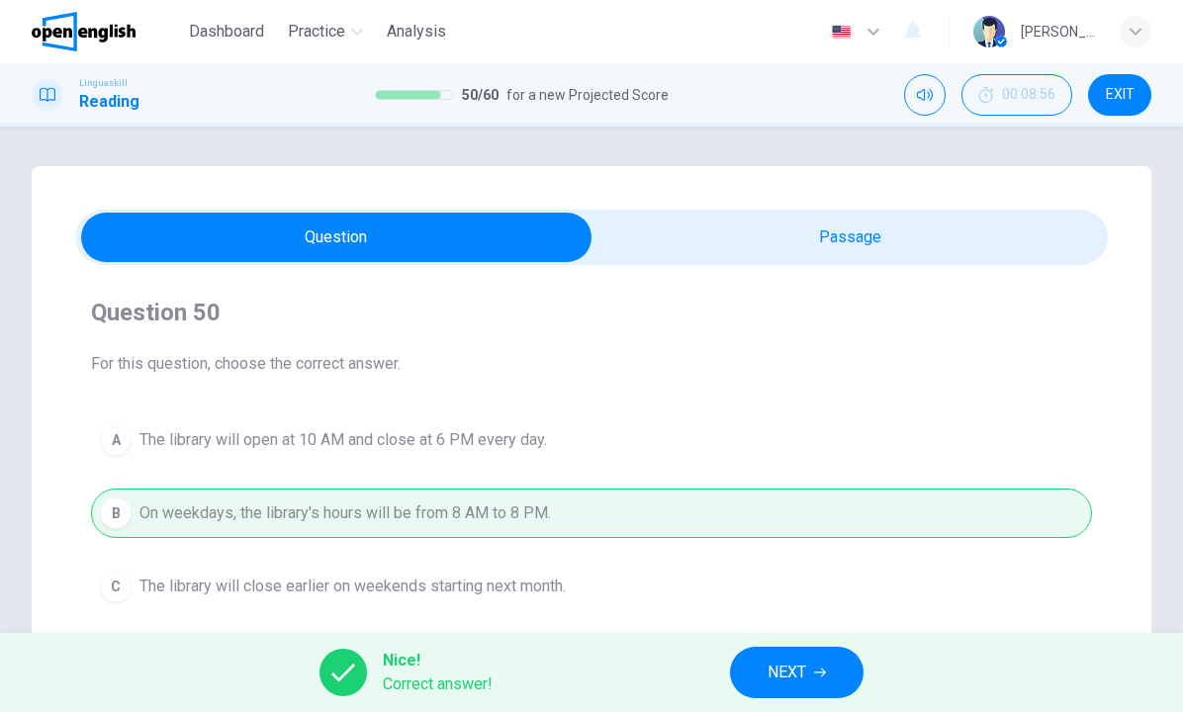
click at [820, 687] on button "NEXT" at bounding box center [797, 672] width 134 height 51
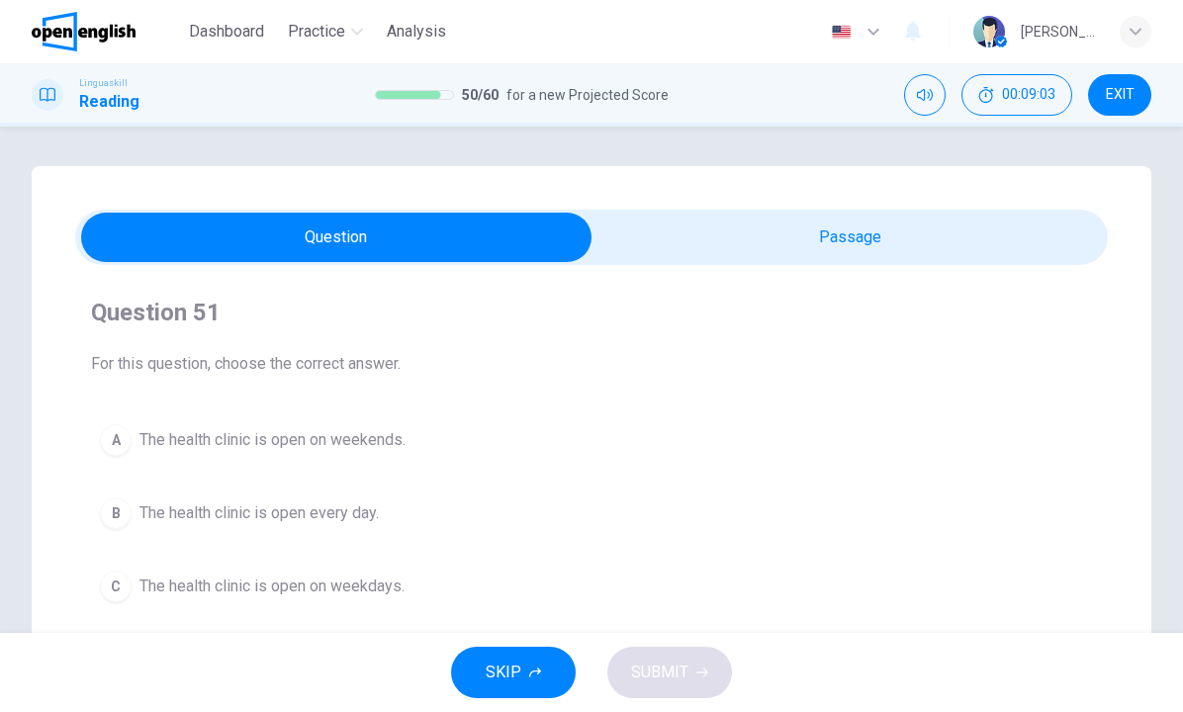
scroll to position [51, 0]
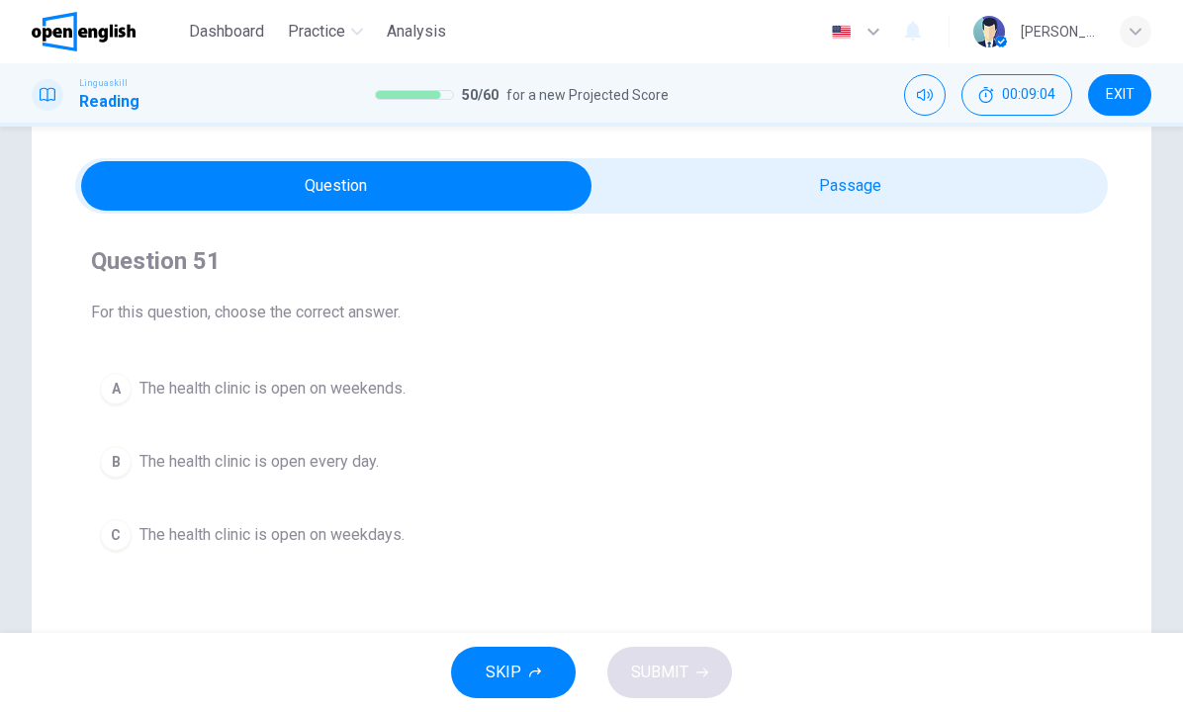
click at [386, 542] on span "The health clinic is open on weekdays." at bounding box center [271, 535] width 265 height 24
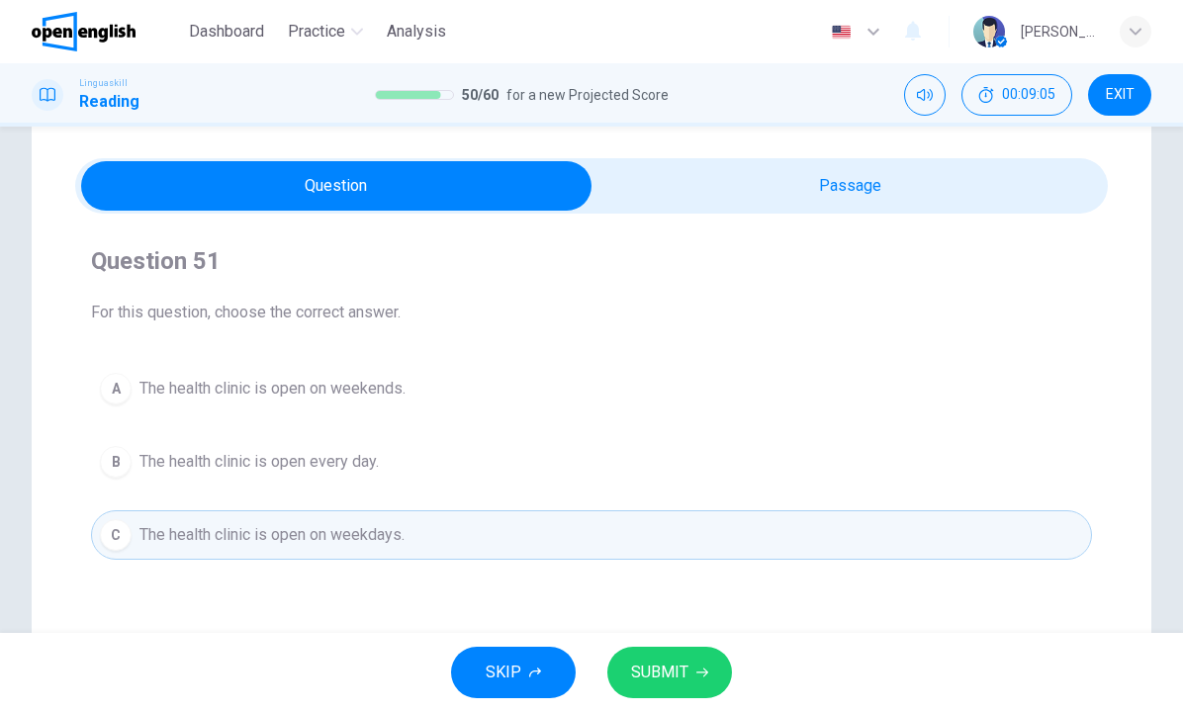
click at [650, 657] on button "SUBMIT" at bounding box center [669, 672] width 125 height 51
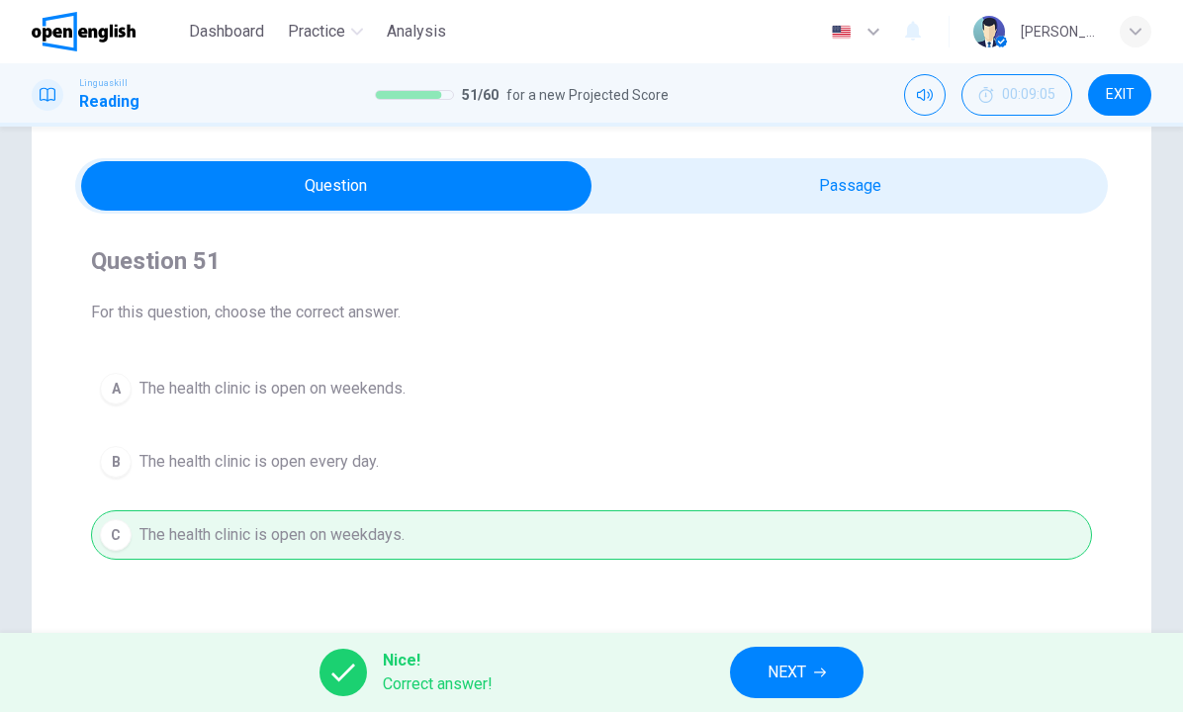
click at [769, 667] on span "NEXT" at bounding box center [786, 673] width 39 height 28
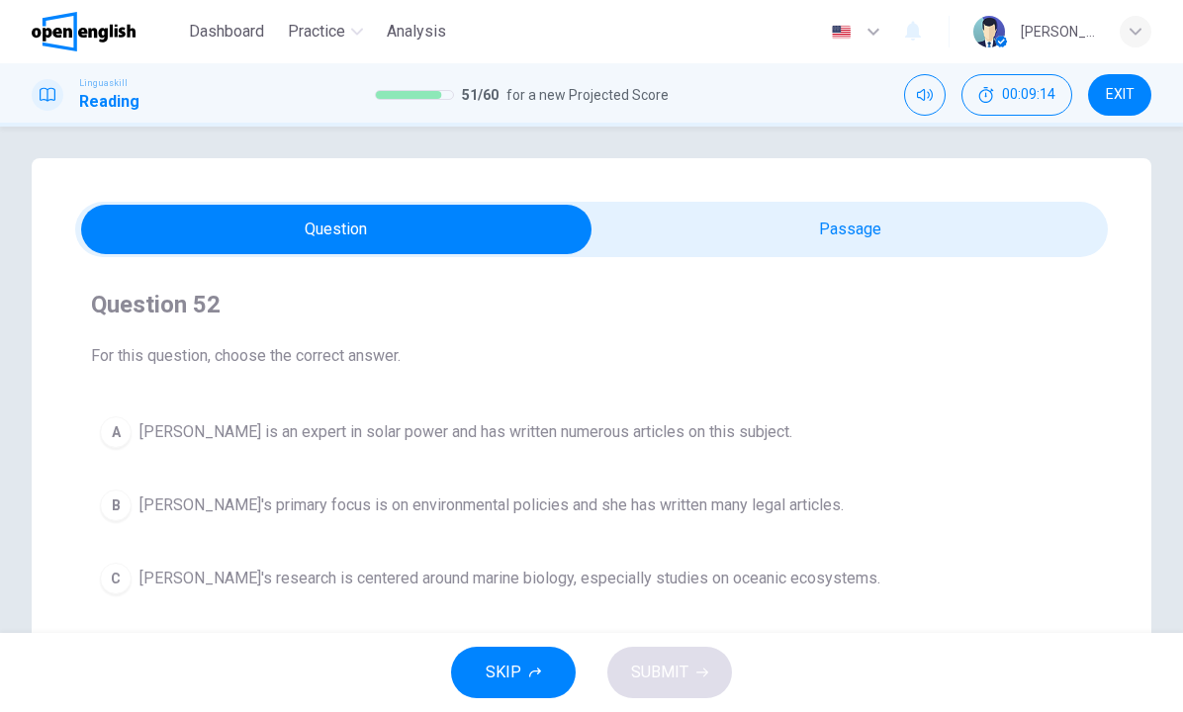
scroll to position [12, 0]
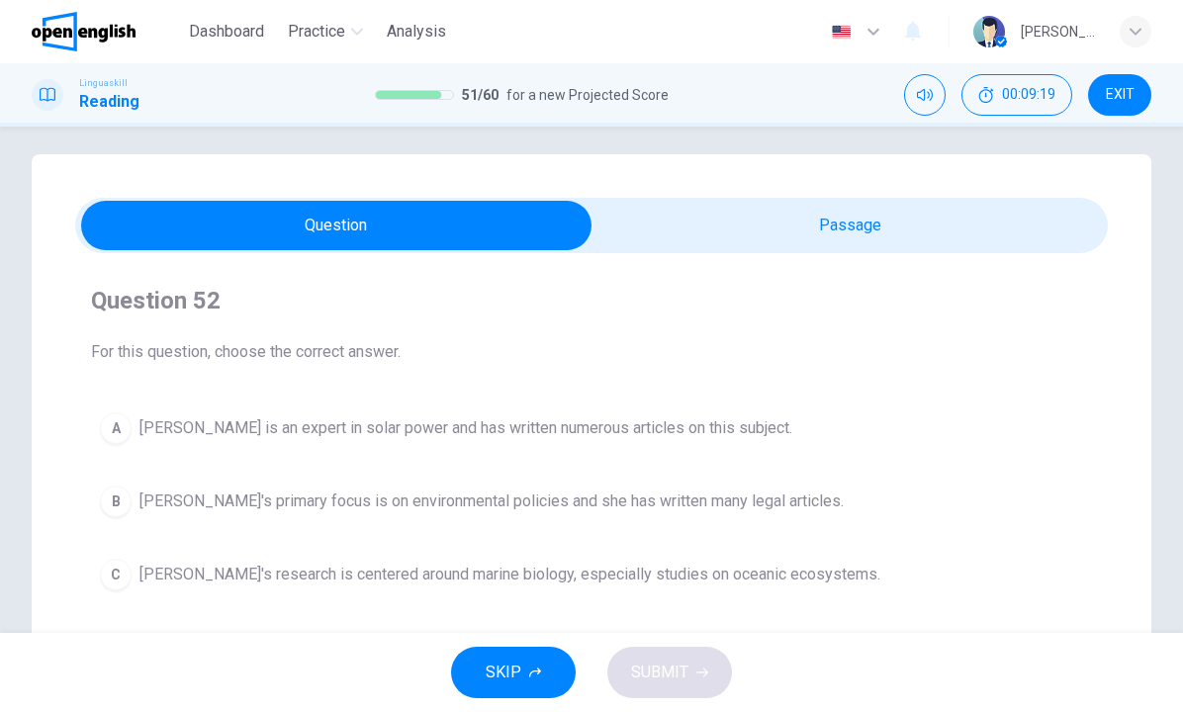
click at [578, 421] on span "Alice is an expert in solar power and has written numerous articles on this sub…" at bounding box center [465, 428] width 653 height 24
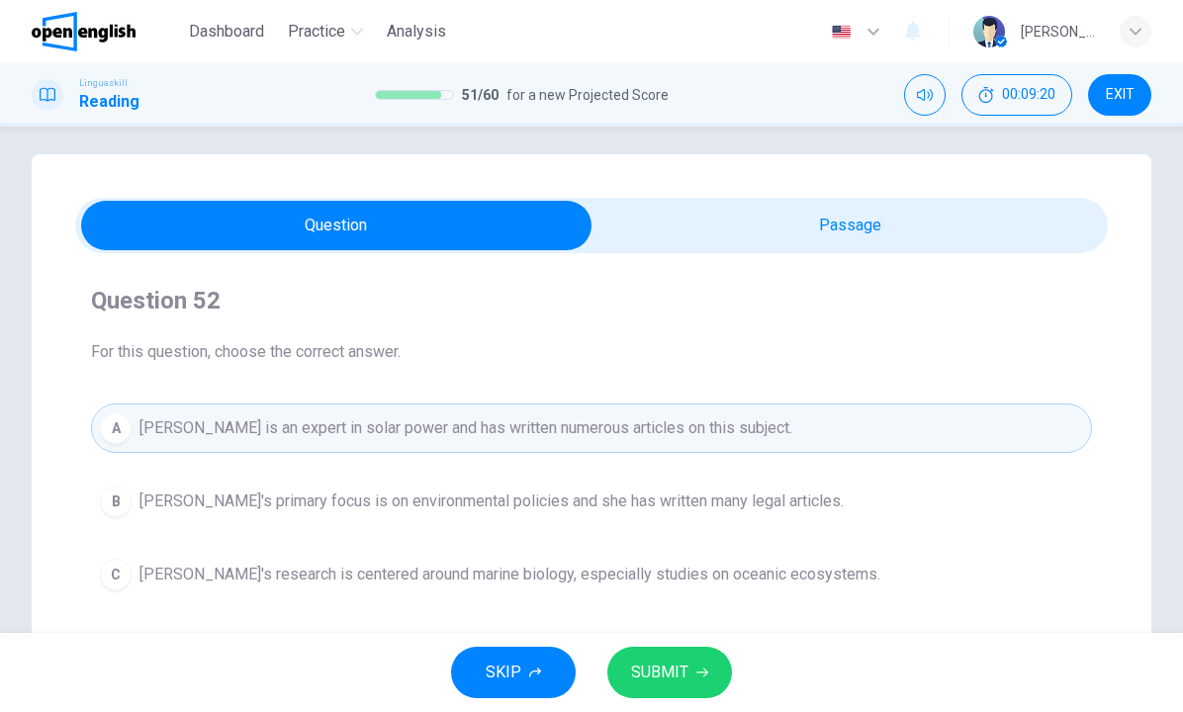
click at [661, 651] on button "SUBMIT" at bounding box center [669, 672] width 125 height 51
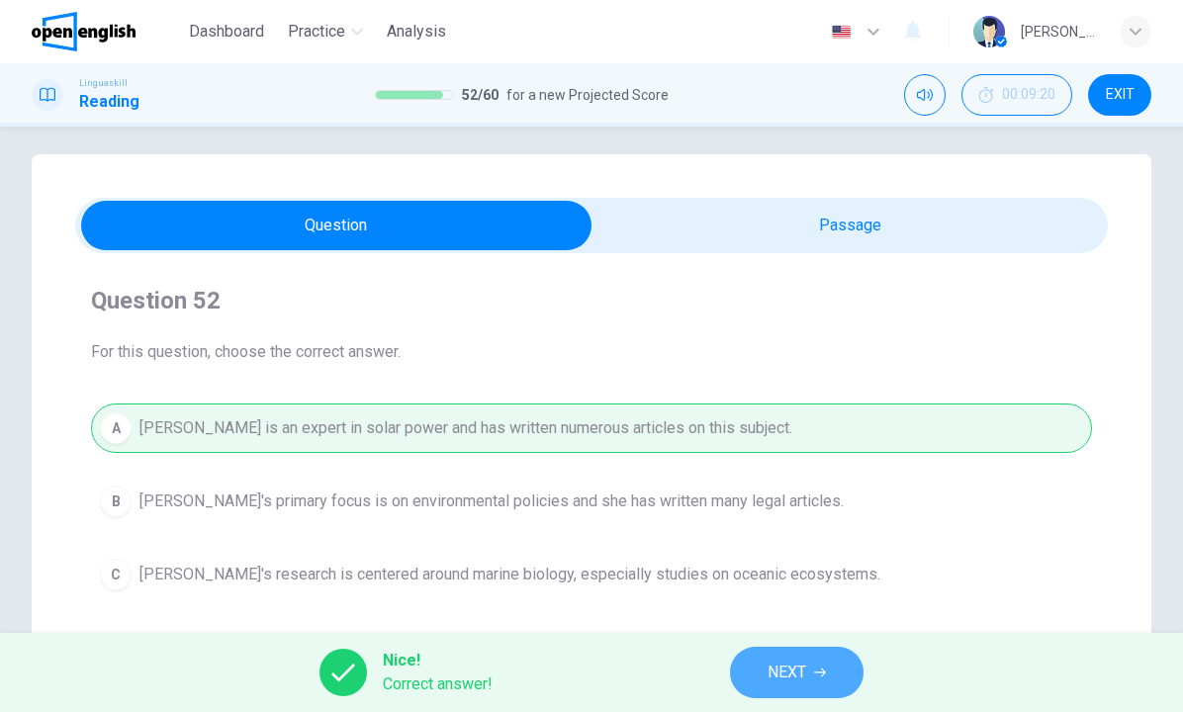
click at [756, 678] on button "NEXT" at bounding box center [797, 672] width 134 height 51
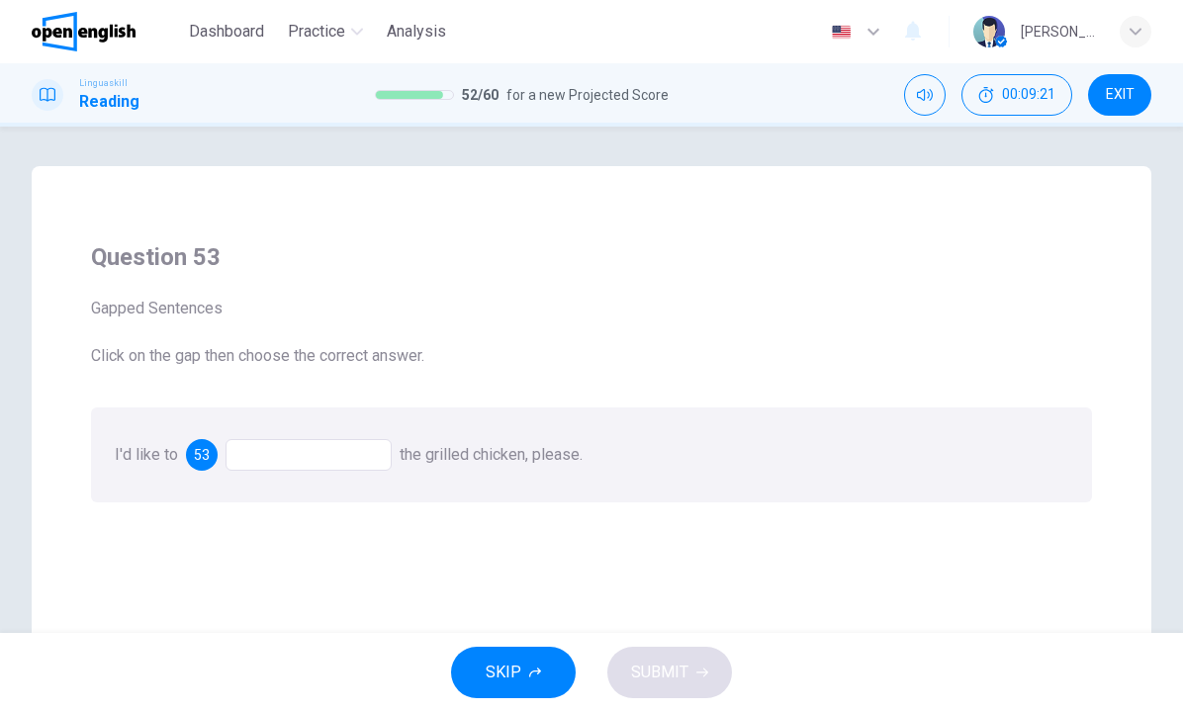
click at [361, 448] on div at bounding box center [309, 455] width 166 height 32
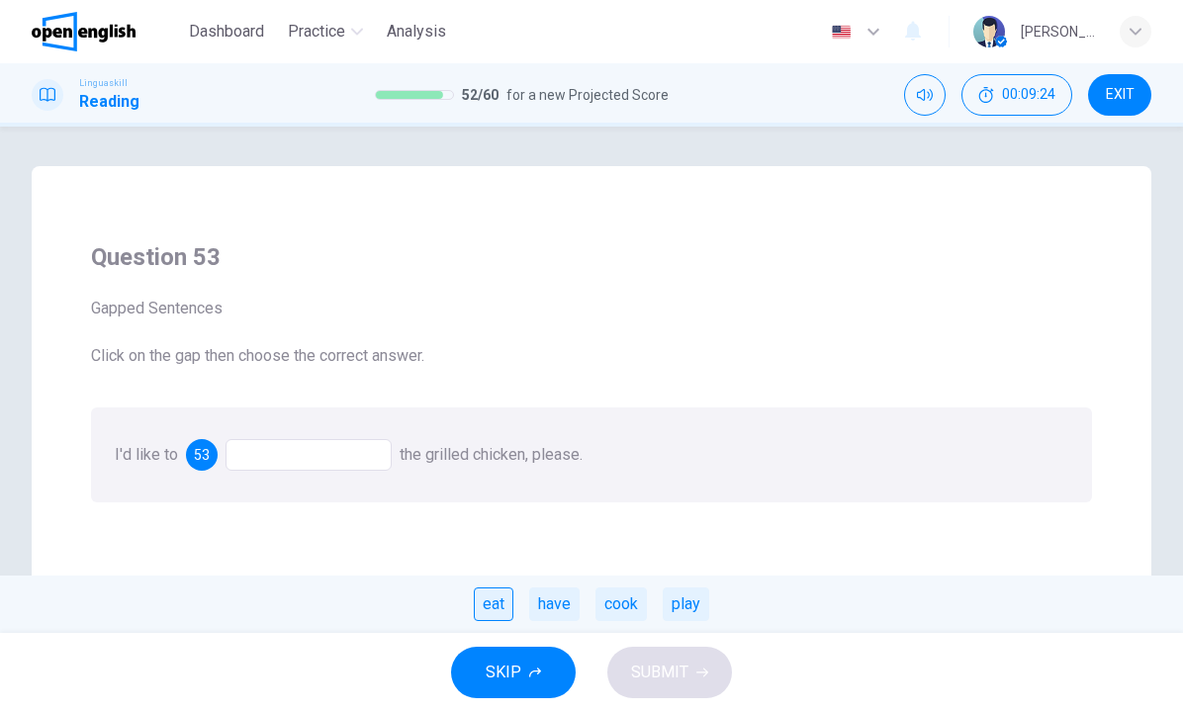
click at [491, 614] on div "eat" at bounding box center [494, 604] width 40 height 34
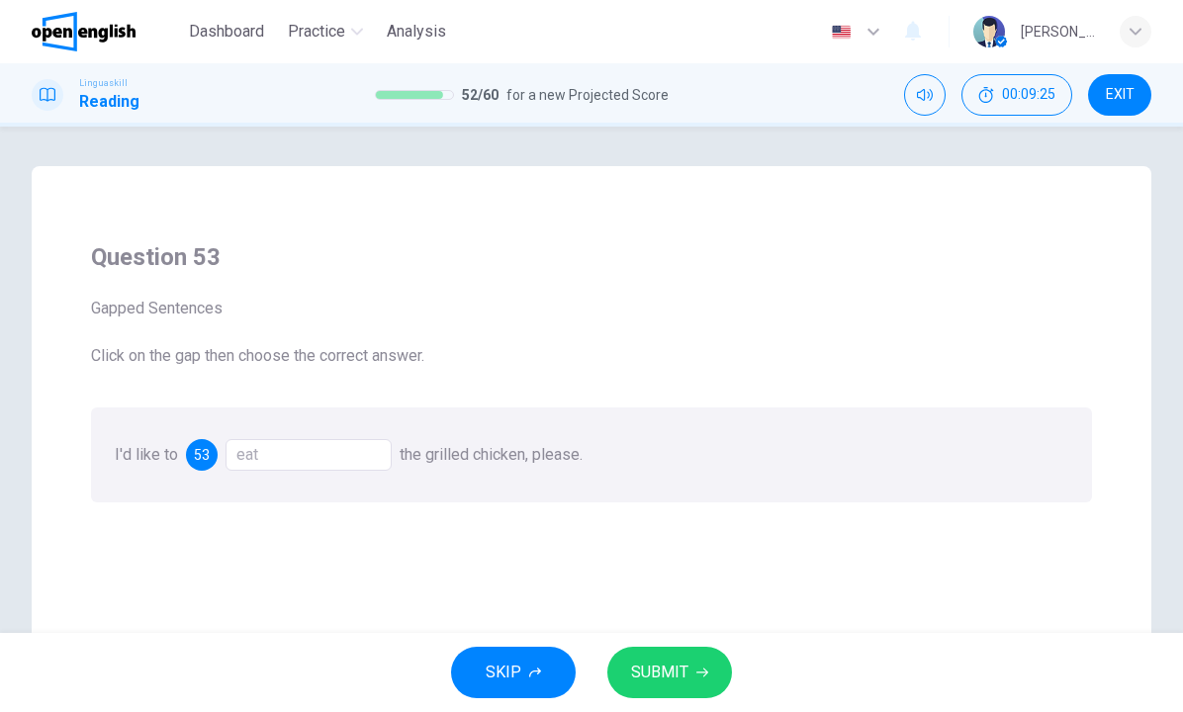
click at [704, 675] on icon "button" at bounding box center [702, 673] width 12 height 9
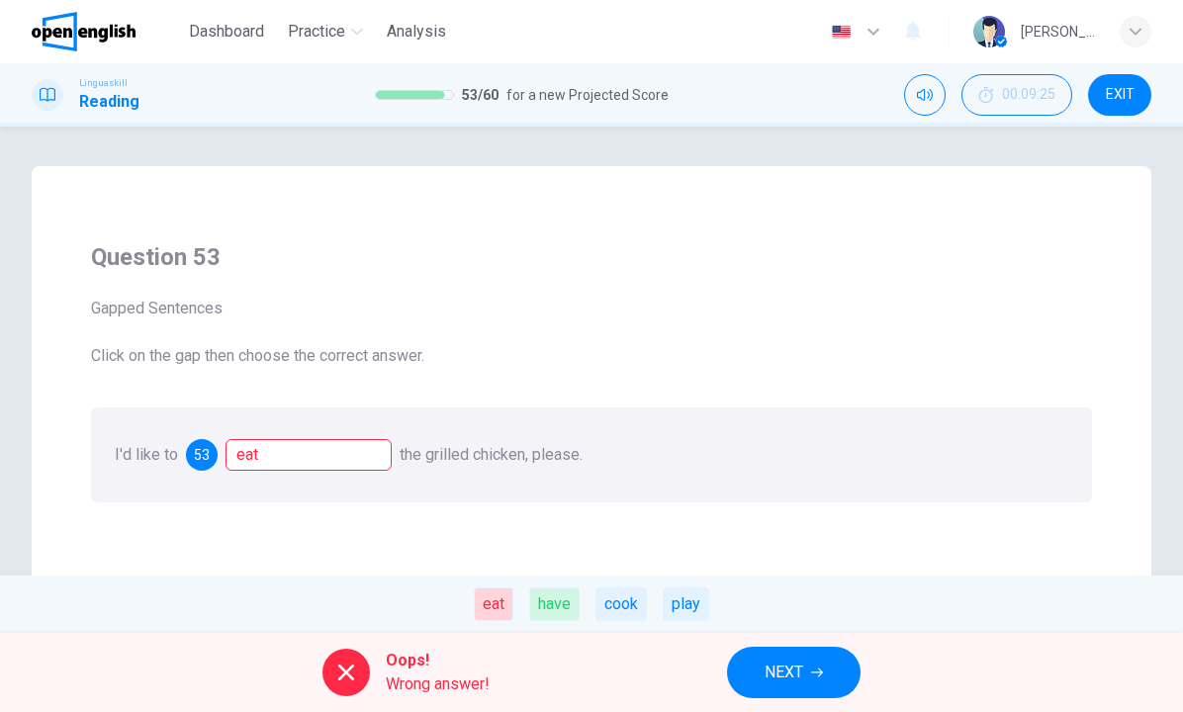
click at [755, 677] on button "NEXT" at bounding box center [794, 672] width 134 height 51
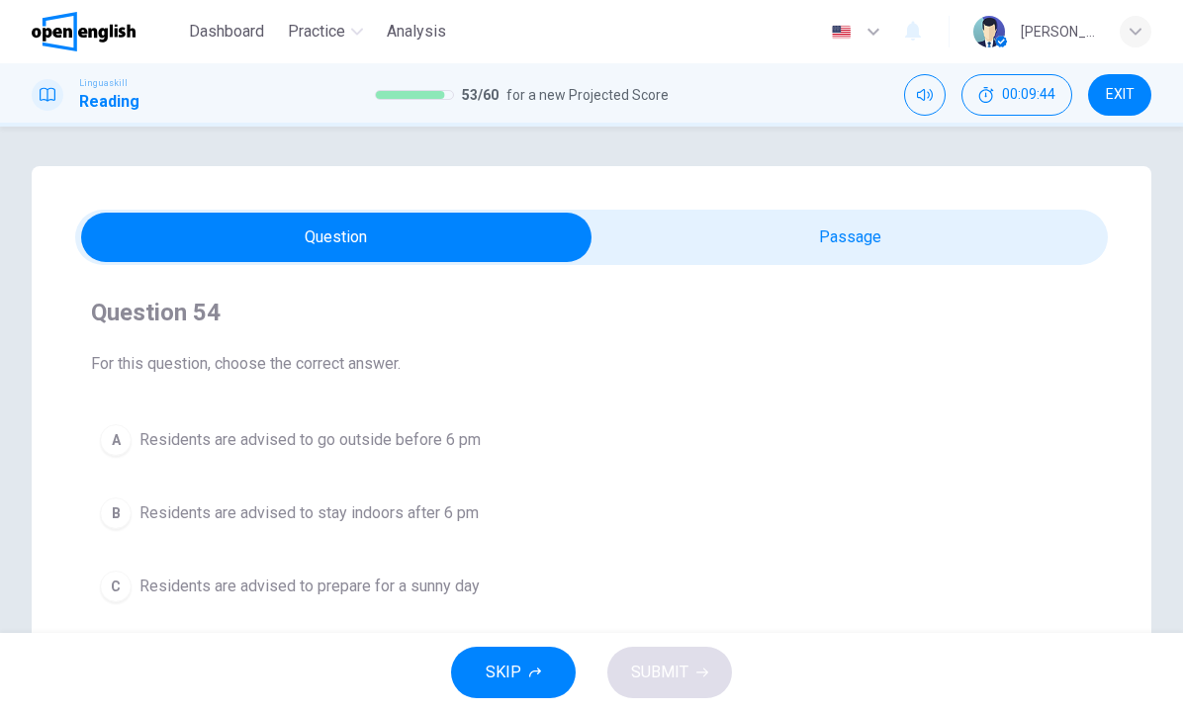
scroll to position [45, 0]
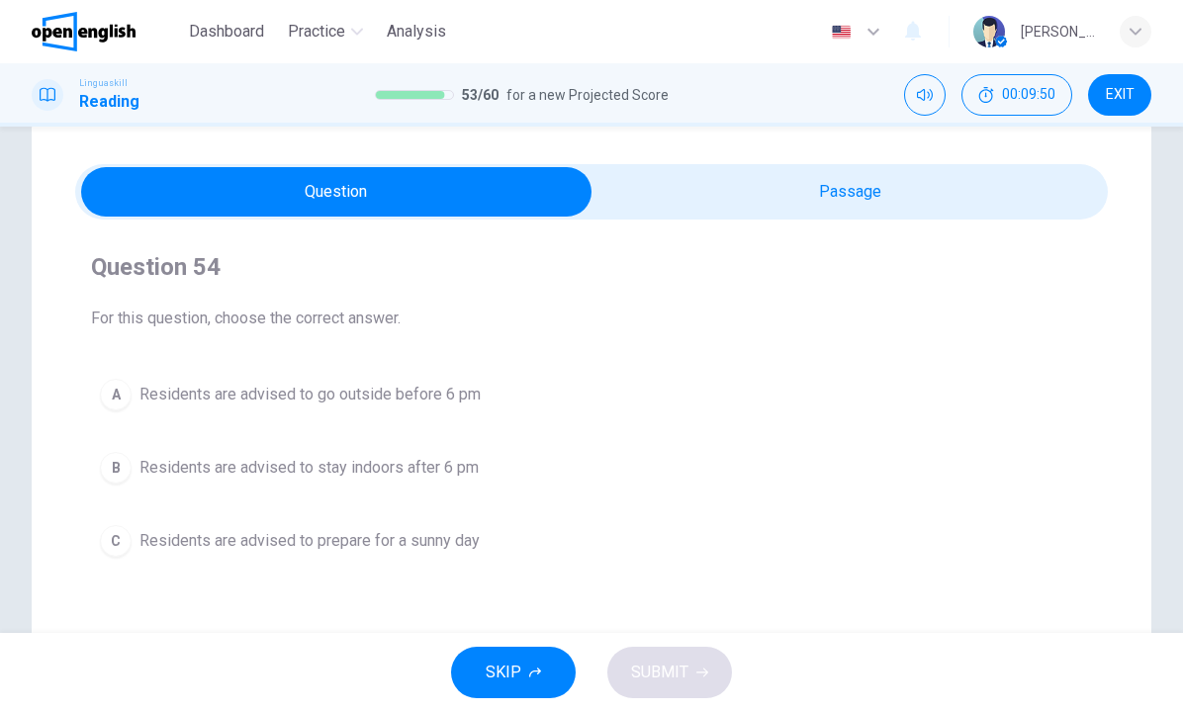
click at [460, 471] on span "Residents are advised to stay indoors after 6 pm" at bounding box center [308, 468] width 339 height 24
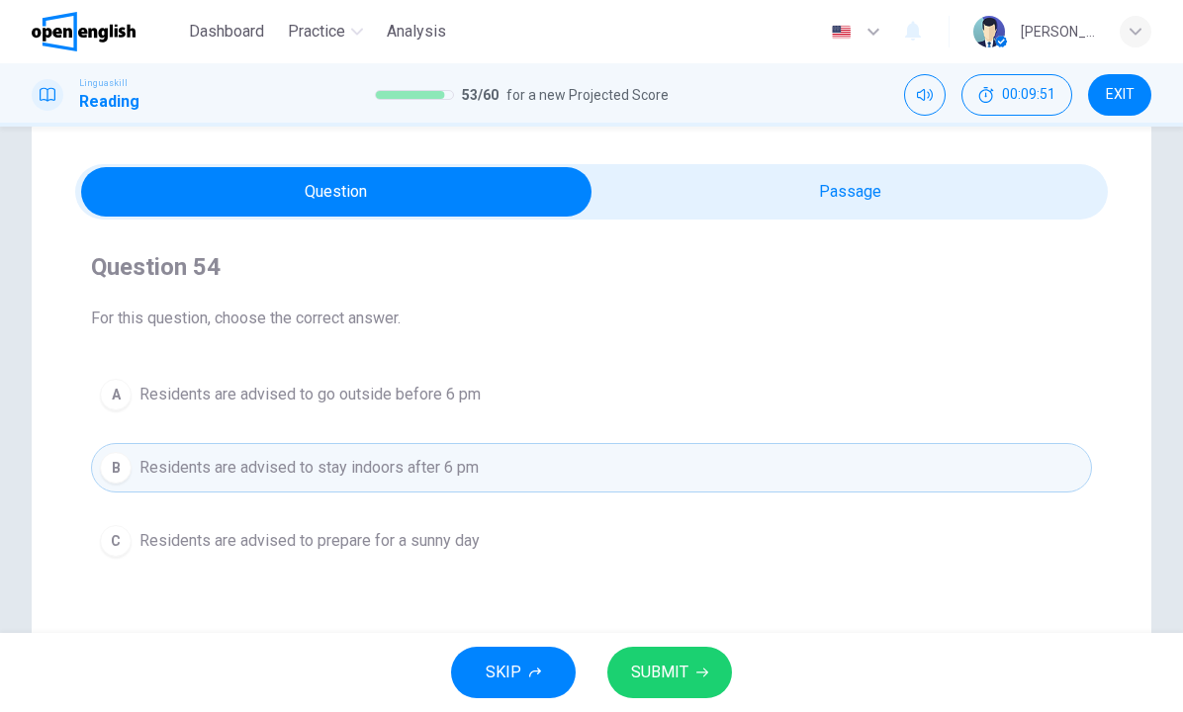
click at [413, 539] on span "Residents are advised to prepare for a sunny day" at bounding box center [309, 541] width 340 height 24
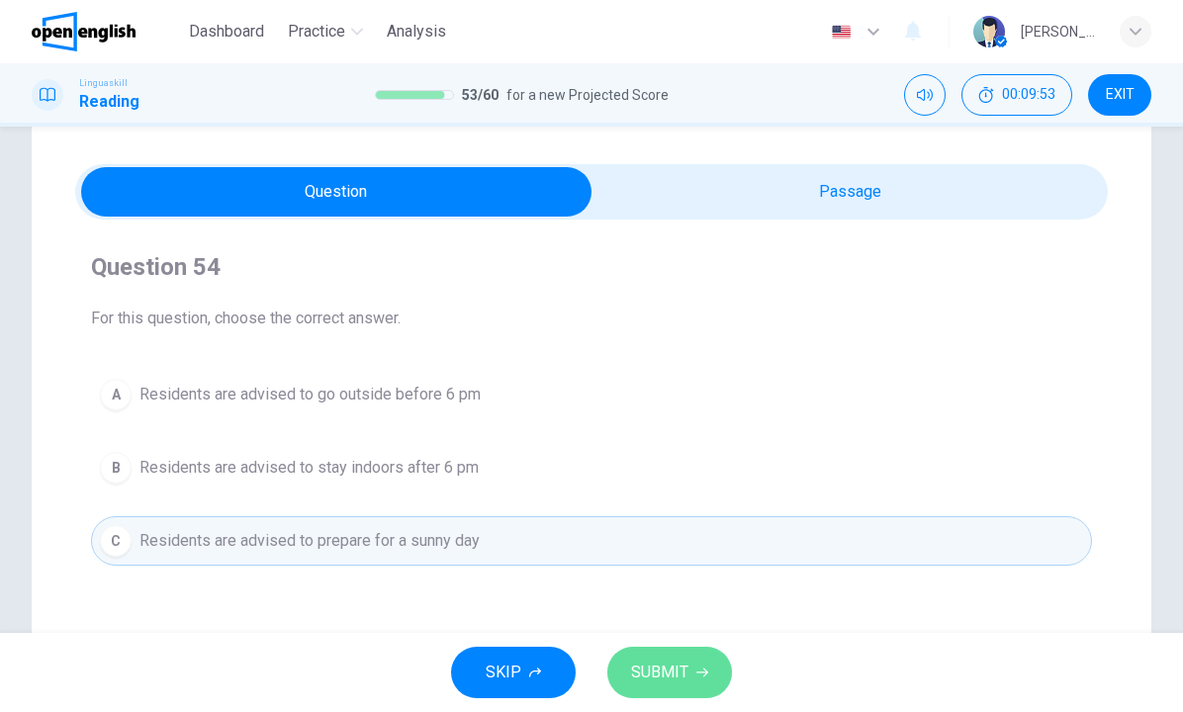
click at [654, 674] on span "SUBMIT" at bounding box center [659, 673] width 57 height 28
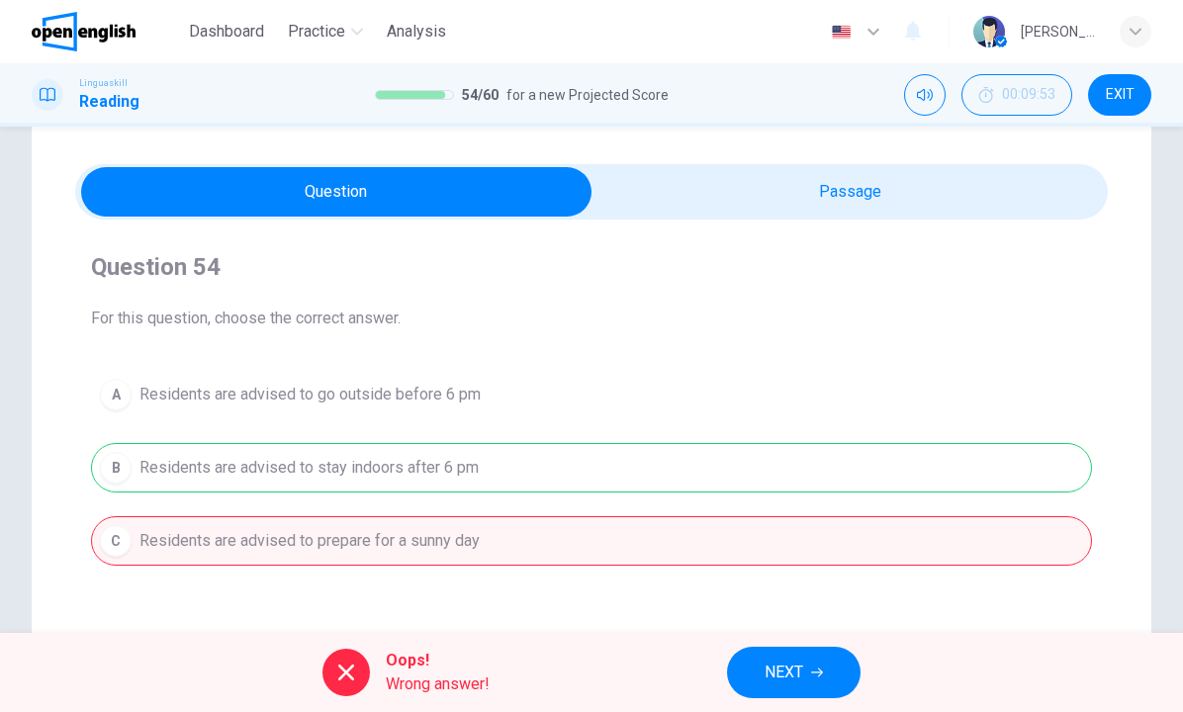
click at [738, 677] on button "NEXT" at bounding box center [794, 672] width 134 height 51
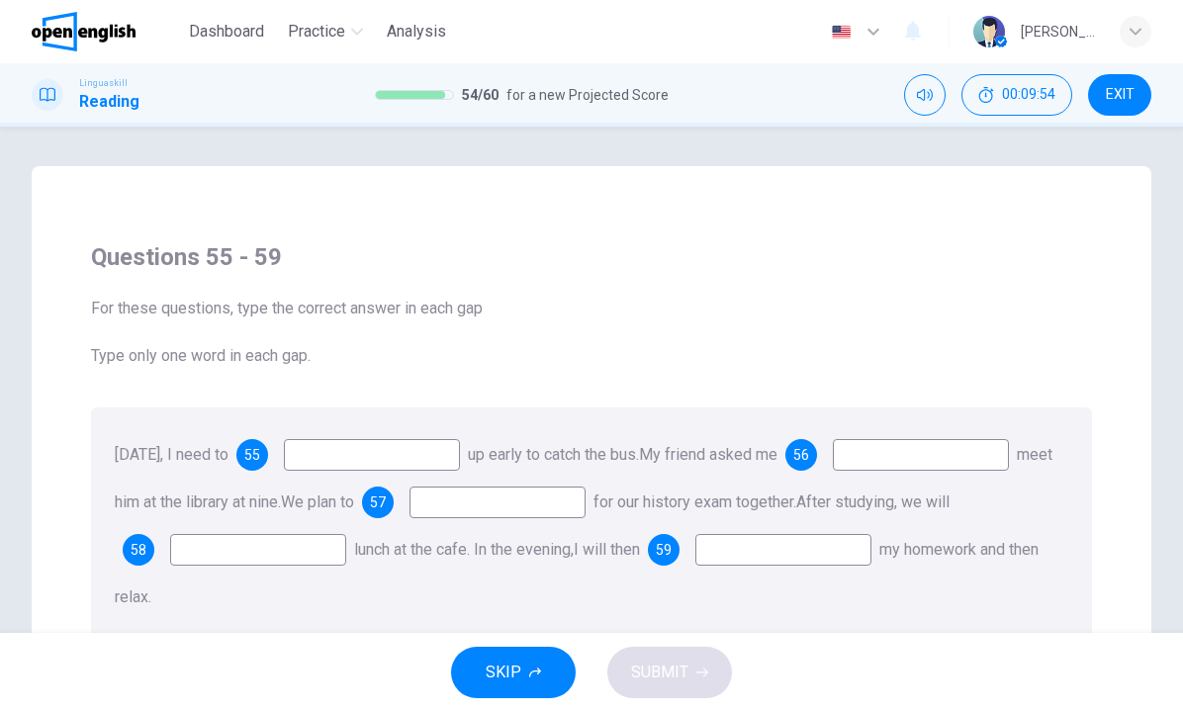
scroll to position [185, 0]
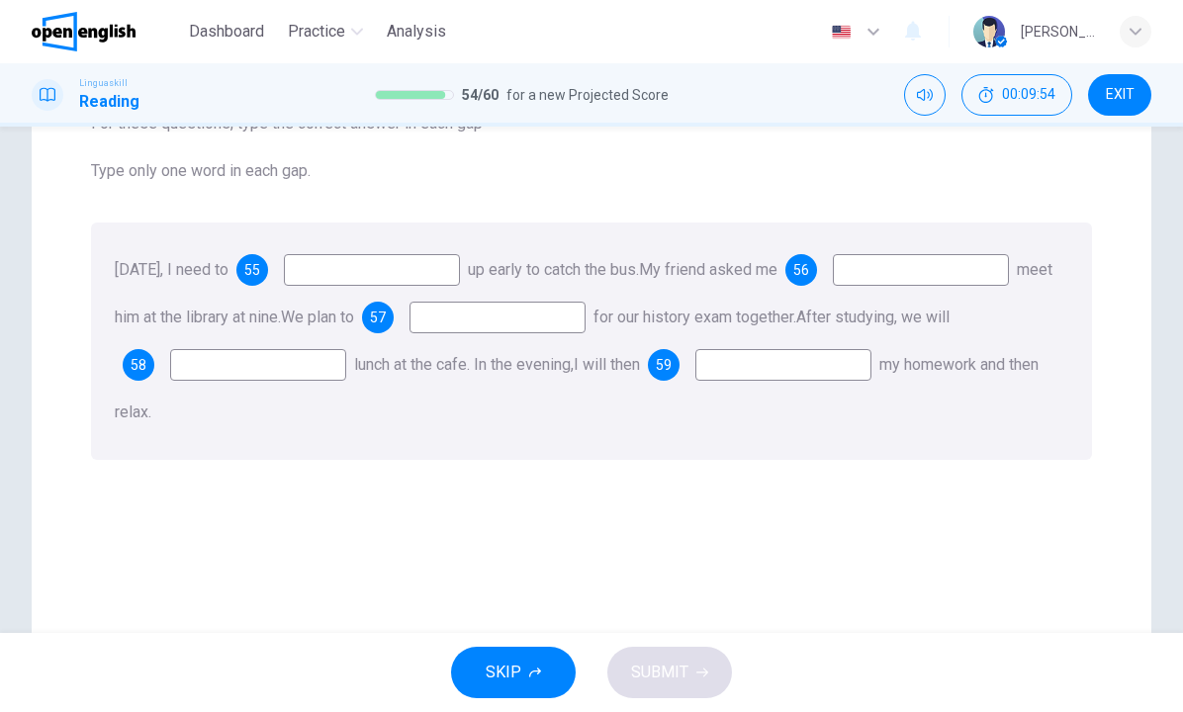
click at [355, 290] on div "Tomorrow, I need to 55 up early to catch the bus. My friend asked me 56 meet hi…" at bounding box center [591, 341] width 1001 height 237
click at [359, 269] on input at bounding box center [372, 270] width 176 height 32
click at [387, 276] on input at bounding box center [372, 270] width 176 height 32
click at [390, 271] on input at bounding box center [372, 270] width 176 height 32
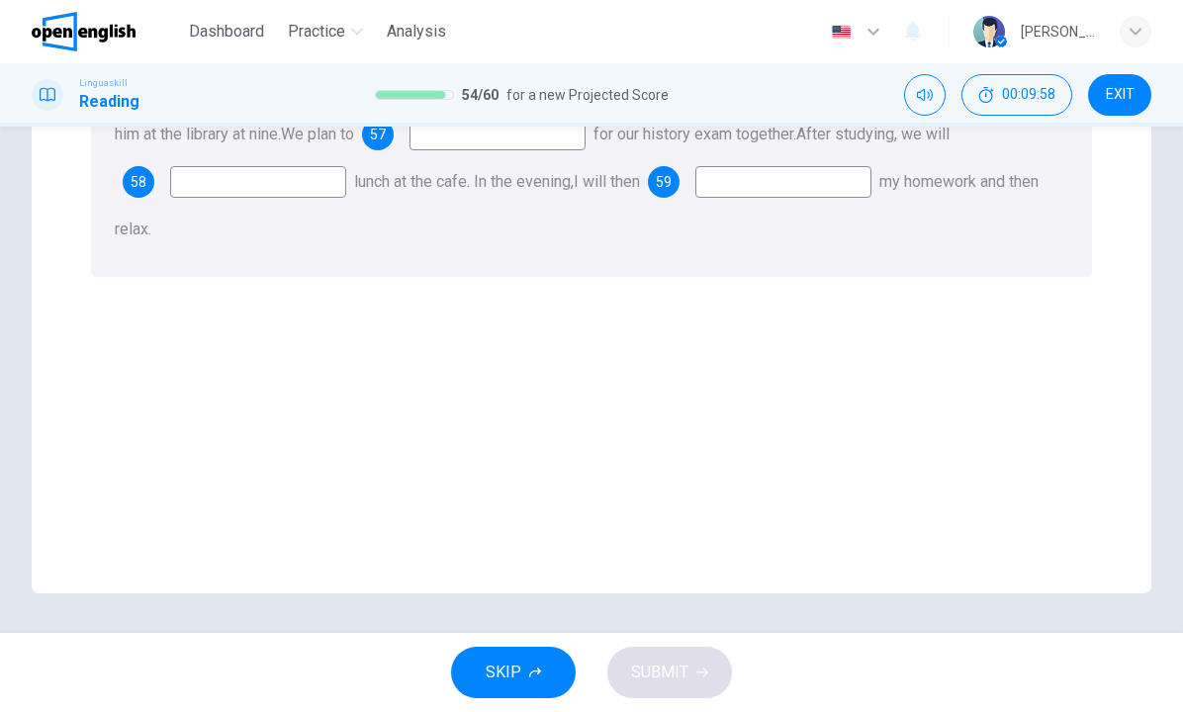
scroll to position [112, 0]
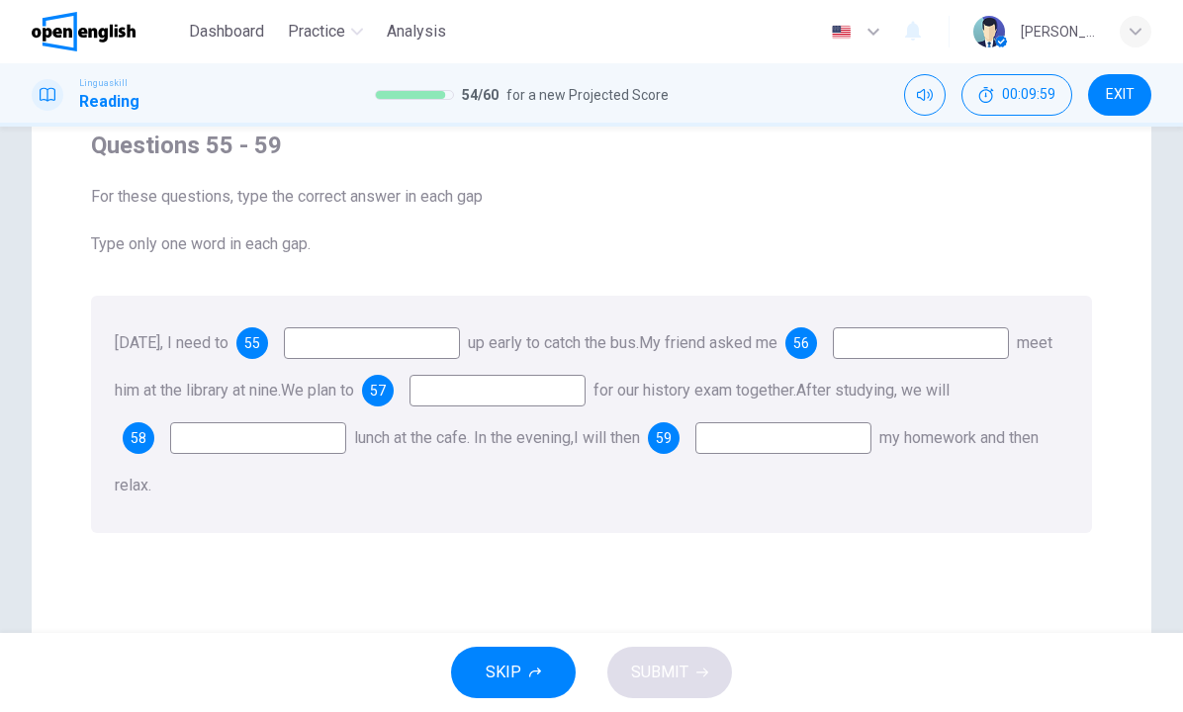
click at [406, 342] on input at bounding box center [372, 343] width 176 height 32
click at [527, 410] on div "Tomorrow, I need to 55 up early to catch the bus. My friend asked me 56 meet hi…" at bounding box center [591, 414] width 1001 height 237
click at [346, 428] on input at bounding box center [258, 438] width 176 height 32
click at [260, 341] on span "55" at bounding box center [252, 343] width 16 height 14
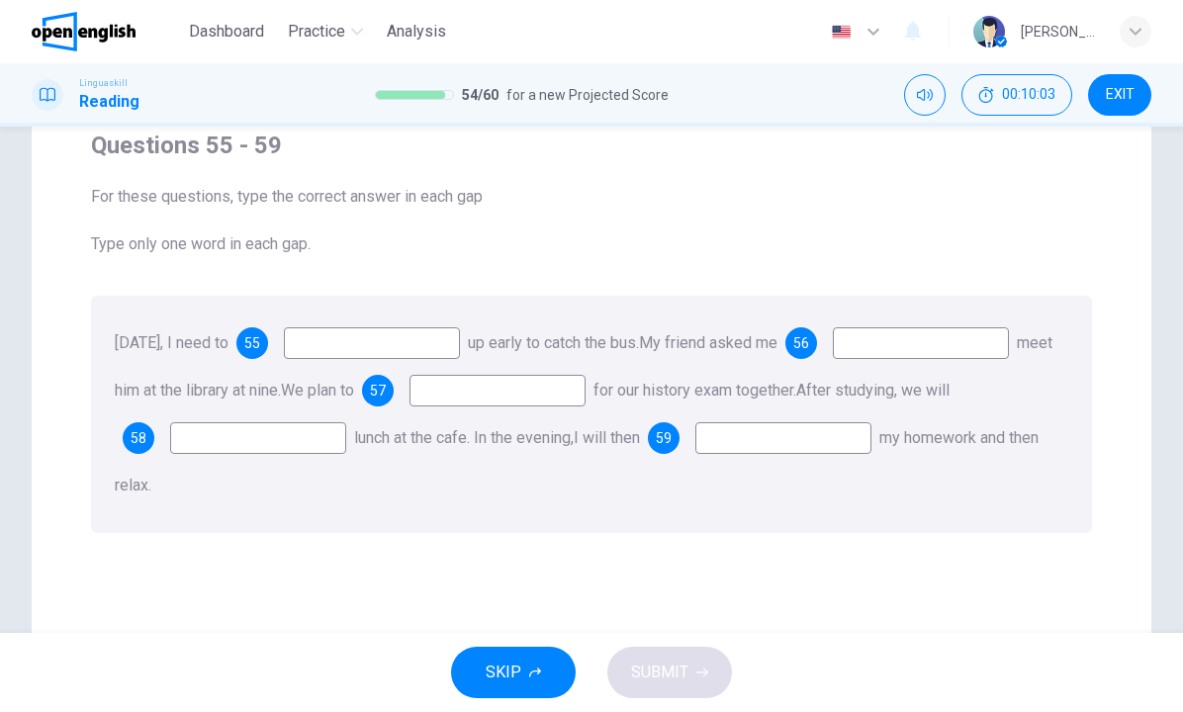
click at [355, 346] on input at bounding box center [372, 343] width 176 height 32
click at [370, 348] on input at bounding box center [372, 343] width 176 height 32
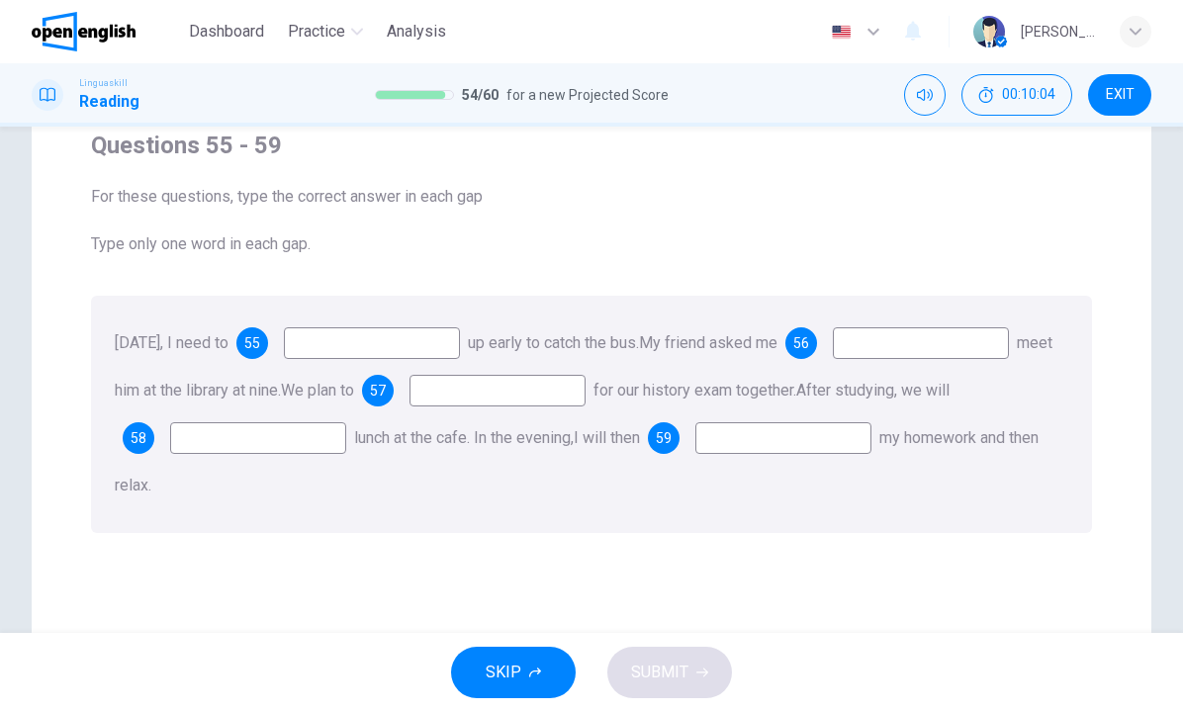
click at [370, 348] on input at bounding box center [372, 343] width 176 height 32
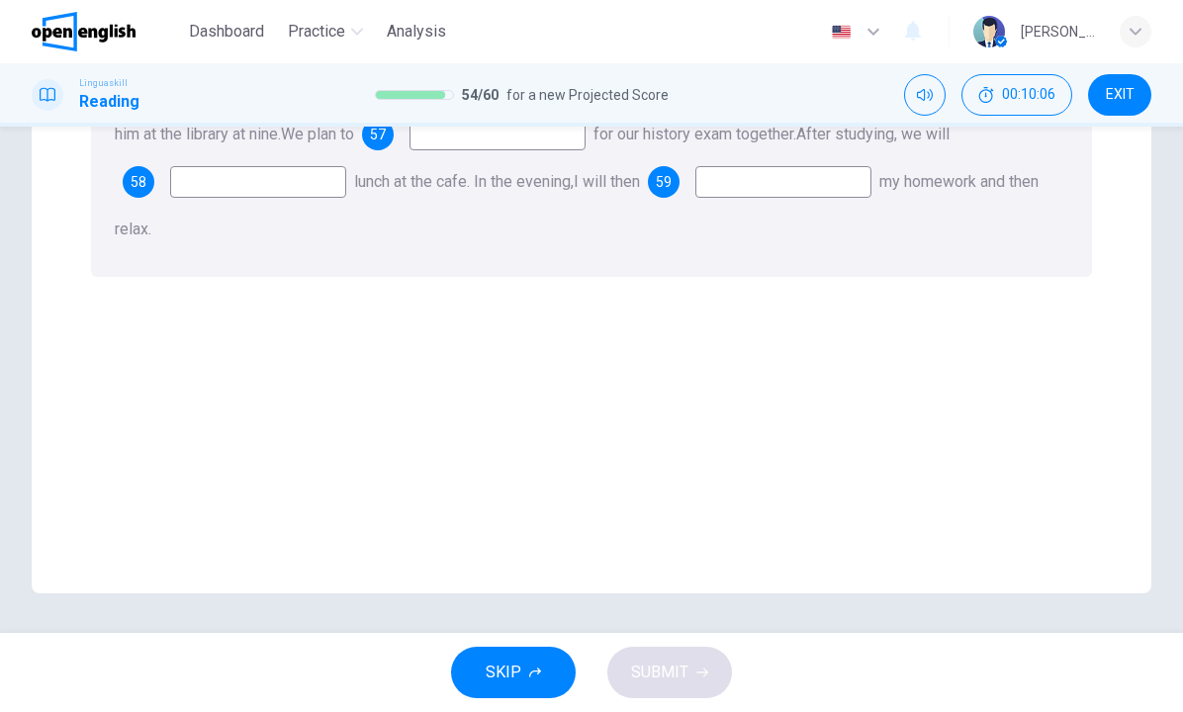
scroll to position [91, 0]
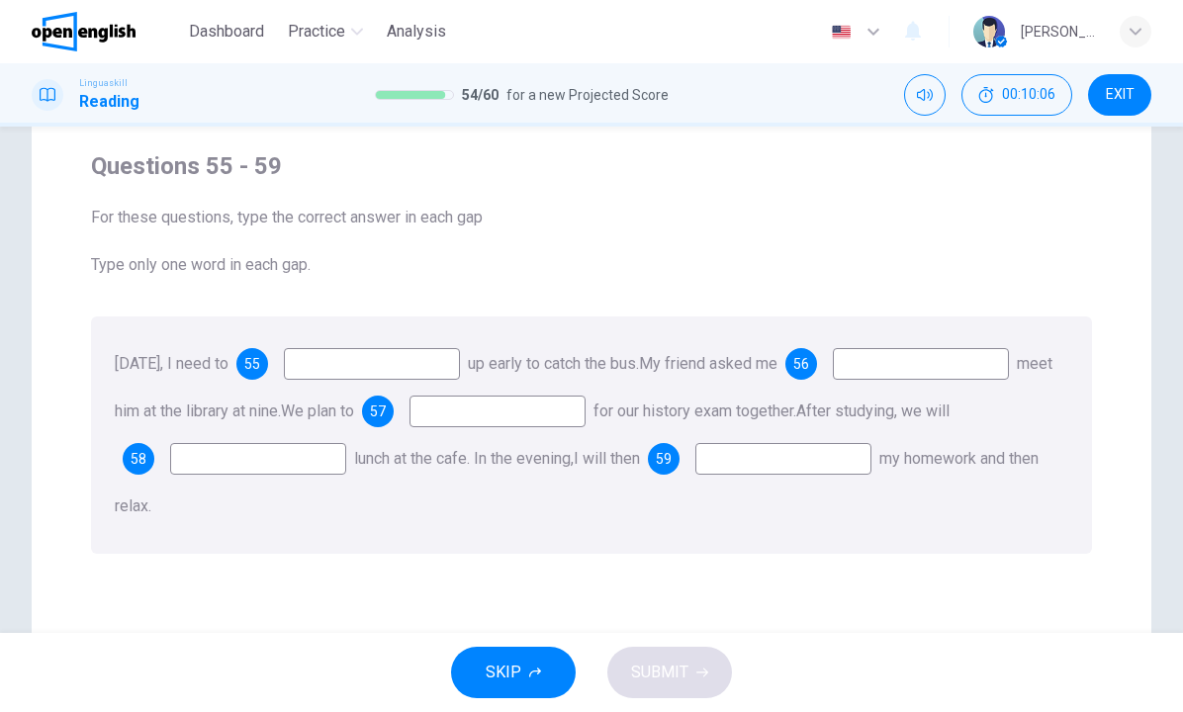
click at [381, 358] on input at bounding box center [372, 364] width 176 height 32
click at [586, 406] on input at bounding box center [497, 412] width 176 height 32
click at [375, 362] on input at bounding box center [372, 364] width 176 height 32
type input "****"
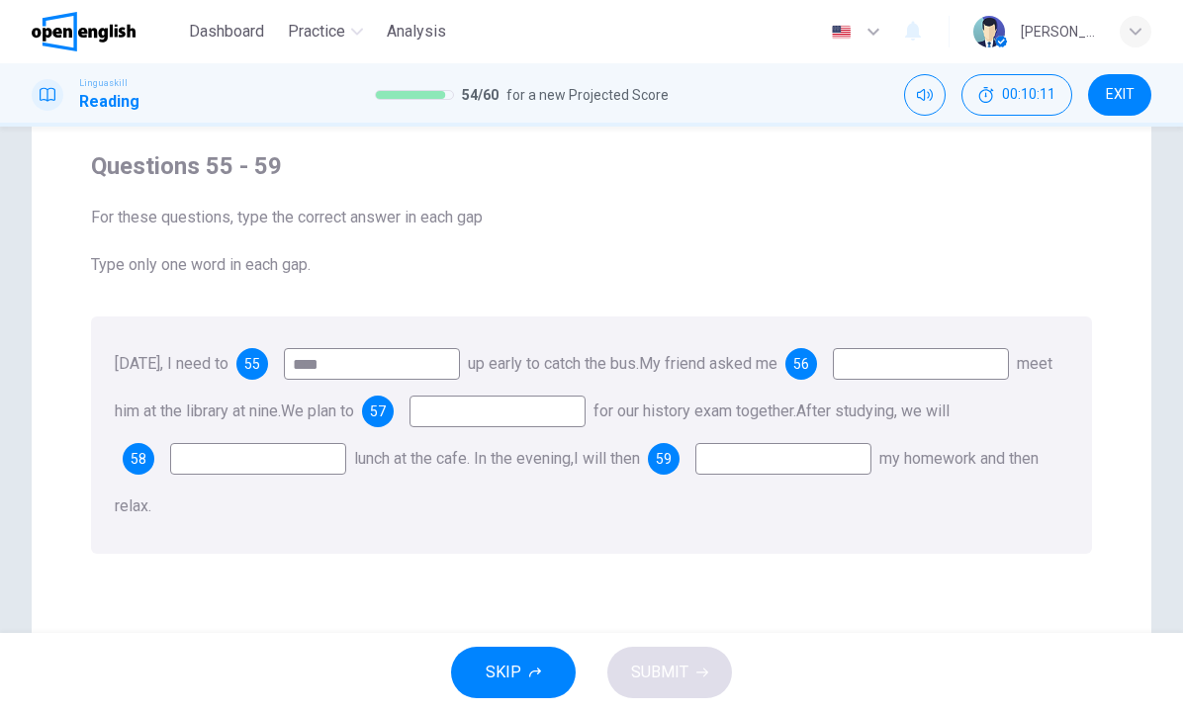
click at [833, 380] on input at bounding box center [921, 364] width 176 height 32
type input "**"
click at [586, 422] on input at bounding box center [497, 412] width 176 height 32
type input "**"
click at [346, 465] on input at bounding box center [258, 459] width 176 height 32
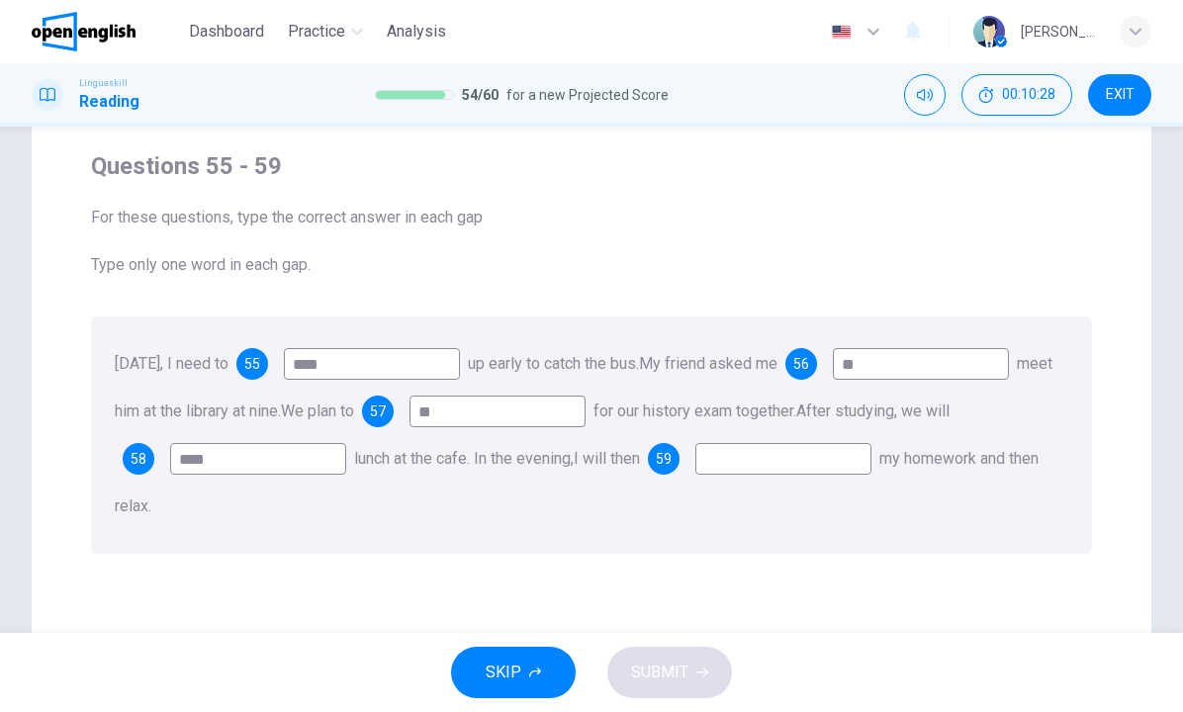
type input "****"
click at [695, 475] on input at bounding box center [783, 459] width 176 height 32
type input "***"
click at [692, 663] on button "SUBMIT" at bounding box center [669, 672] width 125 height 51
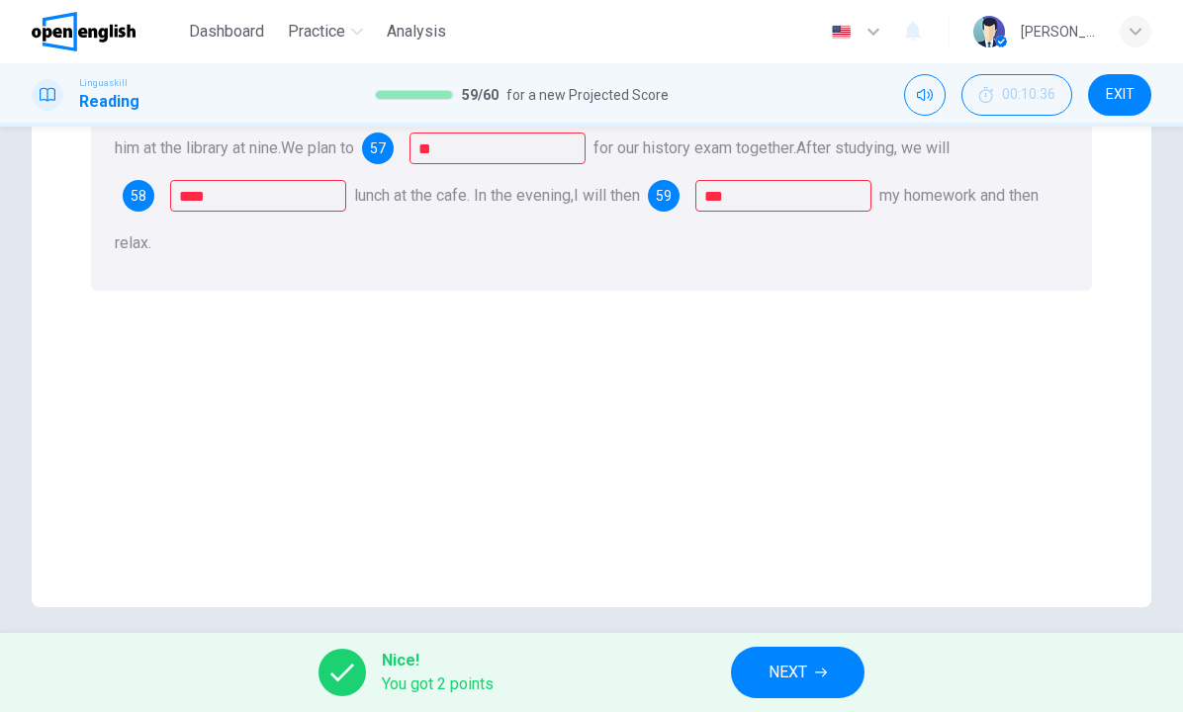
scroll to position [286, 0]
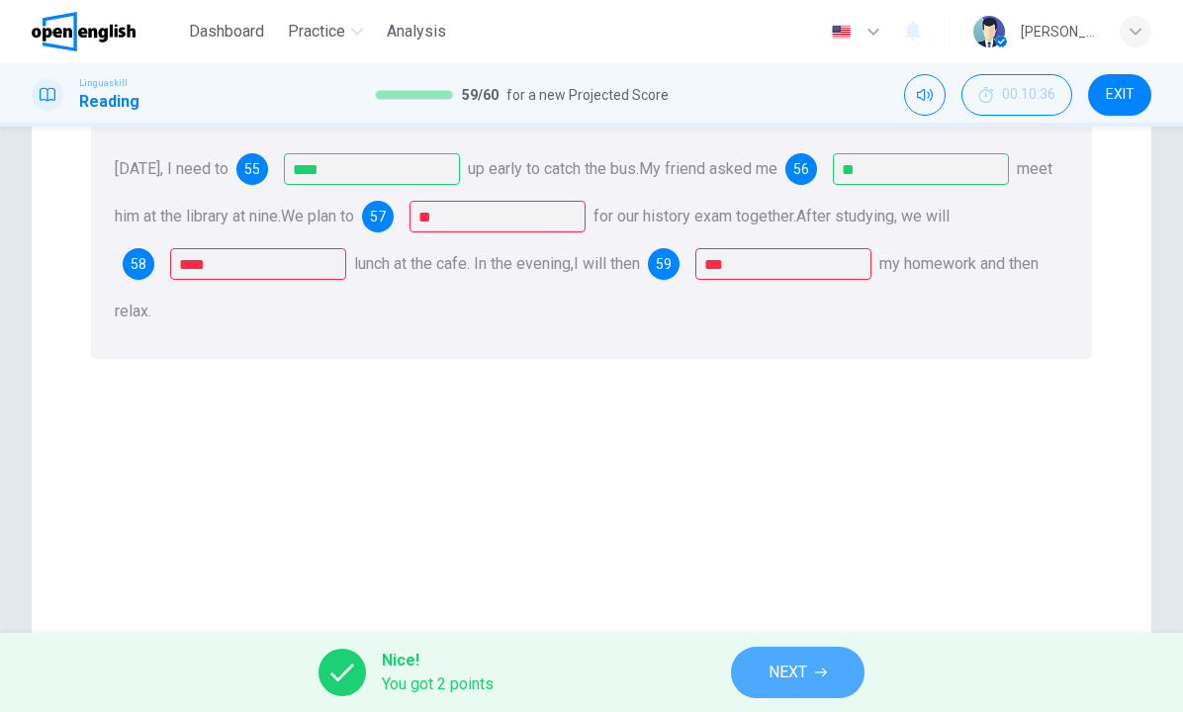
click at [806, 677] on span "NEXT" at bounding box center [787, 673] width 39 height 28
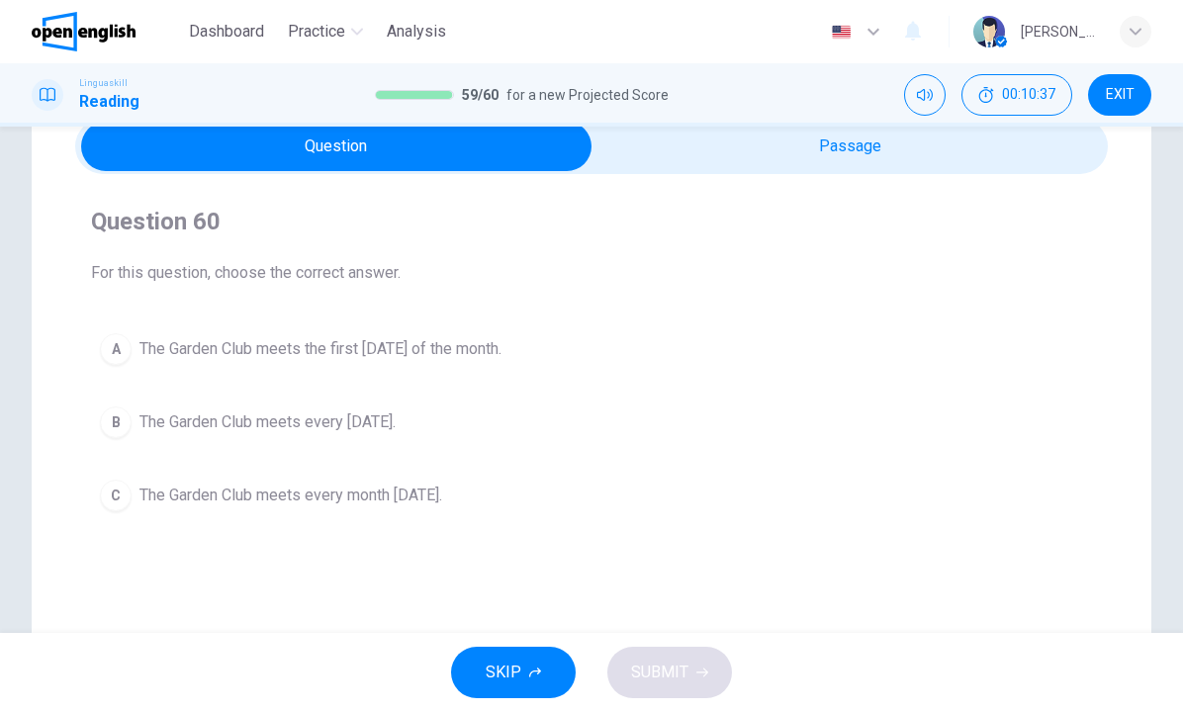
scroll to position [73, 0]
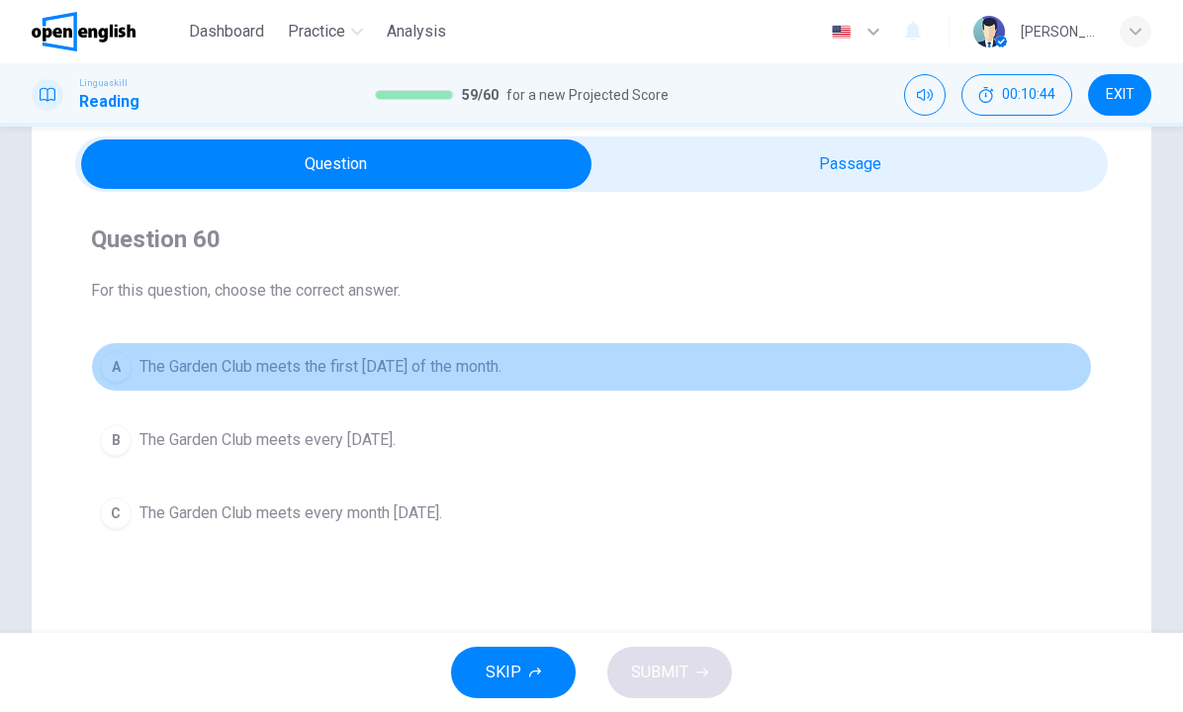
click at [380, 370] on span "The Garden Club meets the first Thursday of the month." at bounding box center [320, 367] width 362 height 24
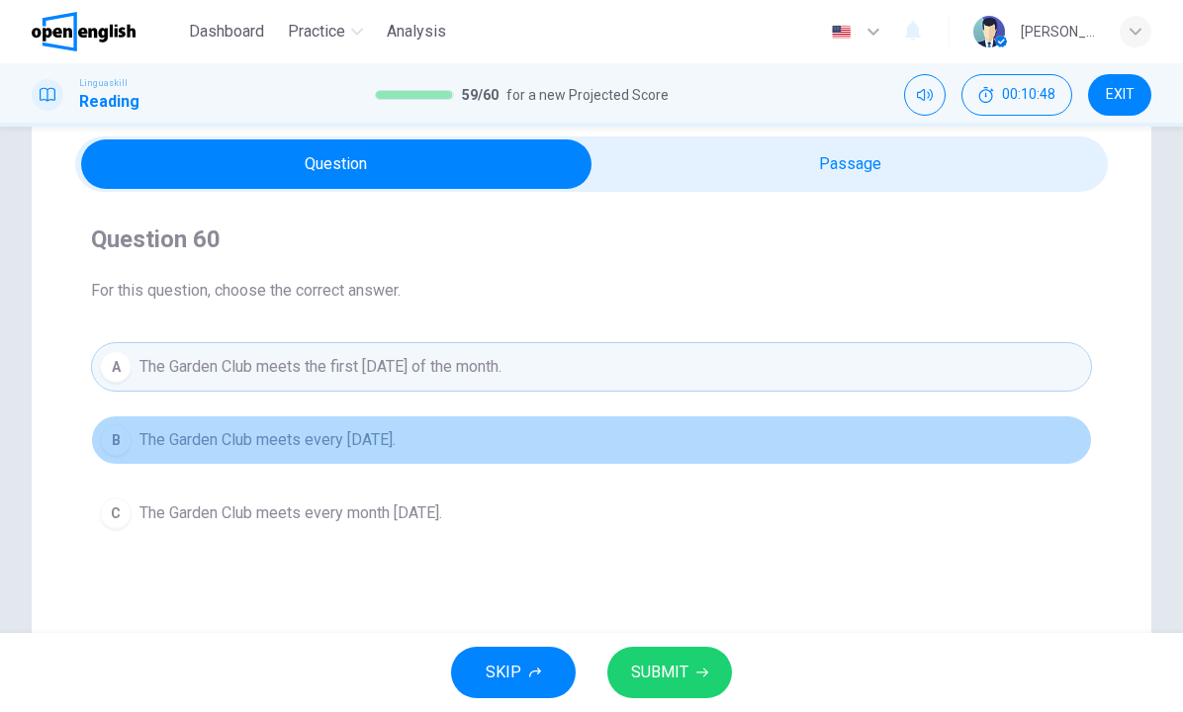
click at [396, 443] on span "The Garden Club meets every Thursday." at bounding box center [267, 440] width 256 height 24
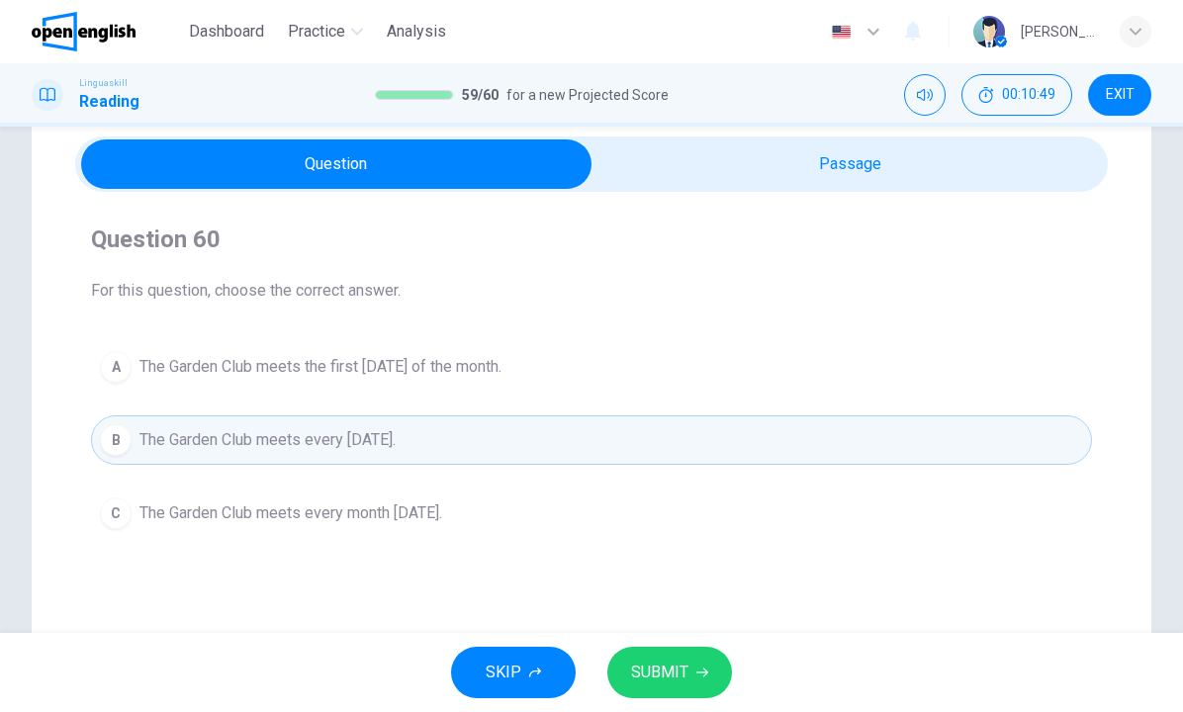
click at [676, 674] on span "SUBMIT" at bounding box center [659, 673] width 57 height 28
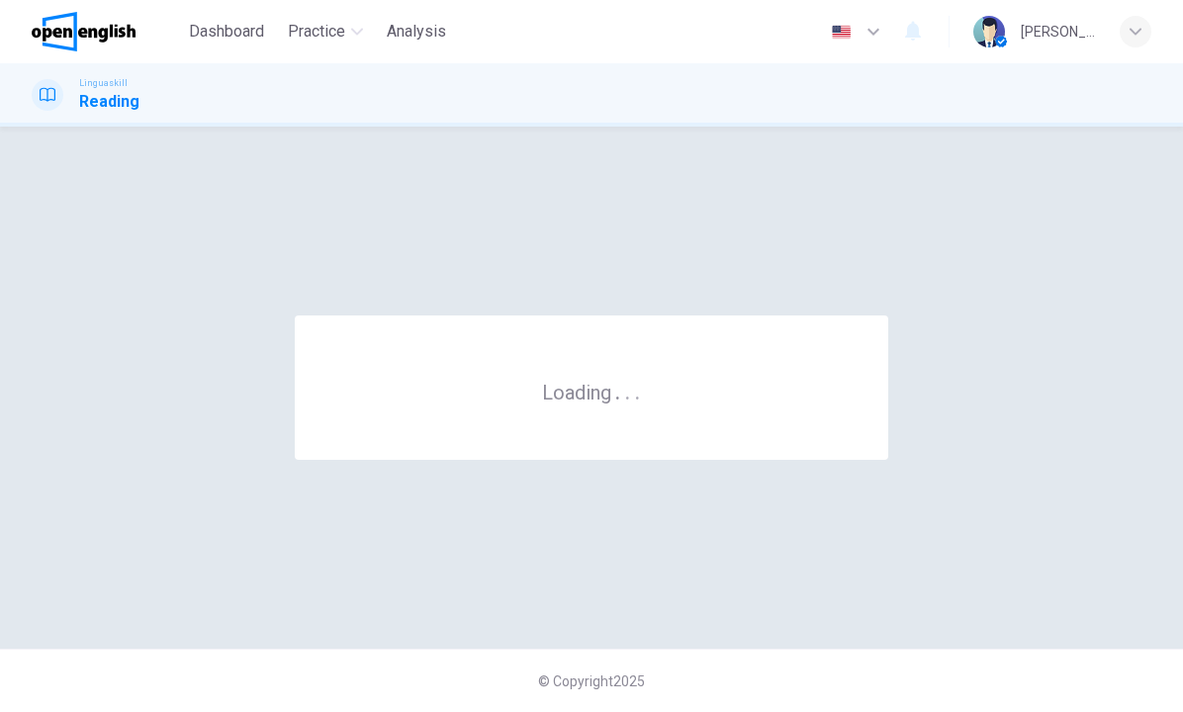
scroll to position [0, 0]
